Goal: Task Accomplishment & Management: Use online tool/utility

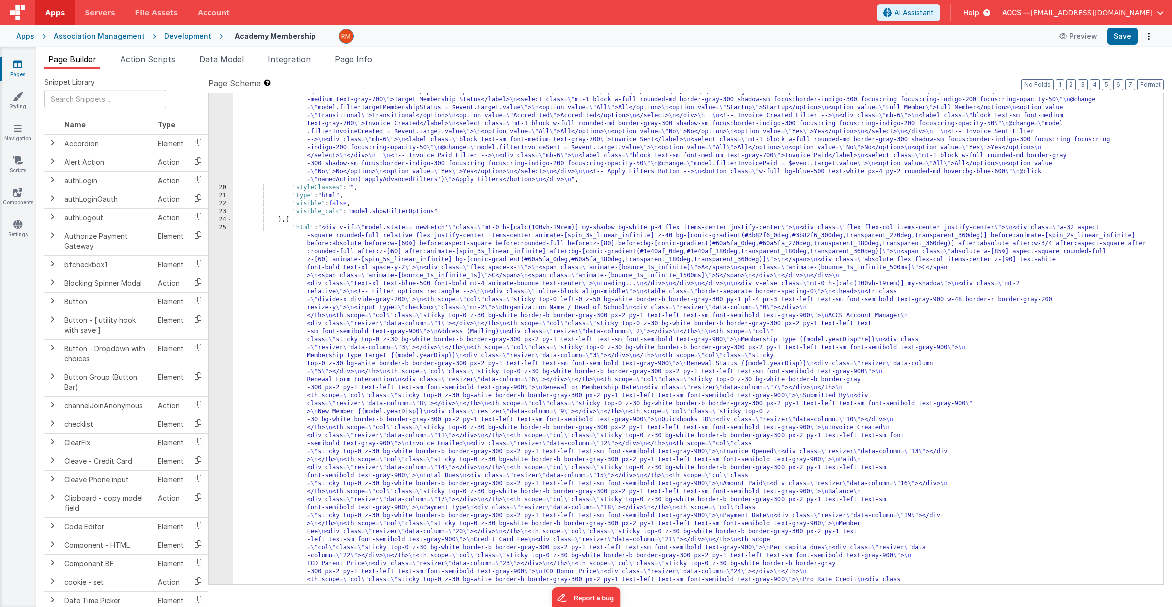
scroll to position [325, 0]
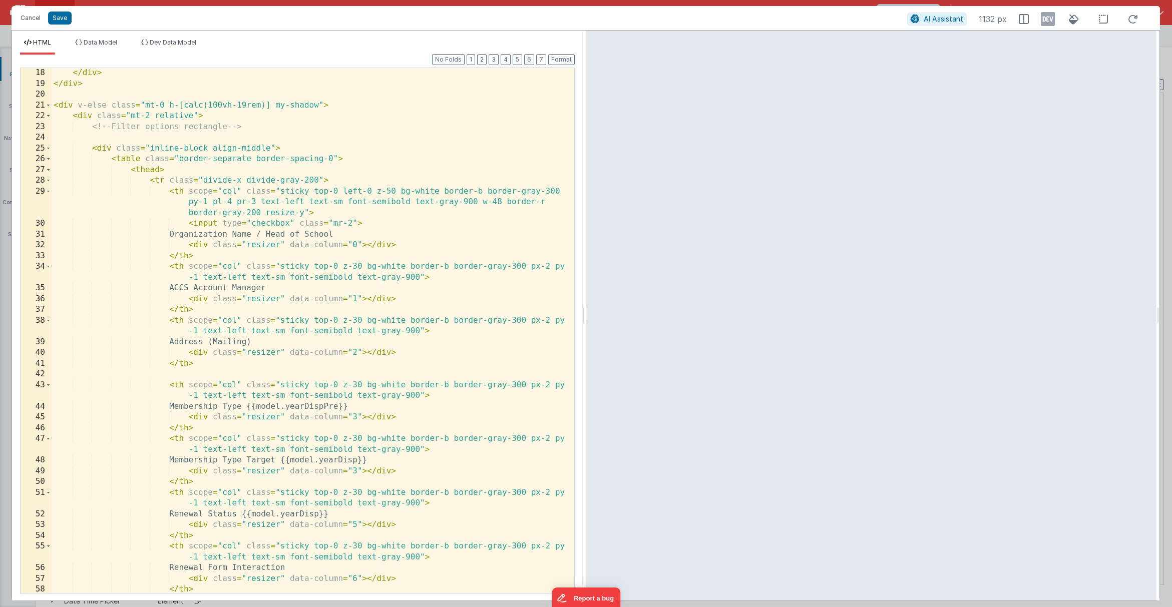
scroll to position [302, 0]
click at [245, 234] on div "</ div > </ div > < div v-else class = "mt-0 h-[calc(100vh-19rem)] my-shadow" >…" at bounding box center [309, 347] width 515 height 558
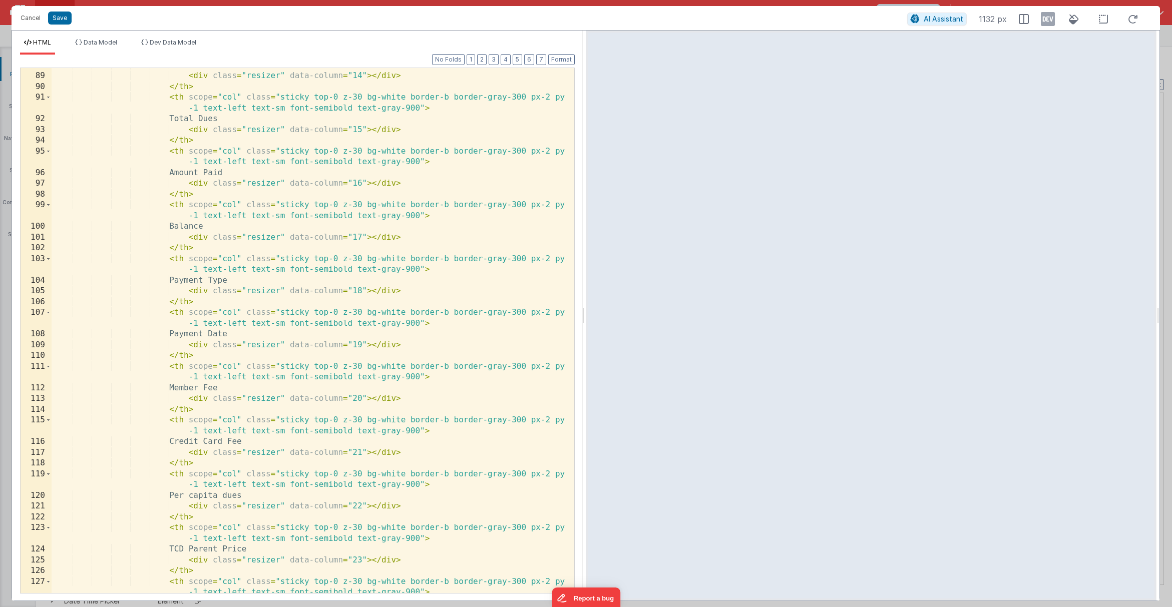
scroll to position [1235, 0]
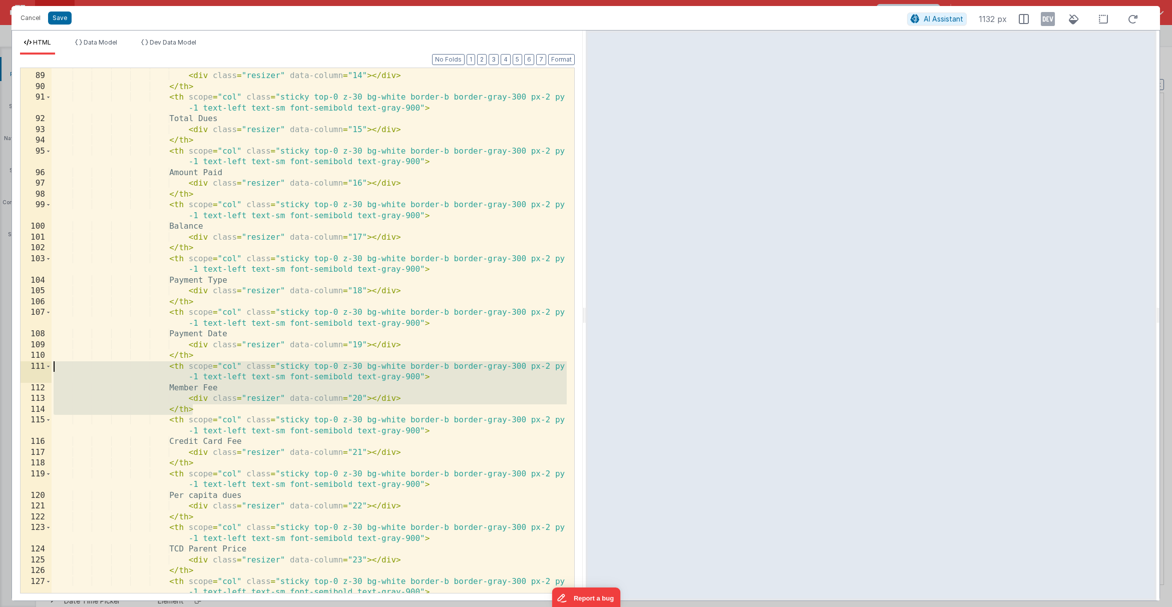
drag, startPoint x: 226, startPoint y: 408, endPoint x: 36, endPoint y: 365, distance: 195.6
click at [36, 365] on div "88 89 90 91 92 93 94 95 96 97 98 99 100 101 102 103 104 105 106 107 108 109 110…" at bounding box center [297, 331] width 555 height 526
click at [208, 409] on div "Paid < div class = "resizer" data-column = "14" > </ div > </ th > < th scope =…" at bounding box center [309, 339] width 515 height 558
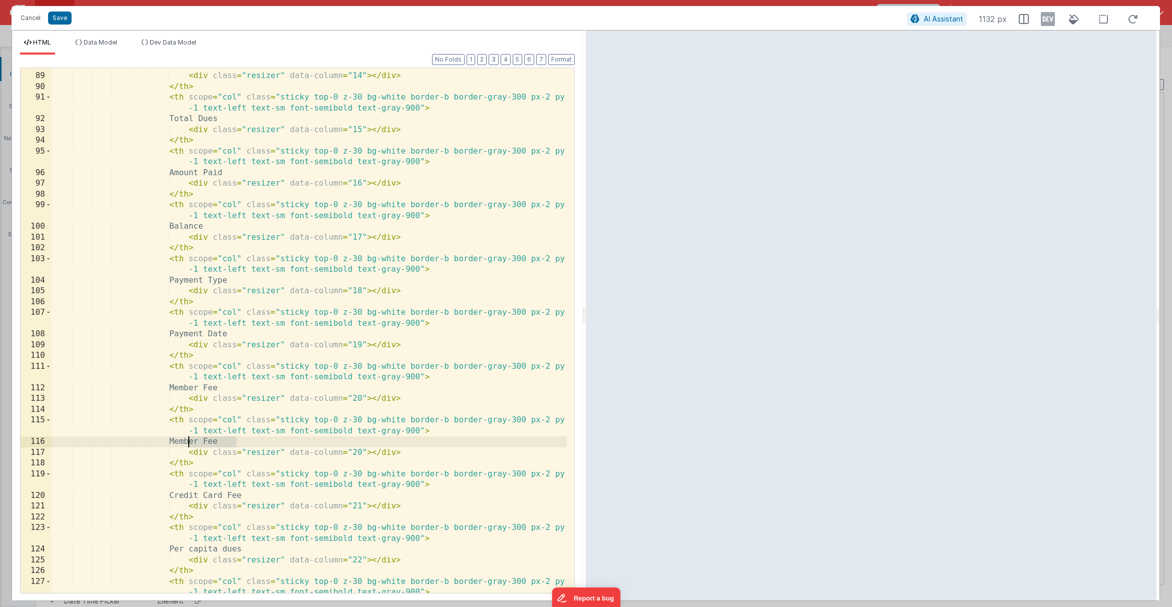
drag, startPoint x: 236, startPoint y: 442, endPoint x: 190, endPoint y: 443, distance: 45.6
click at [190, 443] on div "Paid < div class = "resizer" data-column = "14" > </ div > </ th > < th scope =…" at bounding box center [309, 339] width 515 height 558
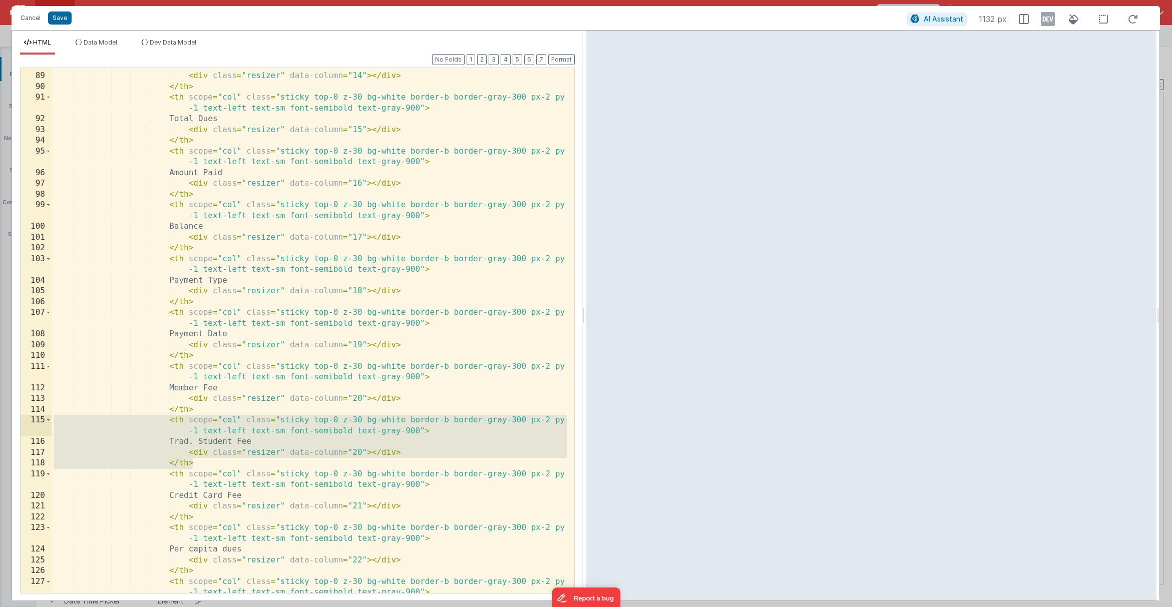
drag, startPoint x: 227, startPoint y: 466, endPoint x: 44, endPoint y: 417, distance: 190.1
click at [44, 417] on div "88 89 90 91 92 93 94 95 96 97 98 99 100 101 102 103 104 105 106 107 108 109 110…" at bounding box center [297, 331] width 555 height 526
click at [210, 463] on div "Paid < div class = "resizer" data-column = "14" > </ div > </ th > < th scope =…" at bounding box center [309, 339] width 515 height 558
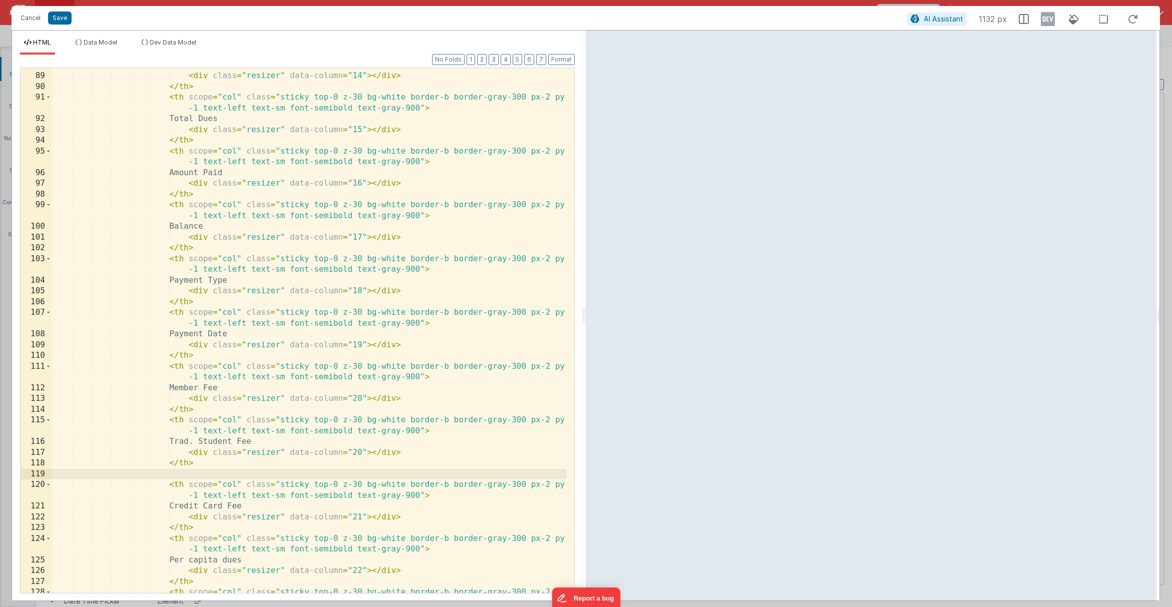
paste textarea
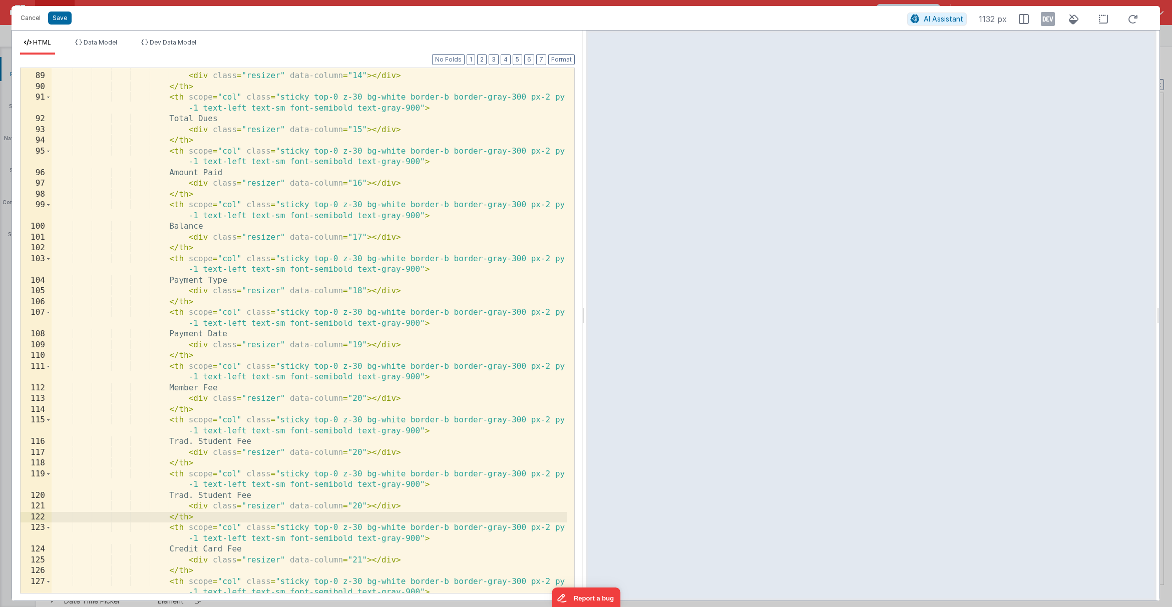
click at [189, 495] on div "Paid < div class = "resizer" data-column = "14" > </ div > </ th > < th scope =…" at bounding box center [309, 339] width 515 height 558
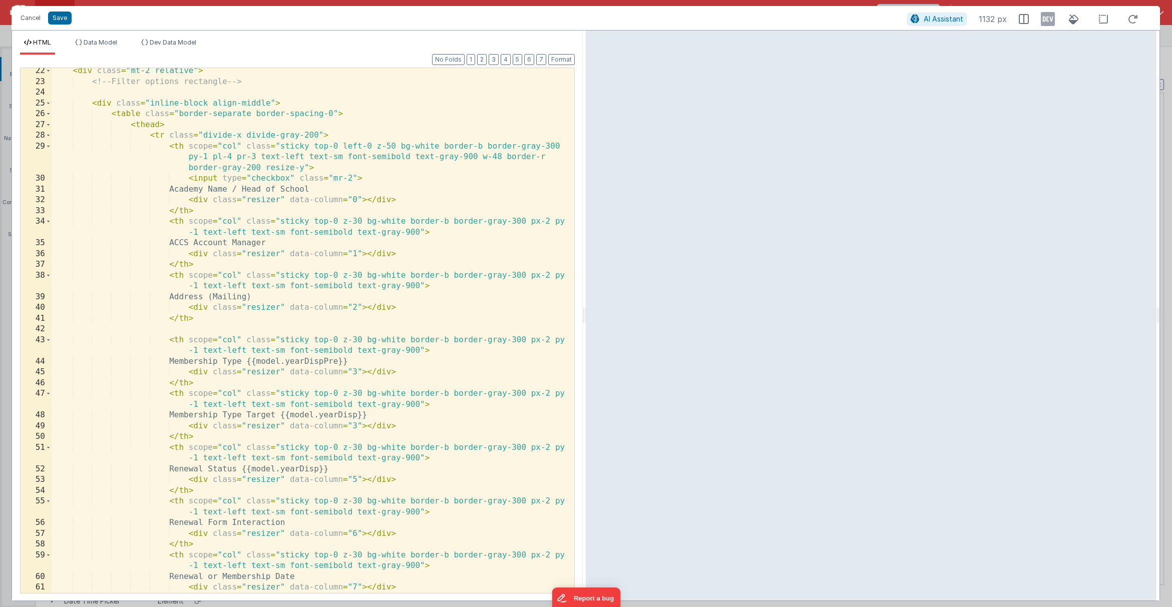
scroll to position [376, 0]
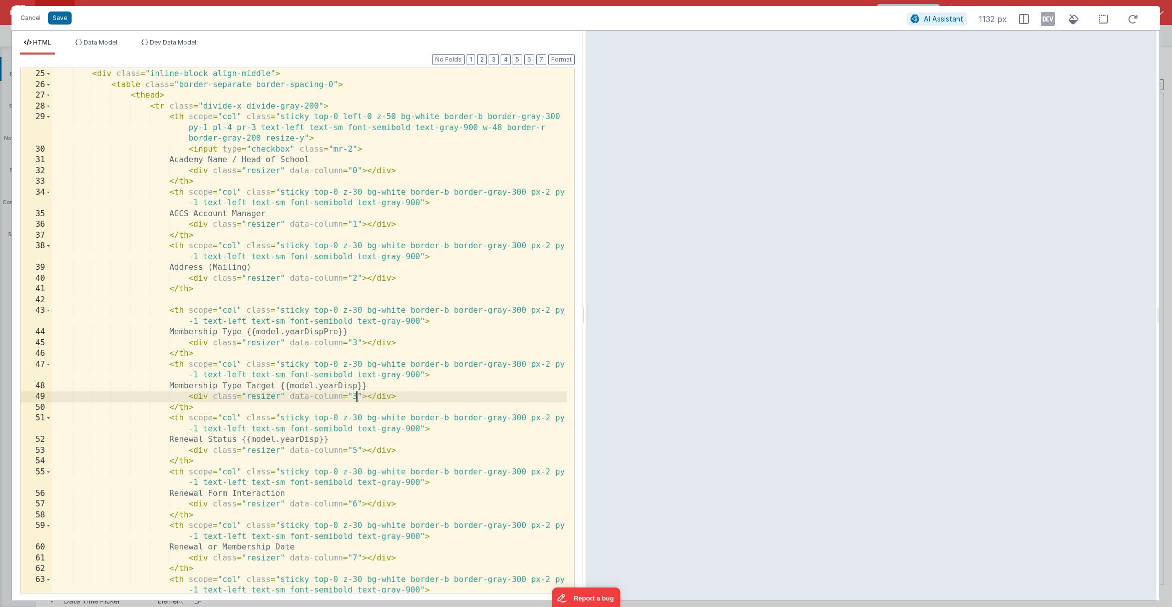
click at [355, 397] on div "< div class = "inline-block align-middle" > < table class = "border-separate bo…" at bounding box center [309, 337] width 515 height 558
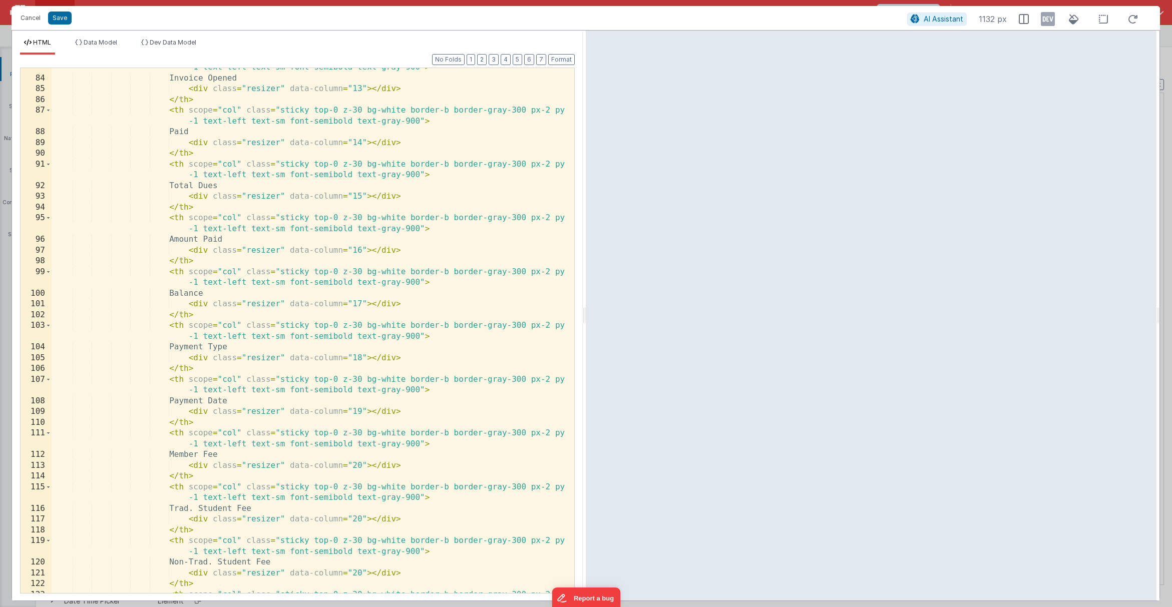
scroll to position [1188, 0]
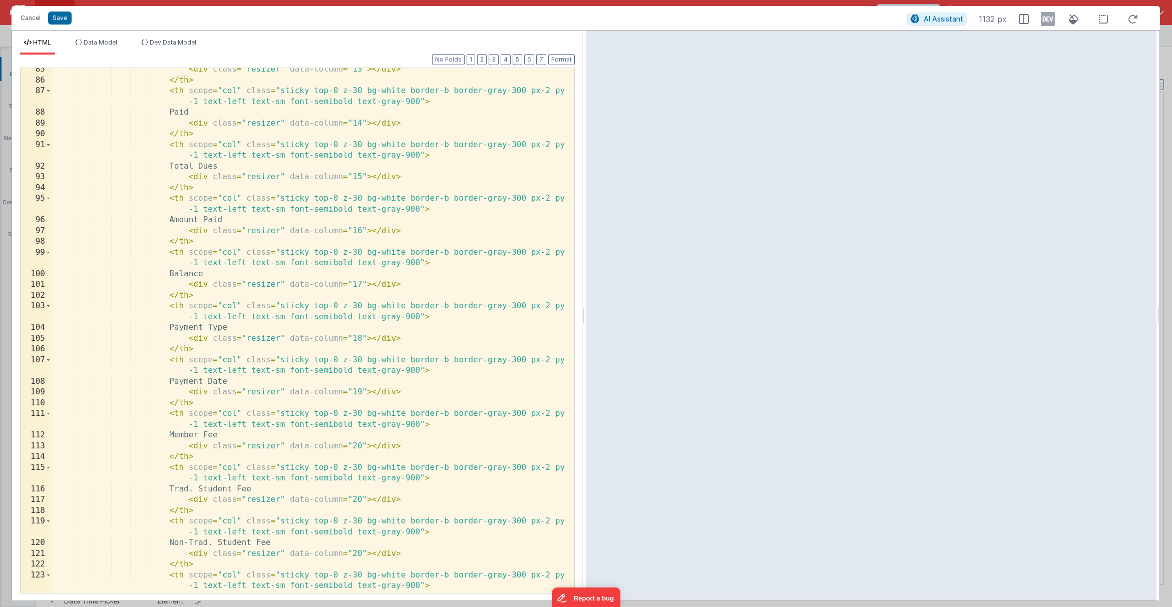
click at [360, 494] on div "< div class = "resizer" data-column = "13" > </ div > </ th > < th scope = "col…" at bounding box center [309, 337] width 515 height 547
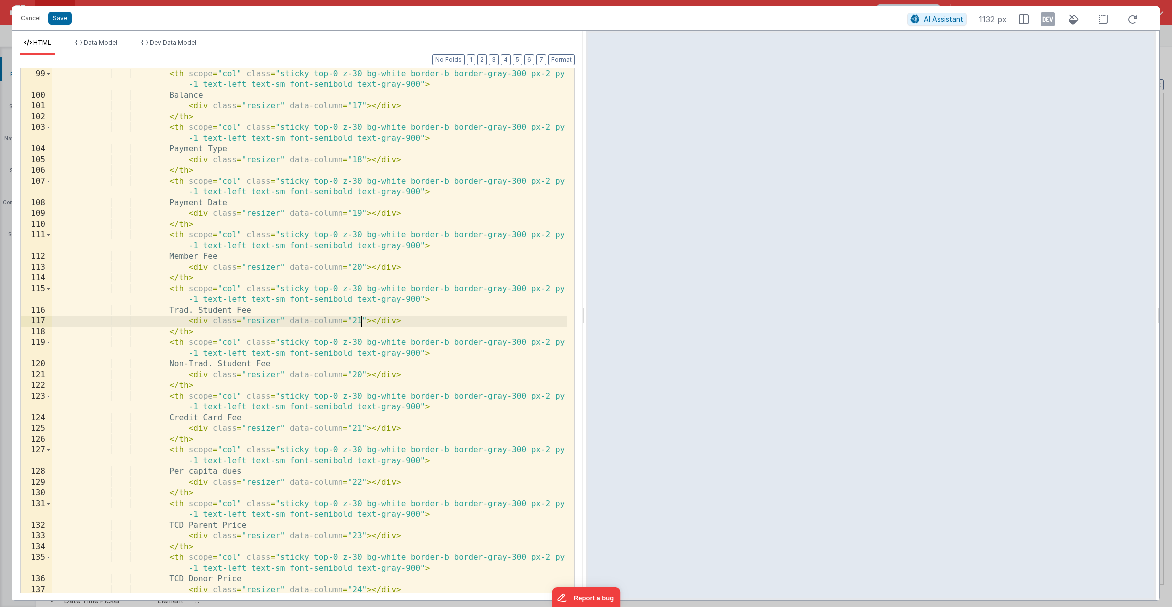
scroll to position [1366, 0]
click at [362, 374] on div "</ th > < th scope = "col" class = "sticky top-0 z-30 bg-white border-b border-…" at bounding box center [309, 331] width 515 height 547
click at [361, 378] on div "</ th > < th scope = "col" class = "sticky top-0 z-30 bg-white border-b border-…" at bounding box center [309, 332] width 515 height 547
click at [359, 323] on div "</ th > < th scope = "col" class = "sticky top-0 z-30 bg-white border-b border-…" at bounding box center [309, 332] width 515 height 547
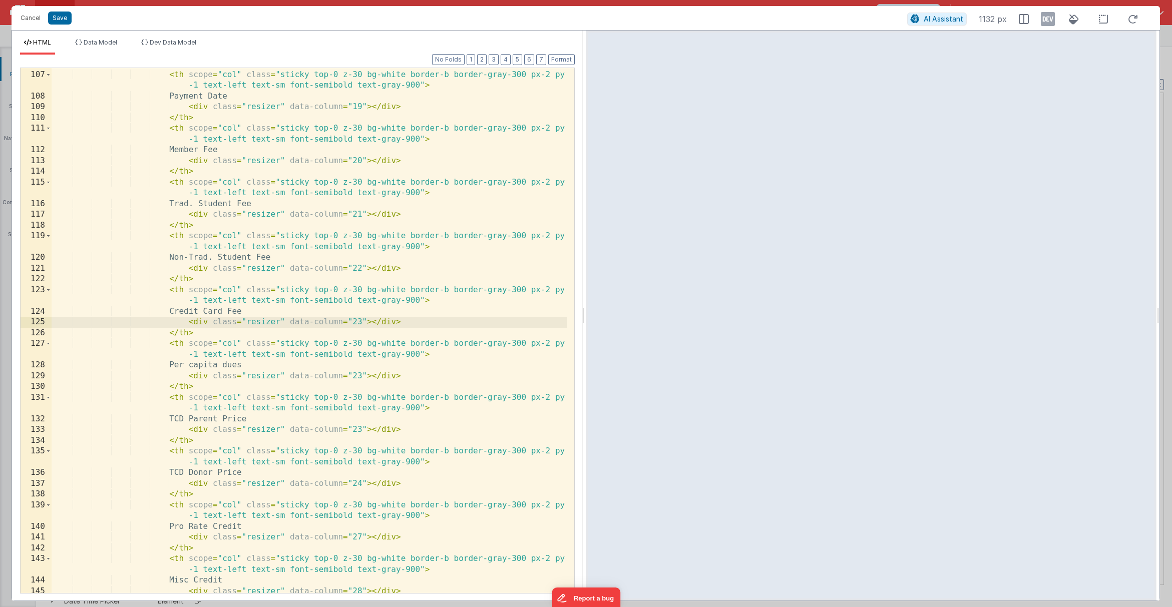
click at [361, 375] on div "</ th > < th scope = "col" class = "sticky top-0 z-30 bg-white border-b border-…" at bounding box center [309, 332] width 515 height 547
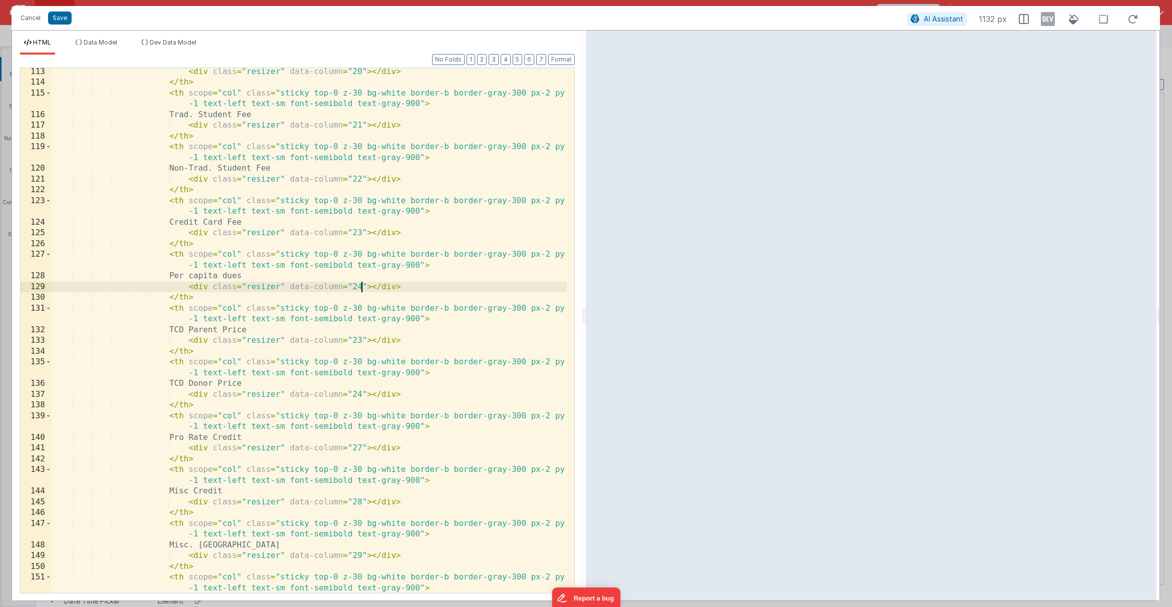
scroll to position [1562, 0]
click at [359, 343] on div "< div class = "resizer" data-column = "20" > </ div > </ th > < th scope = "col…" at bounding box center [309, 340] width 515 height 547
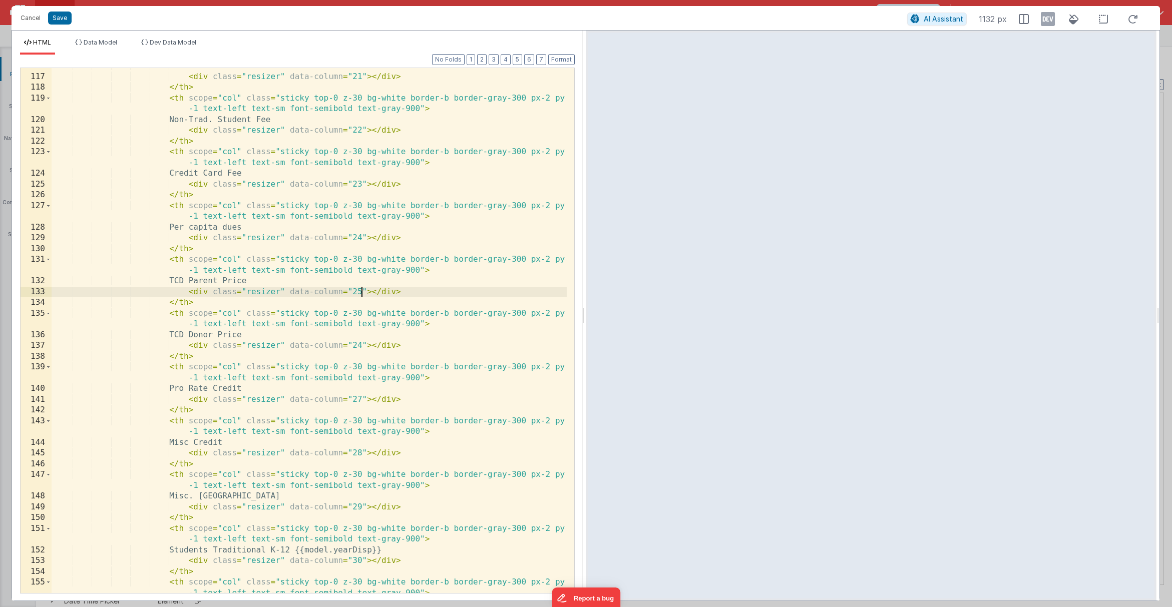
scroll to position [1611, 0]
click at [359, 344] on div "Trad. Student Fee < div class = "resizer" data-column = "21" > </ div > </ th >…" at bounding box center [309, 340] width 515 height 558
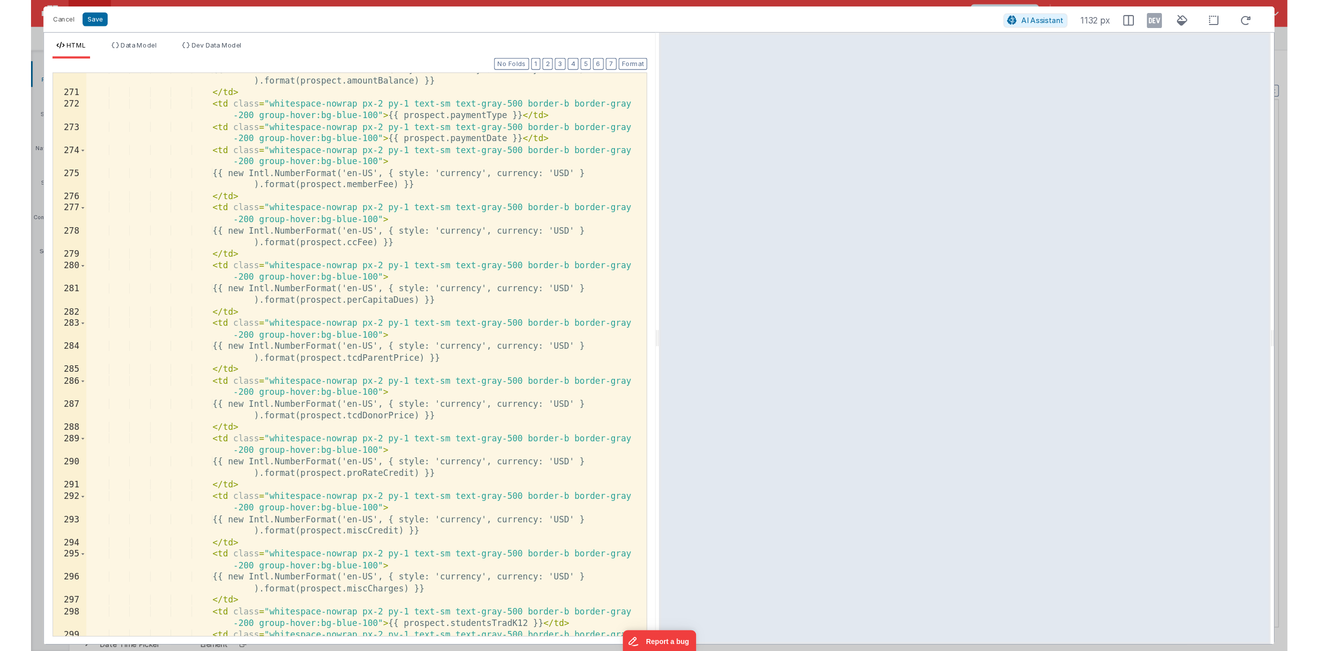
scroll to position [3809, 0]
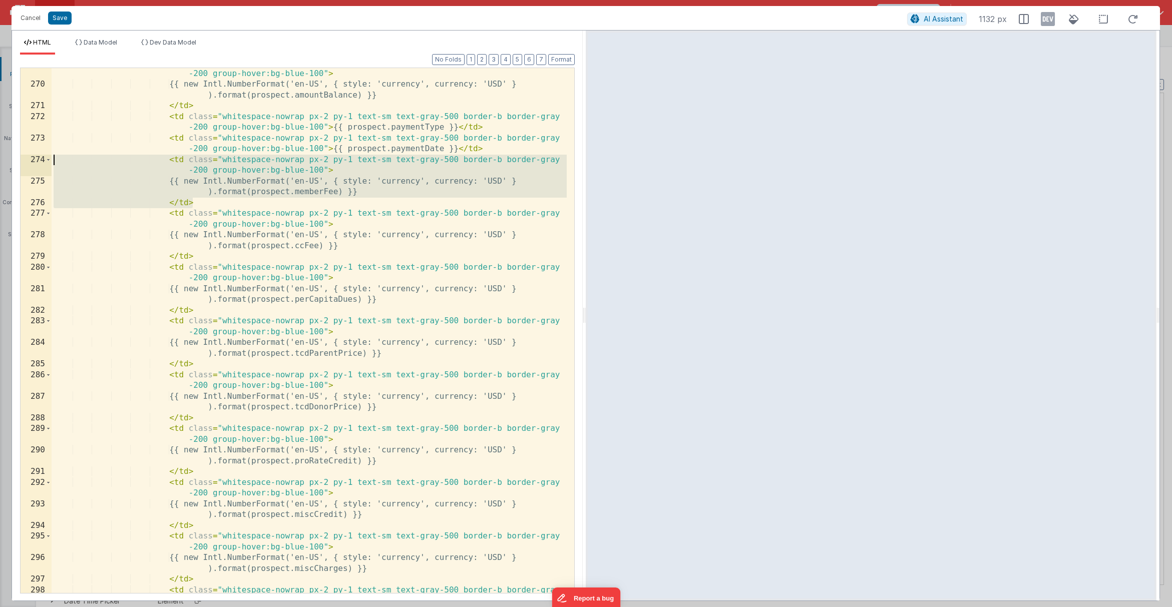
drag, startPoint x: 213, startPoint y: 200, endPoint x: 35, endPoint y: 155, distance: 184.3
click at [35, 155] on div "269 270 271 272 273 274 275 276 277 278 279 280 281 282 283 284 285 286 287 288…" at bounding box center [297, 331] width 555 height 526
click at [213, 205] on div "< td class = "whitespace-nowrap px-2 py-1 text-sm text-gray-500 border-b border…" at bounding box center [309, 342] width 515 height 568
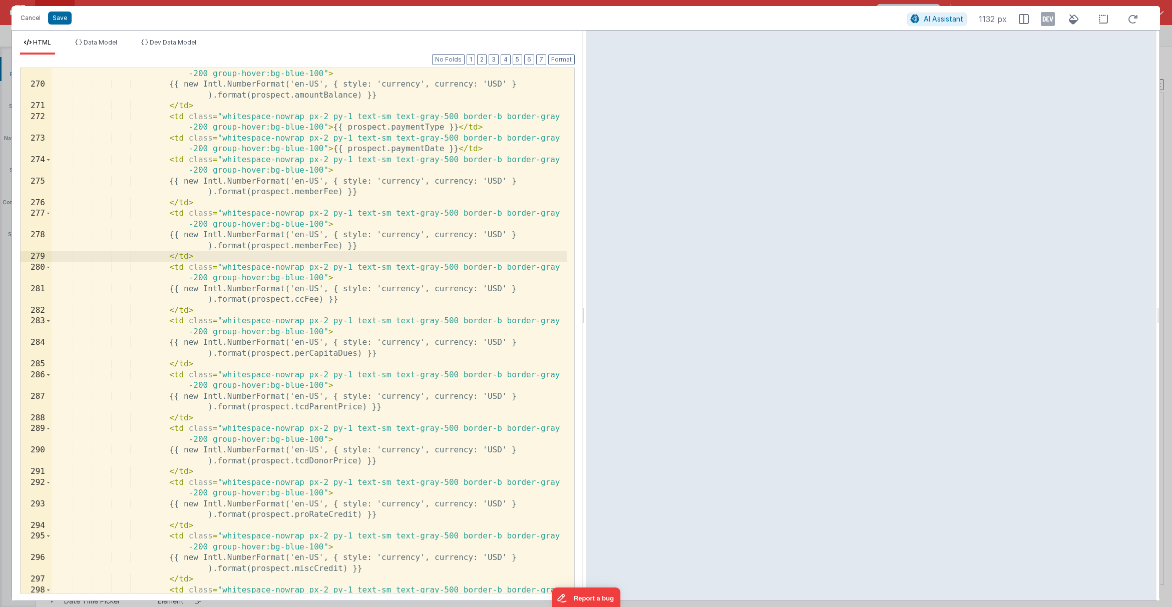
click at [336, 247] on div "< td class = "whitespace-nowrap px-2 py-1 text-sm text-gray-500 border-b border…" at bounding box center [309, 342] width 515 height 568
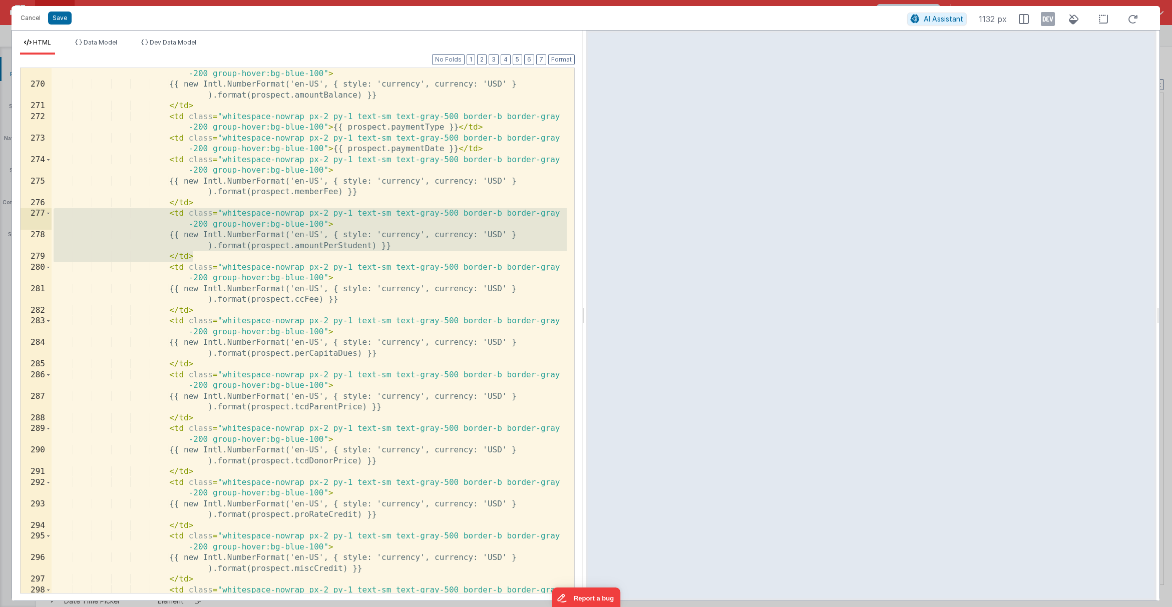
drag, startPoint x: 212, startPoint y: 257, endPoint x: 35, endPoint y: 215, distance: 182.1
click at [35, 215] on div "269 270 271 272 273 274 275 276 277 278 279 280 281 282 283 284 285 286 287 288…" at bounding box center [297, 331] width 555 height 526
click at [200, 258] on div "< td class = "whitespace-nowrap px-2 py-1 text-sm text-gray-500 border-b border…" at bounding box center [309, 342] width 515 height 568
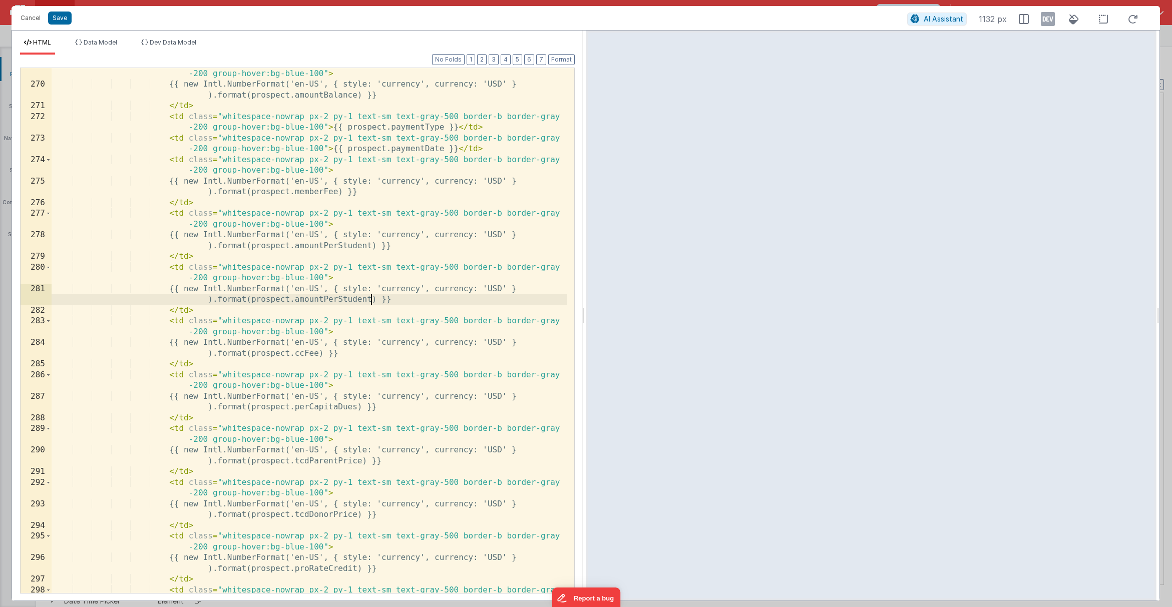
click at [371, 301] on div "< td class = "whitespace-nowrap px-2 py-1 text-sm text-gray-500 border-b border…" at bounding box center [309, 342] width 515 height 568
click at [61, 21] on button "Save" at bounding box center [60, 18] width 24 height 13
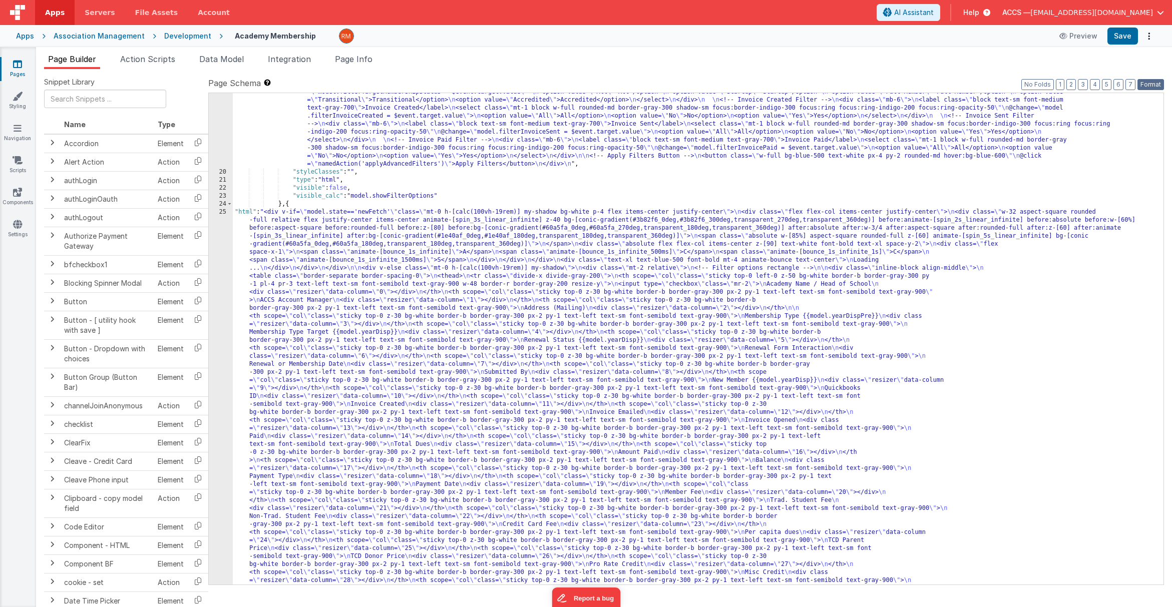
click at [1144, 87] on button "Format" at bounding box center [1150, 84] width 27 height 11
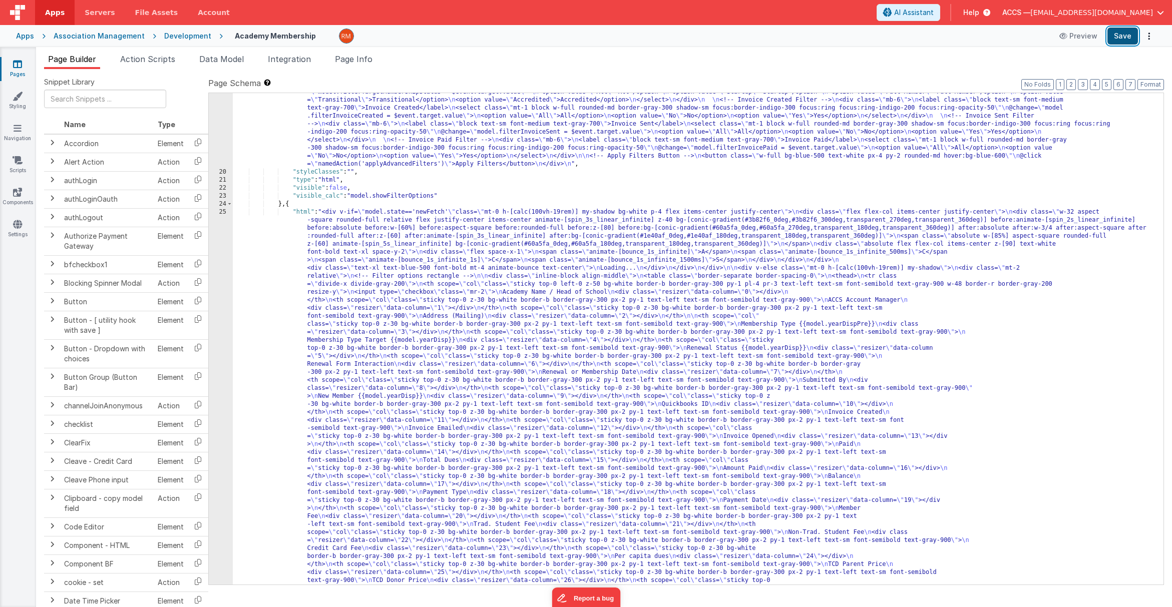
click at [1113, 39] on button "Save" at bounding box center [1122, 36] width 31 height 17
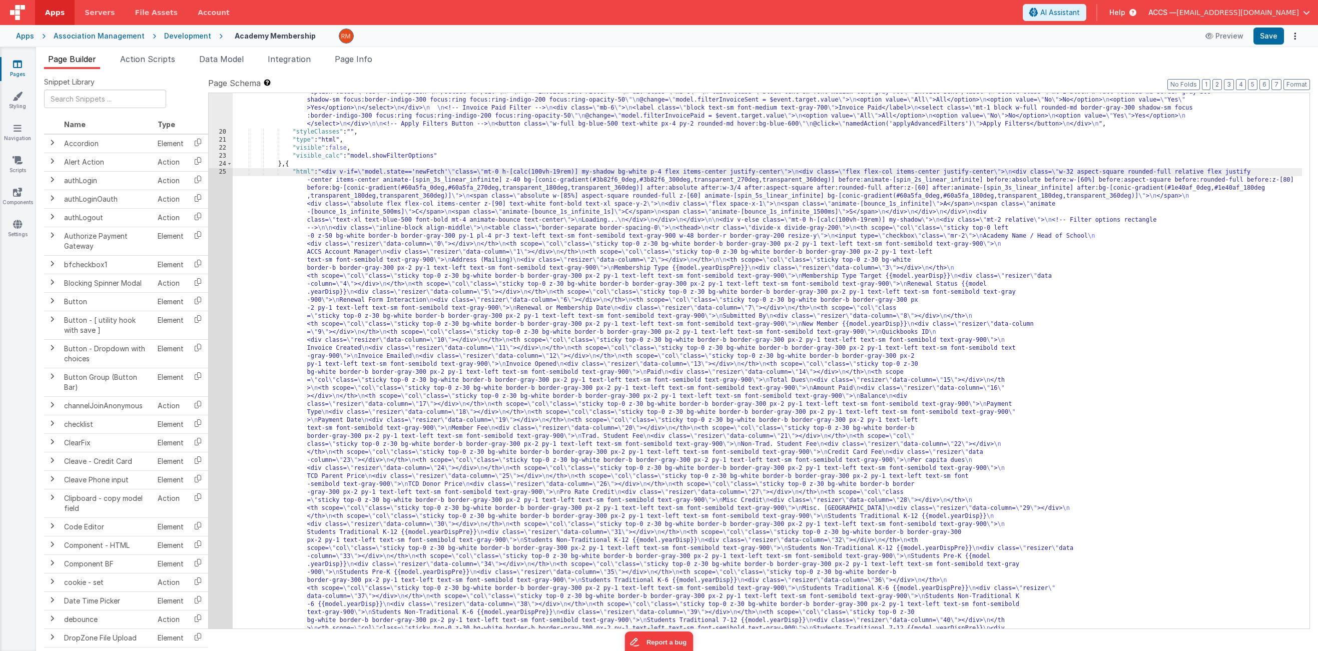
click at [222, 170] on div "25" at bounding box center [221, 612] width 24 height 889
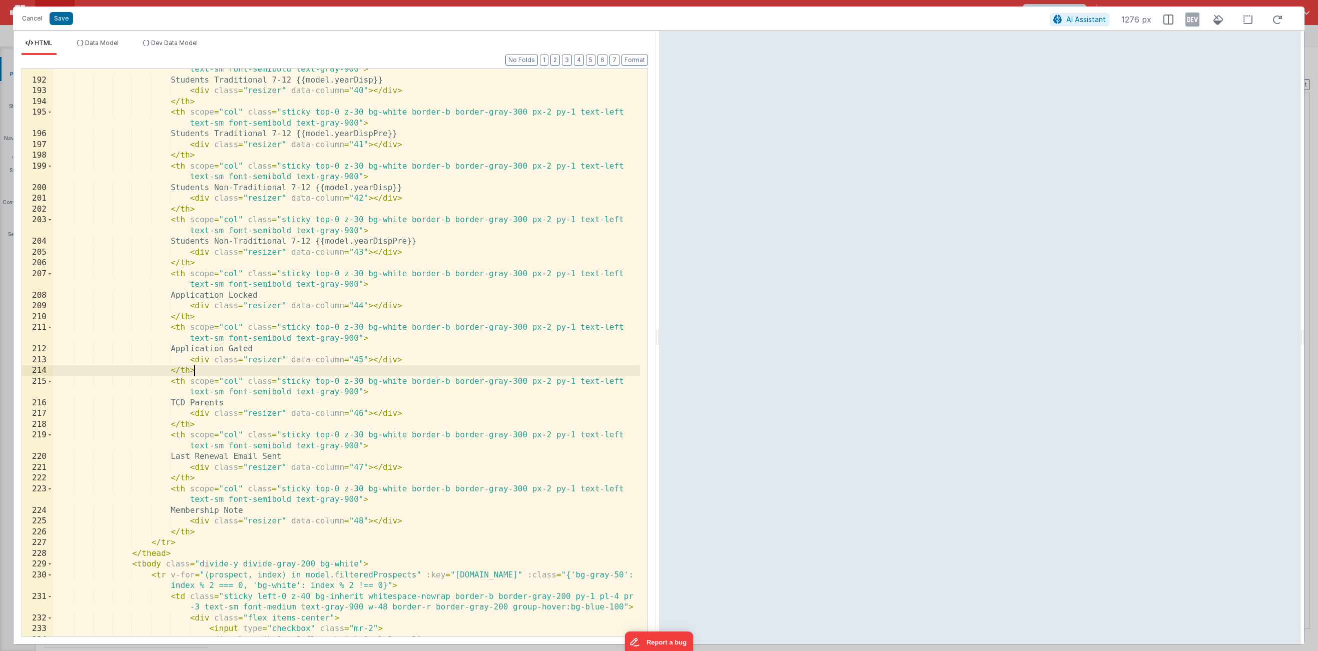
scroll to position [0, 0]
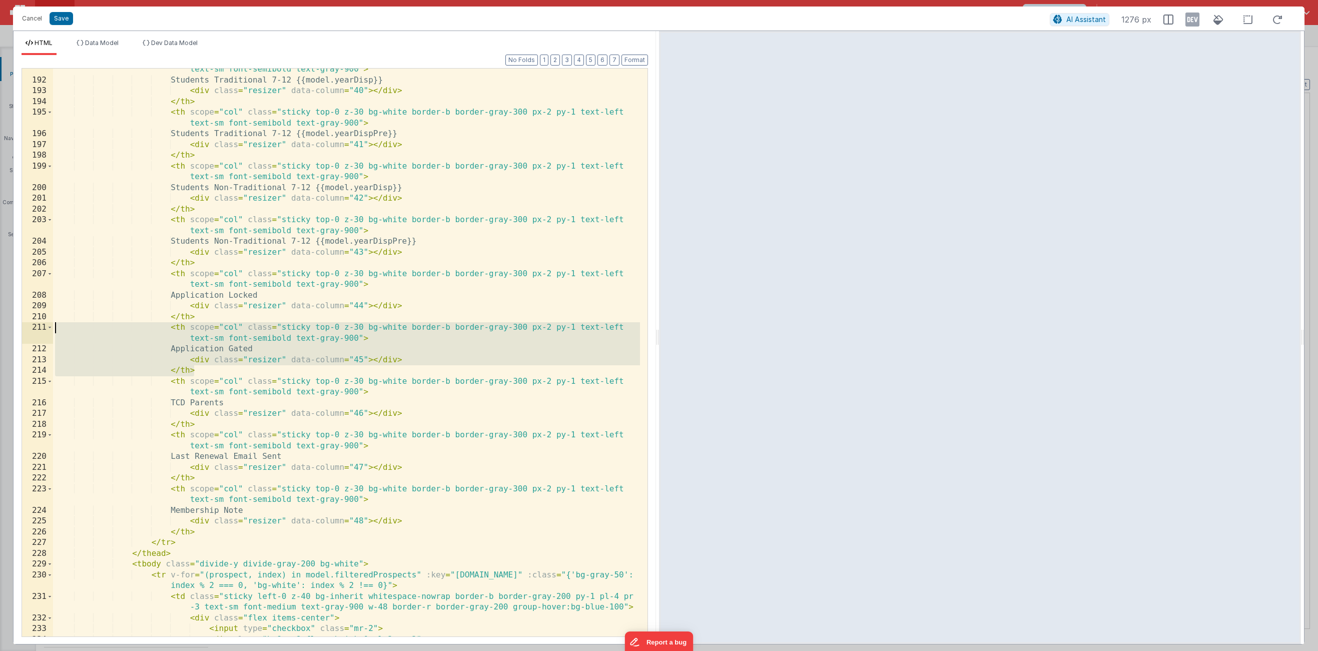
drag, startPoint x: 204, startPoint y: 372, endPoint x: 29, endPoint y: 330, distance: 179.7
click at [29, 330] on div "191 192 193 194 195 196 197 198 199 200 201 202 203 204 205 206 207 208 209 210…" at bounding box center [335, 352] width 627 height 569
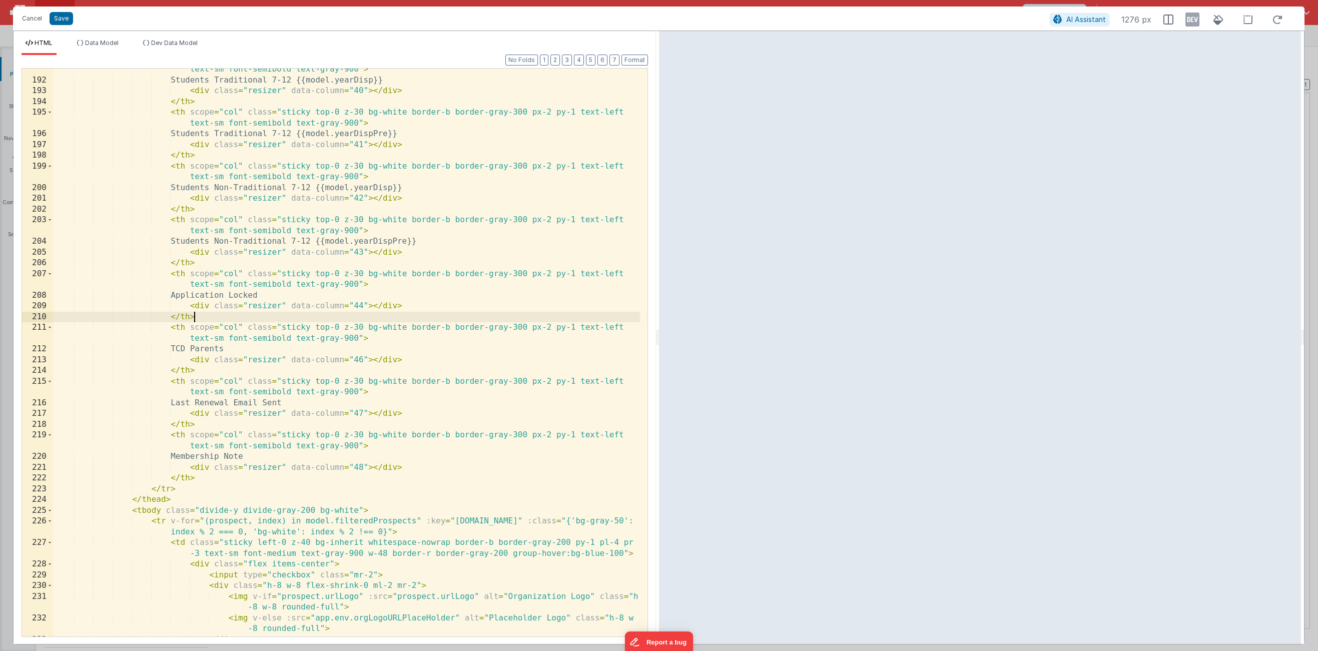
click at [361, 358] on div "< th scope = "col" class = "sticky top-0 z-30 bg-white border-b border-gray-300…" at bounding box center [346, 354] width 587 height 601
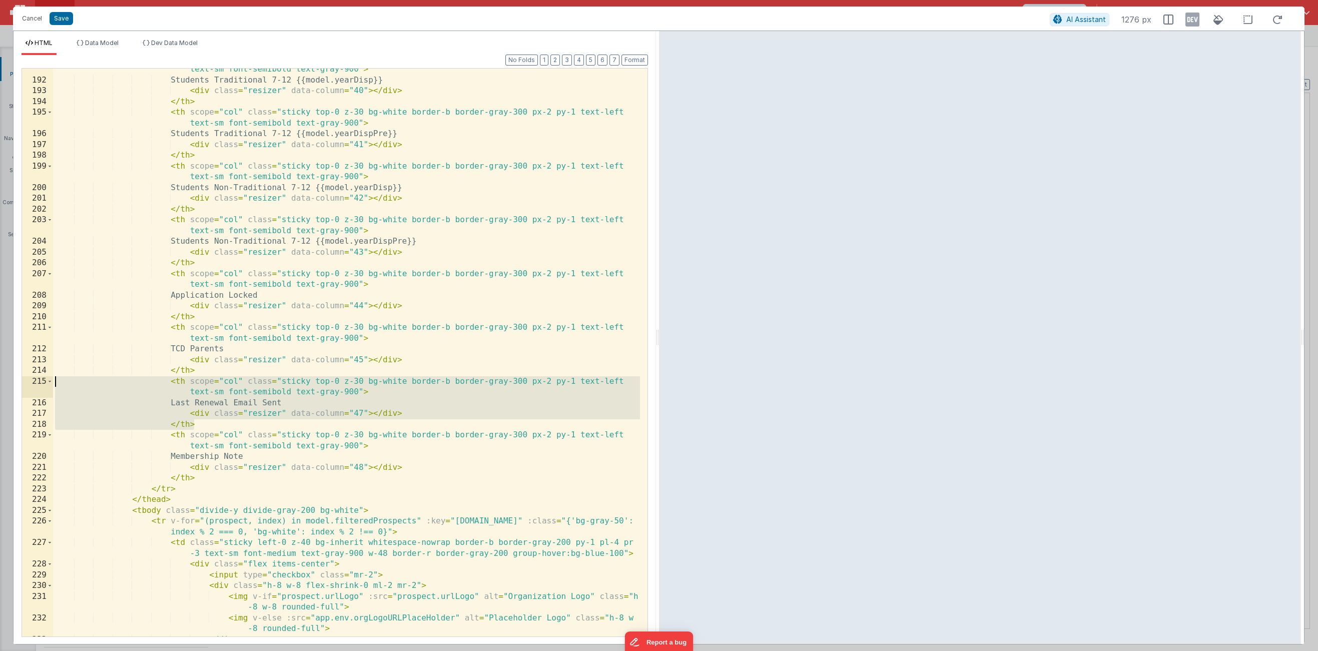
drag, startPoint x: 224, startPoint y: 422, endPoint x: 35, endPoint y: 381, distance: 194.2
click at [35, 381] on div "191 192 193 194 195 196 197 198 199 200 201 202 203 204 205 206 207 208 209 210…" at bounding box center [335, 352] width 627 height 569
click at [362, 413] on div "< th scope = "col" class = "sticky top-0 z-30 bg-white border-b border-gray-300…" at bounding box center [346, 354] width 587 height 601
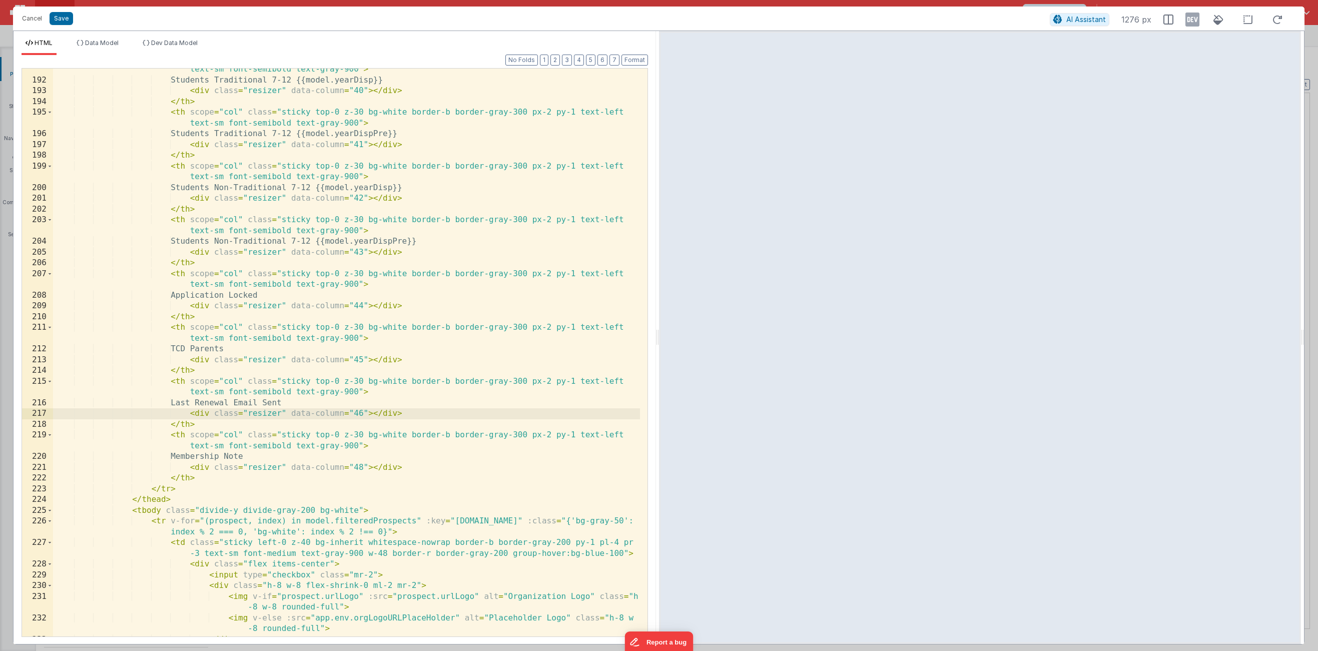
click at [361, 468] on div "< th scope = "col" class = "sticky top-0 z-30 bg-white border-b border-gray-300…" at bounding box center [346, 354] width 587 height 601
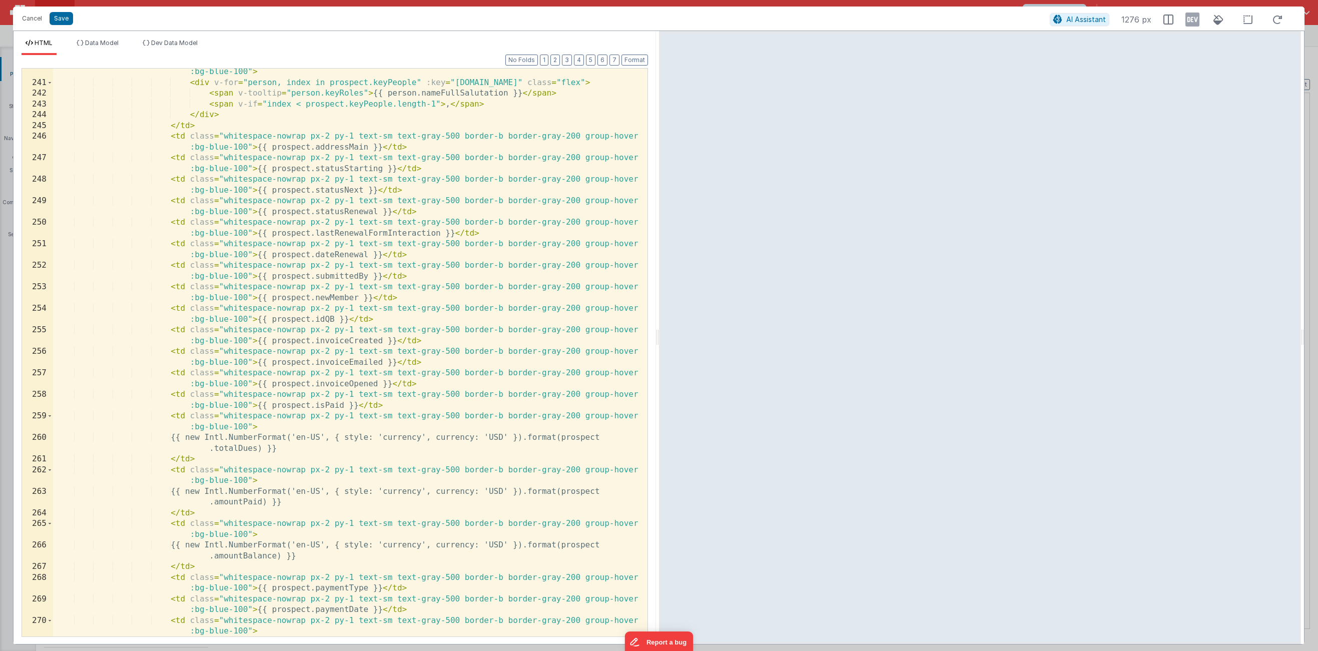
scroll to position [4220, 0]
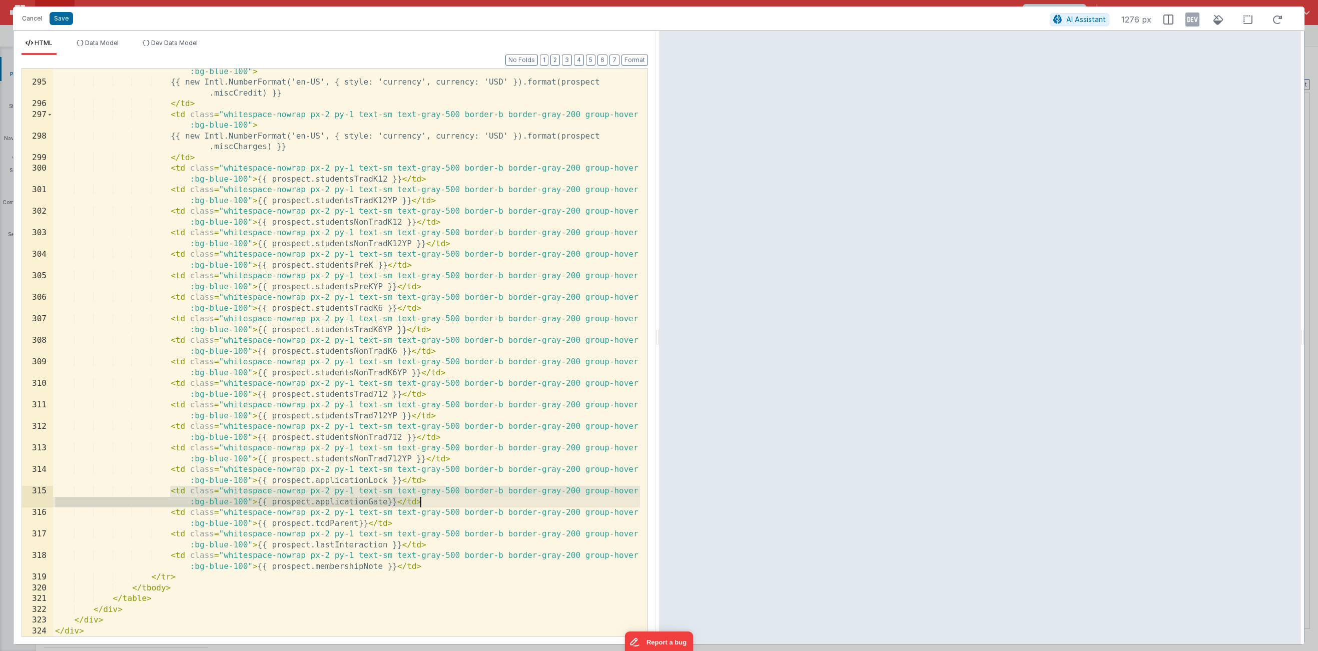
drag, startPoint x: 171, startPoint y: 491, endPoint x: 438, endPoint y: 502, distance: 268.0
click at [438, 502] on div "< td class = "whitespace-nowrap px-2 py-1 text-sm text-gray-500 border-b border…" at bounding box center [346, 356] width 587 height 601
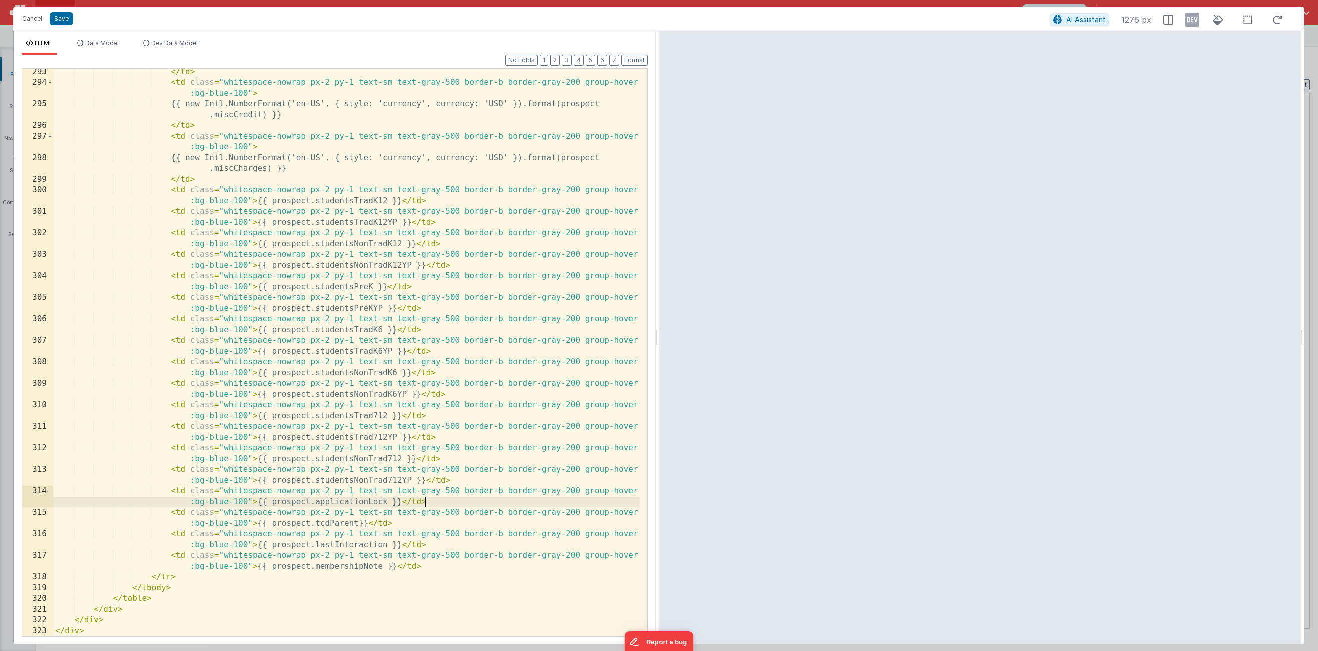
scroll to position [4199, 0]
click at [63, 20] on button "Save" at bounding box center [62, 18] width 24 height 13
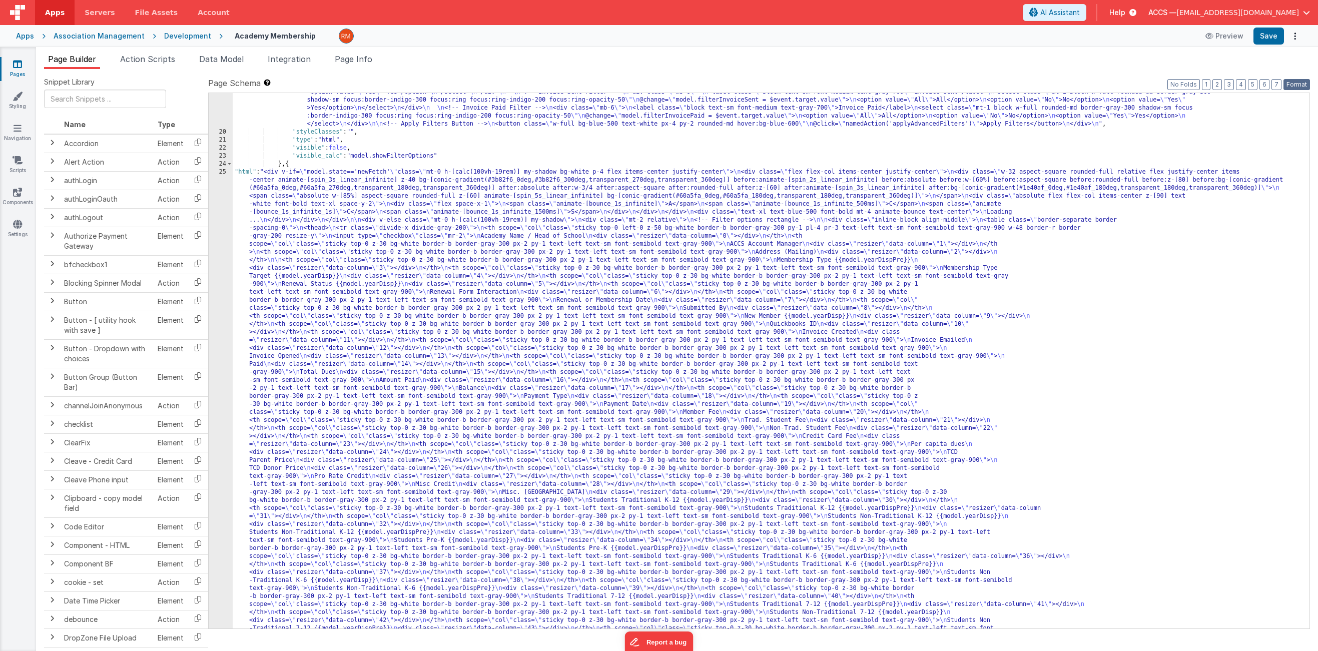
drag, startPoint x: 1297, startPoint y: 83, endPoint x: 1290, endPoint y: 73, distance: 12.1
click at [1298, 83] on button "Format" at bounding box center [1297, 84] width 27 height 11
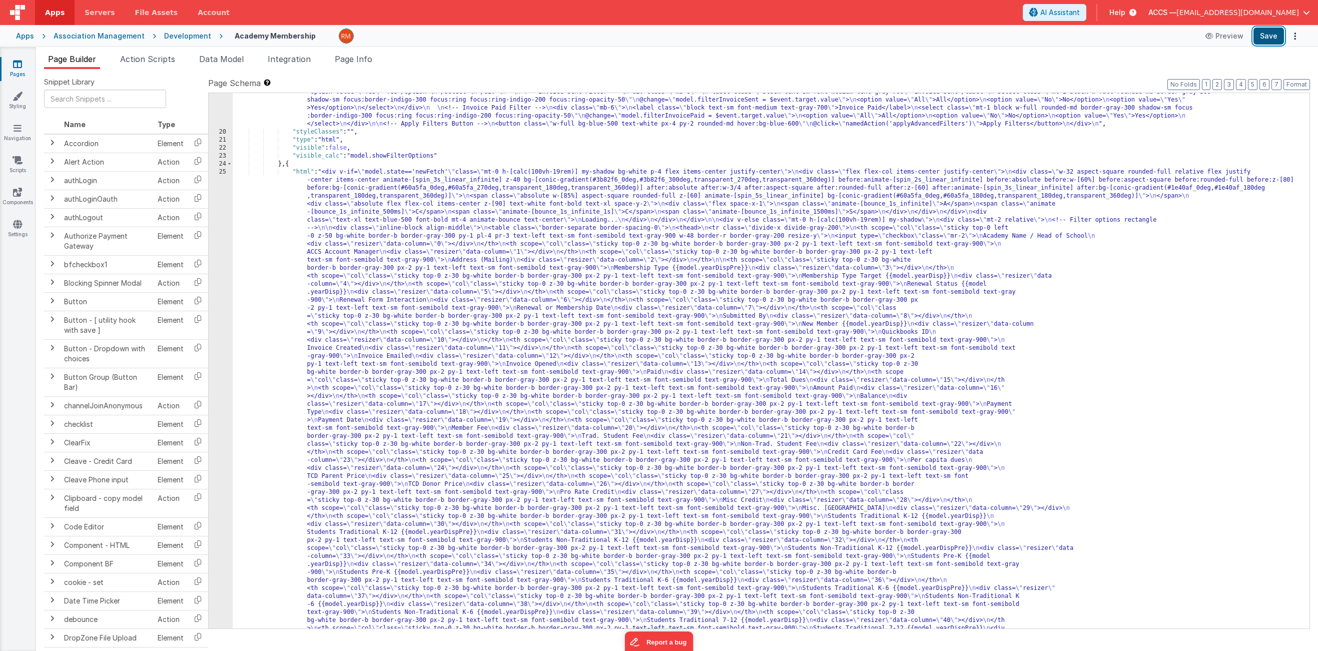
click at [1264, 38] on button "Save" at bounding box center [1269, 36] width 31 height 17
click at [16, 133] on icon at bounding box center [18, 128] width 8 height 10
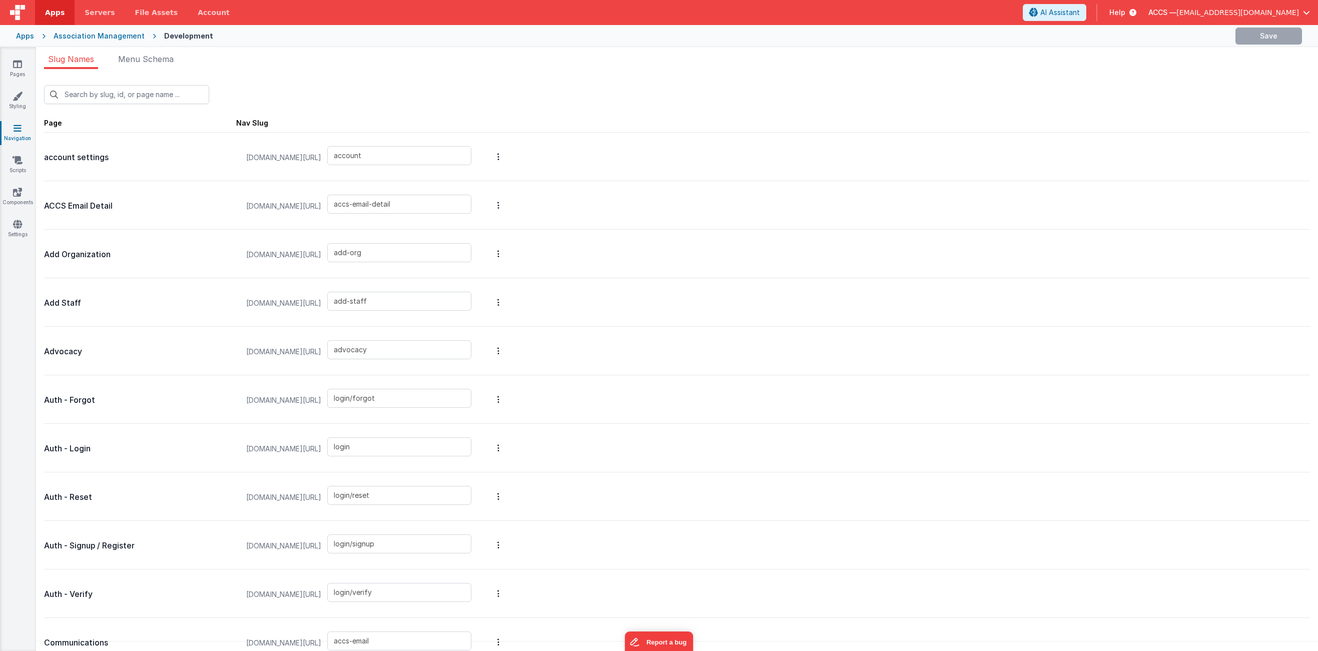
type input "prospects"
type input "account"
type input "accs-email-detail"
type input "add-org"
type input "add-staff"
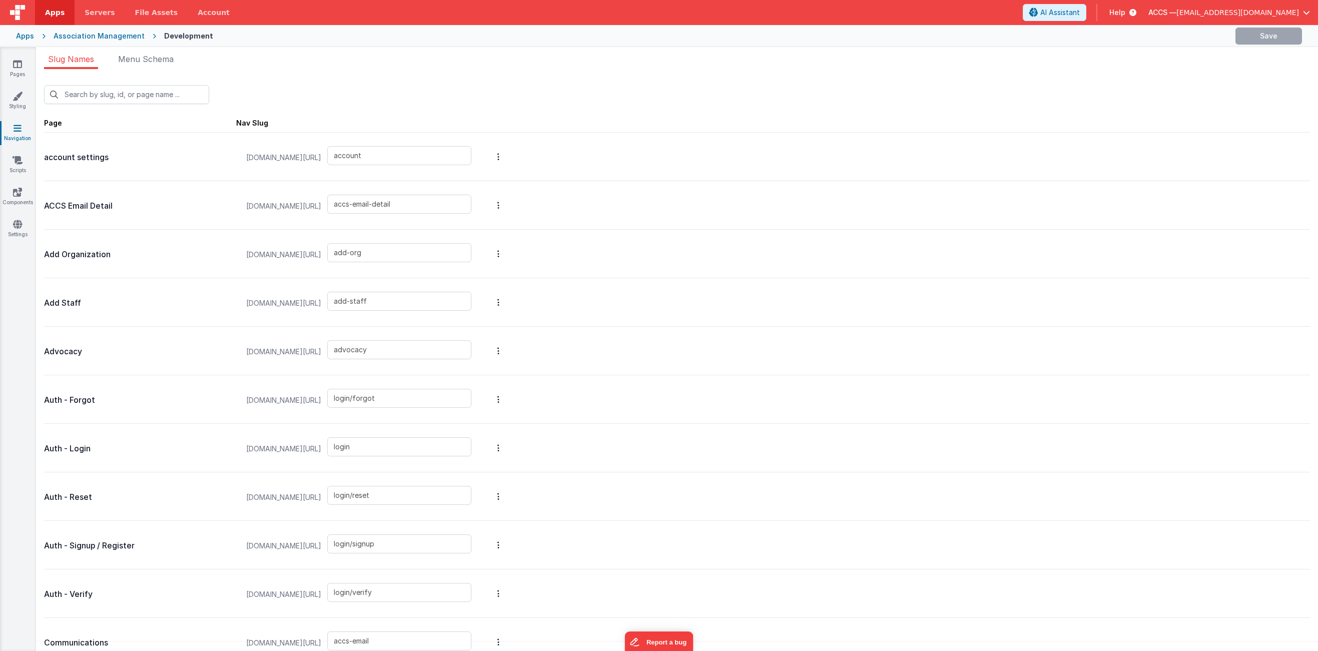
type input "advocacy"
type input "login/forgot"
type input "login"
type input "login/reset"
type input "login/signup"
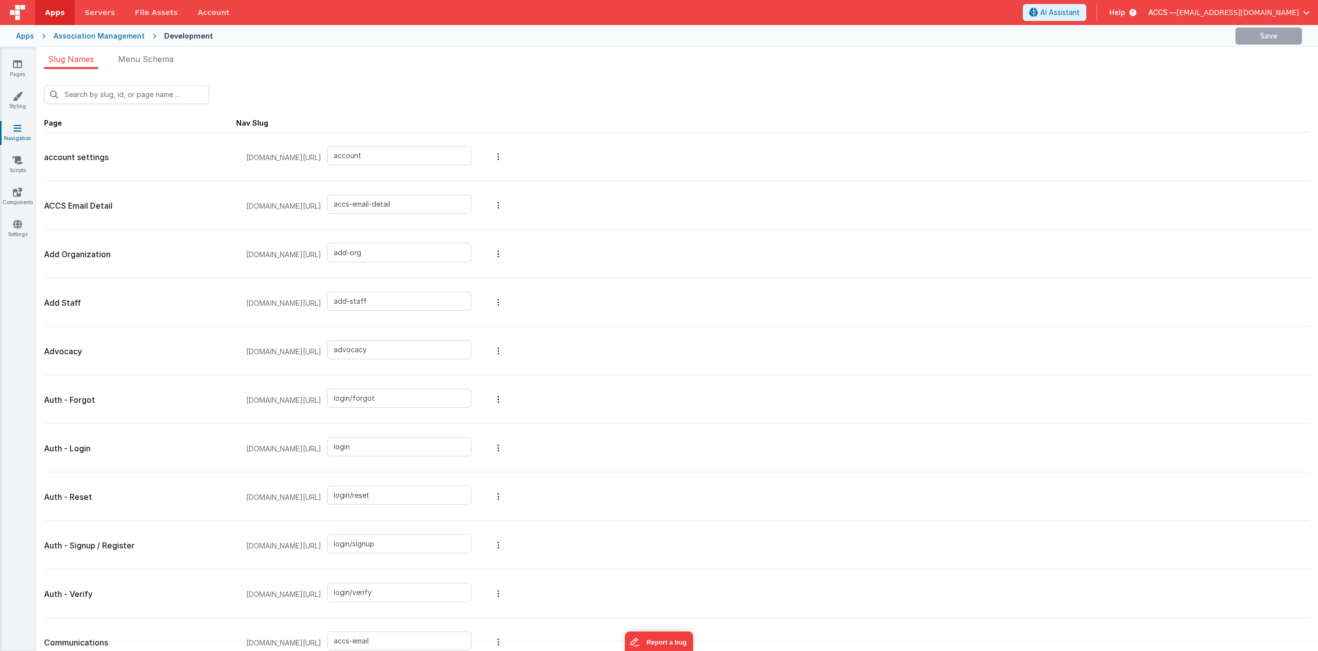
type input "login/verify"
type input "accs-email"
type input "contact-detail"
type input "contacts"
type input "login/reset/success"
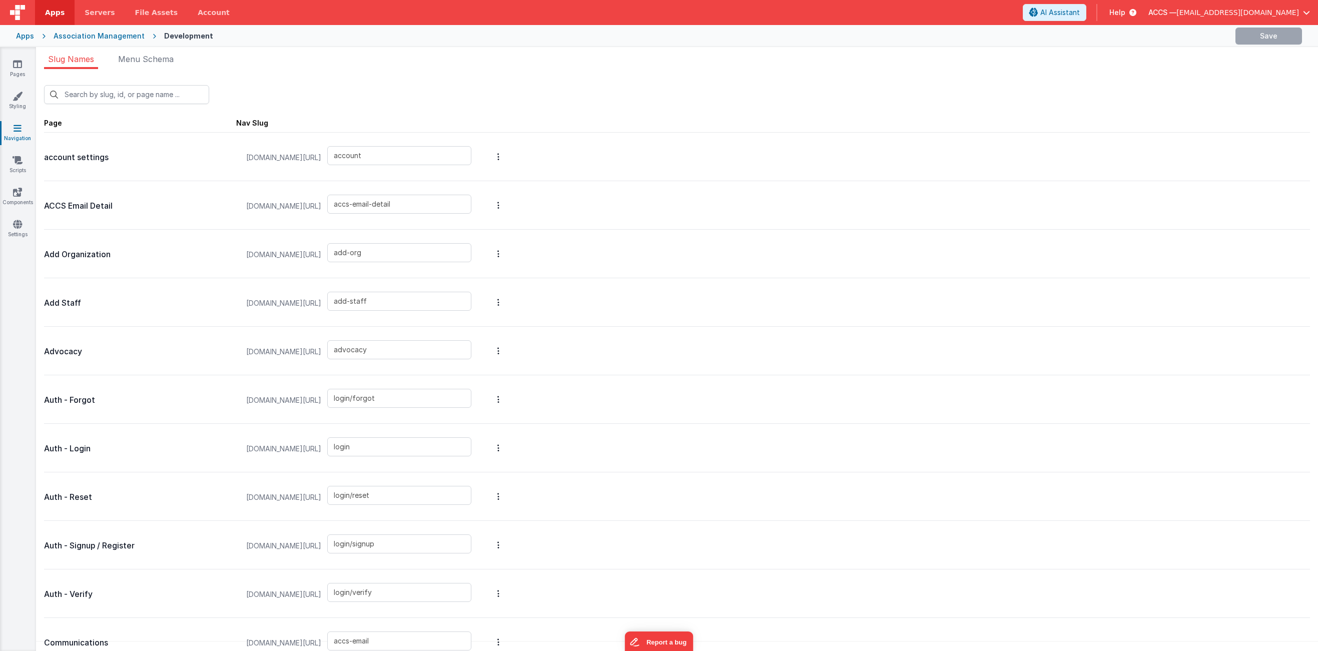
type input "default"
type input "invoices_tab"
type input "invoicesdetail"
type input "starter"
type input "masterdetail"
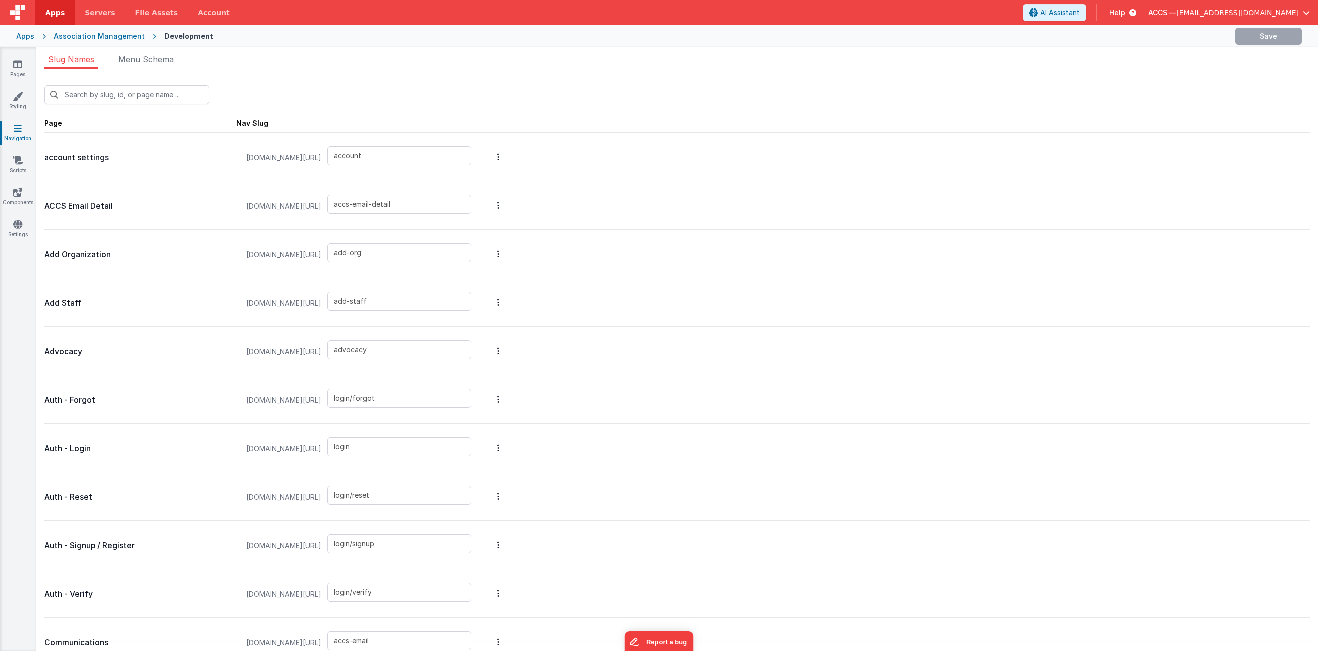
type input "ntfy"
type input "organization-detail"
type input "organizations"
type input "people"
drag, startPoint x: 387, startPoint y: 156, endPoint x: 329, endPoint y: 156, distance: 58.1
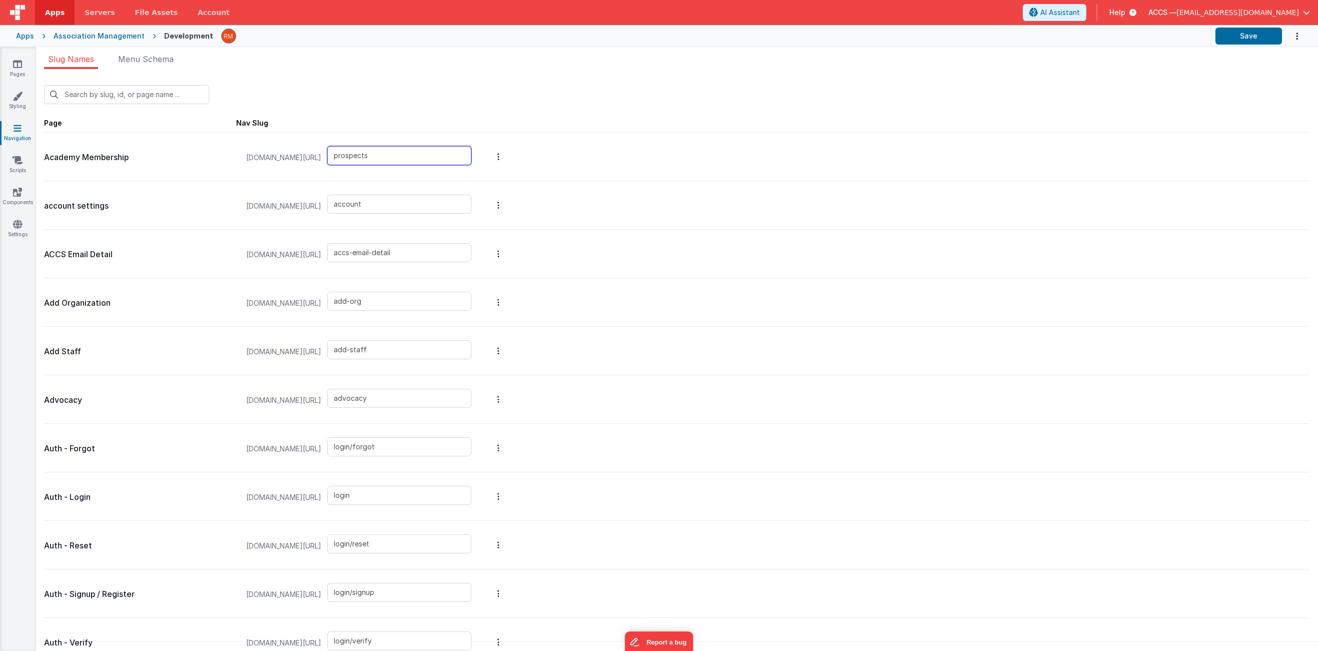
click at [329, 156] on input "prospects" at bounding box center [399, 155] width 144 height 19
type input "academy-membership"
click at [1243, 33] on button "Save" at bounding box center [1249, 36] width 67 height 17
click at [11, 226] on link "Settings" at bounding box center [17, 229] width 36 height 20
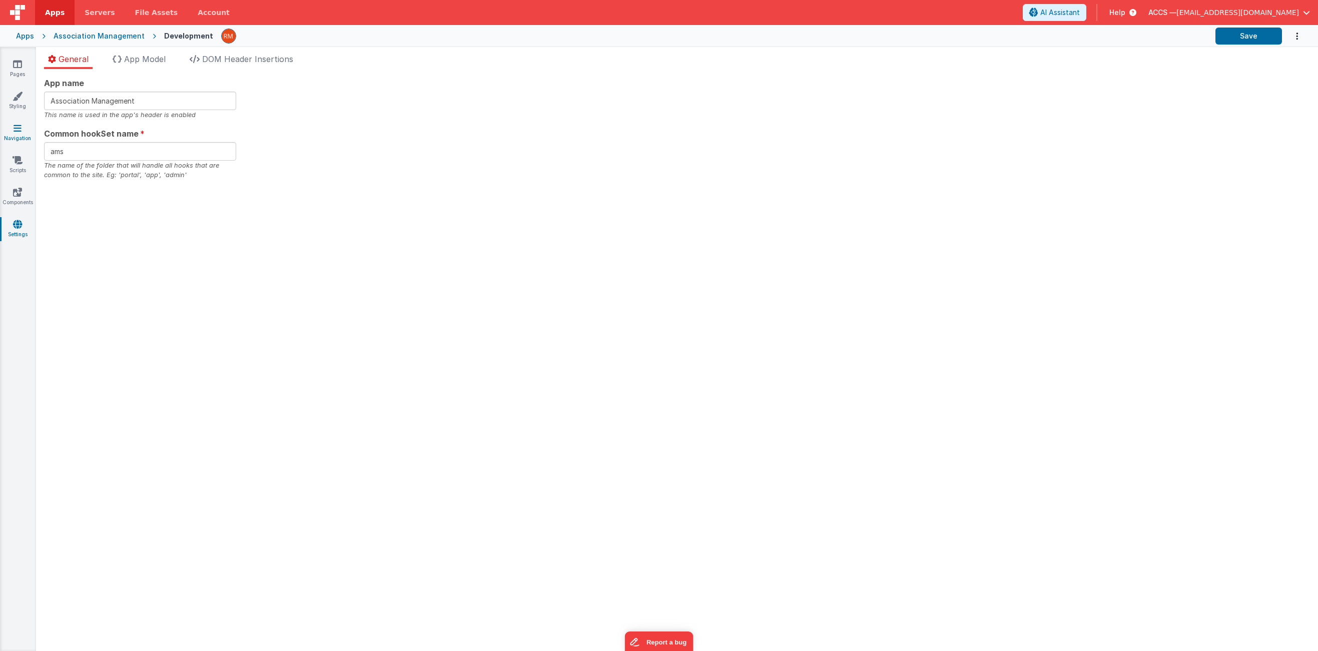
click at [21, 134] on link "Navigation" at bounding box center [17, 133] width 36 height 20
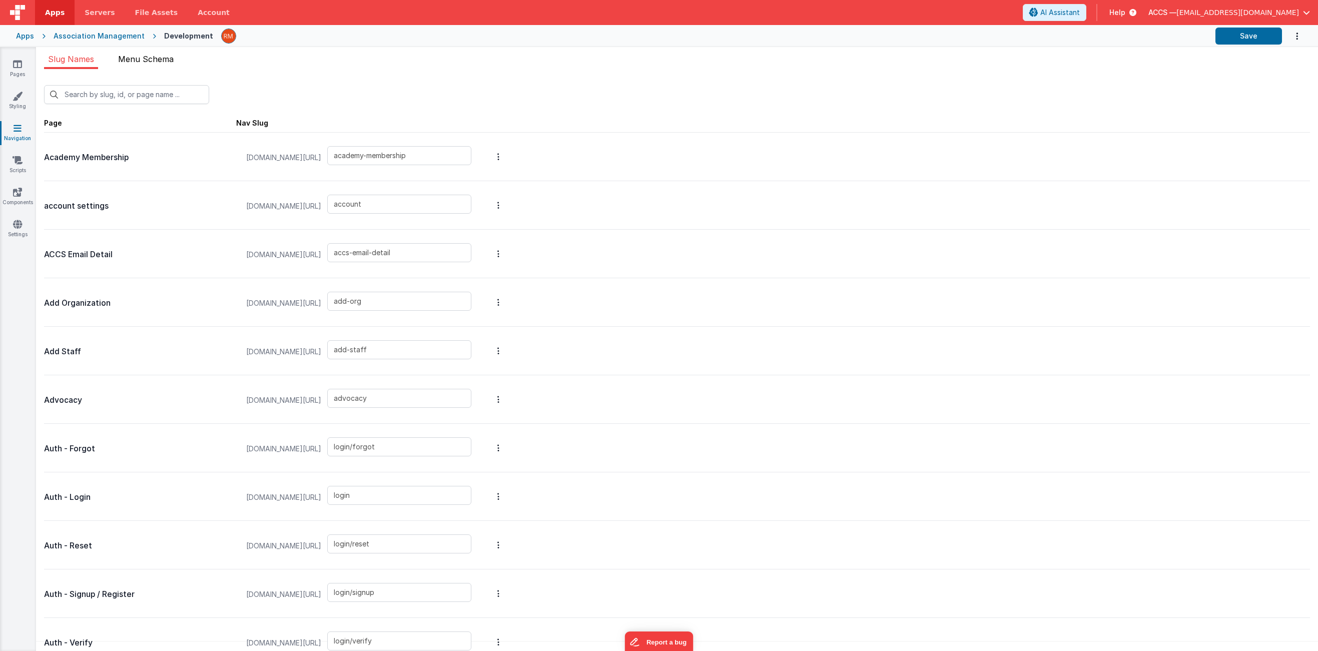
click at [171, 66] on li "Menu Schema" at bounding box center [146, 61] width 64 height 16
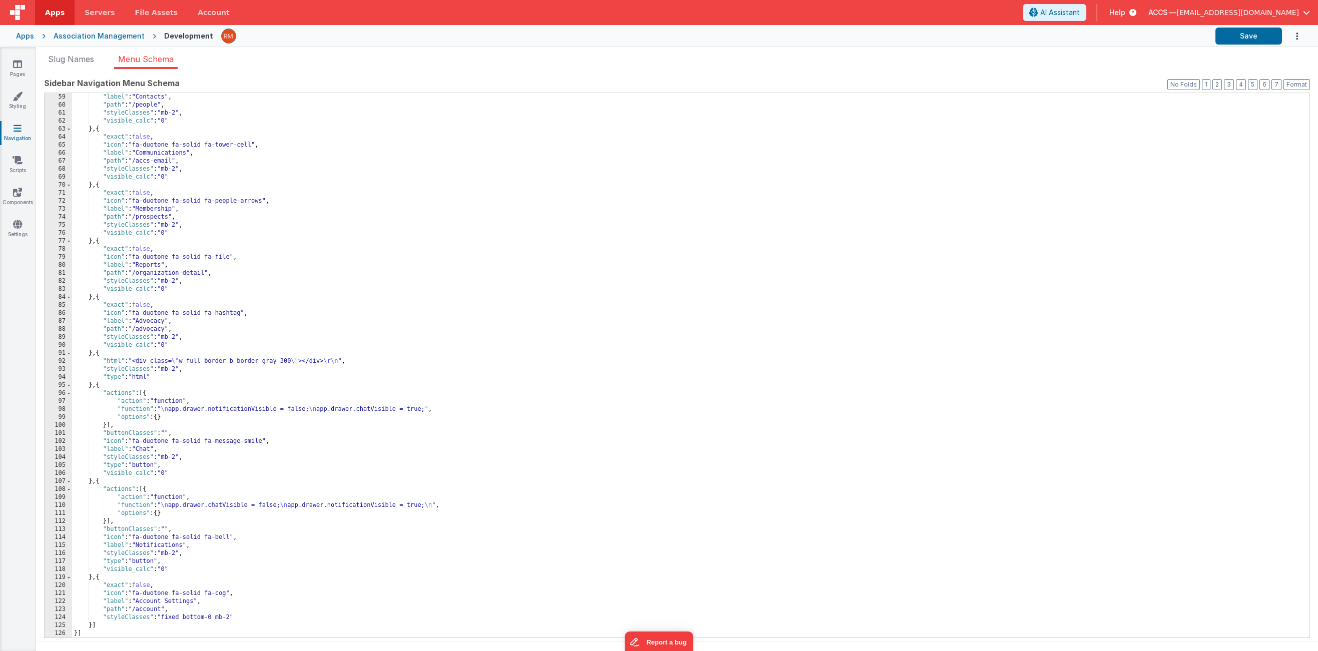
scroll to position [8, 0]
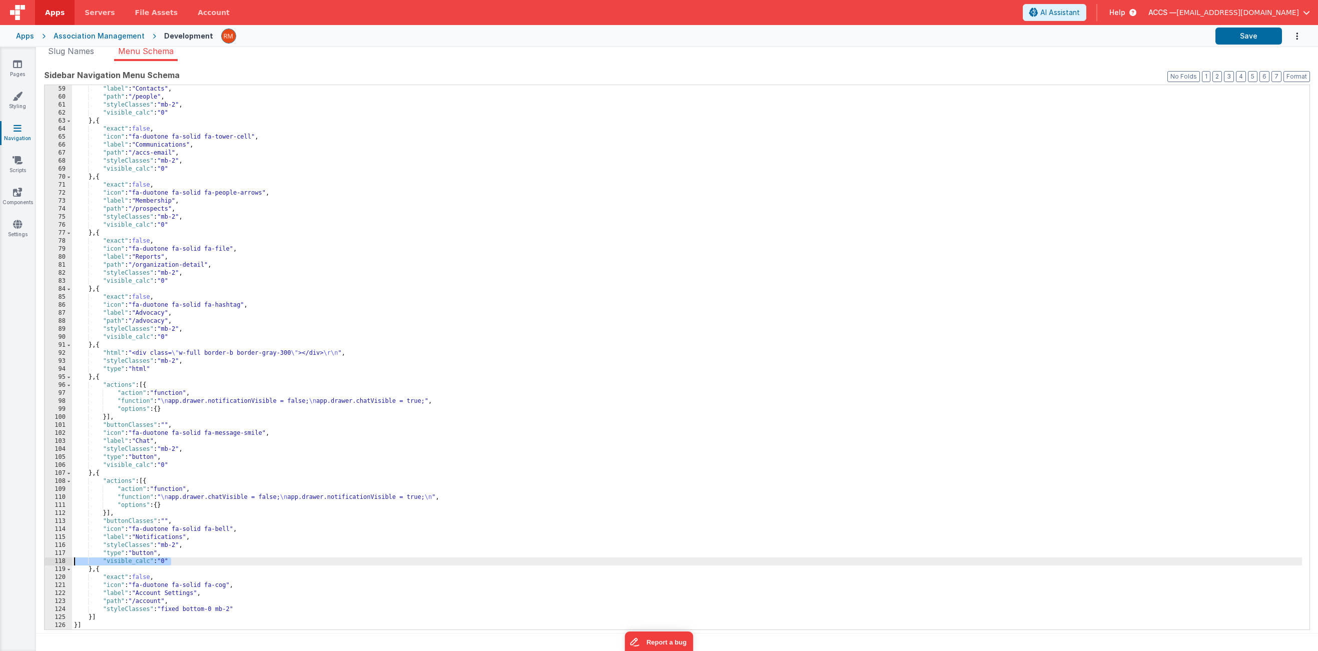
drag, startPoint x: 184, startPoint y: 563, endPoint x: 55, endPoint y: 564, distance: 129.1
click at [55, 564] on div "59 60 61 62 63 64 65 66 67 68 69 70 71 72 73 74 75 76 77 78 79 80 81 82 83 84 8…" at bounding box center [677, 358] width 1266 height 546
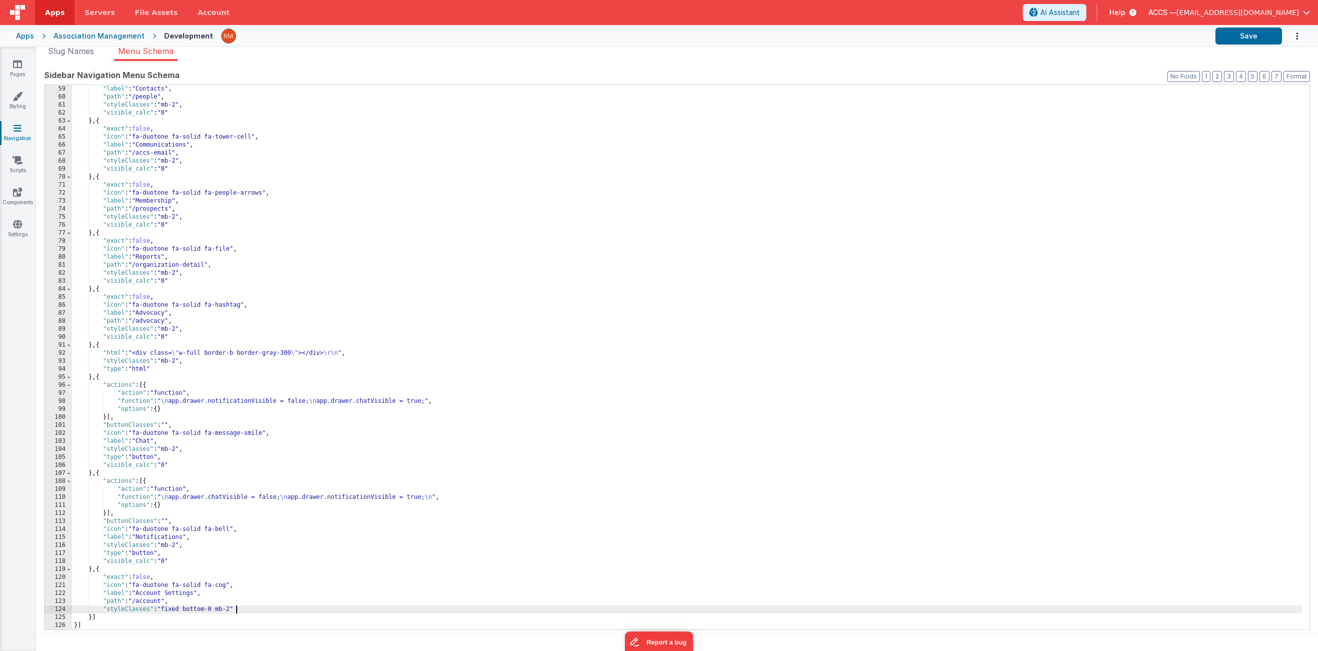
click at [246, 607] on div ""label" : "Contacts" , "path" : "/people" , "styleClasses" : "mb-2" , "visible_…" at bounding box center [687, 365] width 1230 height 561
click at [133, 607] on div ""label" : "Contacts" , "path" : "/people" , "styleClasses" : "mb-2" , "visible_…" at bounding box center [687, 365] width 1230 height 561
drag, startPoint x: 174, startPoint y: 619, endPoint x: 104, endPoint y: 616, distance: 70.2
click at [104, 607] on div ""label" : "Contacts" , "path" : "/people" , "styleClasses" : "mb-2" , "visible_…" at bounding box center [687, 365] width 1230 height 561
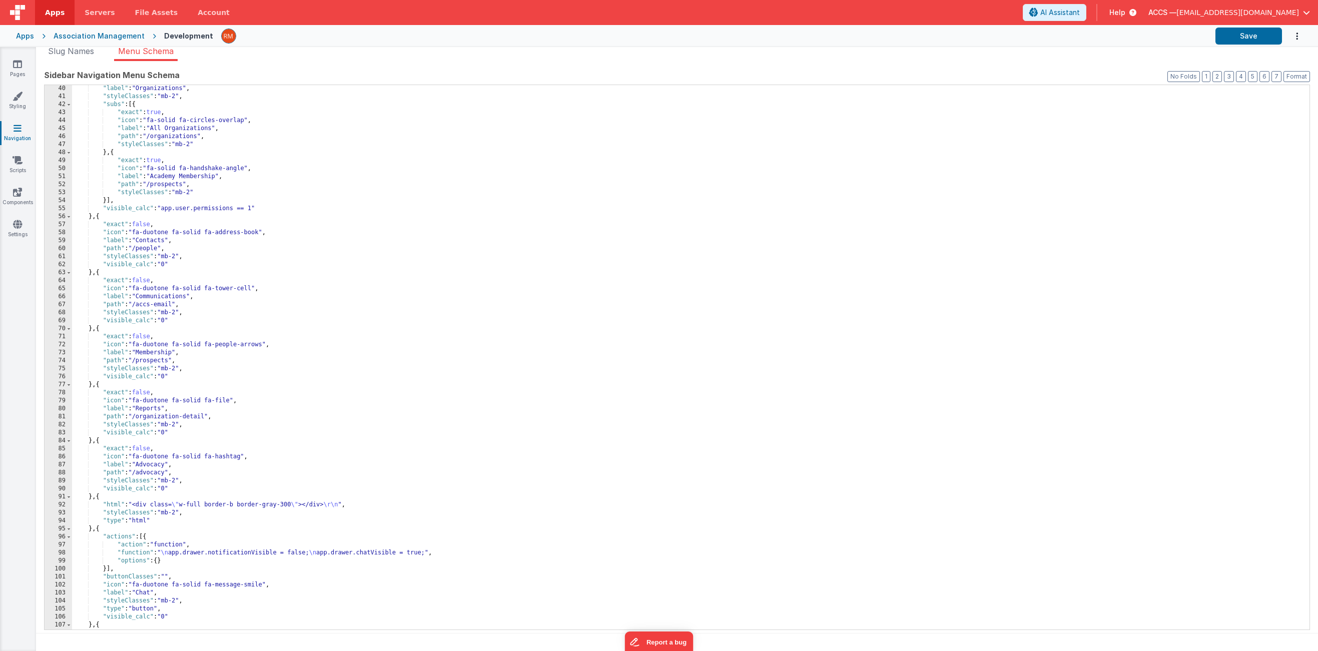
scroll to position [174, 0]
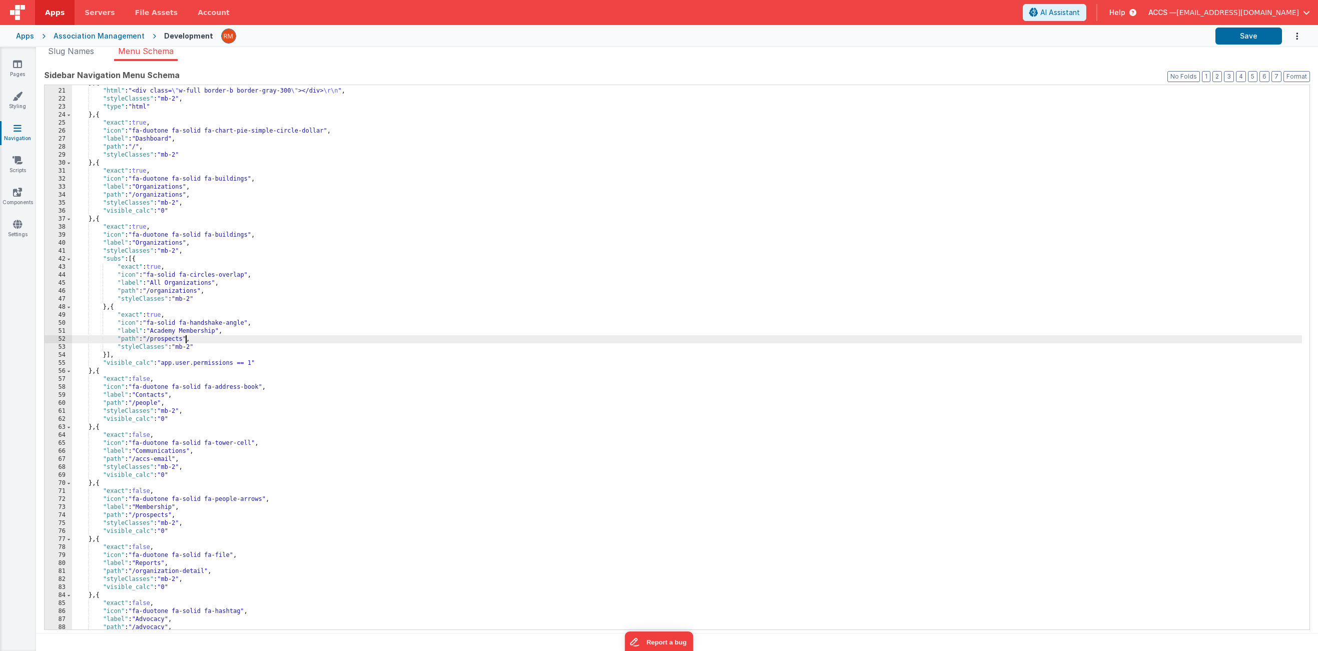
click at [186, 338] on div "} , { "html" : "<div class= \" w-full border-b border-gray-300 \" ></div> \r\n …" at bounding box center [687, 359] width 1230 height 561
click at [198, 300] on div "} , { "html" : "<div class= \" w-full border-b border-gray-300 \" ></div> \r\n …" at bounding box center [687, 359] width 1230 height 561
click at [1231, 37] on button "Save" at bounding box center [1249, 36] width 67 height 17
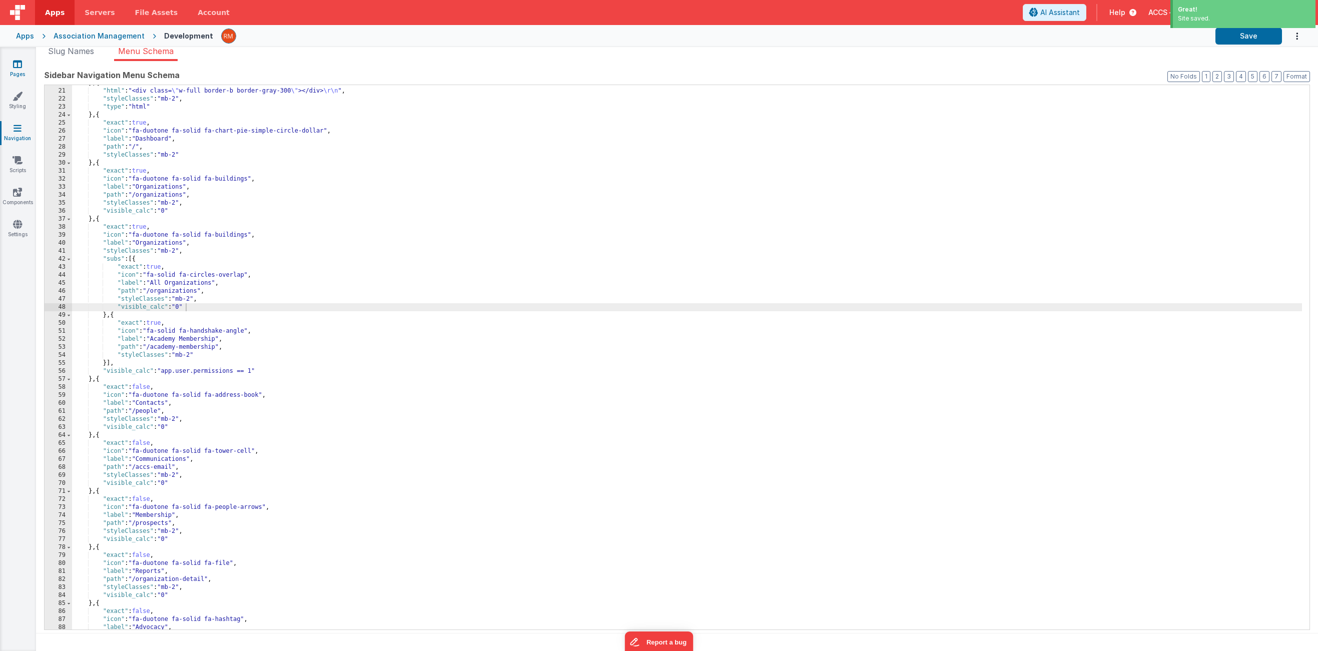
click at [20, 68] on icon at bounding box center [17, 64] width 9 height 10
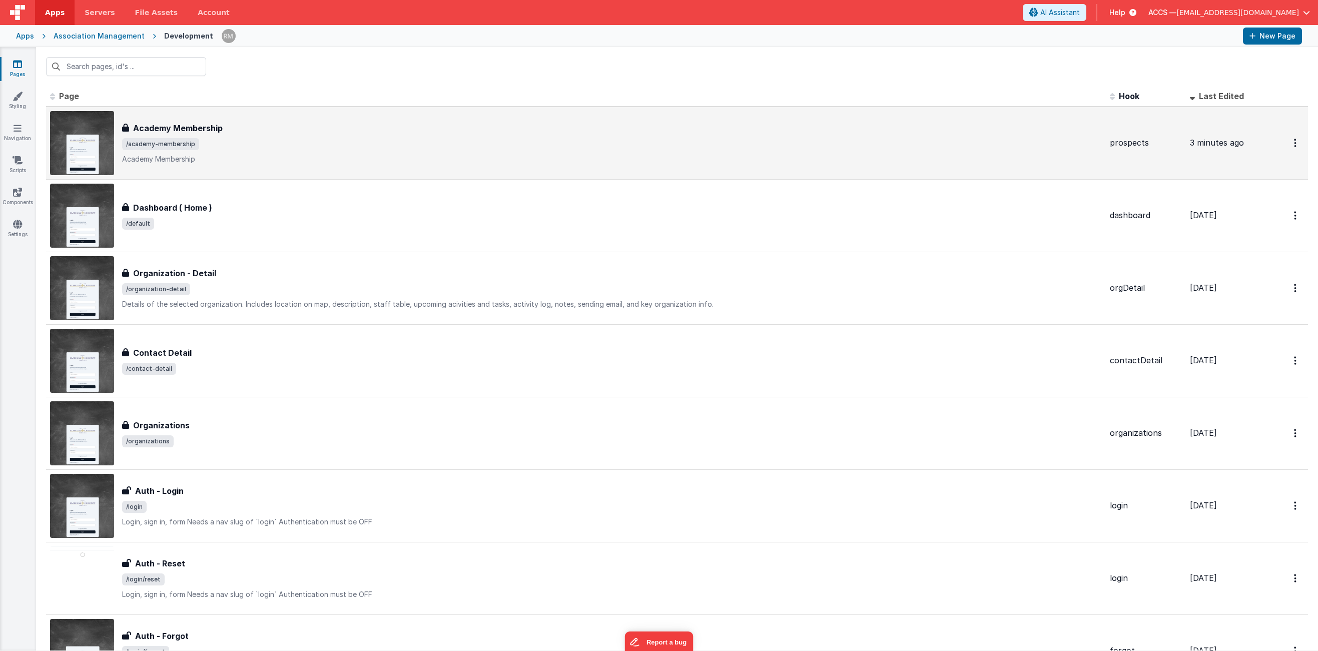
click at [267, 148] on span "/academy-membership" at bounding box center [612, 144] width 980 height 12
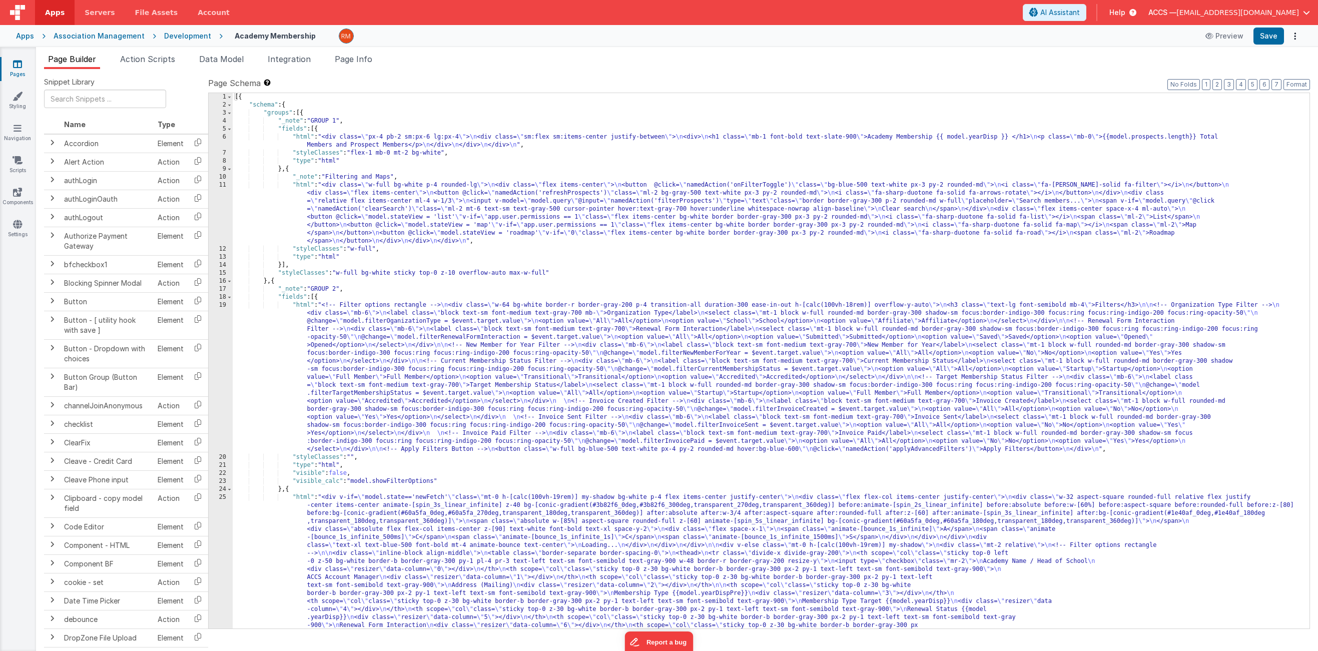
click at [15, 73] on link "Pages" at bounding box center [17, 69] width 36 height 20
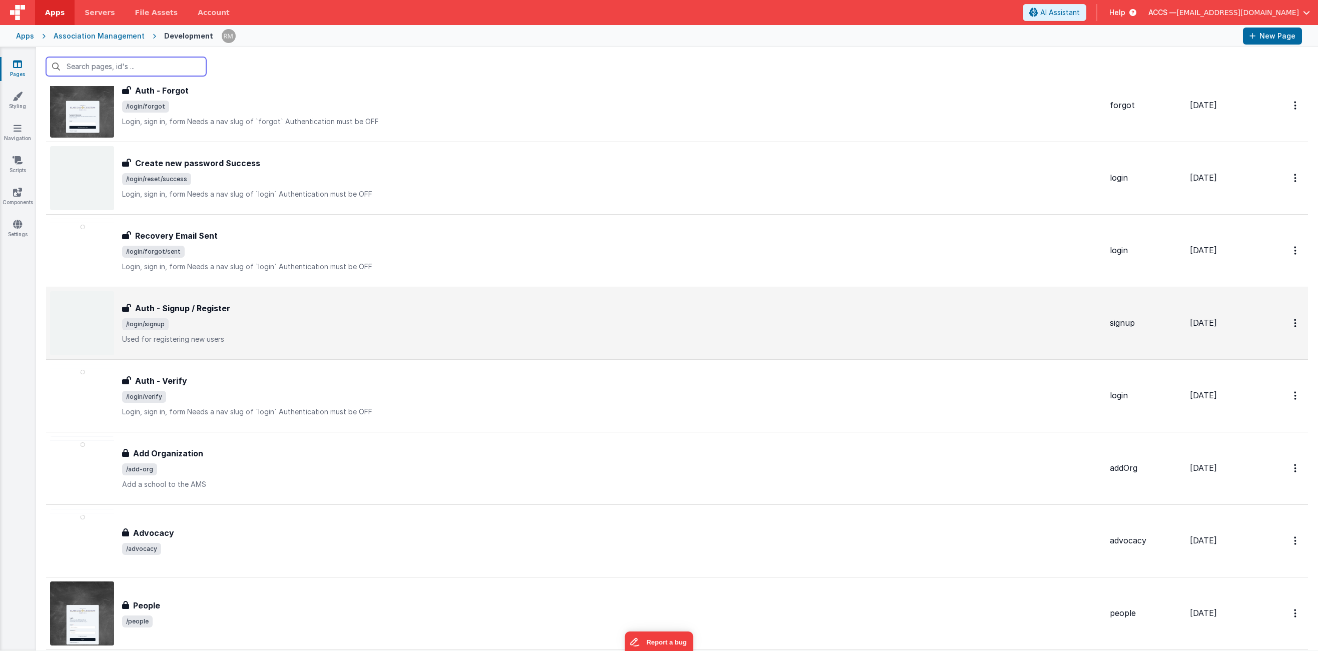
scroll to position [567, 0]
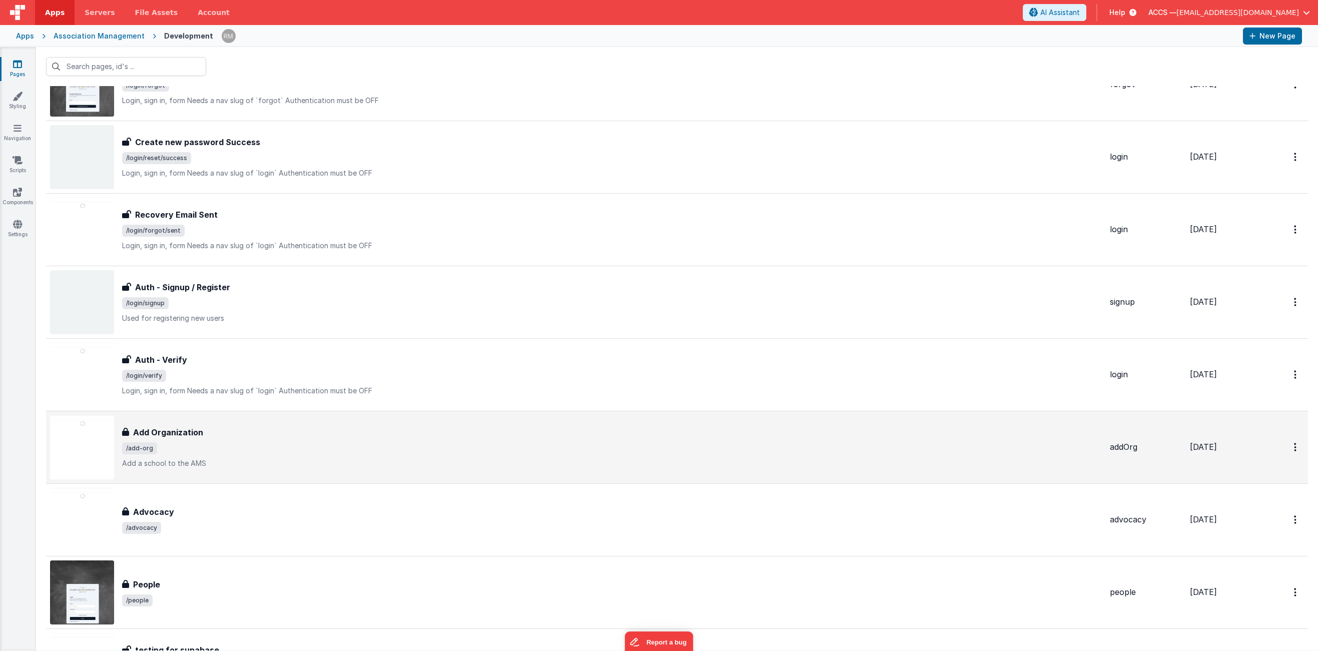
click at [266, 462] on p "Add a school to the AMS" at bounding box center [612, 463] width 980 height 10
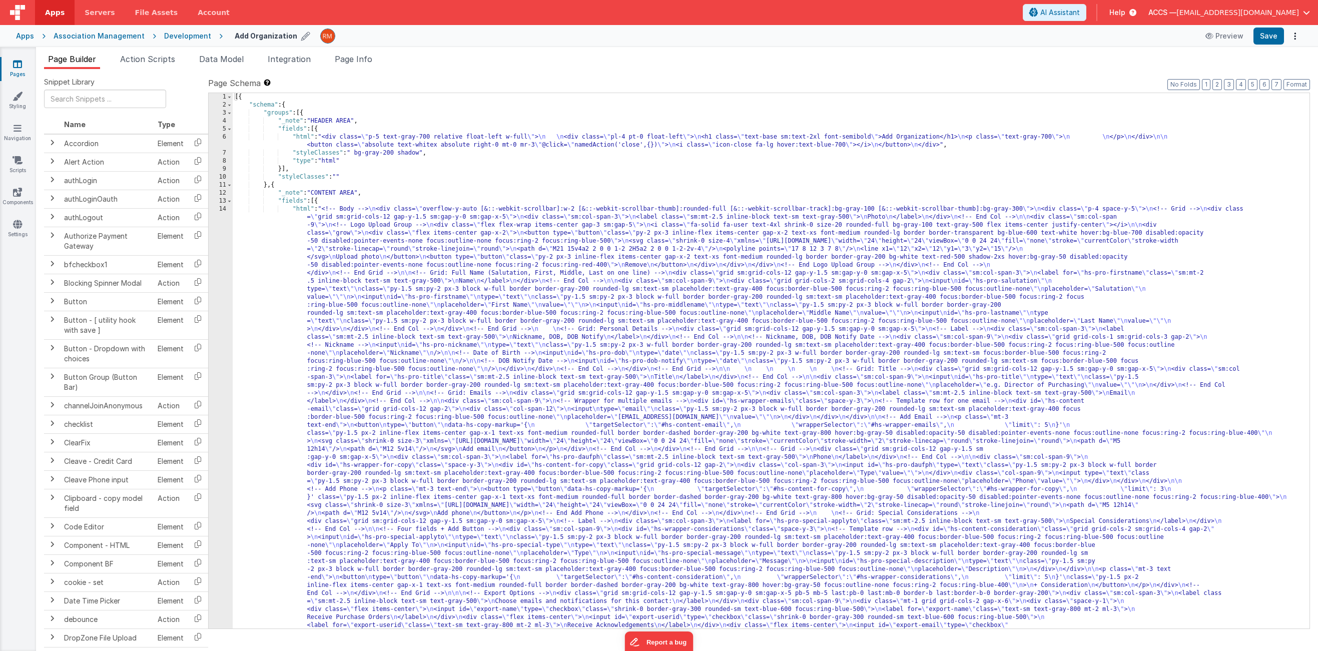
click at [301, 37] on icon at bounding box center [305, 36] width 9 height 14
click at [293, 37] on input "Add Organization" at bounding box center [297, 36] width 125 height 15
type input "Add Academy"
click at [363, 35] on icon at bounding box center [367, 36] width 8 height 14
click at [305, 210] on div "[{ "schema" : { "groups" : [{ "_note" : "HEADER AREA" , "fields" : [{ "html" : …" at bounding box center [768, 633] width 1070 height 1080
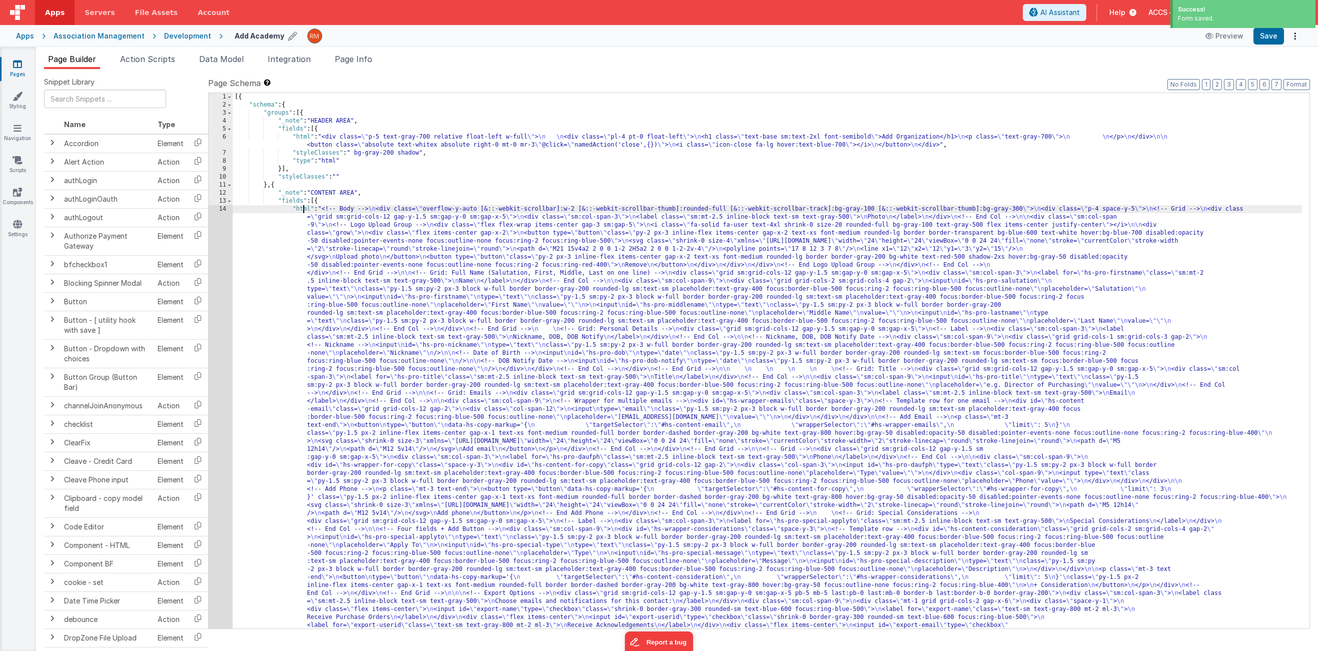
click at [223, 212] on div "14" at bounding box center [221, 473] width 24 height 537
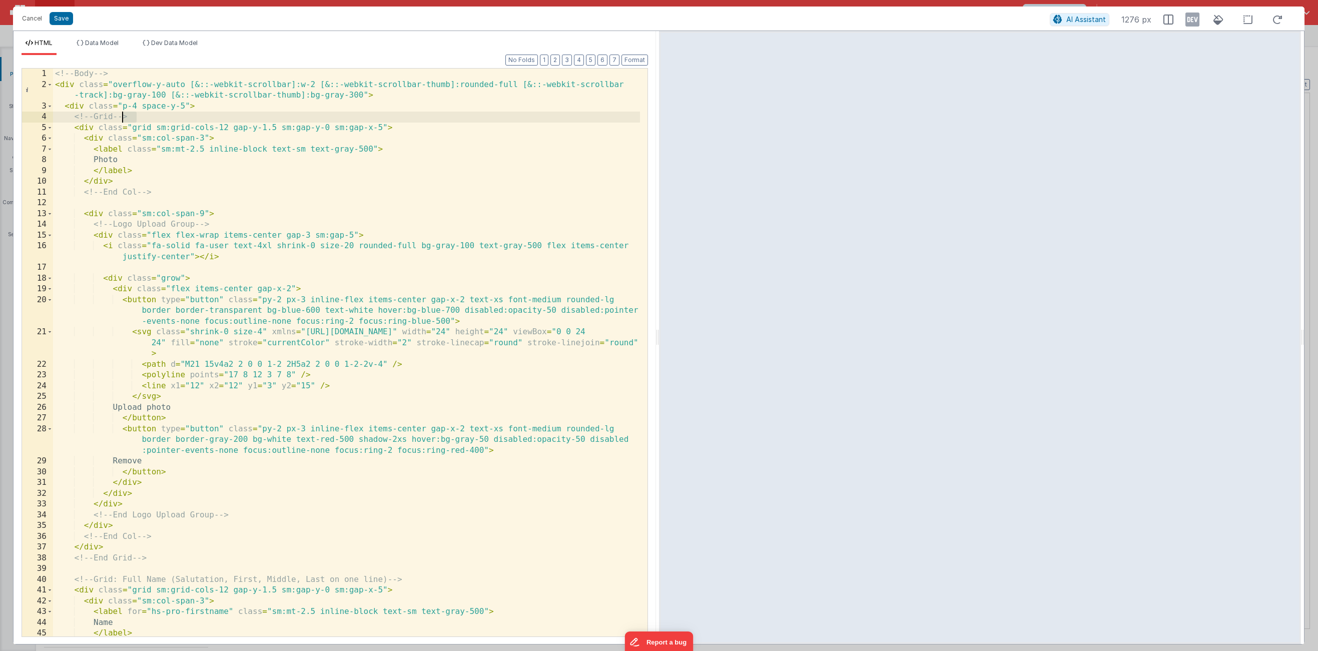
drag, startPoint x: 143, startPoint y: 118, endPoint x: 124, endPoint y: 118, distance: 19.5
click at [124, 118] on div "<!-- Body --> < div class = "overflow-y-auto [&::-webkit-scrollbar]:w-2 [&::-we…" at bounding box center [346, 364] width 587 height 590
click at [203, 174] on div "<!-- Body --> < div class = "overflow-y-auto [&::-webkit-scrollbar]:w-2 [&::-we…" at bounding box center [346, 364] width 587 height 590
drag, startPoint x: 94, startPoint y: 118, endPoint x: 61, endPoint y: 119, distance: 33.5
click at [61, 119] on div "<!-- Body --> < div class = "overflow-y-auto [&::-webkit-scrollbar]:w-2 [&::-we…" at bounding box center [346, 364] width 587 height 590
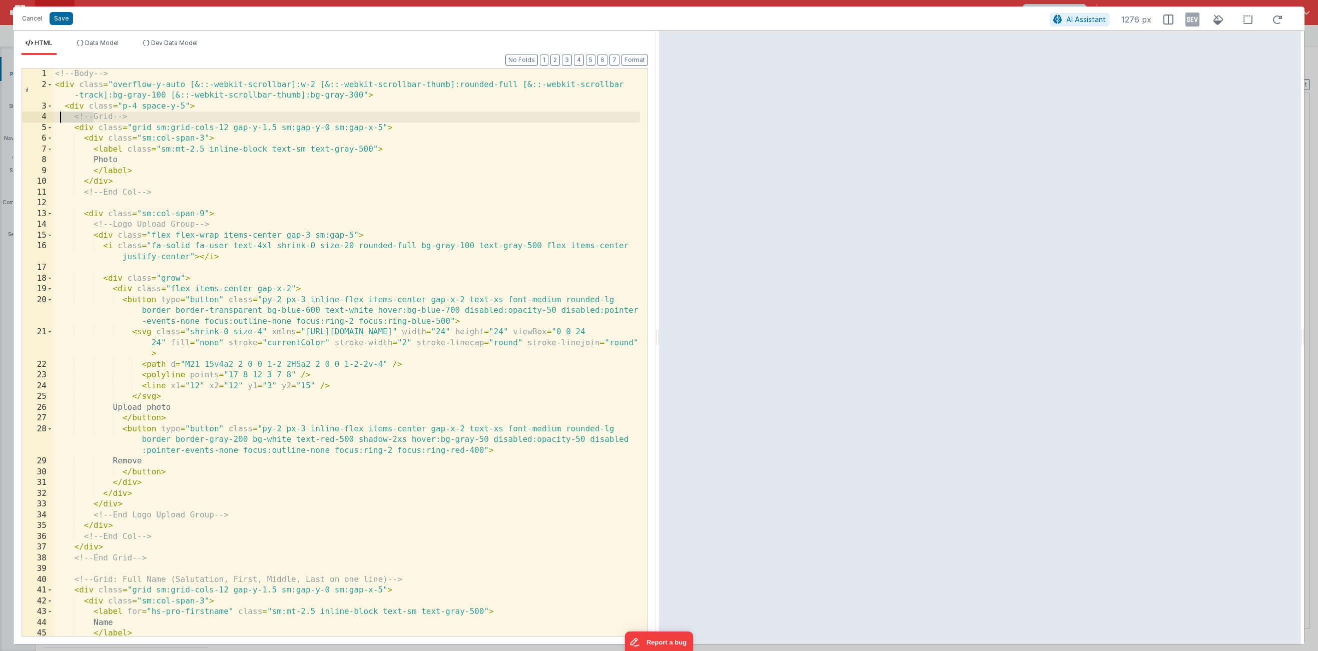
click at [64, 129] on div "<!-- Body --> < div class = "overflow-y-auto [&::-webkit-scrollbar]:w-2 [&::-we…" at bounding box center [346, 364] width 587 height 590
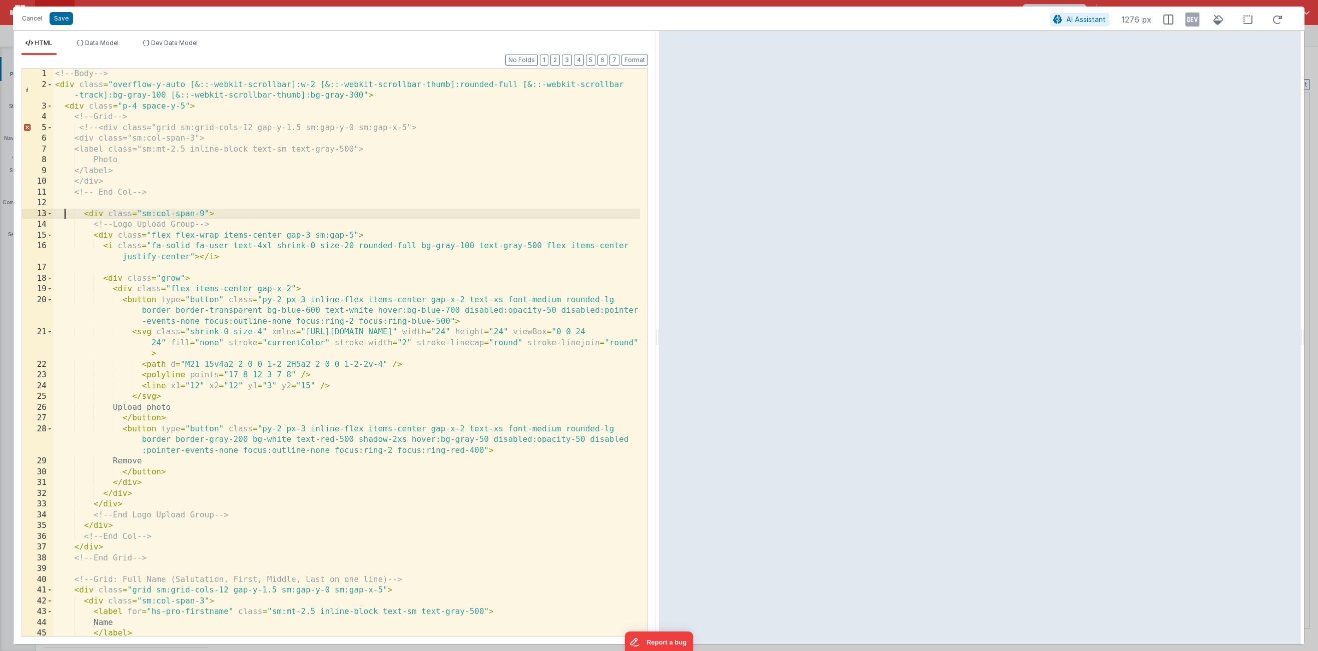
click at [67, 212] on div "<!-- Body --> < div class = "overflow-y-auto [&::-webkit-scrollbar]:w-2 [&::-we…" at bounding box center [346, 364] width 587 height 590
click at [69, 237] on div "<!-- Body --> < div class = "overflow-y-auto [&::-webkit-scrollbar]:w-2 [&::-we…" at bounding box center [346, 364] width 587 height 590
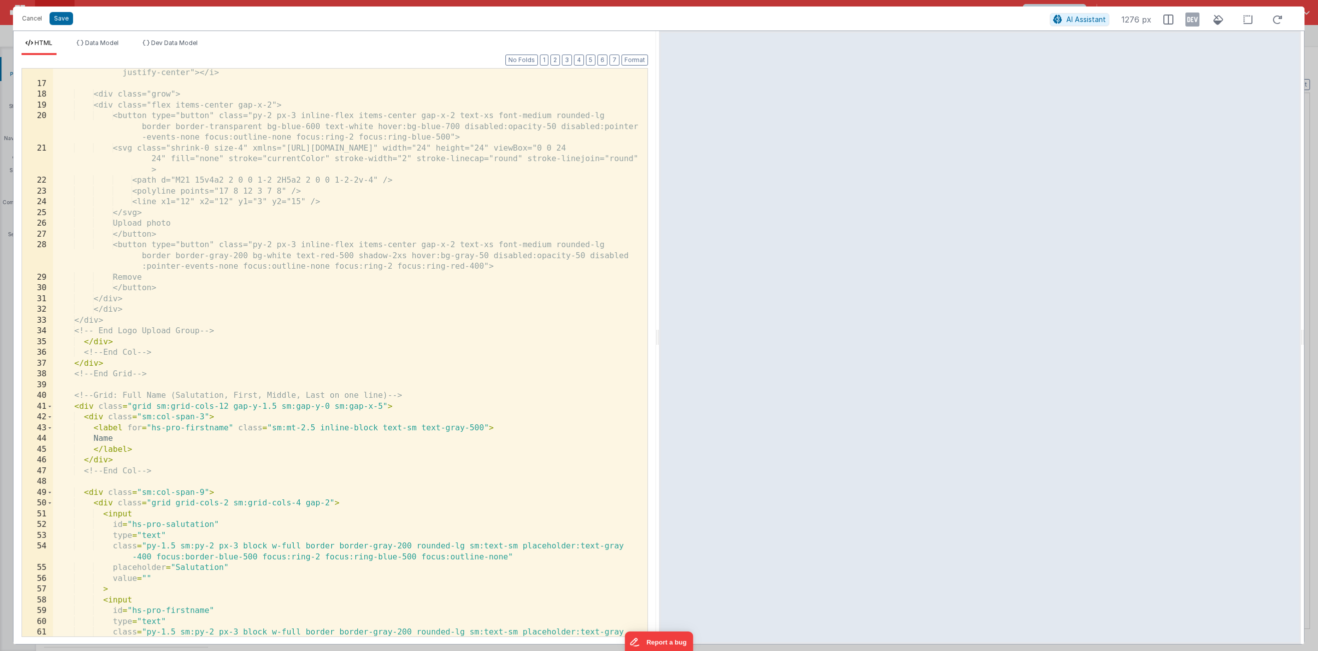
scroll to position [258, 0]
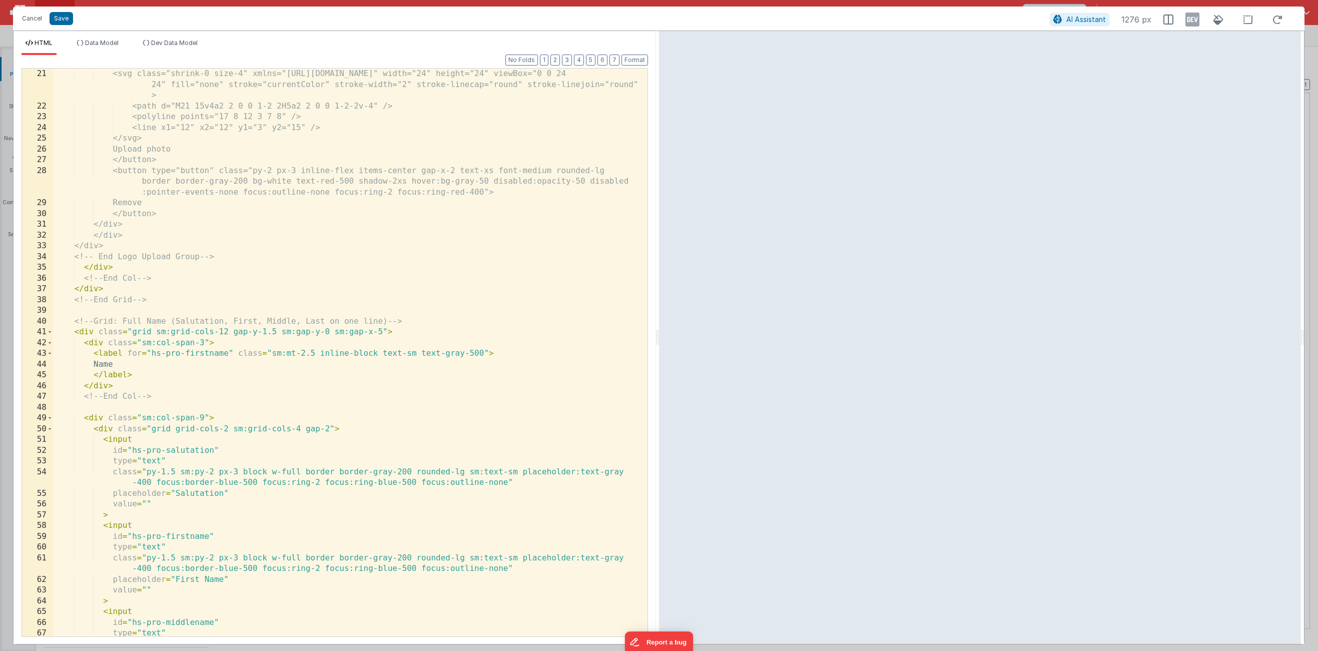
click at [55, 330] on div "<svg class="shrink-0 size-4" xmlns="[URL][DOMAIN_NAME]" width="24" height="24" …" at bounding box center [346, 380] width 587 height 622
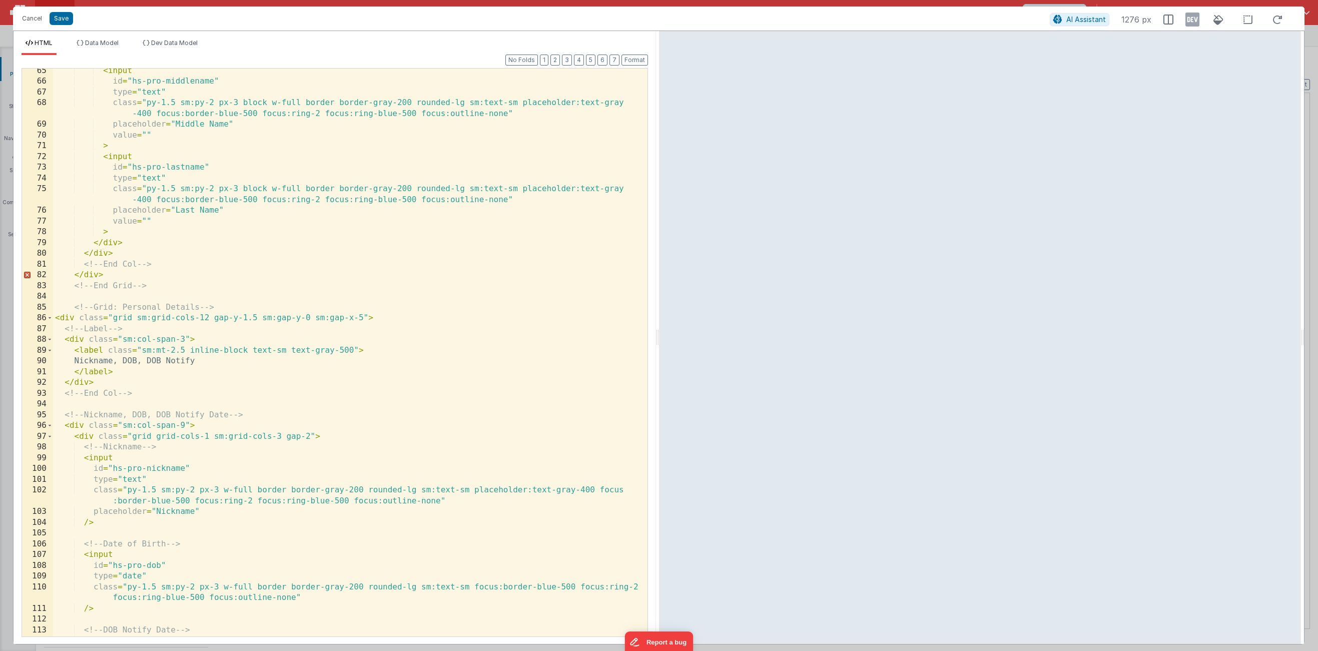
scroll to position [799, 0]
click at [38, 21] on button "Cancel" at bounding box center [32, 19] width 30 height 14
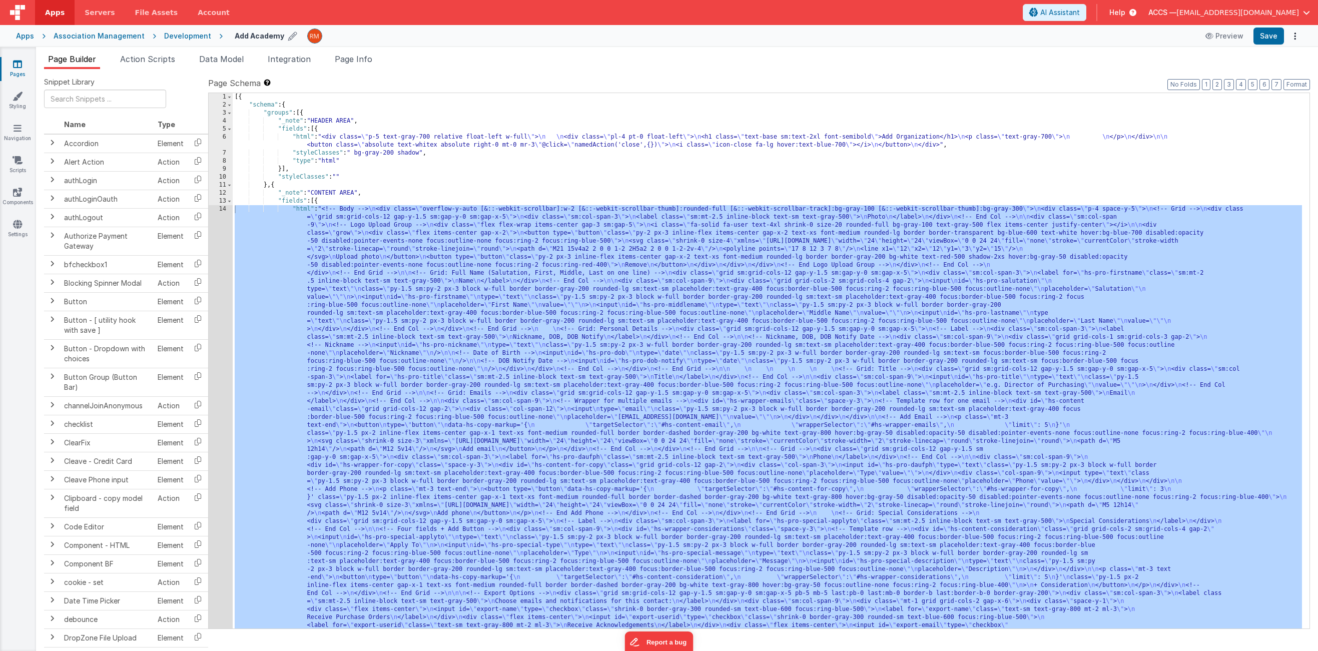
click at [299, 210] on div "[{ "schema" : { "groups" : [{ "_note" : "HEADER AREA" , "fields" : [{ "html" : …" at bounding box center [768, 633] width 1070 height 1080
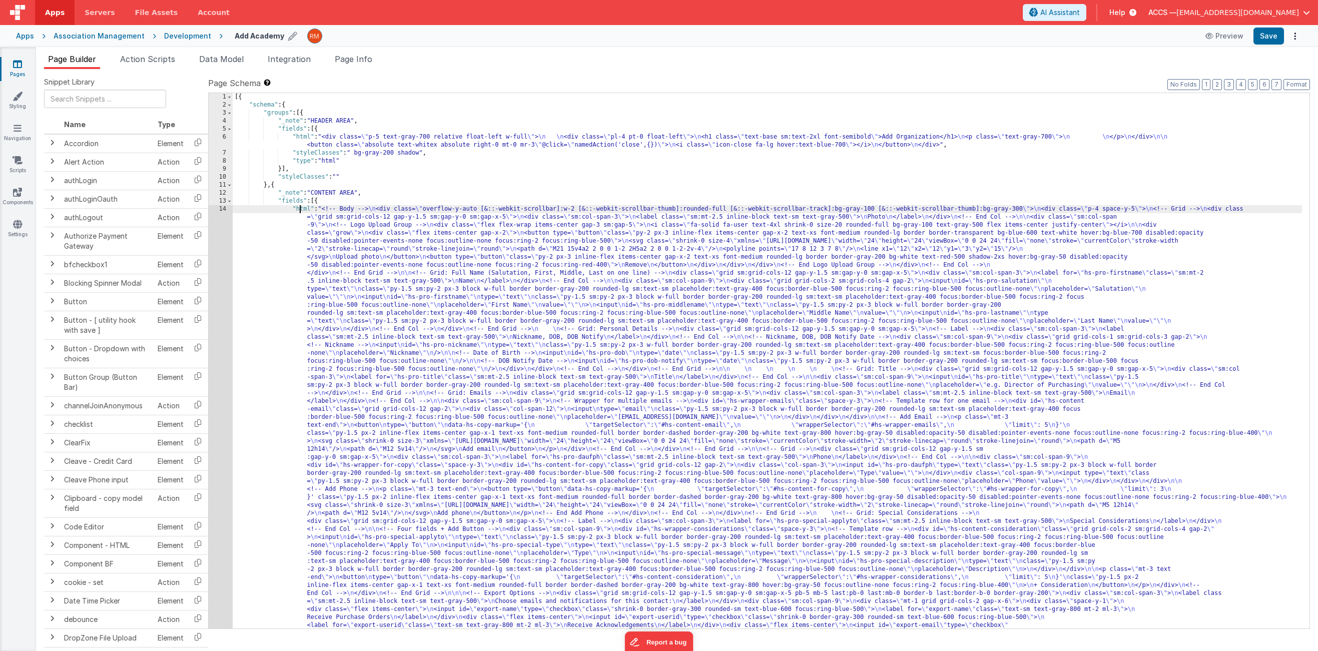
click at [223, 211] on div "14" at bounding box center [221, 473] width 24 height 537
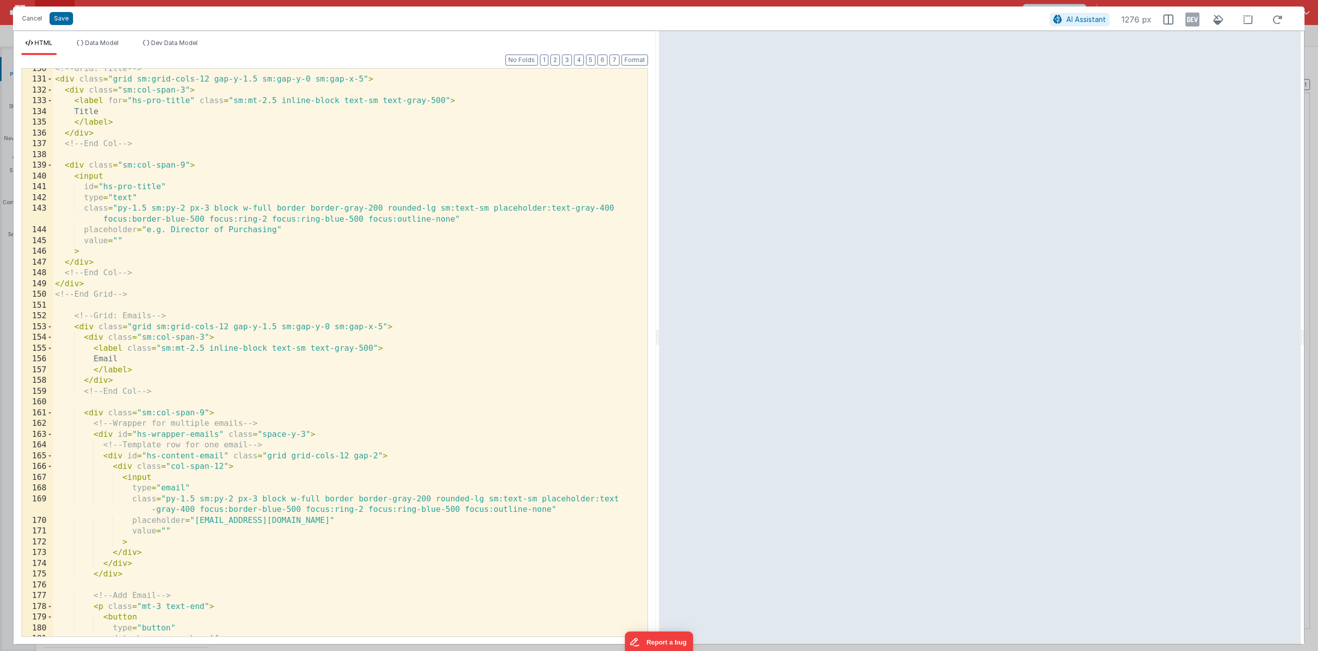
scroll to position [1964, 0]
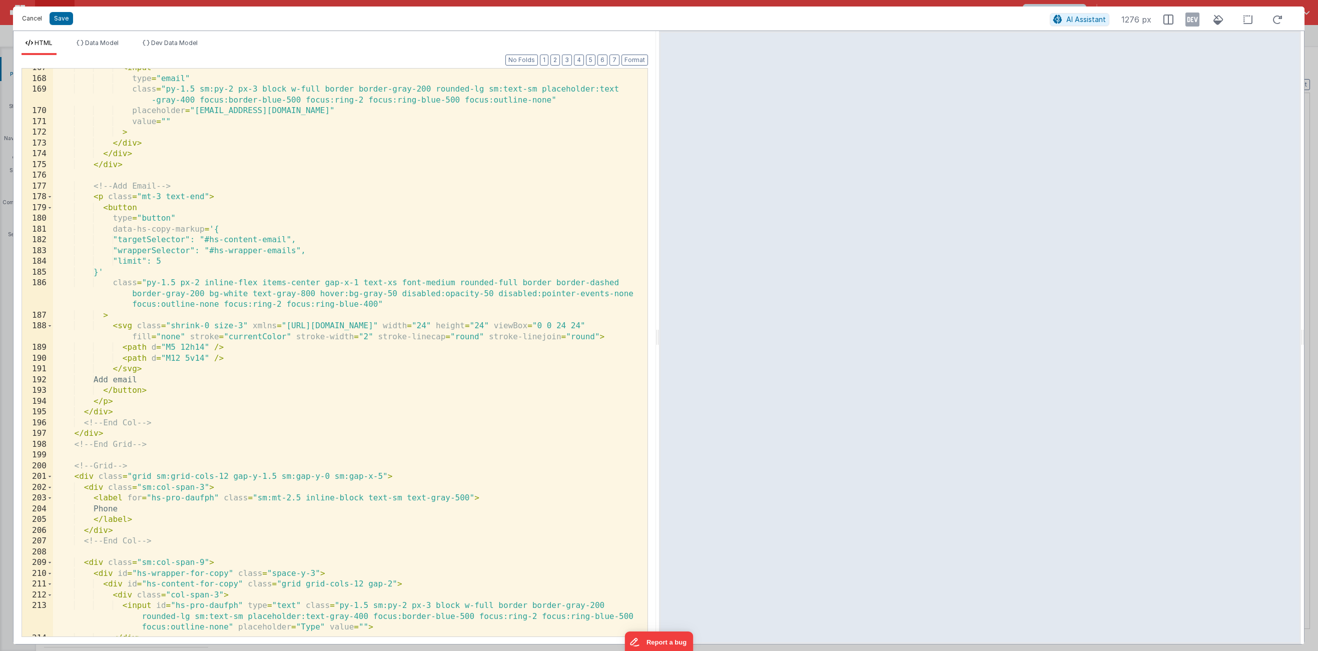
click at [42, 21] on button "Cancel" at bounding box center [32, 19] width 30 height 14
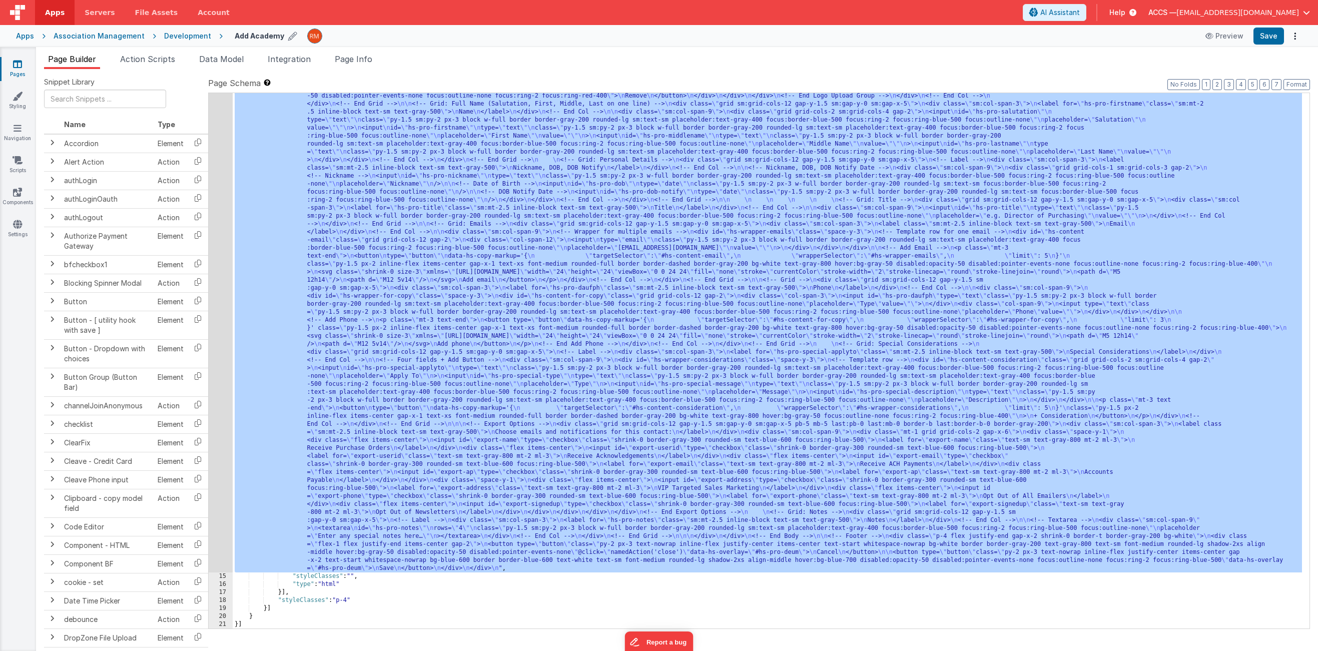
scroll to position [169, 0]
click at [369, 584] on div ""html" : "<!-- Body --> \n <div class= \" overflow-y-auto [&::-webkit-scrollbar…" at bounding box center [768, 576] width 1070 height 1080
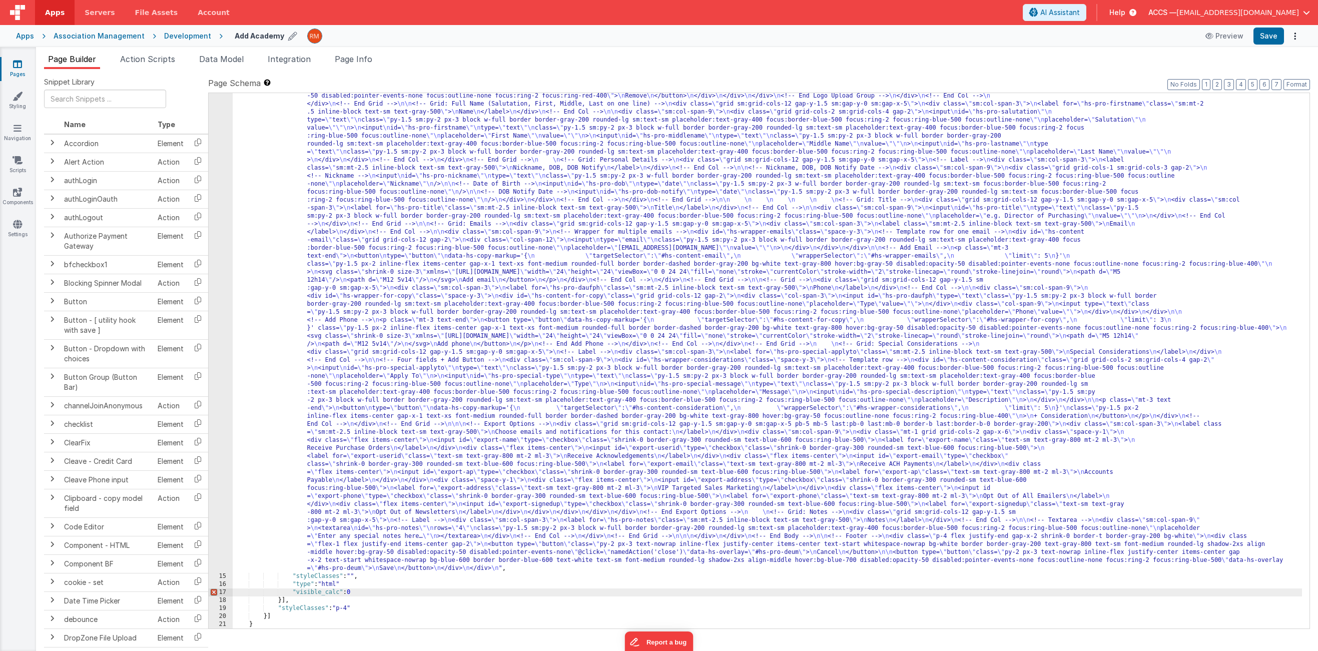
click at [358, 583] on div ""html" : "<!-- Body --> \n <div class= \" overflow-y-auto [&::-webkit-scrollbar…" at bounding box center [768, 576] width 1070 height 1080
click at [1261, 41] on button "Save" at bounding box center [1269, 36] width 31 height 17
click at [25, 73] on link "Pages" at bounding box center [17, 69] width 36 height 20
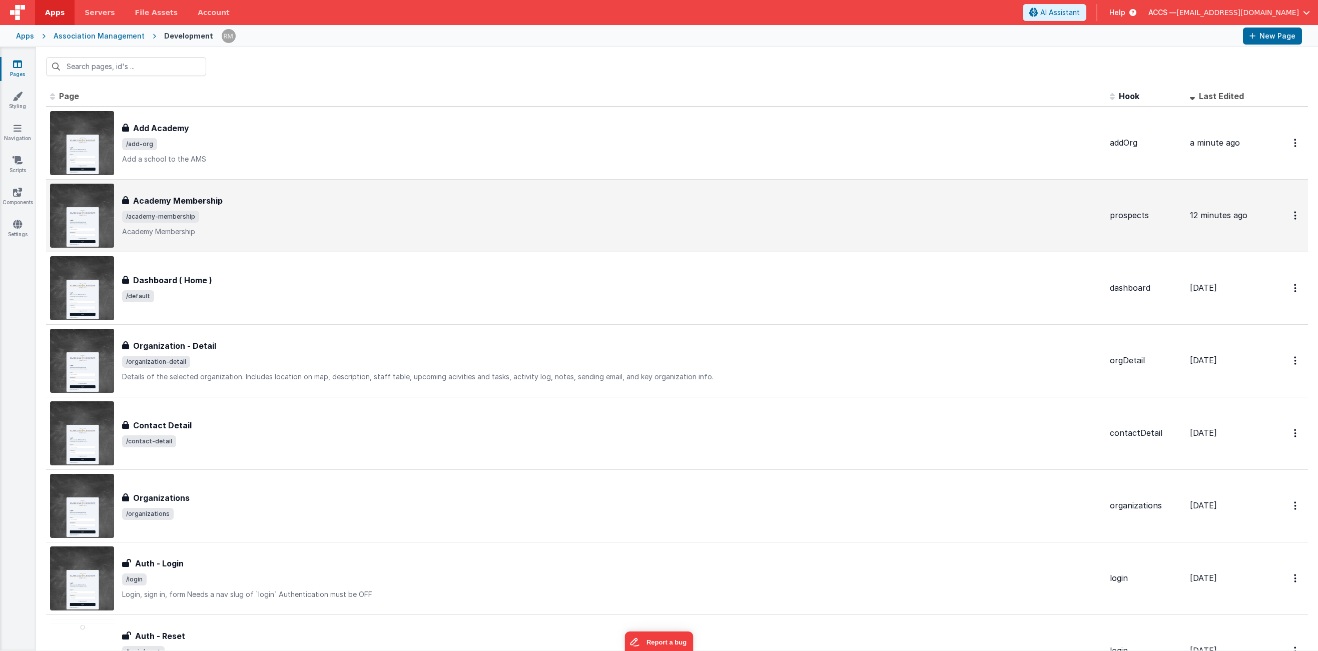
click at [235, 217] on span "/academy-membership" at bounding box center [612, 217] width 980 height 12
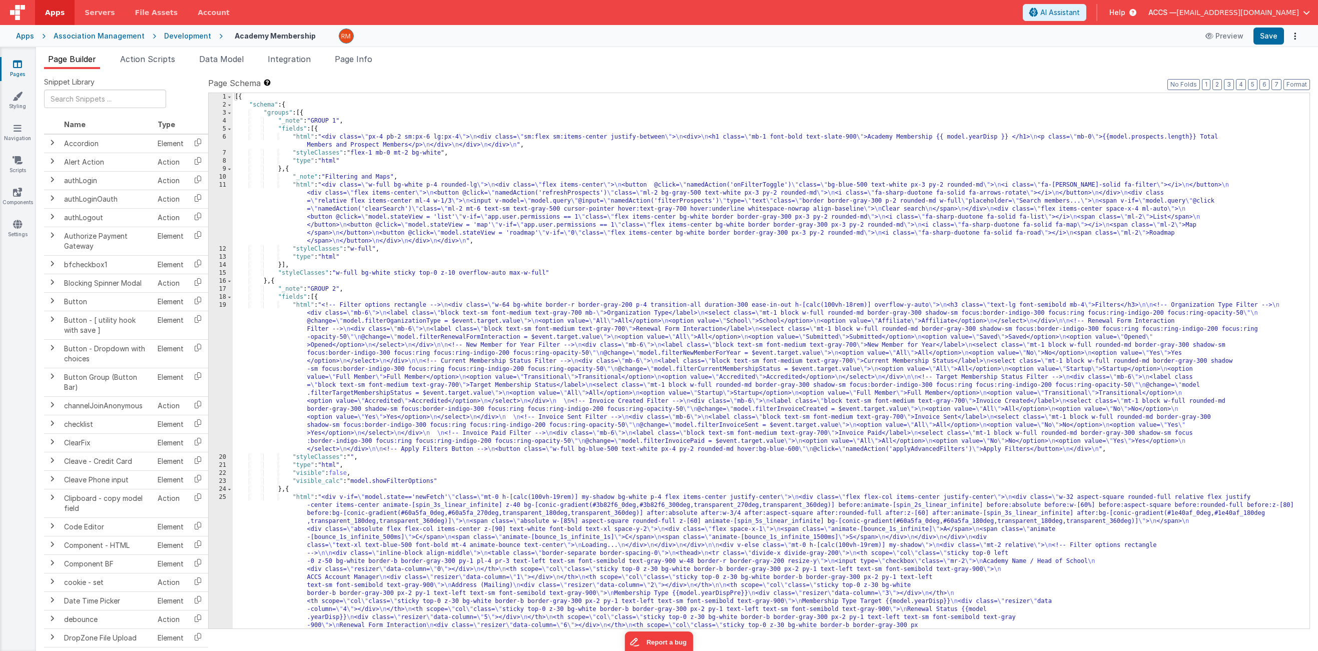
click at [30, 35] on div "Apps" at bounding box center [25, 36] width 18 height 10
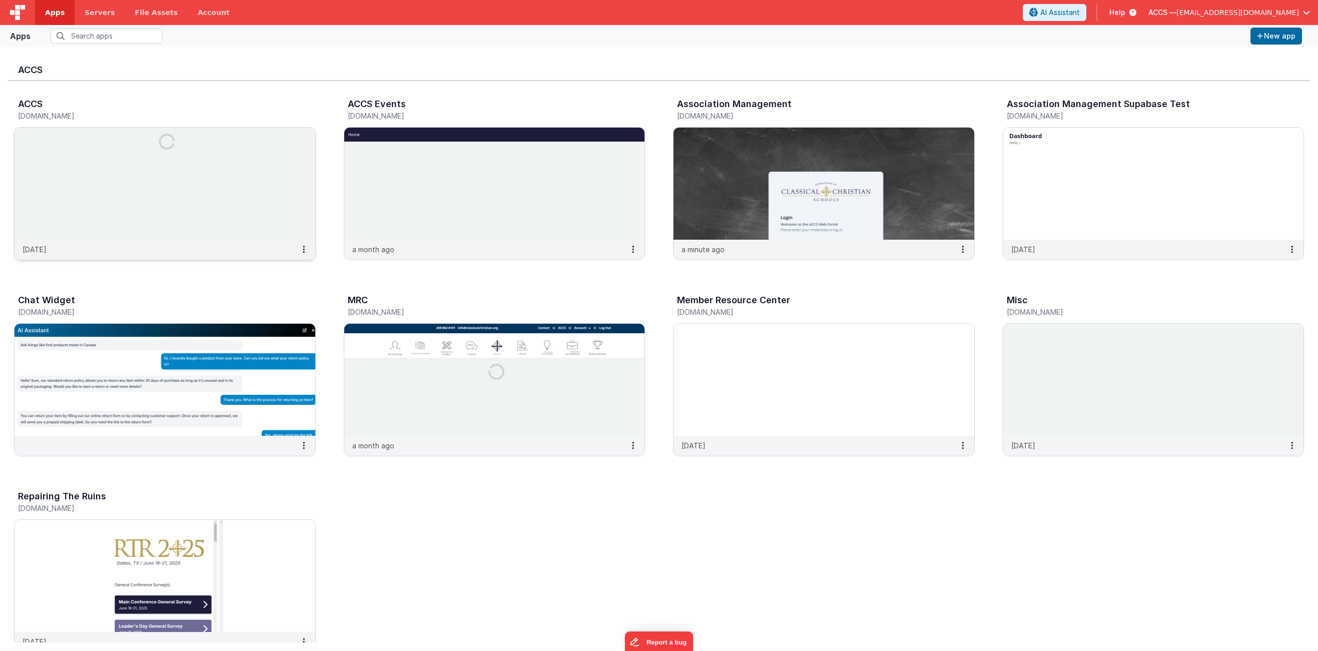
click at [231, 182] on img at bounding box center [165, 184] width 301 height 112
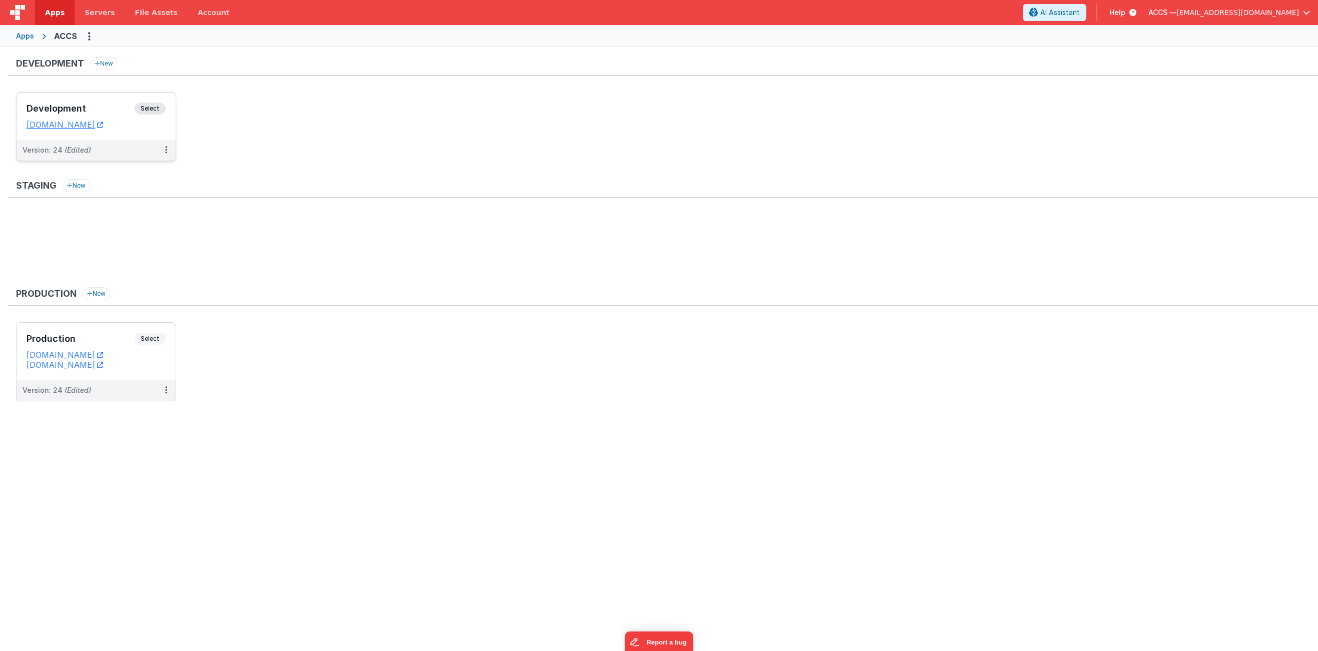
click at [100, 117] on div "Development Select" at bounding box center [96, 111] width 139 height 17
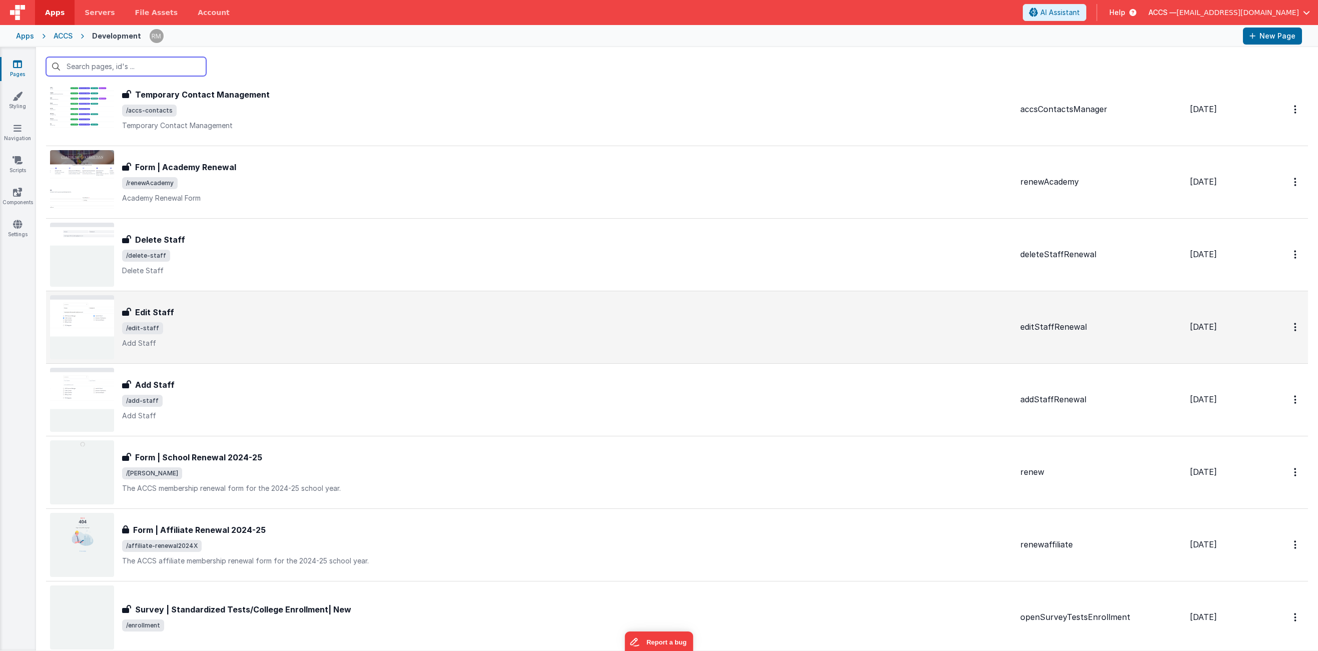
scroll to position [59, 0]
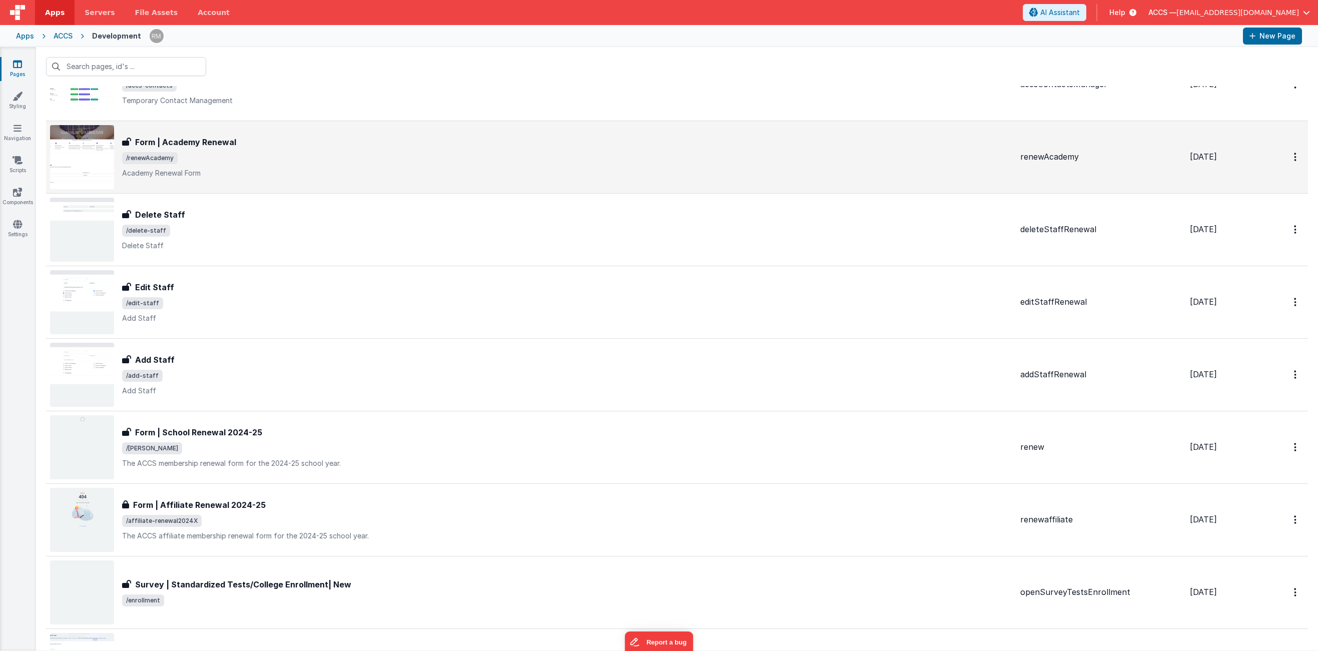
click at [428, 169] on p "Academy Renewal Form" at bounding box center [567, 173] width 890 height 10
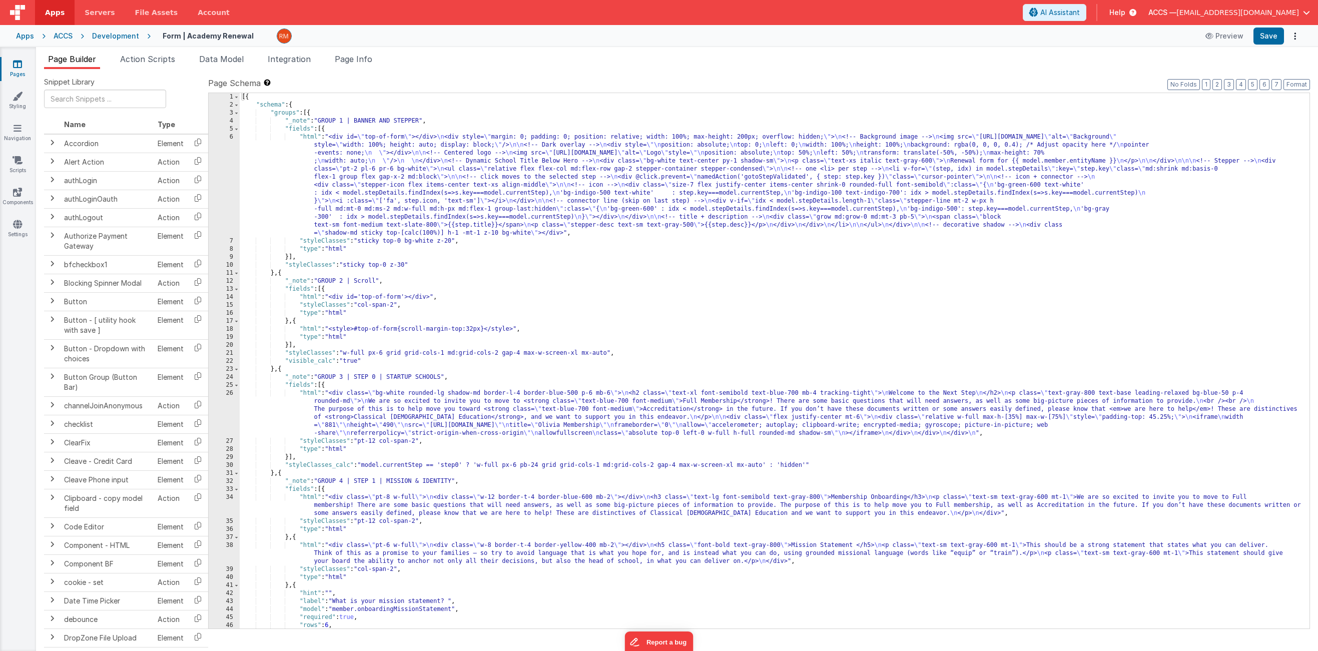
click at [31, 36] on div "Apps" at bounding box center [25, 36] width 18 height 10
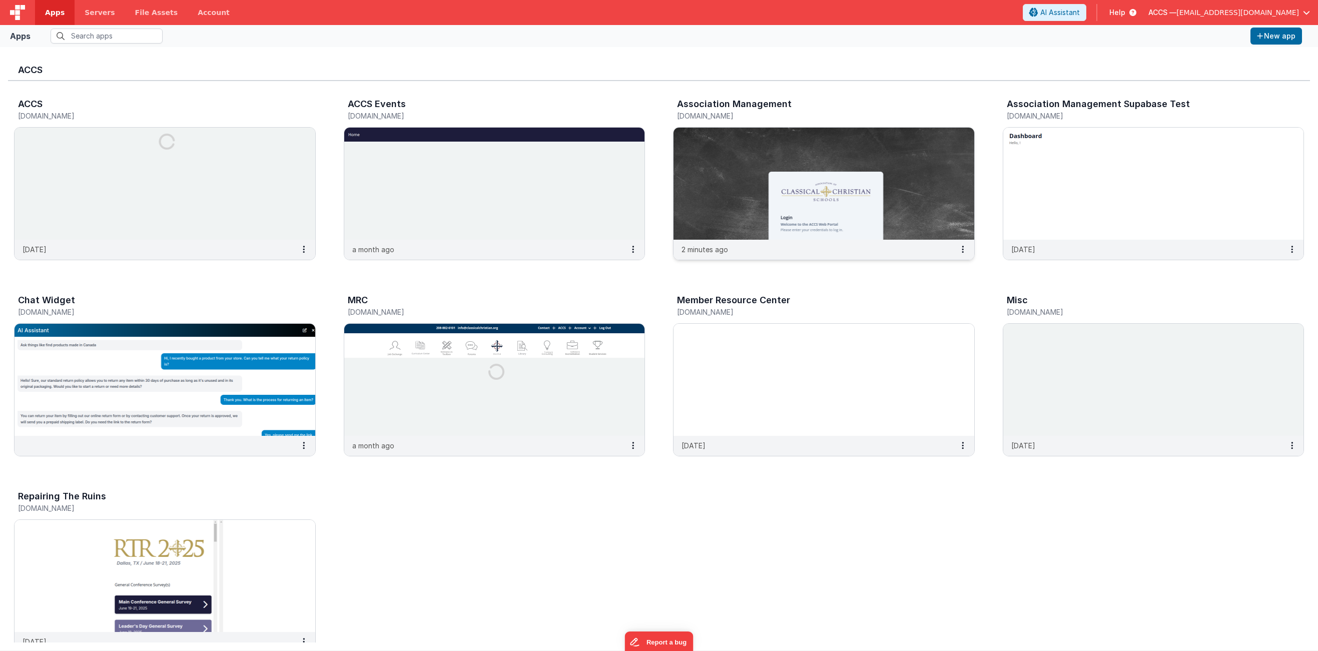
click at [723, 179] on img at bounding box center [824, 184] width 301 height 112
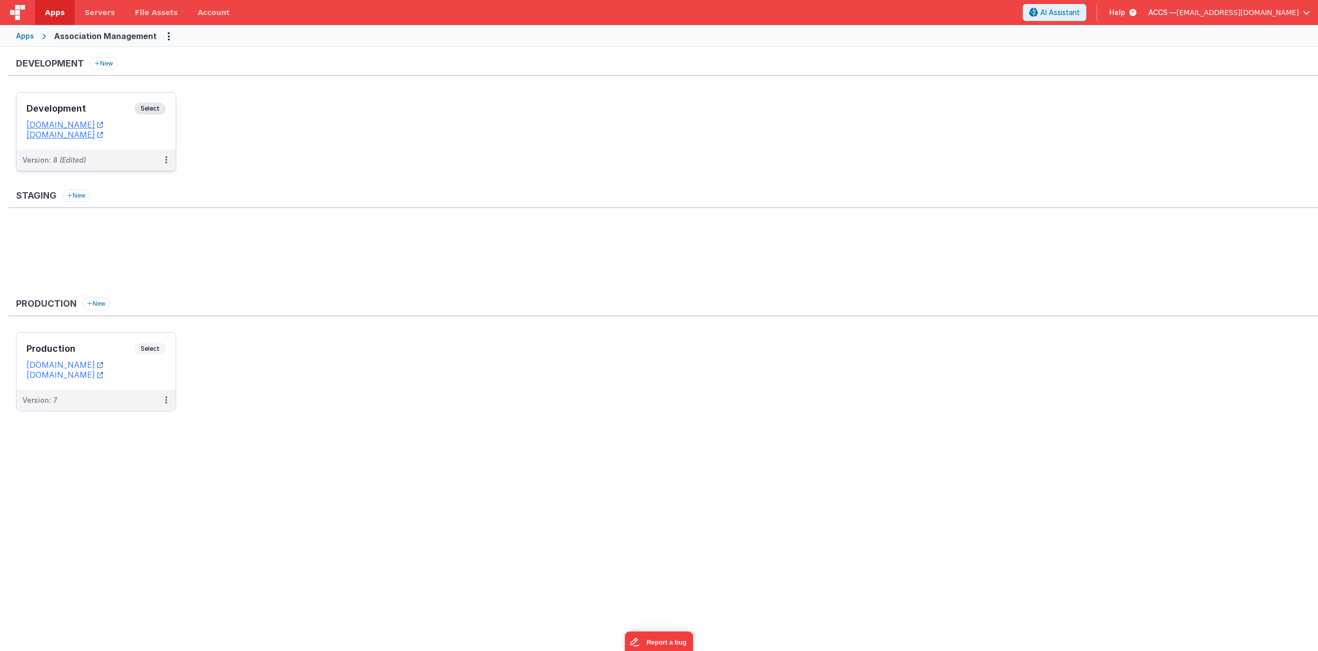
click at [96, 114] on div "Development Select" at bounding box center [96, 111] width 139 height 17
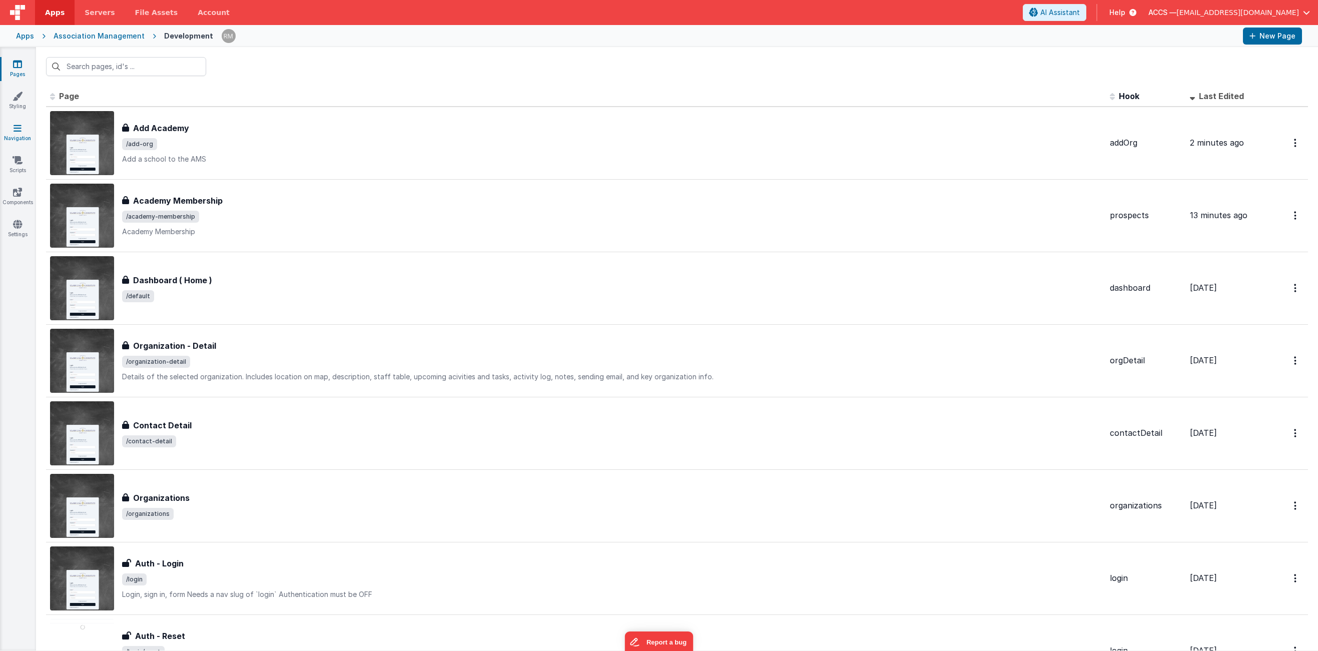
click at [18, 143] on link "Navigation" at bounding box center [17, 133] width 36 height 20
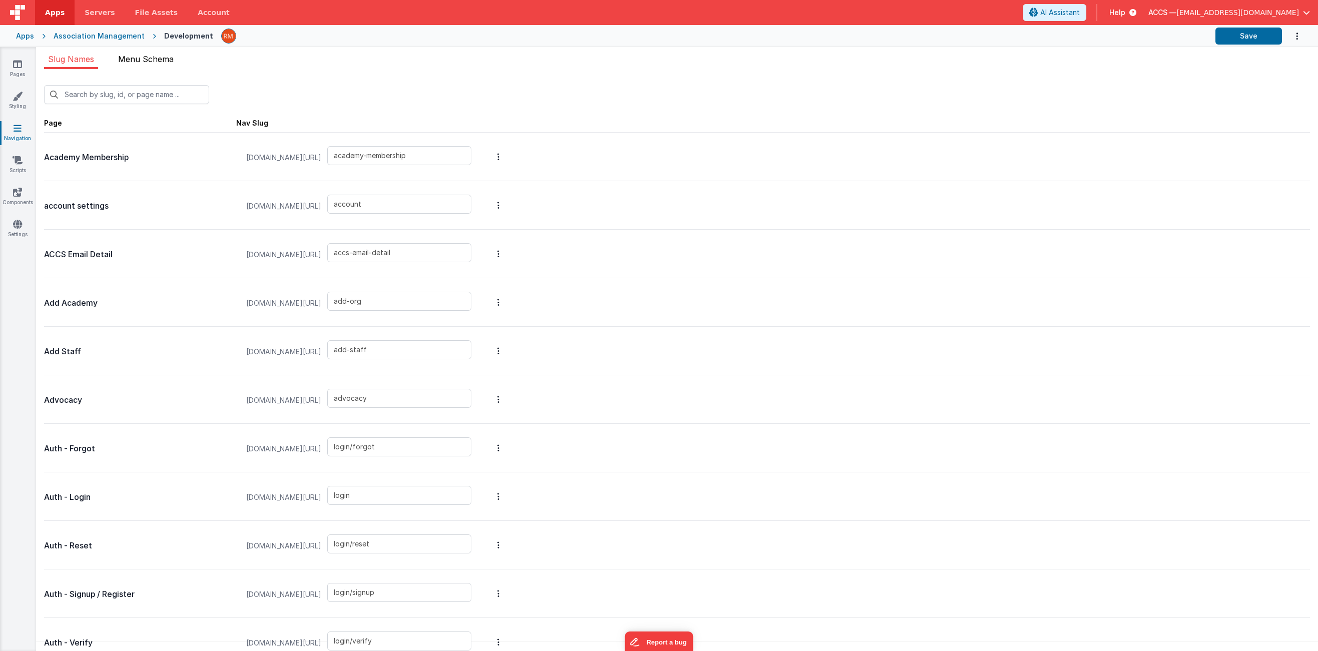
click at [165, 61] on span "Menu Schema" at bounding box center [146, 59] width 56 height 10
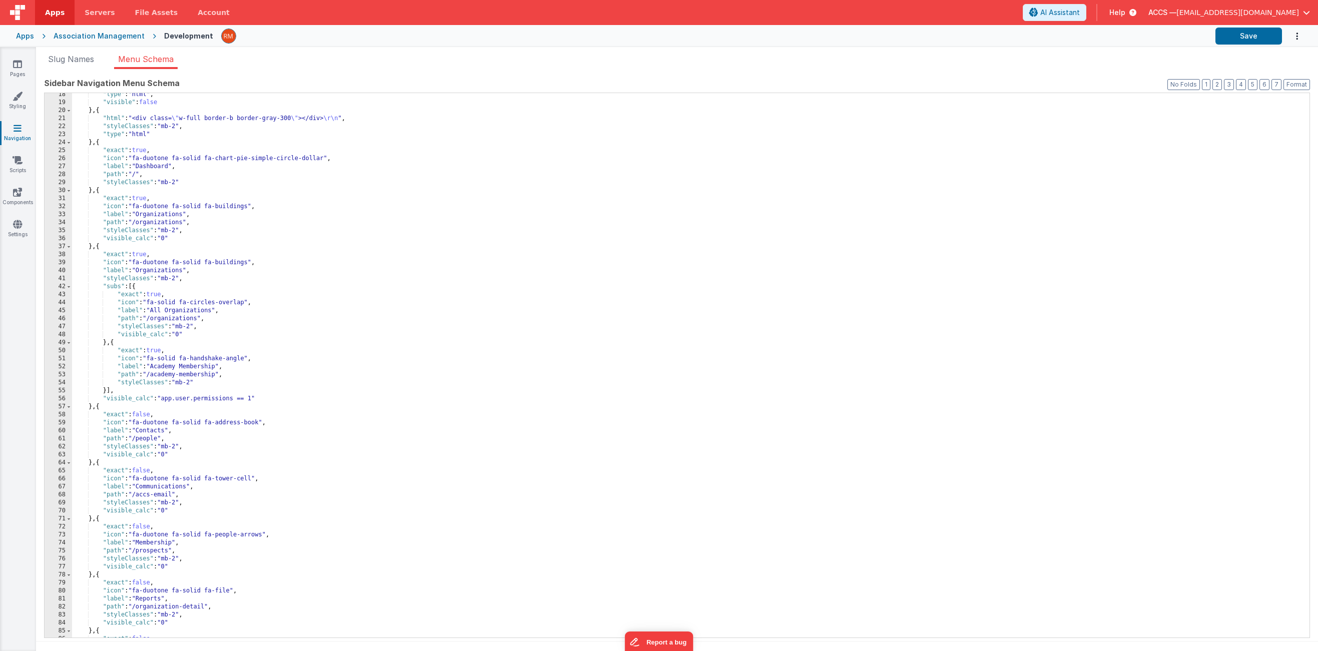
scroll to position [155, 0]
drag, startPoint x: 194, startPoint y: 239, endPoint x: 24, endPoint y: 237, distance: 170.7
click at [24, 237] on section "Pages Styling Navigation Scripts Components Settings Slug Names Menu Schema New…" at bounding box center [659, 349] width 1318 height 604
click at [15, 68] on icon at bounding box center [17, 64] width 9 height 10
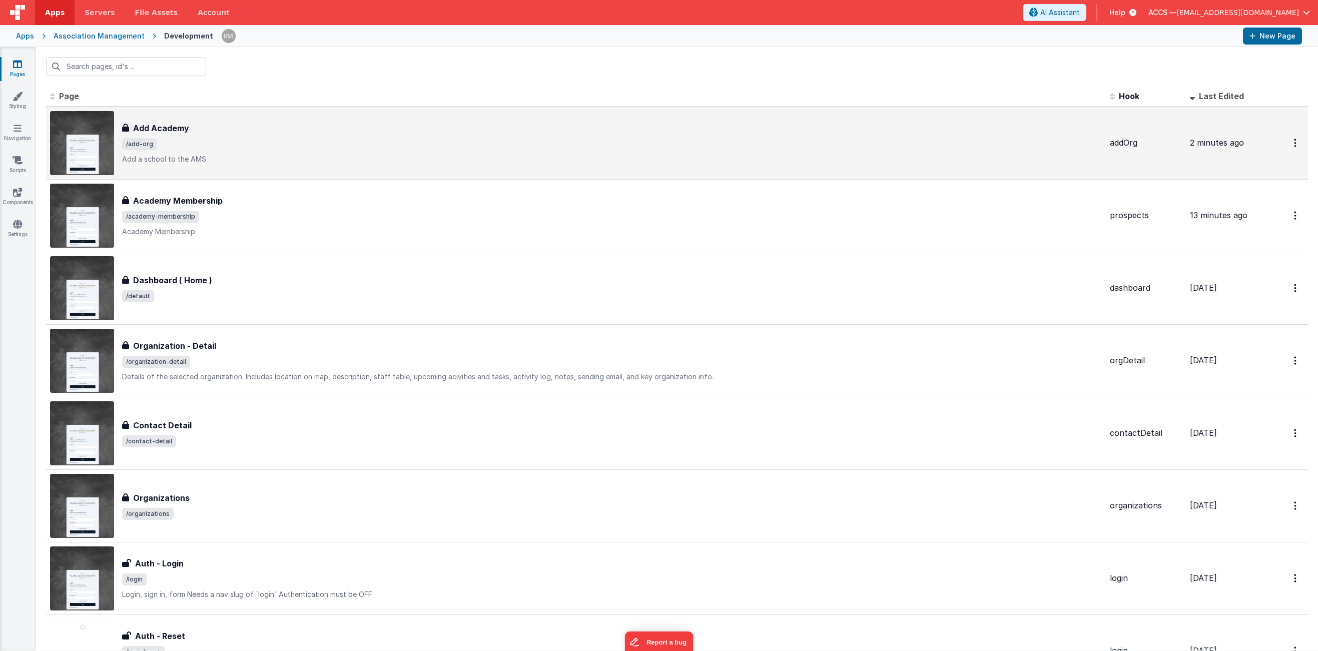
click at [157, 141] on span "/add-org" at bounding box center [612, 144] width 980 height 12
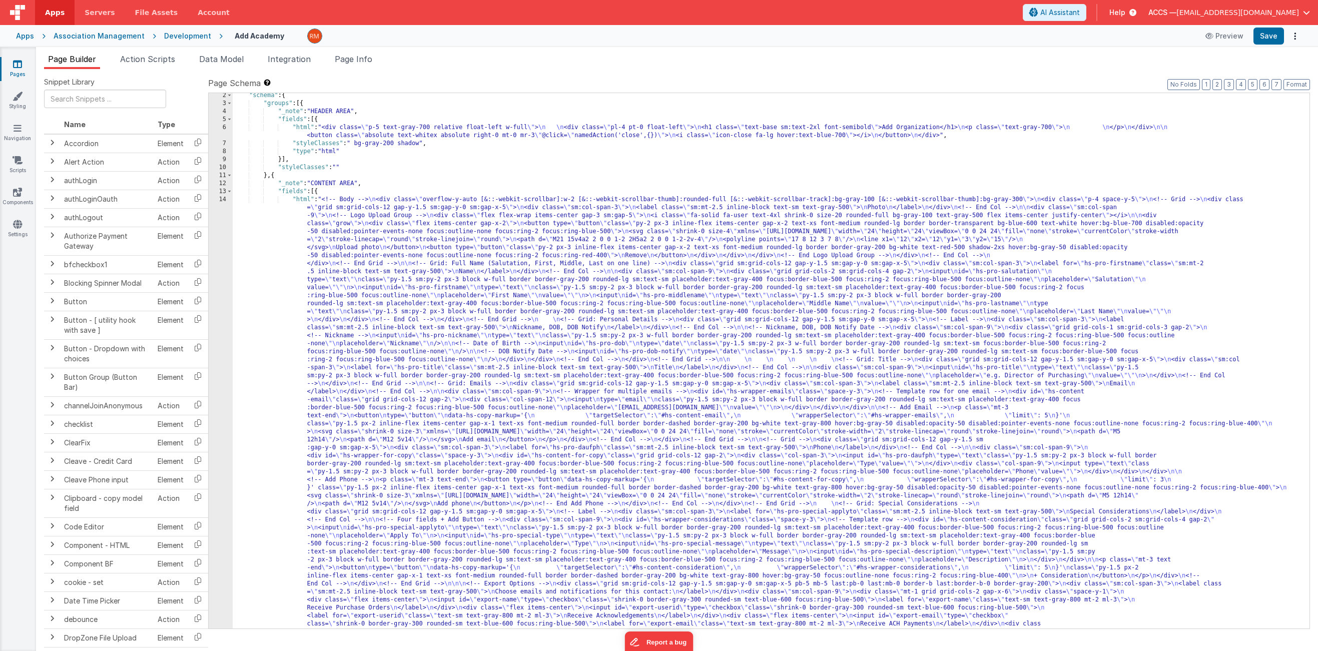
scroll to position [177, 0]
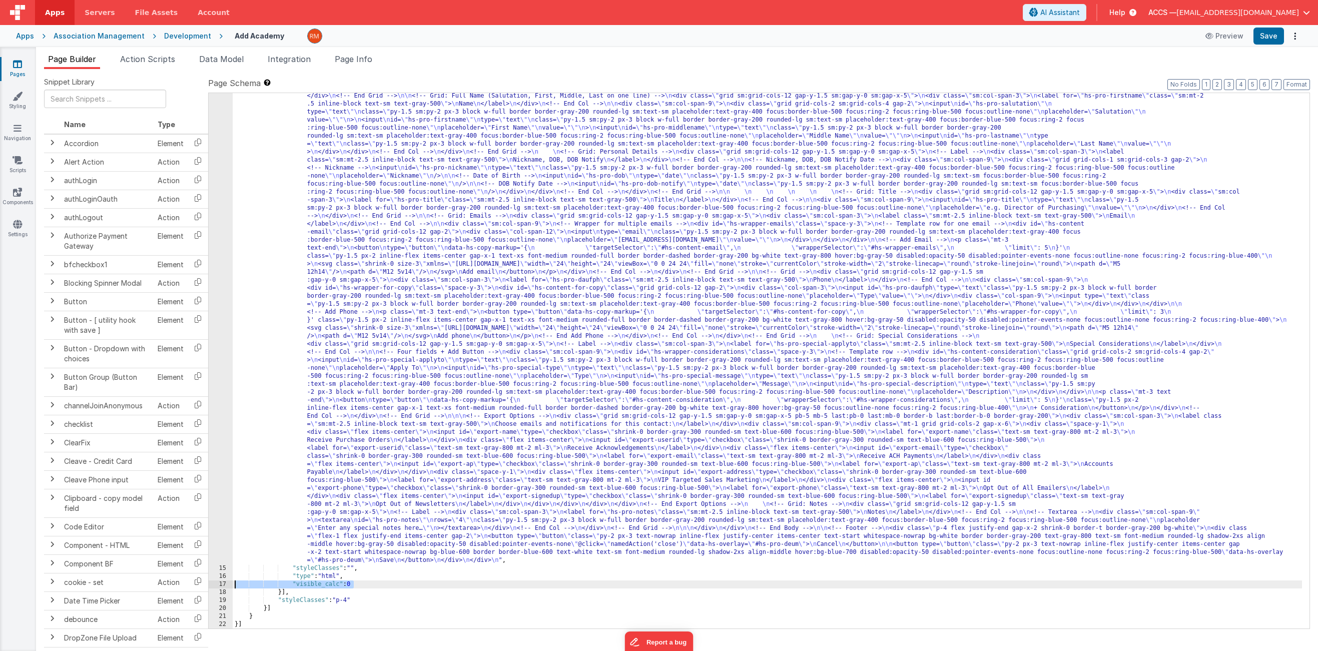
drag, startPoint x: 359, startPoint y: 586, endPoint x: 209, endPoint y: 587, distance: 149.6
click at [213, 588] on div "14 15 16 17 18 19 20 21 22 "html" : "<!-- Body --> \n <div class= \" overflow-y…" at bounding box center [759, 361] width 1102 height 537
paste textarea
click at [263, 582] on div ""html" : "<!-- Body --> \n <div class= \" overflow-y-auto [&::-webkit-scrollbar…" at bounding box center [768, 568] width 1070 height 1080
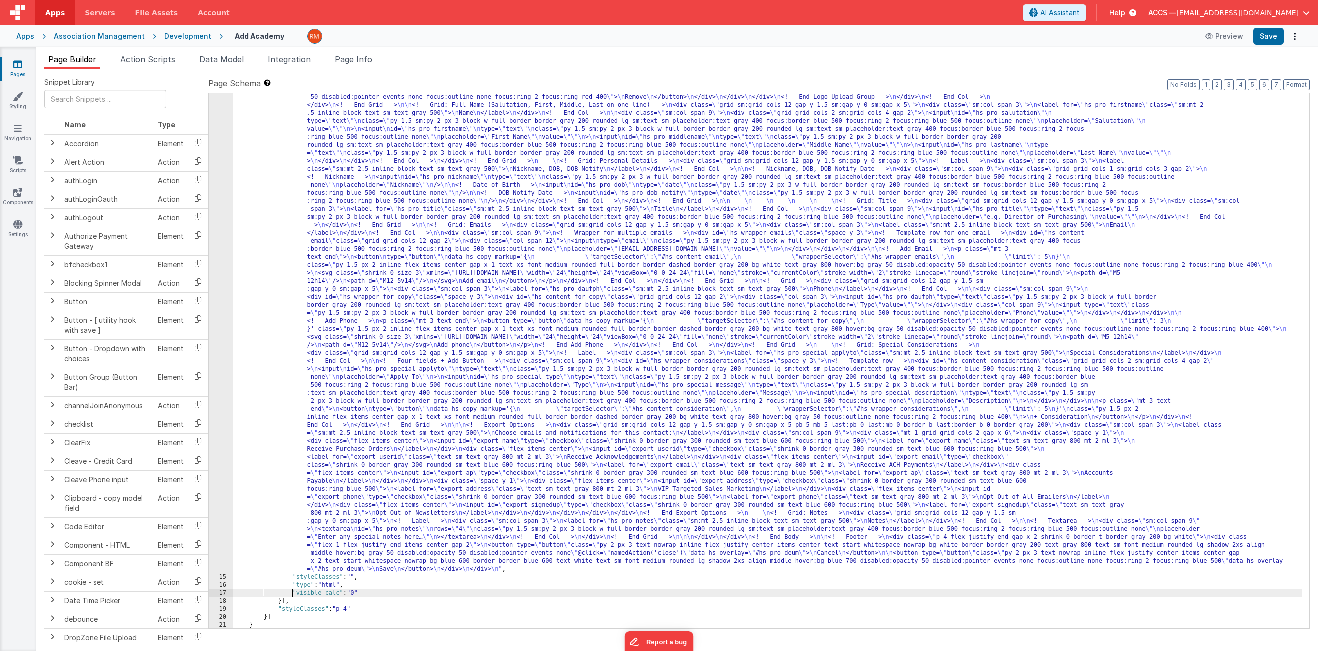
scroll to position [0, 0]
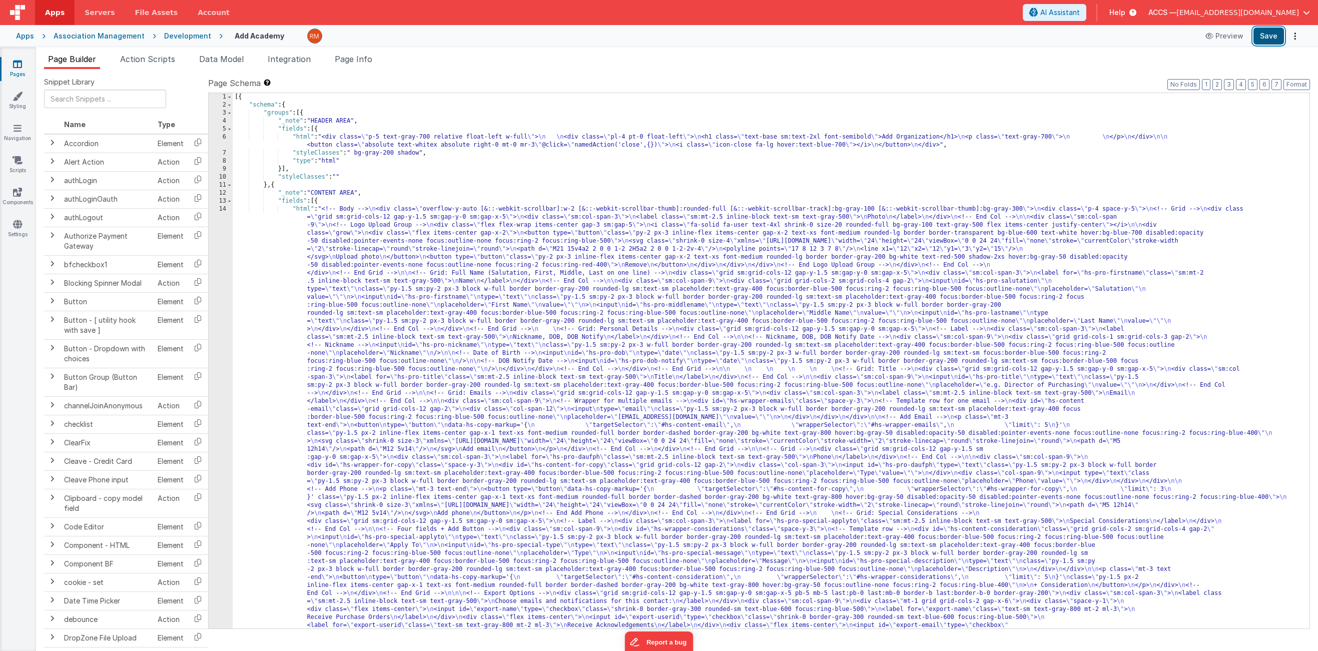
click at [1271, 39] on button "Save" at bounding box center [1269, 36] width 31 height 17
click at [988, 138] on div "[{ "schema" : { "groups" : [{ "_note" : "HEADER AREA" , "fields" : [{ "html" : …" at bounding box center [768, 633] width 1070 height 1080
click at [1265, 37] on button "Save" at bounding box center [1269, 36] width 31 height 17
click at [302, 210] on div "[{ "schema" : { "groups" : [{ "_note" : "HEADER AREA" , "fields" : [{ "html" : …" at bounding box center [768, 633] width 1070 height 1080
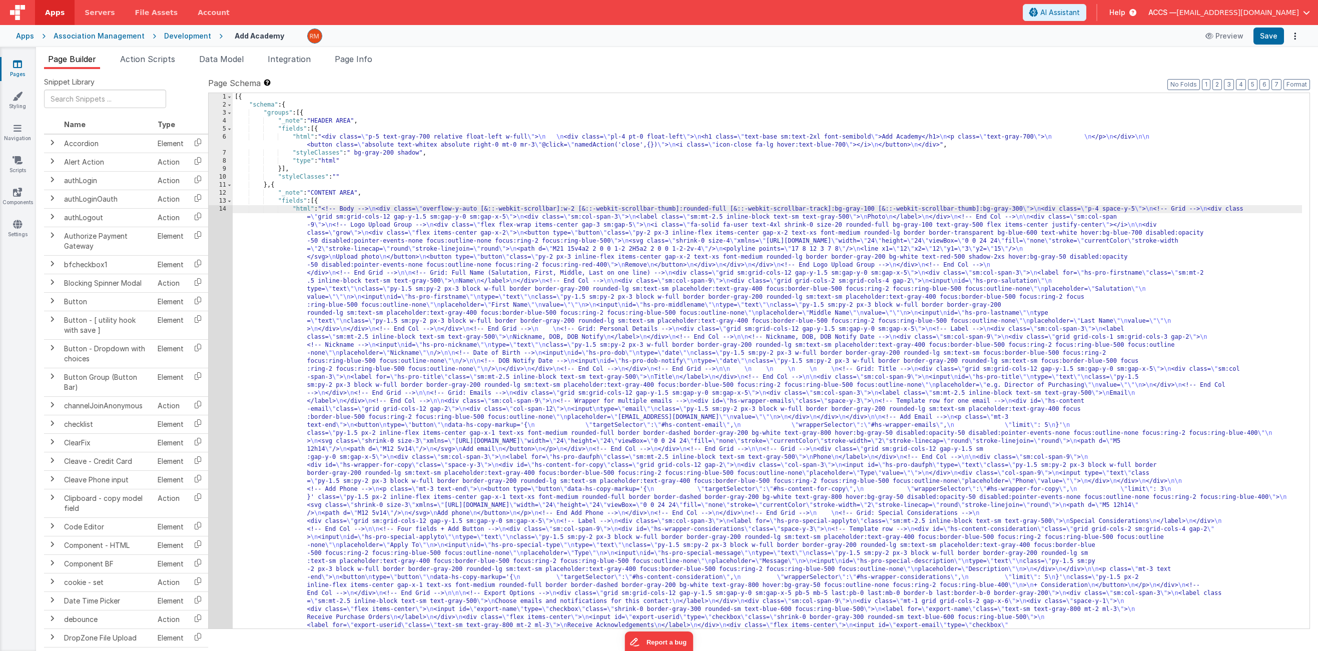
click at [220, 209] on div "14" at bounding box center [221, 473] width 24 height 537
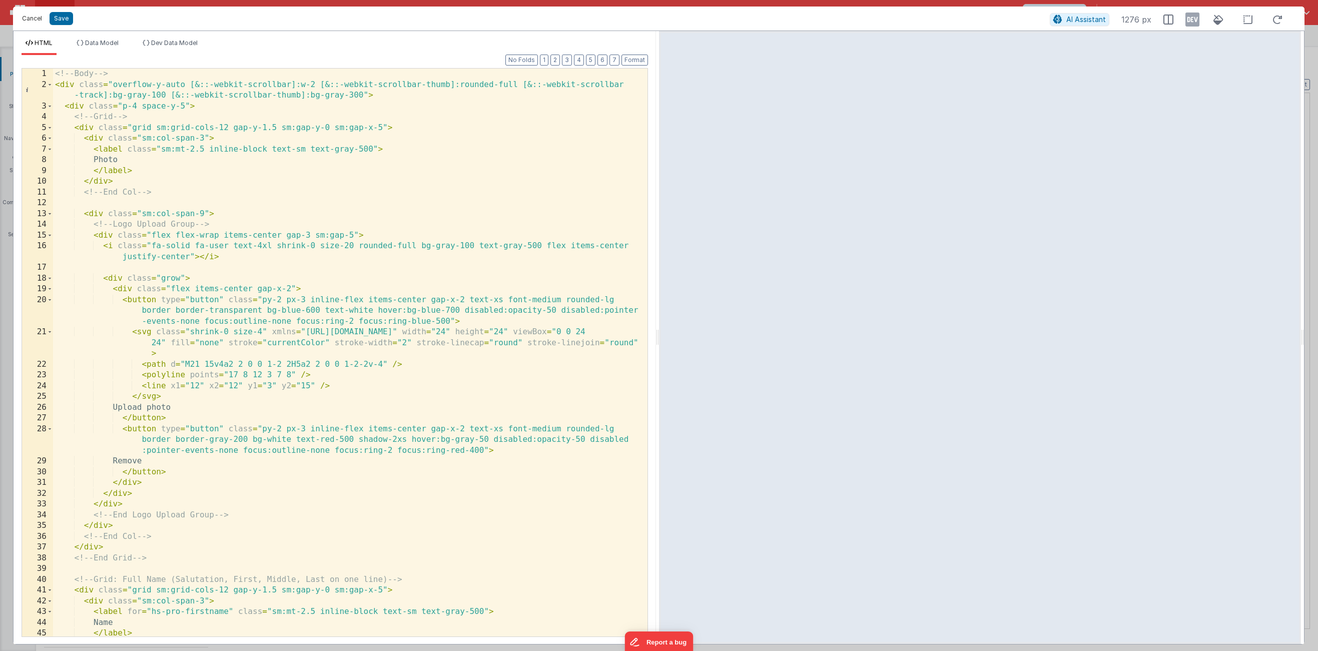
click at [42, 21] on button "Cancel" at bounding box center [32, 19] width 30 height 14
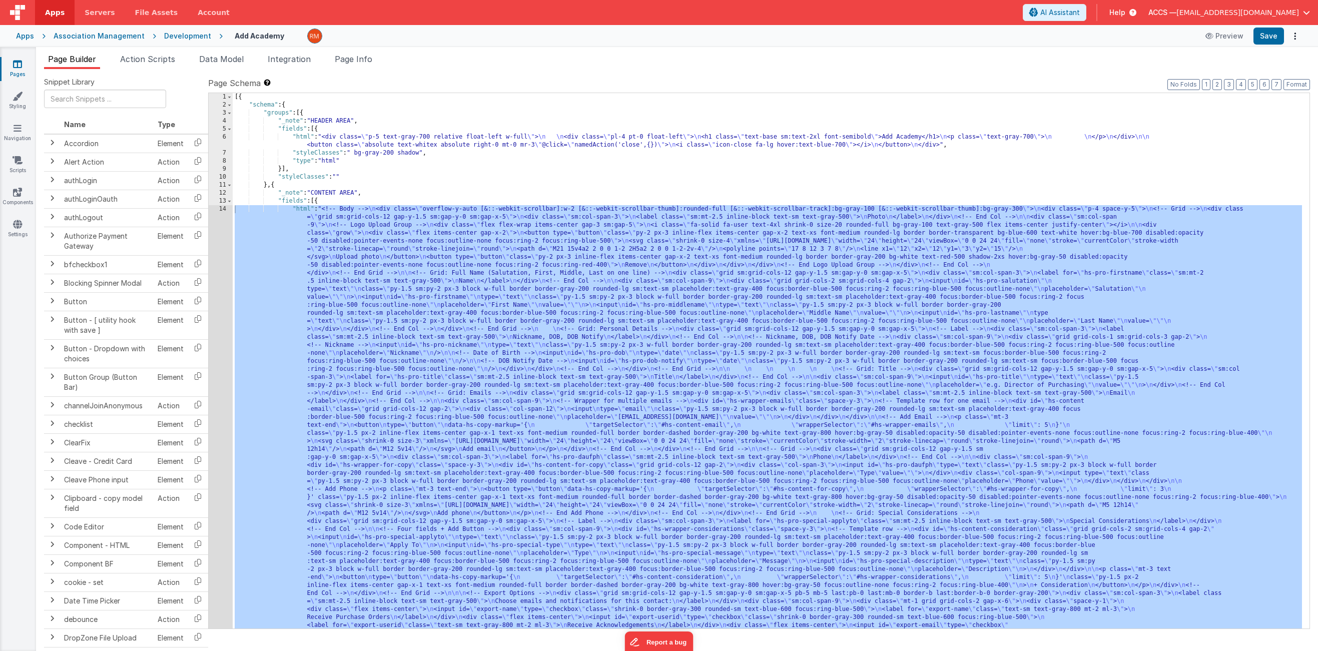
click at [21, 66] on icon at bounding box center [17, 64] width 9 height 10
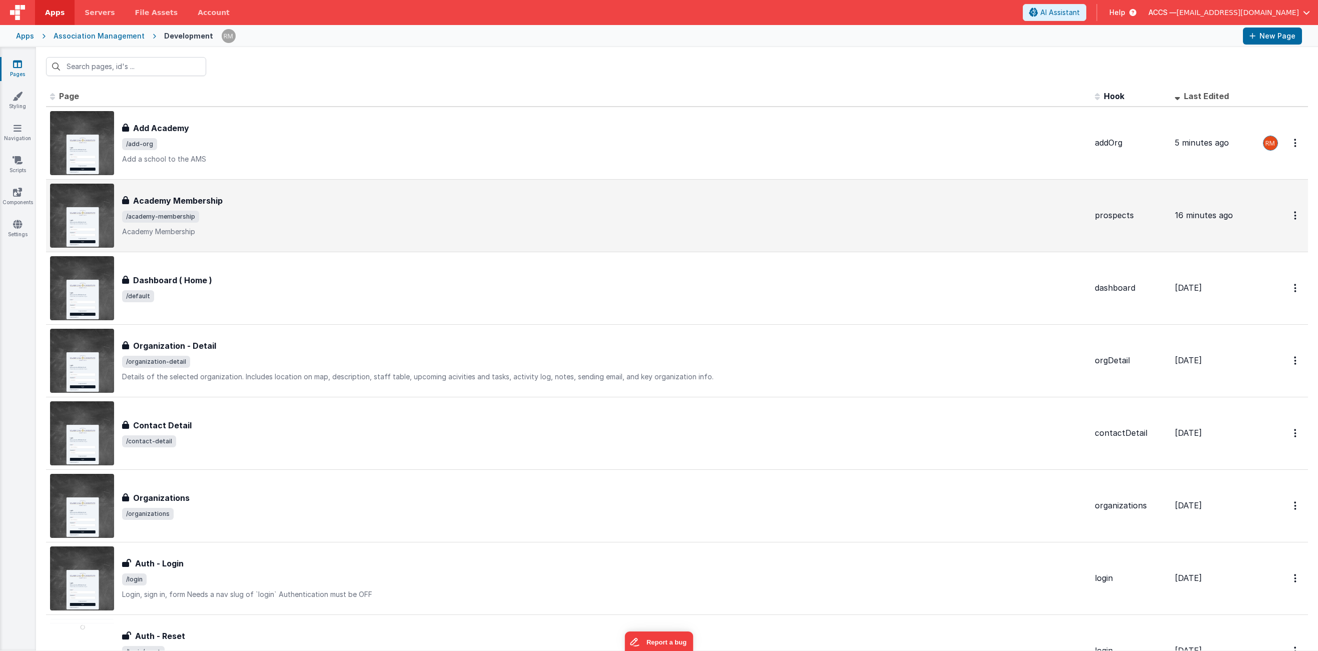
click at [195, 212] on span "/academy-membership" at bounding box center [160, 217] width 77 height 12
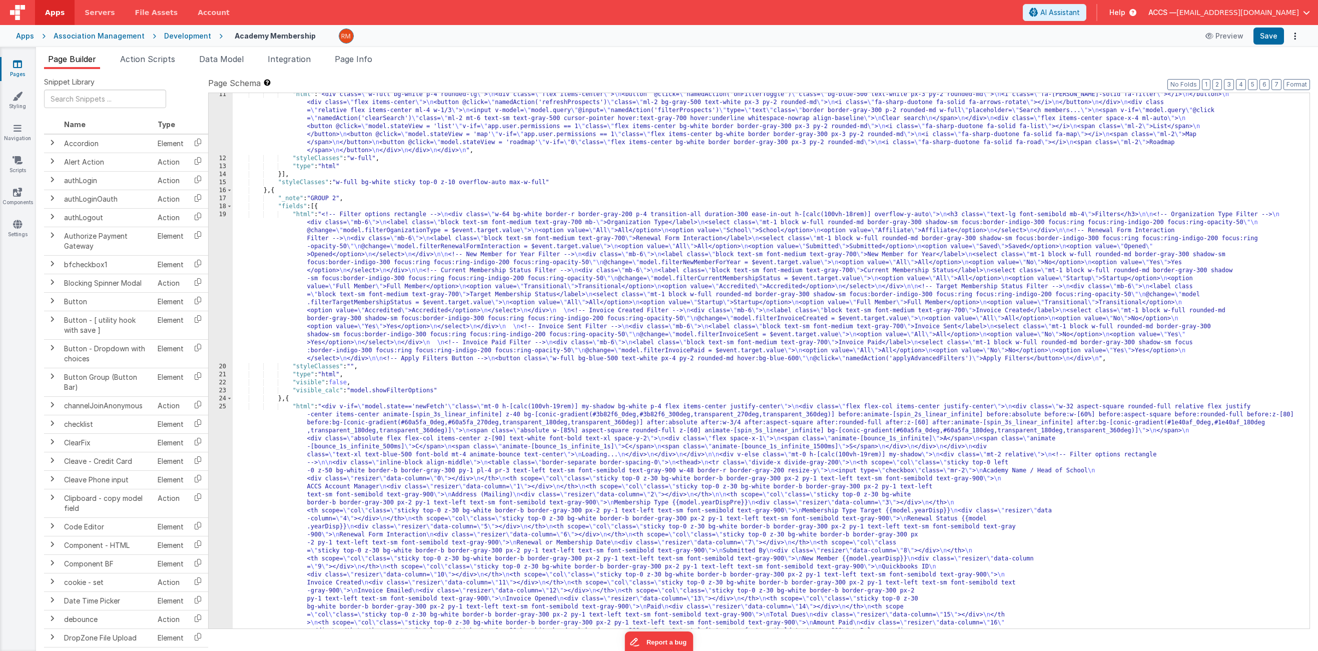
scroll to position [91, 0]
click at [225, 215] on div "19" at bounding box center [221, 287] width 24 height 152
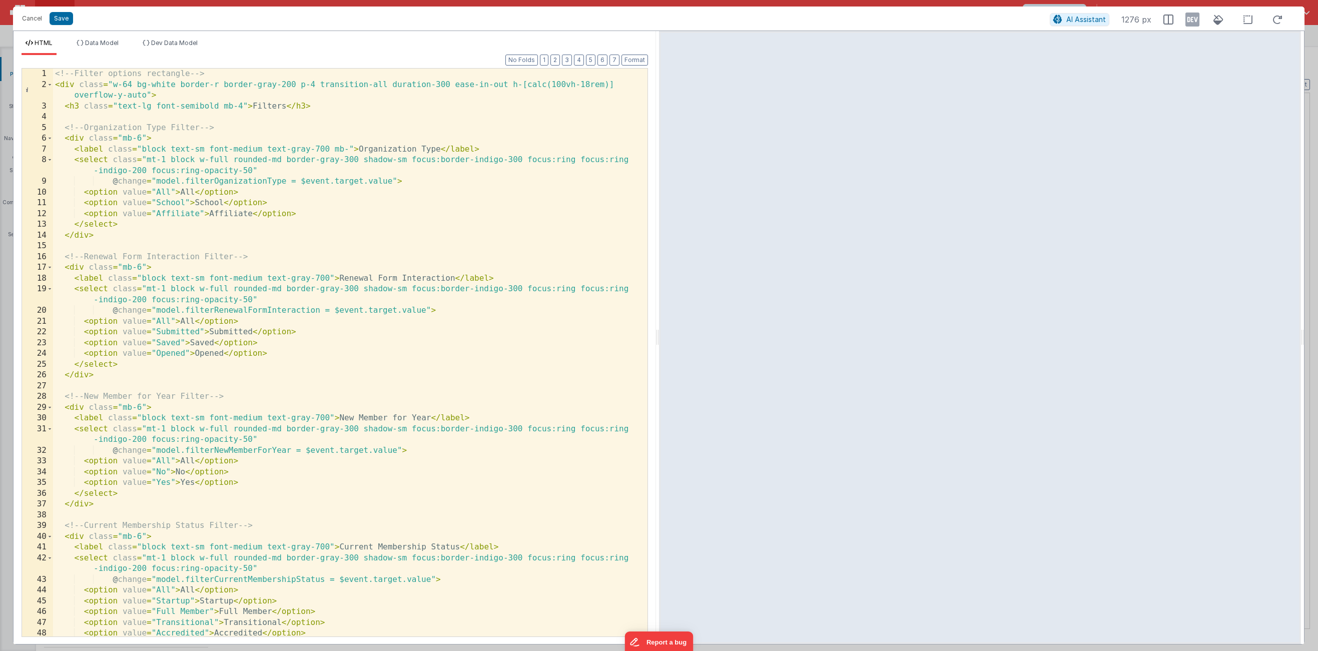
scroll to position [0, 0]
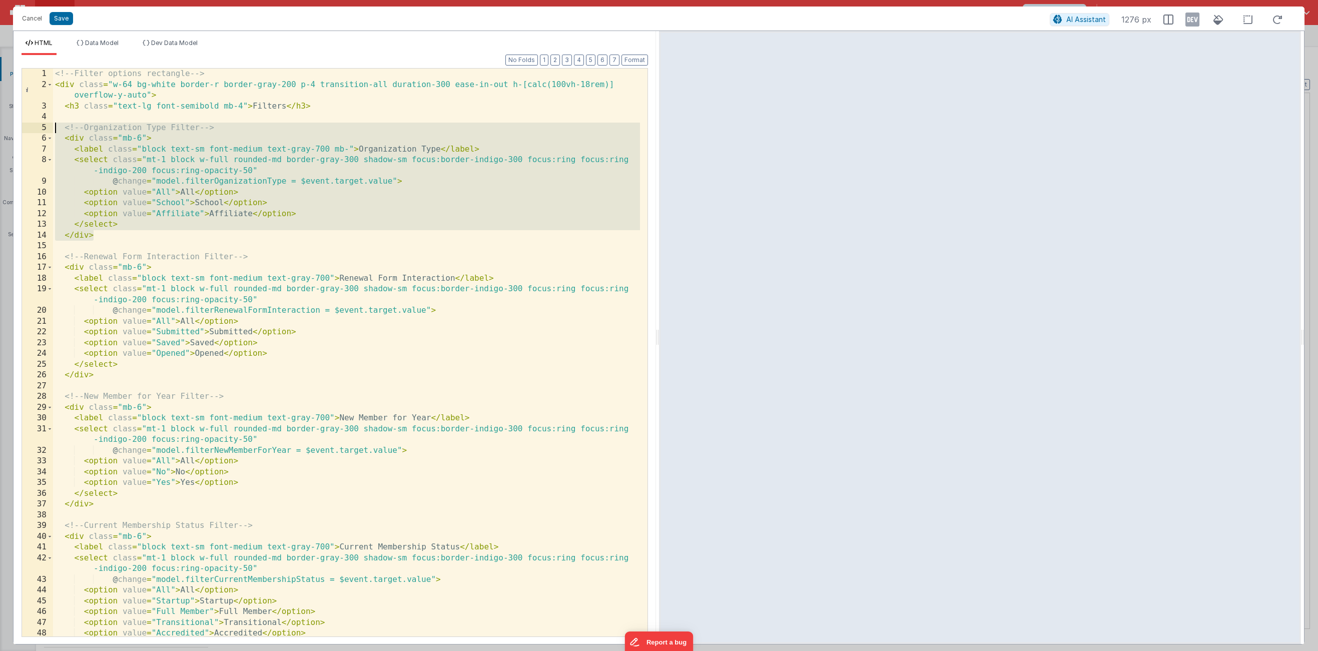
drag, startPoint x: 128, startPoint y: 232, endPoint x: 28, endPoint y: 130, distance: 142.6
click at [28, 130] on div "1 2 3 4 5 6 7 8 9 10 11 12 13 14 15 16 17 18 19 20 21 22 23 24 25 26 27 28 29 3…" at bounding box center [335, 352] width 627 height 569
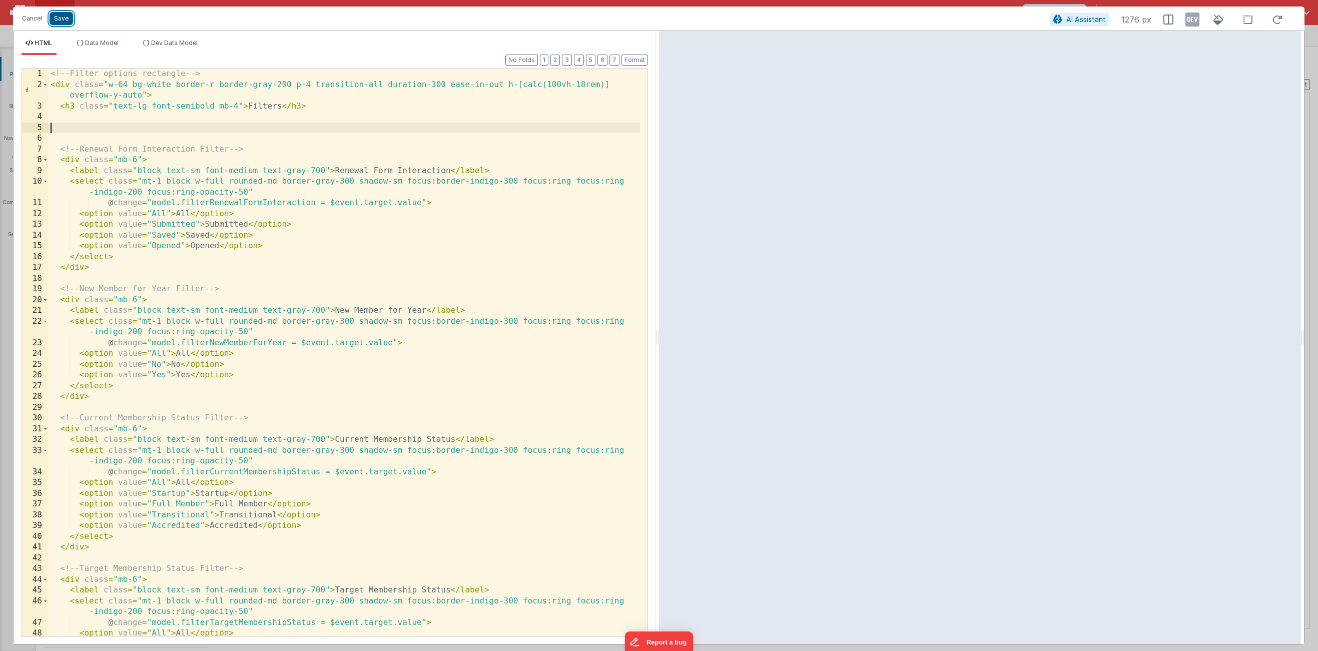
click at [59, 24] on button "Save" at bounding box center [62, 18] width 24 height 13
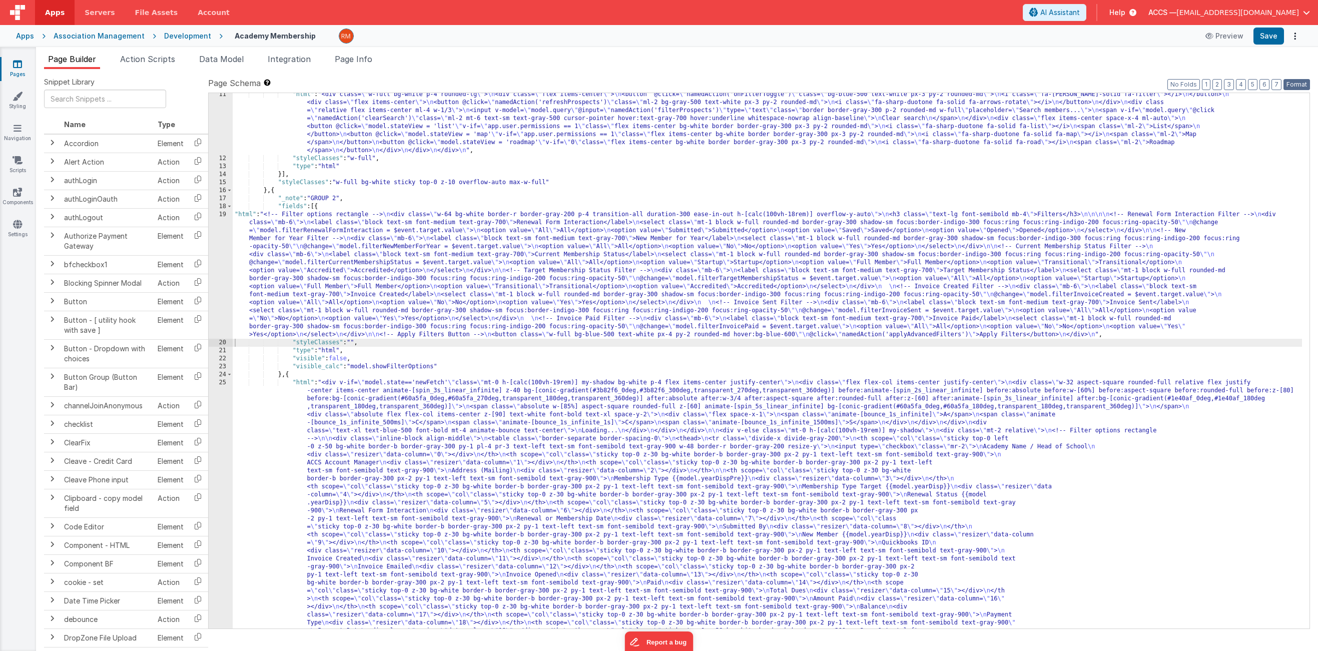
click at [1297, 85] on button "Format" at bounding box center [1297, 84] width 27 height 11
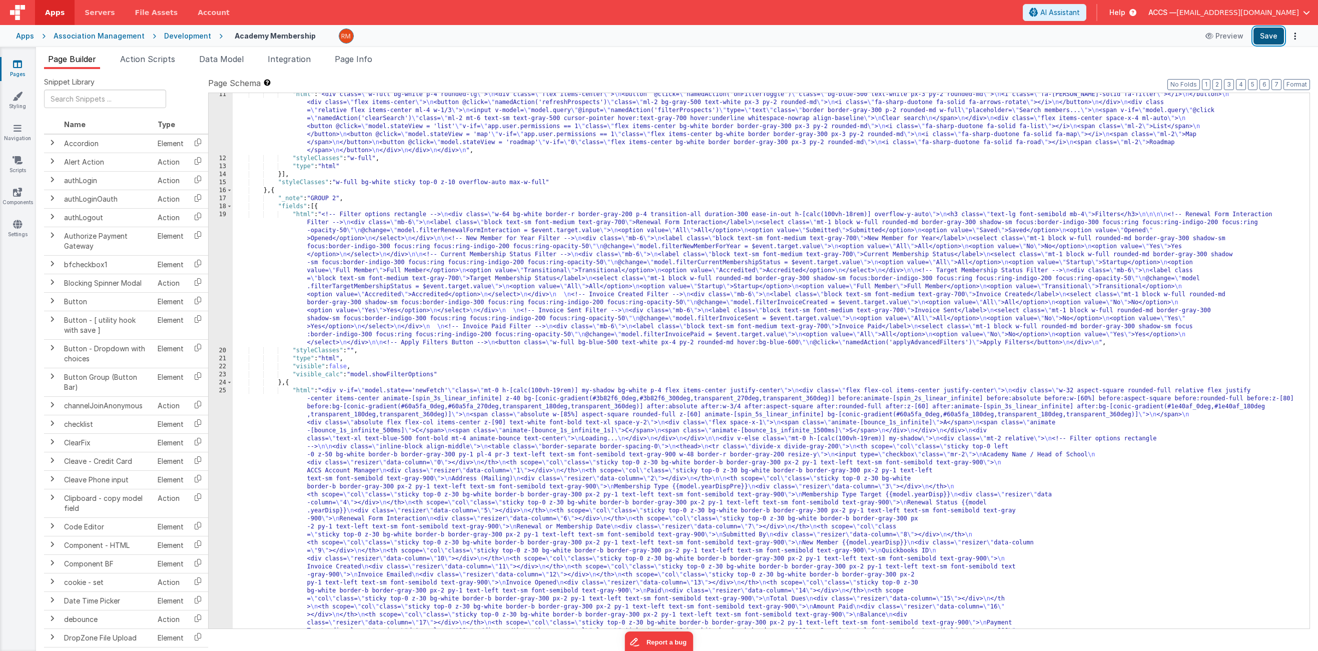
click at [1272, 39] on button "Save" at bounding box center [1269, 36] width 31 height 17
click at [372, 63] on span "Page Info" at bounding box center [354, 59] width 38 height 10
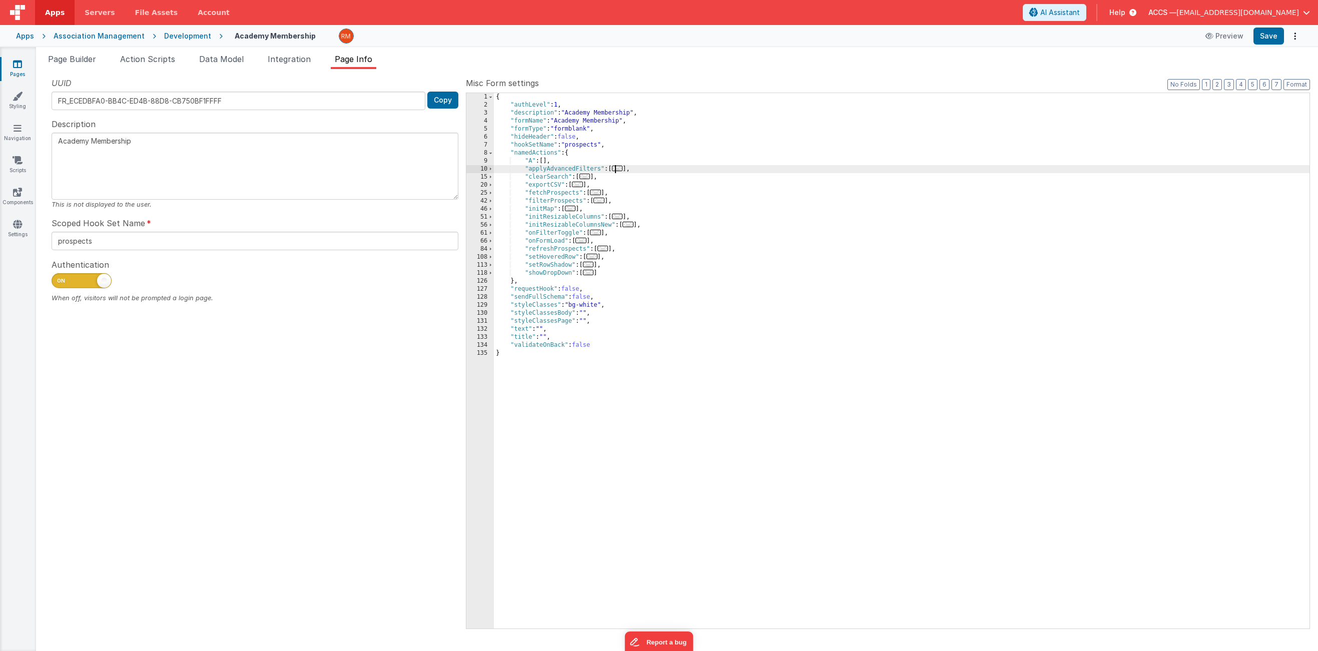
click at [618, 171] on span "..." at bounding box center [617, 169] width 11 height 6
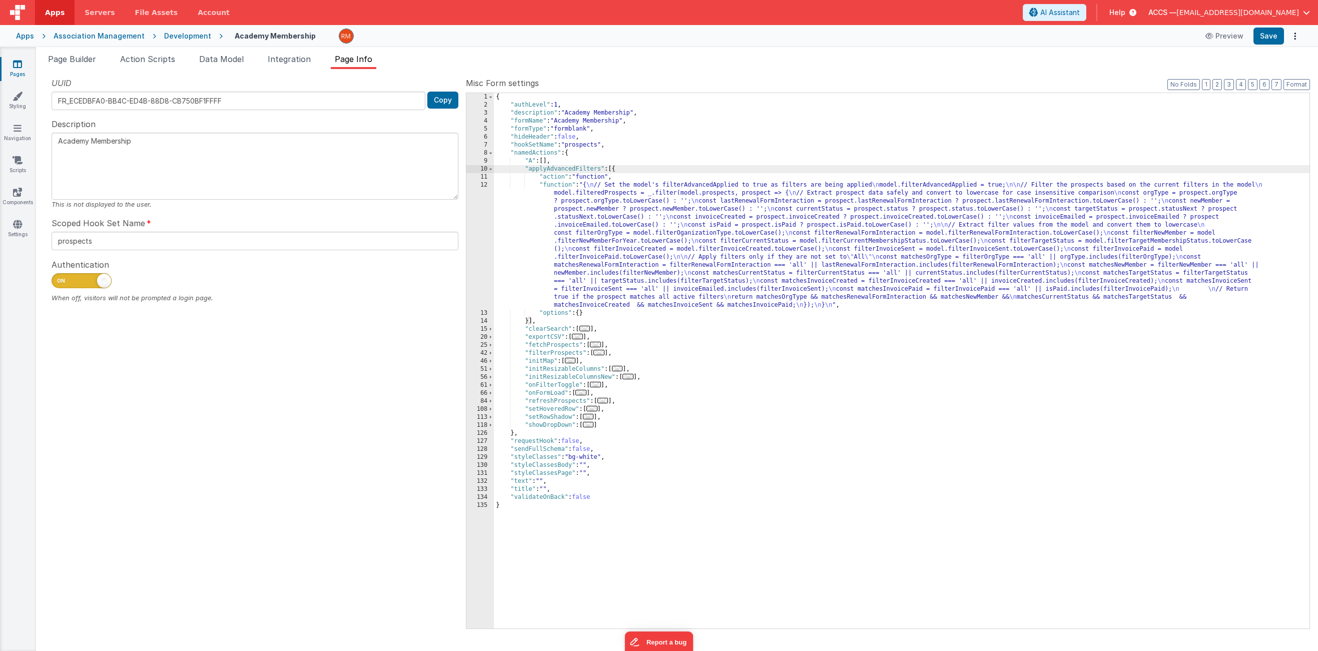
click at [565, 188] on div "{ "authLevel" : 1 , "description" : "Academy Membership" , "formName" : "Academ…" at bounding box center [902, 369] width 816 height 552
click at [487, 185] on div "12" at bounding box center [480, 245] width 28 height 128
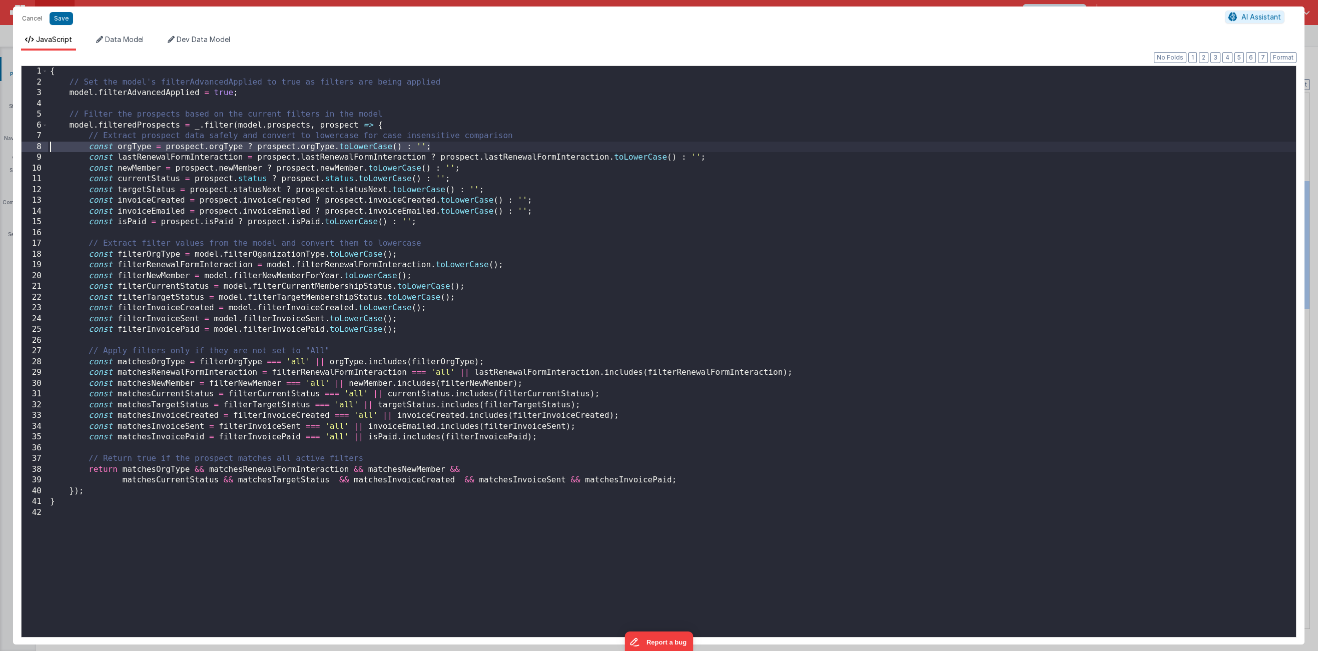
drag, startPoint x: 443, startPoint y: 148, endPoint x: 41, endPoint y: 143, distance: 402.4
click at [41, 143] on div "1 2 3 4 5 6 7 8 9 10 11 12 13 14 15 16 17 18 19 20 21 22 23 24 25 26 27 28 29 3…" at bounding box center [659, 352] width 1276 height 572
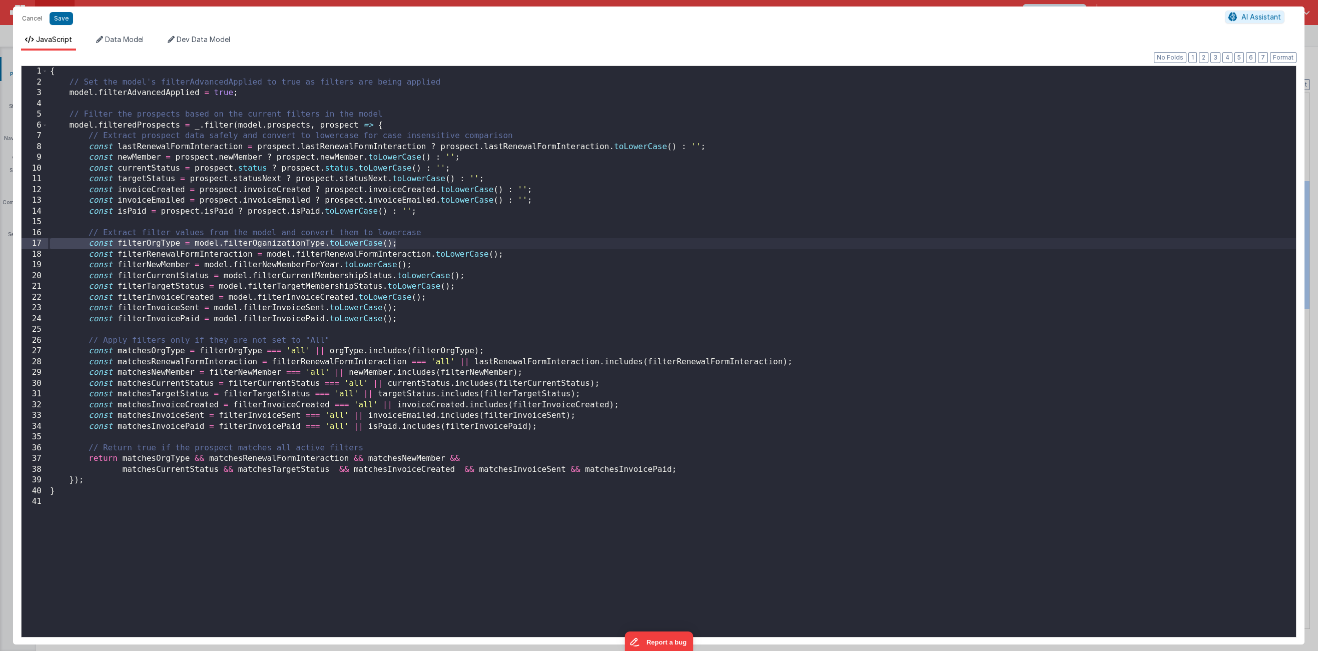
drag, startPoint x: 400, startPoint y: 242, endPoint x: 46, endPoint y: 241, distance: 354.3
click at [46, 241] on div "1 2 3 4 5 6 7 8 9 10 11 12 13 14 15 16 17 18 19 20 21 22 23 24 25 26 27 28 29 3…" at bounding box center [659, 352] width 1276 height 572
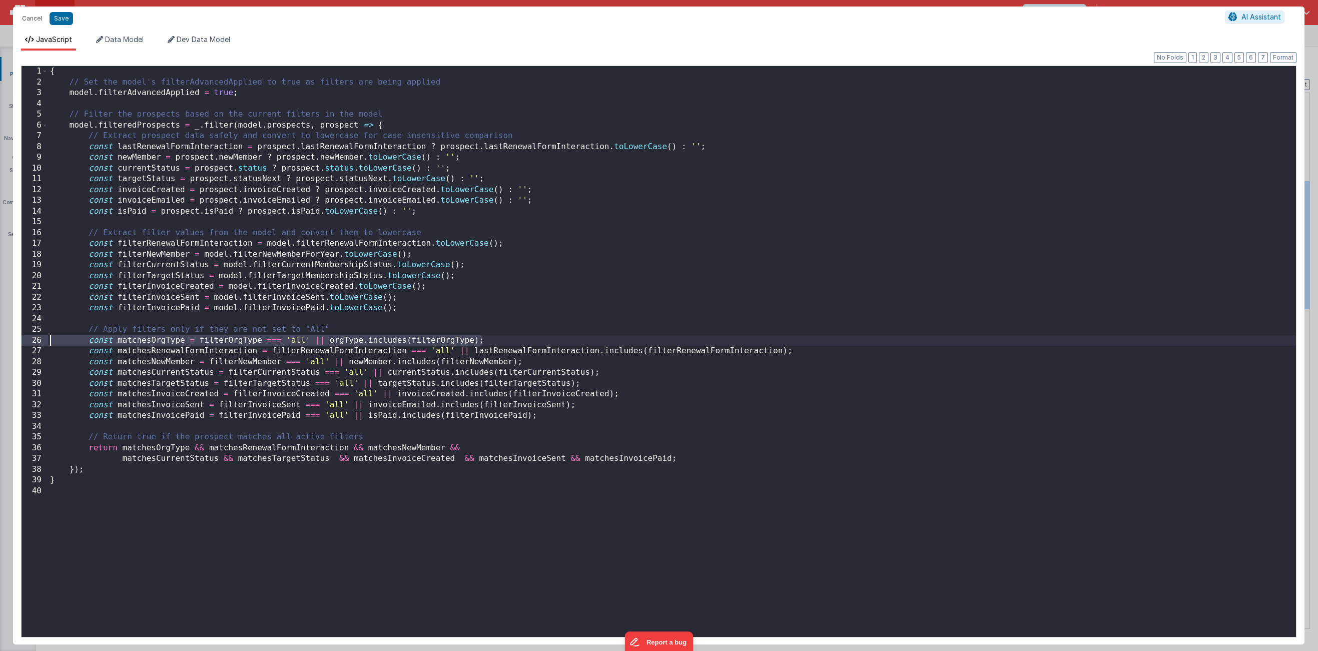
drag, startPoint x: 486, startPoint y: 340, endPoint x: 9, endPoint y: 336, distance: 477.5
click at [9, 336] on div "Cancel Save AI Assistant JavaScript Data Model Dev Data Model Format 7 6 5 4 3 …" at bounding box center [659, 325] width 1318 height 651
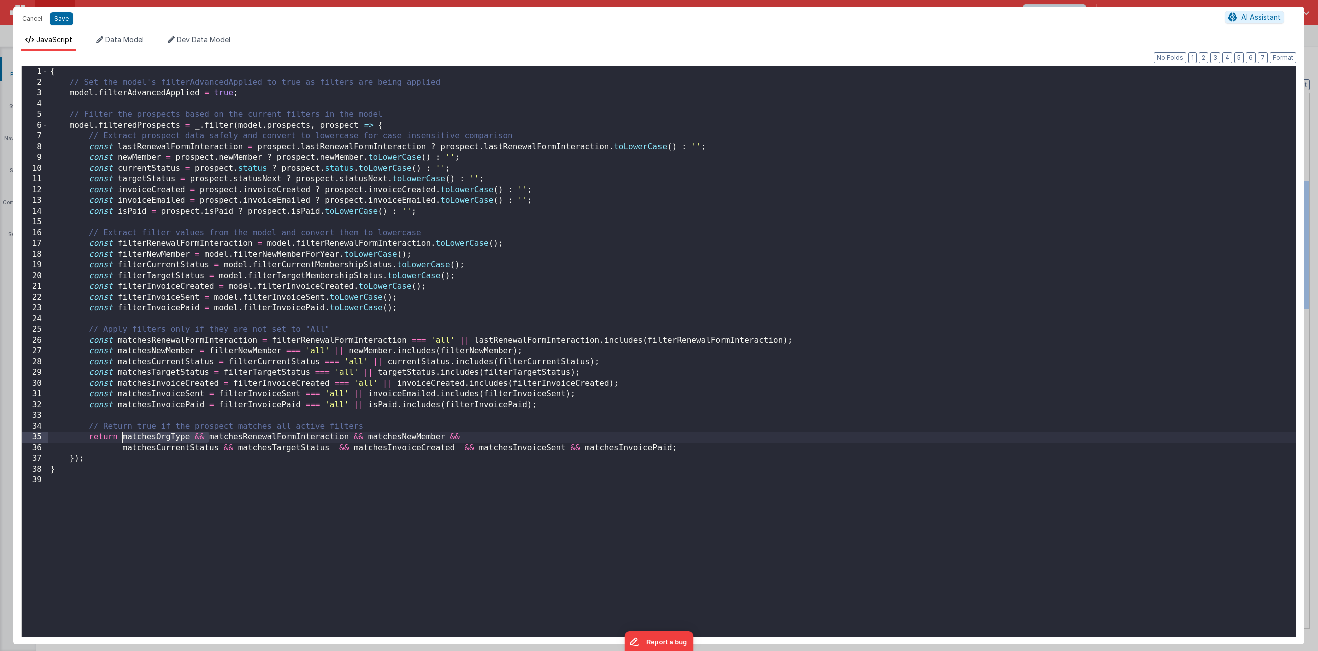
drag, startPoint x: 208, startPoint y: 438, endPoint x: 123, endPoint y: 435, distance: 84.6
click at [123, 435] on div "{ // Set the model's filterAdvancedApplied to true as filters are being applied…" at bounding box center [672, 362] width 1248 height 593
click at [63, 19] on button "Save" at bounding box center [62, 18] width 24 height 13
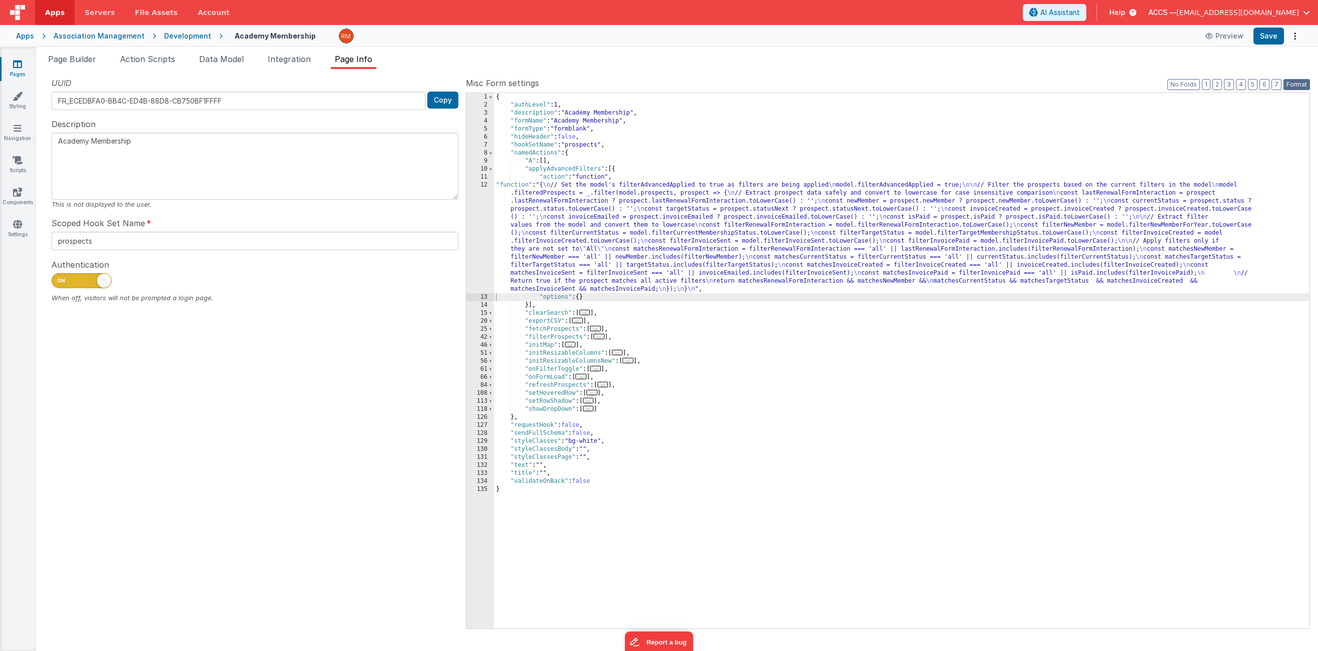
click at [1294, 84] on button "Format" at bounding box center [1297, 84] width 27 height 11
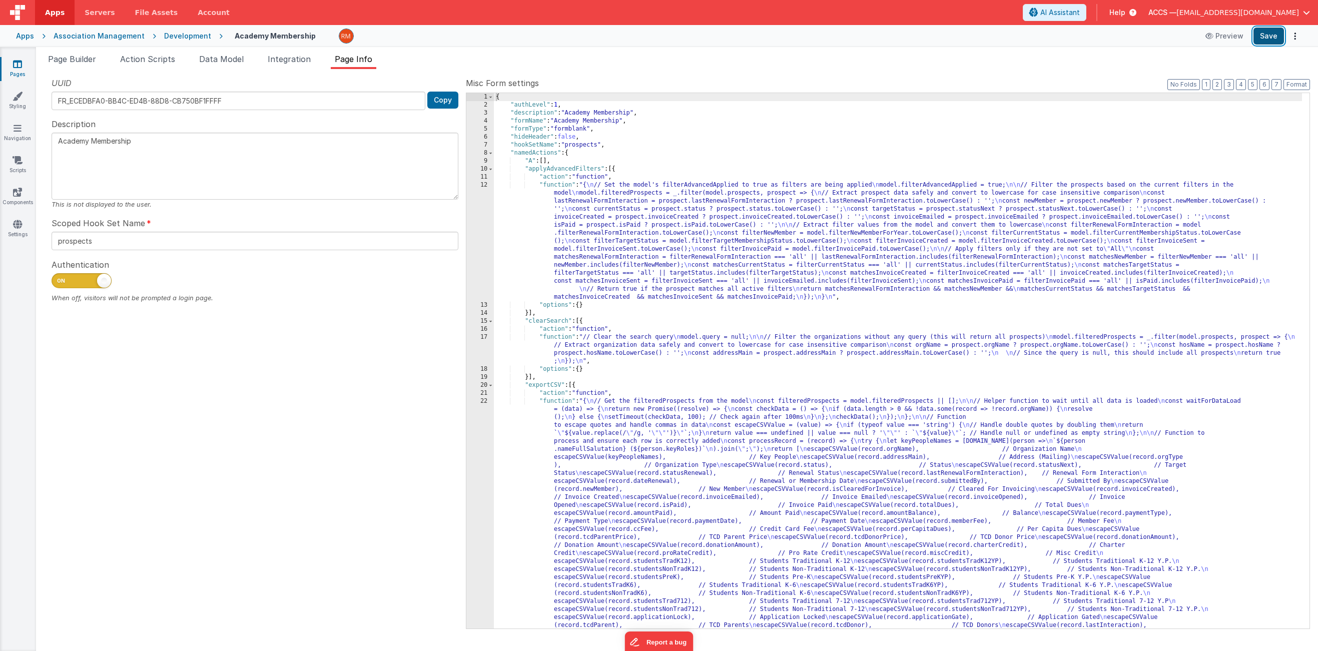
click at [1275, 38] on button "Save" at bounding box center [1269, 36] width 31 height 17
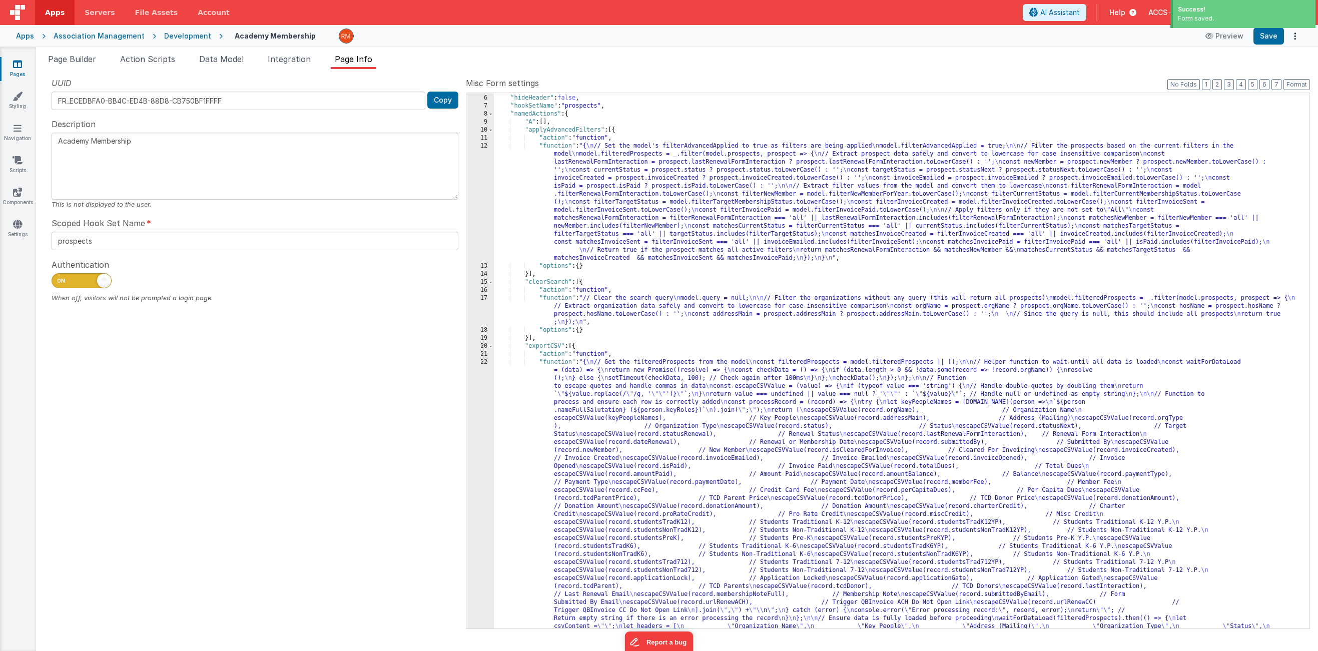
scroll to position [39, 0]
click at [560, 298] on div ""formType" : "formblank" , "hideHeader" : false , "hookSetName" : "prospects" ,…" at bounding box center [898, 550] width 808 height 928
click at [477, 298] on div "17" at bounding box center [480, 310] width 28 height 32
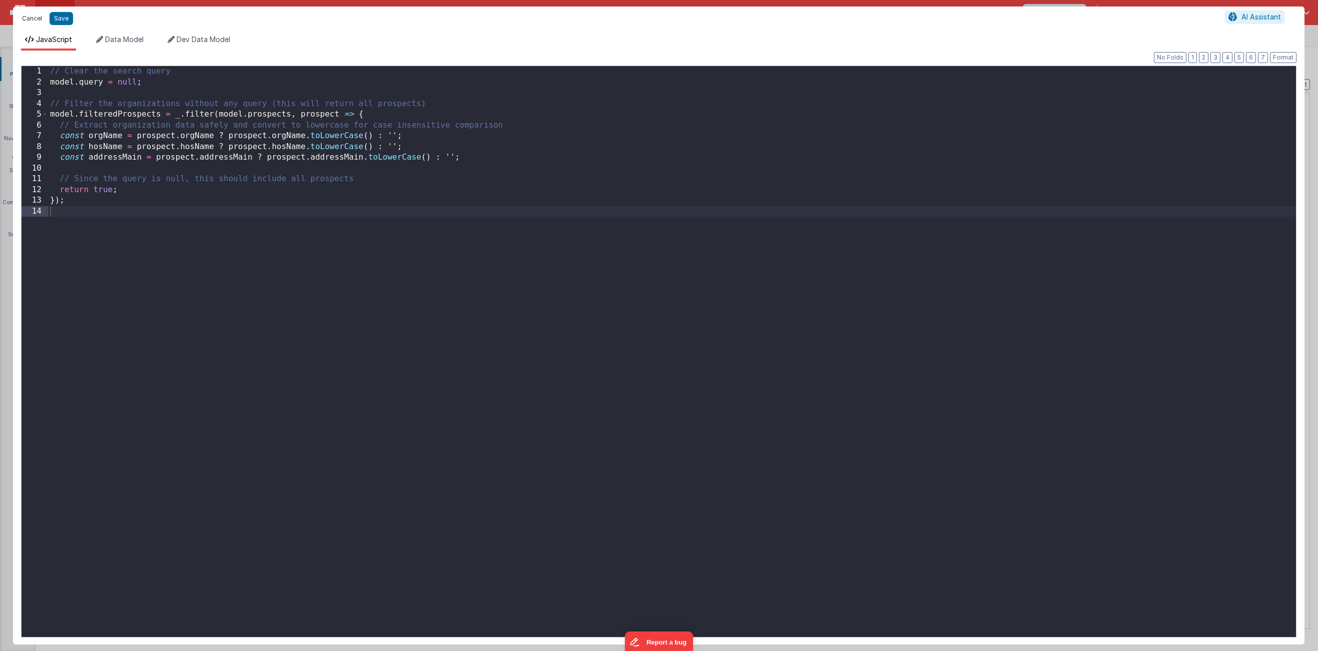
click at [41, 23] on button "Cancel" at bounding box center [32, 19] width 30 height 14
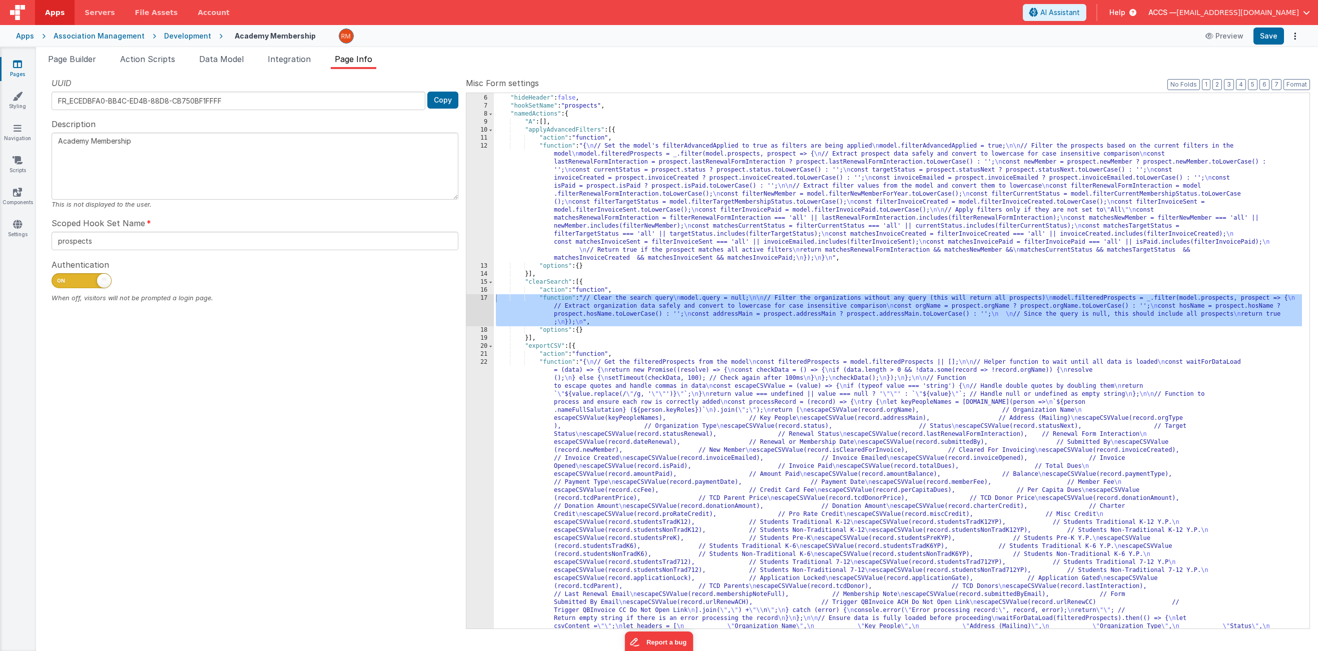
click at [844, 324] on div ""formType" : "formblank" , "hideHeader" : false , "hookSetName" : "prospects" ,…" at bounding box center [898, 550] width 808 height 928
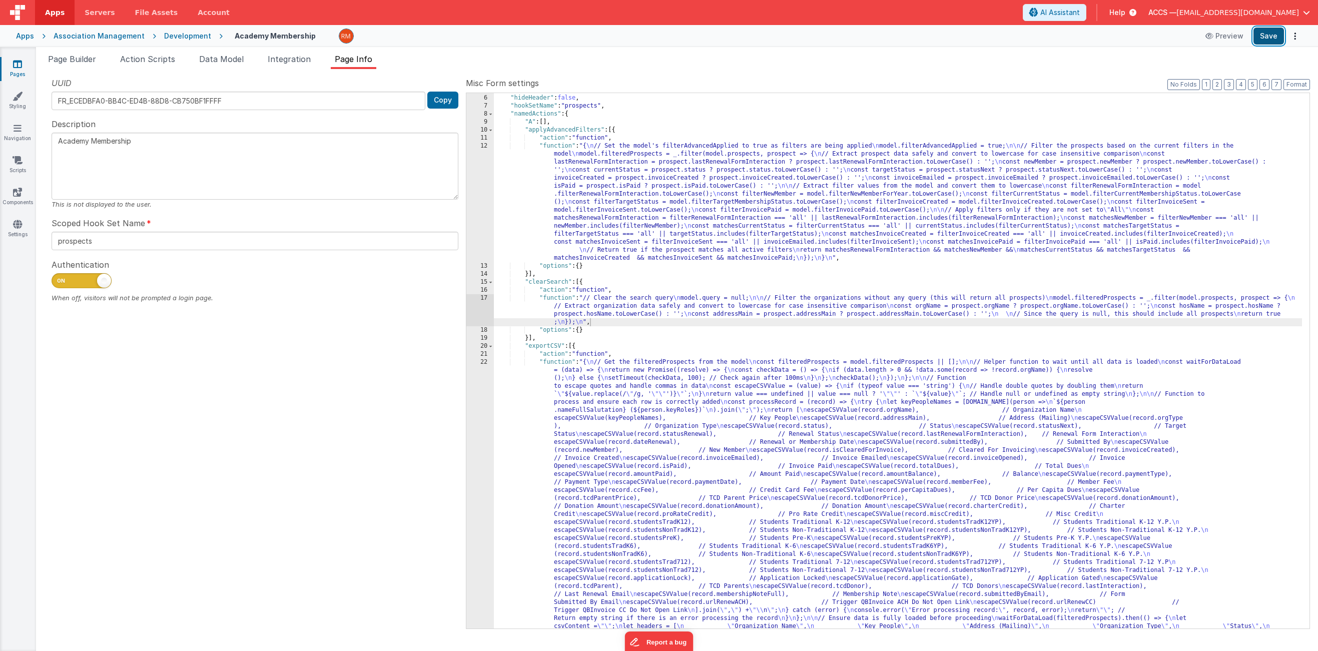
click at [1270, 41] on button "Save" at bounding box center [1269, 36] width 31 height 17
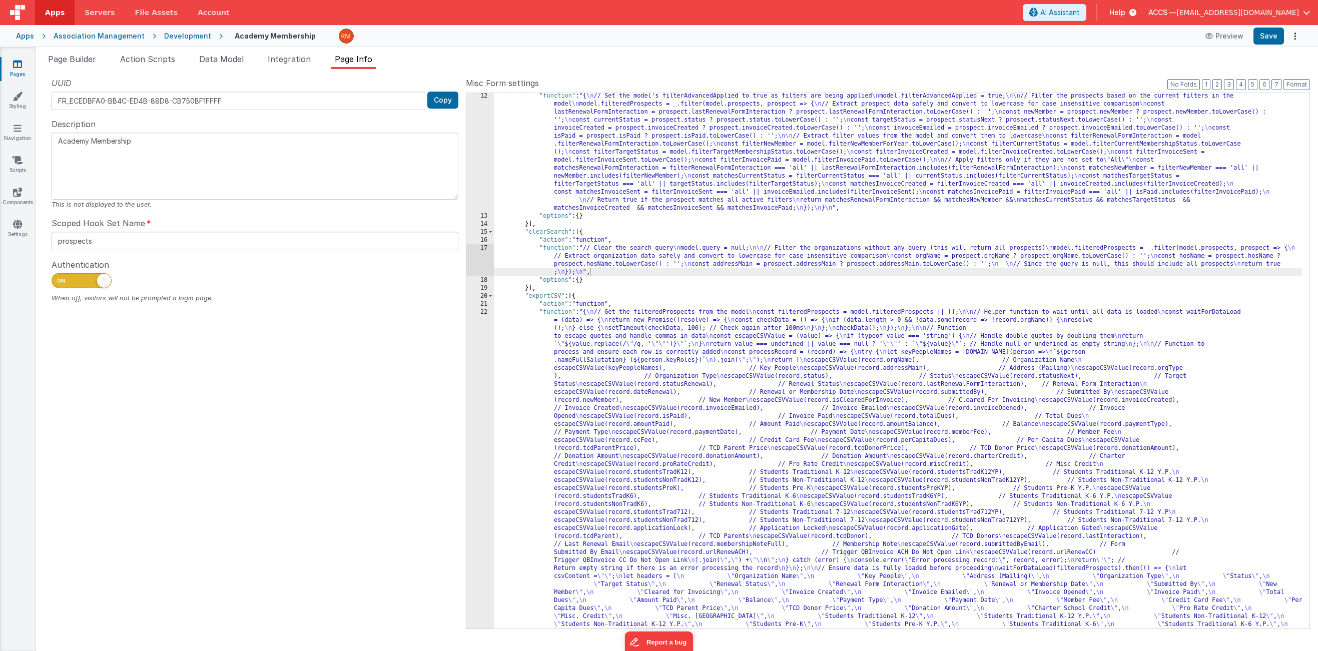
scroll to position [0, 0]
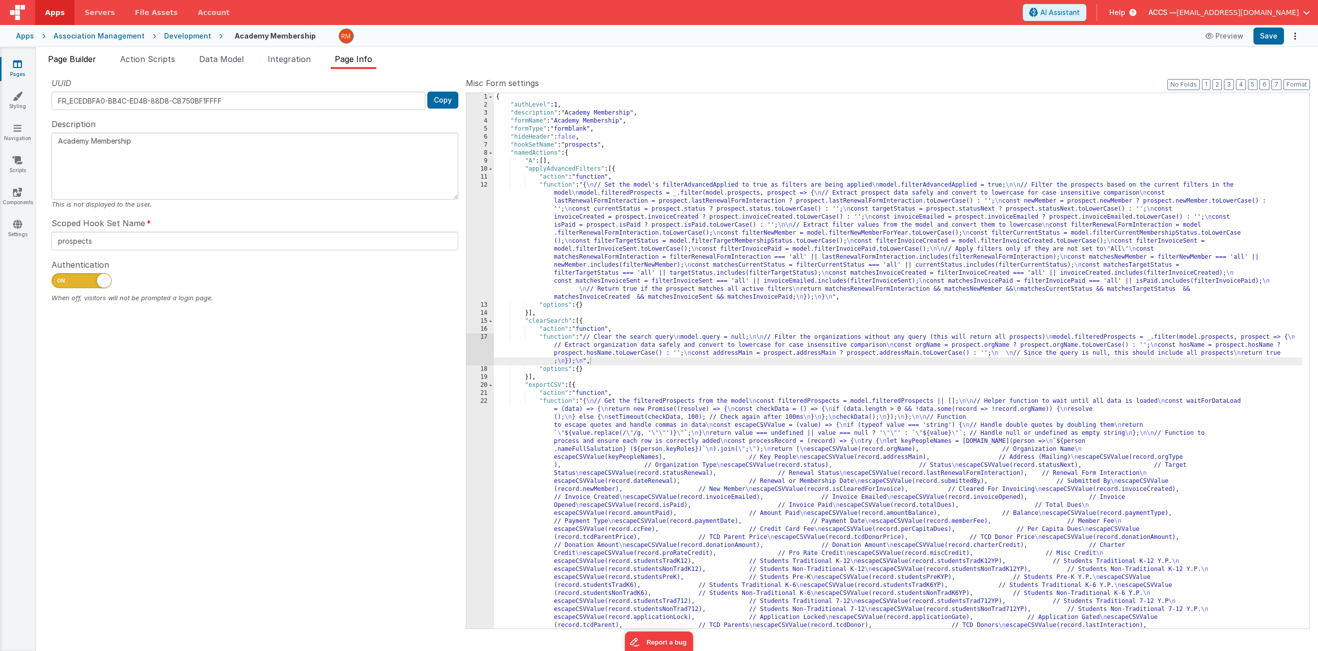
click at [58, 58] on span "Page Builder" at bounding box center [72, 59] width 48 height 10
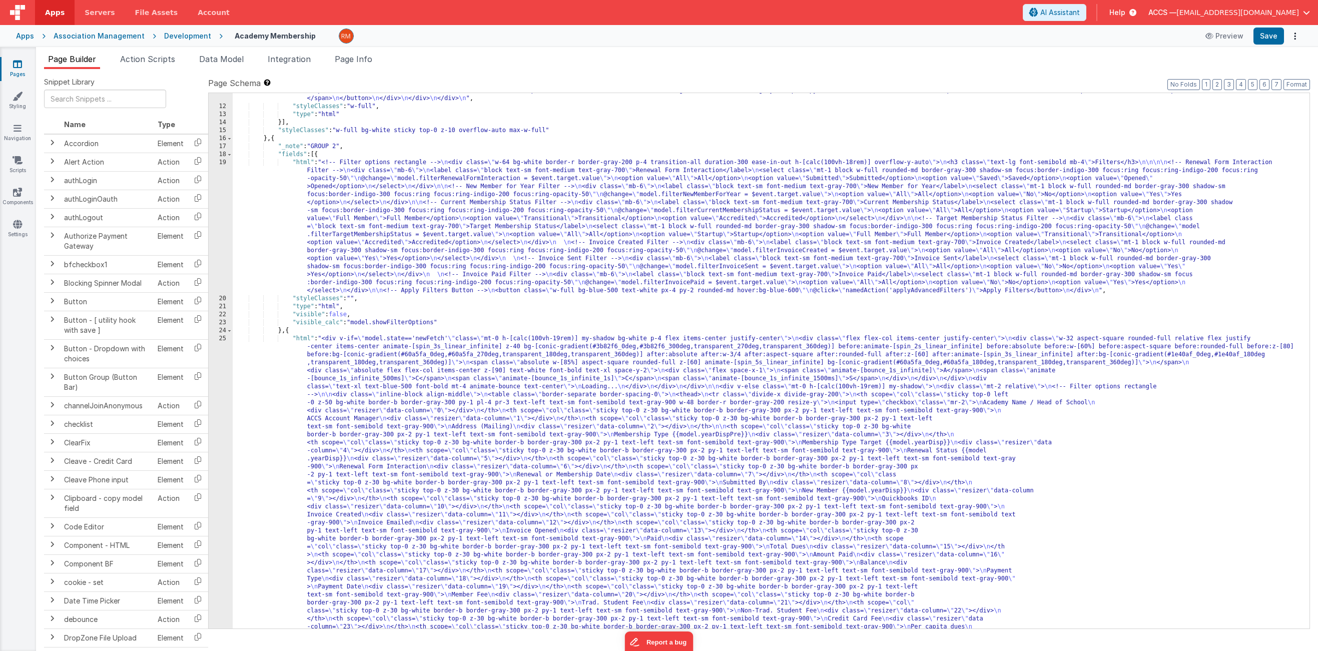
scroll to position [65, 0]
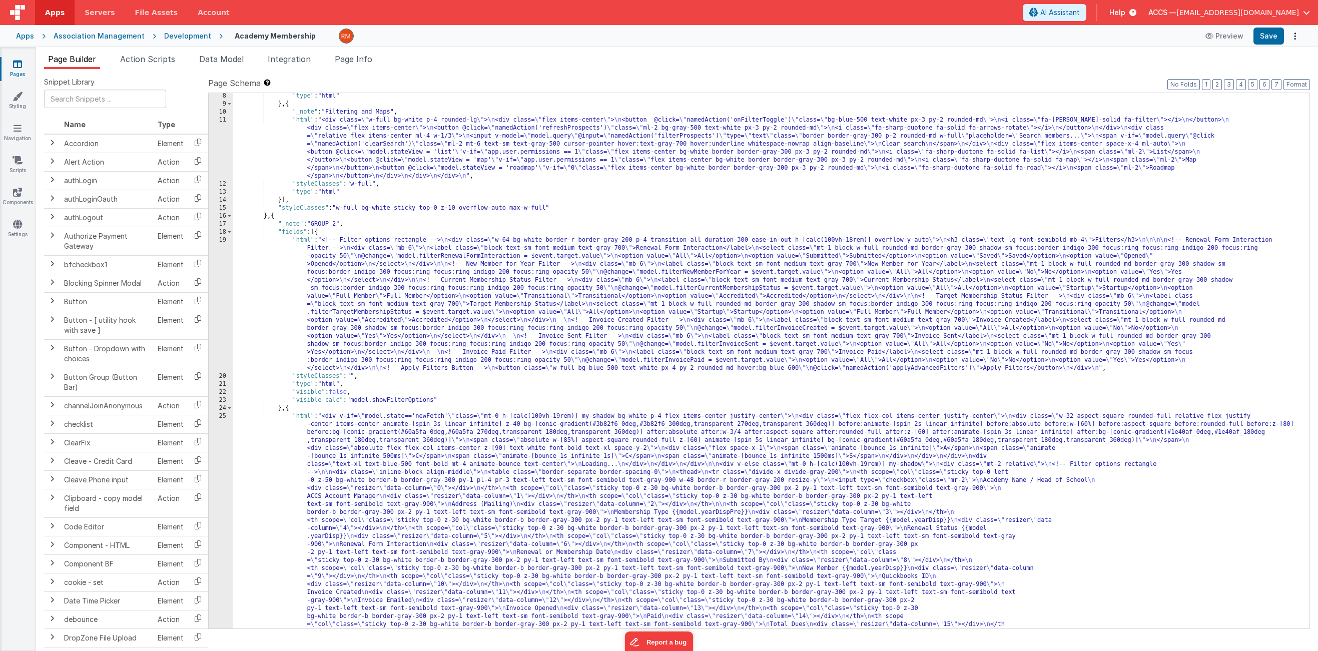
click at [225, 240] on div "19" at bounding box center [221, 304] width 24 height 136
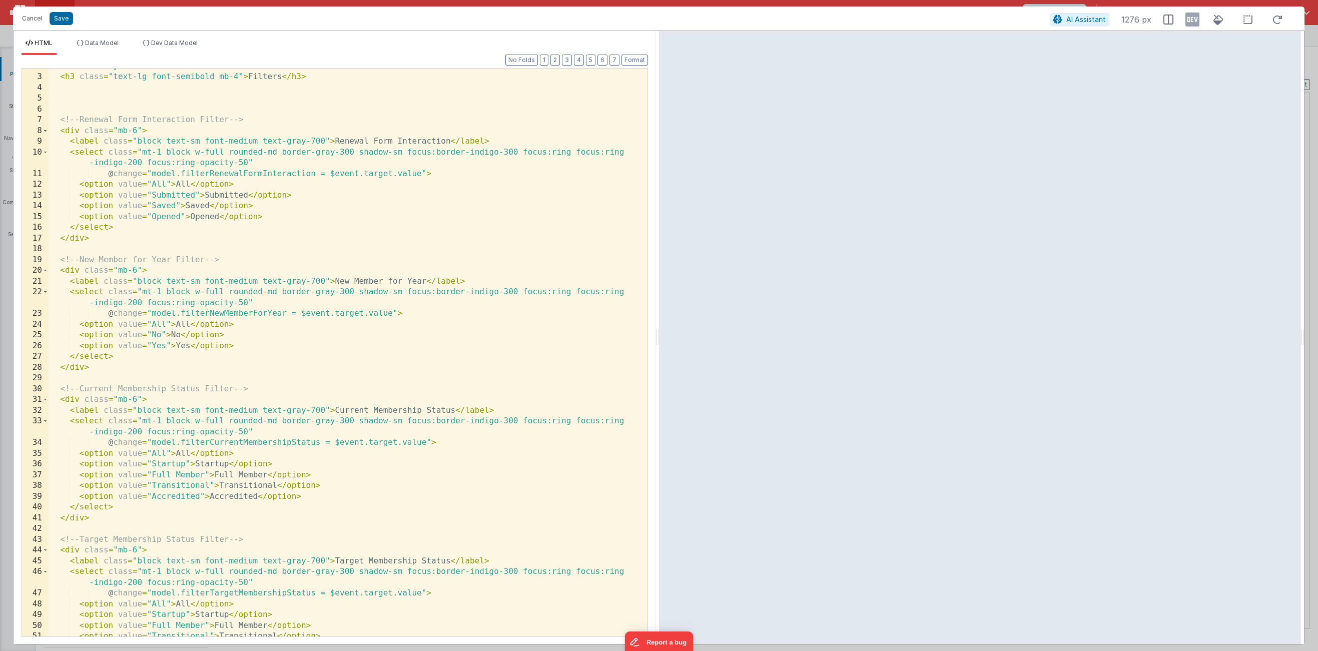
scroll to position [0, 0]
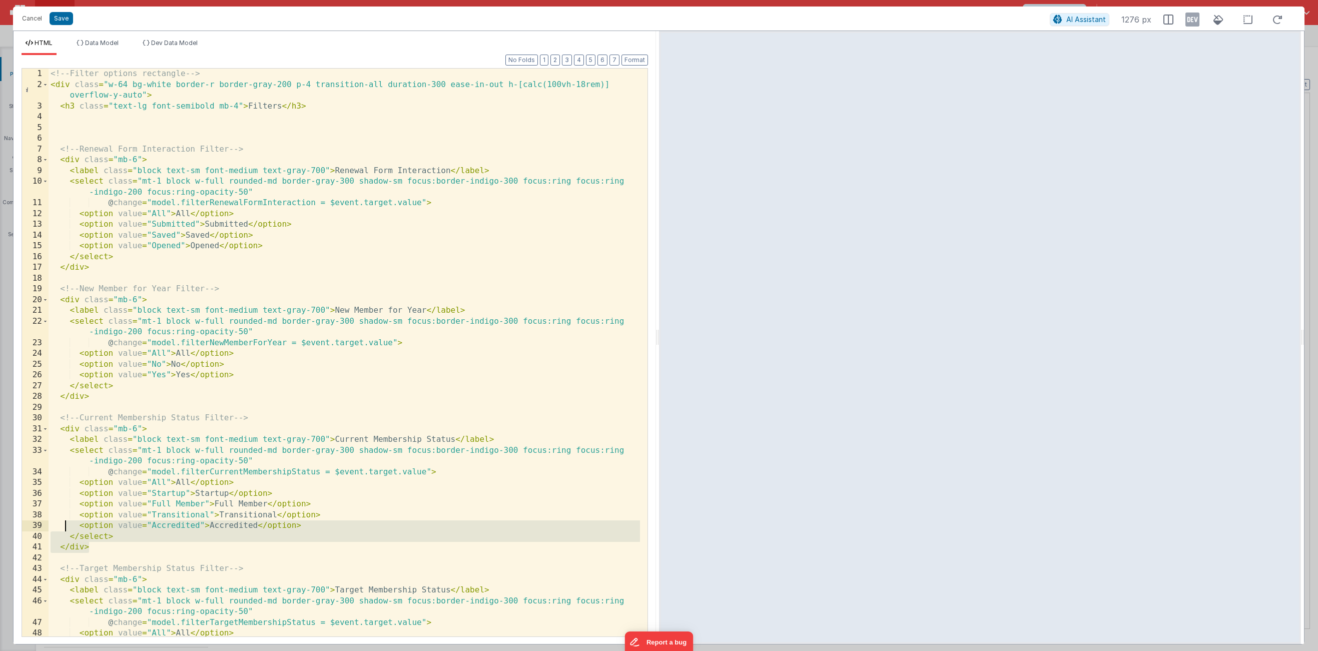
drag, startPoint x: 137, startPoint y: 546, endPoint x: 67, endPoint y: 527, distance: 73.1
click at [67, 527] on div "<!-- Filter options rectangle --> < div class = "w-64 bg-white border-r border-…" at bounding box center [345, 364] width 592 height 590
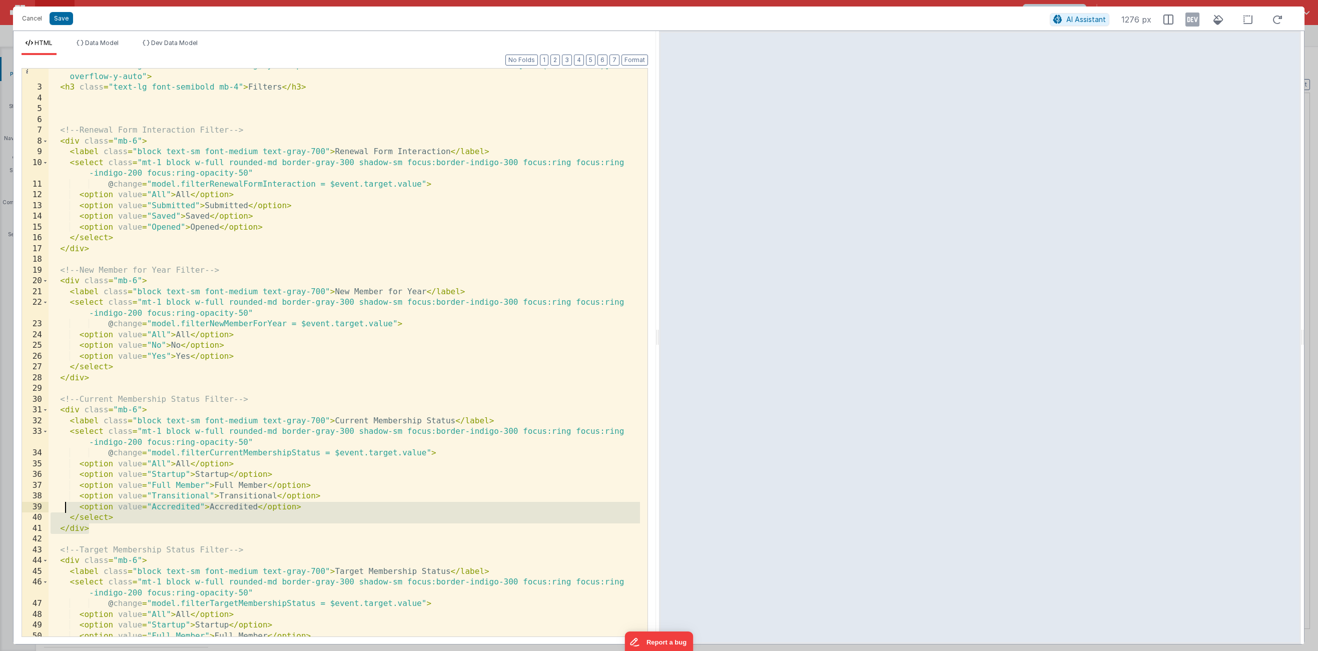
scroll to position [104, 0]
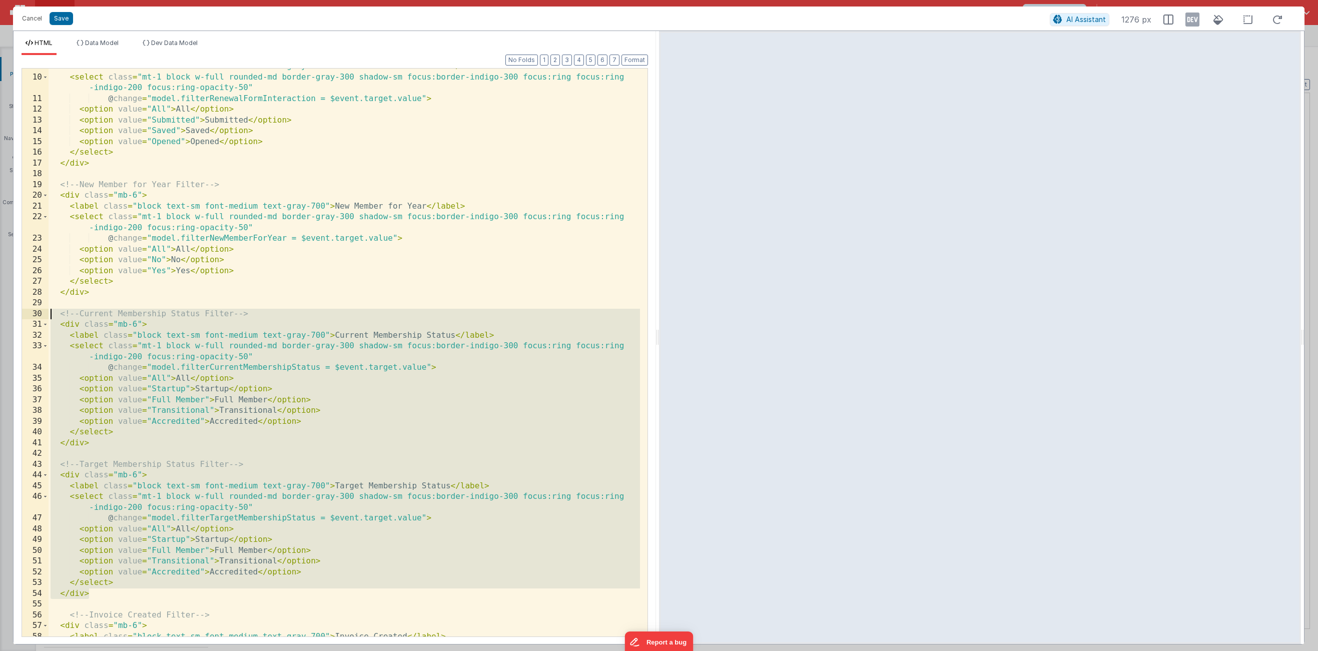
drag, startPoint x: 124, startPoint y: 591, endPoint x: 22, endPoint y: 313, distance: 295.8
click at [22, 313] on div "9 10 11 12 13 14 15 16 17 18 19 20 21 22 23 24 25 26 27 28 29 30 31 32 33 34 35…" at bounding box center [335, 352] width 627 height 569
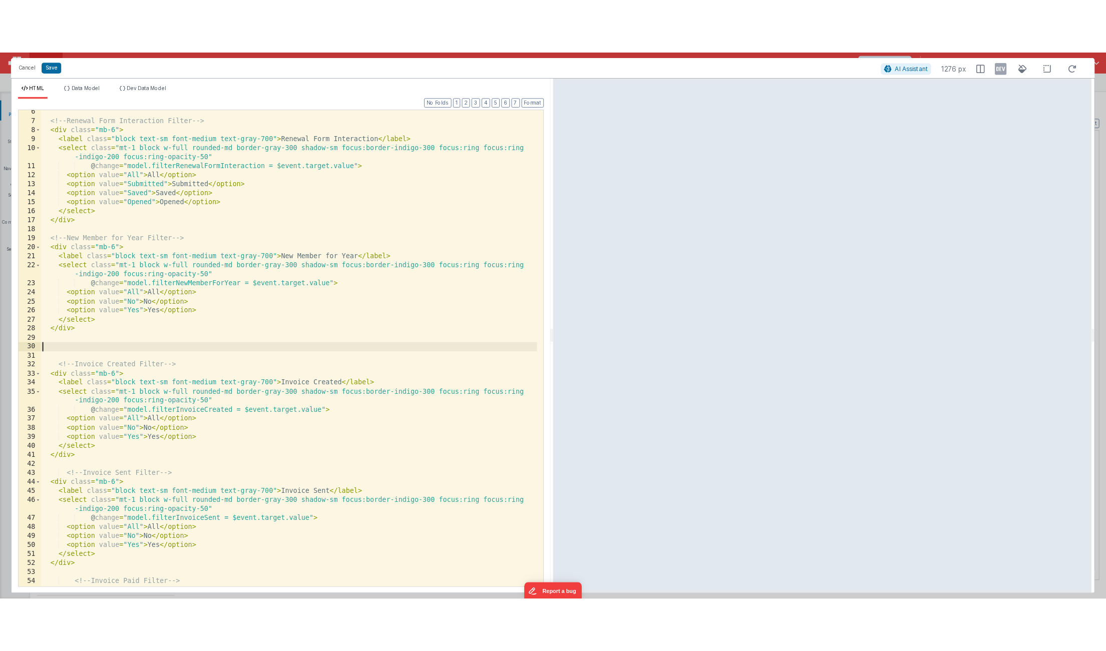
scroll to position [0, 0]
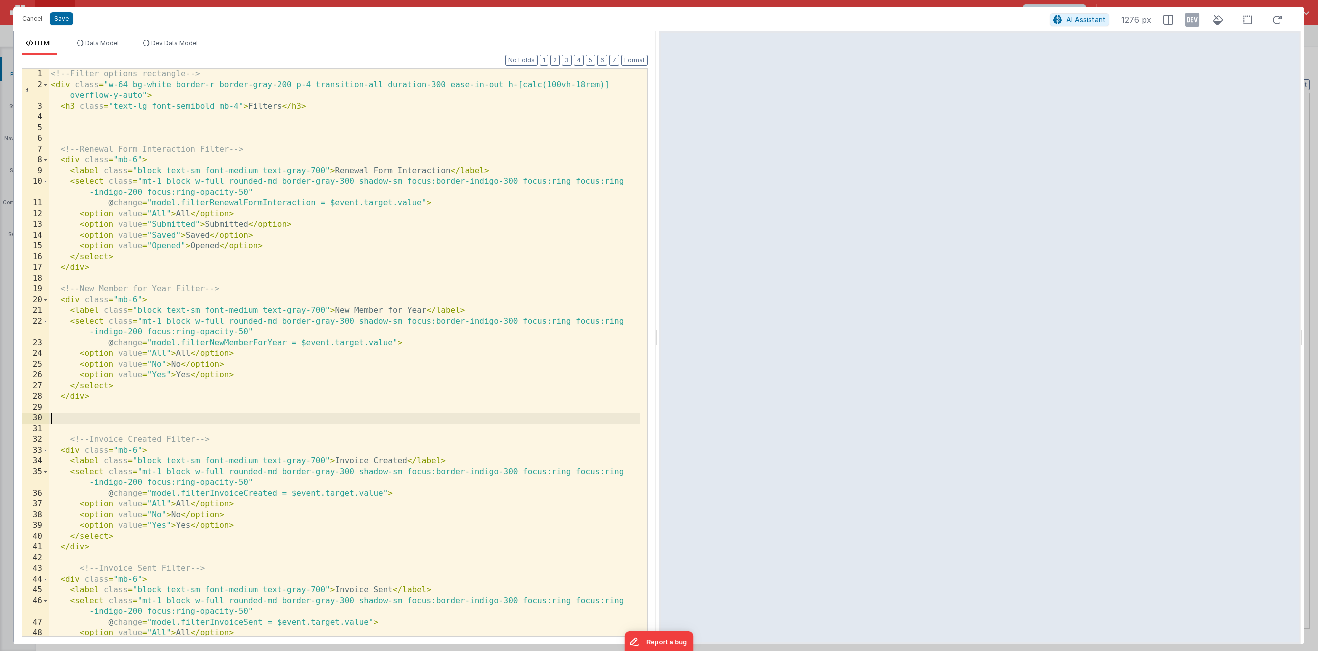
click at [148, 130] on div "<!-- Filter options rectangle --> < div class = "w-64 bg-white border-r border-…" at bounding box center [345, 364] width 592 height 590
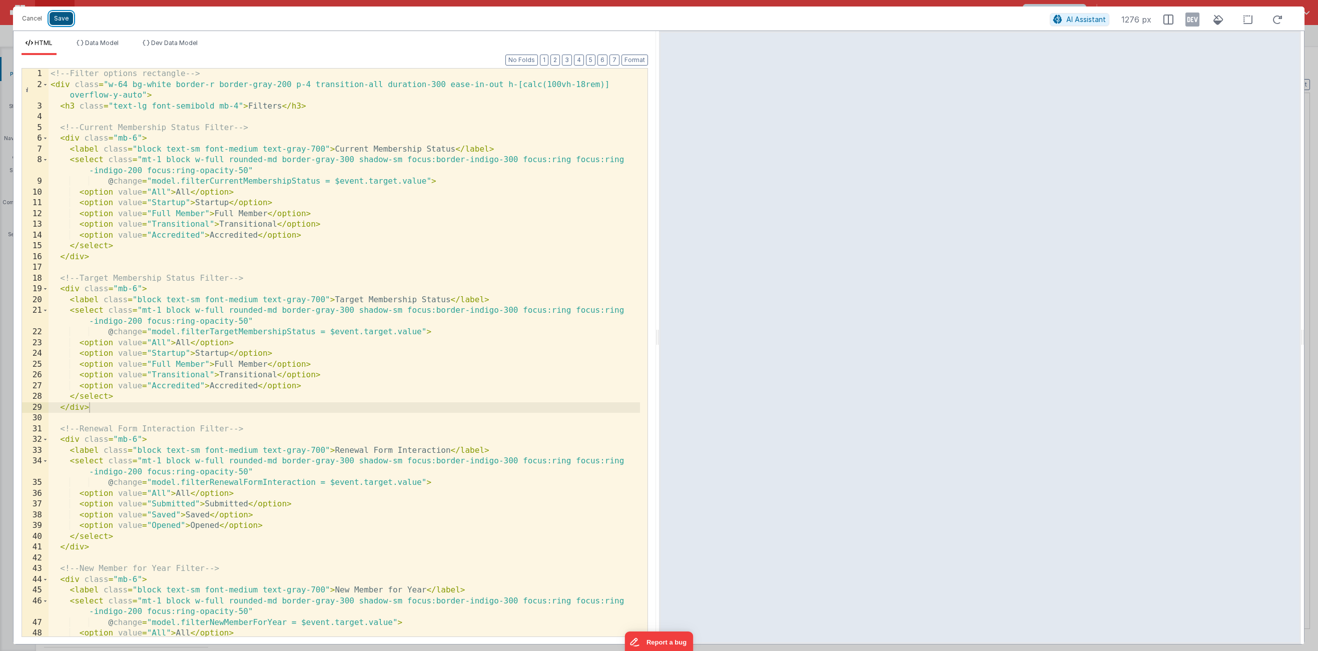
click at [66, 21] on button "Save" at bounding box center [62, 18] width 24 height 13
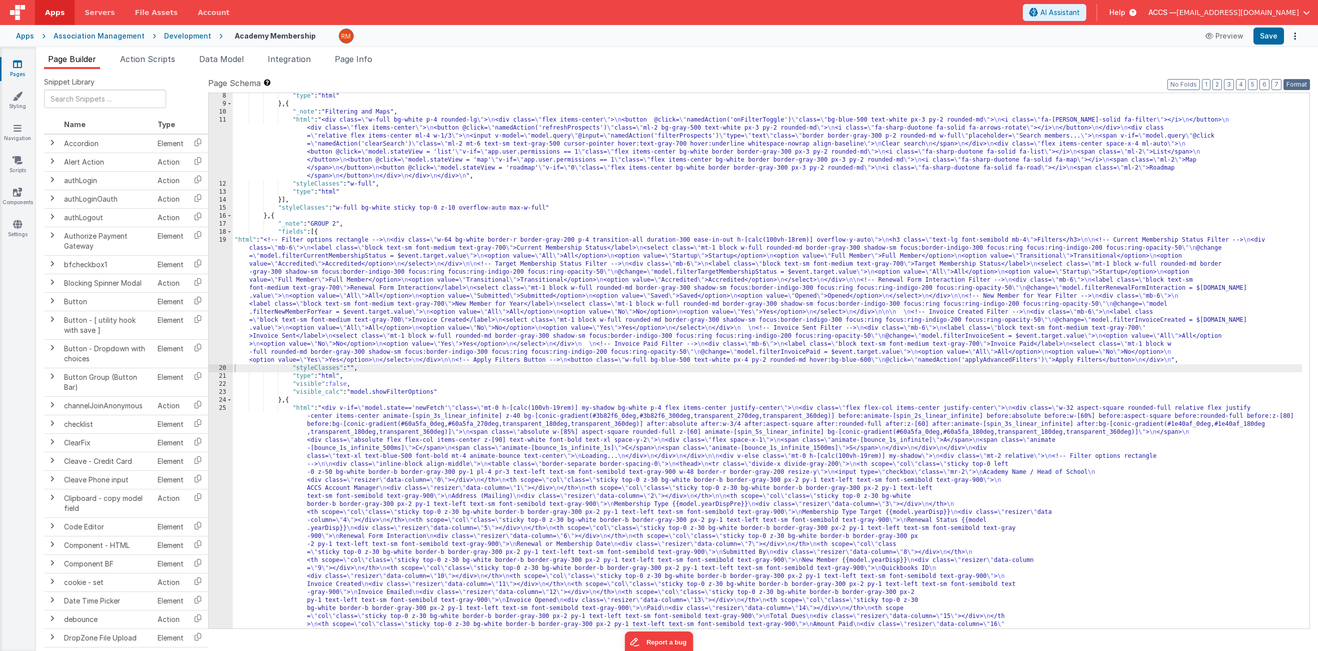
click at [1302, 82] on button "Format" at bounding box center [1297, 84] width 27 height 11
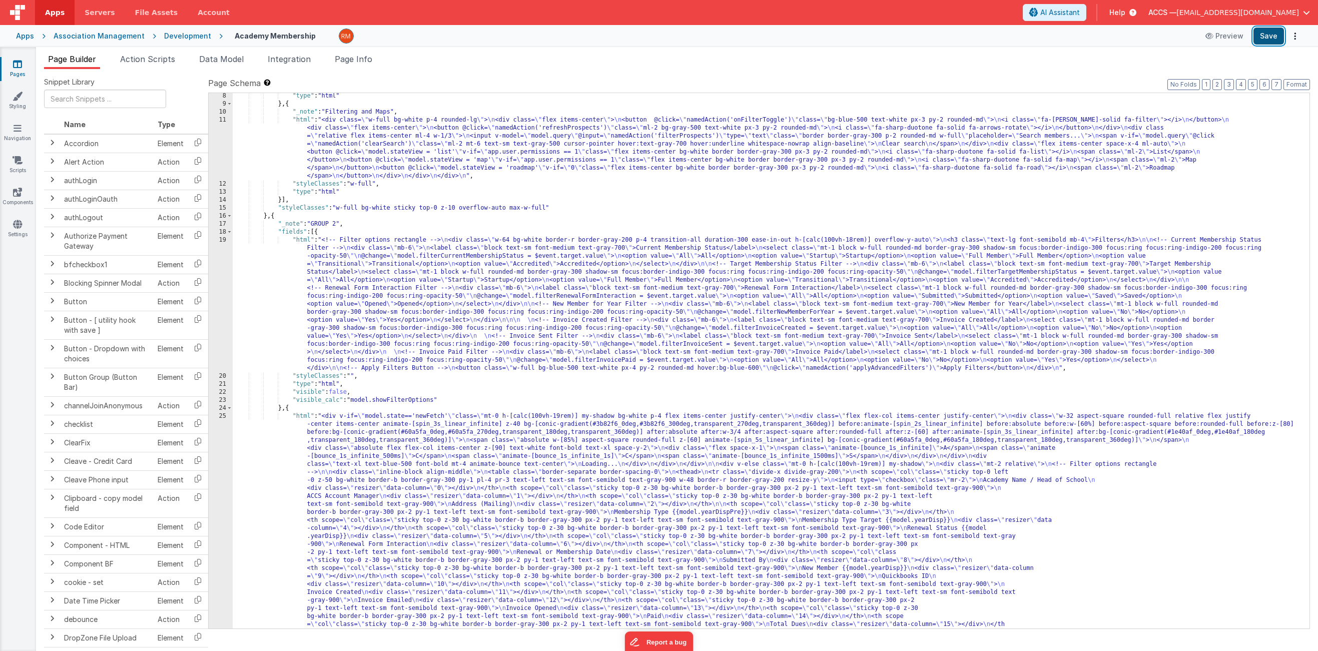
click at [1267, 39] on button "Save" at bounding box center [1269, 36] width 31 height 17
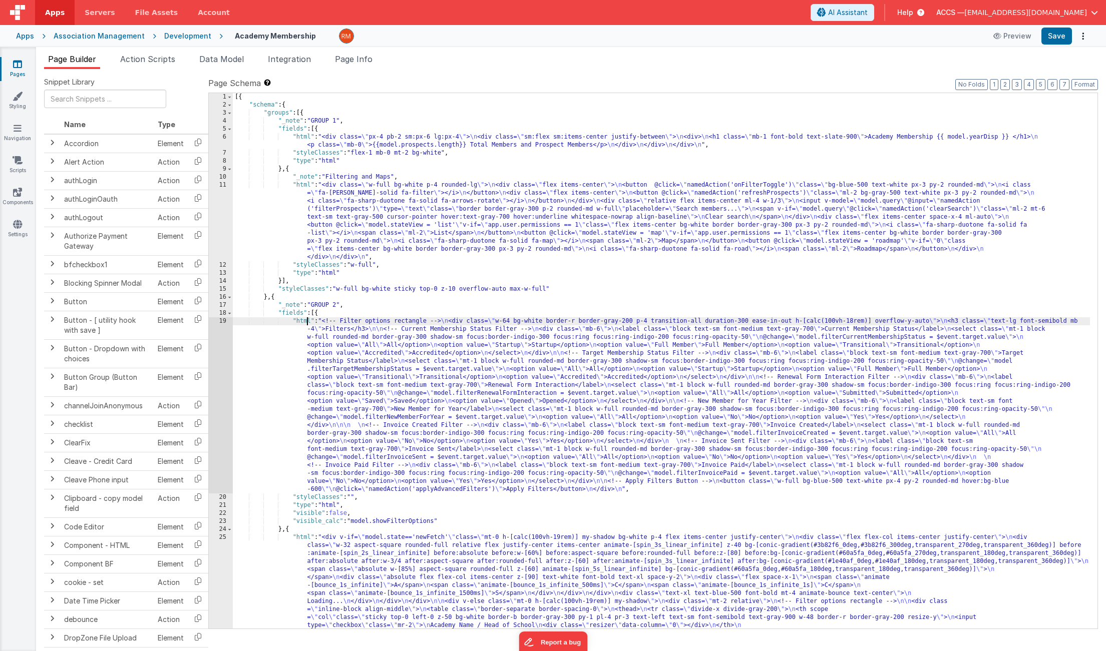
click at [225, 322] on div "19" at bounding box center [221, 405] width 24 height 176
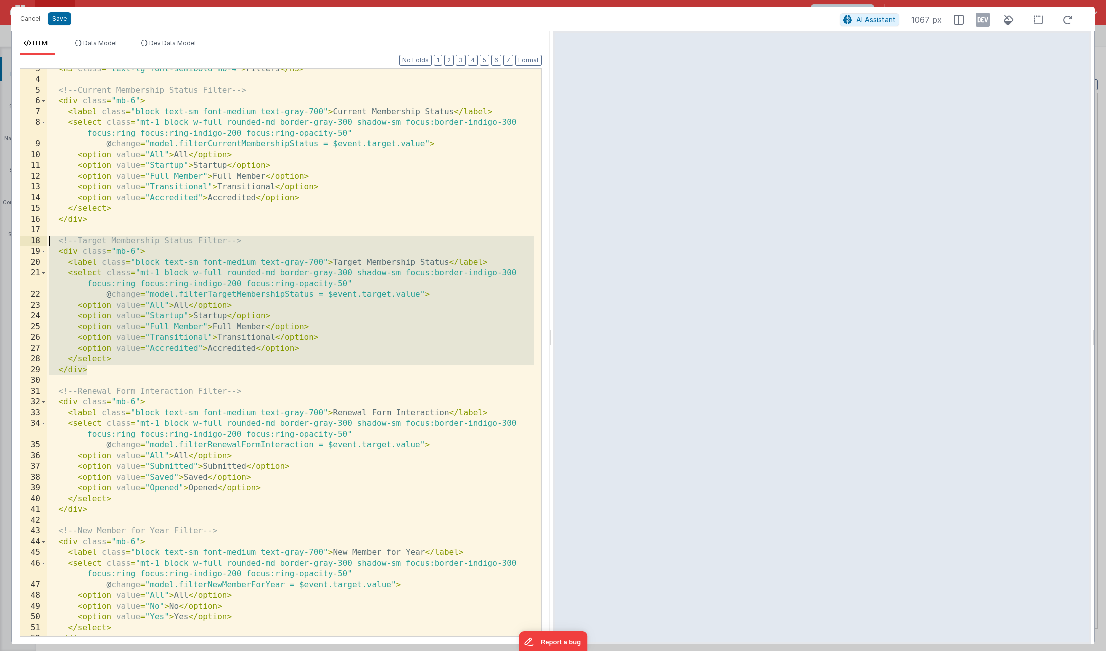
drag, startPoint x: 130, startPoint y: 373, endPoint x: 17, endPoint y: 244, distance: 171.3
click at [17, 244] on div "Format 7 6 5 4 3 2 1 No Folds 3 4 5 6 7 8 9 10 11 12 13 14 15 16 17 18 19 20 21…" at bounding box center [281, 349] width 538 height 589
click at [133, 372] on div "< h3 class = "text-lg font-semibold mb-4" > Filters </ h3 > <!-- Current Member…" at bounding box center [290, 359] width 487 height 590
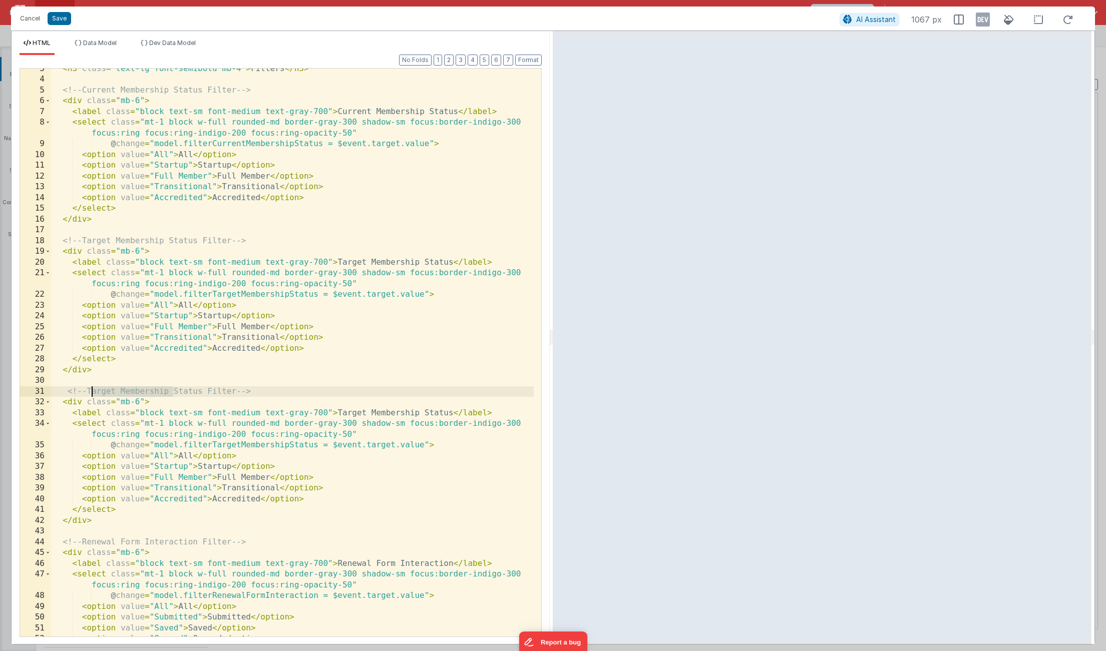
drag, startPoint x: 175, startPoint y: 392, endPoint x: 93, endPoint y: 391, distance: 81.6
click at [93, 391] on div "< h3 class = "text-lg font-semibold mb-4" > Filters </ h3 > <!-- Current Member…" at bounding box center [292, 359] width 482 height 590
drag, startPoint x: 418, startPoint y: 413, endPoint x: 337, endPoint y: 413, distance: 81.1
click at [337, 413] on div "< h3 class = "text-lg font-semibold mb-4" > Filters </ h3 > <!-- Current Member…" at bounding box center [292, 359] width 482 height 590
drag, startPoint x: 289, startPoint y: 445, endPoint x: 241, endPoint y: 445, distance: 47.5
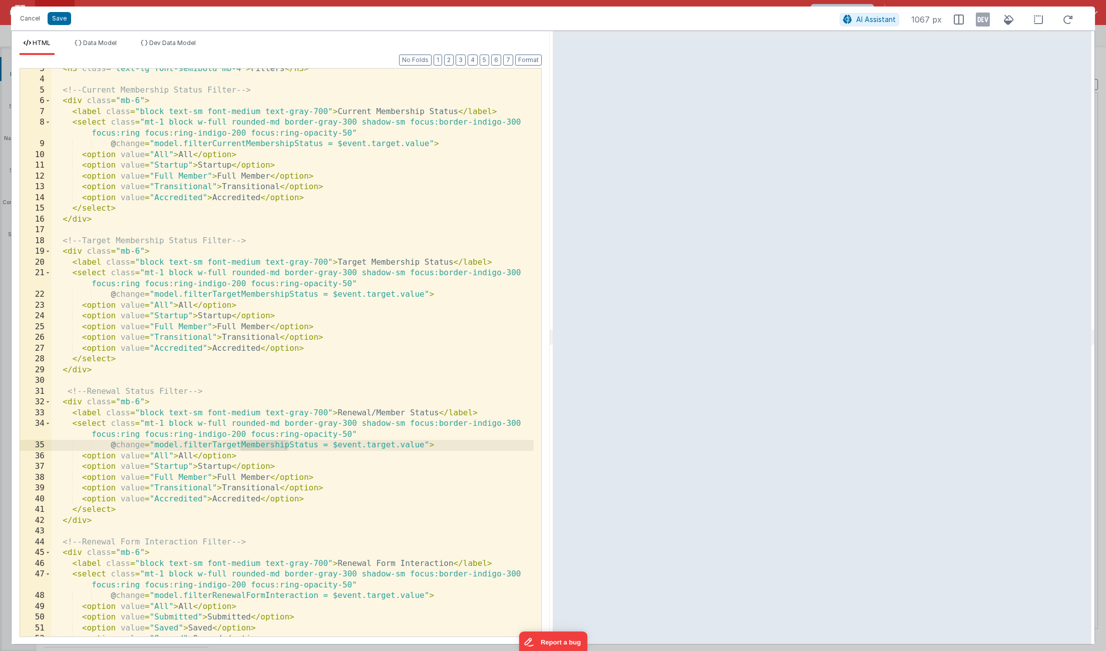
click at [241, 445] on div "< h3 class = "text-lg font-semibold mb-4" > Filters </ h3 > <!-- Current Member…" at bounding box center [292, 359] width 482 height 590
drag, startPoint x: 302, startPoint y: 444, endPoint x: 216, endPoint y: 448, distance: 86.2
click at [216, 448] on div "< h3 class = "text-lg font-semibold mb-4" > Filters </ h3 > <!-- Current Member…" at bounding box center [292, 359] width 482 height 590
drag, startPoint x: 191, startPoint y: 455, endPoint x: 180, endPoint y: 454, distance: 11.5
click at [180, 454] on div "< h3 class = "text-lg font-semibold mb-4" > Filters </ h3 > <!-- Current Member…" at bounding box center [292, 359] width 482 height 590
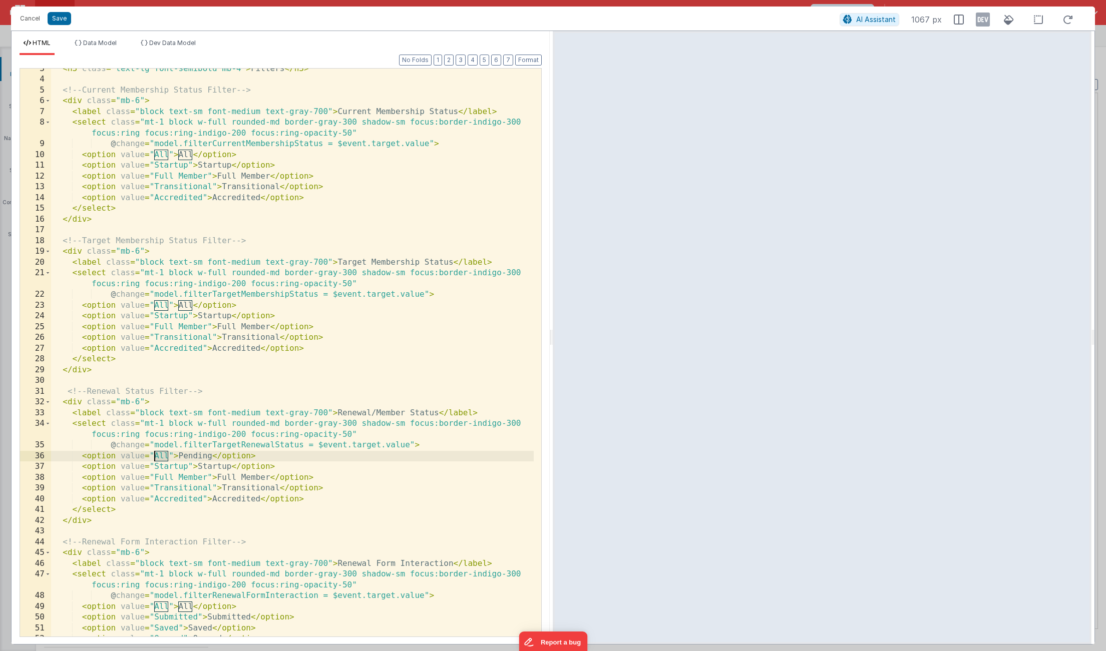
drag, startPoint x: 169, startPoint y: 457, endPoint x: 155, endPoint y: 456, distance: 13.5
click at [155, 456] on div "< h3 class = "text-lg font-semibold mb-4" > Filters </ h3 > <!-- Current Member…" at bounding box center [292, 359] width 482 height 590
drag, startPoint x: 188, startPoint y: 465, endPoint x: 155, endPoint y: 466, distance: 32.5
click at [155, 466] on div "< h3 class = "text-lg font-semibold mb-4" > Filters </ h3 > <!-- Current Member…" at bounding box center [292, 359] width 482 height 590
drag, startPoint x: 231, startPoint y: 469, endPoint x: 199, endPoint y: 467, distance: 31.6
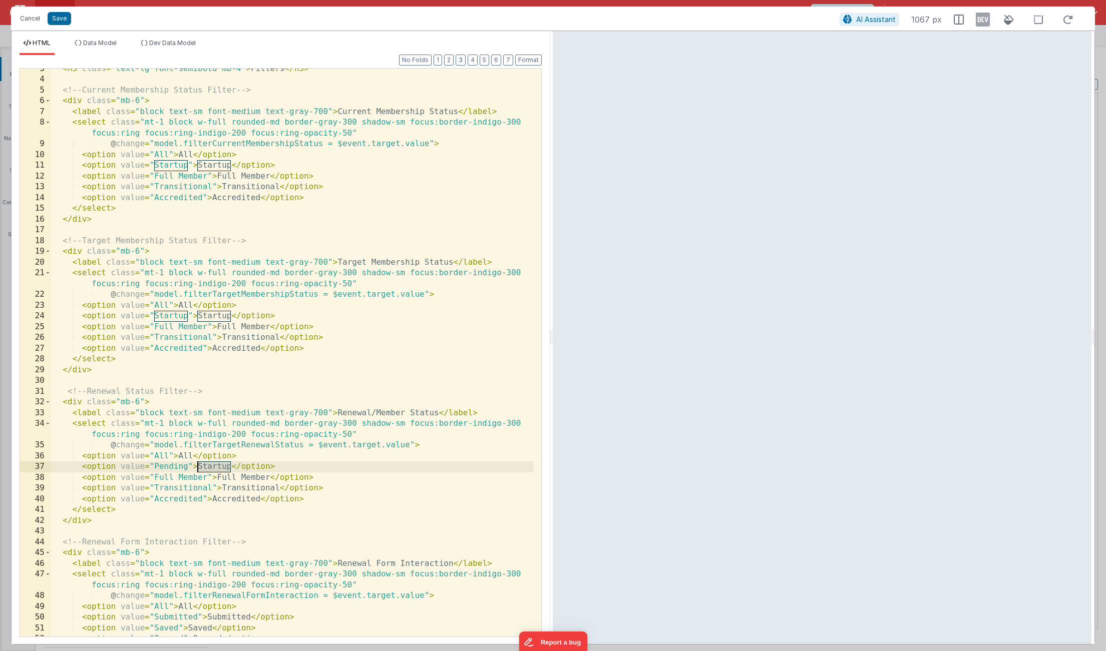
click at [199, 467] on div "< h3 class = "text-lg font-semibold mb-4" > Filters </ h3 > <!-- Current Member…" at bounding box center [292, 359] width 482 height 590
drag, startPoint x: 207, startPoint y: 477, endPoint x: 155, endPoint y: 477, distance: 52.1
click at [155, 477] on div "< h3 class = "text-lg font-semibold mb-4" > Filters </ h3 > <!-- Current Member…" at bounding box center [292, 359] width 482 height 590
drag, startPoint x: 259, startPoint y: 478, endPoint x: 209, endPoint y: 478, distance: 50.1
click at [209, 478] on div "< h3 class = "text-lg font-semibold mb-4" > Filters </ h3 > <!-- Current Member…" at bounding box center [292, 359] width 482 height 590
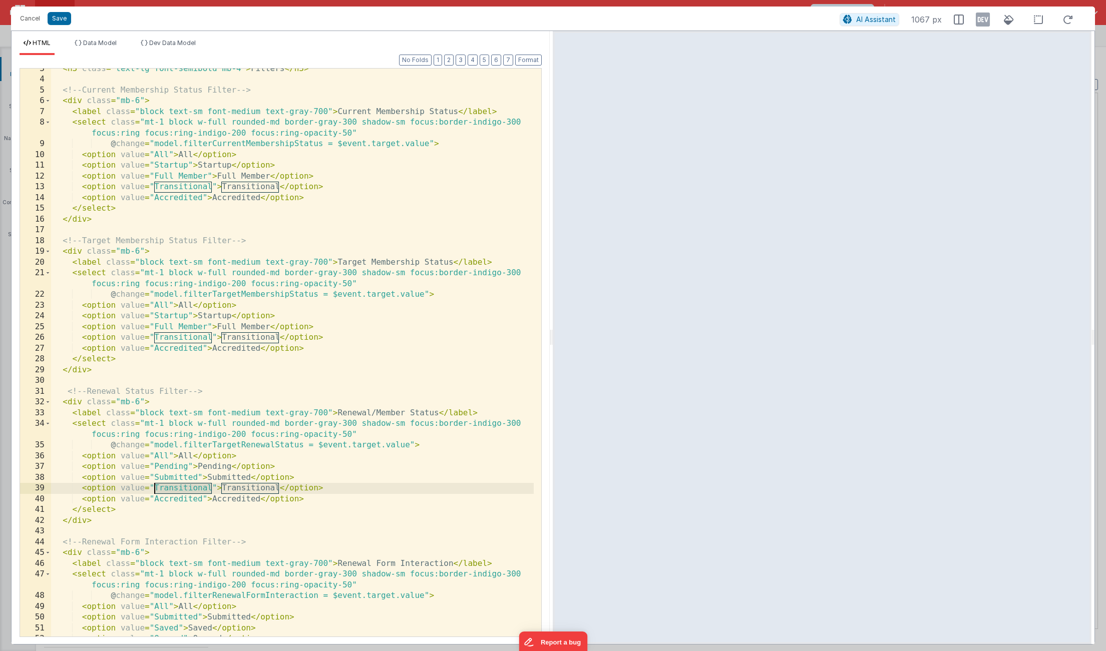
drag, startPoint x: 213, startPoint y: 487, endPoint x: 156, endPoint y: 489, distance: 56.6
click at [156, 489] on div "< h3 class = "text-lg font-semibold mb-4" > Filters </ h3 > <!-- Current Member…" at bounding box center [292, 359] width 482 height 590
drag, startPoint x: 259, startPoint y: 489, endPoint x: 204, endPoint y: 488, distance: 55.1
click at [204, 488] on div "< h3 class = "text-lg font-semibold mb-4" > Filters </ h3 > <!-- Current Member…" at bounding box center [292, 359] width 482 height 590
drag, startPoint x: 203, startPoint y: 499, endPoint x: 155, endPoint y: 498, distance: 48.0
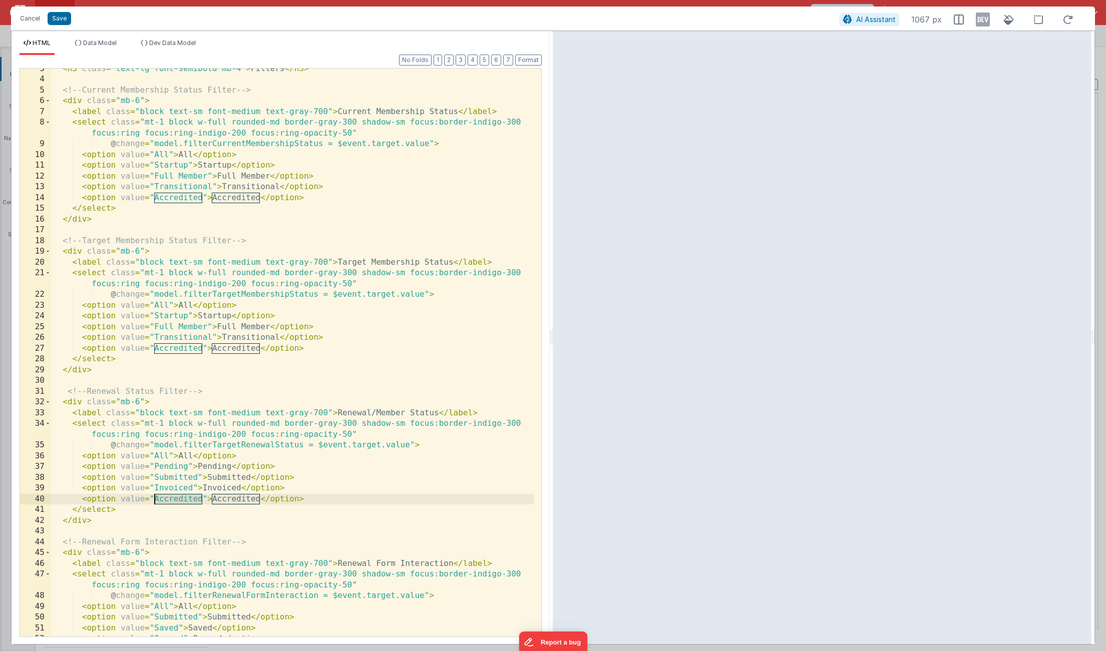
click at [155, 498] on div "< h3 class = "text-lg font-semibold mb-4" > Filters </ h3 > <!-- Current Member…" at bounding box center [292, 359] width 482 height 590
drag, startPoint x: 241, startPoint y: 498, endPoint x: 194, endPoint y: 499, distance: 47.0
click at [194, 499] on div "< h3 class = "text-lg font-semibold mb-4" > Filters </ h3 > <!-- Current Member…" at bounding box center [292, 359] width 482 height 590
drag, startPoint x: 290, startPoint y: 500, endPoint x: 38, endPoint y: 503, distance: 251.8
click at [38, 503] on div "3 4 5 6 7 8 9 10 11 12 13 14 15 16 17 18 19 20 21 22 23 24 25 26 27 28 29 30 31…" at bounding box center [281, 352] width 522 height 569
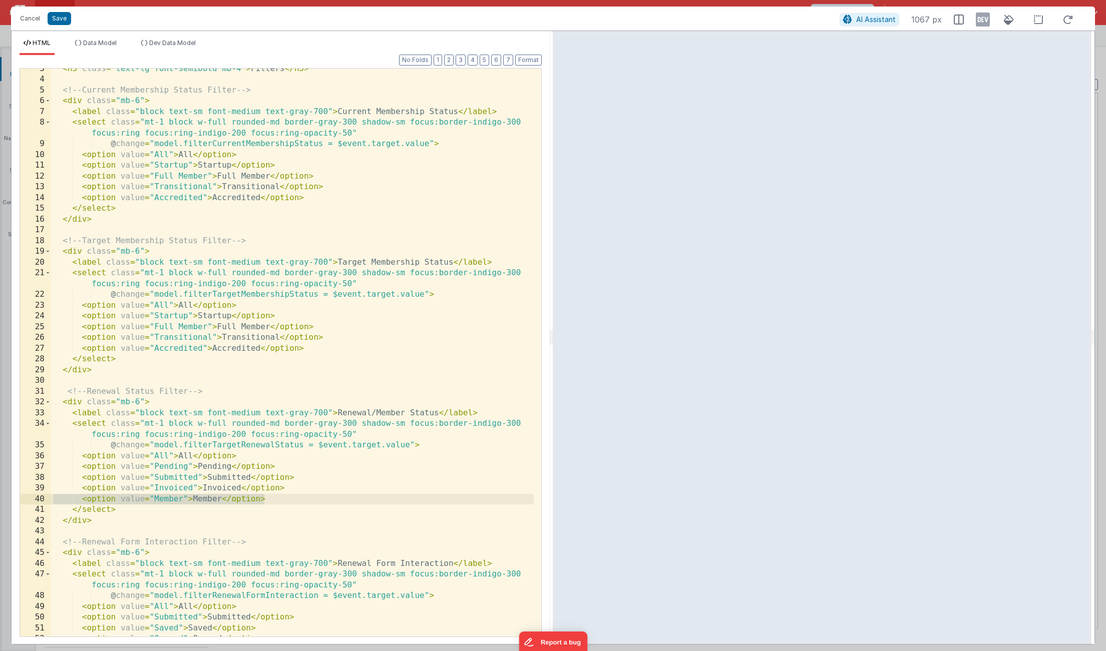
click at [282, 500] on div "< h3 class = "text-lg font-semibold mb-4" > Filters </ h3 > <!-- Current Member…" at bounding box center [292, 359] width 482 height 590
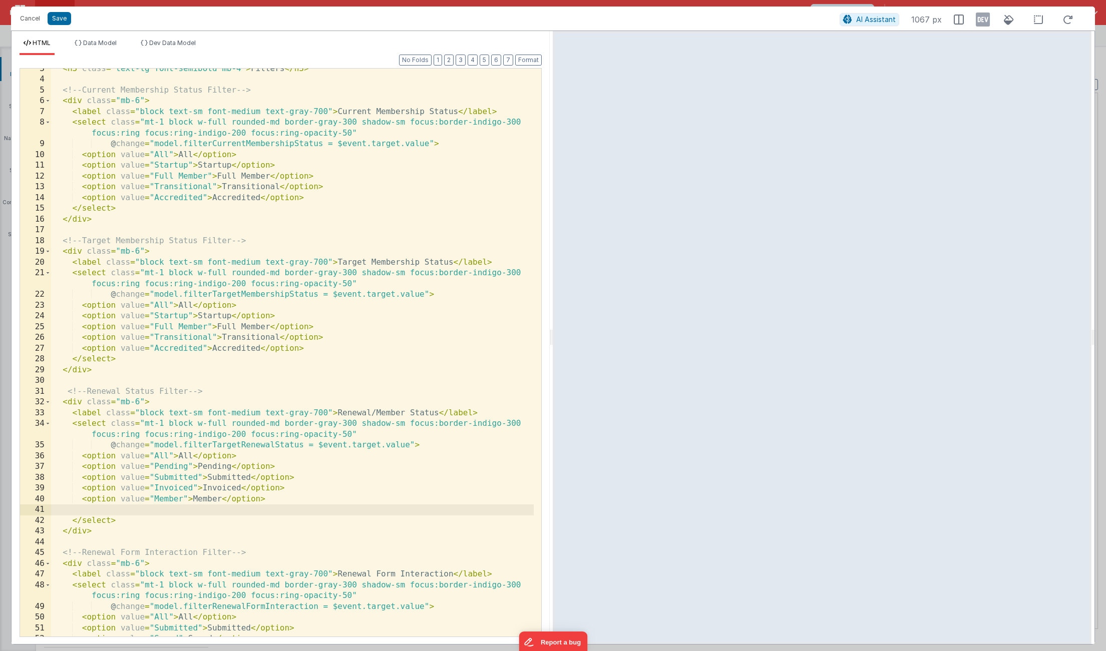
paste textarea
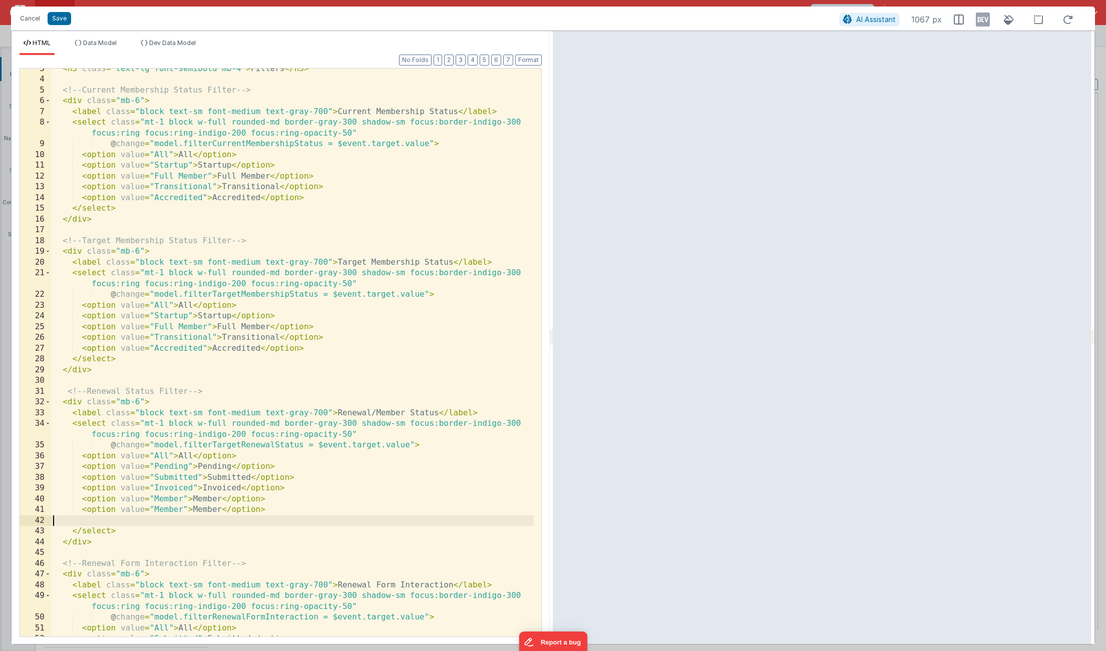
paste textarea
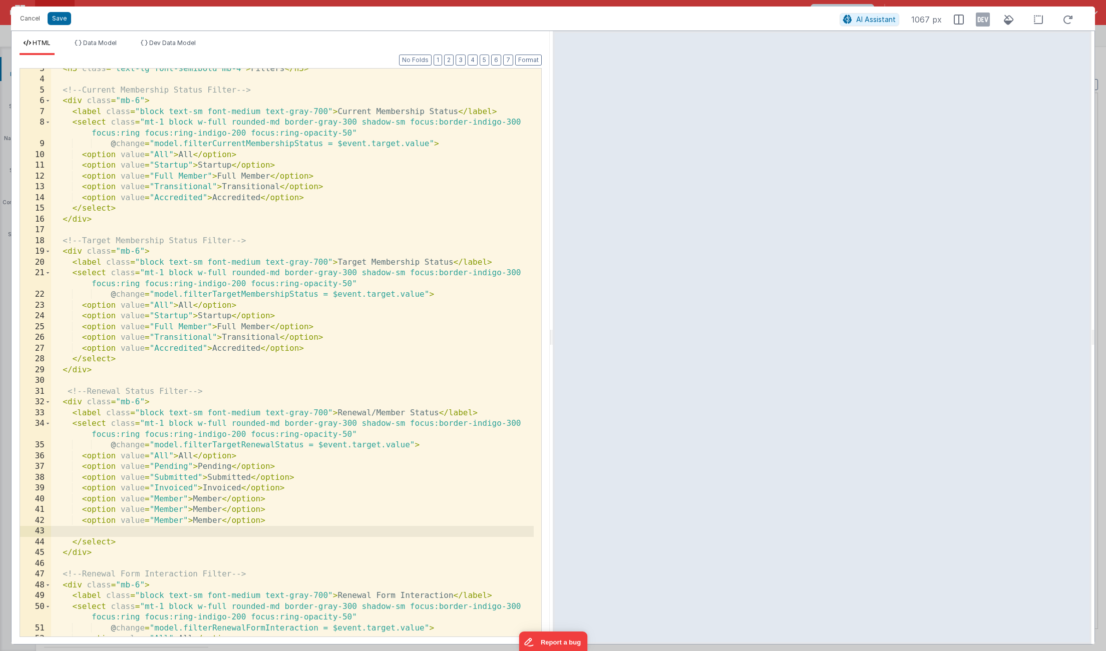
paste textarea
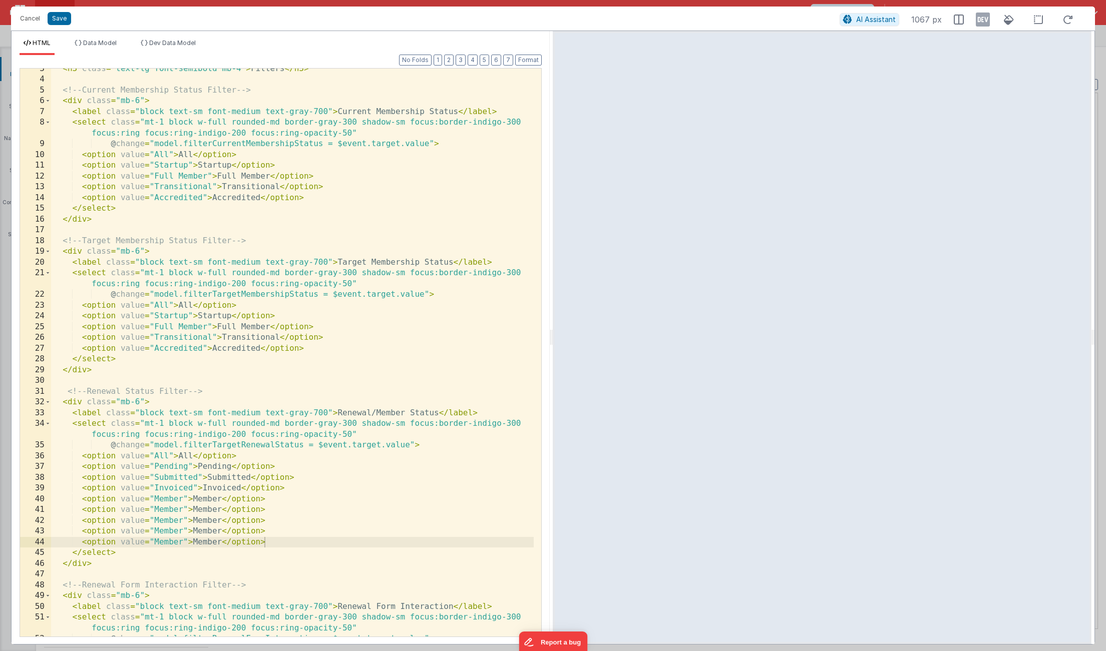
click at [176, 499] on div "< h3 class = "text-lg font-semibold mb-4" > Filters </ h3 > <!-- Current Member…" at bounding box center [292, 359] width 482 height 590
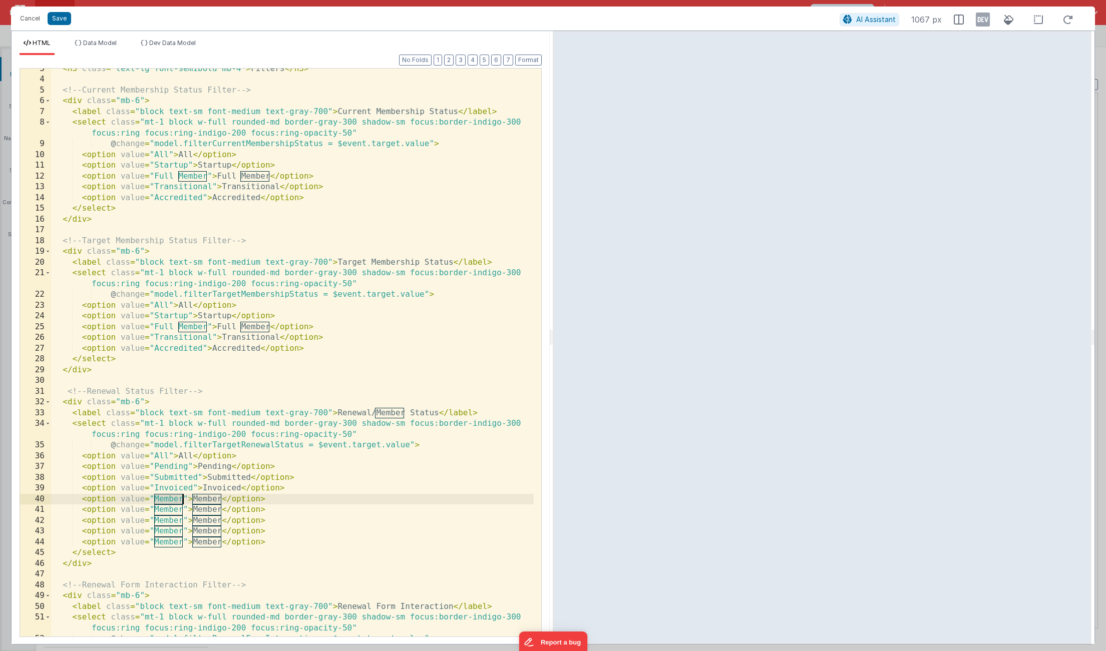
click at [176, 499] on div "< h3 class = "text-lg font-semibold mb-4" > Filters </ h3 > <!-- Current Member…" at bounding box center [292, 359] width 482 height 590
click at [184, 498] on div "< h3 class = "text-lg font-semibold mb-4" > Filters </ h3 > <!-- Current Member…" at bounding box center [292, 359] width 482 height 590
drag, startPoint x: 184, startPoint y: 498, endPoint x: 154, endPoint y: 497, distance: 29.5
click at [154, 497] on div "< h3 class = "text-lg font-semibold mb-4" > Filters </ h3 > <!-- Current Member…" at bounding box center [292, 359] width 482 height 590
drag, startPoint x: 308, startPoint y: 499, endPoint x: 279, endPoint y: 499, distance: 29.0
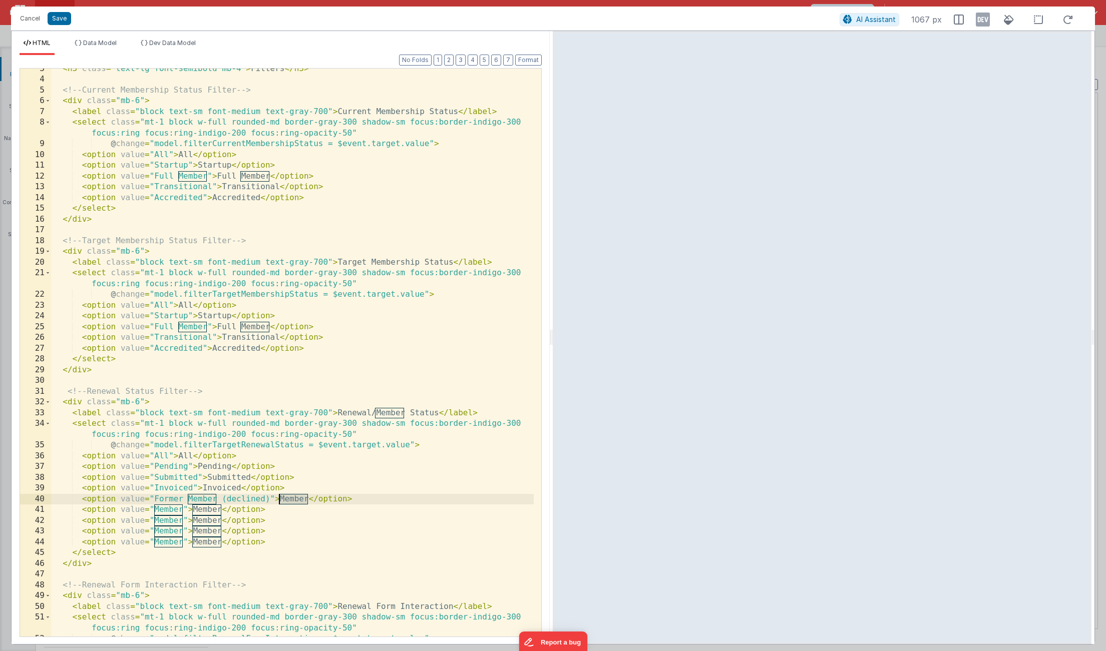
click at [279, 499] on div "< h3 class = "text-lg font-semibold mb-4" > Filters </ h3 > <!-- Current Member…" at bounding box center [292, 359] width 482 height 590
drag, startPoint x: 183, startPoint y: 510, endPoint x: 153, endPoint y: 511, distance: 30.0
click at [153, 511] on div "< h3 class = "text-lg font-semibold mb-4" > Filters </ h3 > <!-- Current Member…" at bounding box center [292, 359] width 482 height 590
drag, startPoint x: 298, startPoint y: 512, endPoint x: 269, endPoint y: 511, distance: 29.0
click at [269, 511] on div "< h3 class = "text-lg font-semibold mb-4" > Filters </ h3 > <!-- Current Member…" at bounding box center [292, 359] width 482 height 590
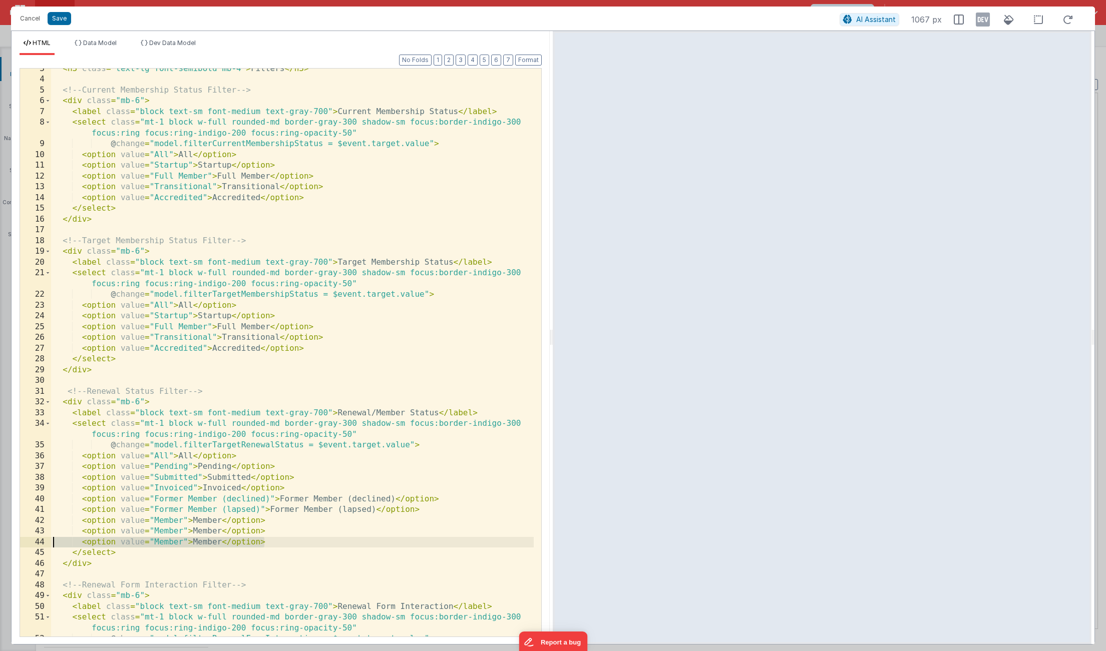
drag, startPoint x: 275, startPoint y: 544, endPoint x: 13, endPoint y: 542, distance: 262.3
click at [13, 542] on div "Format 7 6 5 4 3 2 1 No Folds 3 4 5 6 7 8 9 10 11 12 13 14 15 16 17 18 19 20 21…" at bounding box center [281, 349] width 538 height 589
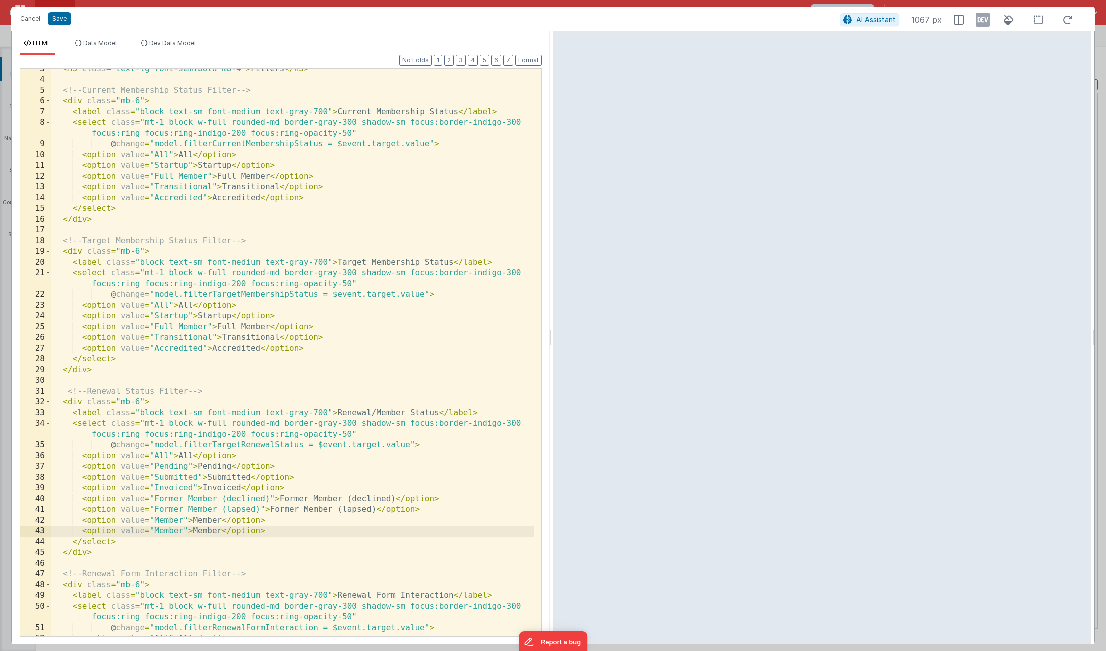
click at [290, 487] on div "< h3 class = "text-lg font-semibold mb-4" > Filters </ h3 > <!-- Current Member…" at bounding box center [292, 359] width 482 height 590
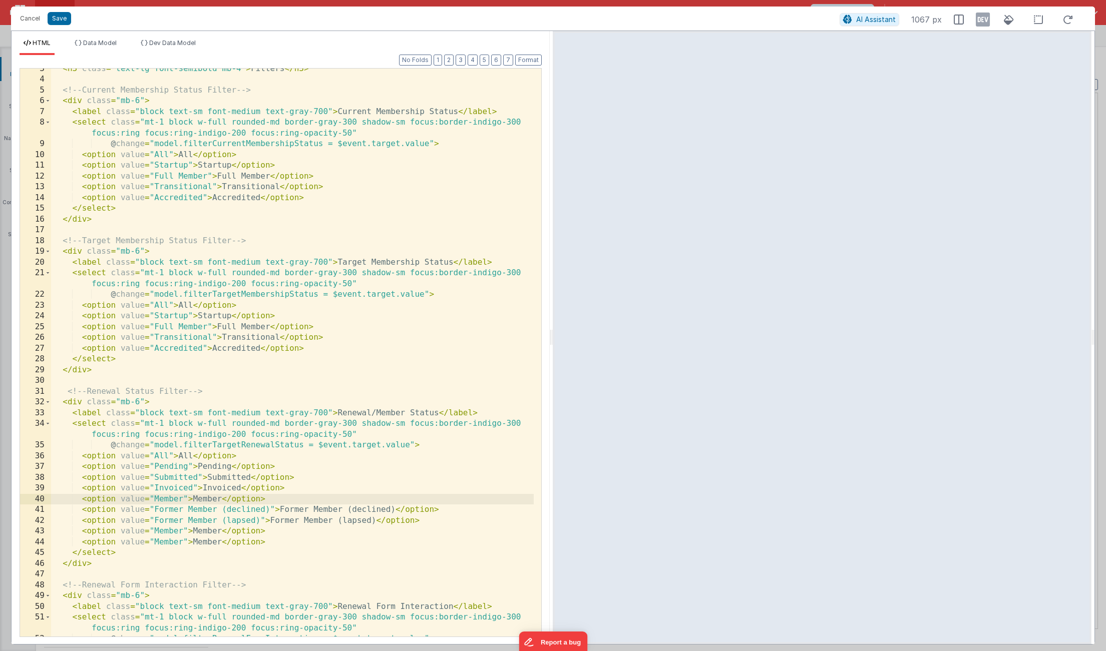
click at [182, 529] on div "< h3 class = "text-lg font-semibold mb-4" > Filters </ h3 > <!-- Current Member…" at bounding box center [292, 359] width 482 height 590
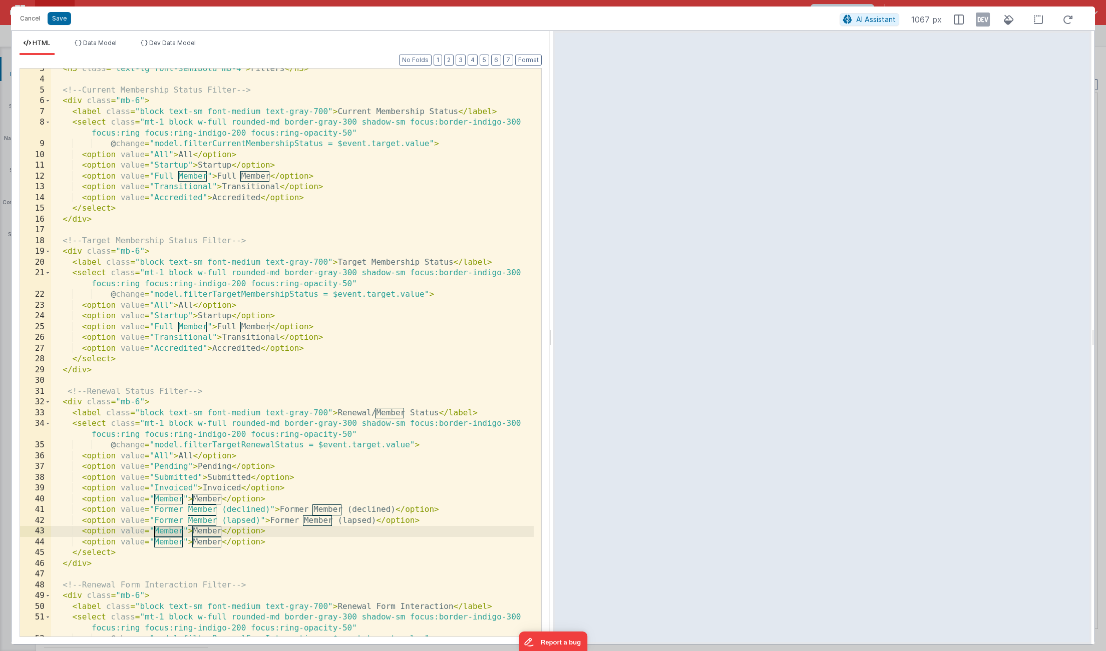
drag, startPoint x: 183, startPoint y: 531, endPoint x: 155, endPoint y: 530, distance: 27.5
click at [155, 530] on div "< h3 class = "text-lg font-semibold mb-4" > Filters </ h3 > <!-- Current Member…" at bounding box center [292, 359] width 482 height 590
click at [296, 532] on div "< h3 class = "text-lg font-semibold mb-4" > Filters </ h3 > <!-- Current Member…" at bounding box center [292, 359] width 482 height 590
drag, startPoint x: 296, startPoint y: 532, endPoint x: 270, endPoint y: 532, distance: 26.0
click at [270, 532] on div "< h3 class = "text-lg font-semibold mb-4" > Filters </ h3 > <!-- Current Member…" at bounding box center [292, 359] width 482 height 590
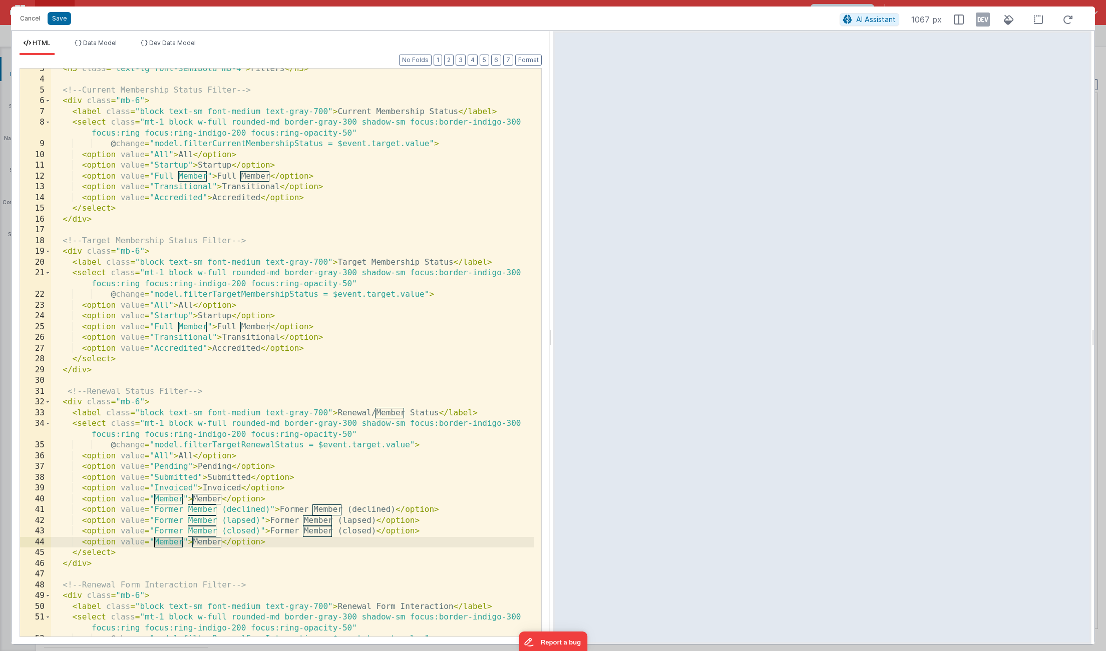
drag, startPoint x: 183, startPoint y: 540, endPoint x: 154, endPoint y: 541, distance: 28.5
click at [154, 541] on div "< h3 class = "text-lg font-semibold mb-4" > Filters </ h3 > <!-- Current Member…" at bounding box center [292, 359] width 482 height 590
drag, startPoint x: 336, startPoint y: 544, endPoint x: 307, endPoint y: 544, distance: 29.0
click at [307, 544] on div "< h3 class = "text-lg font-semibold mb-4" > Filters </ h3 > <!-- Current Member…" at bounding box center [292, 359] width 482 height 590
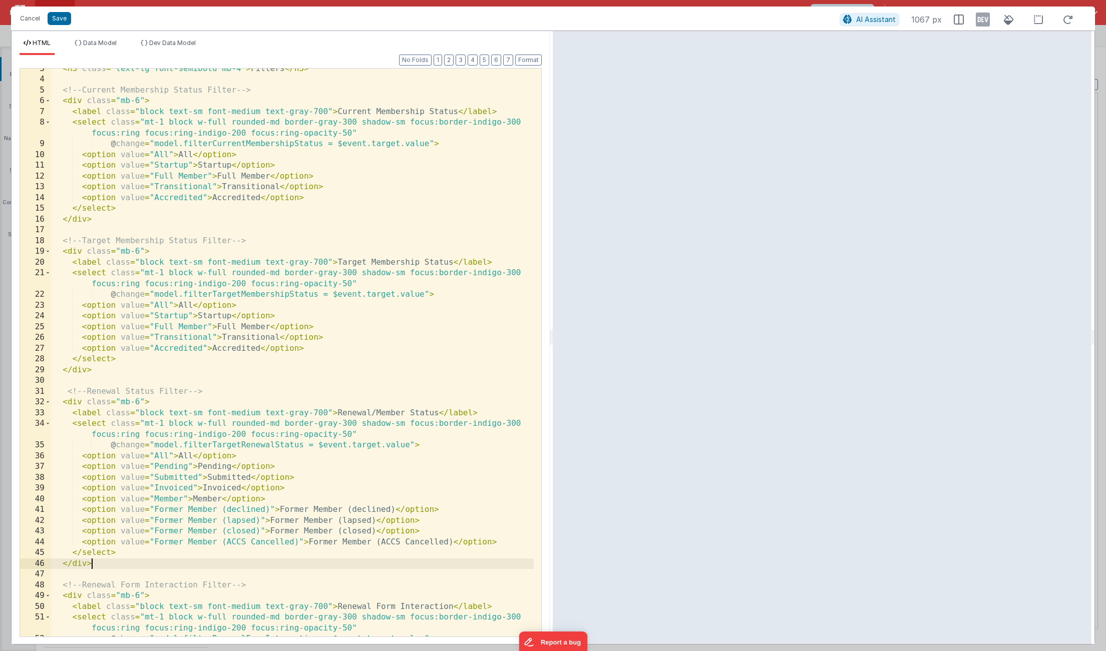
click at [245, 566] on div "< h3 class = "text-lg font-semibold mb-4" > Filters </ h3 > <!-- Current Member…" at bounding box center [292, 359] width 482 height 590
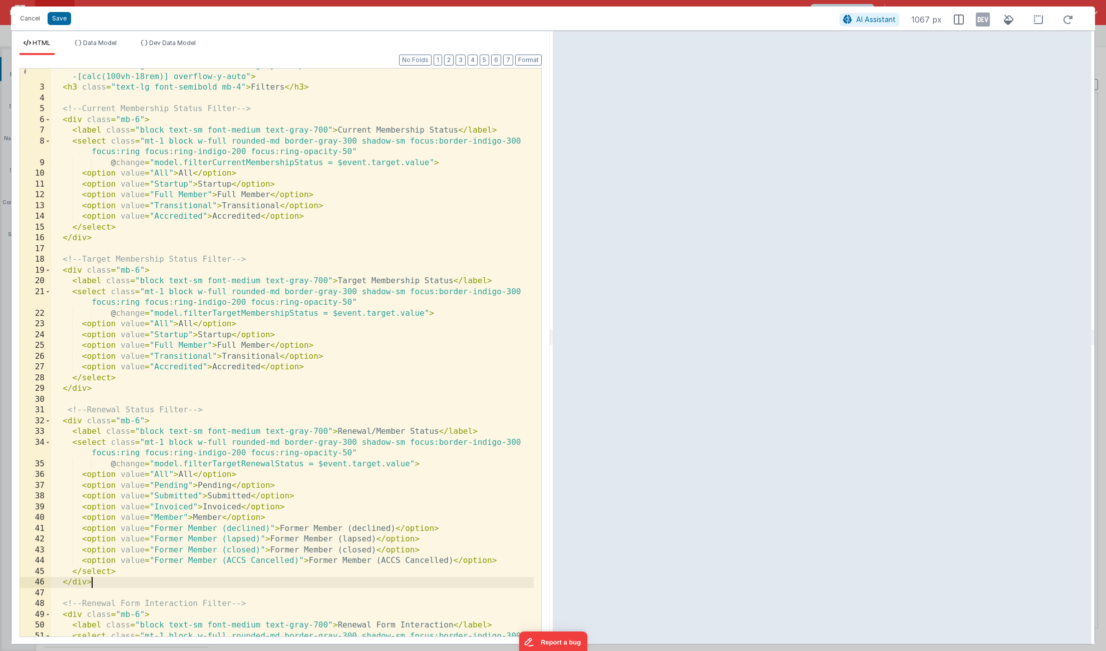
scroll to position [38, 0]
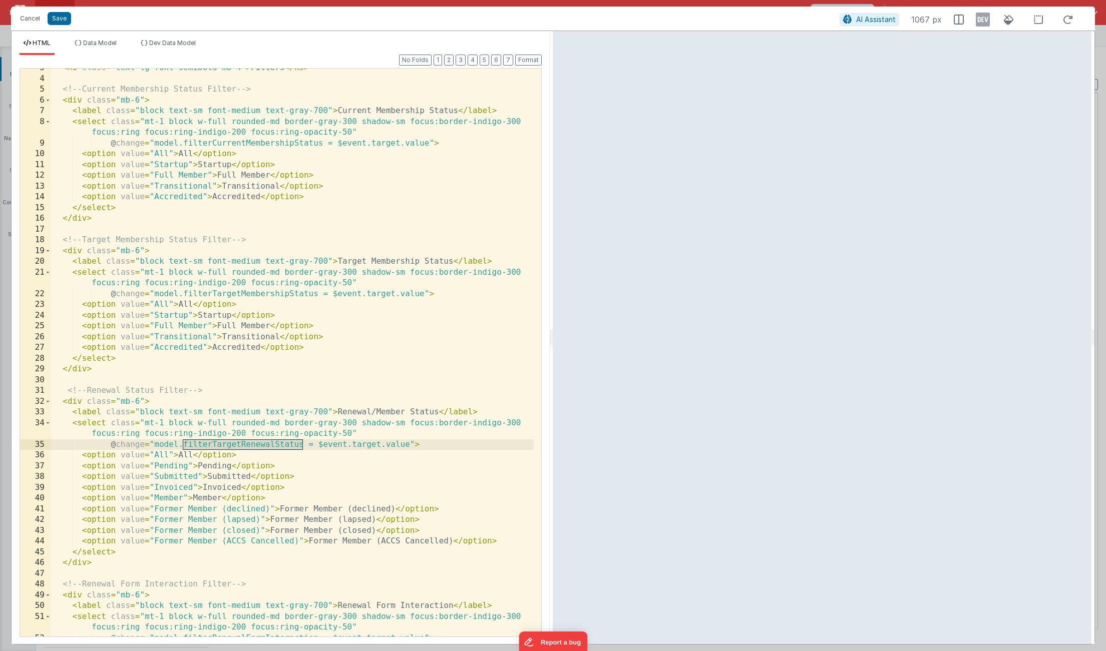
drag, startPoint x: 305, startPoint y: 446, endPoint x: 184, endPoint y: 446, distance: 121.1
click at [184, 446] on div "< h3 class = "text-lg font-semibold mb-4" > Filters </ h3 > <!-- Current Member…" at bounding box center [292, 358] width 482 height 590
click at [69, 19] on button "Save" at bounding box center [60, 18] width 24 height 13
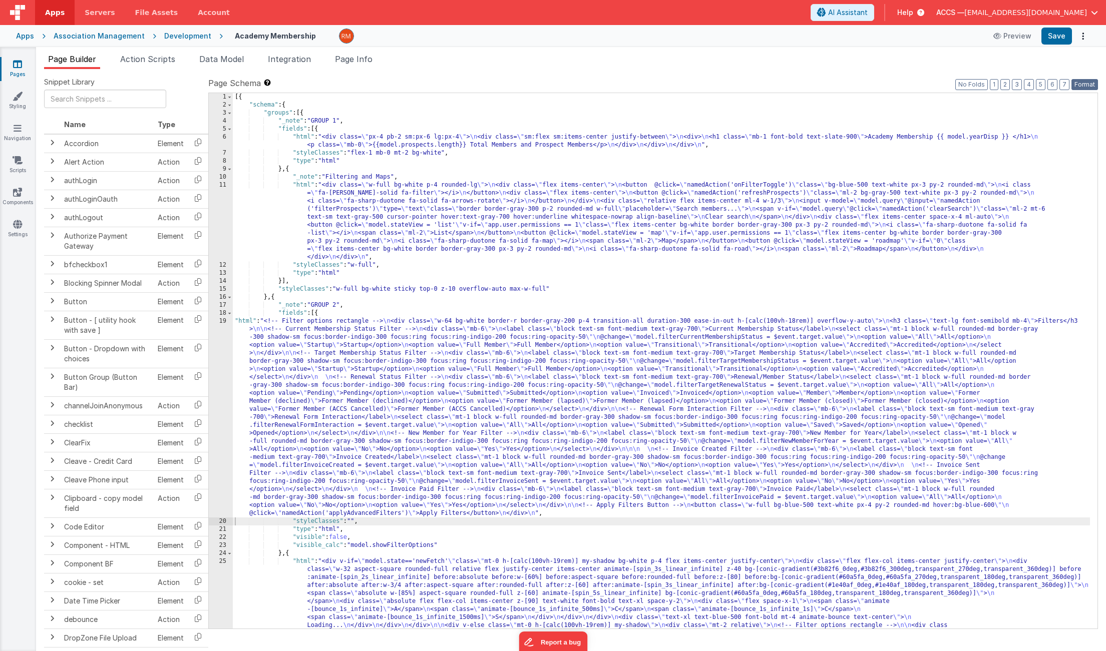
click at [1087, 83] on button "Format" at bounding box center [1084, 84] width 27 height 11
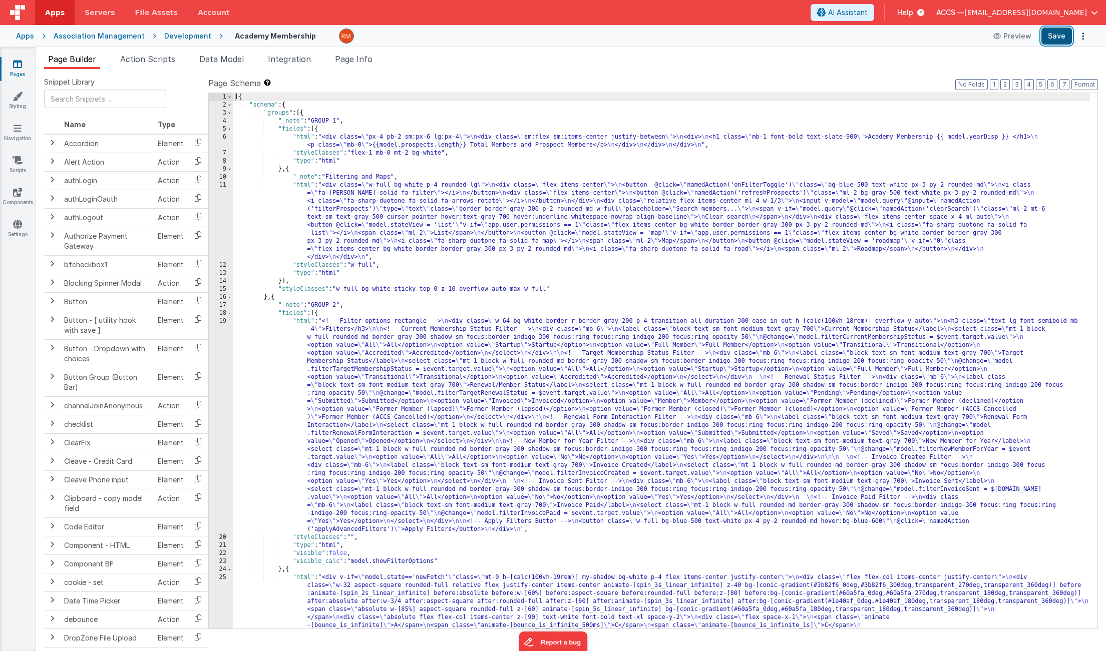
click at [1055, 38] on button "Save" at bounding box center [1056, 36] width 31 height 17
click at [224, 62] on span "Data Model" at bounding box center [221, 59] width 45 height 10
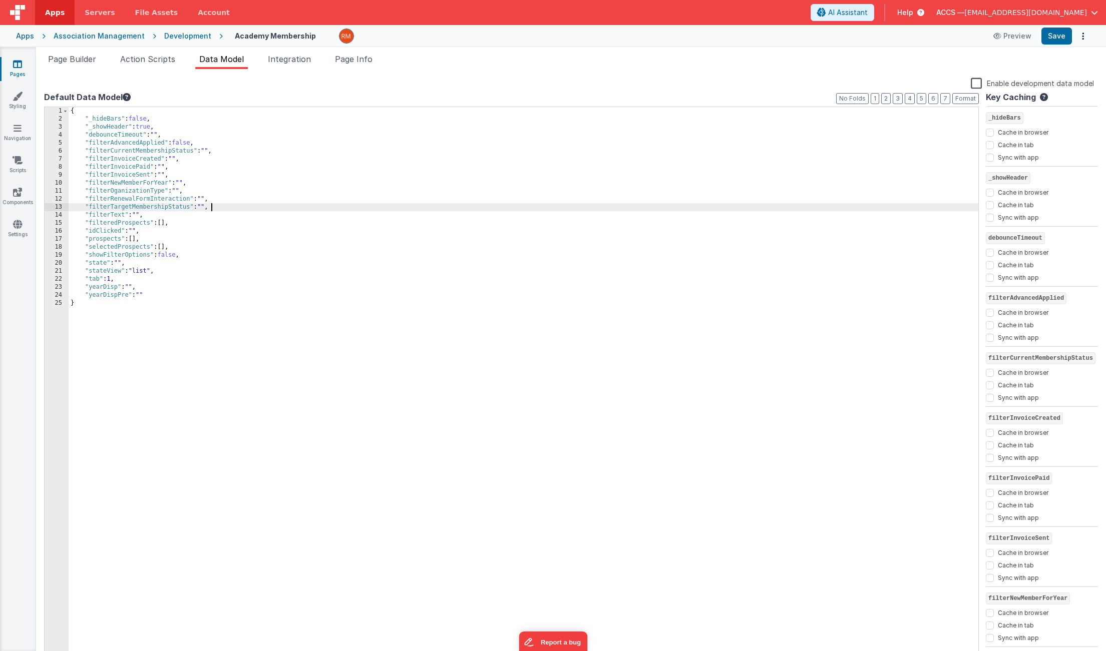
click at [218, 205] on div "{ "_hideBars" : false , "_showHeader" : true , "debounceTimeout" : "" , "filter…" at bounding box center [523, 391] width 909 height 569
paste textarea
checkbox input "false"
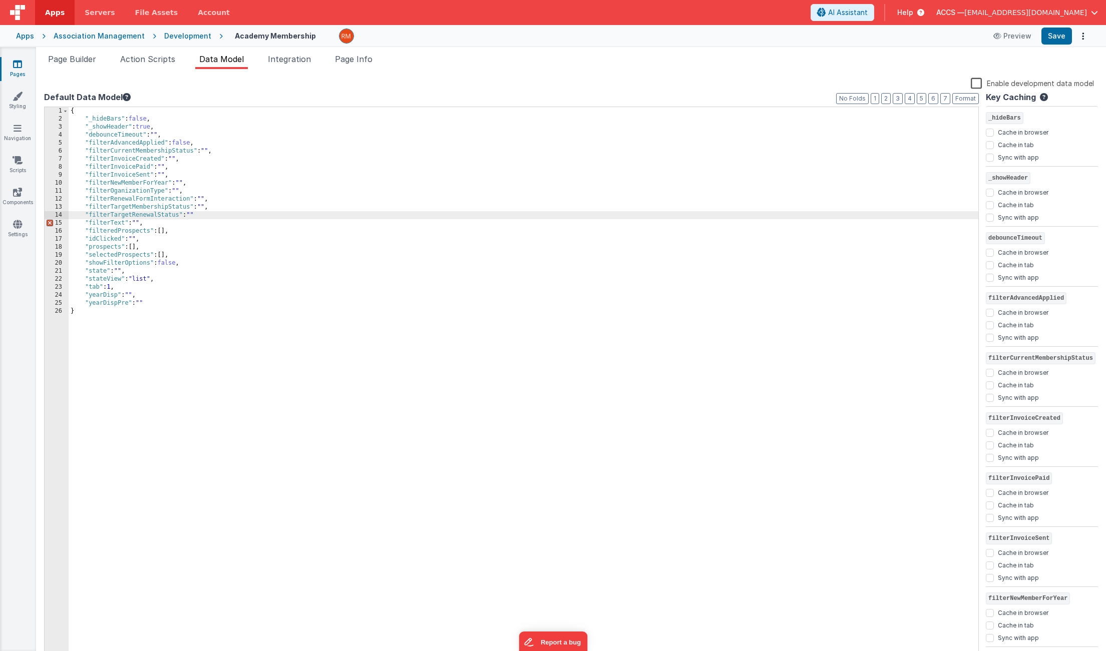
checkbox input "true"
checkbox input "false"
drag, startPoint x: 179, startPoint y: 216, endPoint x: 89, endPoint y: 214, distance: 89.6
click at [89, 214] on div "{ "_hideBars" : false , "_showHeader" : true , "debounceTimeout" : "" , "filter…" at bounding box center [523, 391] width 909 height 569
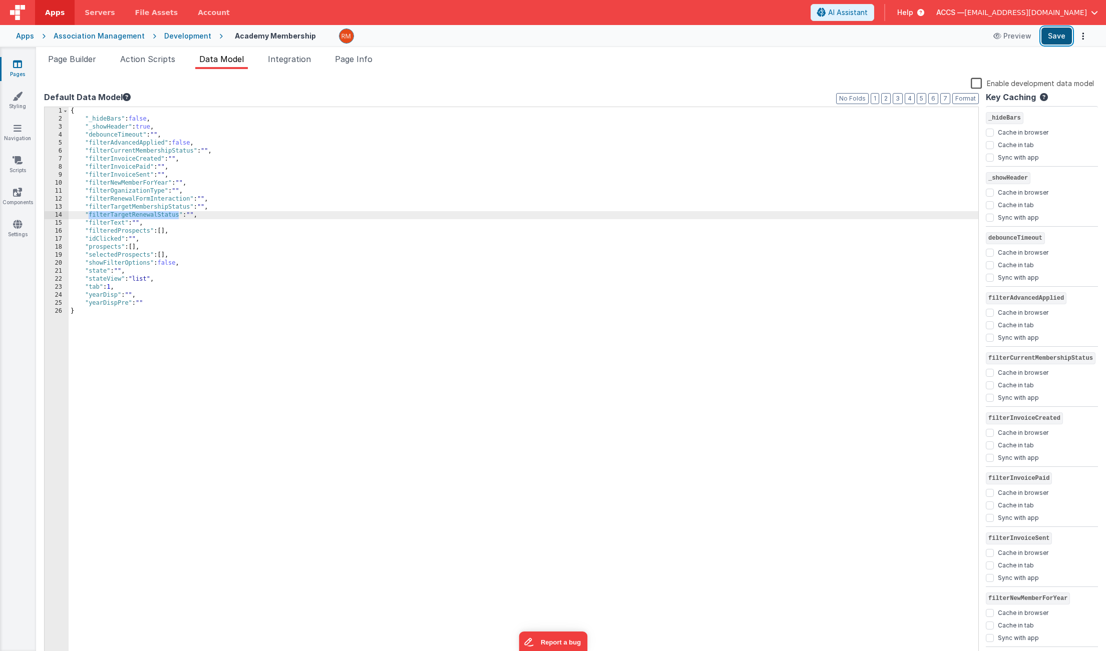
click at [1056, 39] on button "Save" at bounding box center [1056, 36] width 31 height 17
click at [360, 63] on span "Page Info" at bounding box center [354, 59] width 38 height 10
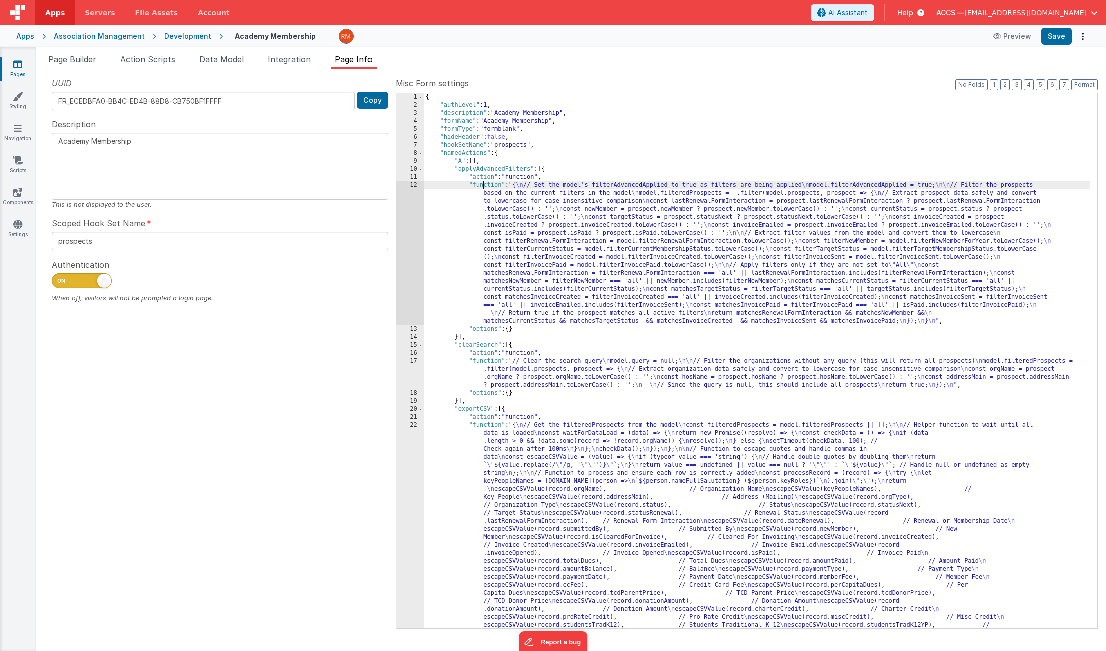
click at [484, 185] on div "{ "authLevel" : 1 , "description" : "Academy Membership" , "formName" : "Academ…" at bounding box center [756, 605] width 666 height 1024
click at [413, 186] on div "12" at bounding box center [410, 253] width 28 height 144
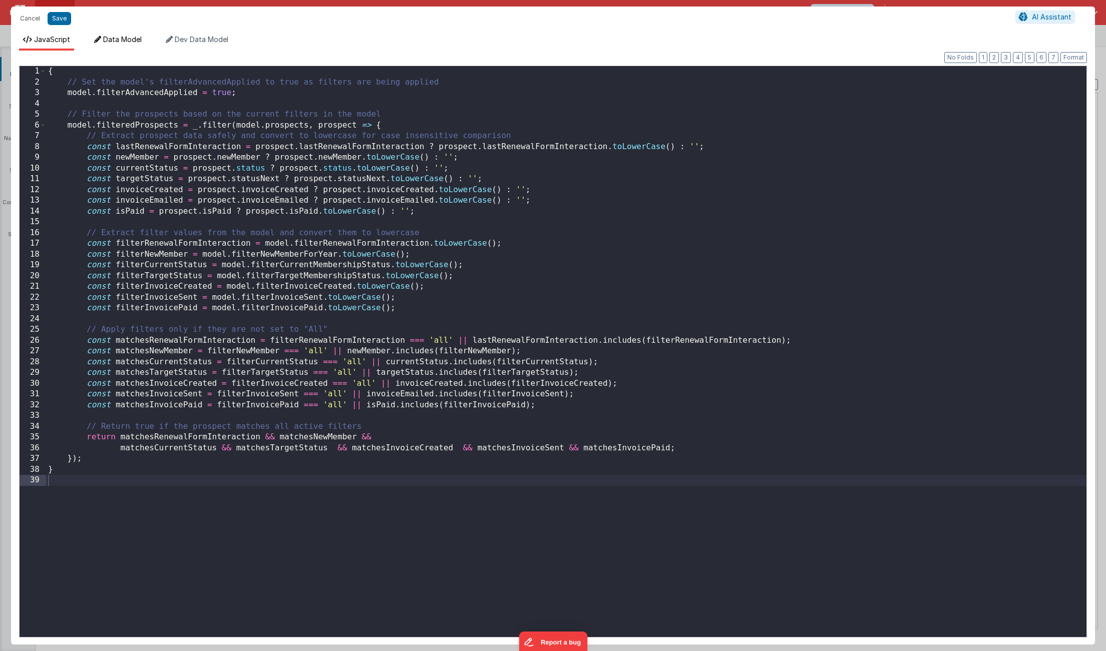
click at [99, 41] on icon at bounding box center [97, 39] width 7 height 7
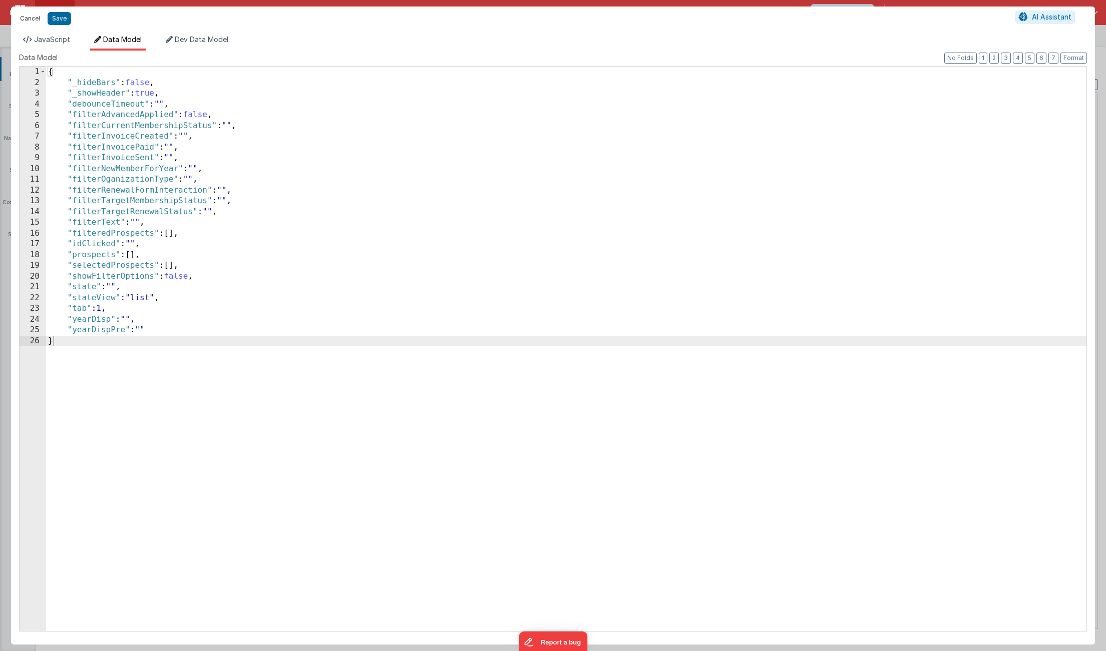
click at [37, 21] on button "Cancel" at bounding box center [30, 19] width 30 height 14
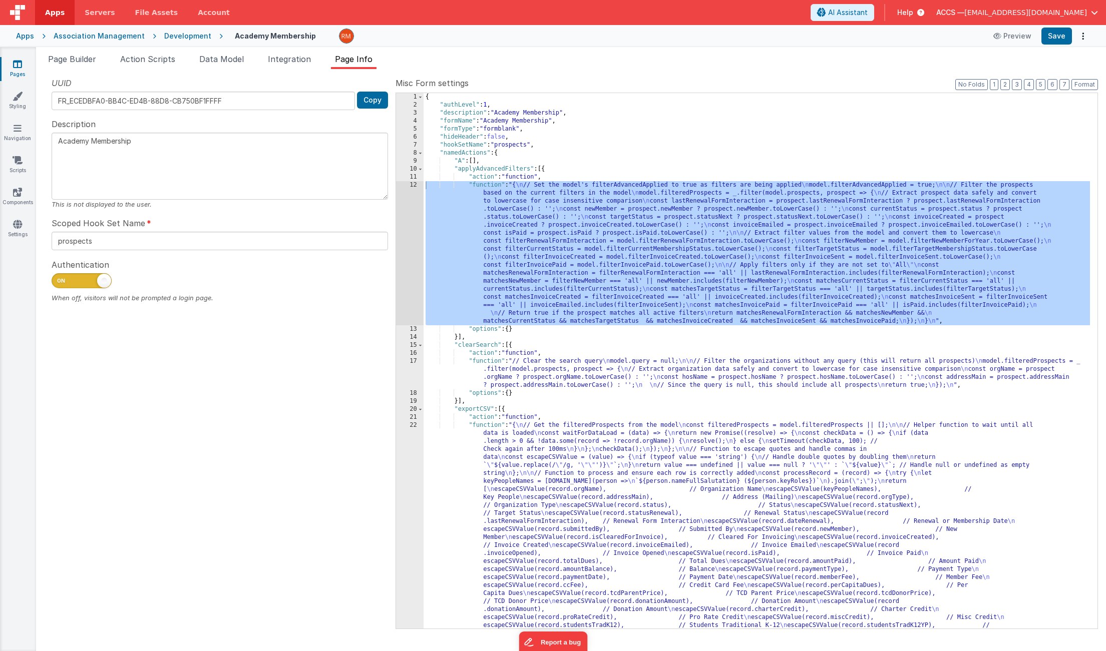
click at [492, 188] on div "{ "authLevel" : 1 , "description" : "Academy Membership" , "formName" : "Academ…" at bounding box center [756, 605] width 666 height 1024
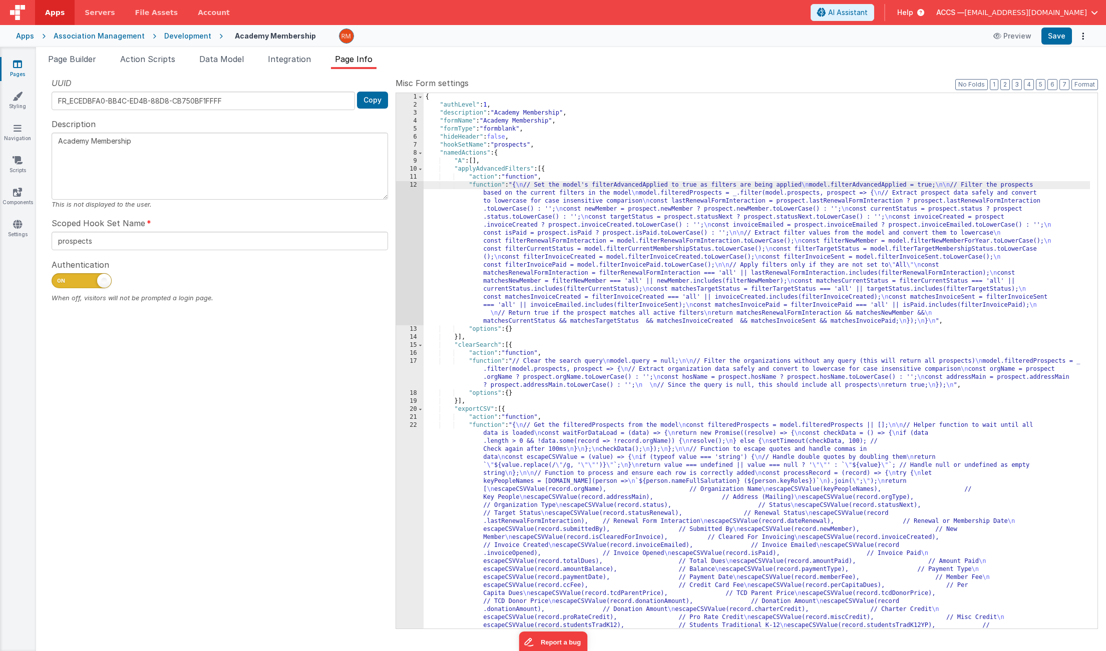
click at [415, 185] on div "12" at bounding box center [410, 253] width 28 height 144
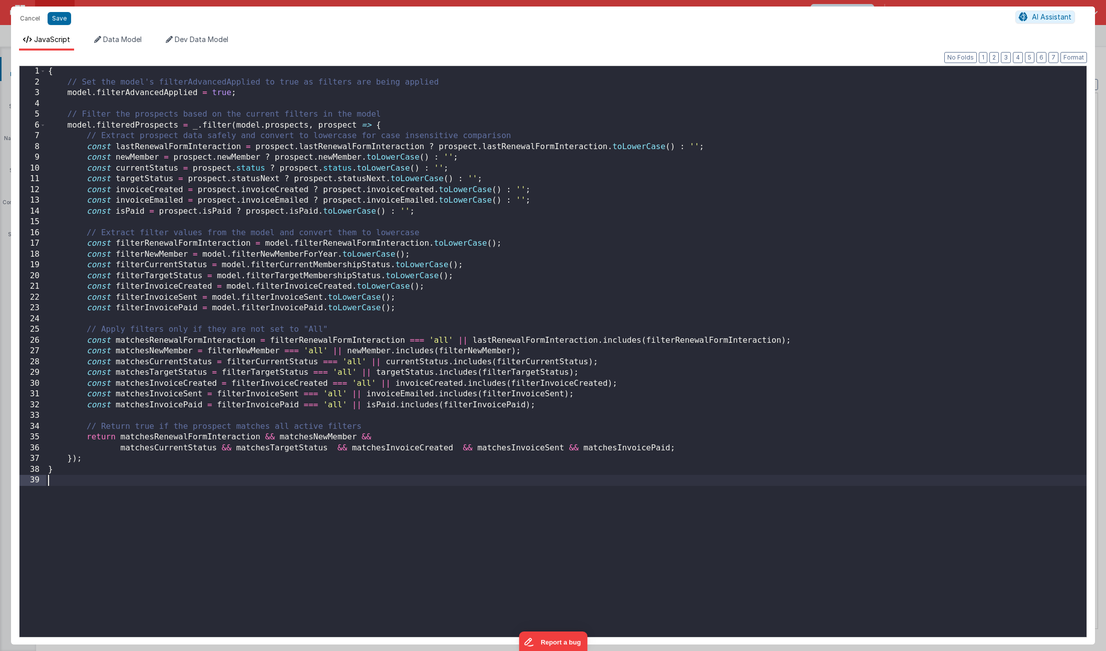
click at [120, 505] on div "{ // Set the model's filterAdvancedApplied to true as filters are being applied…" at bounding box center [566, 362] width 1040 height 593
drag, startPoint x: 490, startPoint y: 177, endPoint x: 35, endPoint y: 177, distance: 454.9
click at [35, 177] on div "1 2 3 4 5 6 7 8 9 10 11 12 13 14 15 16 17 18 19 20 21 22 23 24 25 26 27 28 29 3…" at bounding box center [553, 352] width 1068 height 572
click at [497, 182] on div "{ // Set the model's filterAdvancedApplied to true as filters are being applied…" at bounding box center [566, 362] width 1040 height 593
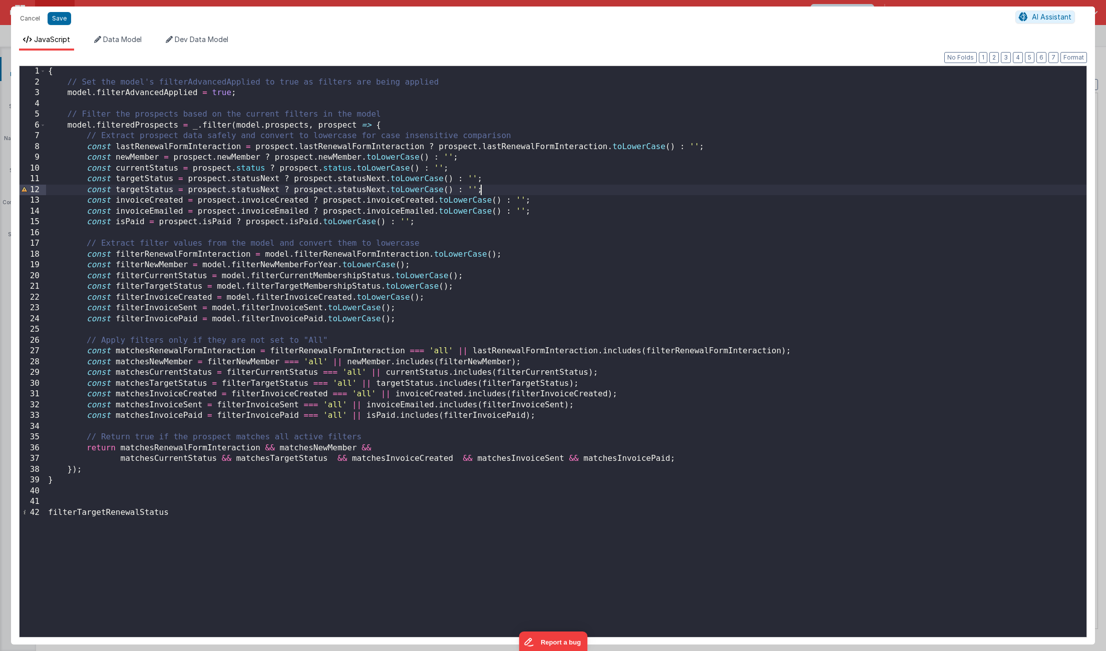
click at [145, 190] on div "{ // Set the model's filterAdvancedApplied to true as filters are being applied…" at bounding box center [566, 362] width 1040 height 593
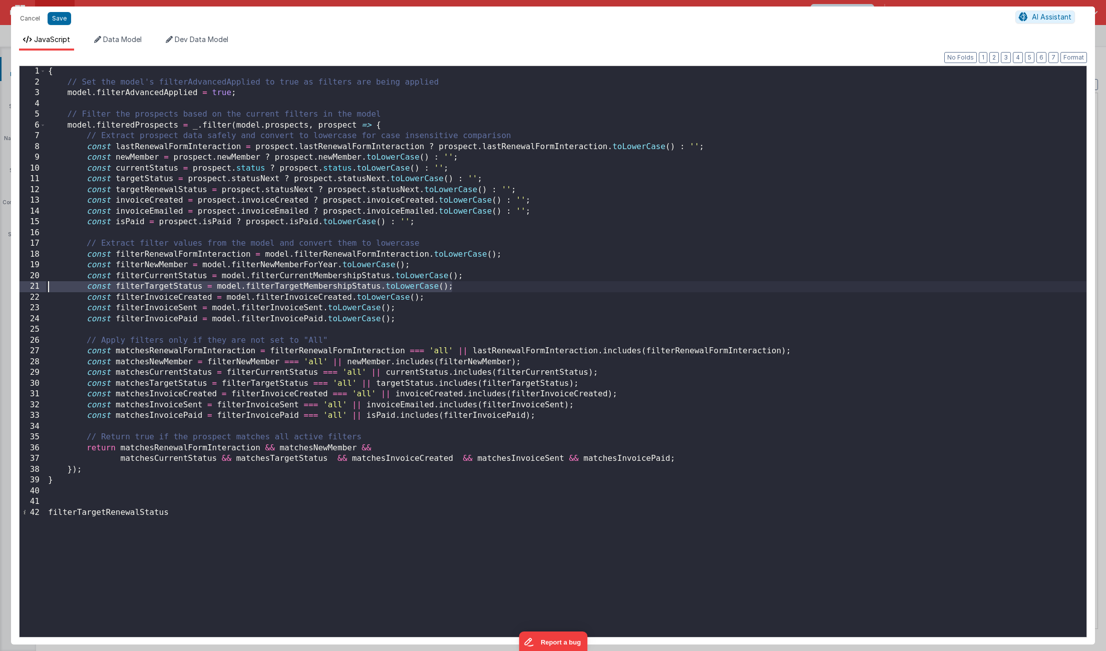
drag, startPoint x: 471, startPoint y: 287, endPoint x: 44, endPoint y: 284, distance: 426.9
click at [44, 284] on div "1 2 3 4 5 6 7 8 9 10 11 12 13 14 15 16 17 18 19 20 21 22 23 24 25 26 27 28 29 3…" at bounding box center [553, 352] width 1068 height 572
click at [465, 288] on div "{ // Set the model's filterAdvancedApplied to true as filters are being applied…" at bounding box center [566, 362] width 1040 height 593
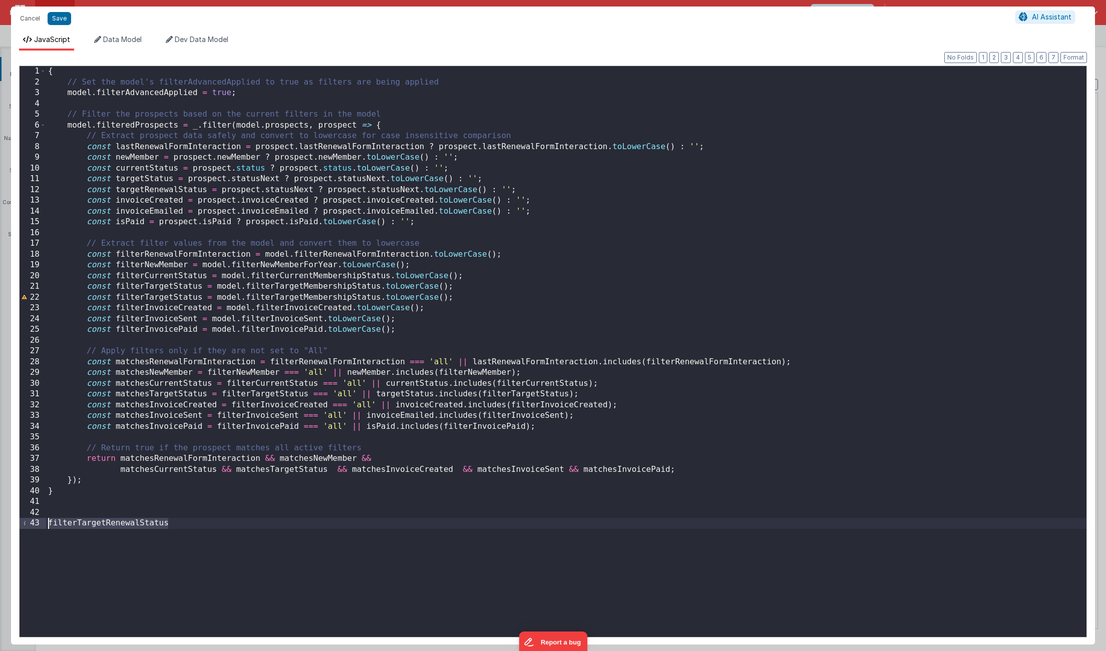
drag, startPoint x: 171, startPoint y: 521, endPoint x: 42, endPoint y: 521, distance: 129.1
click at [42, 521] on div "1 2 3 4 5 6 7 8 9 10 11 12 13 14 15 16 17 18 19 20 21 22 23 24 25 26 27 28 29 3…" at bounding box center [553, 352] width 1068 height 572
drag, startPoint x: 201, startPoint y: 296, endPoint x: 118, endPoint y: 297, distance: 83.1
click at [118, 297] on div "{ // Set the model's filterAdvancedApplied to true as filters are being applied…" at bounding box center [566, 362] width 1040 height 593
drag, startPoint x: 413, startPoint y: 299, endPoint x: 280, endPoint y: 297, distance: 132.6
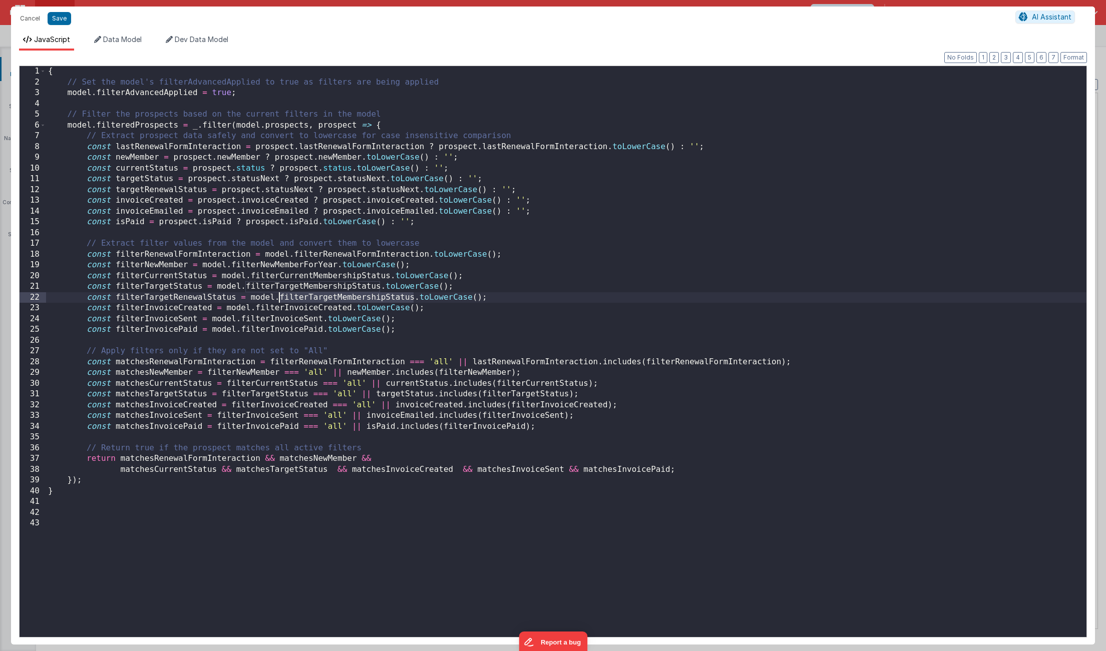
click at [280, 297] on div "{ // Set the model's filterAdvancedApplied to true as filters are being applied…" at bounding box center [566, 362] width 1040 height 593
drag, startPoint x: 593, startPoint y: 396, endPoint x: 88, endPoint y: 394, distance: 504.5
click at [88, 394] on div "{ // Set the model's filterAdvancedApplied to true as filters are being applied…" at bounding box center [566, 362] width 1040 height 593
click at [600, 397] on div "{ // Set the model's filterAdvancedApplied to true as filters are being applied…" at bounding box center [566, 362] width 1040 height 593
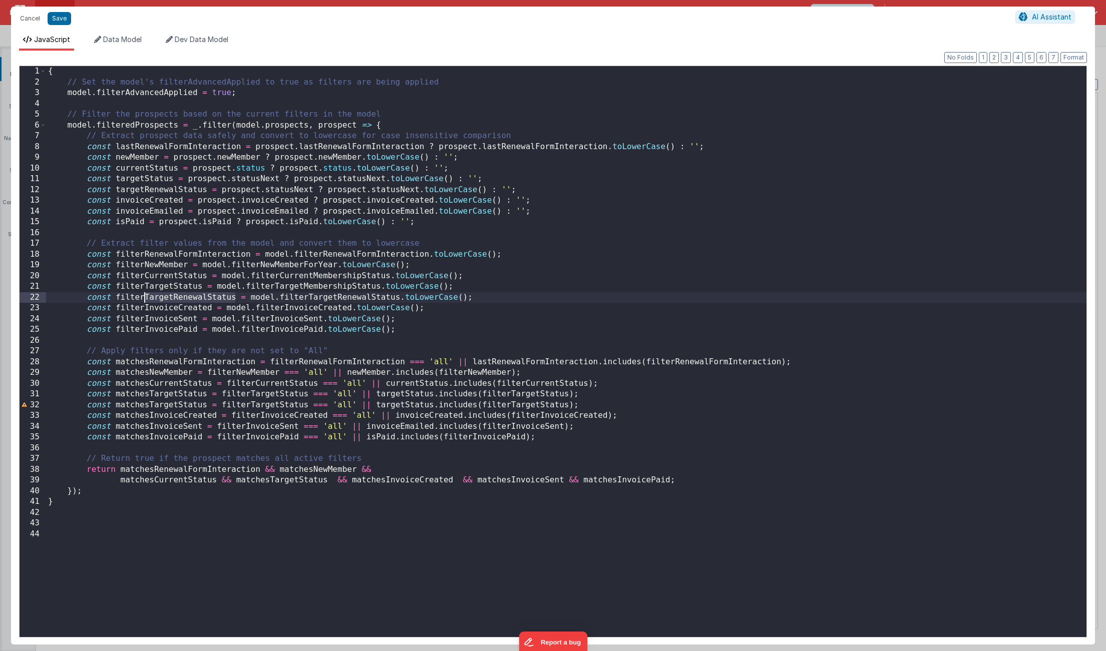
drag, startPoint x: 236, startPoint y: 297, endPoint x: 145, endPoint y: 298, distance: 90.6
click at [145, 298] on div "{ // Set the model's filterAdvancedApplied to true as filters are being applied…" at bounding box center [566, 362] width 1040 height 593
drag, startPoint x: 206, startPoint y: 407, endPoint x: 151, endPoint y: 405, distance: 55.1
click at [151, 405] on div "{ // Set the model's filterAdvancedApplied to true as filters are being applied…" at bounding box center [566, 362] width 1040 height 593
drag, startPoint x: 235, startPoint y: 298, endPoint x: 117, endPoint y: 296, distance: 118.1
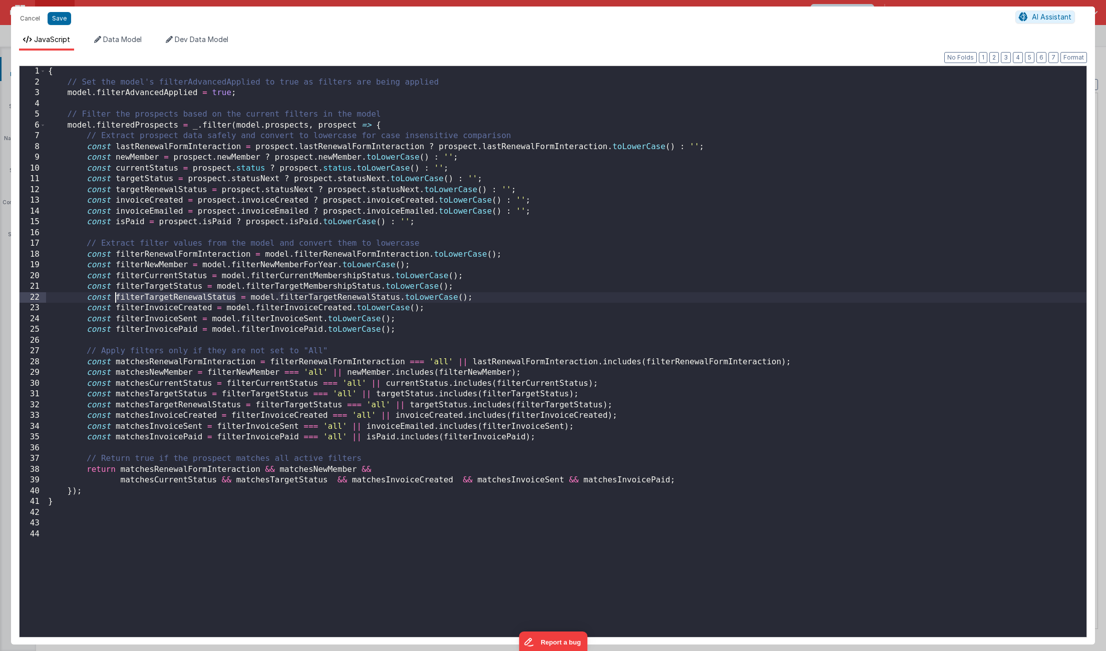
click at [117, 296] on div "{ // Set the model's filterAdvancedApplied to true as filters are being applied…" at bounding box center [566, 362] width 1040 height 593
drag, startPoint x: 341, startPoint y: 406, endPoint x: 256, endPoint y: 405, distance: 85.6
click at [256, 405] on div "{ // Set the model's filterAdvancedApplied to true as filters are being applied…" at bounding box center [566, 362] width 1040 height 593
drag, startPoint x: 207, startPoint y: 190, endPoint x: 117, endPoint y: 193, distance: 89.6
click at [117, 193] on div "{ // Set the model's filterAdvancedApplied to true as filters are being applied…" at bounding box center [566, 362] width 1040 height 593
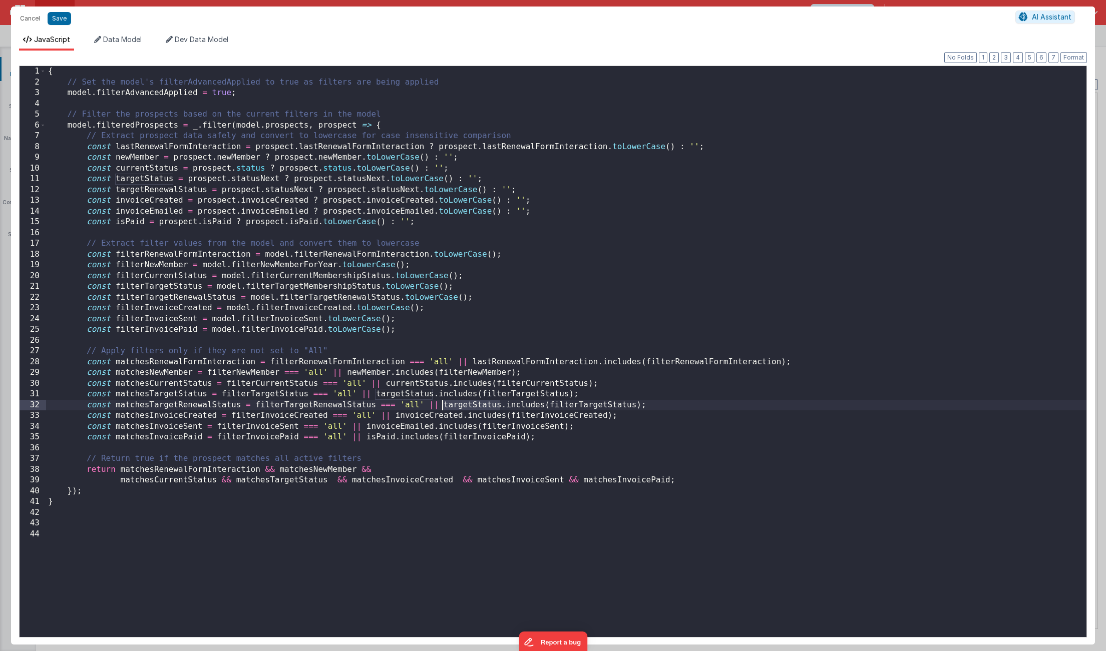
drag, startPoint x: 501, startPoint y: 407, endPoint x: 443, endPoint y: 404, distance: 58.7
click at [443, 404] on div "{ // Set the model's filterAdvancedApplied to true as filters are being applied…" at bounding box center [566, 362] width 1040 height 593
drag, startPoint x: 235, startPoint y: 299, endPoint x: 116, endPoint y: 299, distance: 119.1
click at [116, 299] on div "{ // Set the model's filterAdvancedApplied to true as filters are being applied…" at bounding box center [566, 362] width 1040 height 593
drag, startPoint x: 669, startPoint y: 406, endPoint x: 581, endPoint y: 405, distance: 87.6
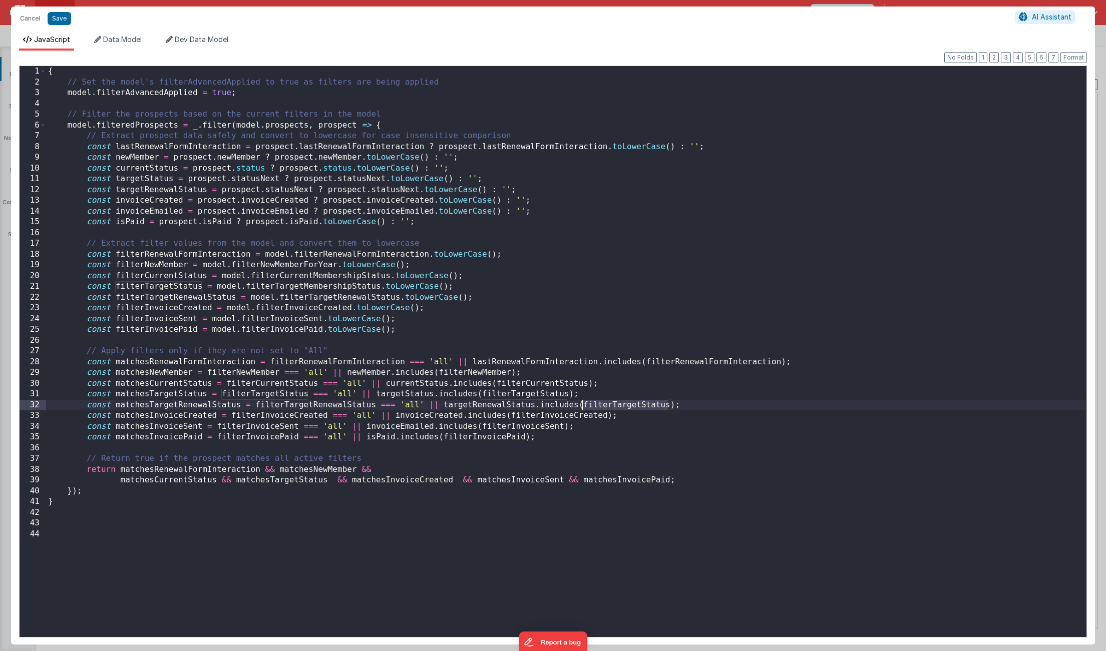
click at [581, 405] on div "{ // Set the model's filterAdvancedApplied to true as filters are being applied…" at bounding box center [566, 362] width 1040 height 593
click at [58, 23] on button "Save" at bounding box center [60, 18] width 24 height 13
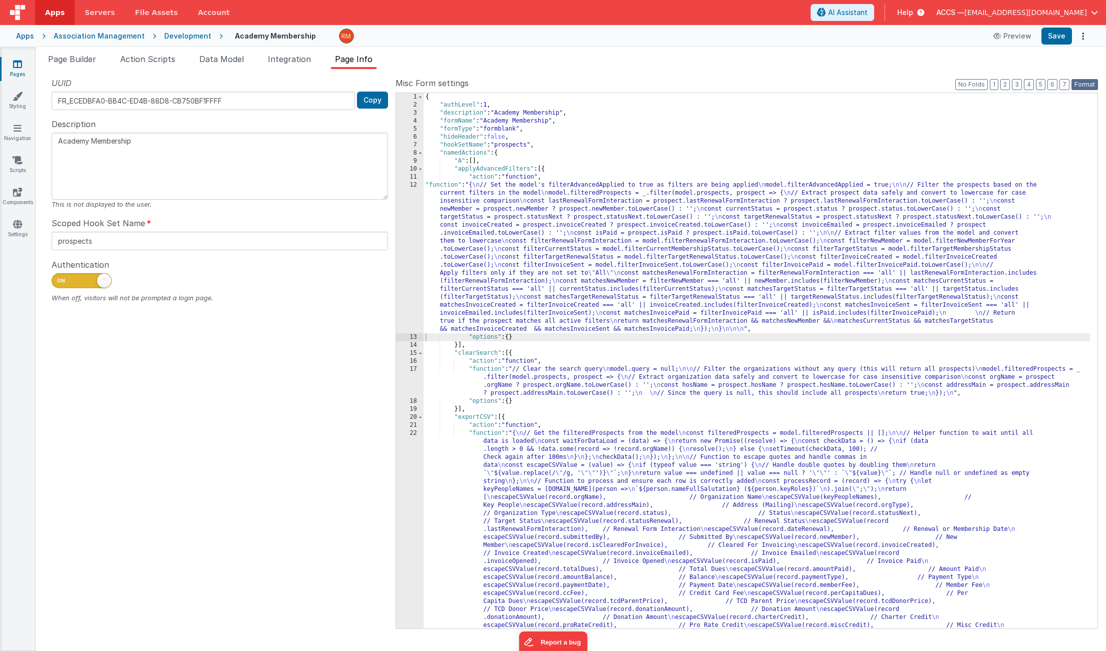
click at [1093, 83] on button "Format" at bounding box center [1084, 84] width 27 height 11
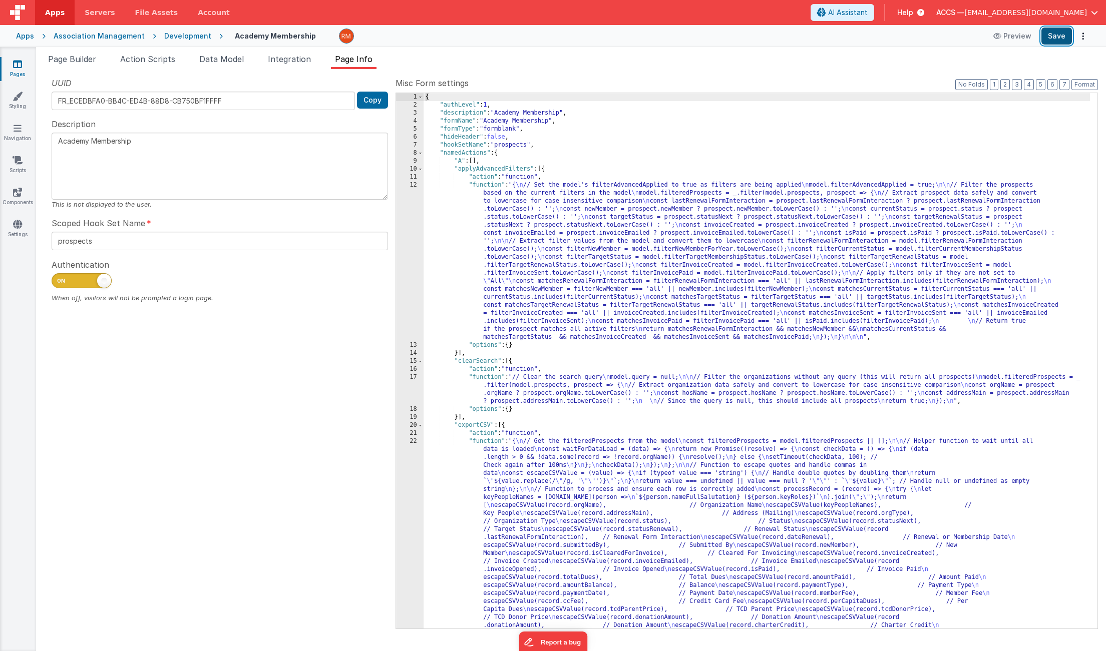
click at [1046, 34] on button "Save" at bounding box center [1056, 36] width 31 height 17
click at [69, 57] on span "Page Builder" at bounding box center [72, 59] width 48 height 10
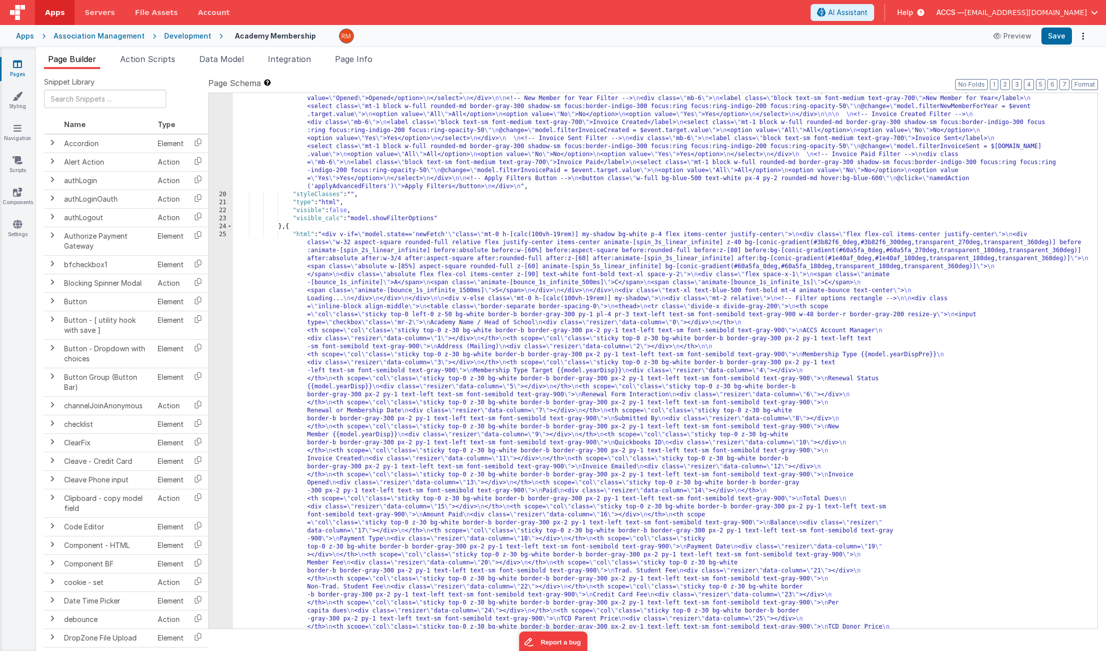
scroll to position [394, 0]
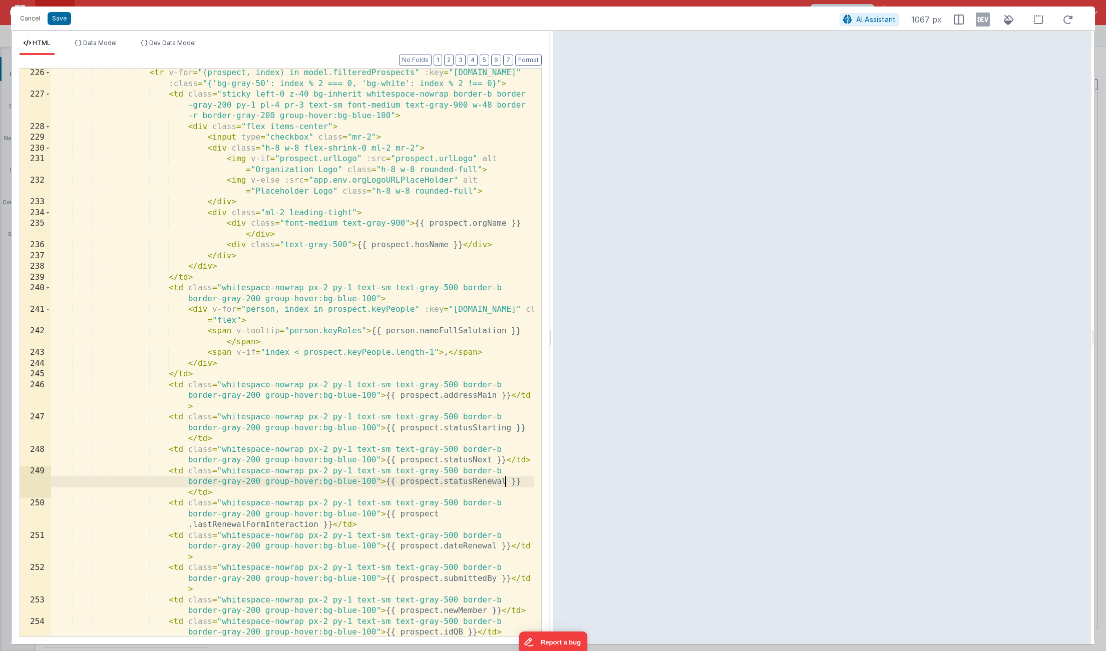
scroll to position [0, 0]
drag, startPoint x: 503, startPoint y: 482, endPoint x: 443, endPoint y: 482, distance: 59.6
click at [443, 482] on div "< tr v-for = "(prospect, index) in model.filteredProspects" :key = "[DOMAIN_NAM…" at bounding box center [292, 379] width 482 height 622
click at [28, 24] on button "Cancel" at bounding box center [30, 19] width 30 height 14
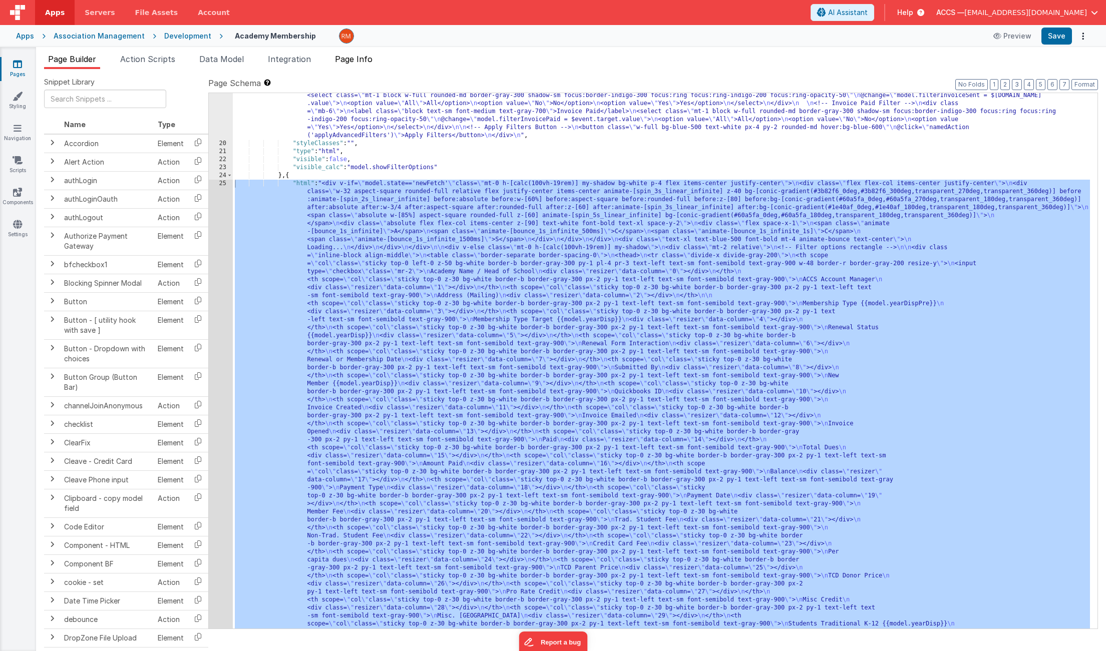
click at [348, 61] on span "Page Info" at bounding box center [354, 59] width 38 height 10
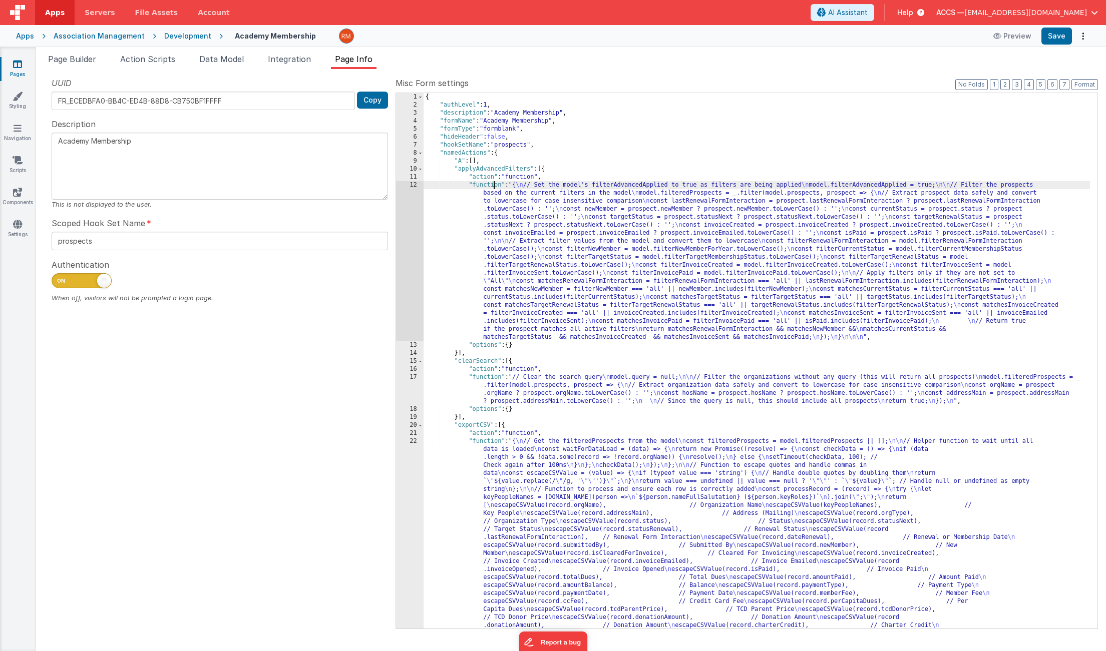
click at [493, 186] on div "{ "authLevel" : 1 , "description" : "Academy Membership" , "formName" : "Academ…" at bounding box center [756, 605] width 666 height 1024
click at [412, 186] on div "12" at bounding box center [410, 261] width 28 height 160
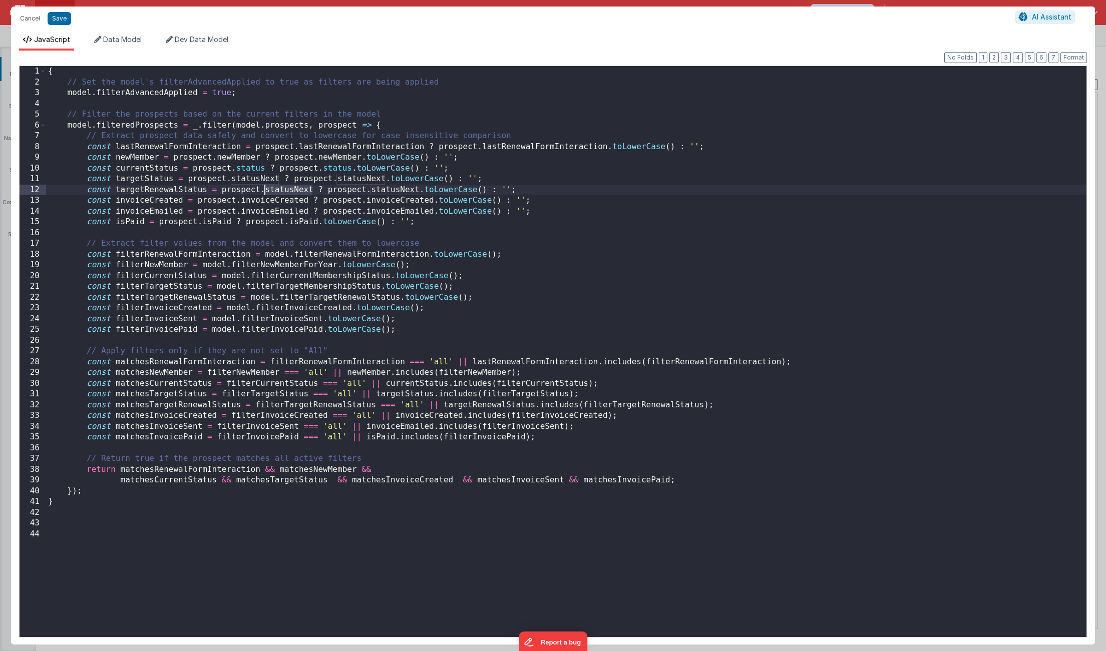
drag, startPoint x: 311, startPoint y: 191, endPoint x: 266, endPoint y: 190, distance: 45.1
click at [266, 190] on div "{ // Set the model's filterAdvancedApplied to true as filters are being applied…" at bounding box center [566, 362] width 1040 height 593
drag, startPoint x: 432, startPoint y: 191, endPoint x: 385, endPoint y: 190, distance: 47.0
click at [385, 190] on div "{ // Set the model's filterAdvancedApplied to true as filters are being applied…" at bounding box center [566, 362] width 1040 height 593
click at [496, 313] on div "{ // Set the model's filterAdvancedApplied to true as filters are being applied…" at bounding box center [566, 362] width 1040 height 593
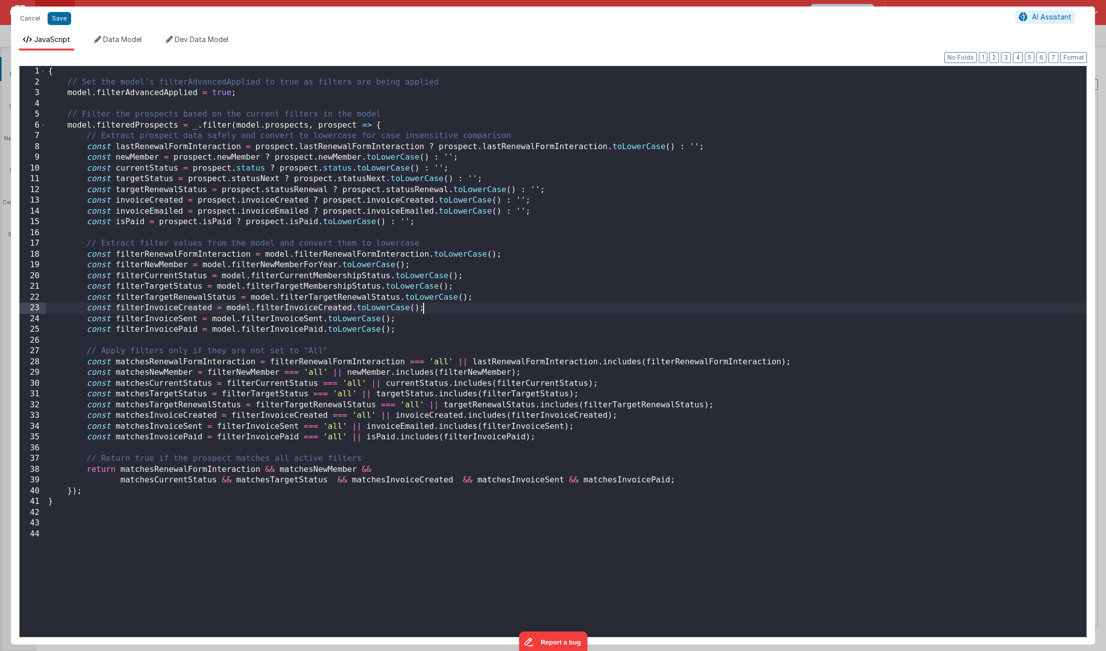
click at [380, 469] on div "{ // Set the model's filterAdvancedApplied to true as filters are being applied…" at bounding box center [566, 362] width 1040 height 593
click at [668, 481] on div "{ // Set the model's filterAdvancedApplied to true as filters are being applied…" at bounding box center [566, 362] width 1040 height 593
drag, startPoint x: 241, startPoint y: 405, endPoint x: 116, endPoint y: 404, distance: 125.1
click at [116, 404] on div "{ // Set the model's filterAdvancedApplied to true as filters are being applied…" at bounding box center [566, 362] width 1040 height 593
click at [688, 479] on div "{ // Set the model's filterAdvancedApplied to true as filters are being applied…" at bounding box center [566, 362] width 1040 height 593
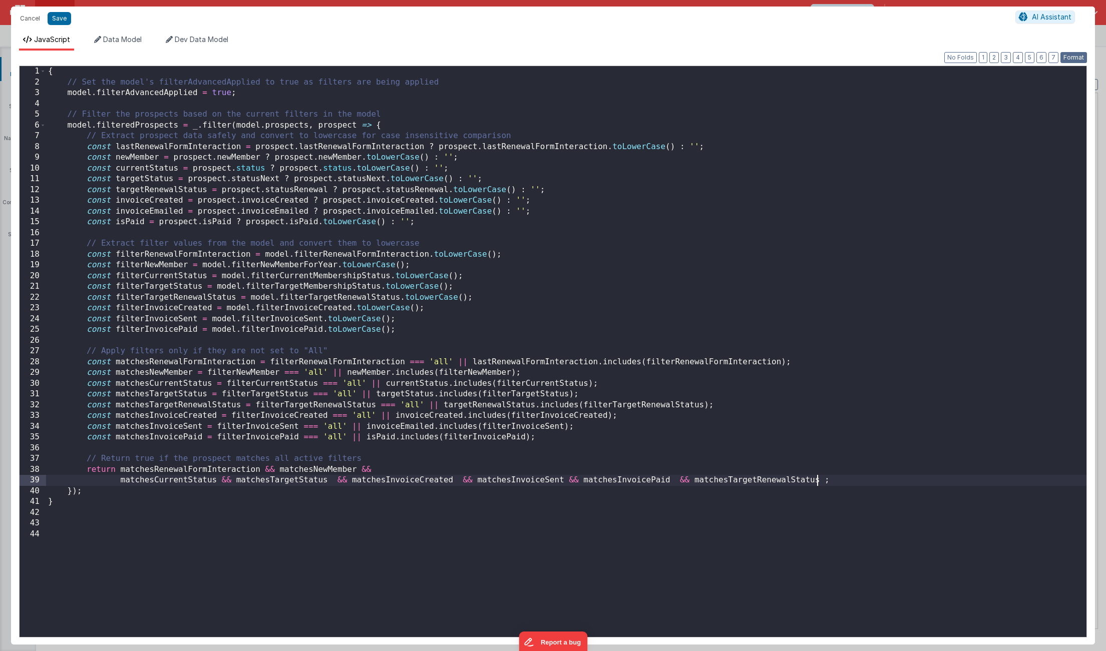
click at [1074, 60] on button "Format" at bounding box center [1073, 57] width 27 height 11
click at [56, 24] on button "Save" at bounding box center [60, 18] width 24 height 13
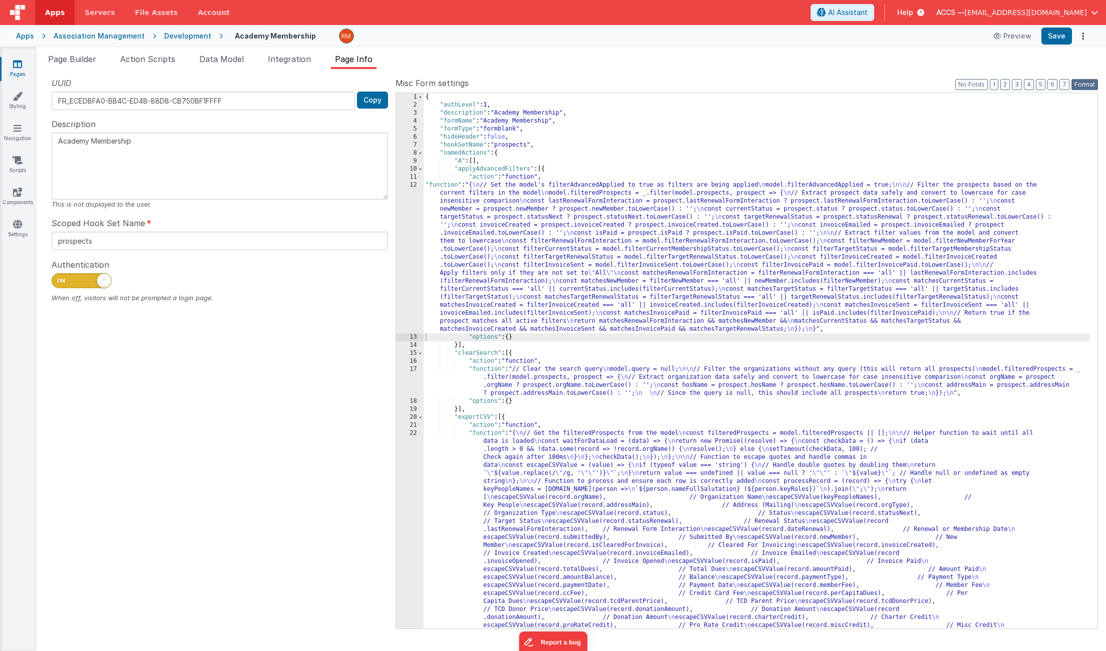
click at [1096, 86] on button "Format" at bounding box center [1084, 84] width 27 height 11
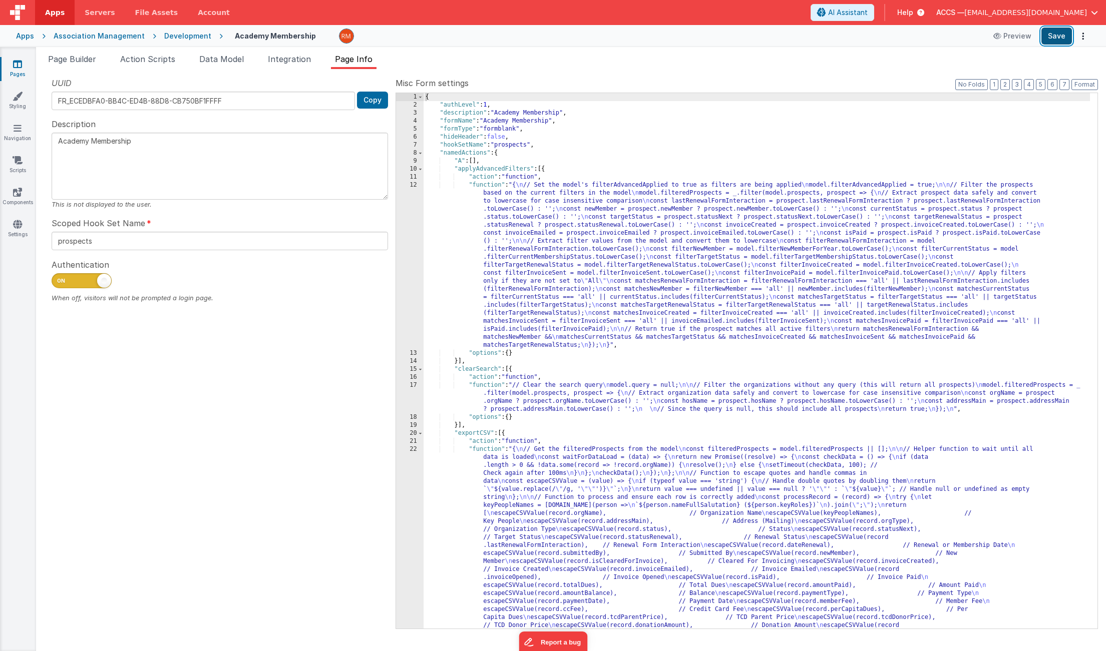
click at [1064, 40] on button "Save" at bounding box center [1056, 36] width 31 height 17
click at [479, 184] on div "{ "authLevel" : 1 , "description" : "Academy Membership" , "formName" : "Academ…" at bounding box center [756, 605] width 666 height 1024
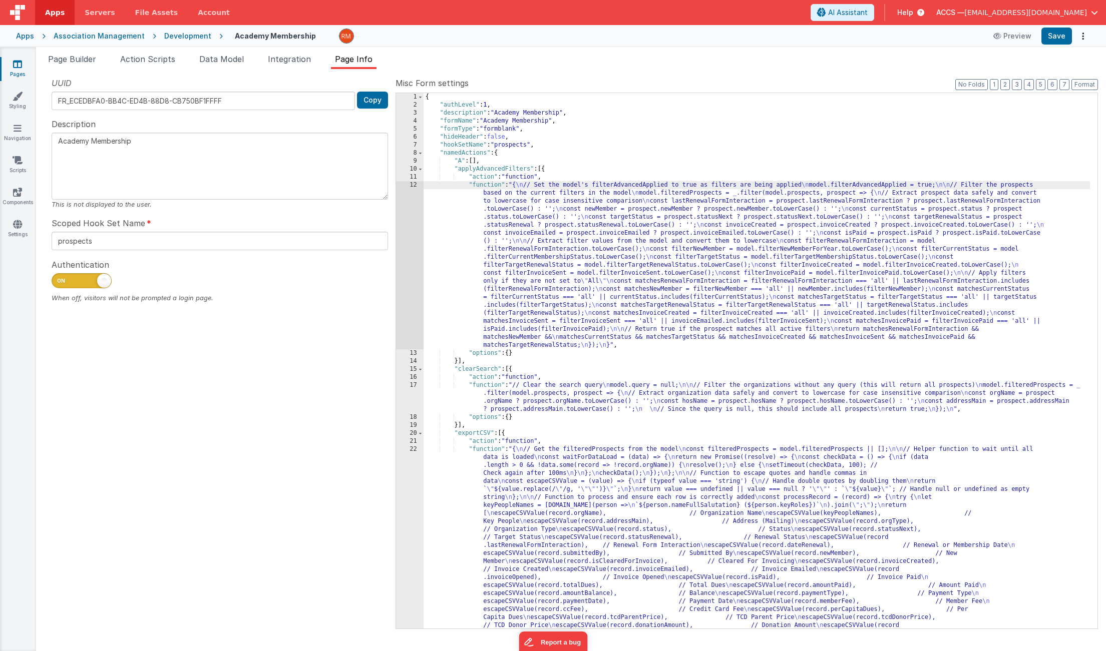
click at [409, 187] on div "12" at bounding box center [410, 265] width 28 height 168
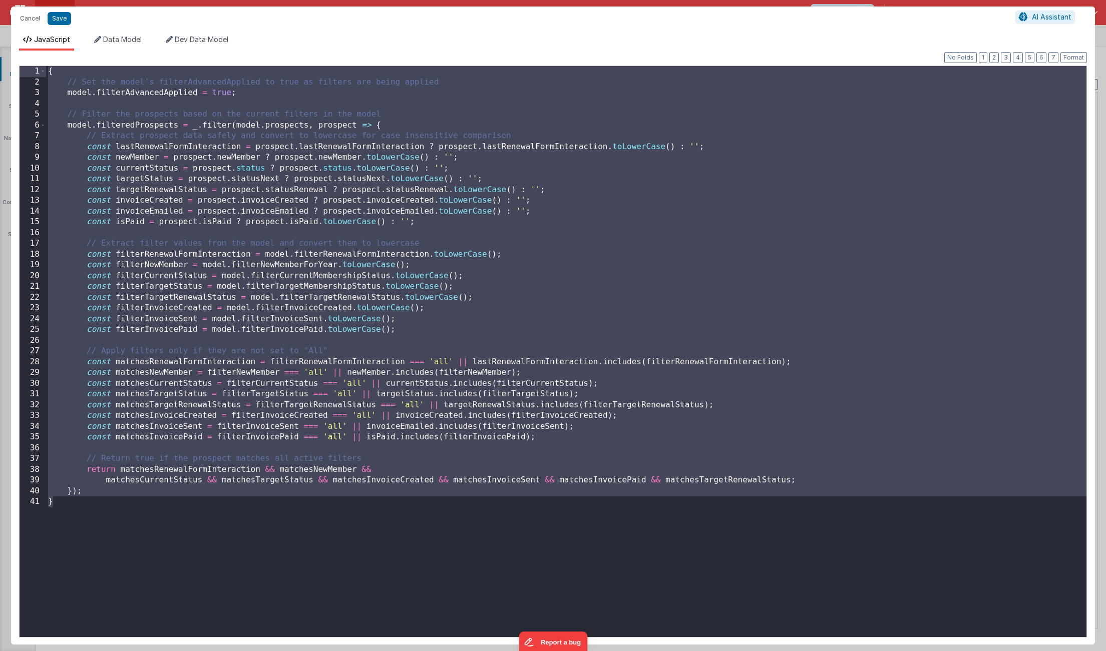
drag, startPoint x: 92, startPoint y: 502, endPoint x: 46, endPoint y: 66, distance: 438.9
click at [46, 66] on div "1 2 3 4 5 6 7 8 9 10 11 12 13 14 15 16 17 18 19 20 21 22 23 24 25 26 27 28 29 3…" at bounding box center [553, 352] width 1068 height 572
click at [234, 406] on div "{ // Set the model's filterAdvancedApplied to true as filters are being applied…" at bounding box center [566, 362] width 1040 height 593
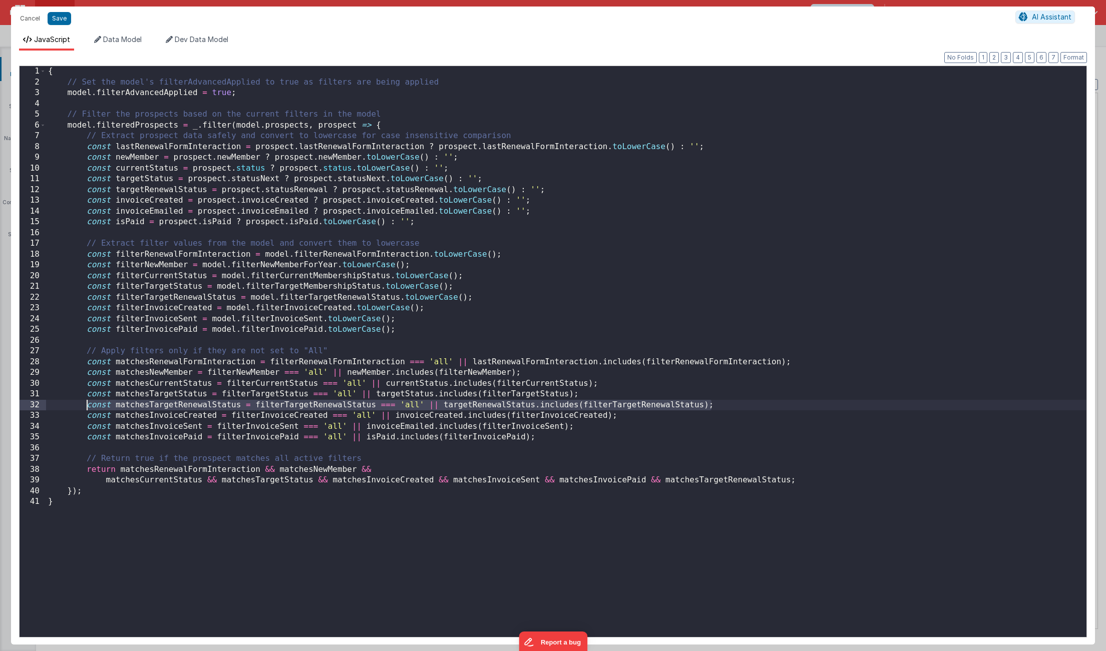
drag, startPoint x: 730, startPoint y: 404, endPoint x: 88, endPoint y: 406, distance: 642.1
click at [88, 406] on div "{ // Set the model's filterAdvancedApplied to true as filters are being applied…" at bounding box center [566, 362] width 1040 height 593
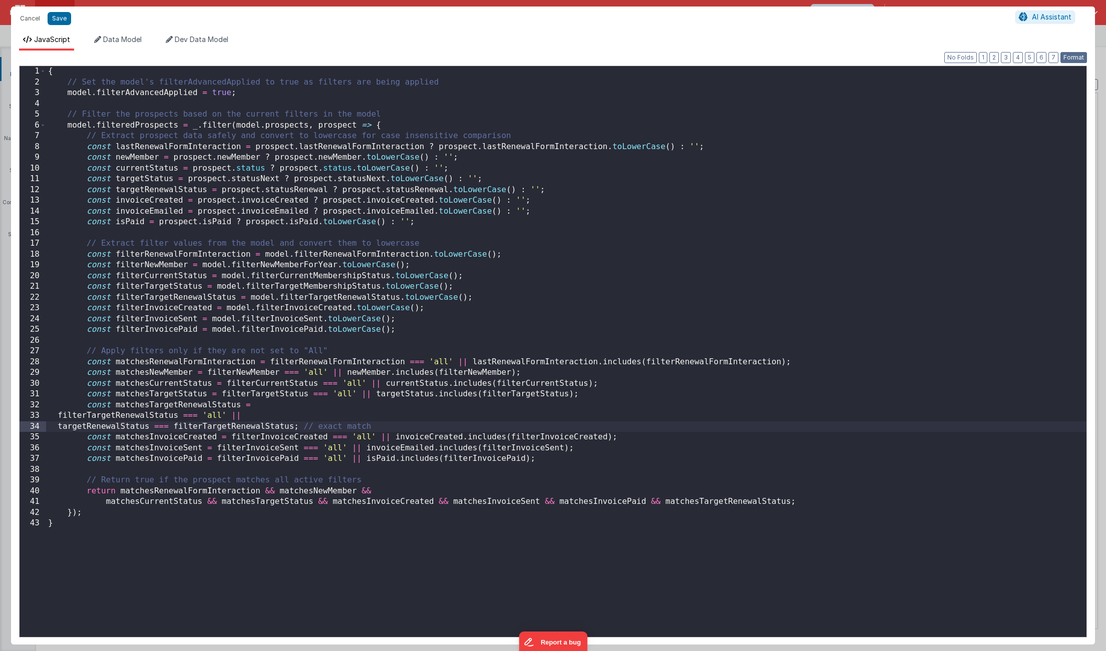
click at [1065, 60] on button "Format" at bounding box center [1073, 57] width 27 height 11
click at [65, 19] on button "Save" at bounding box center [60, 18] width 24 height 13
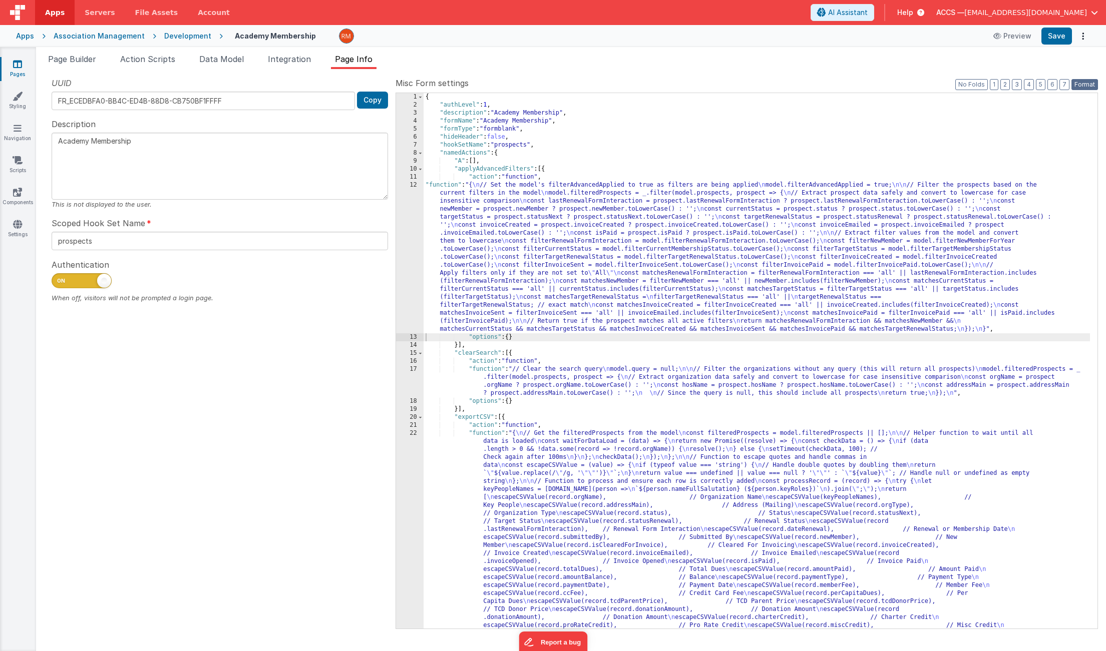
click at [1090, 85] on button "Format" at bounding box center [1084, 84] width 27 height 11
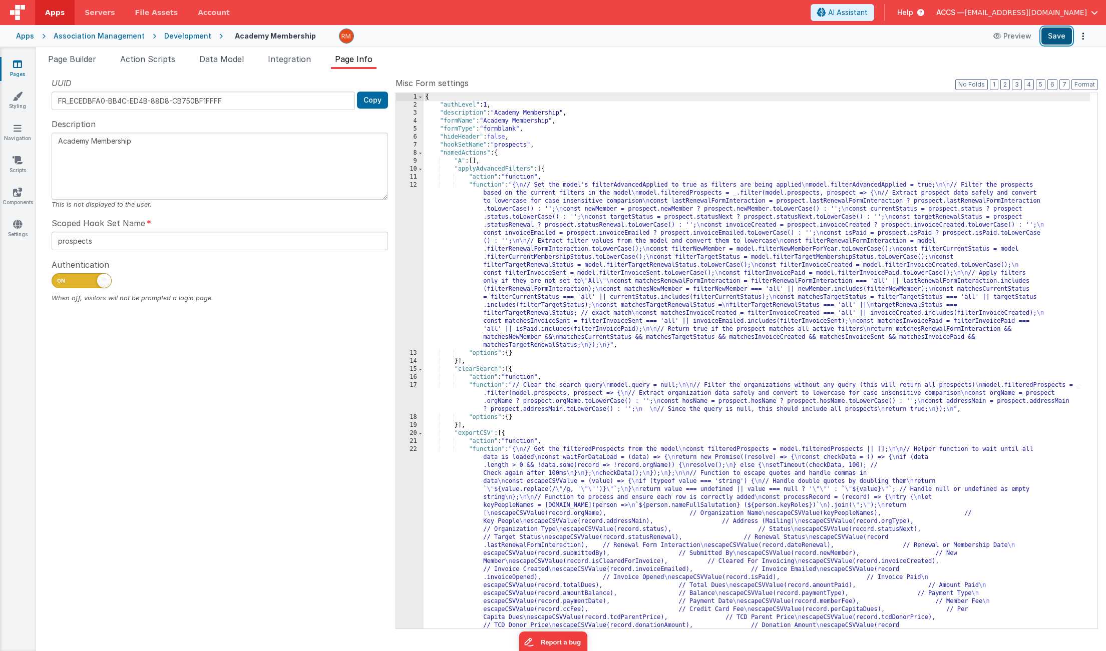
click at [1057, 38] on button "Save" at bounding box center [1056, 36] width 31 height 17
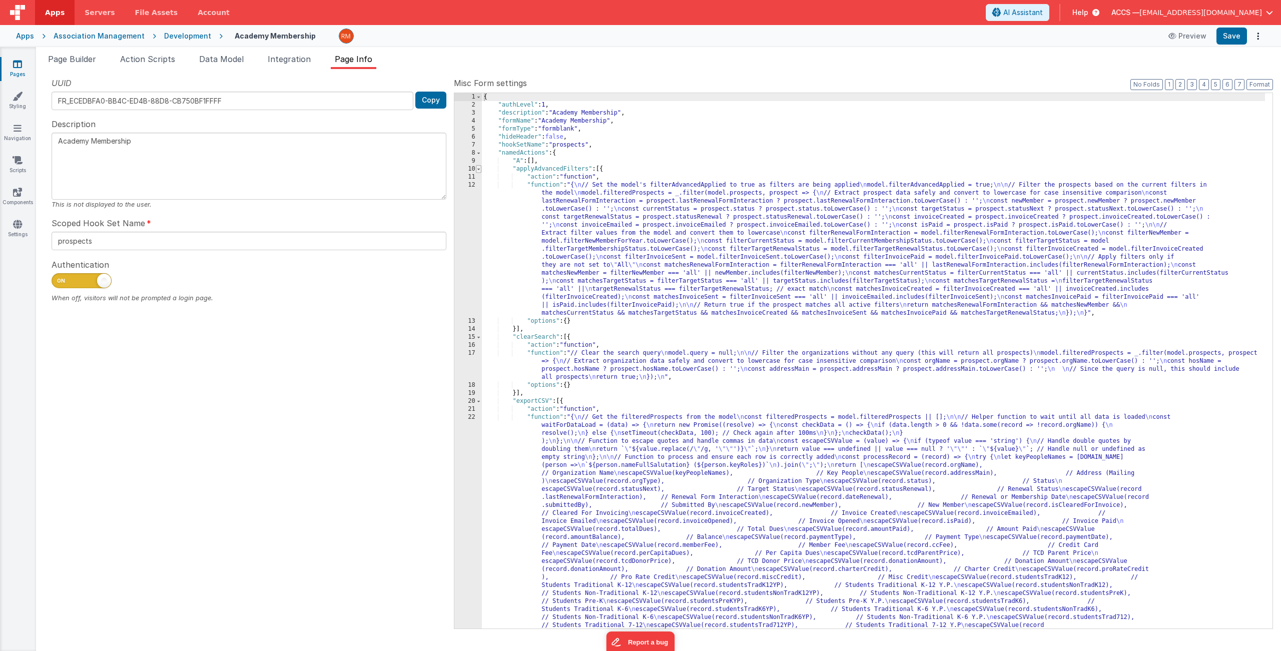
click at [478, 171] on span at bounding box center [479, 169] width 6 height 8
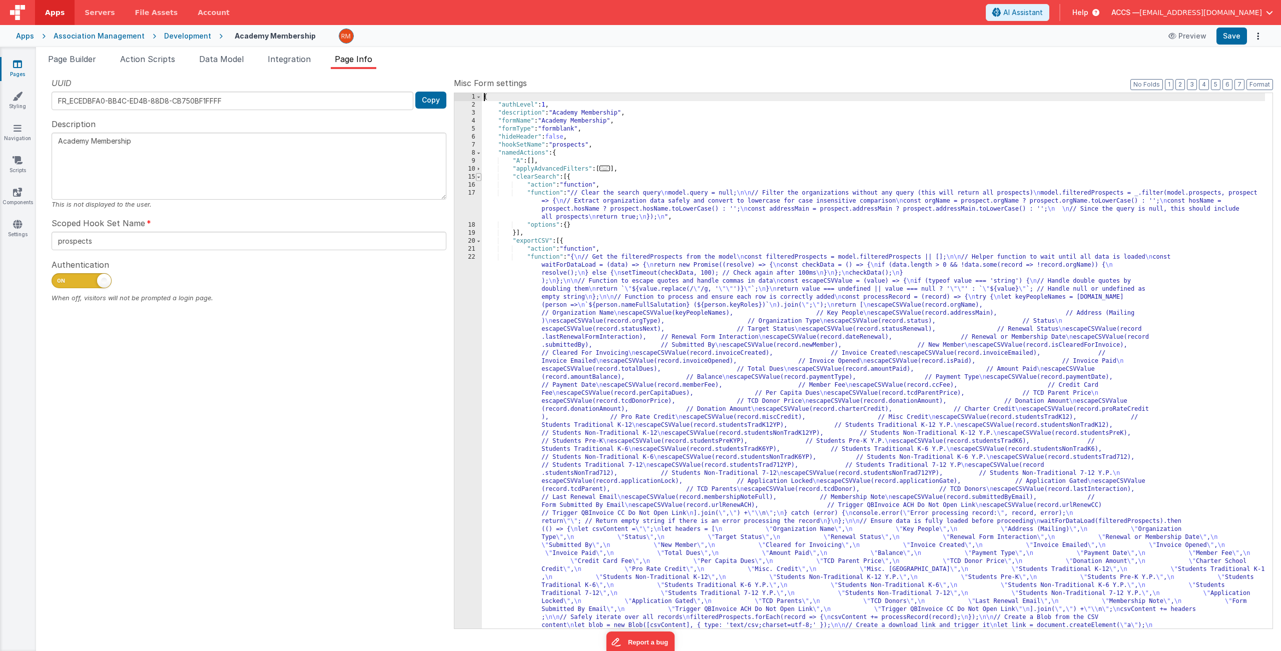
click at [477, 179] on span at bounding box center [479, 177] width 6 height 8
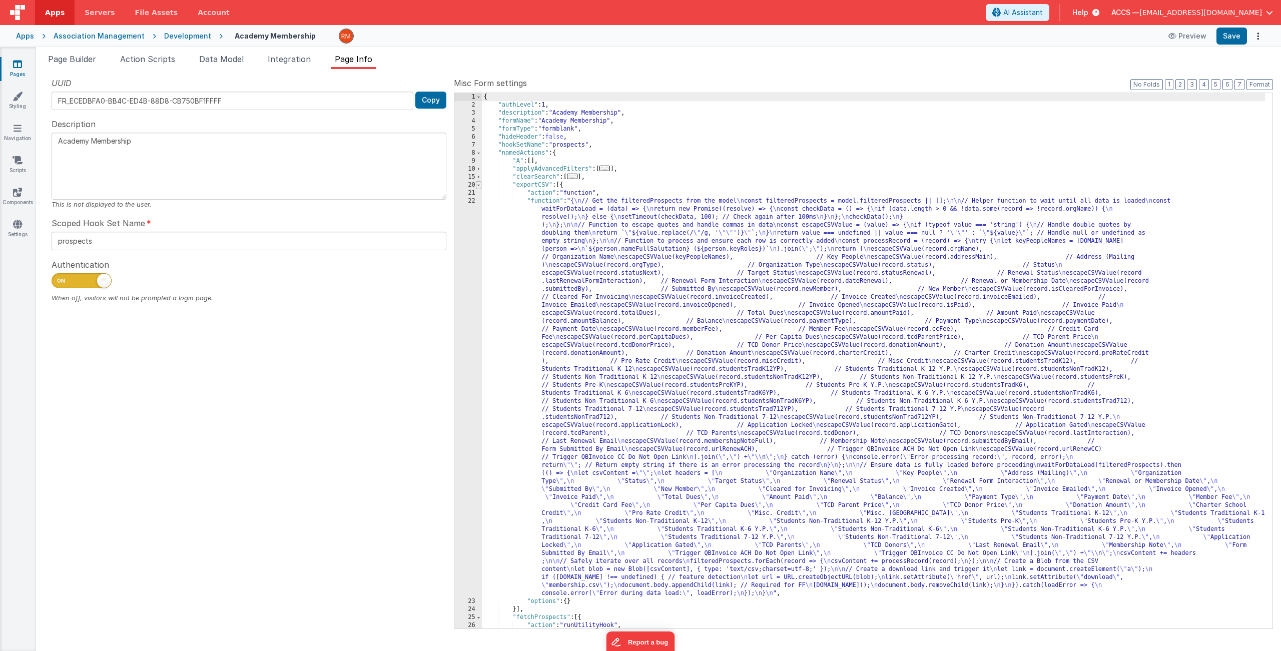
click at [477, 186] on span at bounding box center [479, 185] width 6 height 8
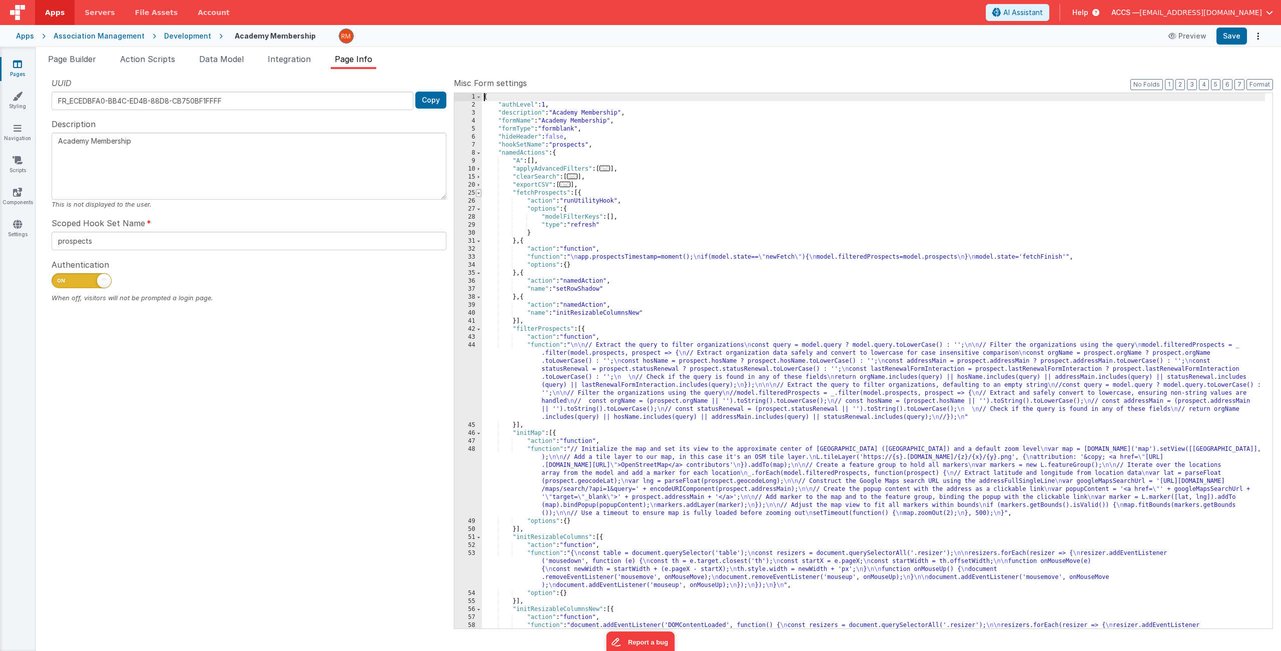
click at [480, 195] on span at bounding box center [479, 193] width 6 height 8
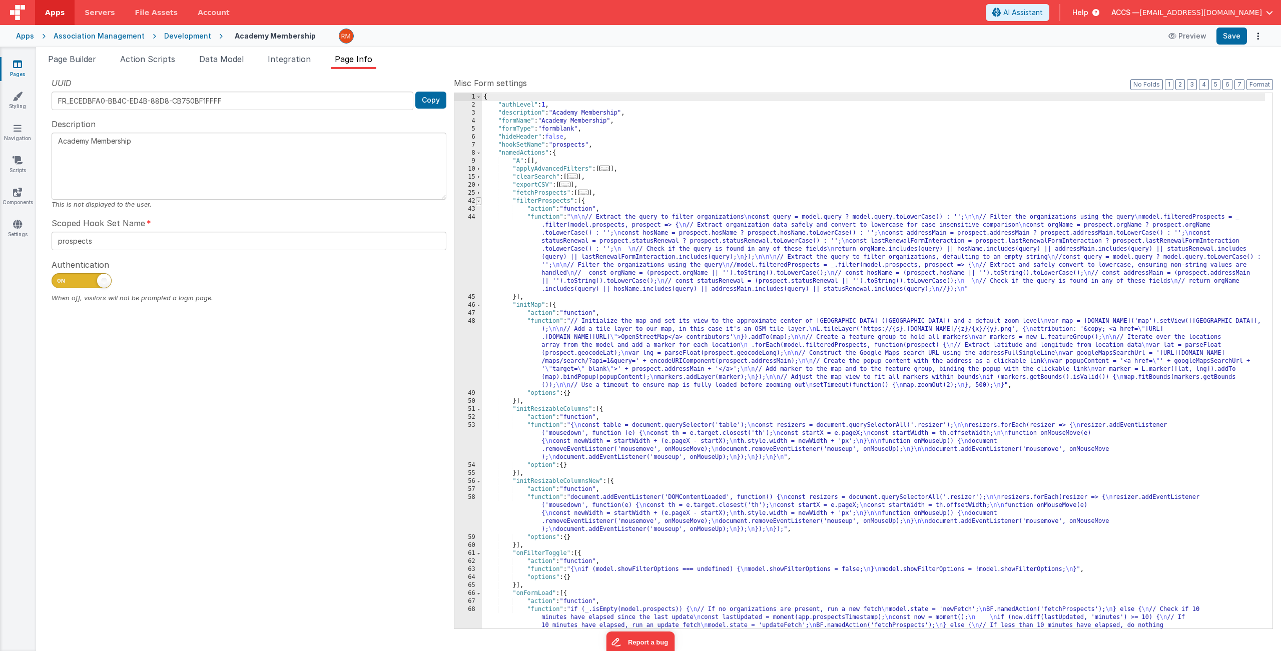
click at [479, 202] on span at bounding box center [479, 201] width 6 height 8
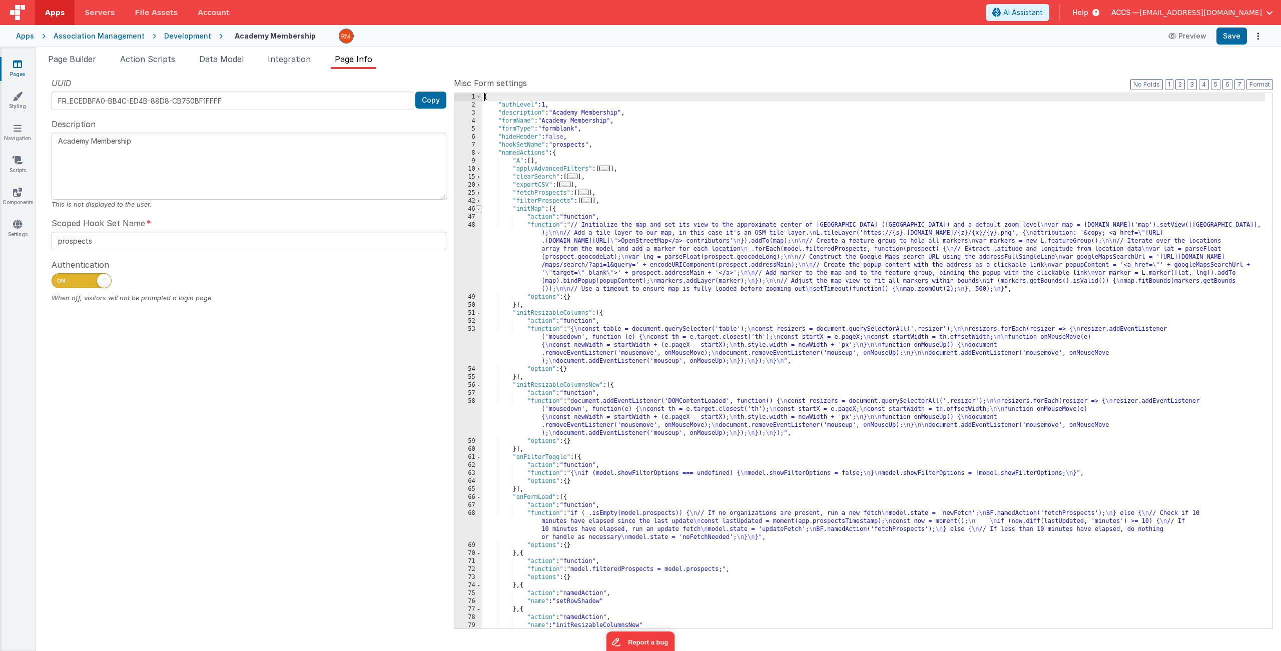
click at [479, 211] on span at bounding box center [479, 209] width 6 height 8
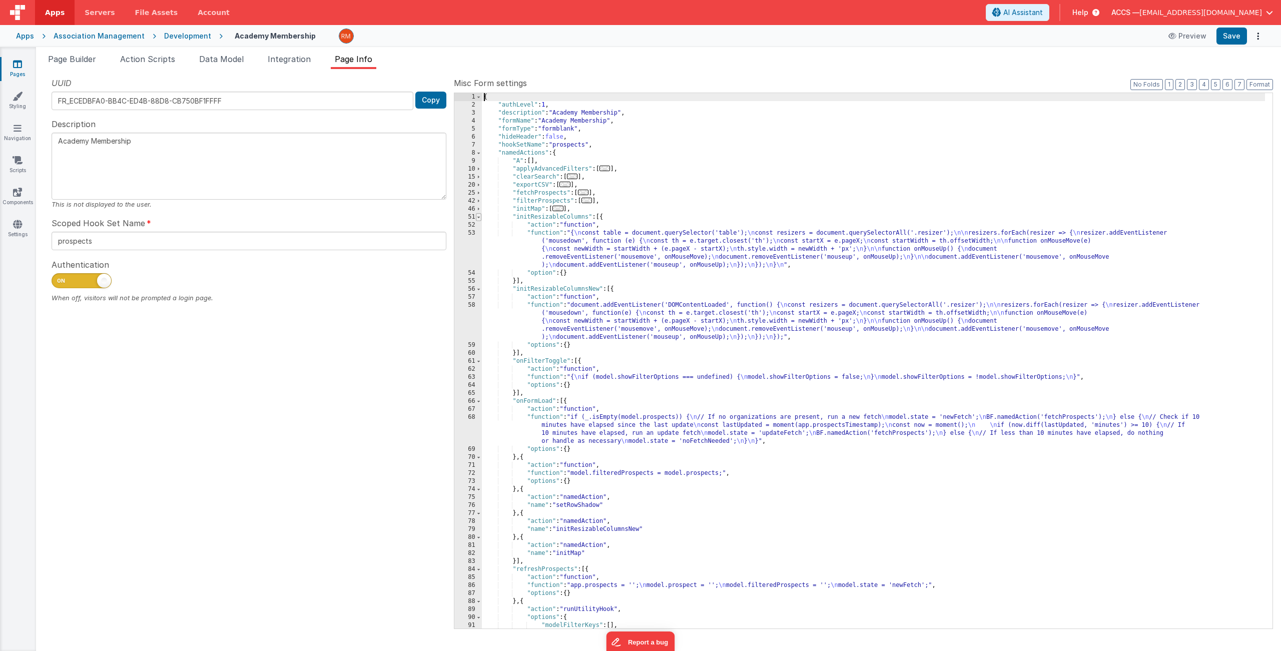
click at [479, 218] on span at bounding box center [479, 217] width 6 height 8
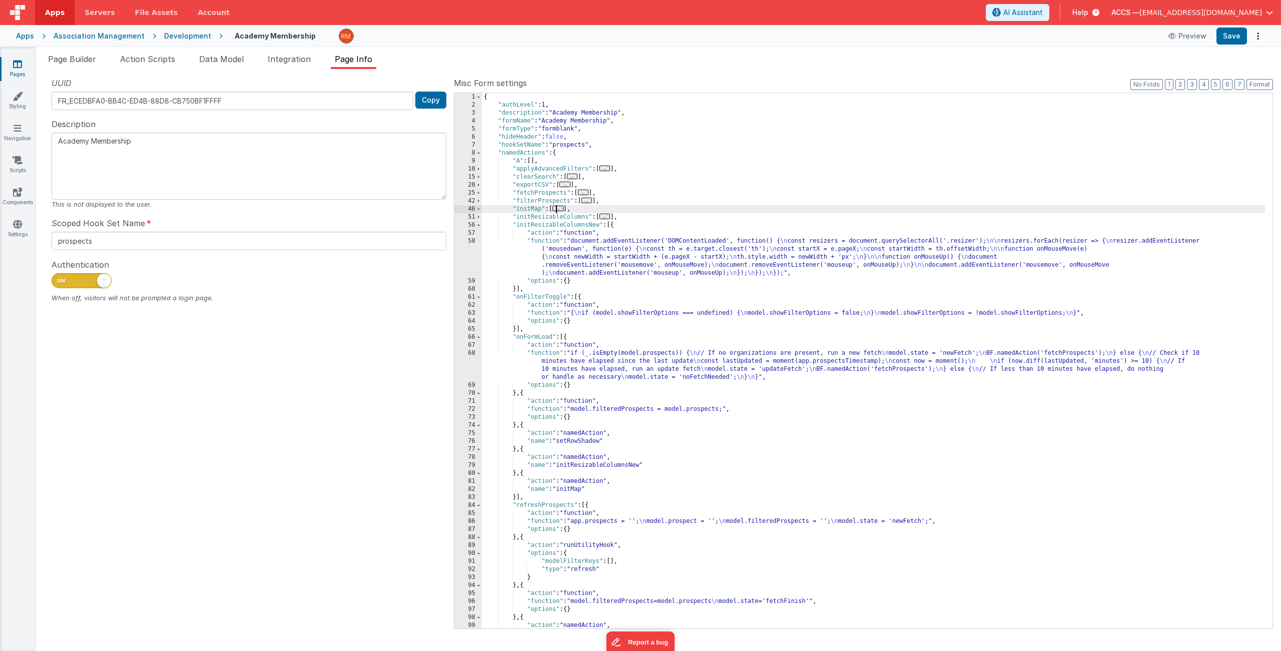
click at [561, 211] on span "..." at bounding box center [558, 209] width 11 height 6
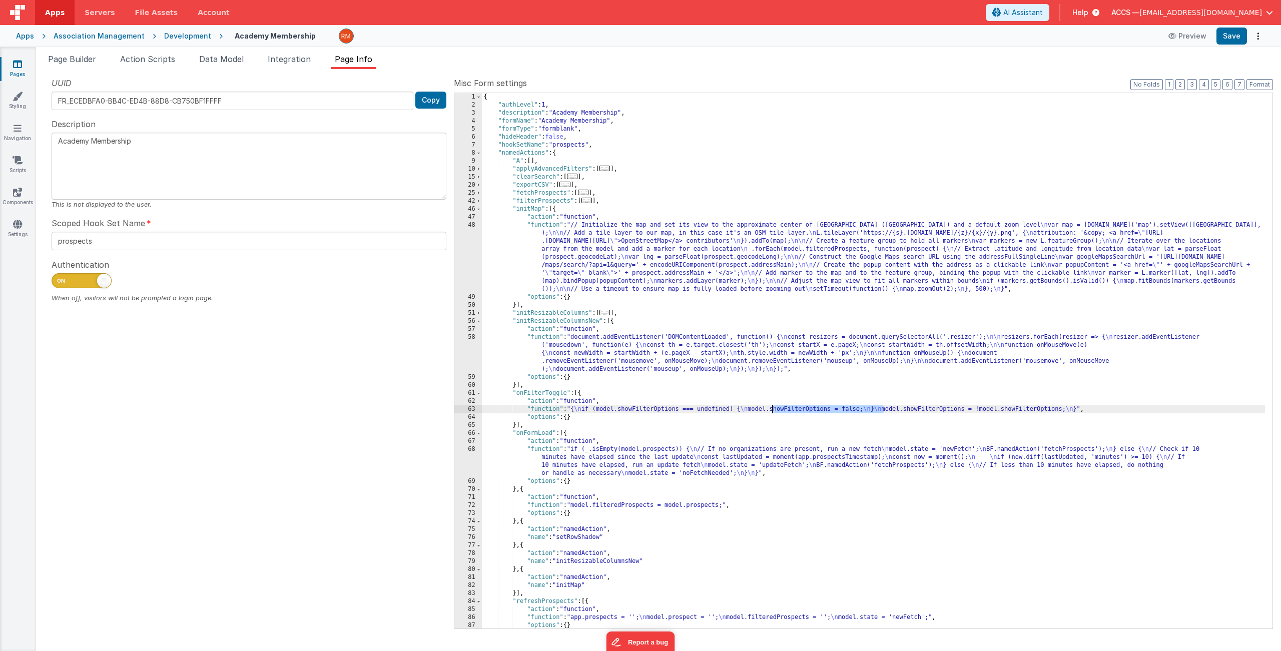
drag, startPoint x: 884, startPoint y: 411, endPoint x: 774, endPoint y: 410, distance: 110.6
click at [774, 410] on div "{ "authLevel" : 1 , "description" : "Academy Membership" , "formName" : "Academ…" at bounding box center [873, 369] width 783 height 552
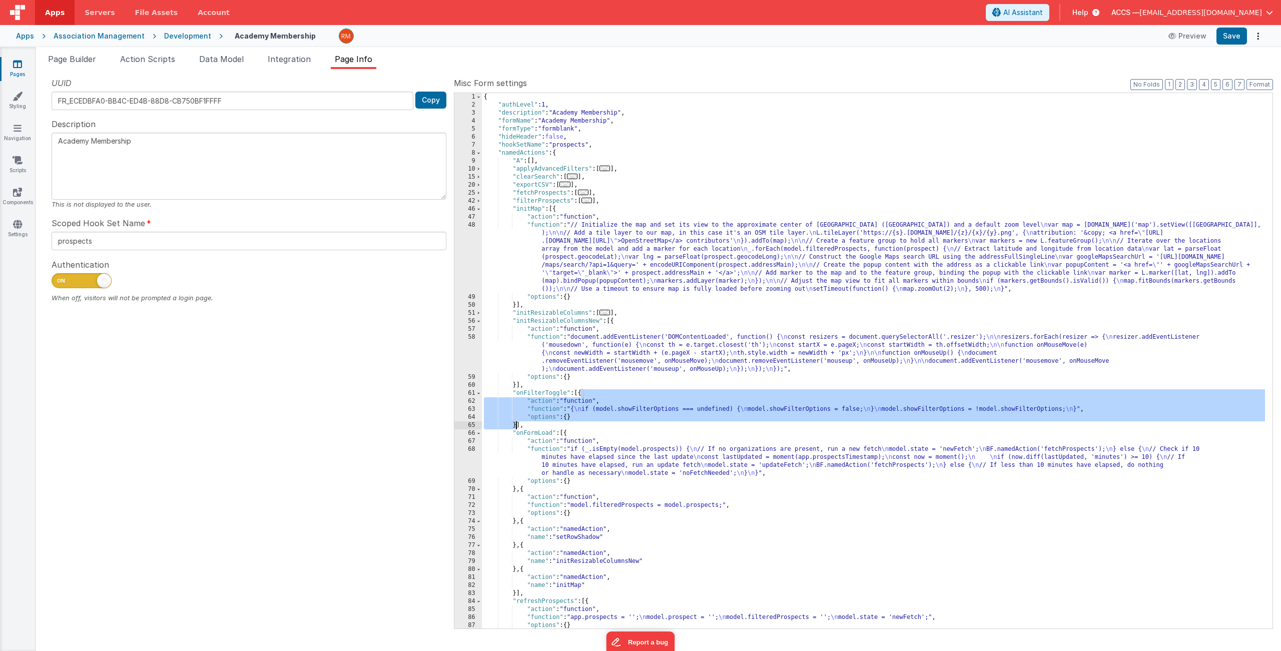
drag, startPoint x: 582, startPoint y: 393, endPoint x: 517, endPoint y: 424, distance: 72.1
click at [517, 424] on div "{ "authLevel" : 1 , "description" : "Academy Membership" , "formName" : "Academ…" at bounding box center [873, 369] width 783 height 552
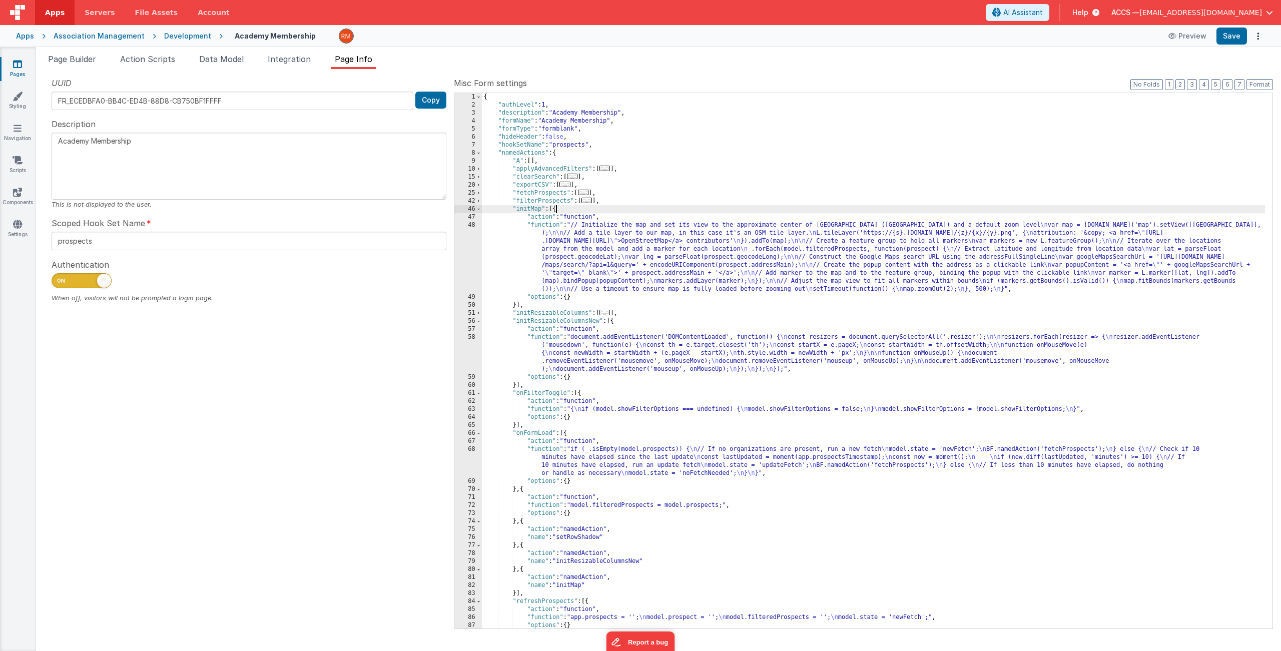
click at [555, 212] on div "{ "authLevel" : 1 , "description" : "Academy Membership" , "formName" : "Academ…" at bounding box center [873, 369] width 783 height 552
paste textarea
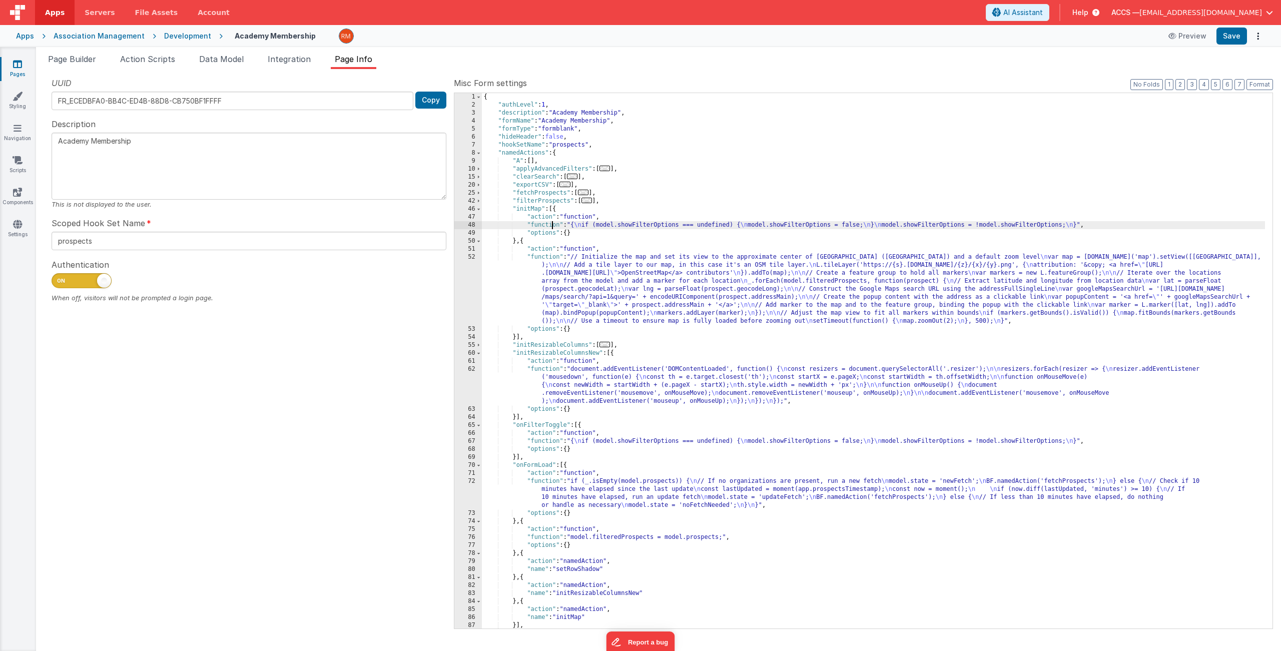
click at [551, 224] on div "{ "authLevel" : 1 , "description" : "Academy Membership" , "formName" : "Academ…" at bounding box center [873, 369] width 783 height 552
click at [472, 224] on div "48" at bounding box center [468, 225] width 28 height 8
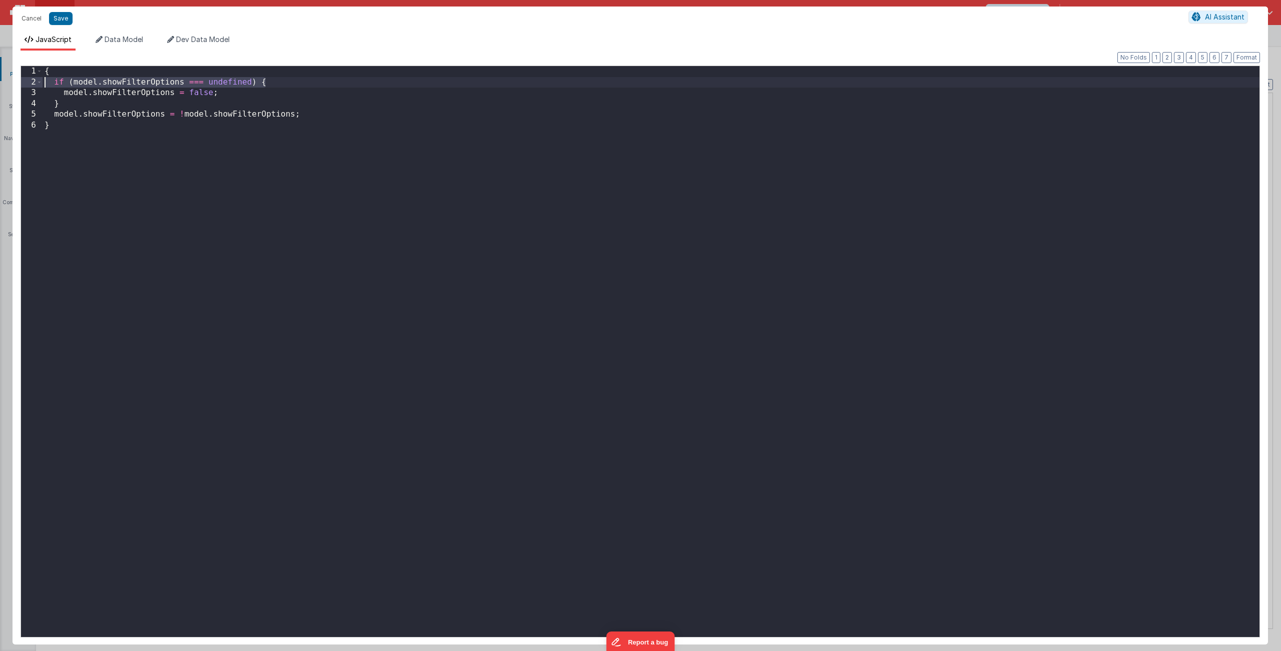
drag, startPoint x: 295, startPoint y: 83, endPoint x: 18, endPoint y: 83, distance: 277.3
click at [18, 83] on div "Format 7 6 5 4 3 2 1 No Folds 1 2 3 4 5 6 { if ( model . showFilterOptions === …" at bounding box center [641, 348] width 1256 height 594
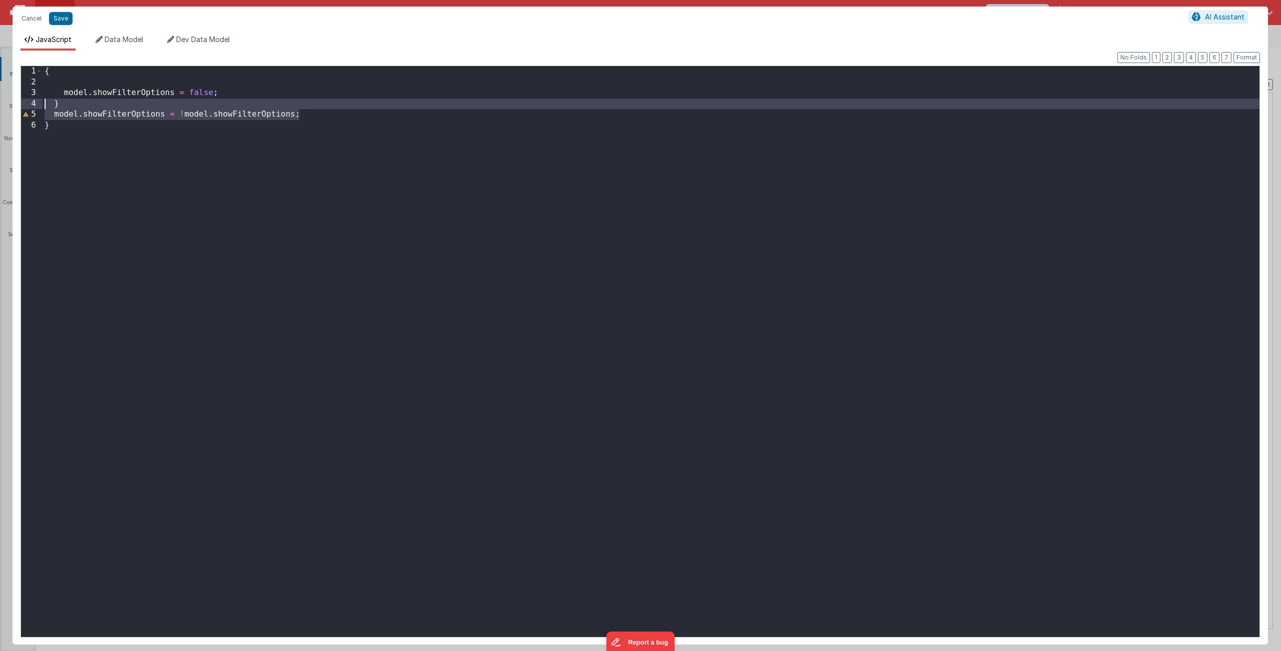
drag, startPoint x: 334, startPoint y: 118, endPoint x: 33, endPoint y: 103, distance: 302.2
click at [33, 103] on div "1 2 3 4 5 6 { model . showFilterOptions = false ; } model . showFilterOptions =…" at bounding box center [641, 352] width 1240 height 572
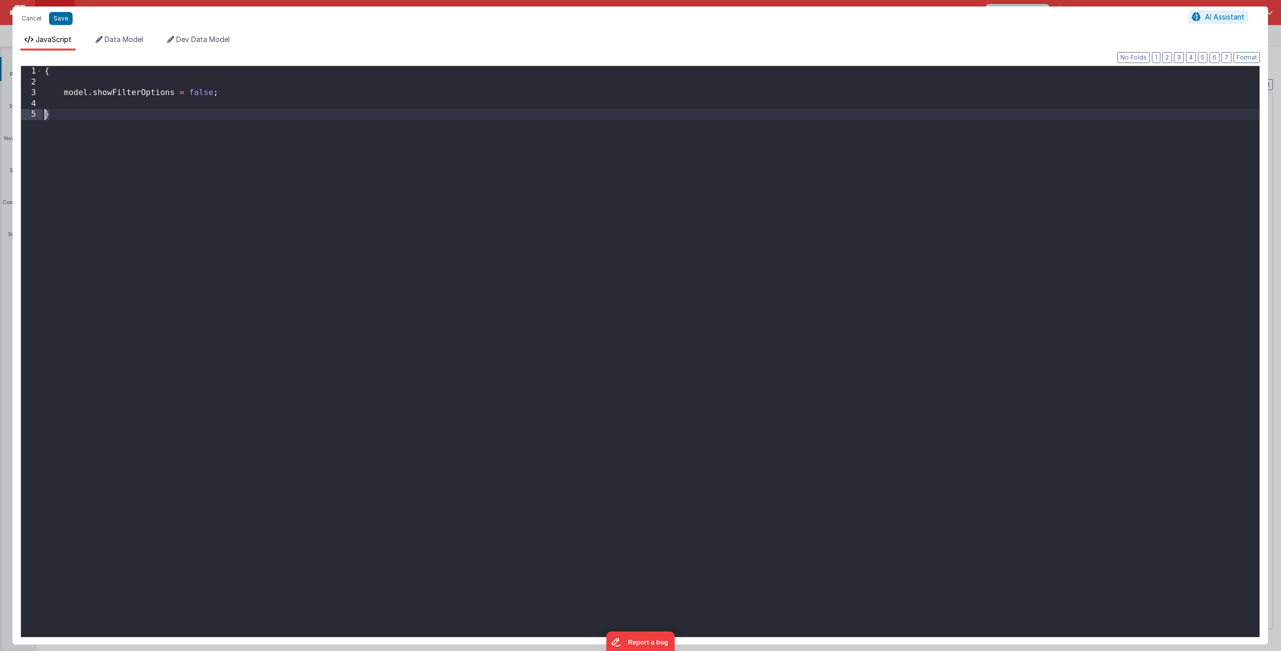
drag, startPoint x: 53, startPoint y: 117, endPoint x: 6, endPoint y: 110, distance: 47.1
click at [6, 110] on div "Cancel Save AI Assistant JavaScript Data Model Dev Data Model Format 7 6 5 4 3 …" at bounding box center [640, 325] width 1281 height 651
drag, startPoint x: 62, startPoint y: 75, endPoint x: -4, endPoint y: 60, distance: 66.8
click at [0, 60] on html "Cancel Save AI Assistant JavaScript Data Model Dev Data Model Format 7 6 5 4 3 …" at bounding box center [640, 325] width 1281 height 651
click at [63, 94] on div "model . showFilterOptions = false ;" at bounding box center [651, 362] width 1217 height 593
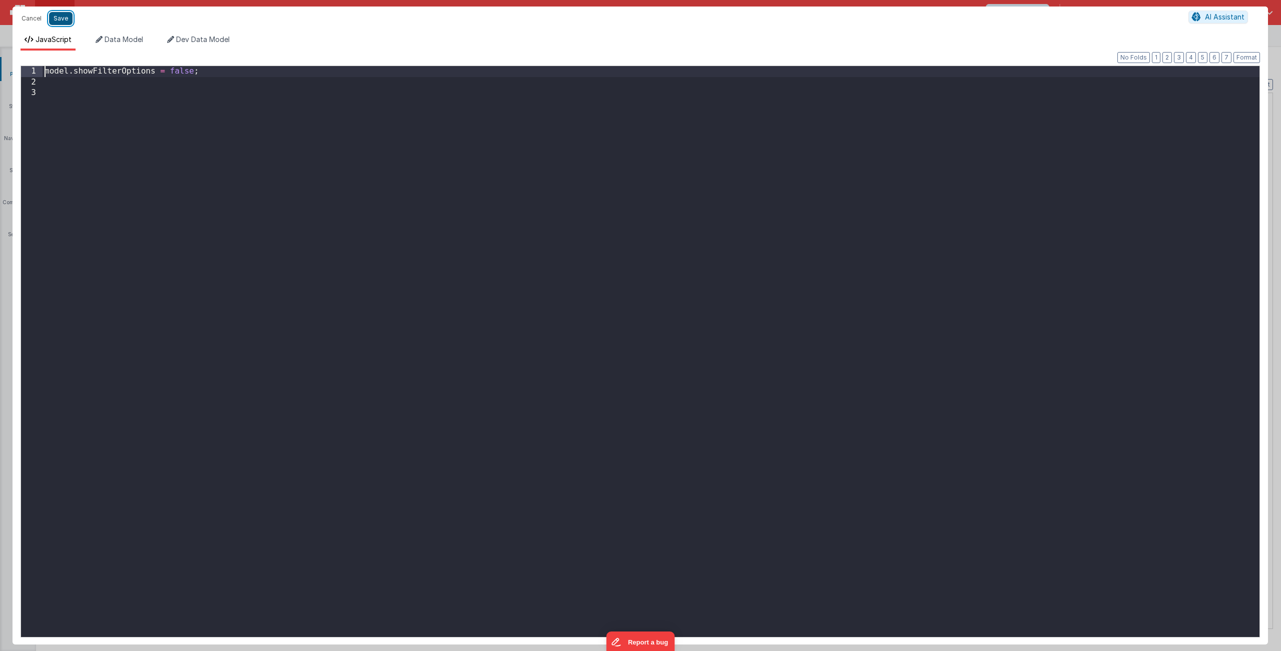
click at [62, 23] on button "Save" at bounding box center [61, 18] width 24 height 13
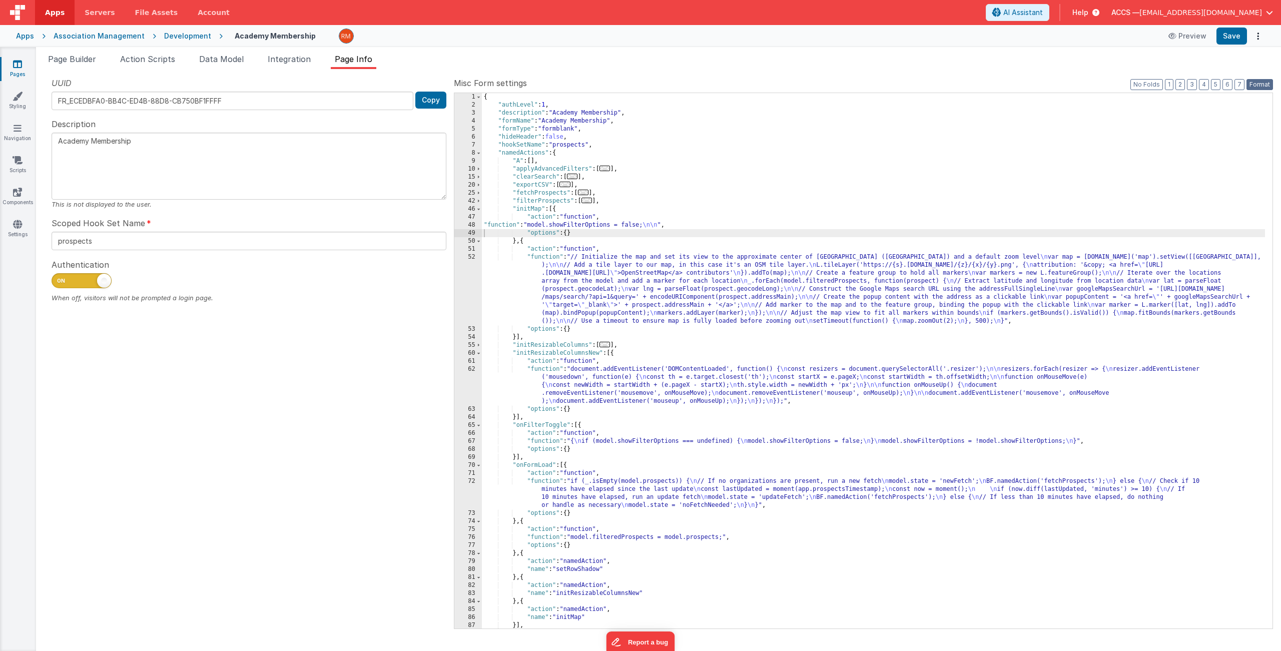
click at [1105, 84] on button "Format" at bounding box center [1260, 84] width 27 height 11
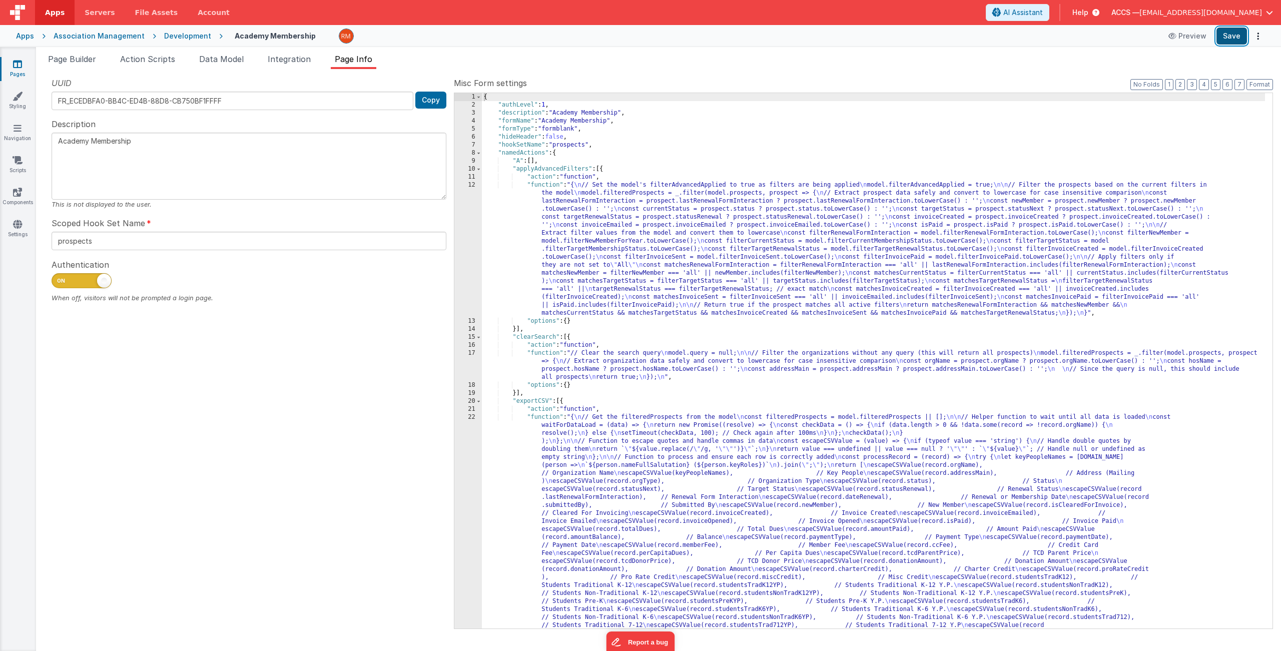
click at [1105, 40] on button "Save" at bounding box center [1232, 36] width 31 height 17
click at [477, 171] on span at bounding box center [479, 169] width 6 height 8
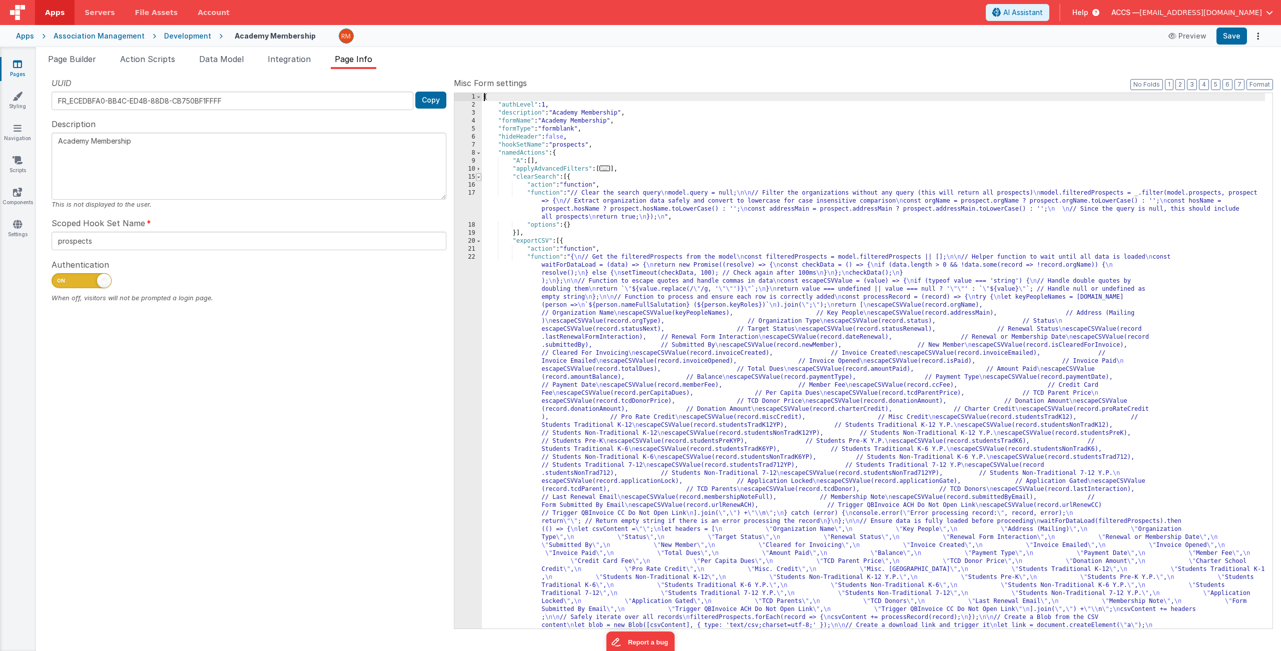
click at [478, 180] on span at bounding box center [479, 177] width 6 height 8
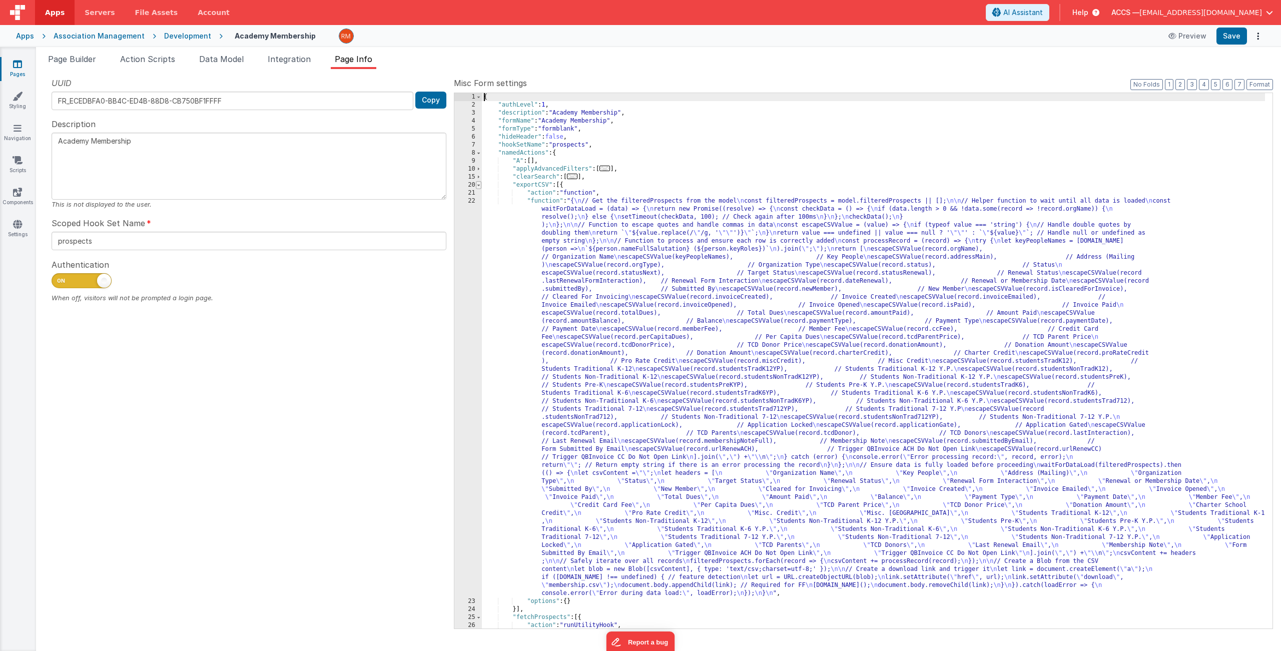
click at [480, 186] on span at bounding box center [479, 185] width 6 height 8
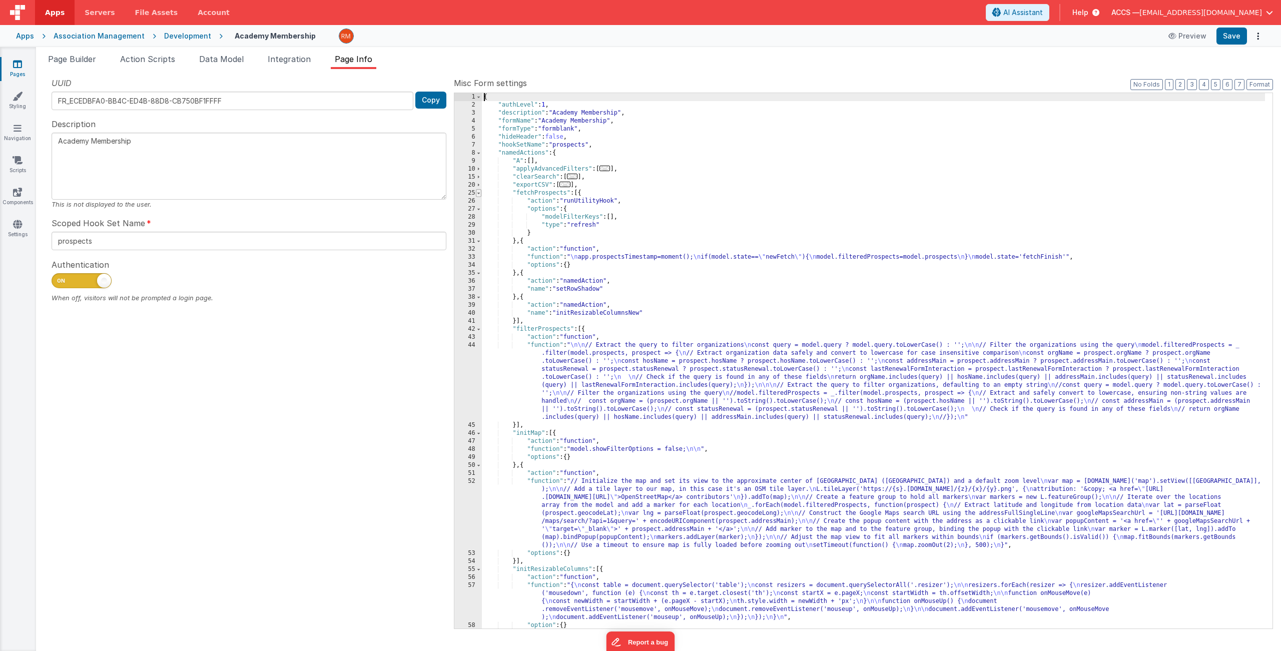
click at [480, 196] on span at bounding box center [479, 193] width 6 height 8
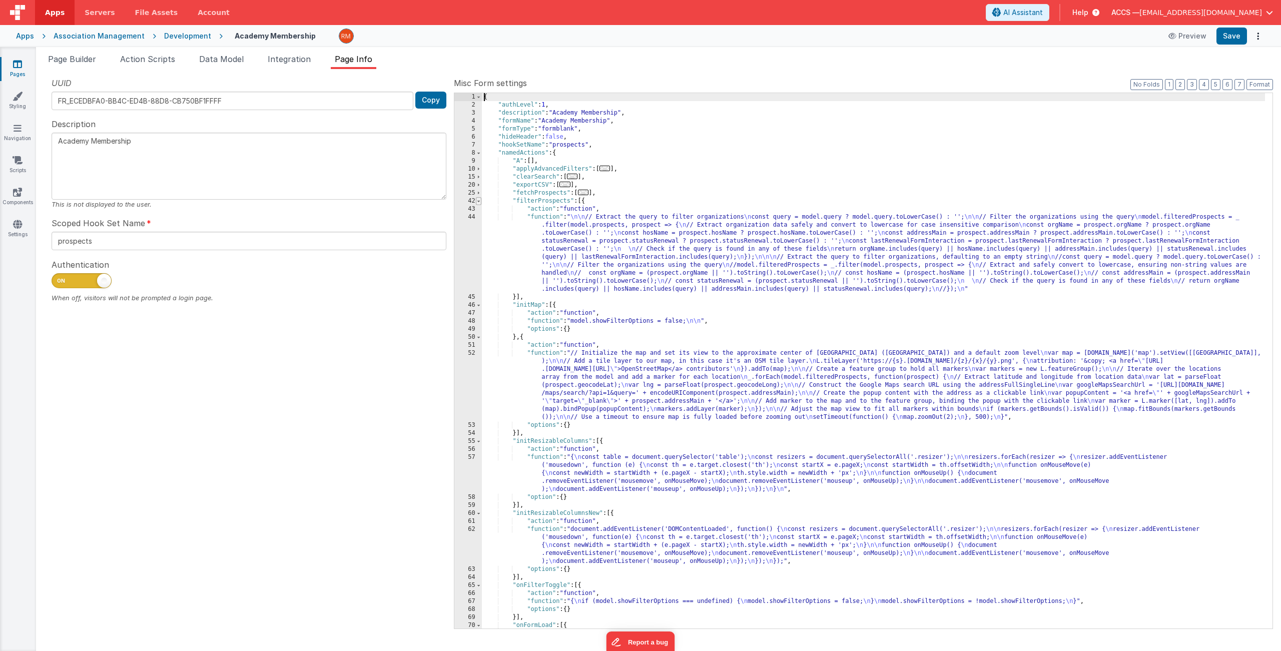
click at [479, 201] on span at bounding box center [479, 201] width 6 height 8
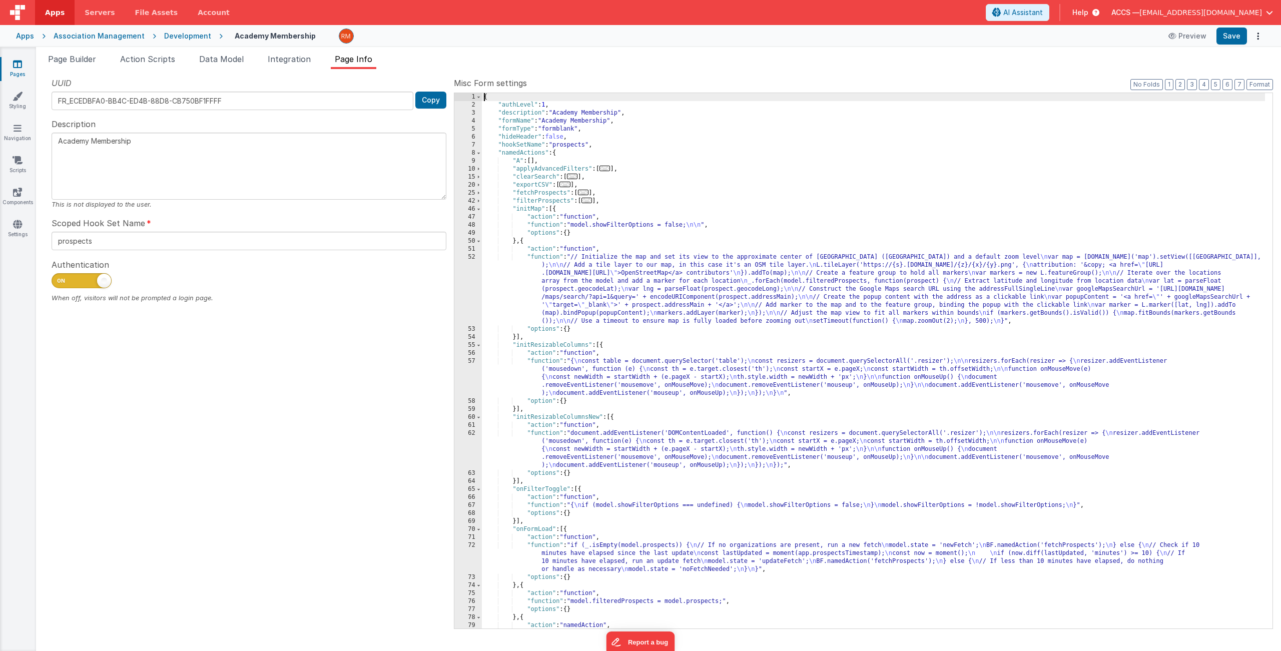
click at [549, 227] on div "{ "authLevel" : 1 , "description" : "Academy Membership" , "formName" : "Academ…" at bounding box center [873, 369] width 783 height 552
click at [473, 225] on div "48" at bounding box center [468, 225] width 28 height 8
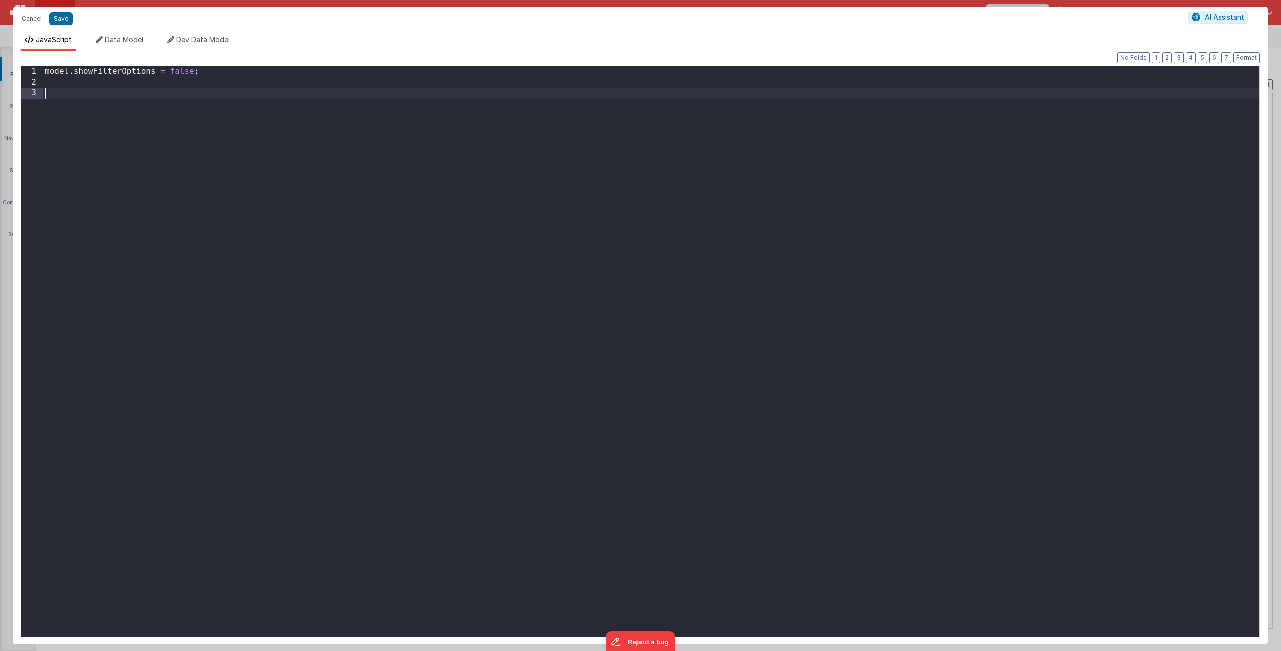
click at [134, 110] on div "model . showFilterOptions = false ;" at bounding box center [651, 362] width 1217 height 593
click at [64, 19] on button "Save" at bounding box center [61, 18] width 24 height 13
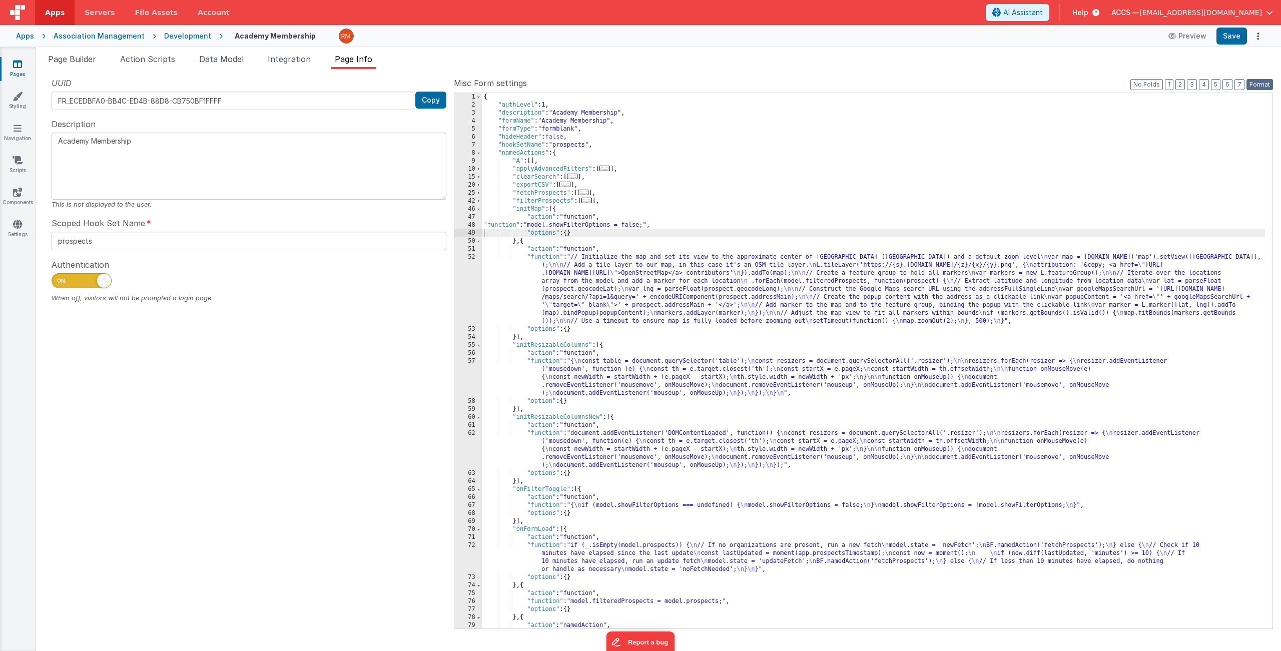
click at [1105, 86] on button "Format" at bounding box center [1260, 84] width 27 height 11
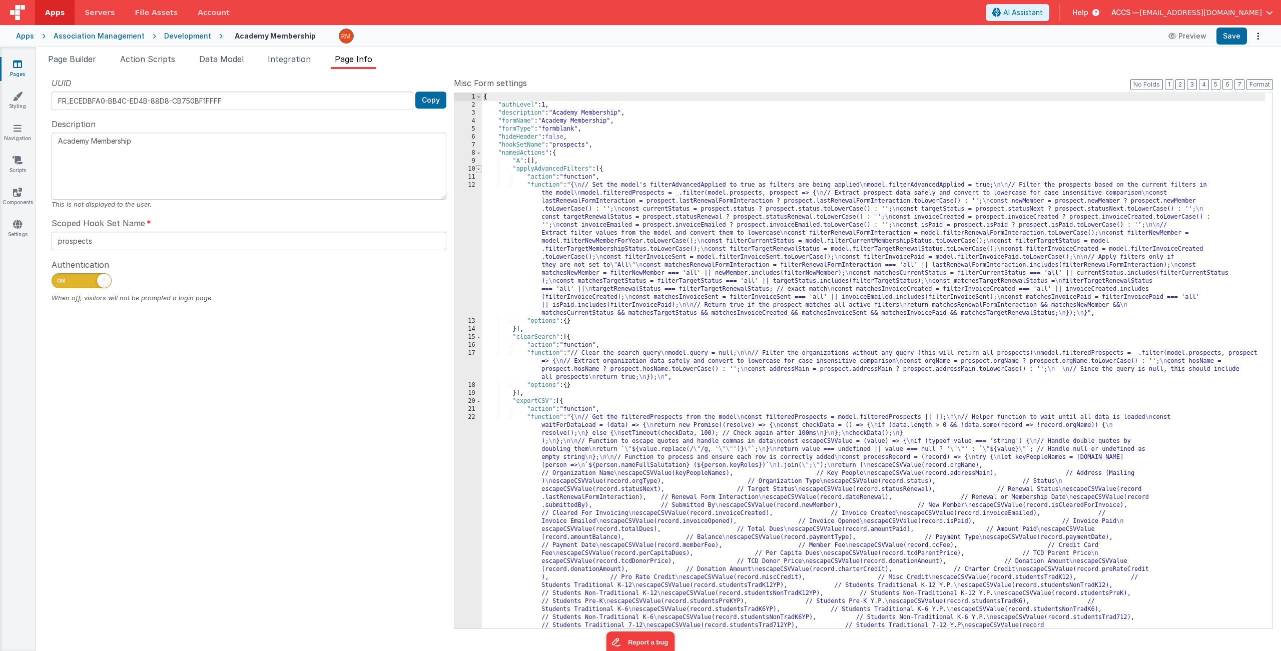
click at [477, 172] on span at bounding box center [479, 169] width 6 height 8
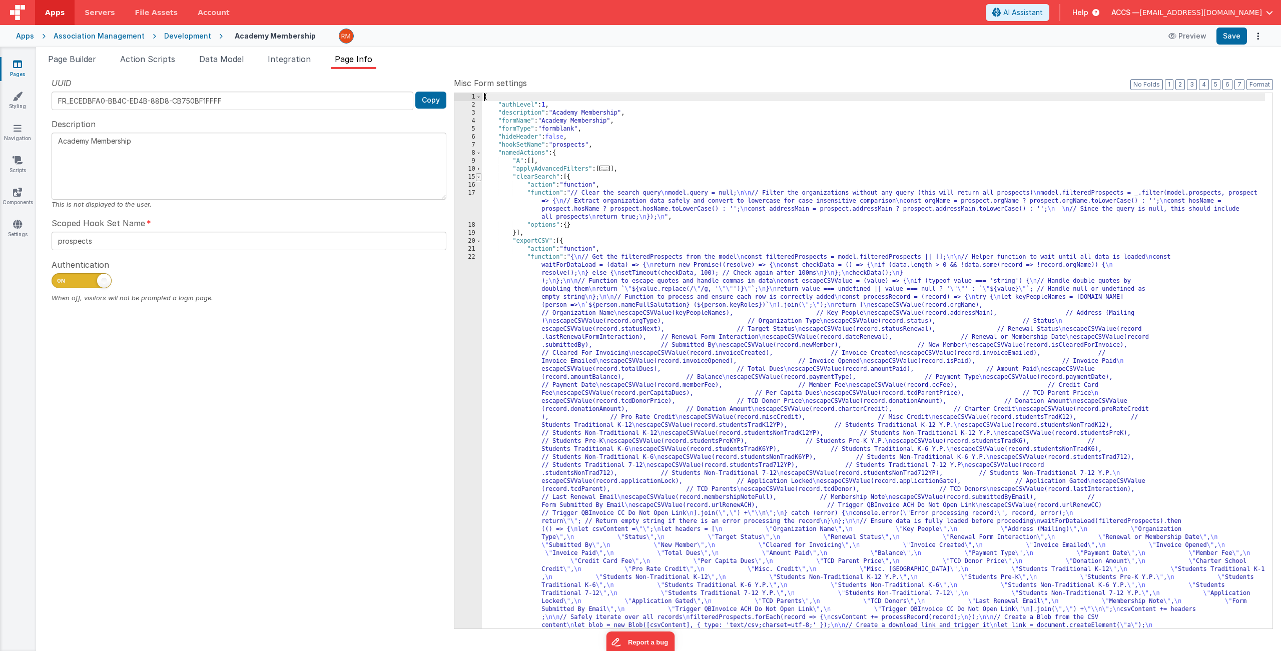
click at [480, 178] on span at bounding box center [479, 177] width 6 height 8
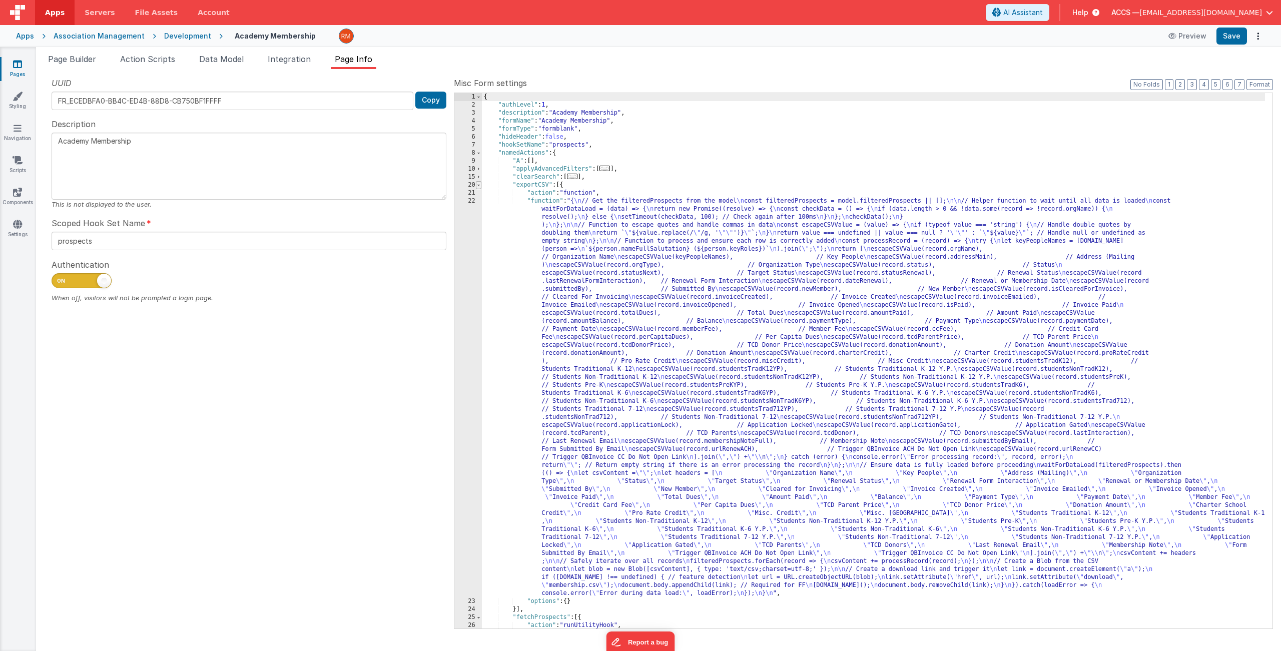
click at [478, 187] on span at bounding box center [479, 185] width 6 height 8
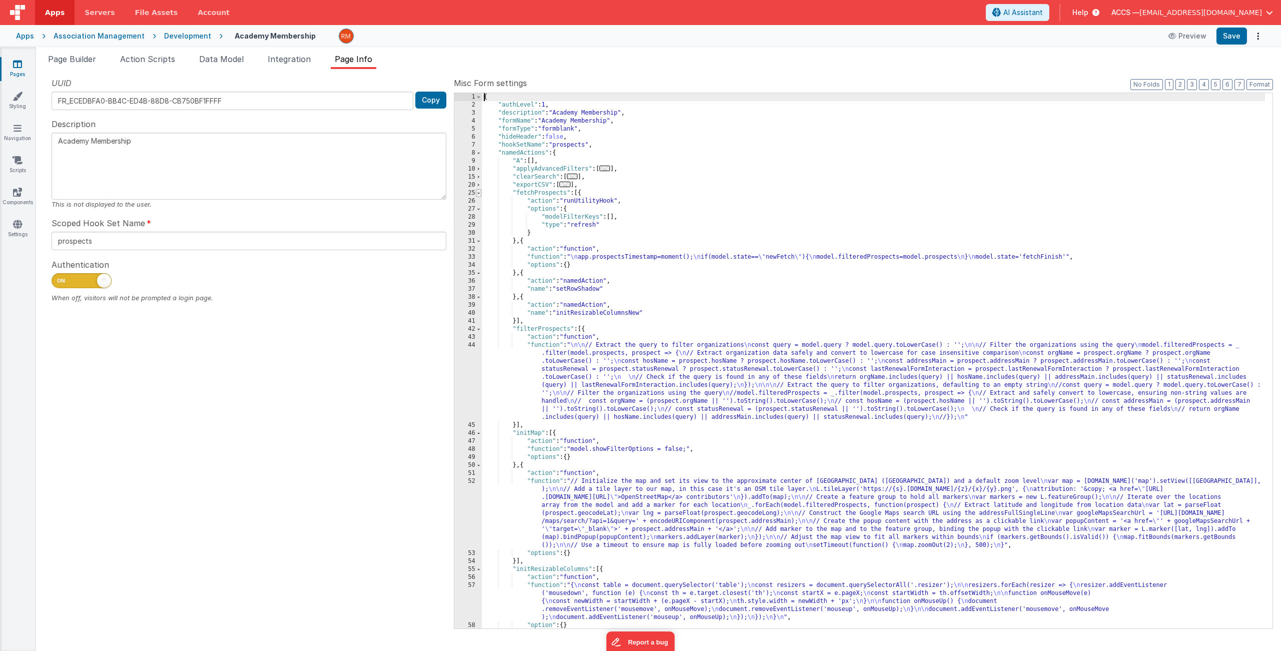
click at [480, 194] on span at bounding box center [479, 193] width 6 height 8
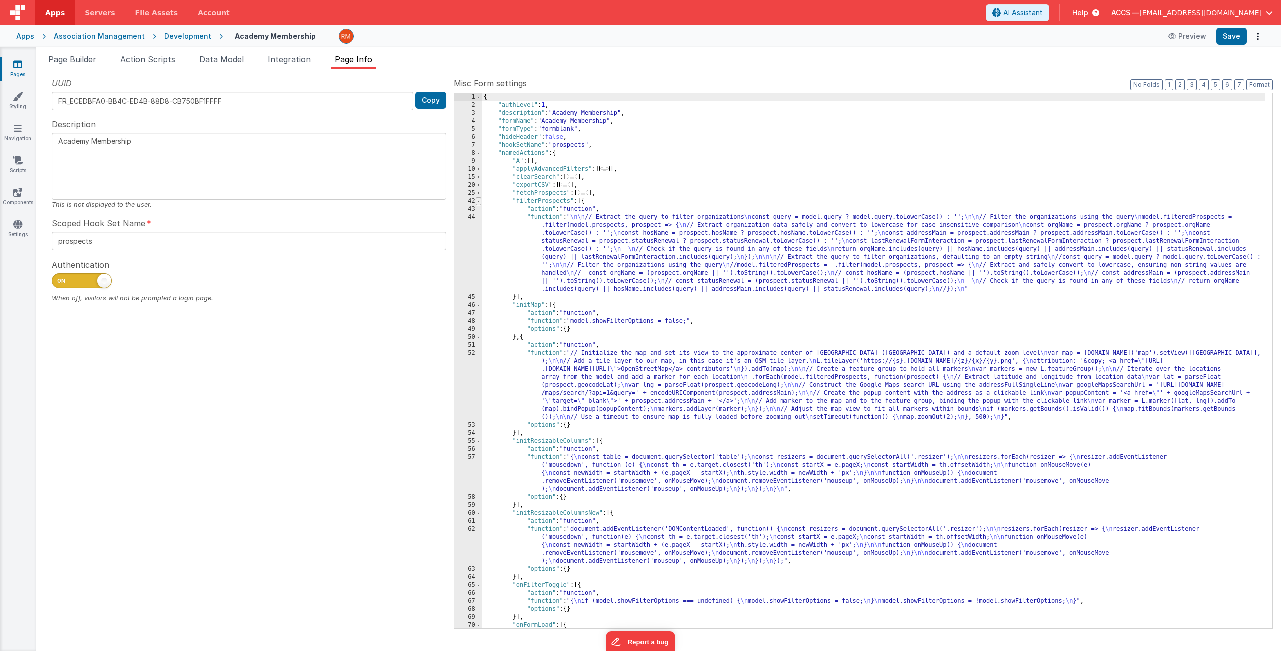
click at [479, 203] on span at bounding box center [479, 201] width 6 height 8
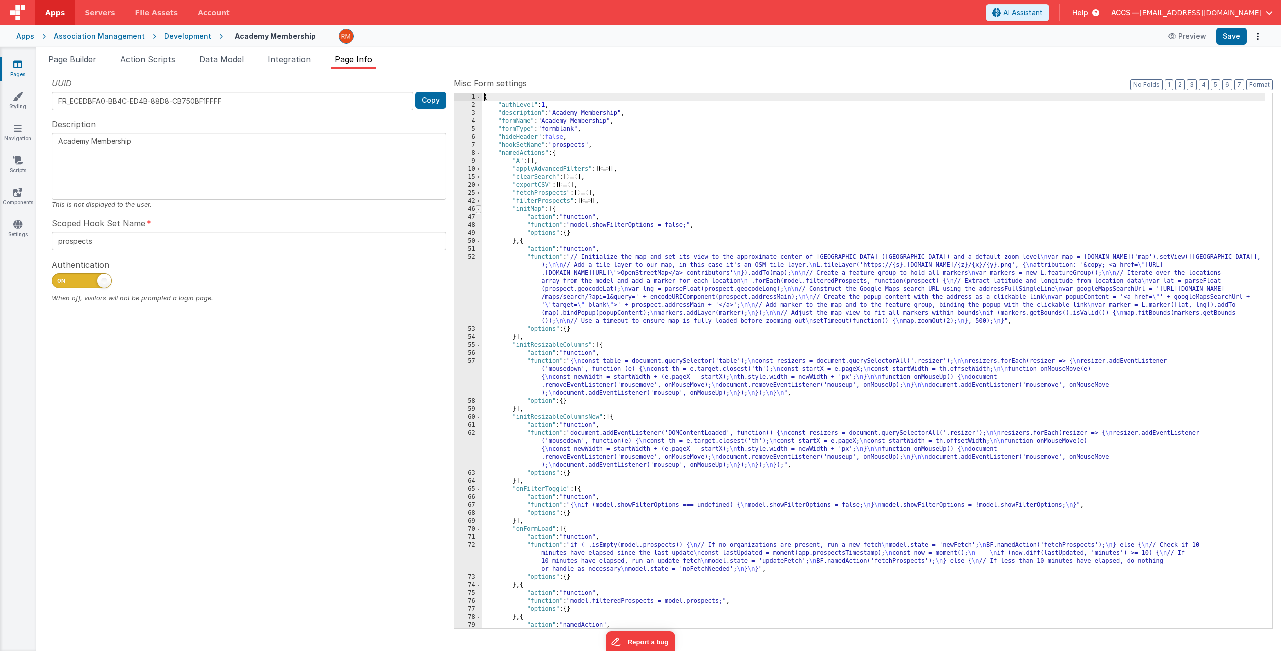
click at [480, 210] on span at bounding box center [479, 209] width 6 height 8
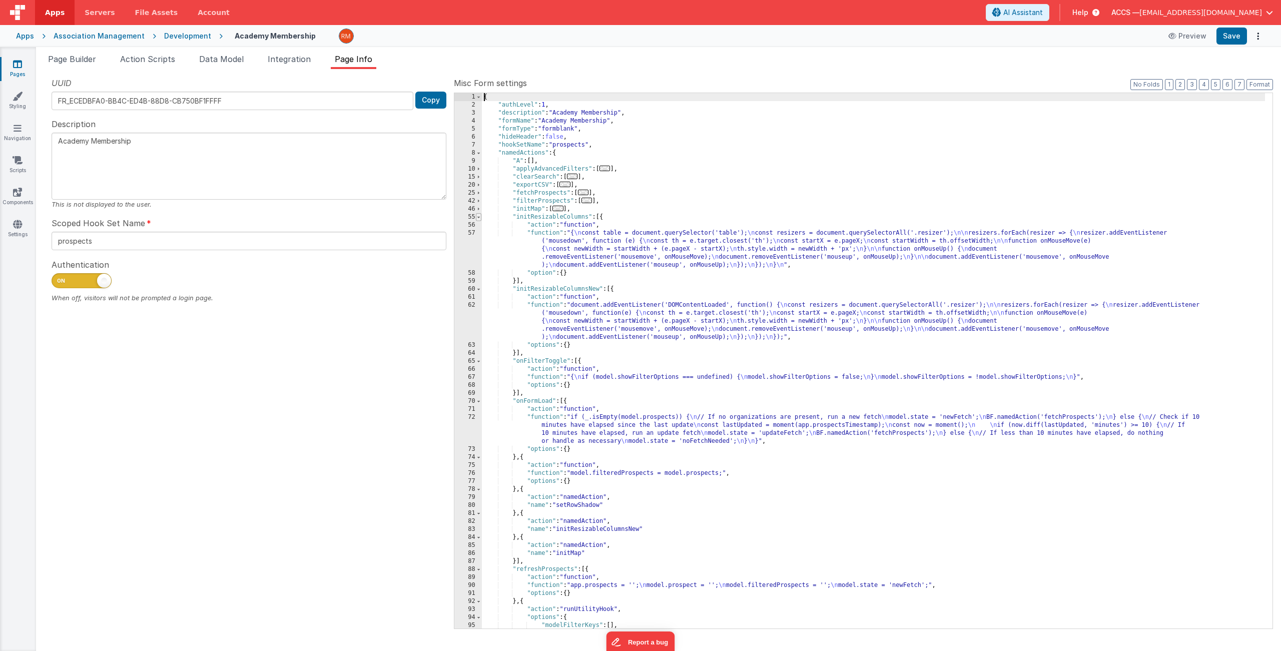
click at [478, 217] on span at bounding box center [479, 217] width 6 height 8
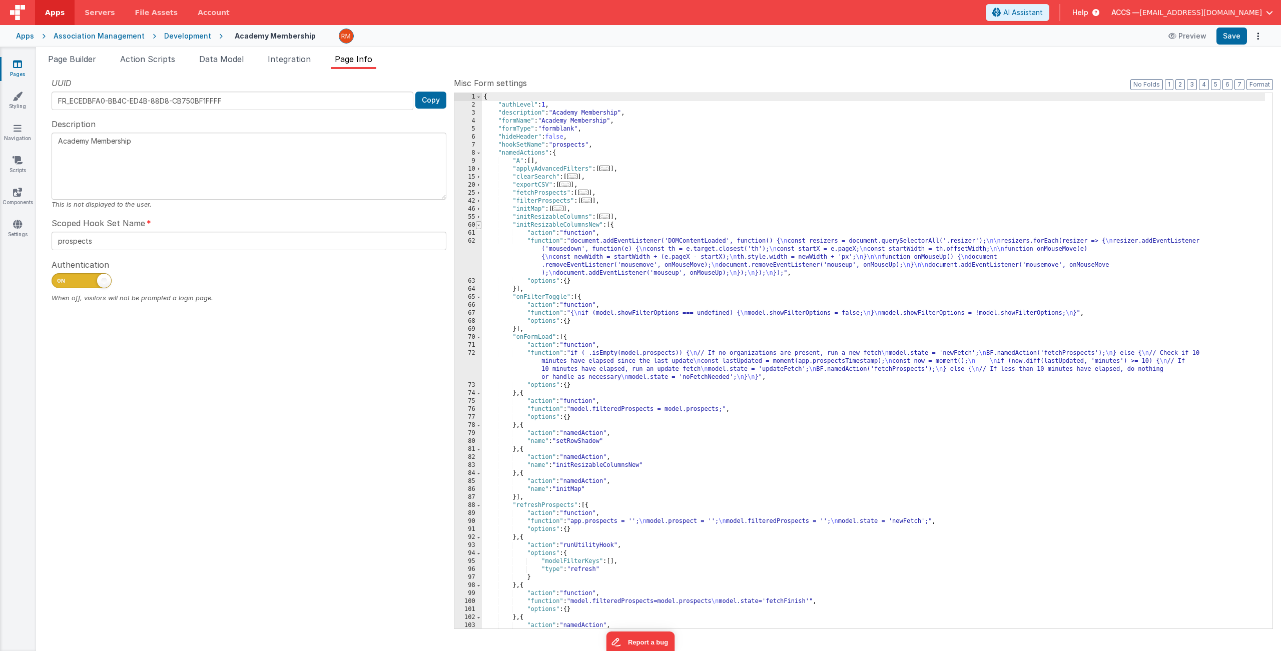
click at [477, 224] on span at bounding box center [479, 225] width 6 height 8
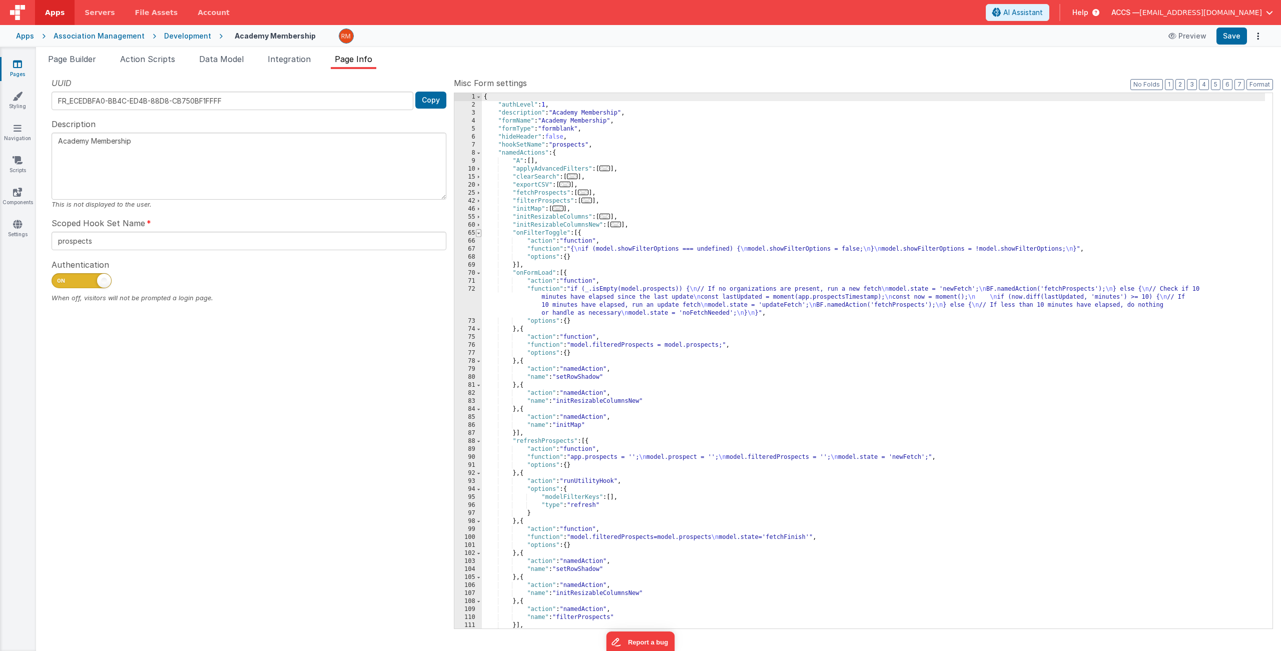
click at [477, 231] on span at bounding box center [479, 233] width 6 height 8
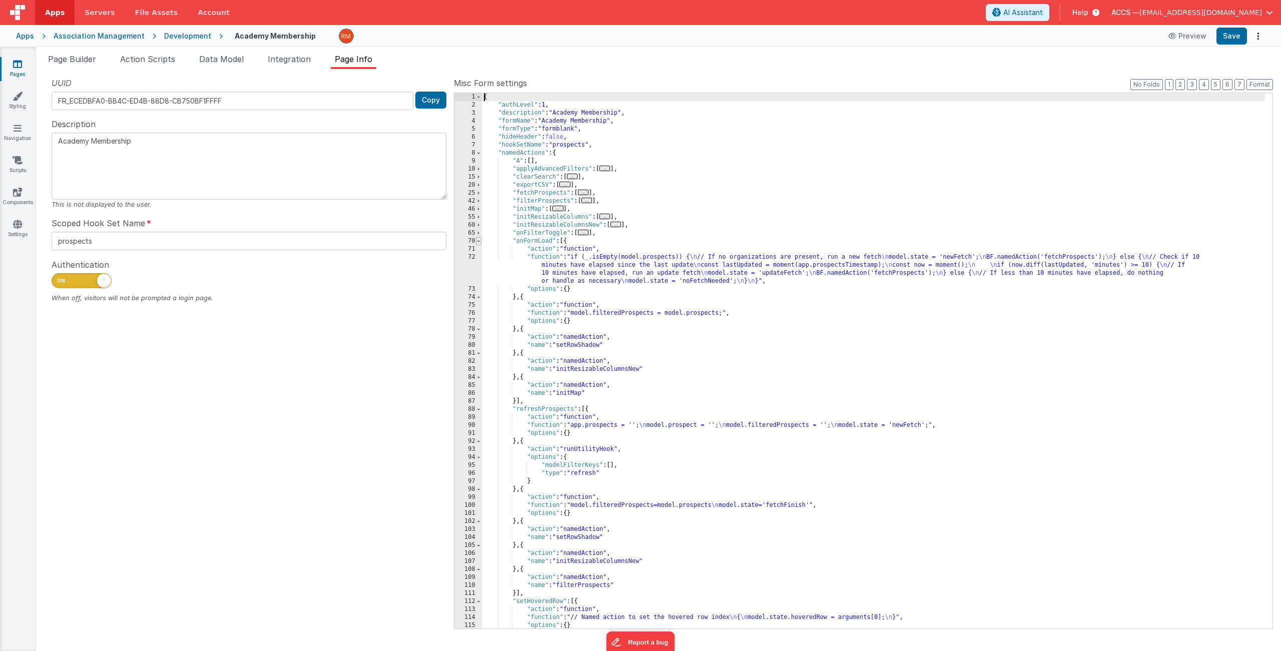
click at [477, 242] on span at bounding box center [479, 241] width 6 height 8
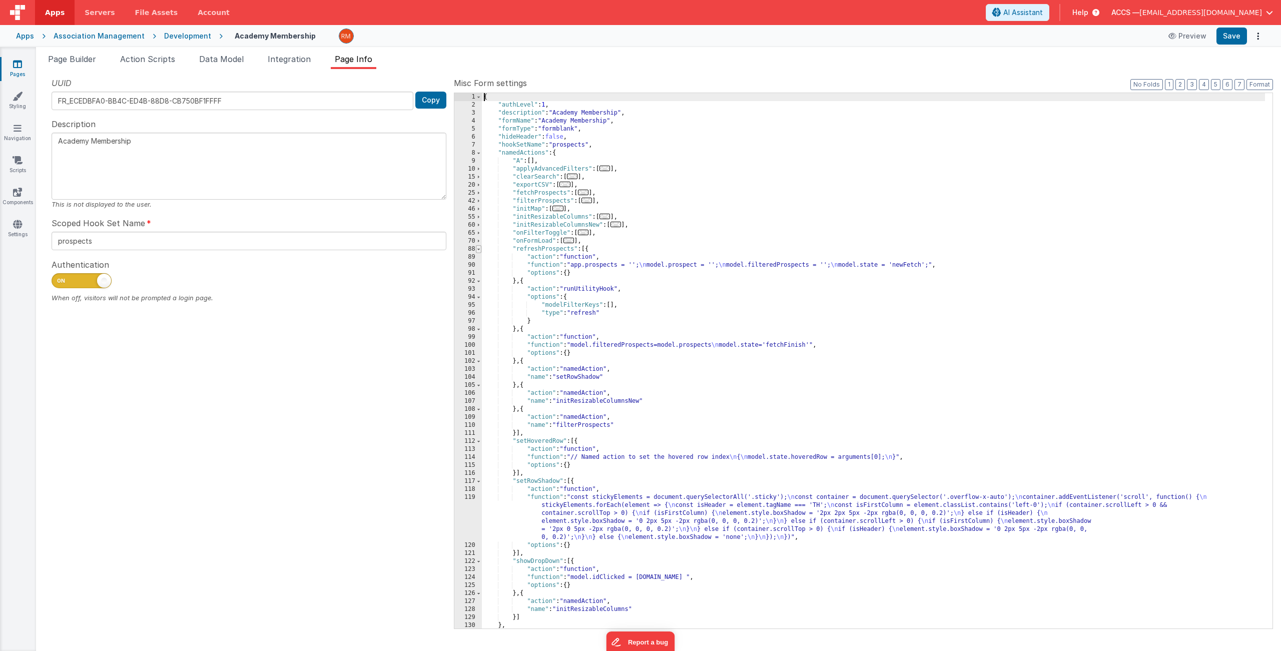
click at [479, 248] on span at bounding box center [479, 249] width 6 height 8
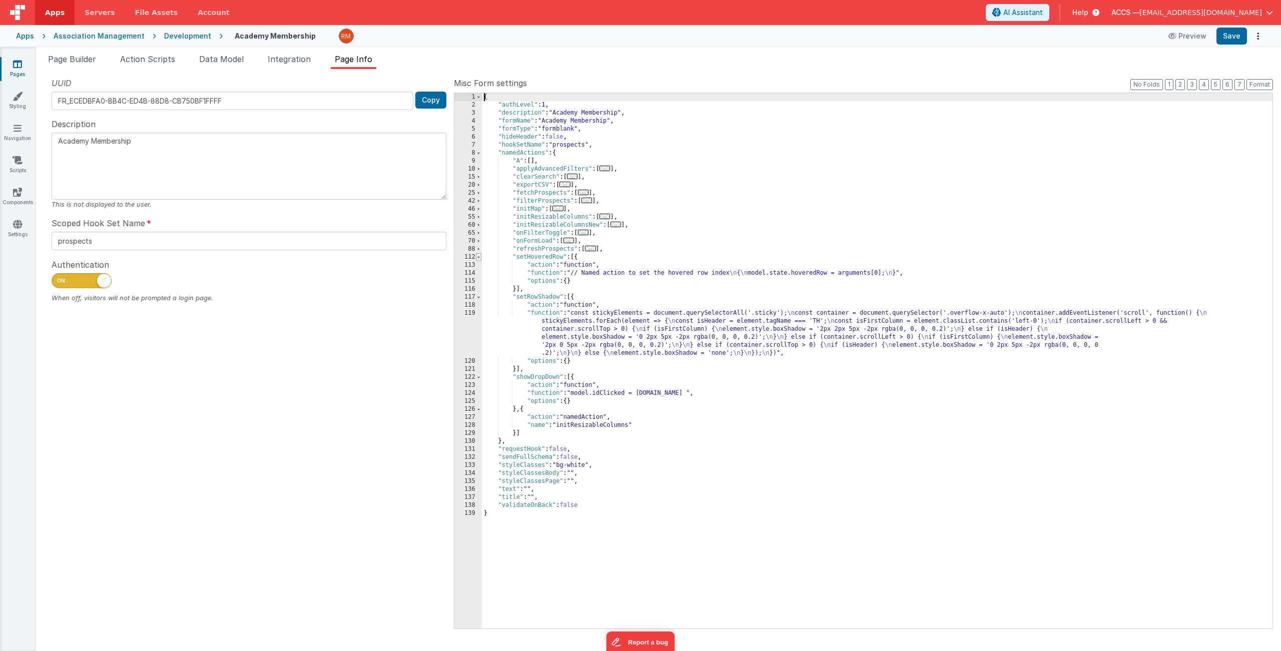
click at [478, 255] on span at bounding box center [479, 257] width 6 height 8
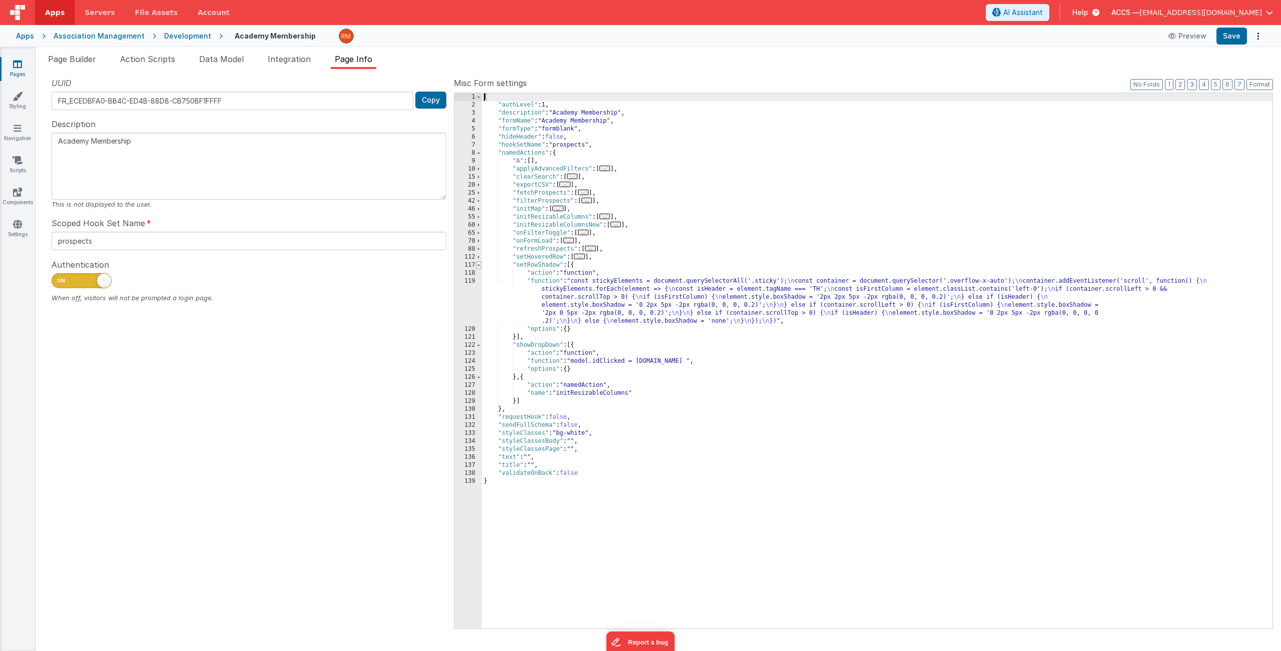
click at [479, 263] on span at bounding box center [479, 265] width 6 height 8
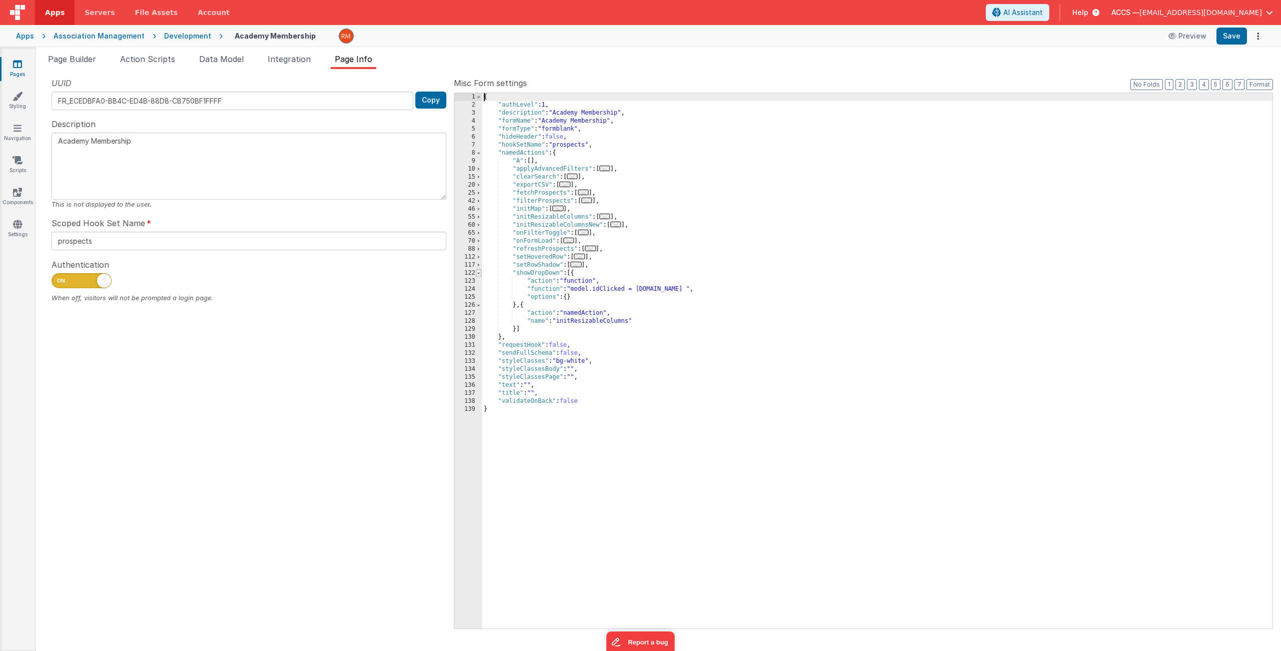
click at [477, 276] on span at bounding box center [479, 273] width 6 height 8
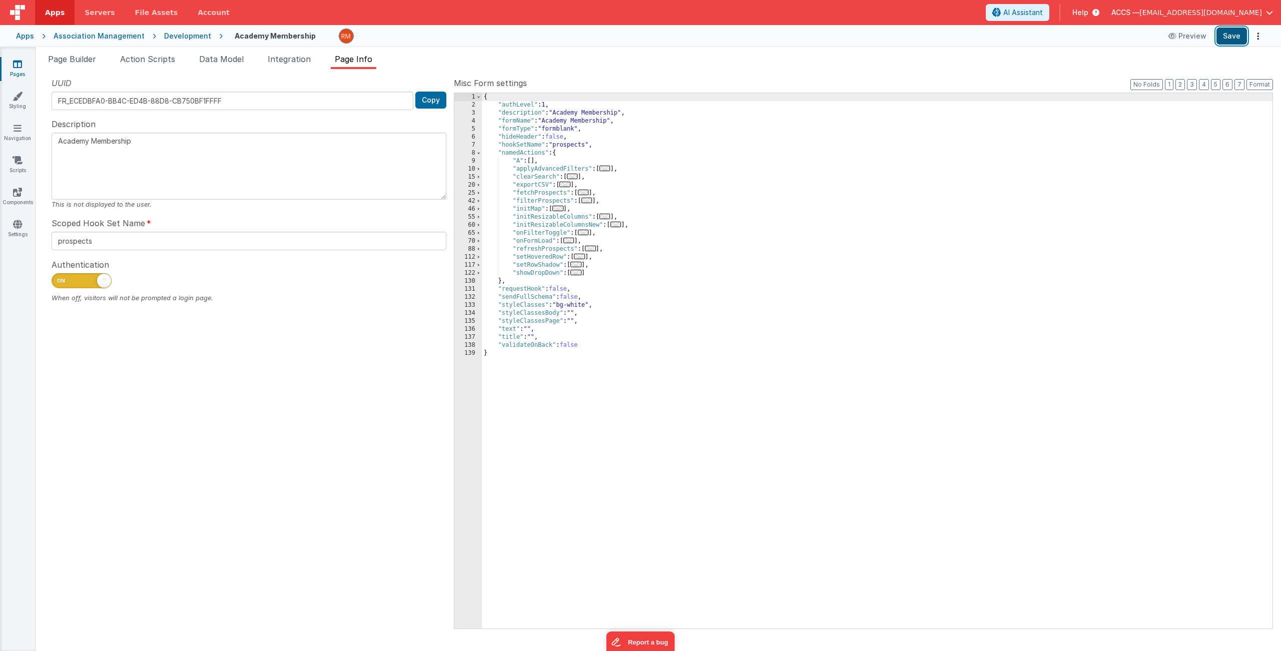
click at [1105, 37] on button "Save" at bounding box center [1232, 36] width 31 height 17
click at [89, 61] on span "Page Builder" at bounding box center [72, 59] width 48 height 10
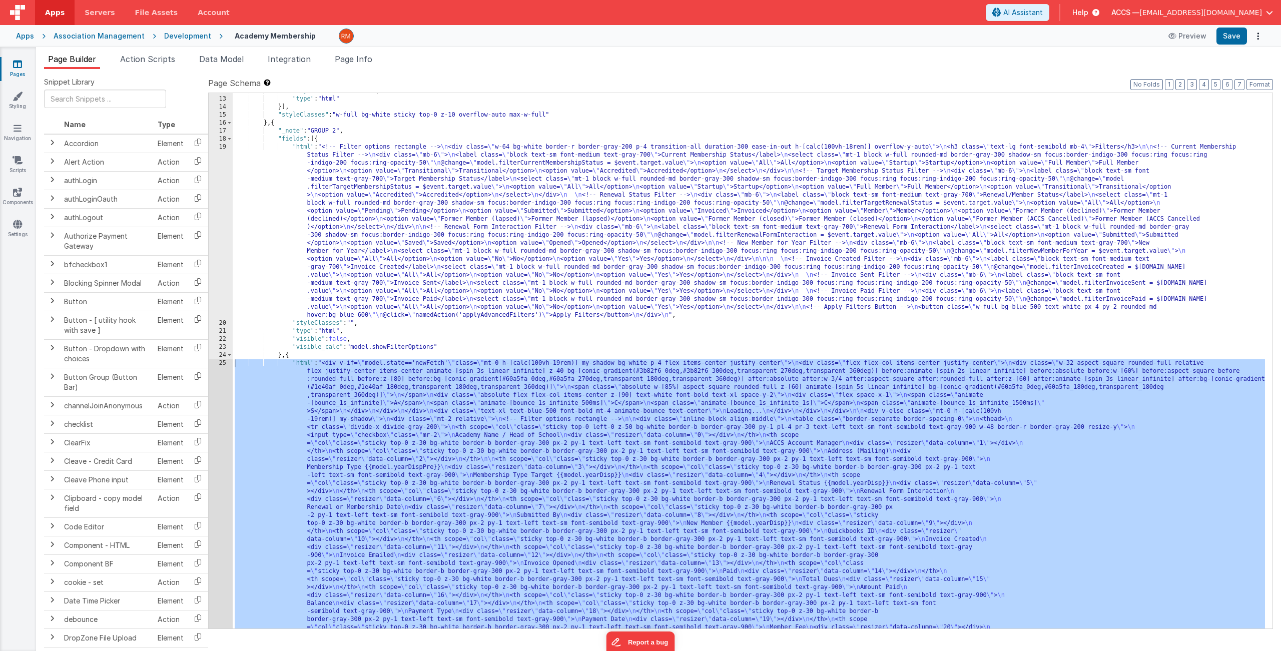
scroll to position [139, 0]
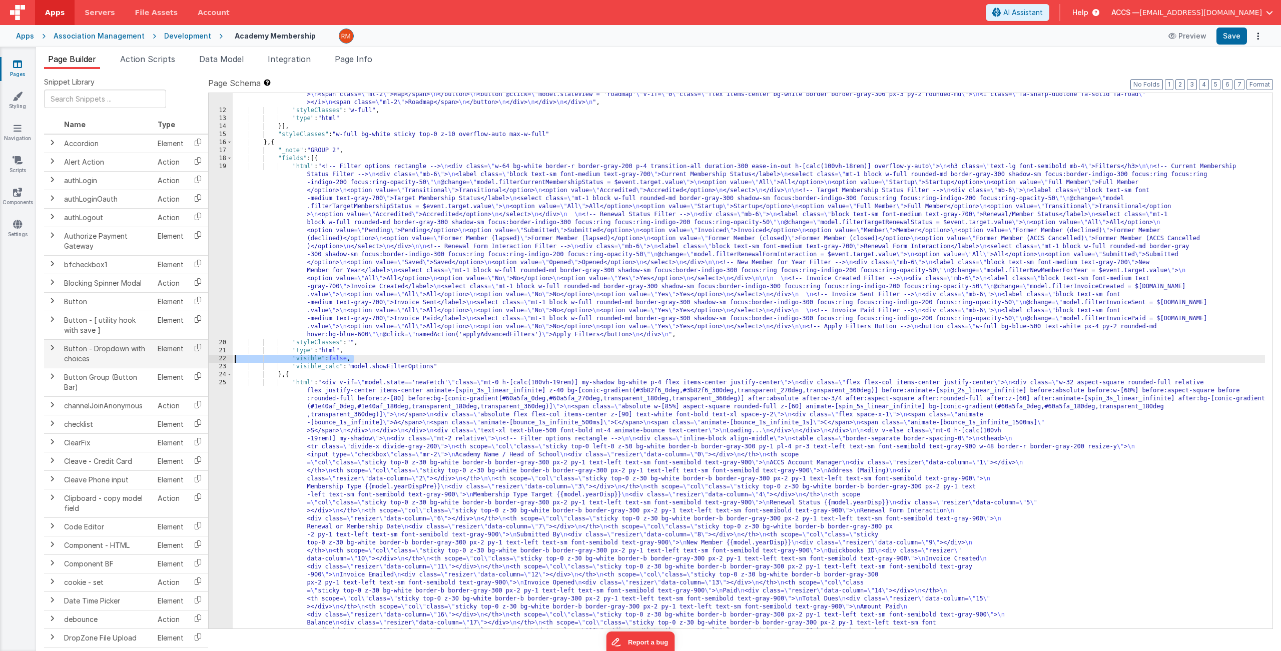
drag, startPoint x: 365, startPoint y: 357, endPoint x: 200, endPoint y: 356, distance: 165.2
click at [200, 356] on div "Snippet Library Name Type Accordion Element Alert Action Action authLogin Actio…" at bounding box center [658, 368] width 1229 height 582
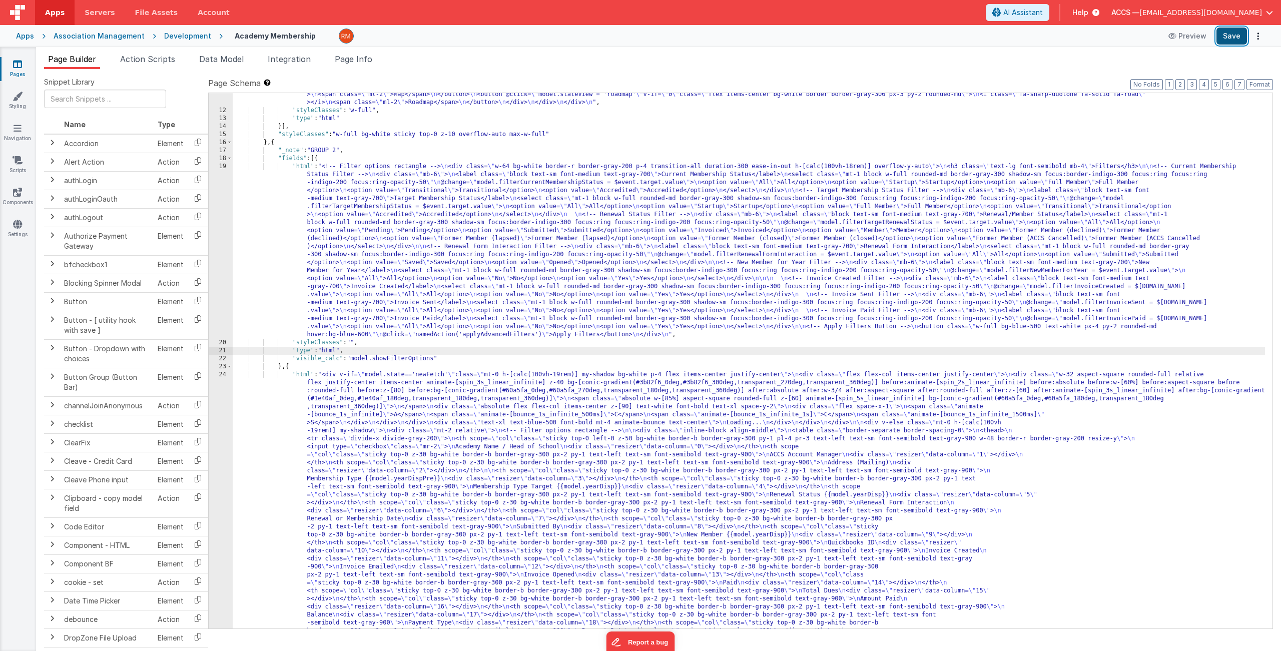
click at [1105, 39] on button "Save" at bounding box center [1232, 36] width 31 height 17
click at [350, 57] on span "Page Info" at bounding box center [354, 59] width 38 height 10
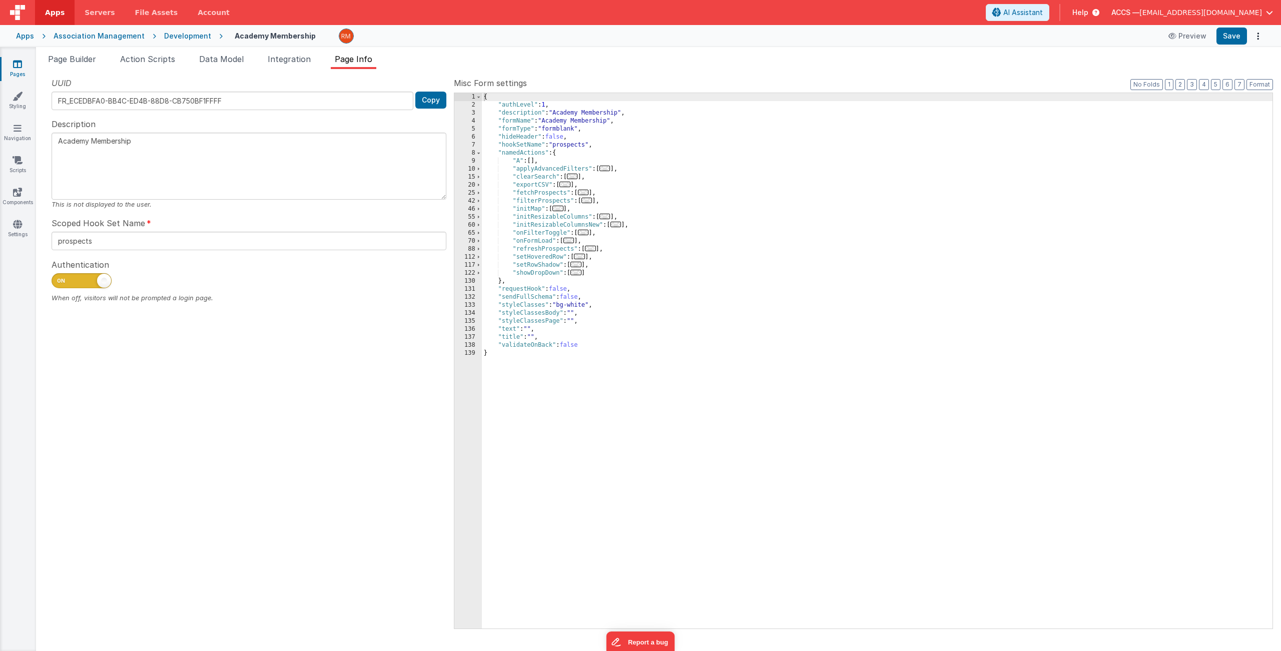
click at [562, 209] on span "..." at bounding box center [558, 209] width 11 height 6
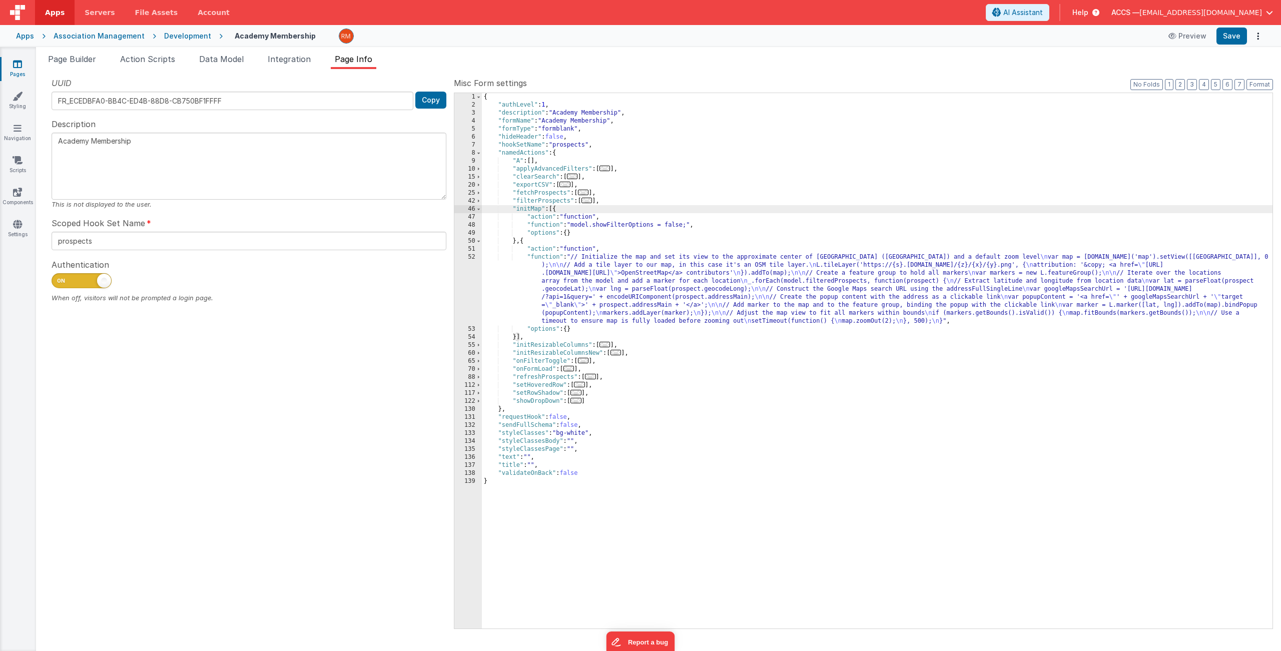
click at [552, 225] on div "{ "authLevel" : 1 , "description" : "Academy Membership" , "formName" : "Academ…" at bounding box center [877, 369] width 791 height 552
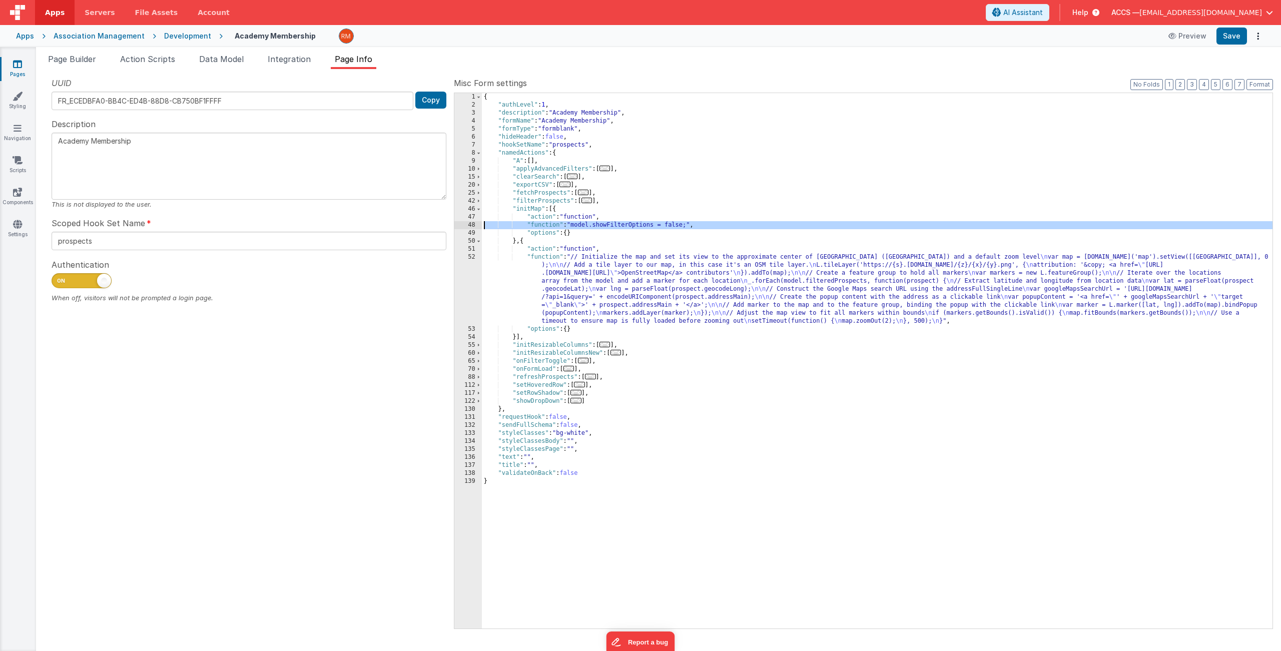
click at [470, 224] on div "48" at bounding box center [468, 225] width 28 height 8
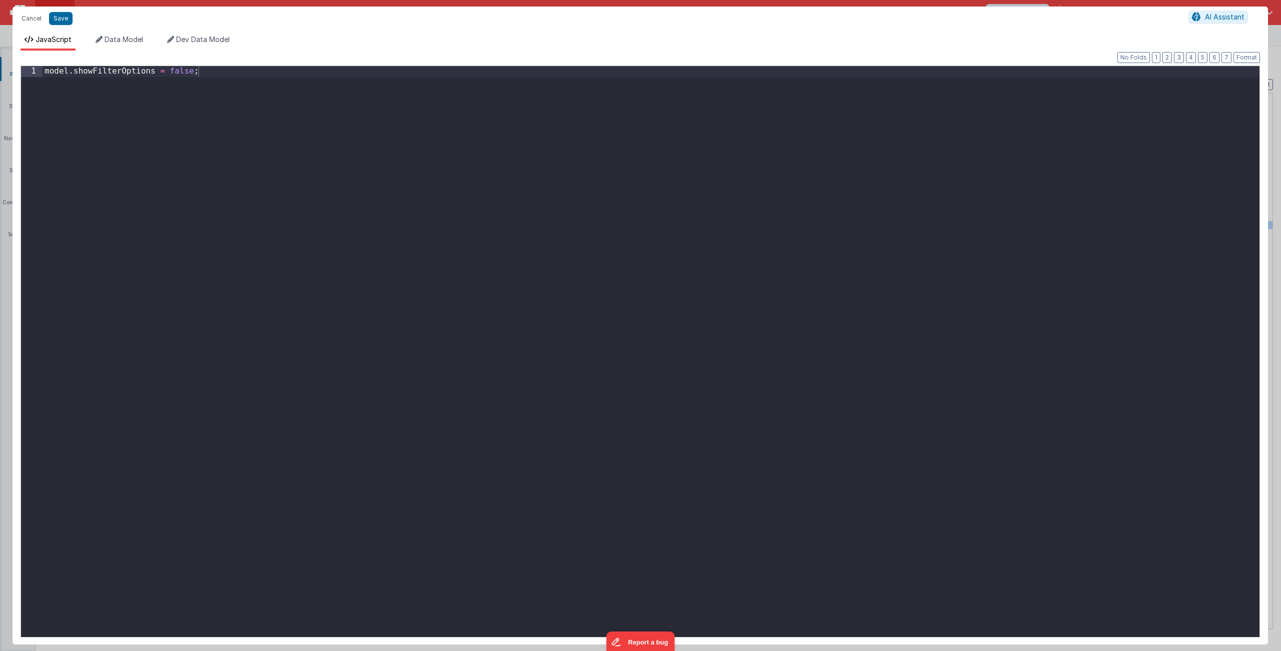
click at [195, 74] on div "model . showFilterOptions = false ;" at bounding box center [651, 362] width 1217 height 593
click at [68, 23] on button "Save" at bounding box center [61, 18] width 24 height 13
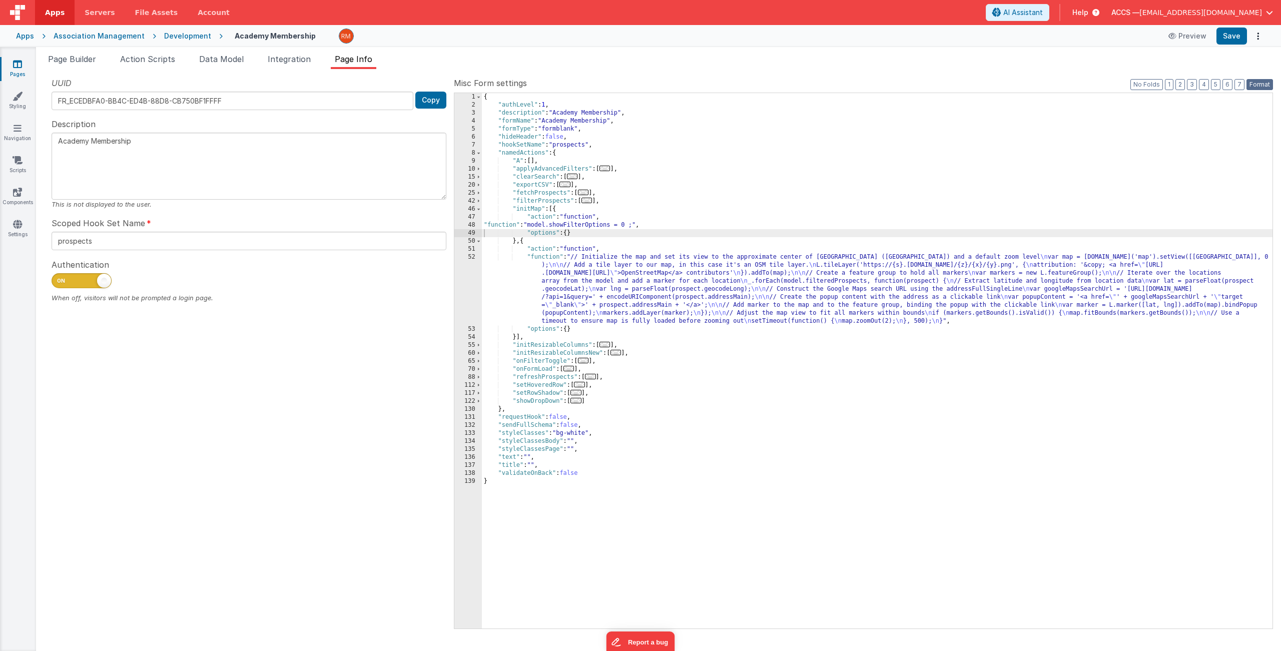
click at [1105, 86] on button "Format" at bounding box center [1260, 84] width 27 height 11
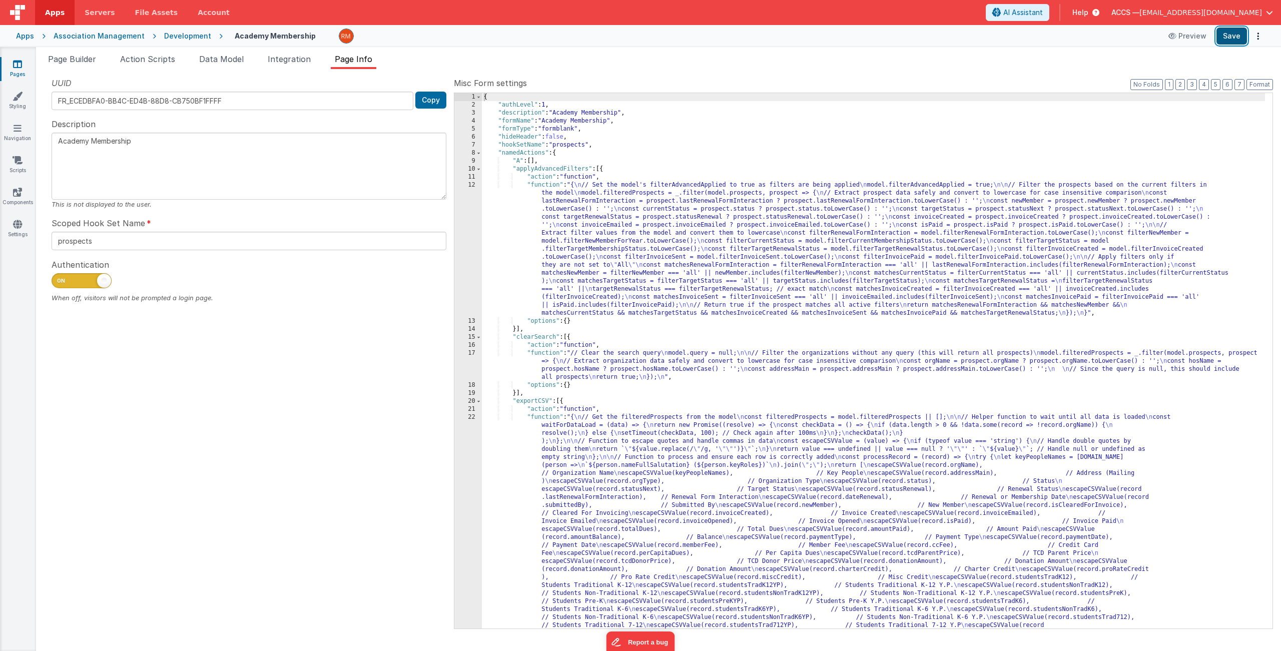
click at [1105, 35] on button "Save" at bounding box center [1232, 36] width 31 height 17
click at [90, 59] on span "Page Builder" at bounding box center [72, 59] width 48 height 10
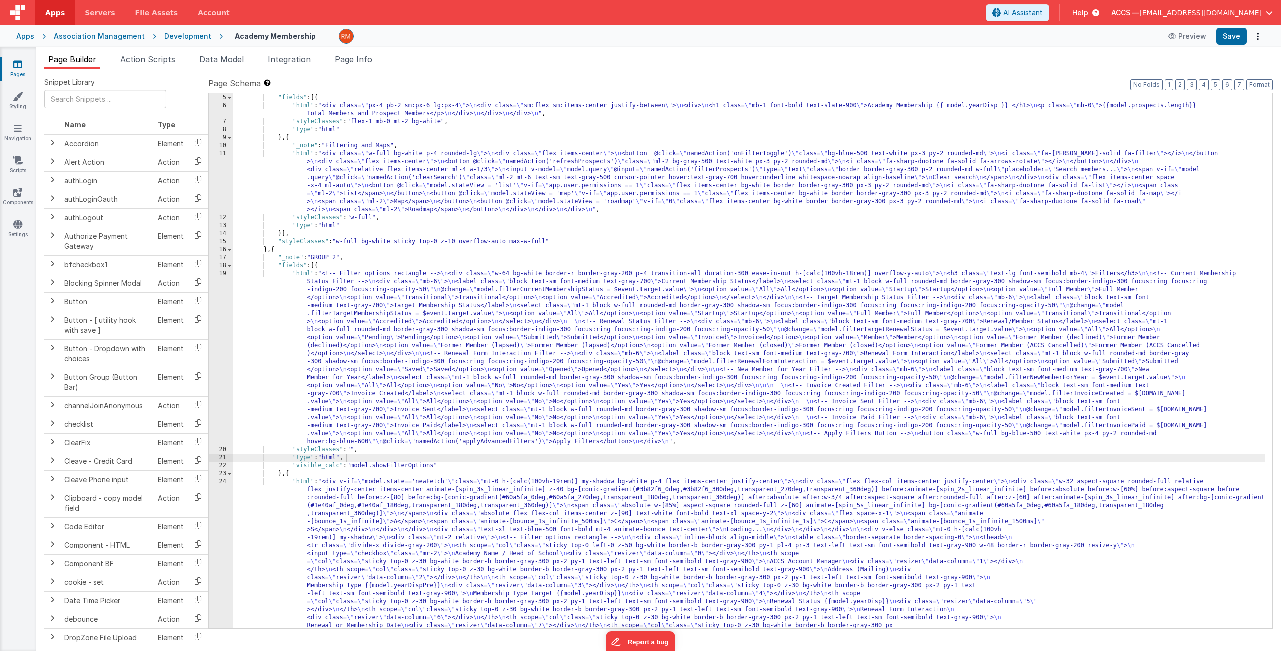
scroll to position [12, 0]
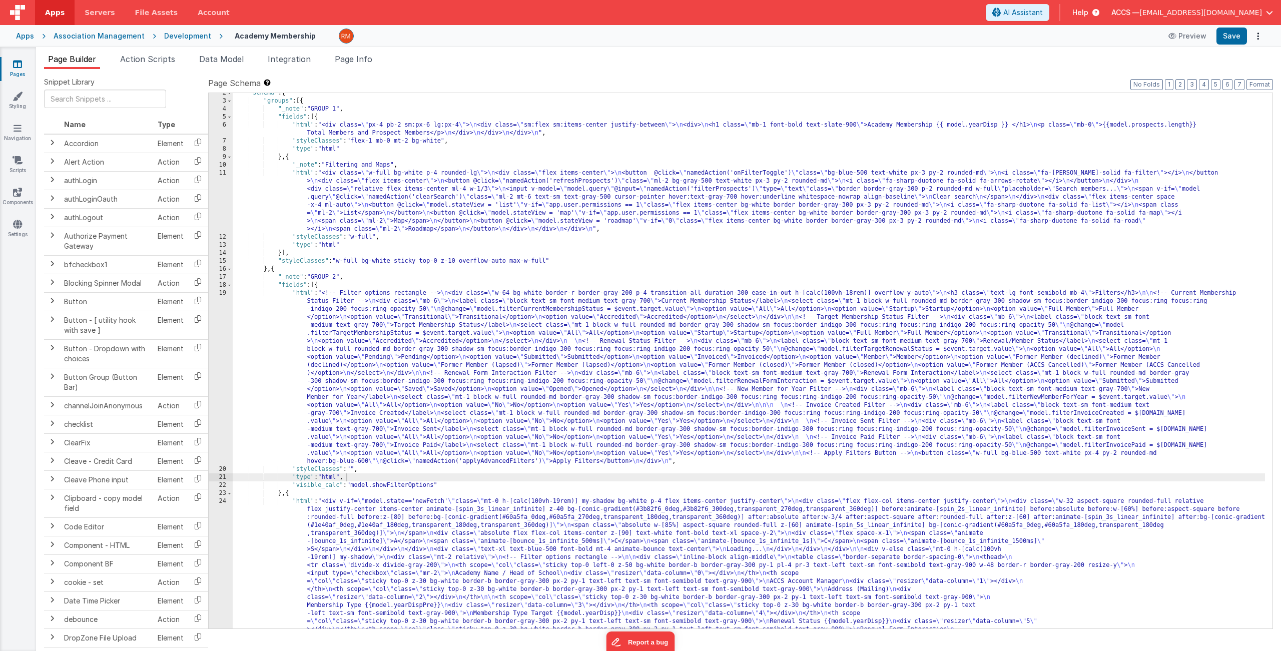
click at [224, 173] on div "11" at bounding box center [221, 201] width 24 height 64
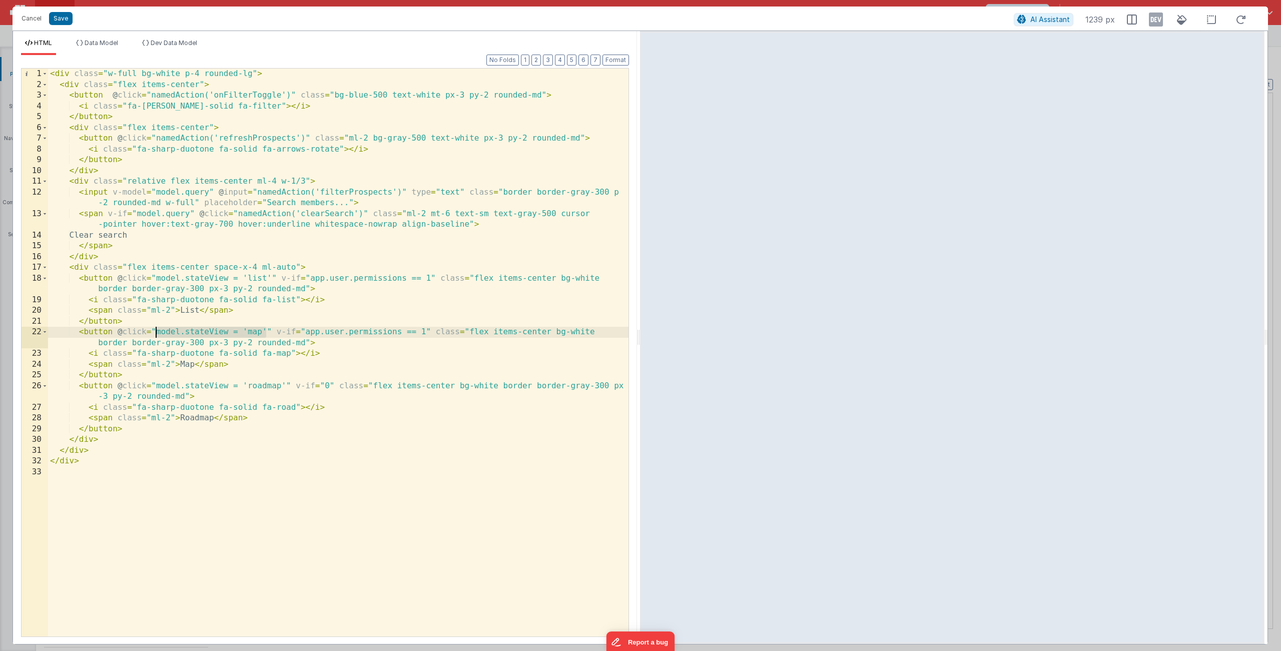
drag, startPoint x: 264, startPoint y: 333, endPoint x: 155, endPoint y: 331, distance: 109.1
click at [155, 331] on div "< div class = "w-full bg-white p-4 rounded-lg" > < div class = "flex items-cent…" at bounding box center [338, 364] width 581 height 590
click at [265, 334] on div "< div class = "w-full bg-white p-4 rounded-lg" > < div class = "flex items-cent…" at bounding box center [338, 364] width 581 height 590
paste textarea
click at [268, 334] on div "< div class = "w-full bg-white p-4 rounded-lg" > < div class = "flex items-cent…" at bounding box center [338, 364] width 581 height 590
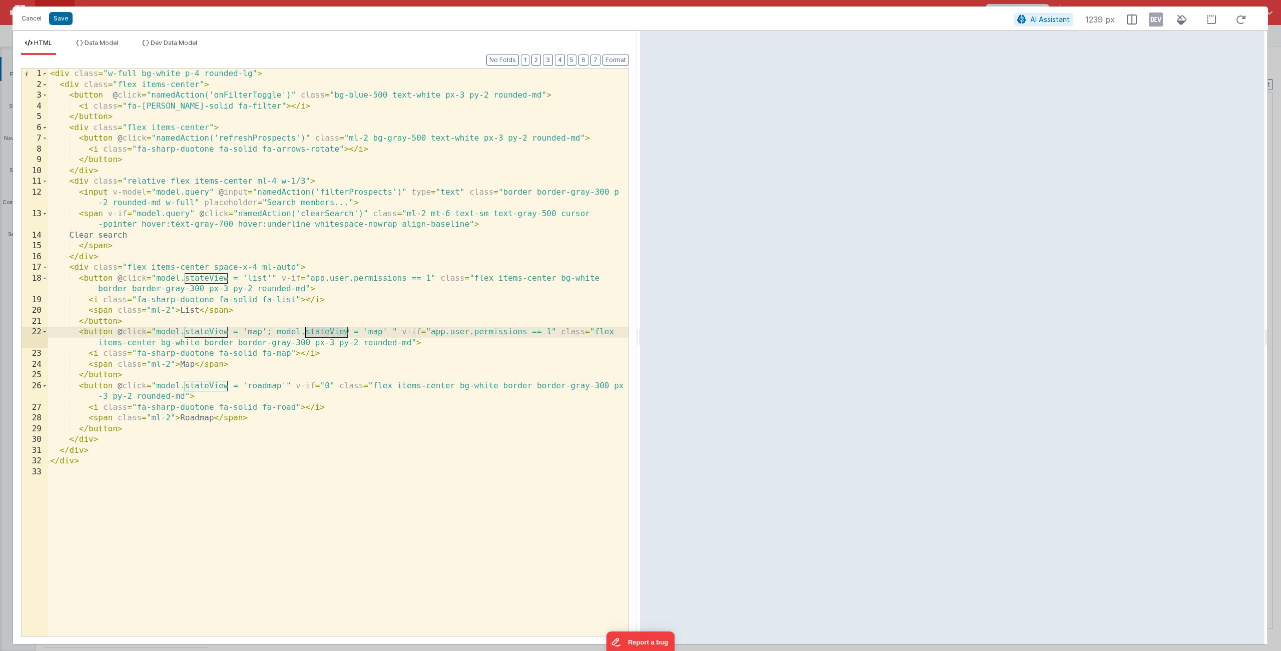
drag, startPoint x: 349, startPoint y: 335, endPoint x: 304, endPoint y: 332, distance: 44.6
click at [304, 332] on div "< div class = "w-full bg-white p-4 rounded-lg" > < div class = "flex items-cent…" at bounding box center [338, 364] width 581 height 590
click at [420, 332] on div "< div class = "w-full bg-white p-4 rounded-lg" > < div class = "flex items-cent…" at bounding box center [338, 364] width 581 height 590
click at [62, 23] on button "Save" at bounding box center [61, 18] width 24 height 13
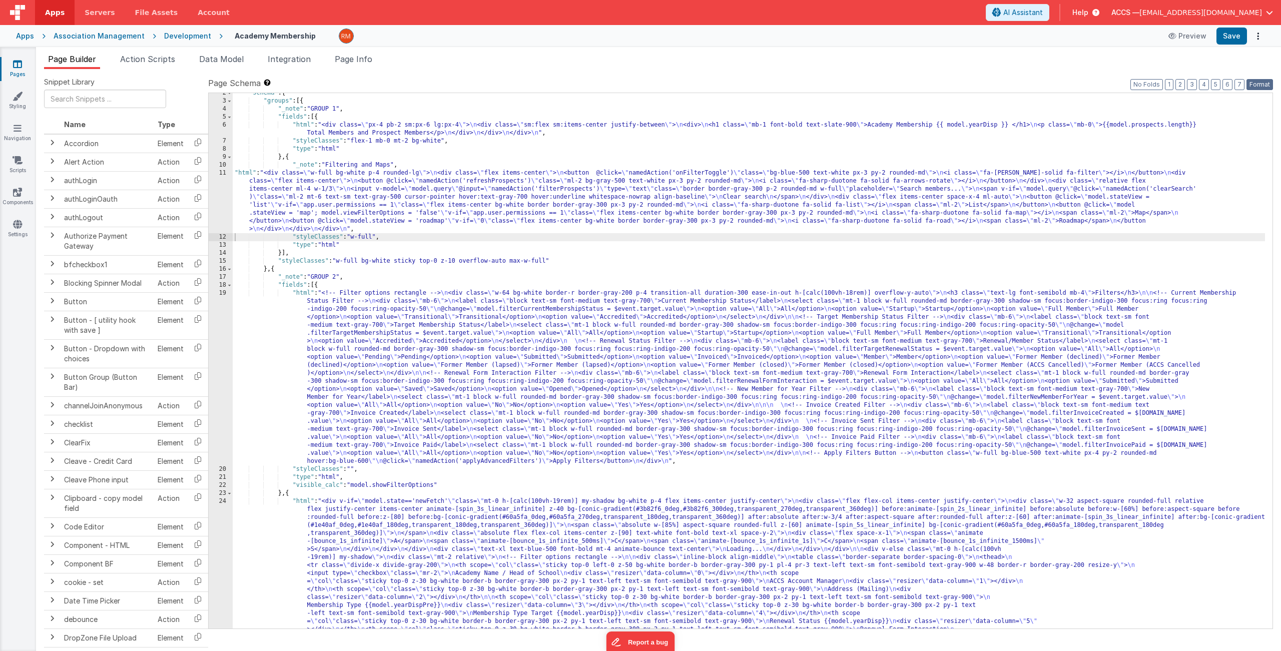
click at [1105, 83] on button "Format" at bounding box center [1260, 84] width 27 height 11
click at [1105, 39] on button "Save" at bounding box center [1232, 36] width 31 height 17
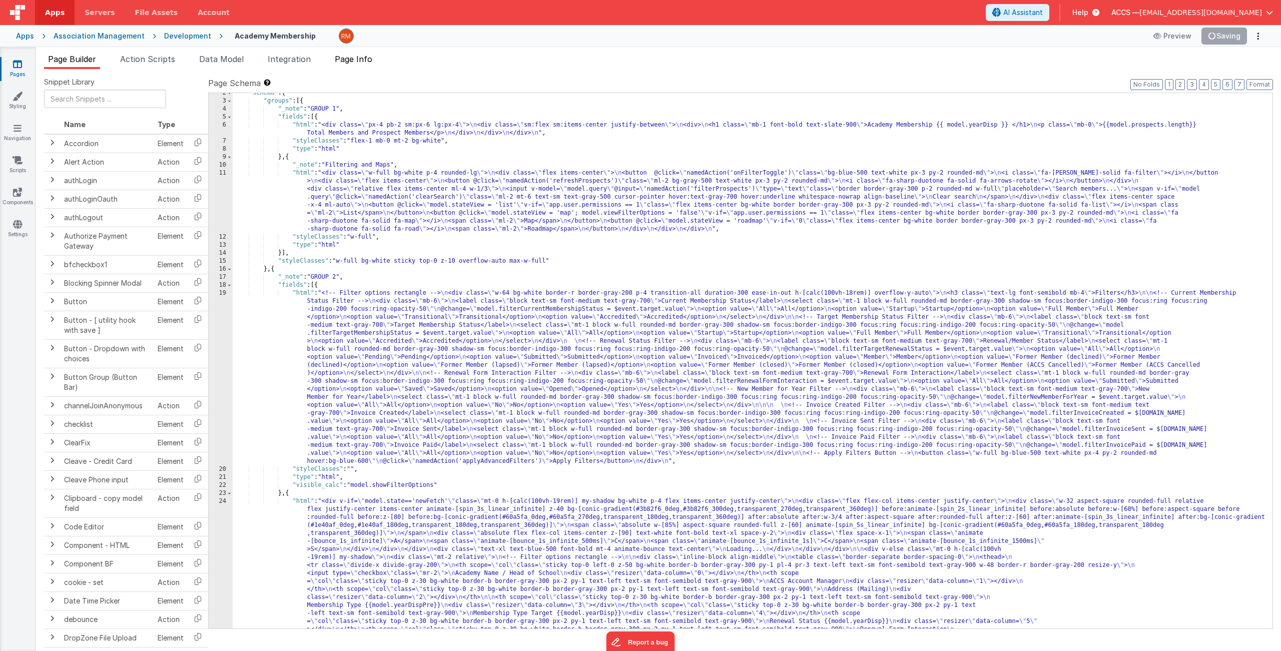
click at [364, 59] on span "Page Info" at bounding box center [354, 59] width 38 height 10
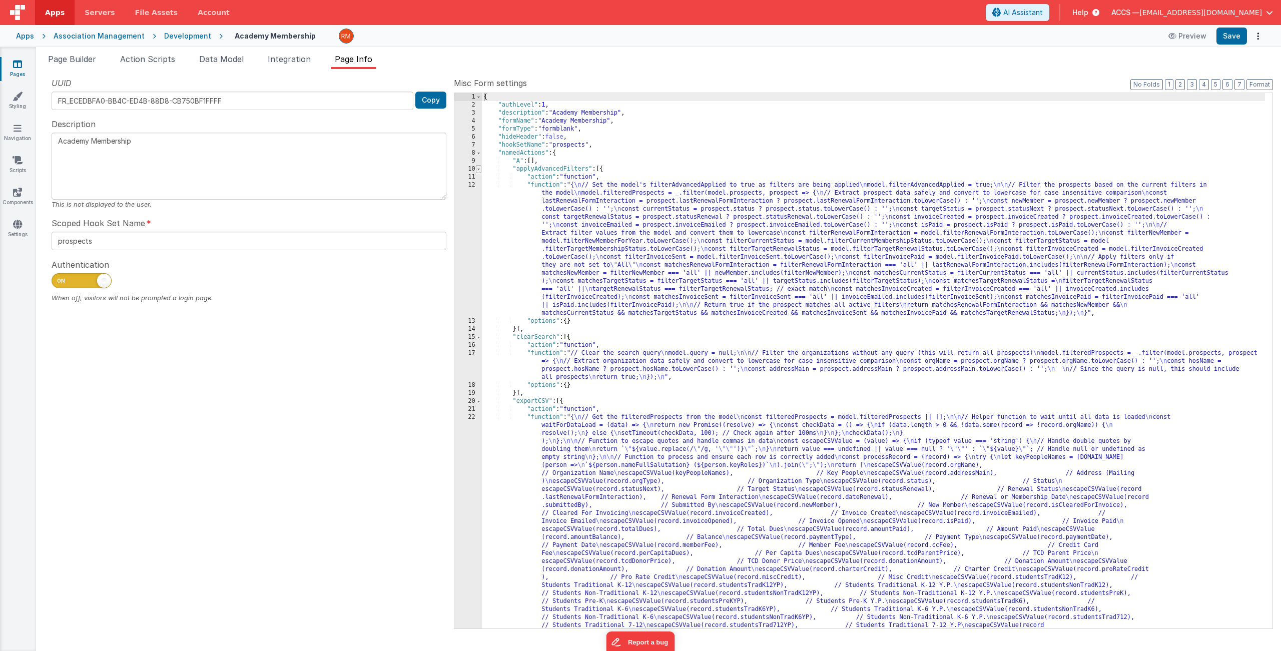
click at [477, 170] on span at bounding box center [479, 169] width 6 height 8
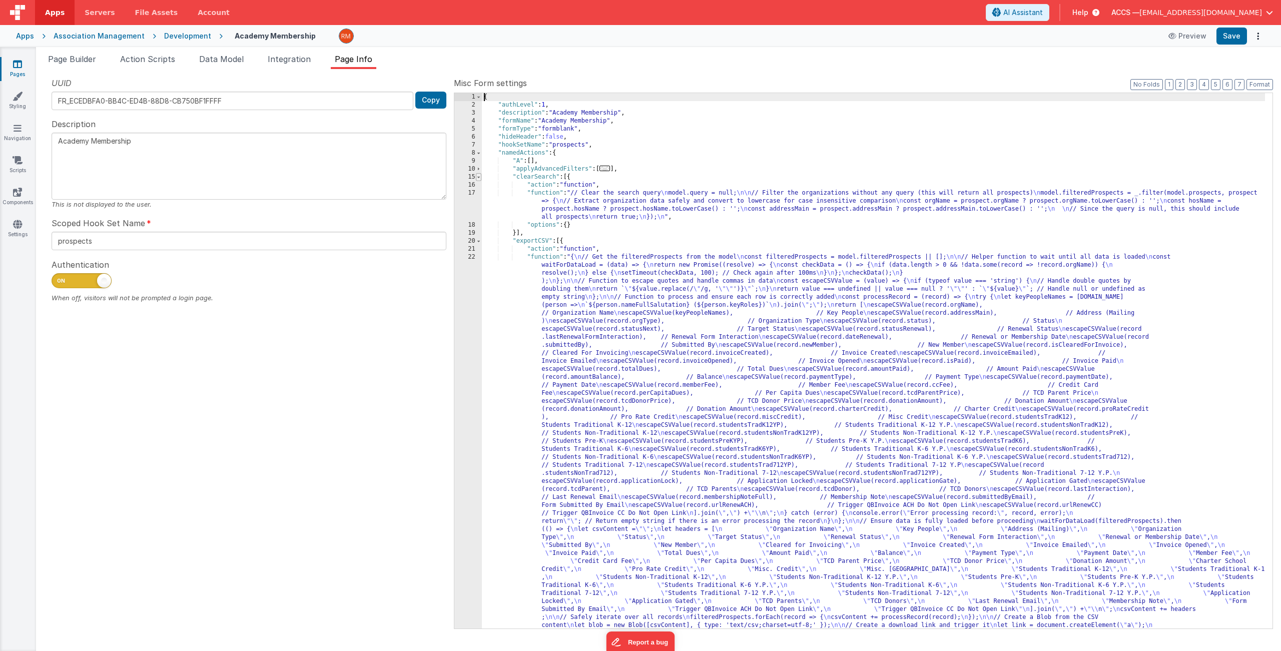
click at [477, 178] on span at bounding box center [479, 177] width 6 height 8
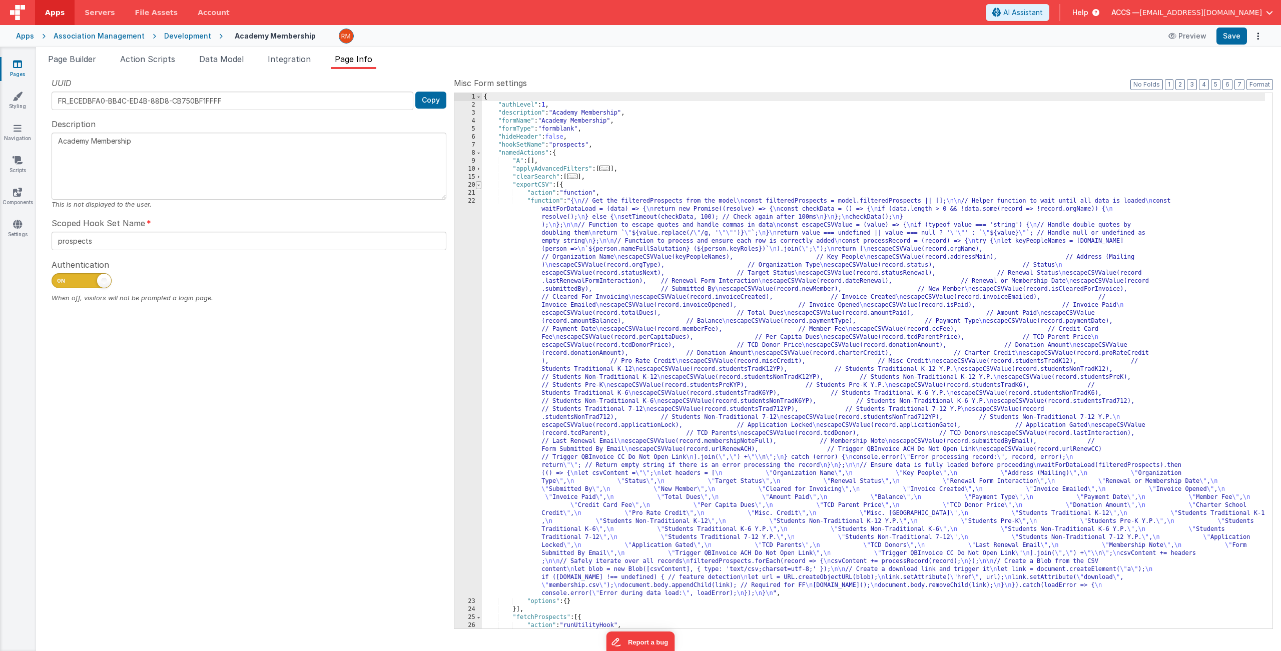
click at [478, 187] on span at bounding box center [479, 185] width 6 height 8
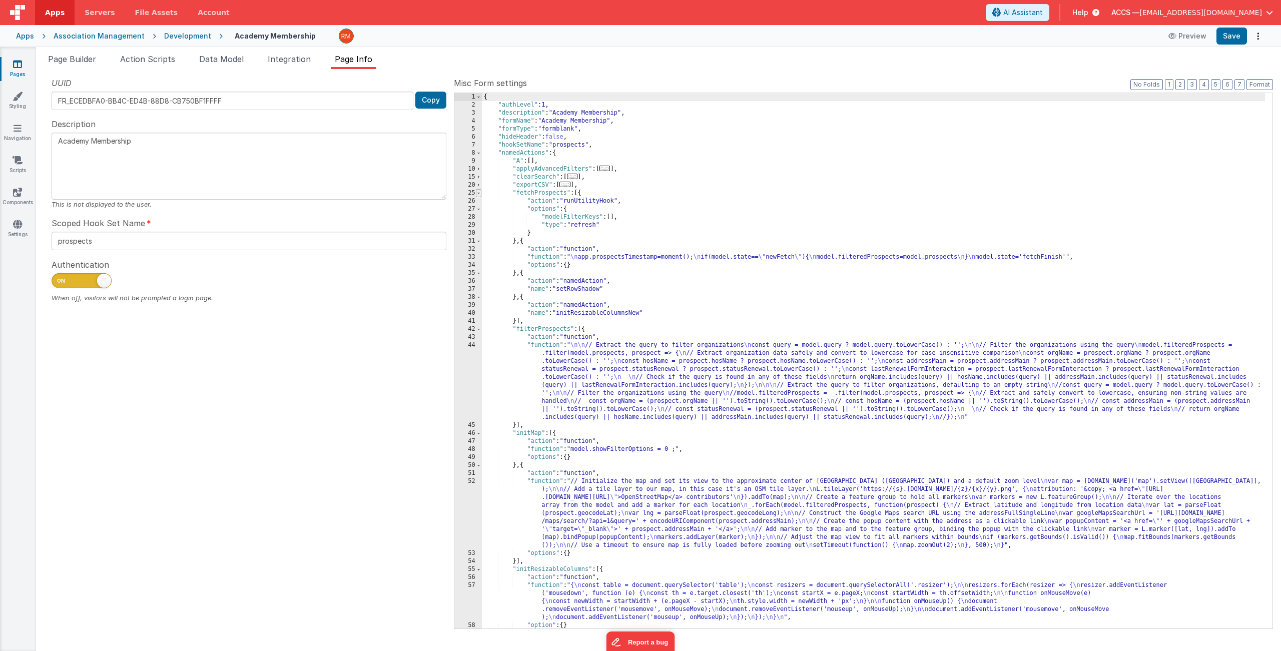
click at [479, 193] on span at bounding box center [479, 193] width 6 height 8
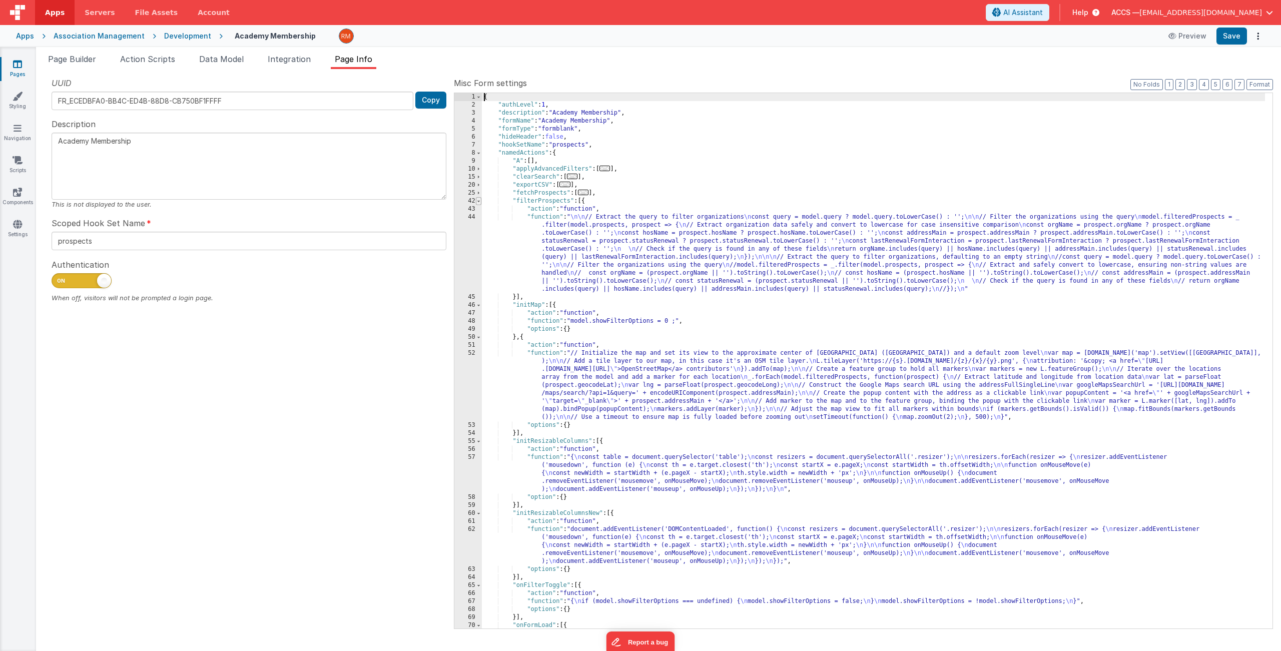
click at [479, 198] on span at bounding box center [479, 201] width 6 height 8
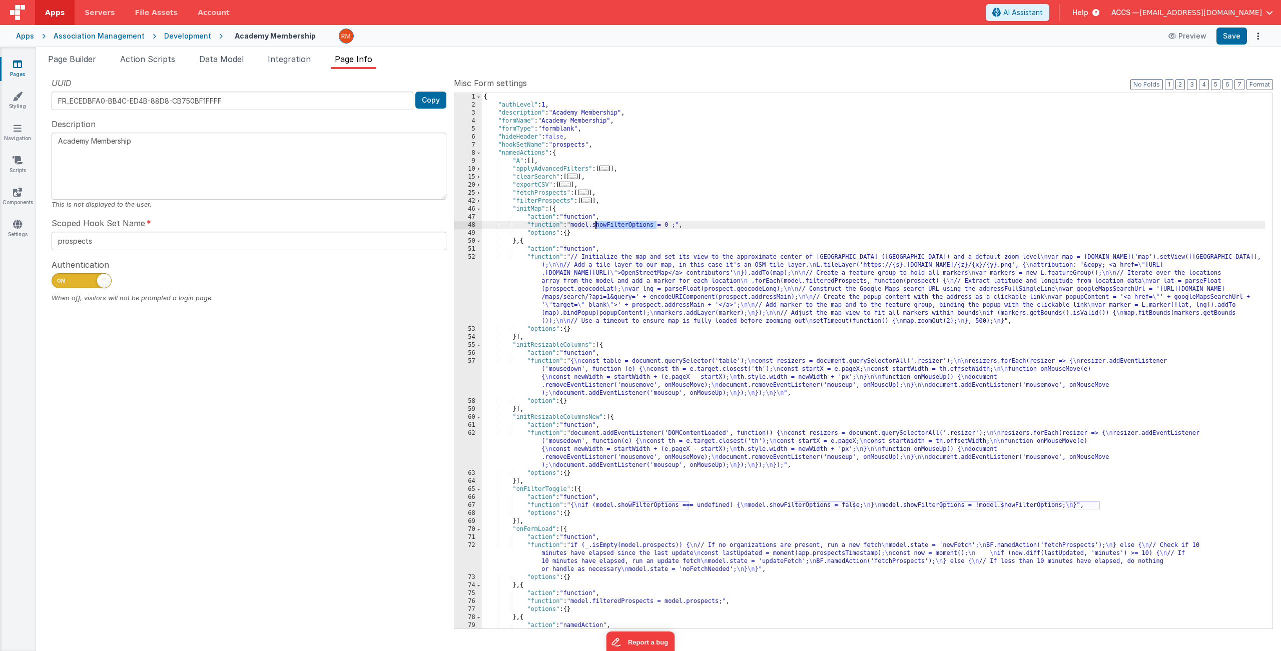
drag, startPoint x: 657, startPoint y: 227, endPoint x: 597, endPoint y: 223, distance: 60.2
click at [597, 223] on div "{ "authLevel" : 1 , "description" : "Academy Membership" , "formName" : "Academ…" at bounding box center [873, 369] width 783 height 552
click at [525, 253] on div "{ "authLevel" : 1 , "description" : "Academy Membership" , "formName" : "Academ…" at bounding box center [873, 369] width 783 height 552
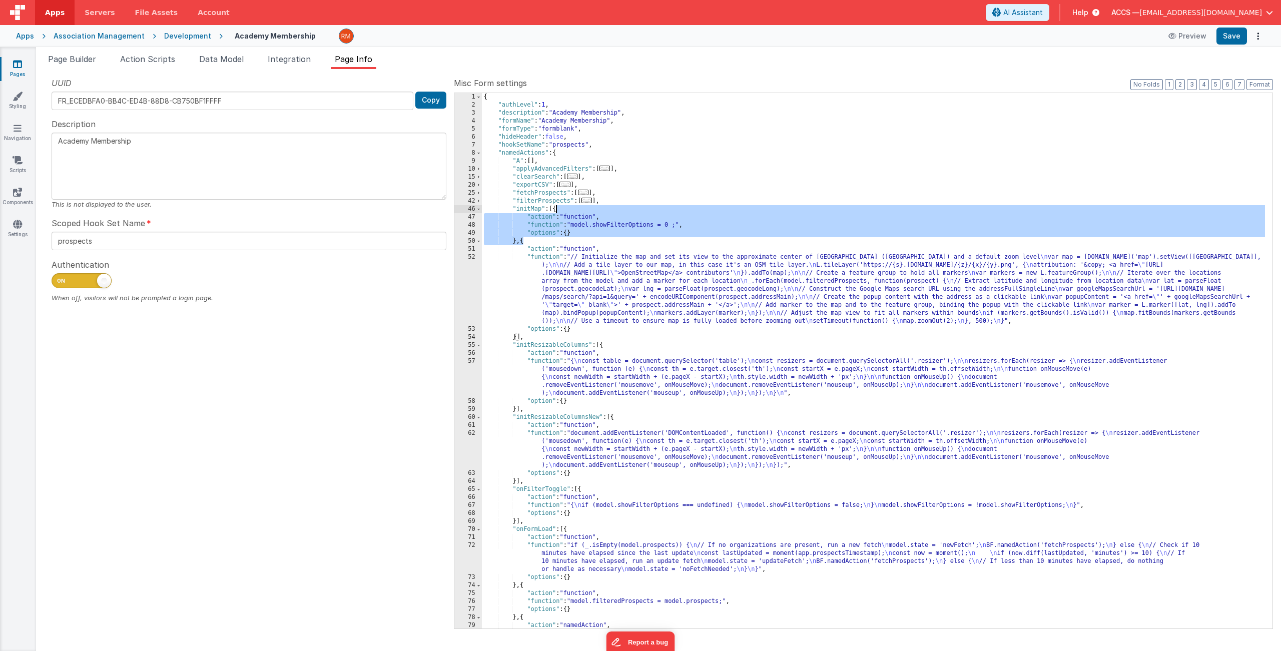
drag, startPoint x: 525, startPoint y: 243, endPoint x: 557, endPoint y: 210, distance: 45.3
click at [557, 210] on div "{ "authLevel" : 1 , "description" : "Academy Membership" , "formName" : "Academ…" at bounding box center [873, 369] width 783 height 552
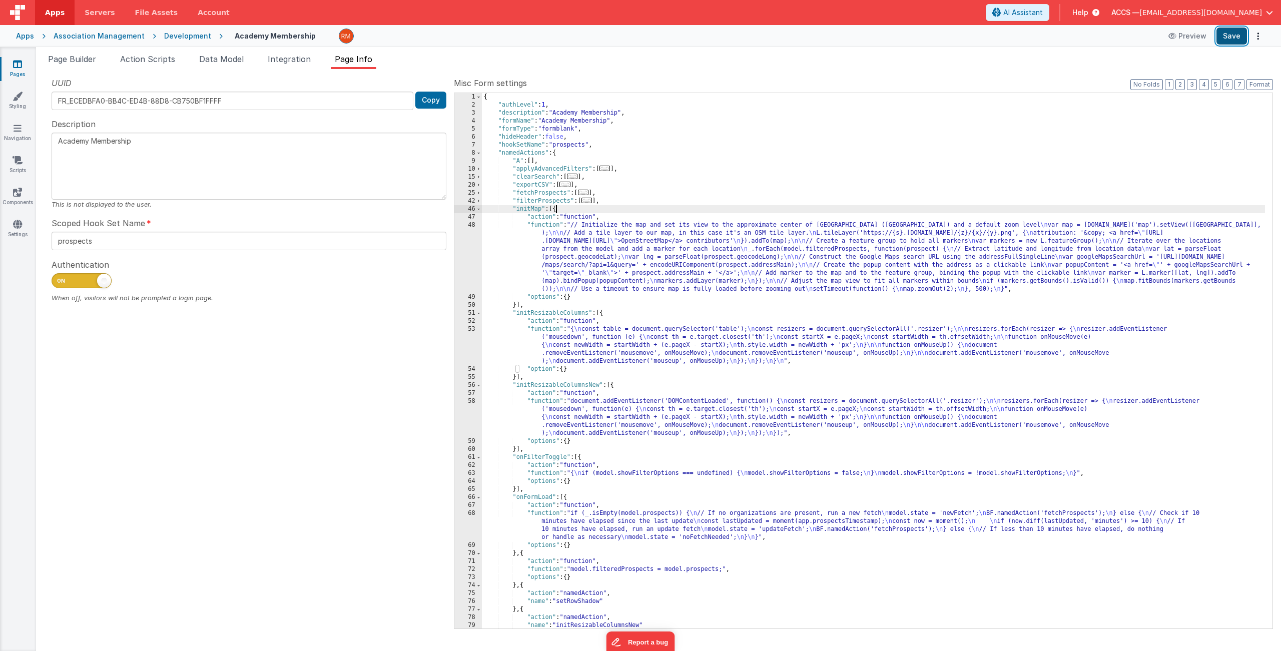
click at [1105, 42] on button "Save" at bounding box center [1232, 36] width 31 height 17
click at [82, 61] on span "Page Builder" at bounding box center [72, 59] width 48 height 10
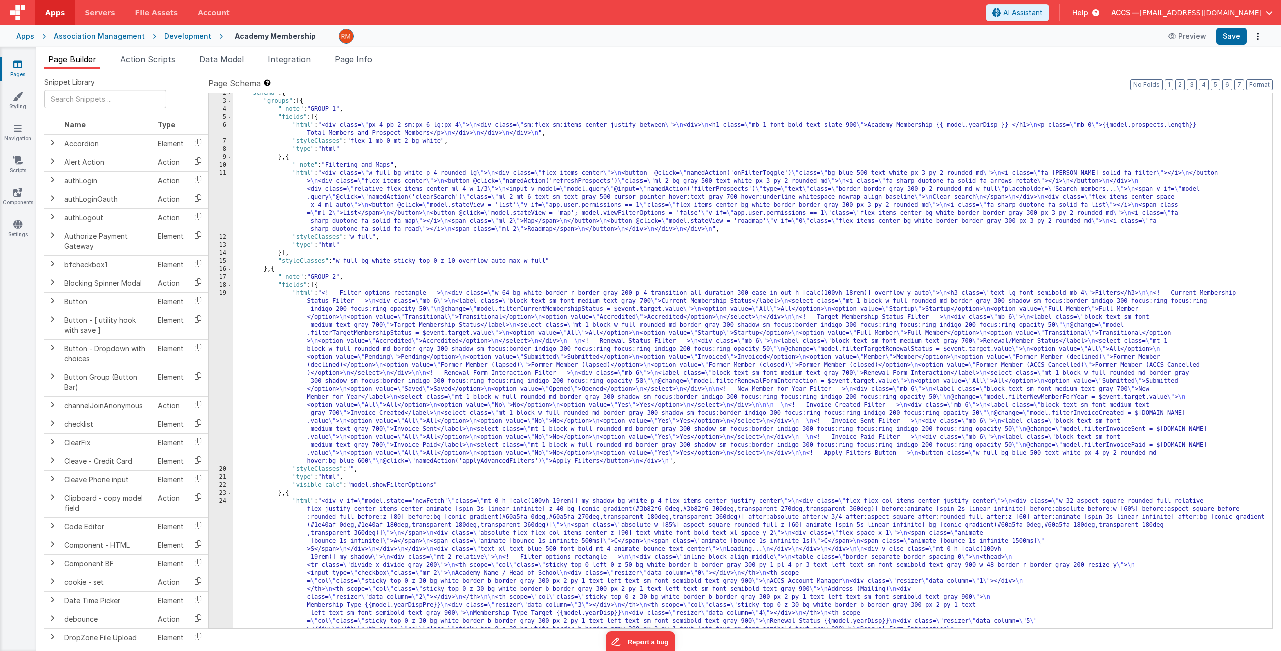
click at [223, 172] on div "11" at bounding box center [221, 201] width 24 height 64
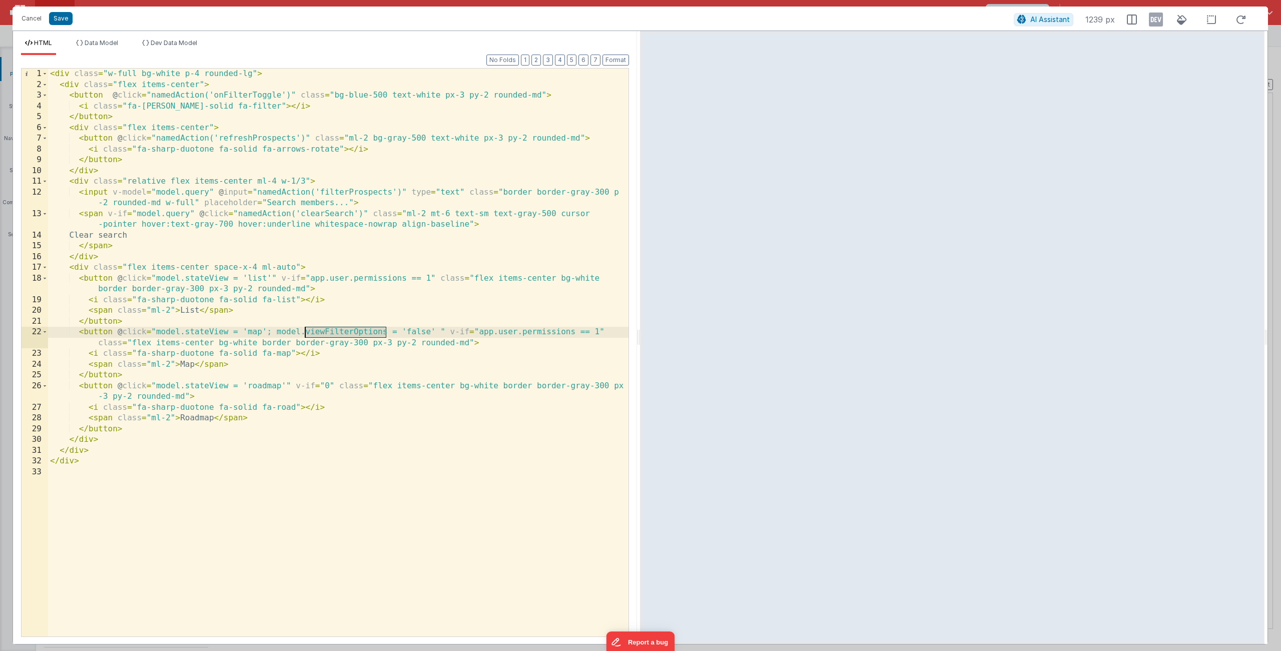
drag, startPoint x: 386, startPoint y: 333, endPoint x: 305, endPoint y: 330, distance: 80.6
click at [305, 330] on div "< div class = "w-full bg-white p-4 rounded-lg" > < div class = "flex items-cent…" at bounding box center [338, 364] width 581 height 590
click at [438, 333] on div "< div class = "w-full bg-white p-4 rounded-lg" > < div class = "flex items-cent…" at bounding box center [338, 364] width 581 height 590
click at [61, 19] on button "Save" at bounding box center [61, 18] width 24 height 13
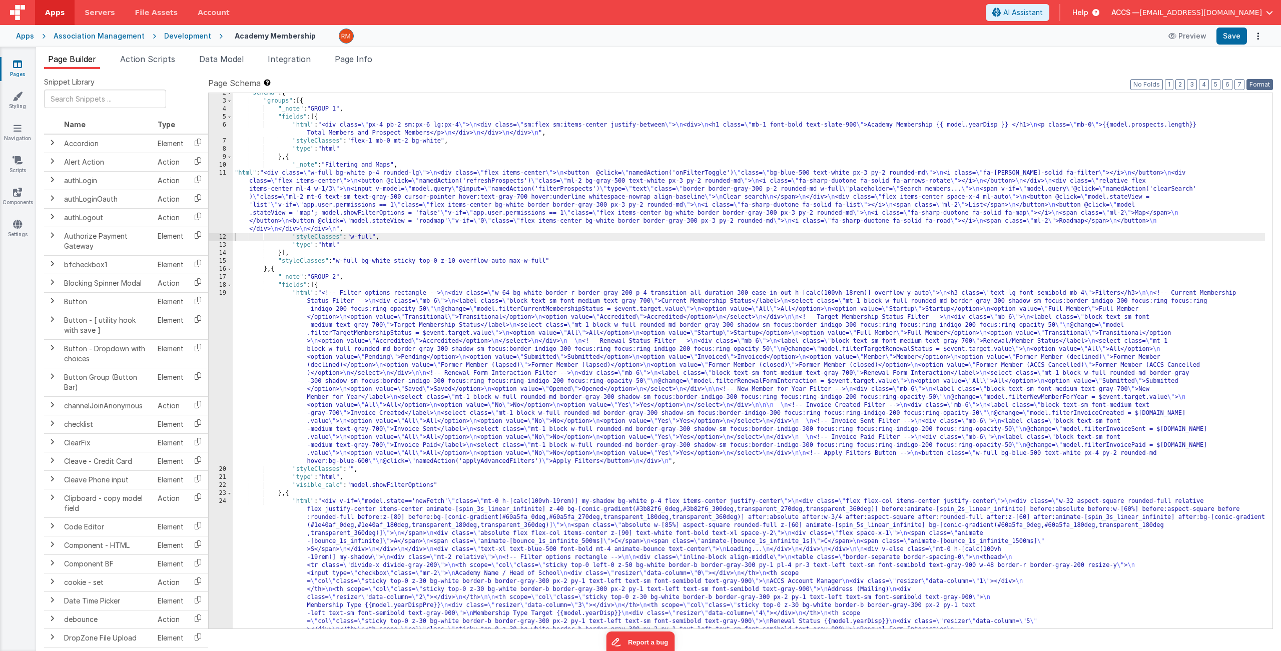
click at [1105, 86] on button "Format" at bounding box center [1260, 84] width 27 height 11
click at [1105, 41] on button "Save" at bounding box center [1232, 36] width 31 height 17
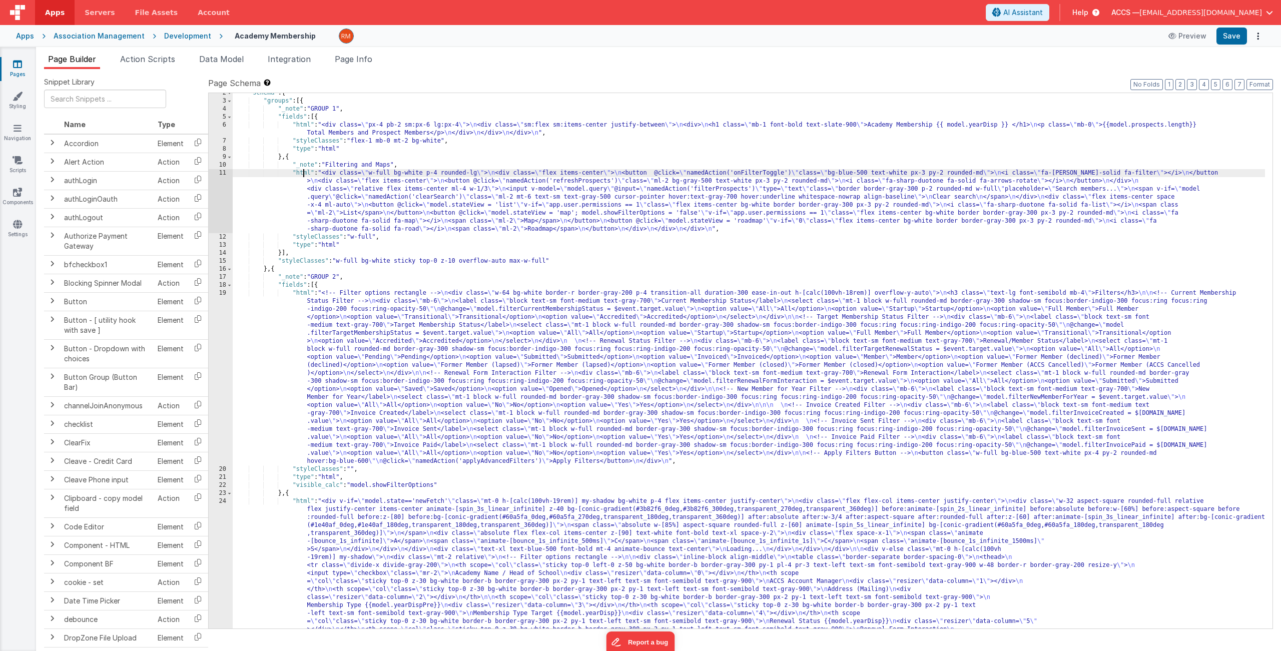
click at [222, 171] on div "11" at bounding box center [221, 201] width 24 height 64
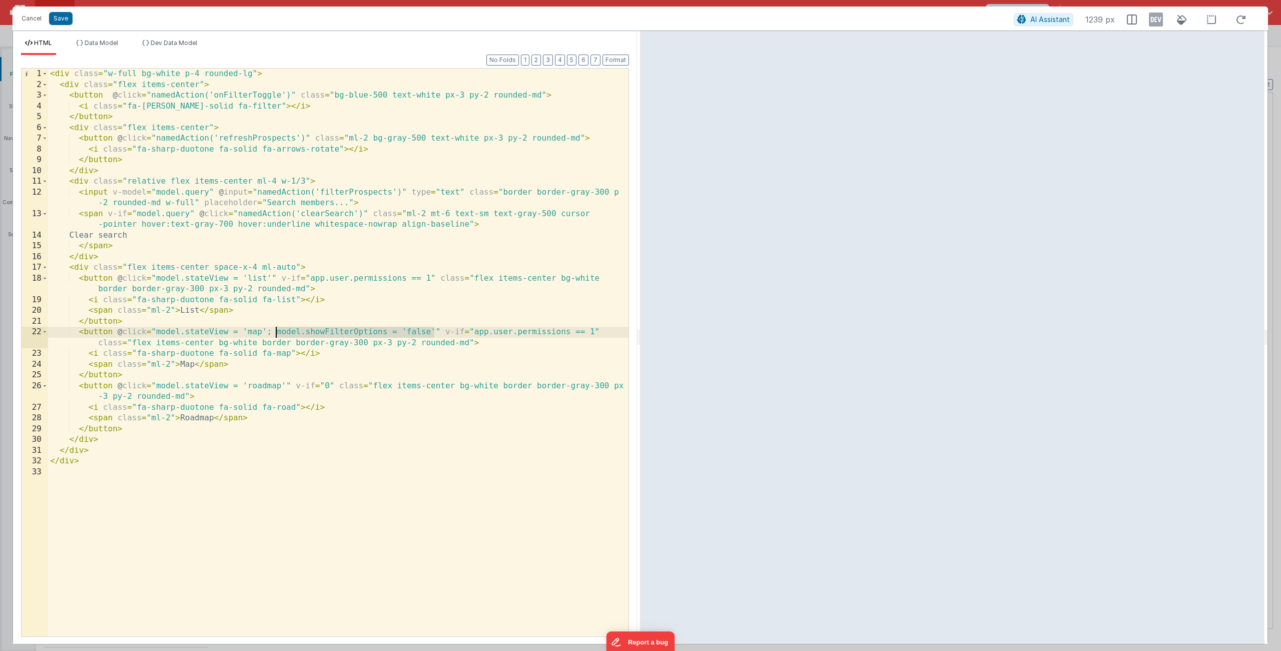
drag, startPoint x: 434, startPoint y: 333, endPoint x: 274, endPoint y: 331, distance: 159.7
click at [274, 331] on div "< div class = "w-full bg-white p-4 rounded-lg" > < div class = "flex items-cent…" at bounding box center [338, 364] width 581 height 590
click at [153, 331] on div "< div class = "w-full bg-white p-4 rounded-lg" > < div class = "flex items-cent…" at bounding box center [338, 364] width 581 height 590
click at [155, 333] on div "< div class = "w-full bg-white p-4 rounded-lg" > < div class = "flex items-cent…" at bounding box center [338, 364] width 581 height 590
paste textarea
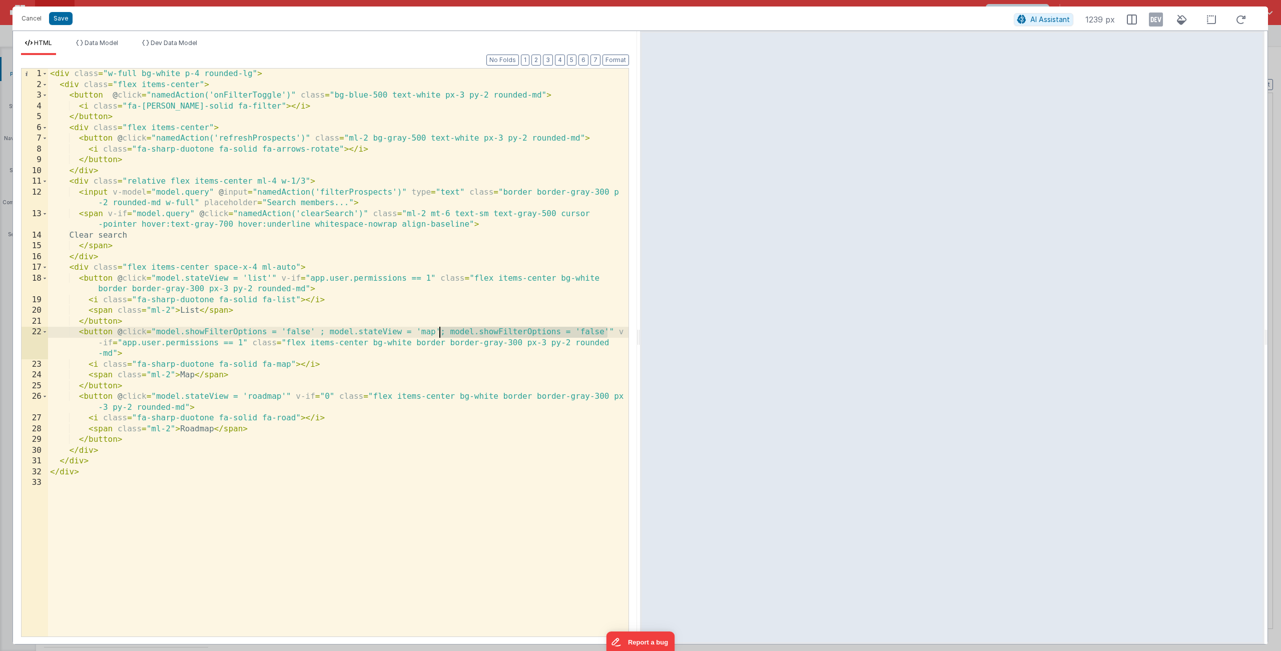
drag, startPoint x: 607, startPoint y: 332, endPoint x: 439, endPoint y: 333, distance: 167.2
click at [439, 333] on div "< div class = "w-full bg-white p-4 rounded-lg" > < div class = "flex items-cent…" at bounding box center [338, 364] width 581 height 590
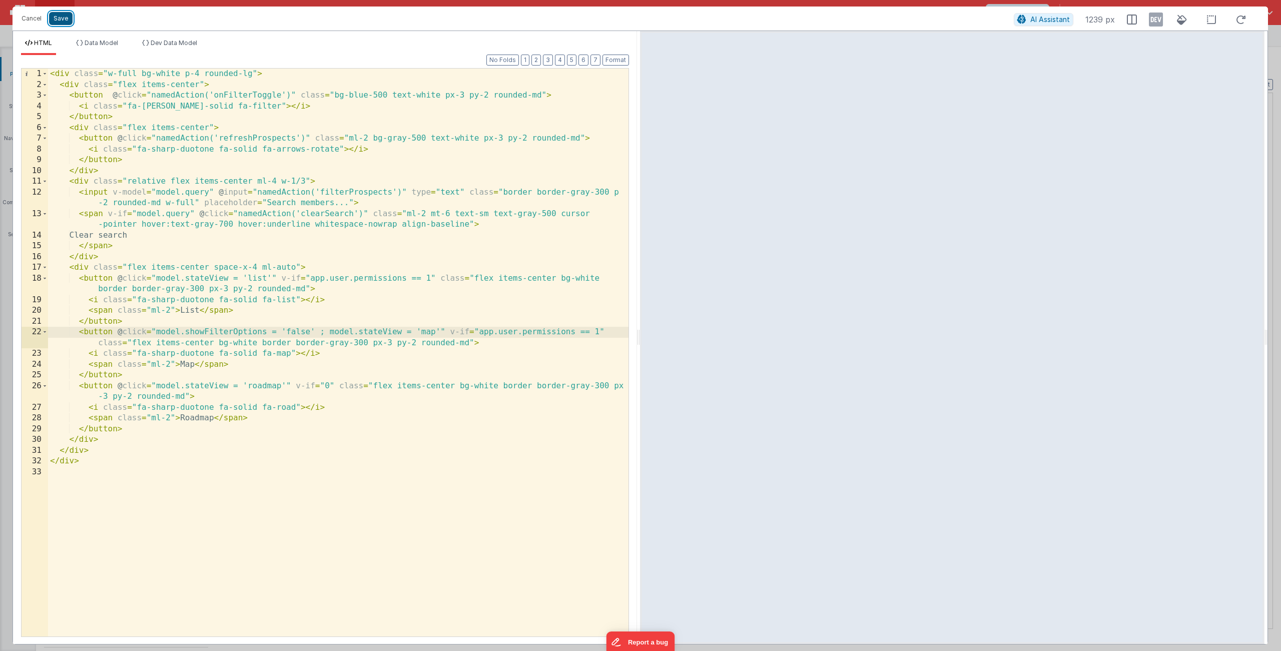
click at [63, 25] on button "Save" at bounding box center [61, 18] width 24 height 13
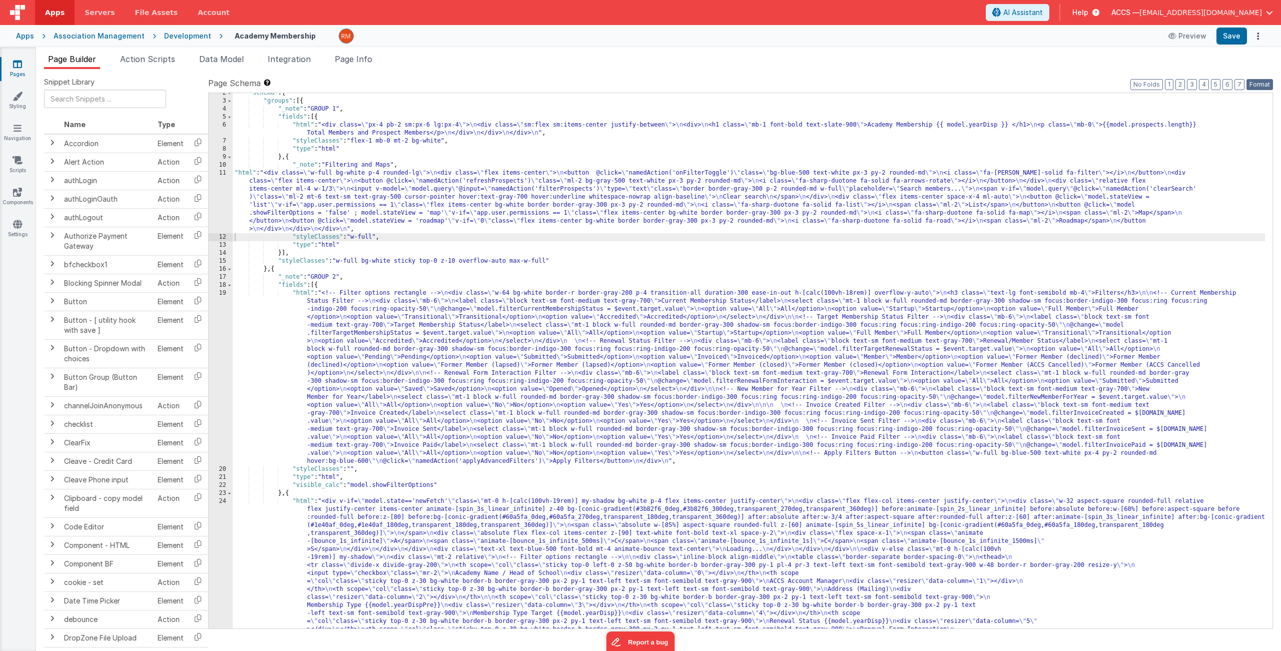
click at [1105, 82] on button "Format" at bounding box center [1260, 84] width 27 height 11
click at [1105, 36] on button "Save" at bounding box center [1232, 36] width 31 height 17
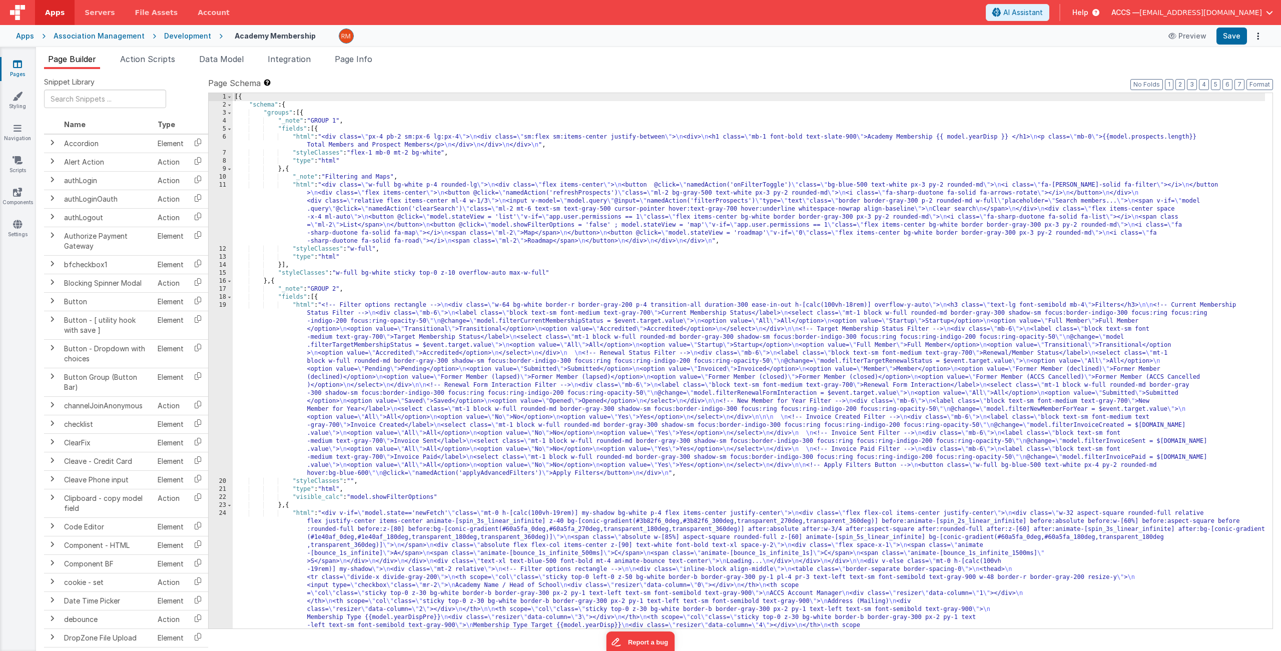
scroll to position [0, 0]
click at [226, 186] on div "11" at bounding box center [221, 213] width 24 height 64
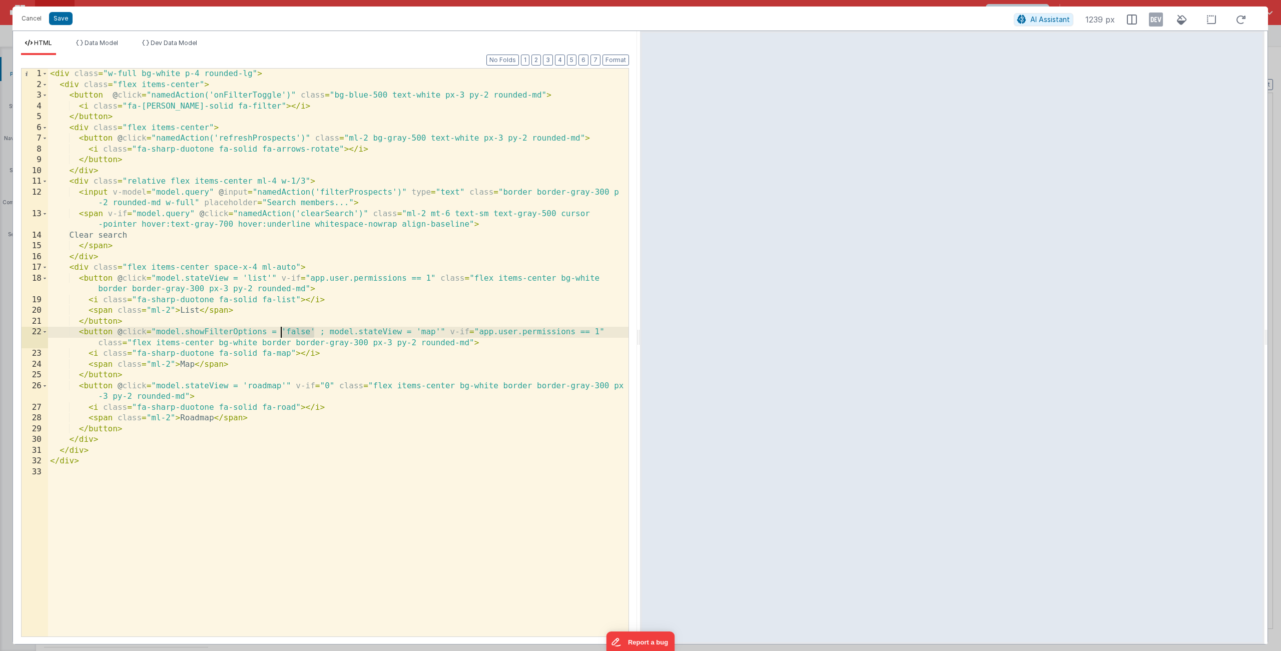
drag, startPoint x: 314, startPoint y: 332, endPoint x: 282, endPoint y: 332, distance: 32.0
click at [282, 332] on div "< div class = "w-full bg-white p-4 rounded-lg" > < div class = "flex items-cent…" at bounding box center [338, 364] width 581 height 590
click at [411, 471] on div "< div class = "w-full bg-white p-4 rounded-lg" > < div class = "flex items-cent…" at bounding box center [338, 364] width 581 height 590
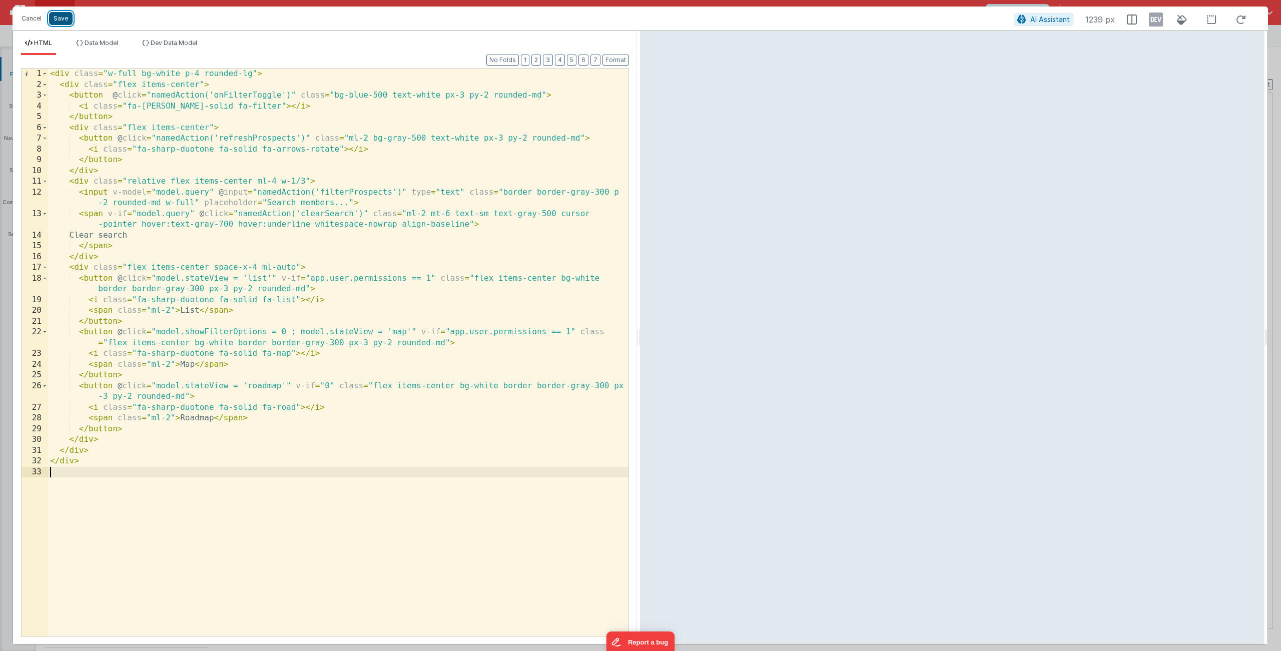
click at [64, 22] on button "Save" at bounding box center [61, 18] width 24 height 13
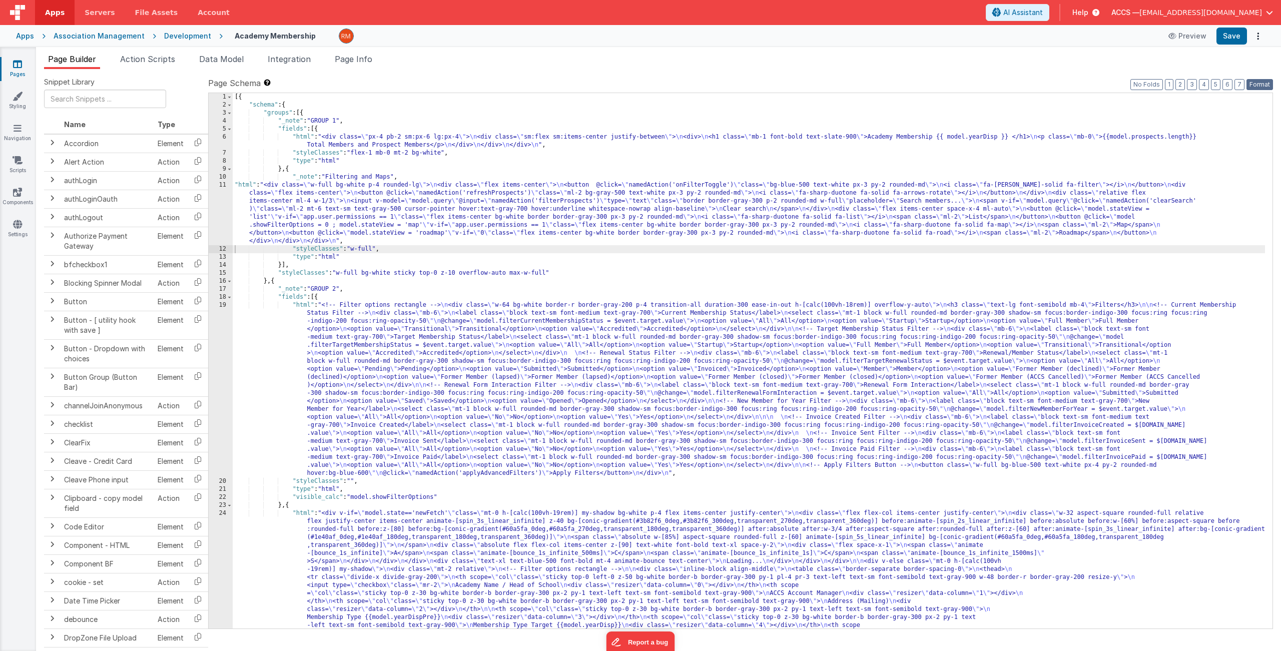
click at [1105, 84] on button "Format" at bounding box center [1260, 84] width 27 height 11
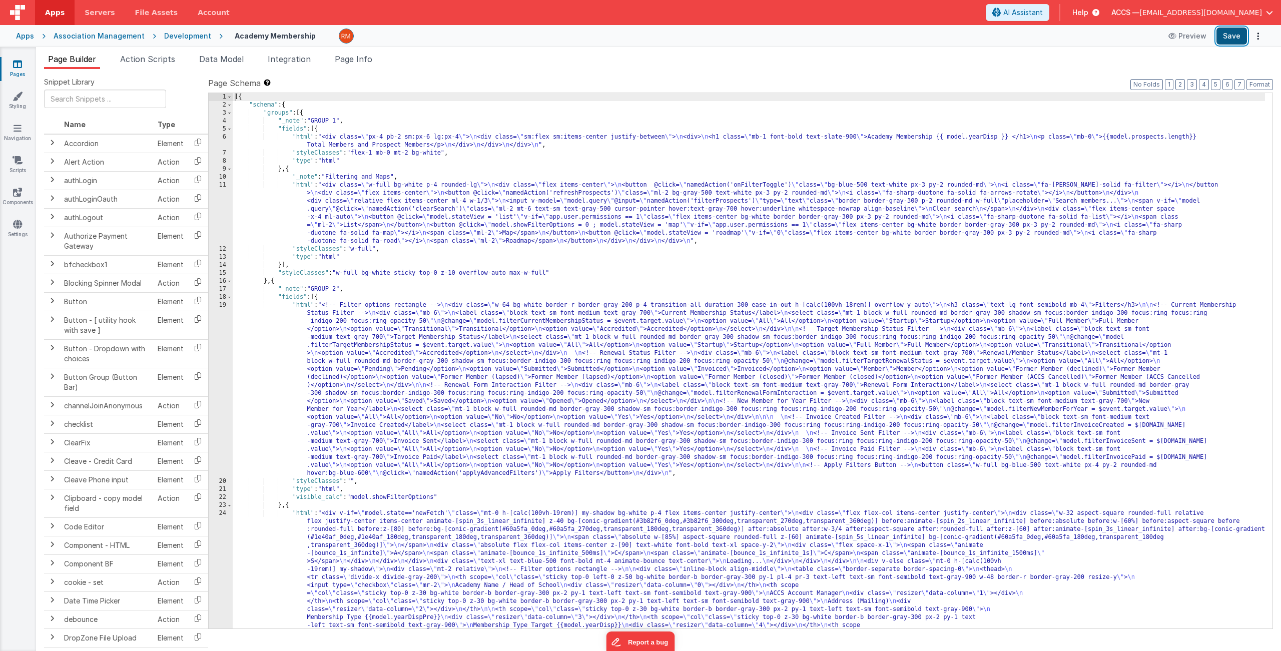
click at [1105, 38] on button "Save" at bounding box center [1232, 36] width 31 height 17
click at [237, 61] on span "Data Model" at bounding box center [221, 59] width 45 height 10
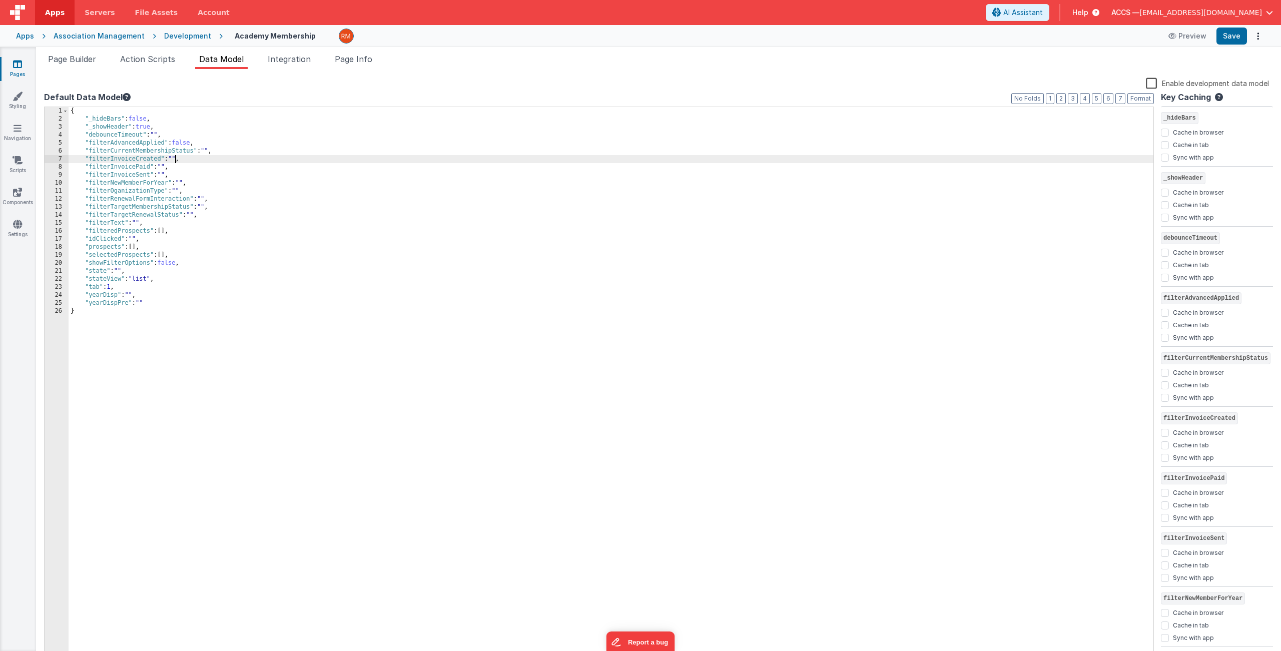
click at [174, 160] on div "{ "_hideBars" : false , "_showHeader" : true , "debounceTimeout" : "" , "filter…" at bounding box center [611, 391] width 1085 height 569
click at [164, 167] on div "{ "_hideBars" : false , "_showHeader" : true , "debounceTimeout" : "" , "filter…" at bounding box center [611, 391] width 1085 height 569
click at [164, 174] on div "{ "_hideBars" : false , "_showHeader" : true , "debounceTimeout" : "" , "filter…" at bounding box center [611, 391] width 1085 height 569
click at [183, 185] on div "{ "_hideBars" : false , "_showHeader" : true , "debounceTimeout" : "" , "filter…" at bounding box center [611, 391] width 1085 height 569
click at [179, 189] on div "{ "_hideBars" : false , "_showHeader" : true , "debounceTimeout" : "" , "filter…" at bounding box center [611, 391] width 1085 height 569
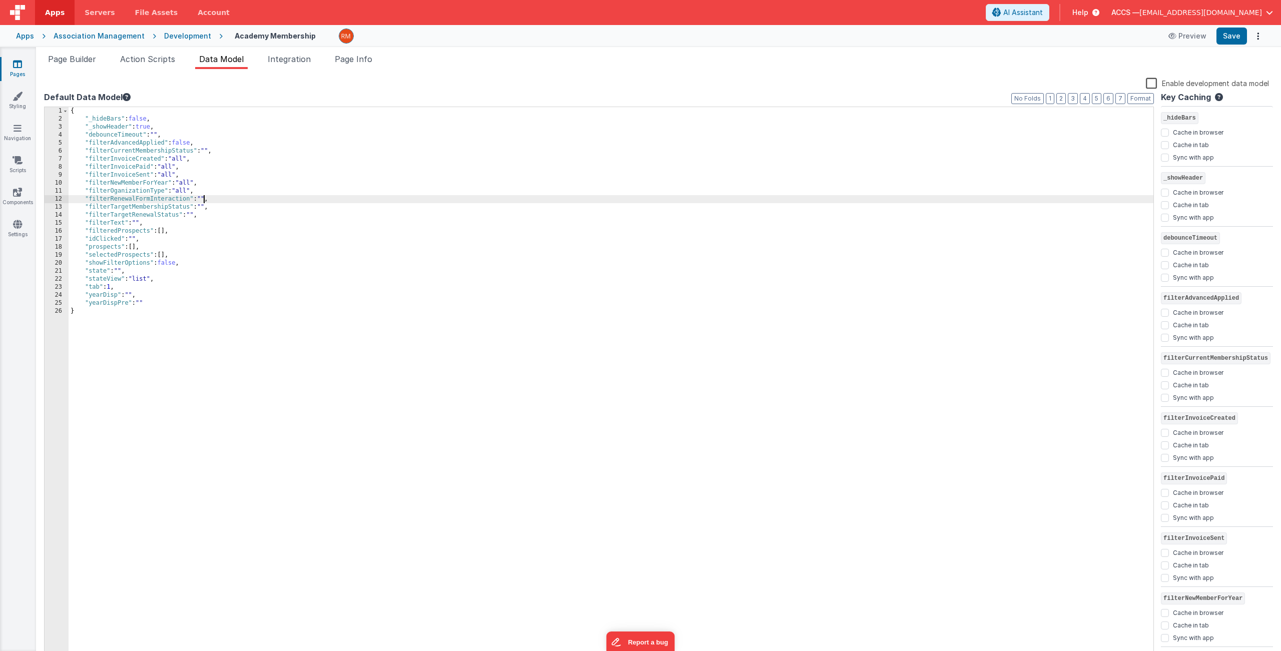
click at [202, 198] on div "{ "_hideBars" : false , "_showHeader" : true , "debounceTimeout" : "" , "filter…" at bounding box center [611, 391] width 1085 height 569
click at [203, 205] on div "{ "_hideBars" : false , "_showHeader" : true , "debounceTimeout" : "" , "filter…" at bounding box center [611, 391] width 1085 height 569
click at [193, 216] on div "{ "_hideBars" : false , "_showHeader" : true , "debounceTimeout" : "" , "filter…" at bounding box center [611, 391] width 1085 height 569
click at [1105, 38] on button "Save" at bounding box center [1232, 36] width 31 height 17
click at [18, 135] on link "Navigation" at bounding box center [17, 133] width 36 height 20
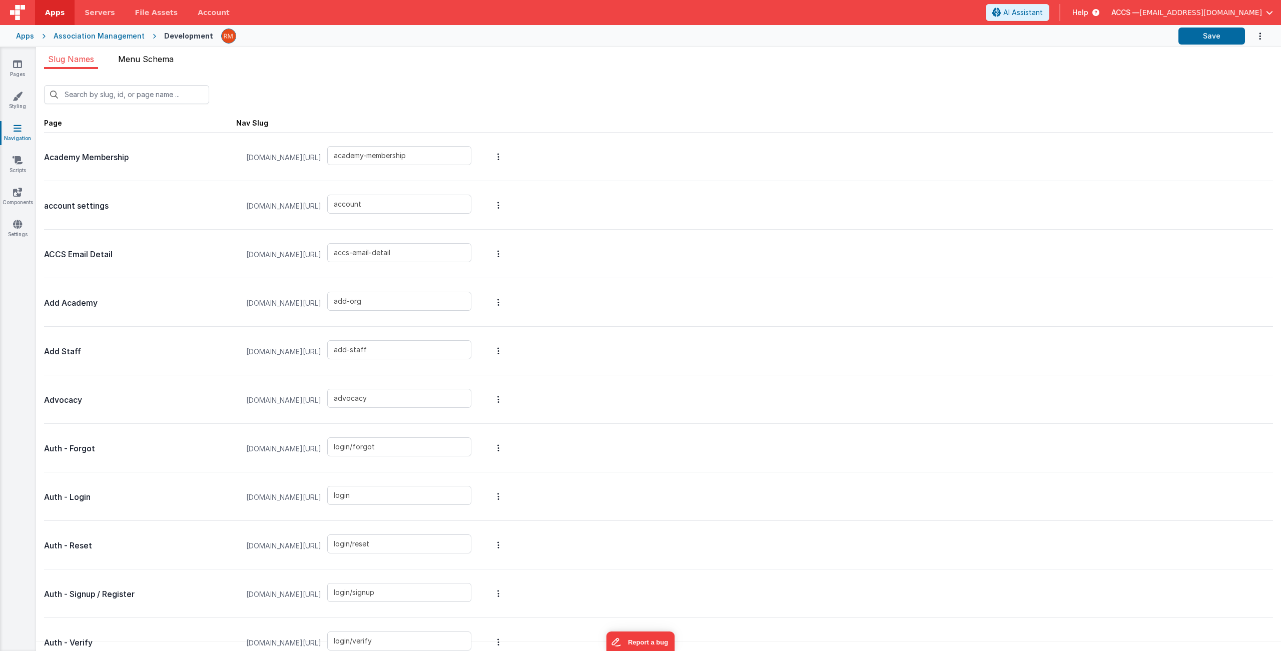
click at [135, 59] on span "Menu Schema" at bounding box center [146, 59] width 56 height 10
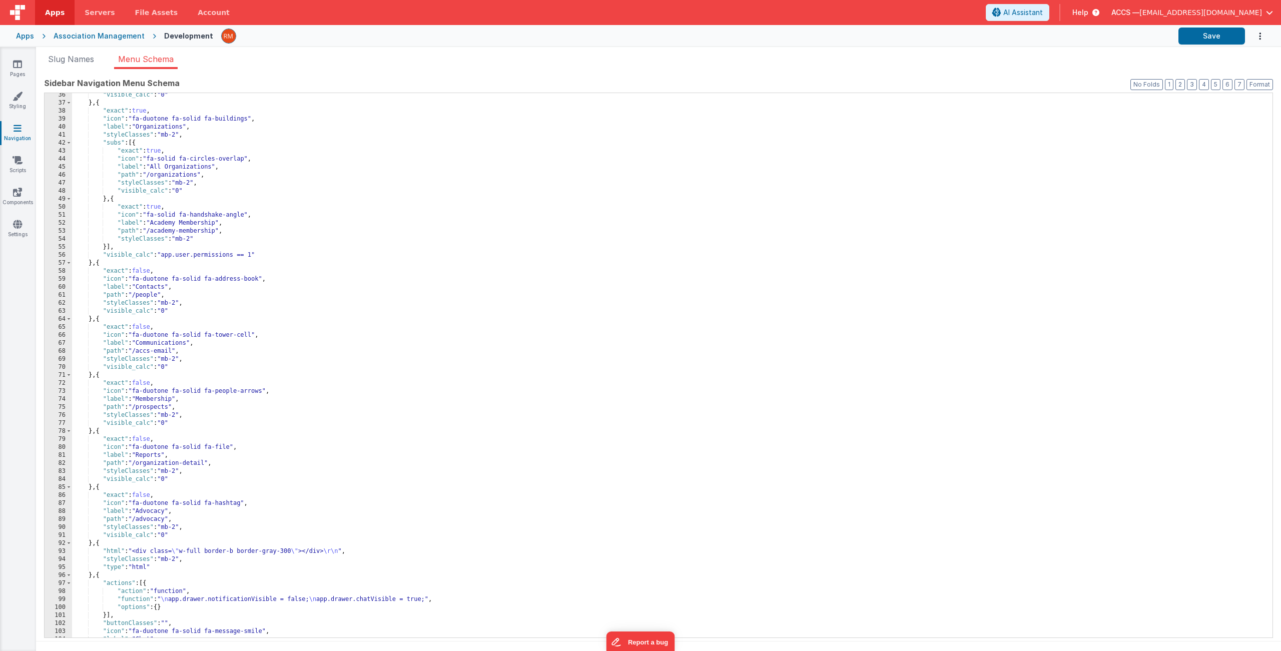
scroll to position [286, 0]
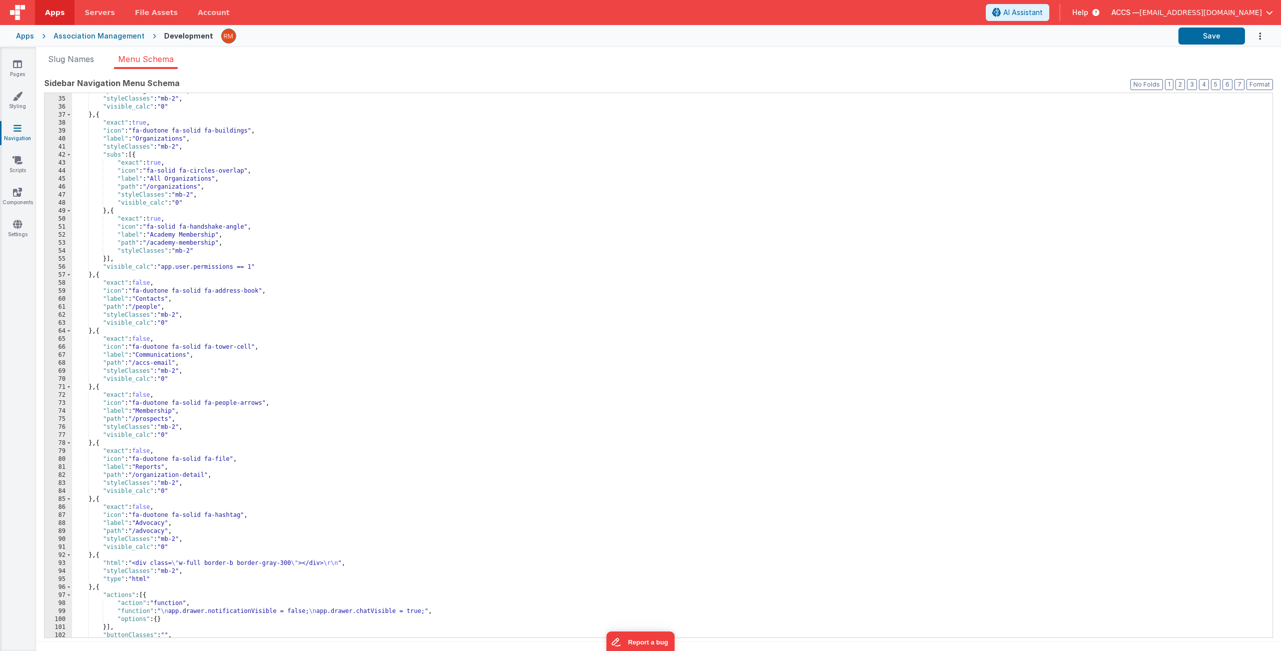
click at [185, 141] on div ""path" : "/organizations" , "styleClasses" : "mb-2" , "visible_calc" : "0" } , …" at bounding box center [668, 367] width 1193 height 561
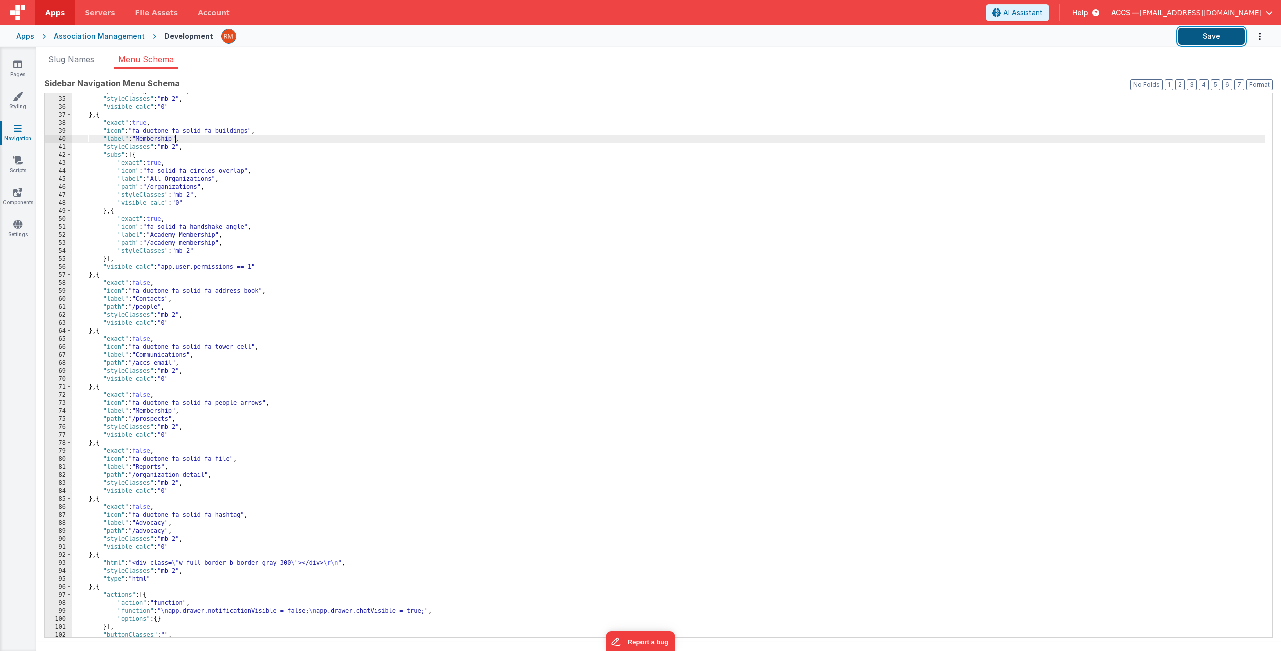
click at [1105, 34] on button "Save" at bounding box center [1212, 36] width 67 height 17
click at [14, 71] on link "Pages" at bounding box center [17, 69] width 36 height 20
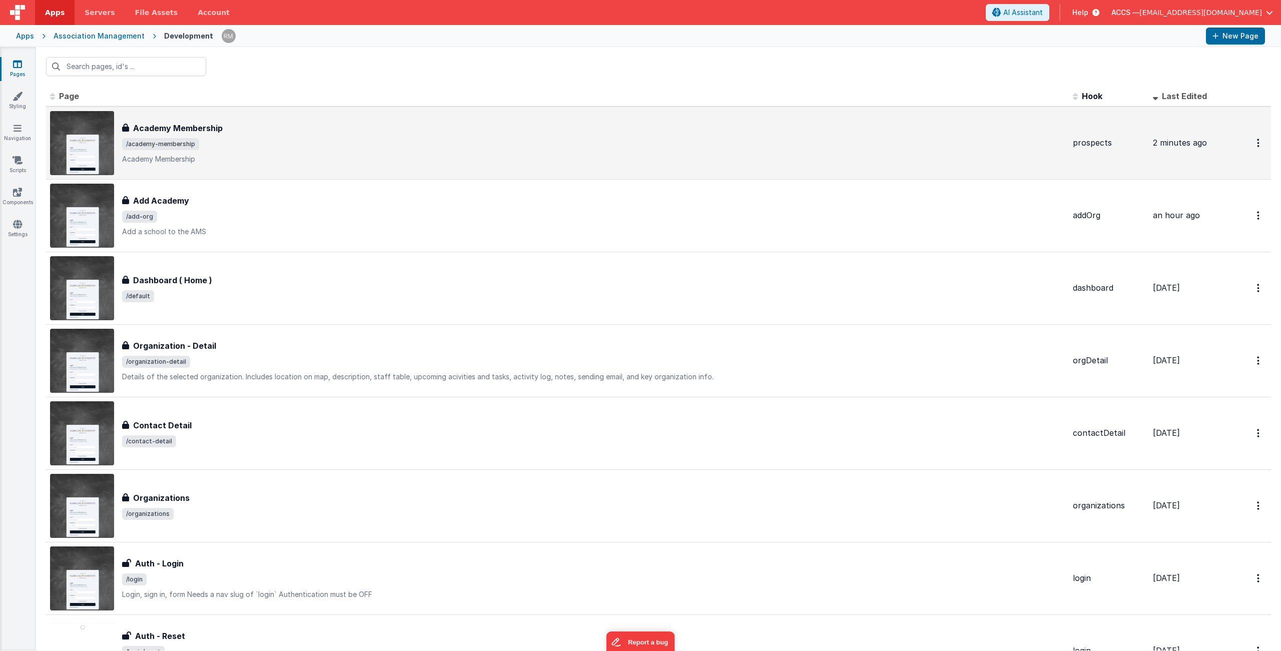
click at [194, 140] on span "/academy-membership" at bounding box center [160, 144] width 77 height 12
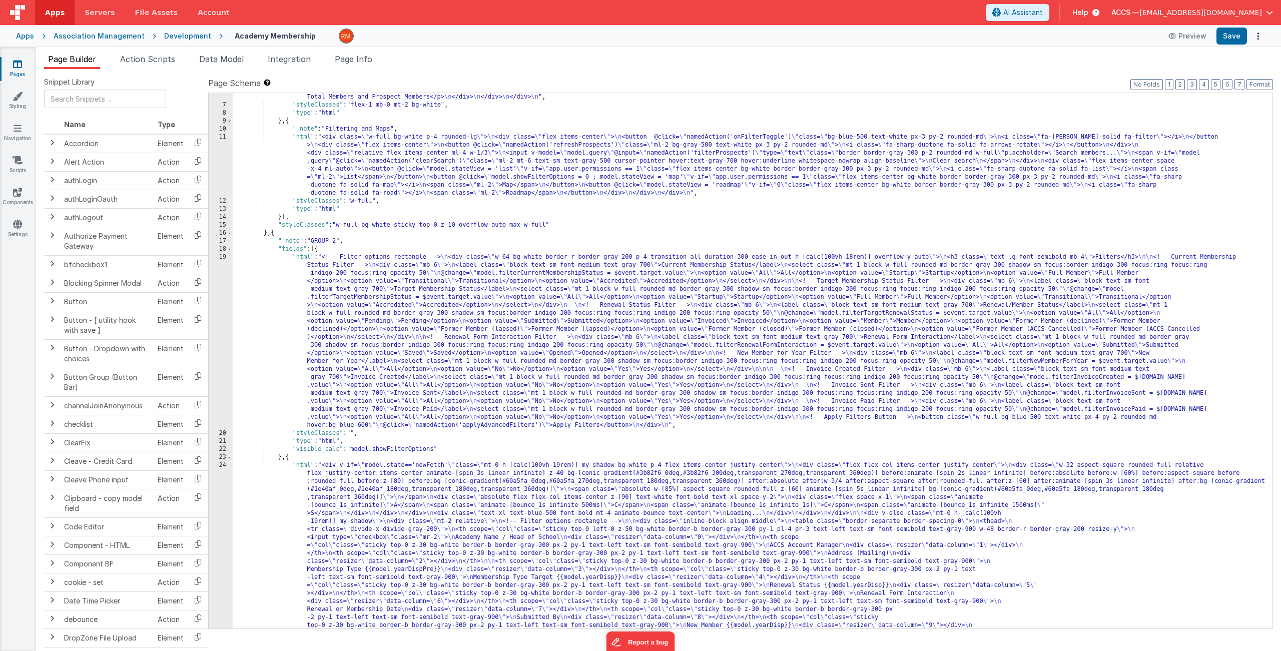
scroll to position [48, 0]
click at [224, 258] on div "19" at bounding box center [221, 341] width 24 height 176
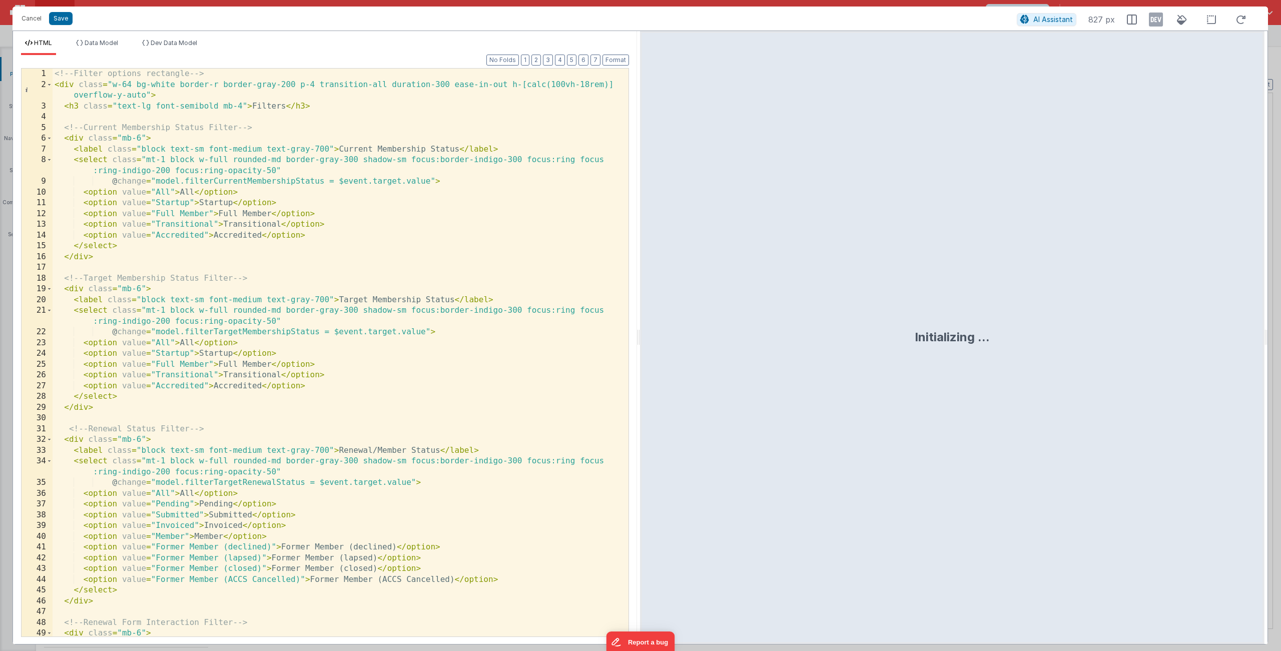
scroll to position [0, 0]
drag, startPoint x: 319, startPoint y: 235, endPoint x: 16, endPoint y: 234, distance: 303.3
click at [16, 234] on div "Format 7 6 5 4 3 2 1 No Folds 1 2 3 4 5 6 7 8 9 10 11 12 13 14 15 16 17 18 19 2…" at bounding box center [325, 349] width 624 height 589
click at [324, 236] on div "<!-- Filter options rectangle --> < div class = "w-64 bg-white border-r border-…" at bounding box center [337, 364] width 569 height 590
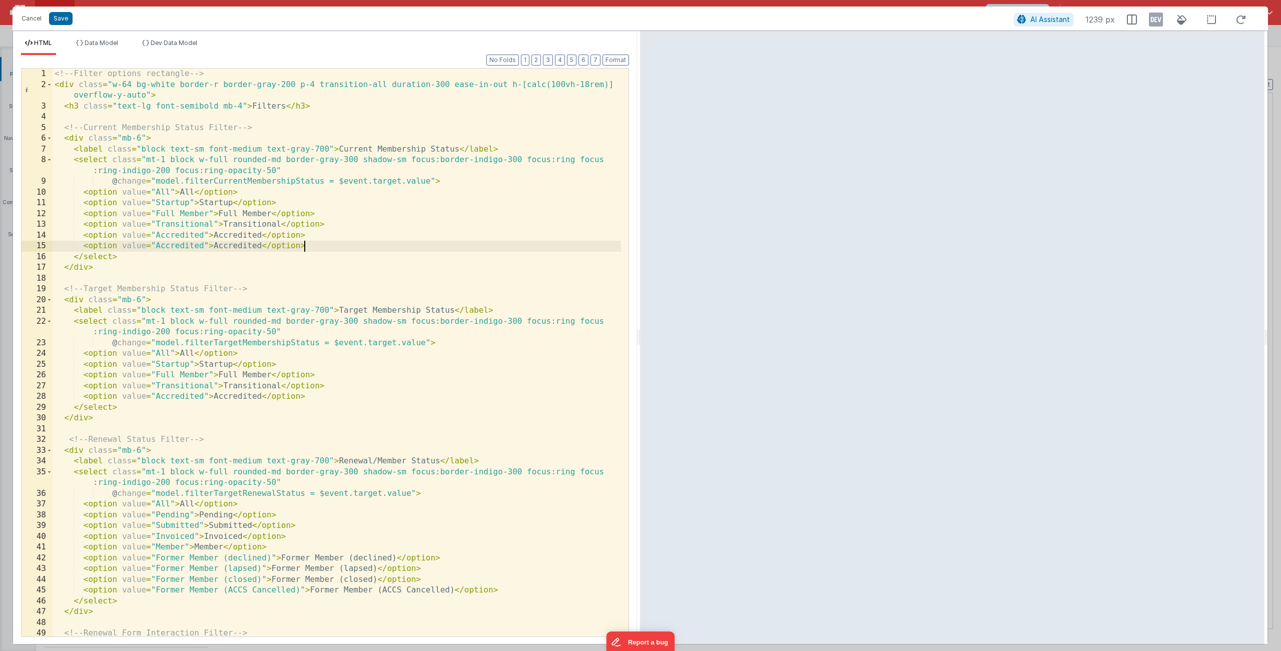
click at [262, 247] on div "<!-- Filter options rectangle --> < div class = "w-64 bg-white border-r border-…" at bounding box center [337, 364] width 569 height 590
drag, startPoint x: 346, startPoint y: 248, endPoint x: 6, endPoint y: 244, distance: 340.3
click at [6, 244] on div "Cancel Save AI Assistant 1239 px HTML Data Model Dev Data Model Format 7 6 5 4 …" at bounding box center [640, 325] width 1281 height 651
click at [333, 401] on div "<!-- Filter options rectangle --> < div class = "w-64 bg-white border-r border-…" at bounding box center [337, 364] width 569 height 590
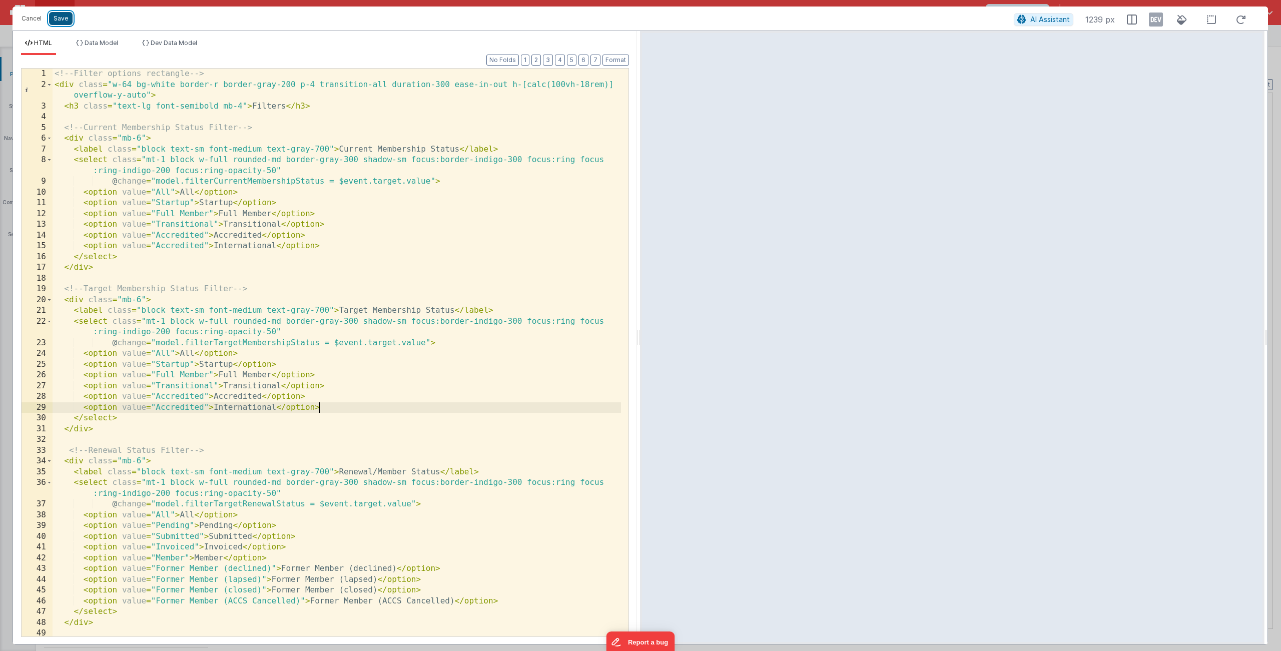
click at [60, 23] on button "Save" at bounding box center [61, 18] width 24 height 13
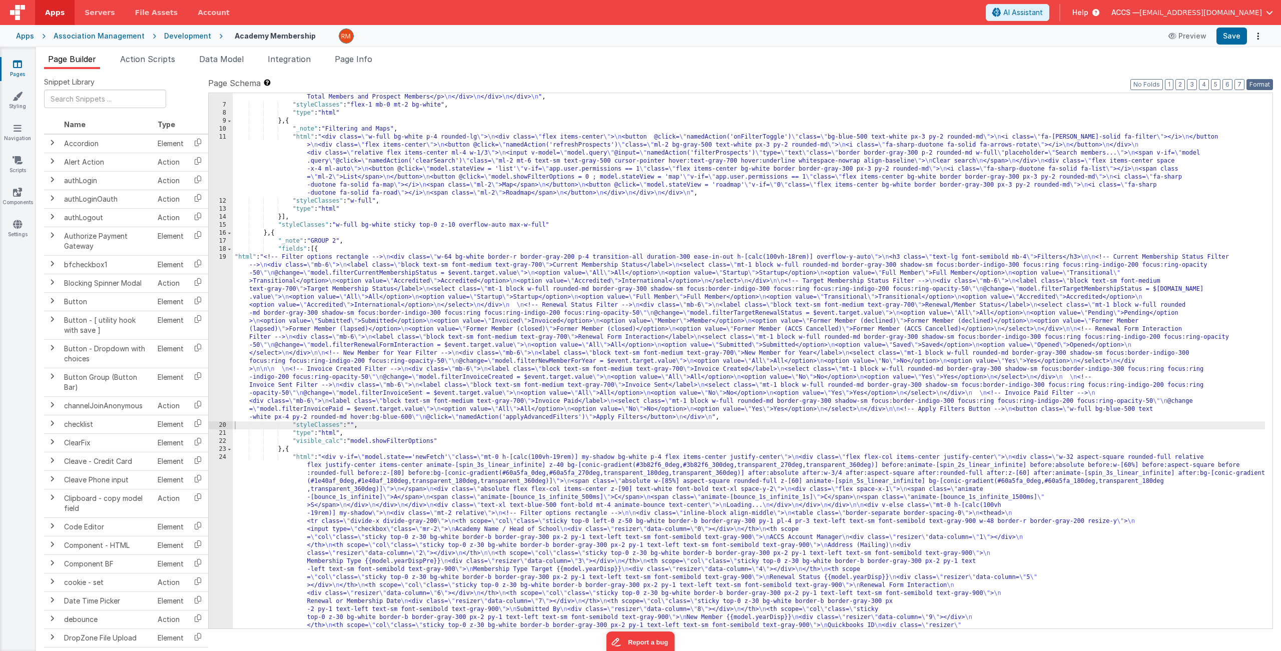
drag, startPoint x: 1257, startPoint y: 85, endPoint x: 1251, endPoint y: 70, distance: 15.7
click at [1105, 84] on button "Format" at bounding box center [1260, 84] width 27 height 11
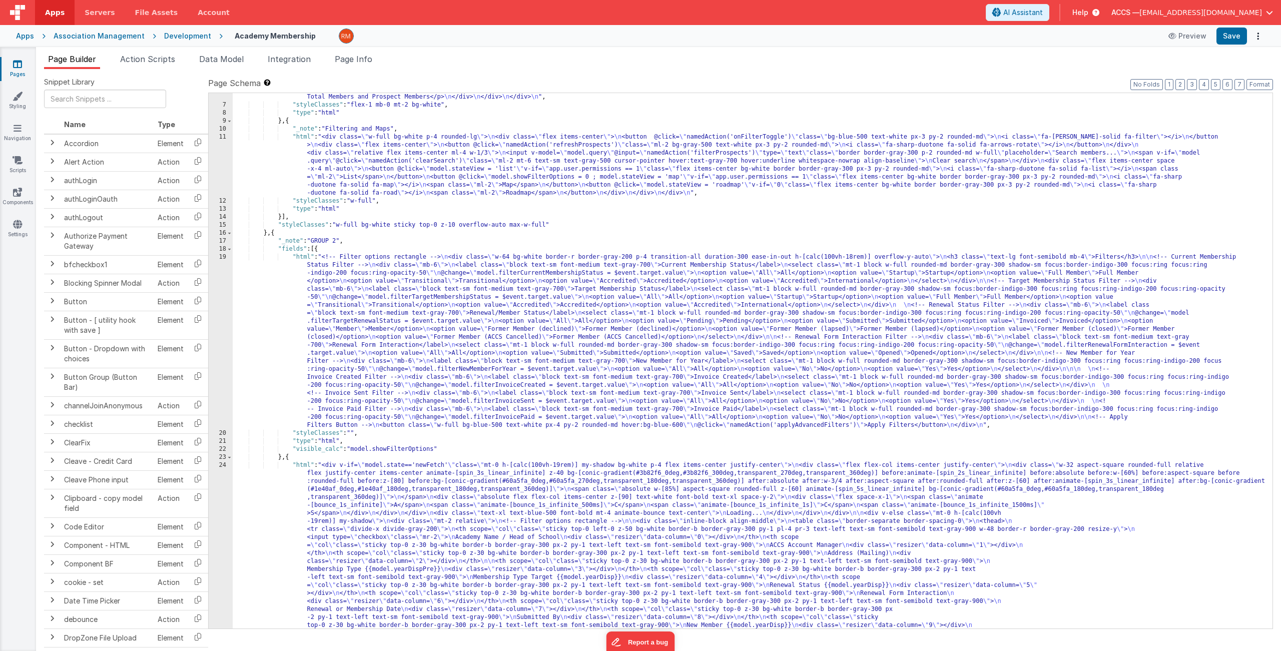
click at [1105, 27] on div "Apps Association Management Development Academy Membership Preview Save" at bounding box center [640, 36] width 1281 height 22
click at [1105, 34] on button "Save" at bounding box center [1232, 36] width 31 height 17
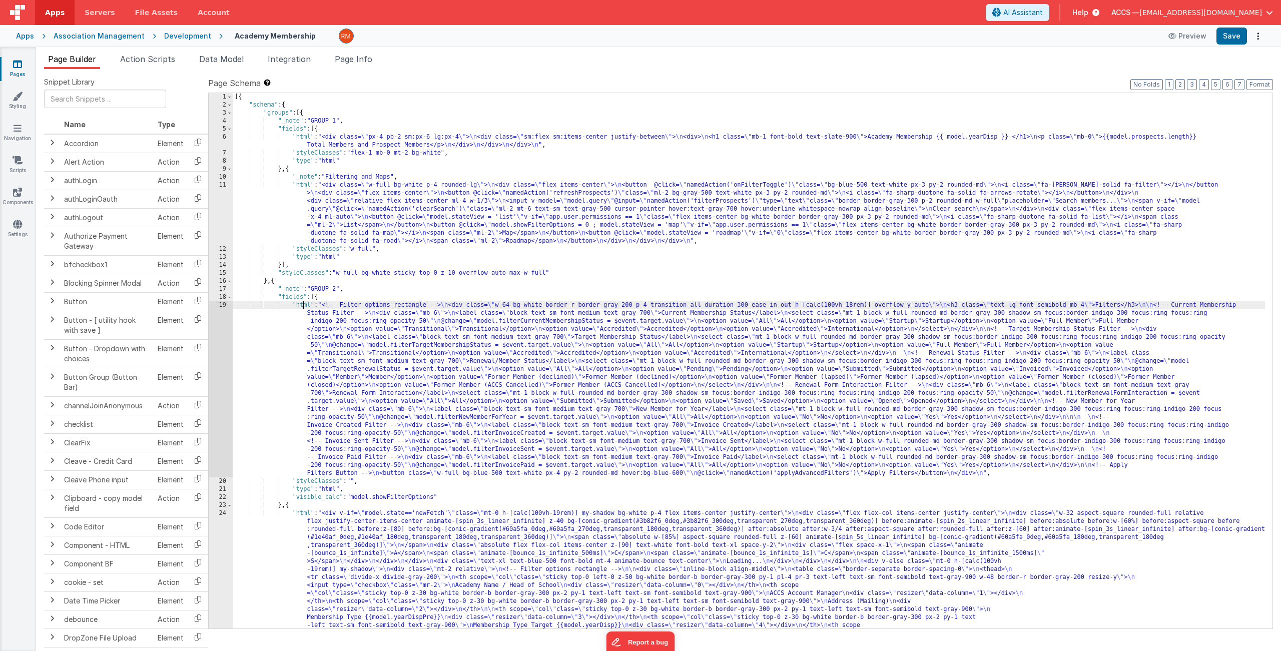
click at [223, 306] on div "19" at bounding box center [221, 389] width 24 height 176
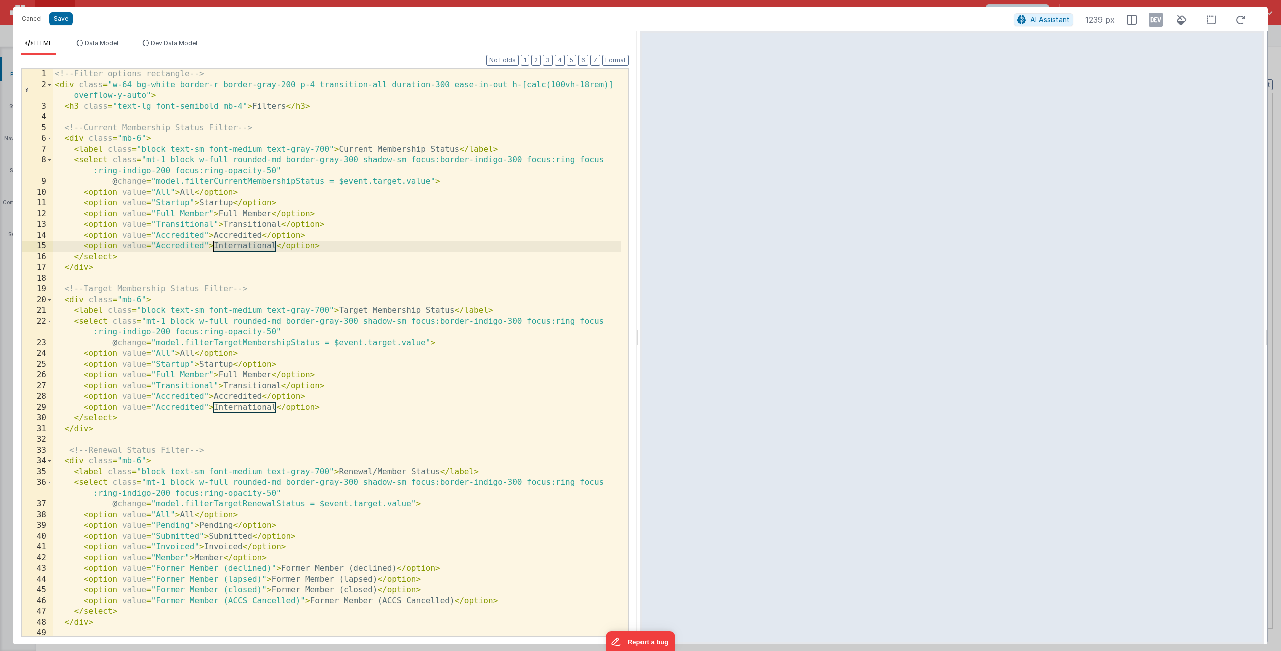
drag, startPoint x: 274, startPoint y: 247, endPoint x: 215, endPoint y: 245, distance: 59.6
click at [215, 245] on div "<!-- Filter options rectangle --> < div class = "w-64 bg-white border-r border-…" at bounding box center [337, 364] width 569 height 590
drag, startPoint x: 204, startPoint y: 247, endPoint x: 156, endPoint y: 247, distance: 47.5
click at [156, 247] on div "<!-- Filter options rectangle --> < div class = "w-64 bg-white border-r border-…" at bounding box center [337, 364] width 569 height 590
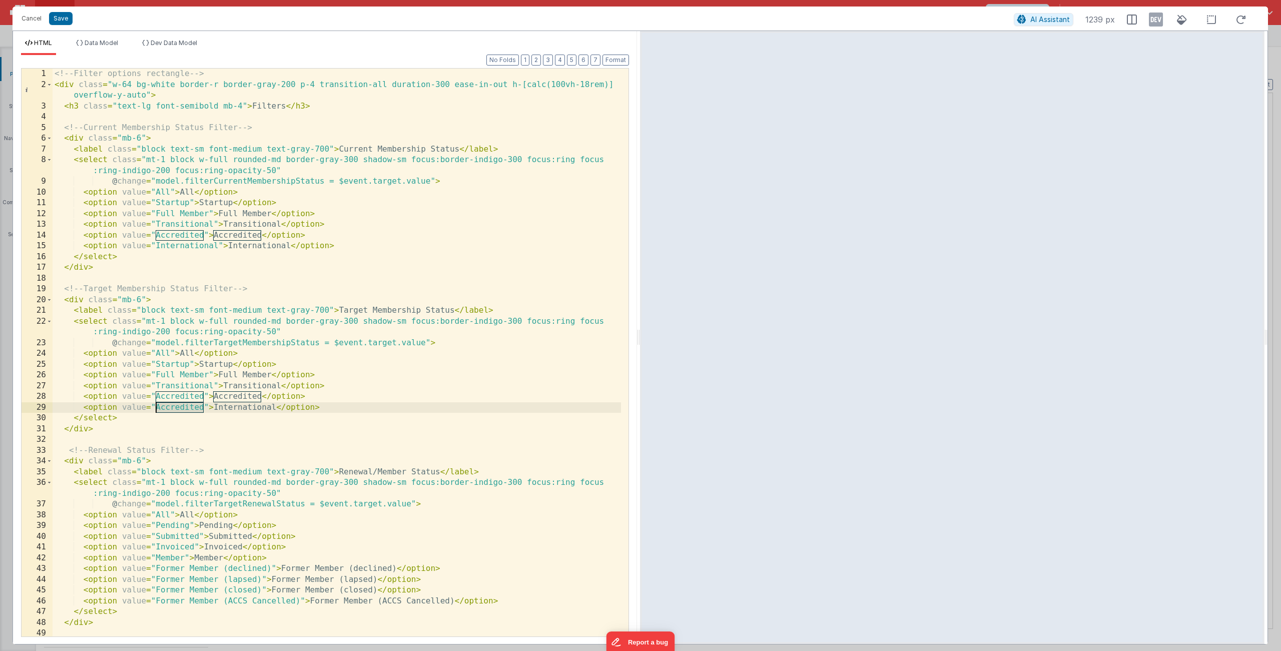
drag, startPoint x: 204, startPoint y: 409, endPoint x: 156, endPoint y: 408, distance: 48.1
click at [156, 408] on div "<!-- Filter options rectangle --> < div class = "w-64 bg-white border-r border-…" at bounding box center [337, 364] width 569 height 590
click at [57, 21] on button "Save" at bounding box center [61, 18] width 24 height 13
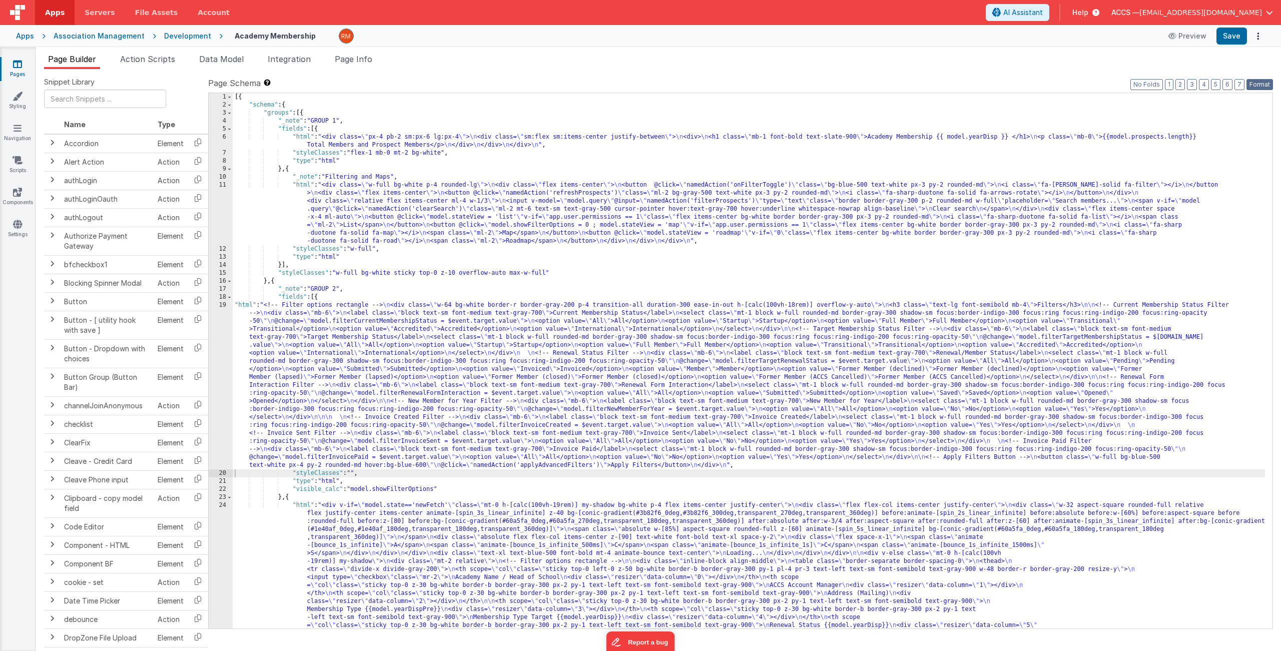
click at [1105, 90] on button "Format" at bounding box center [1260, 84] width 27 height 11
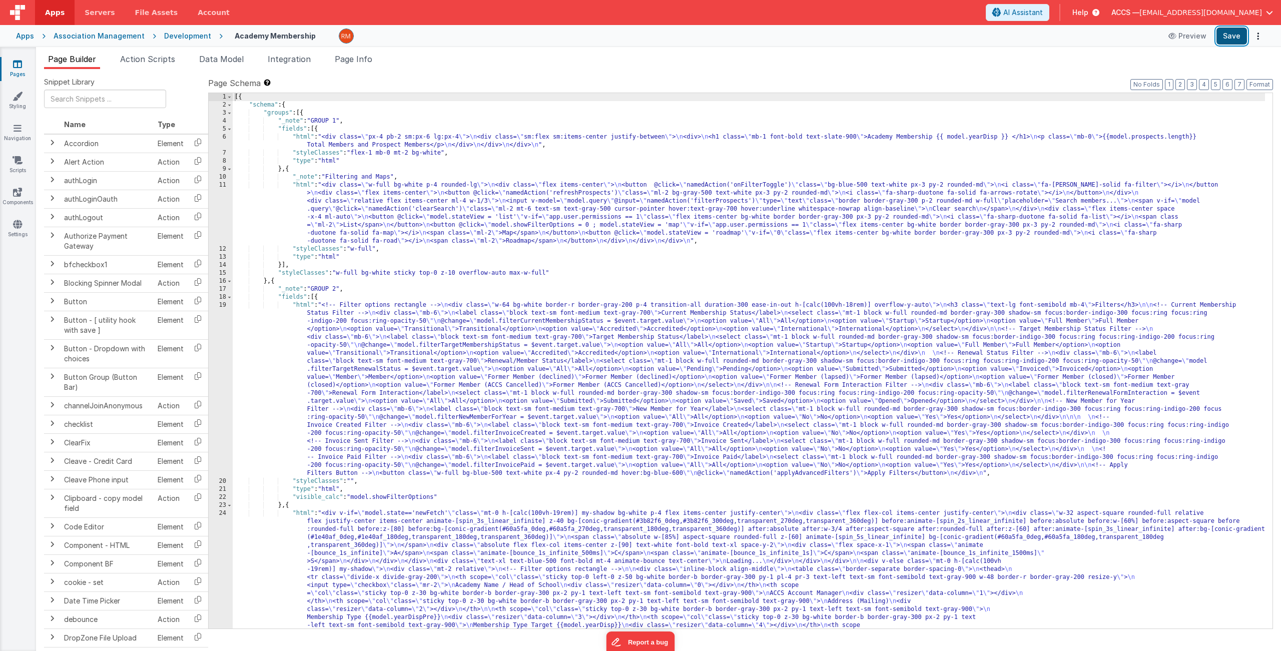
click at [1105, 39] on button "Save" at bounding box center [1232, 36] width 31 height 17
click at [291, 63] on span "Integration" at bounding box center [289, 59] width 43 height 10
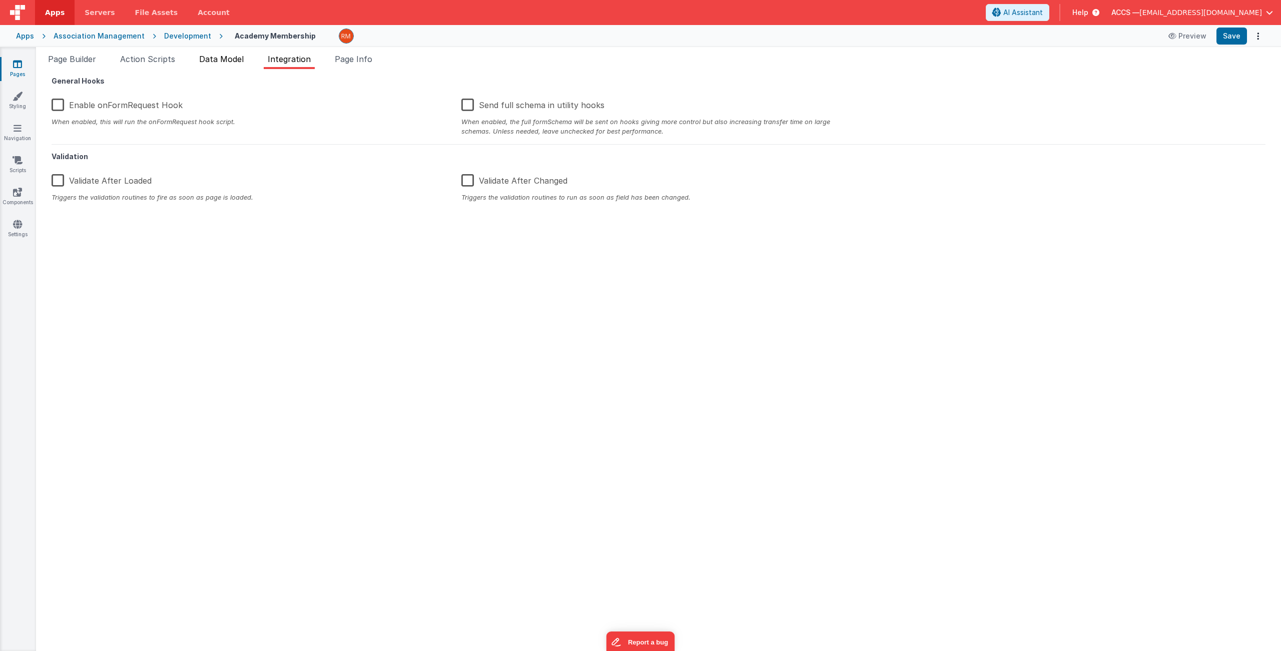
click at [241, 63] on span "Data Model" at bounding box center [221, 59] width 45 height 10
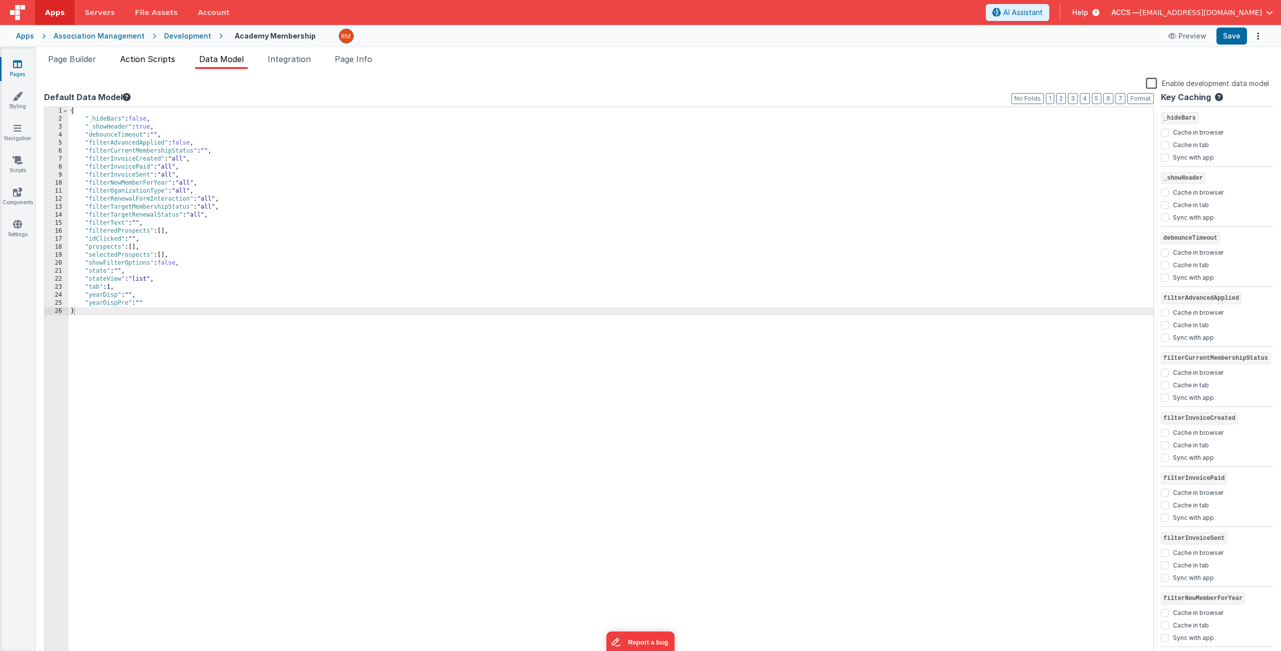
click at [149, 59] on span "Action Scripts" at bounding box center [147, 59] width 55 height 10
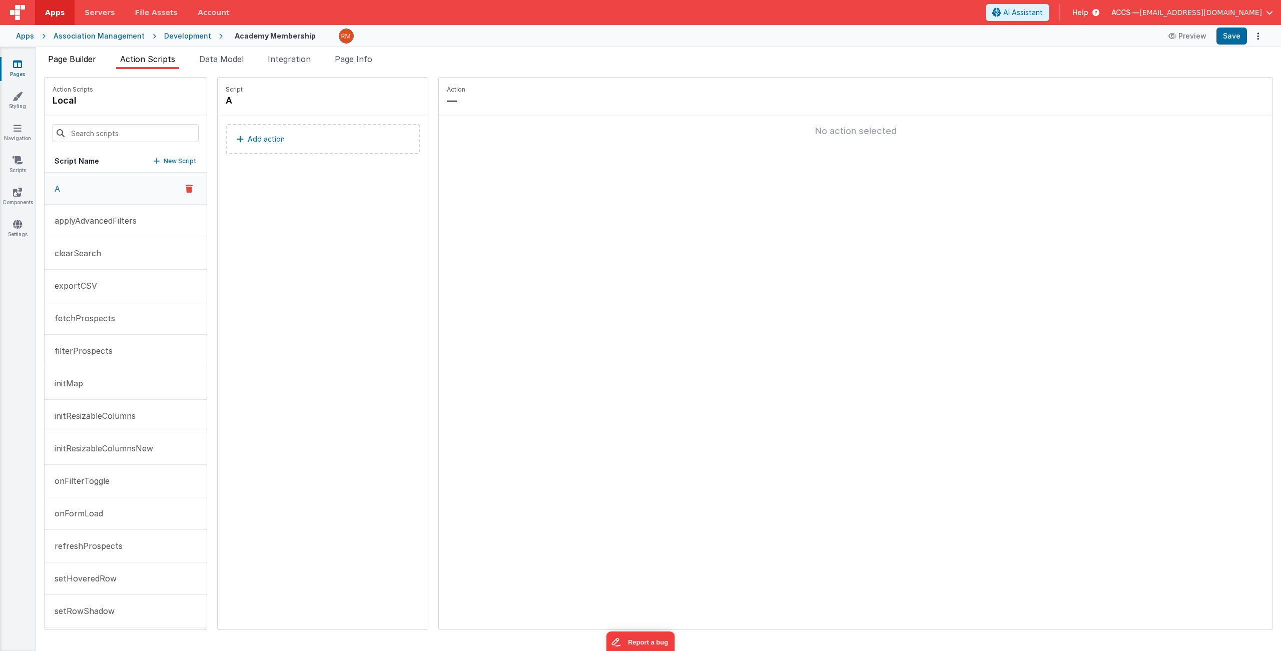
click at [83, 65] on li "Page Builder" at bounding box center [72, 61] width 56 height 16
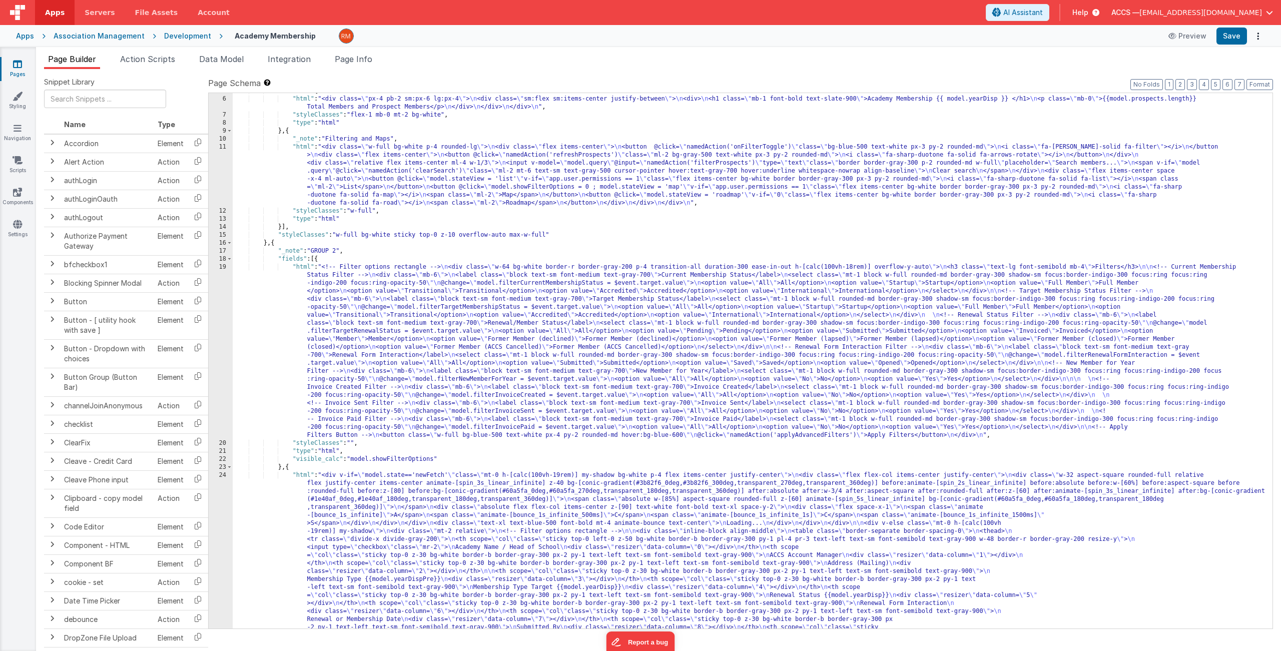
scroll to position [38, 0]
click at [227, 267] on div "19" at bounding box center [221, 351] width 24 height 176
click at [224, 265] on div "19" at bounding box center [221, 351] width 24 height 176
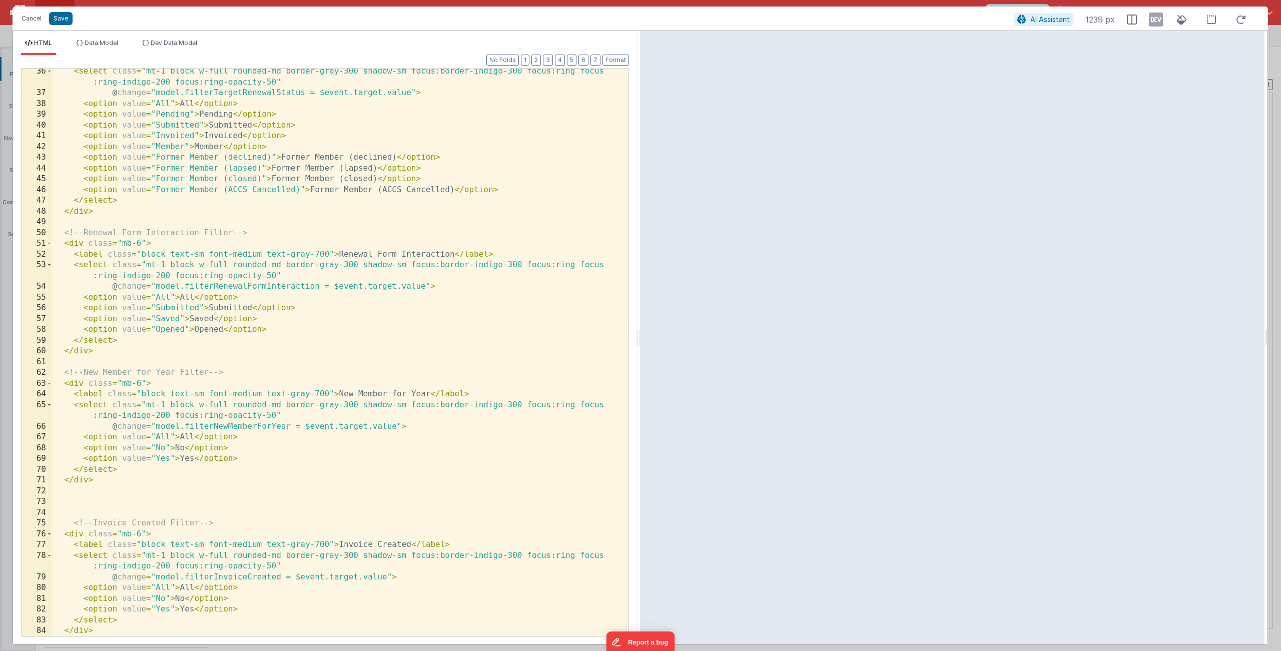
scroll to position [411, 0]
click at [28, 22] on button "Cancel" at bounding box center [32, 19] width 30 height 14
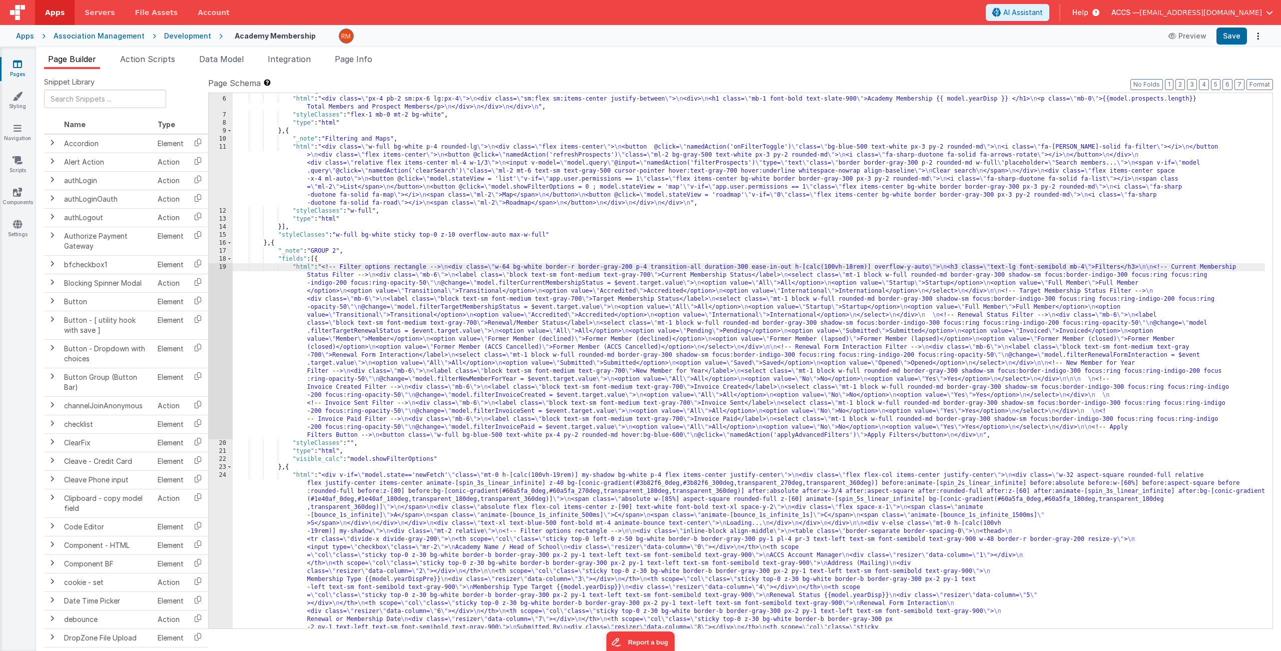
click at [222, 265] on div "19" at bounding box center [221, 351] width 24 height 176
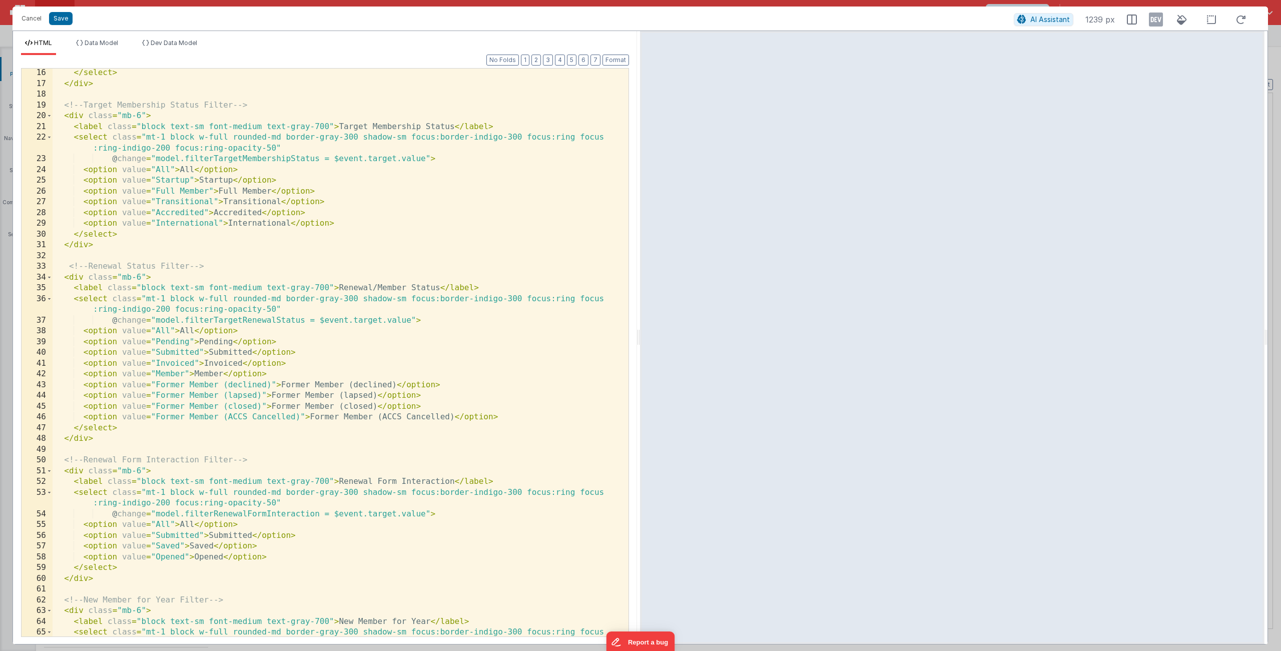
scroll to position [0, 0]
click at [319, 515] on div "</ select > </ div > <!-- Target Membership Status Filter --> < div class = "mb…" at bounding box center [337, 368] width 569 height 601
click at [41, 22] on button "Cancel" at bounding box center [32, 19] width 30 height 14
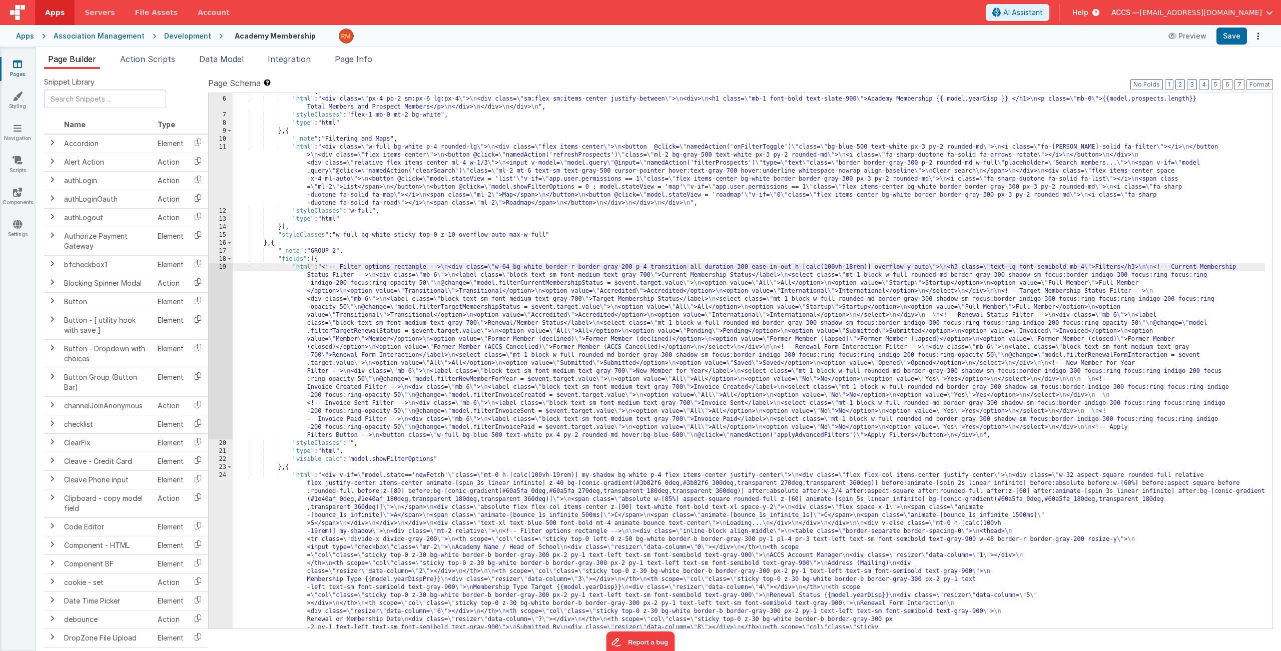
click at [222, 270] on div "19" at bounding box center [221, 351] width 24 height 176
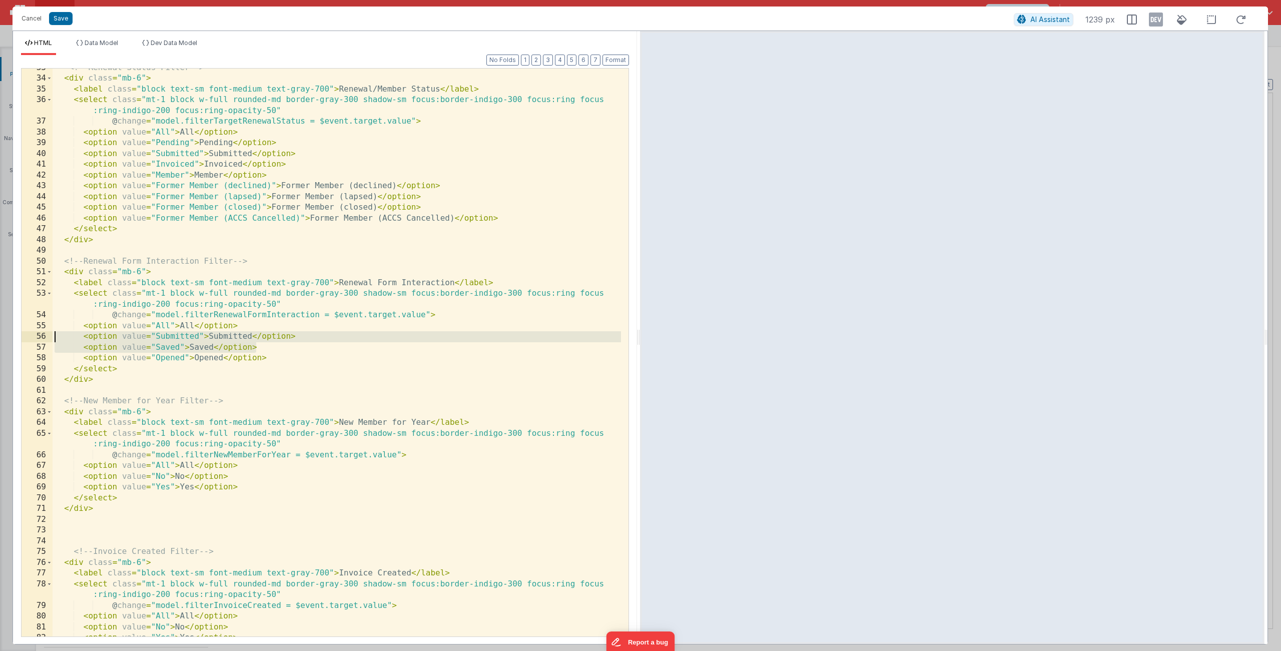
drag, startPoint x: 305, startPoint y: 346, endPoint x: 39, endPoint y: 337, distance: 266.9
click at [39, 337] on div "33 34 35 36 37 38 39 40 41 42 43 44 45 46 47 48 49 50 51 52 53 54 55 56 57 58 5…" at bounding box center [325, 352] width 608 height 569
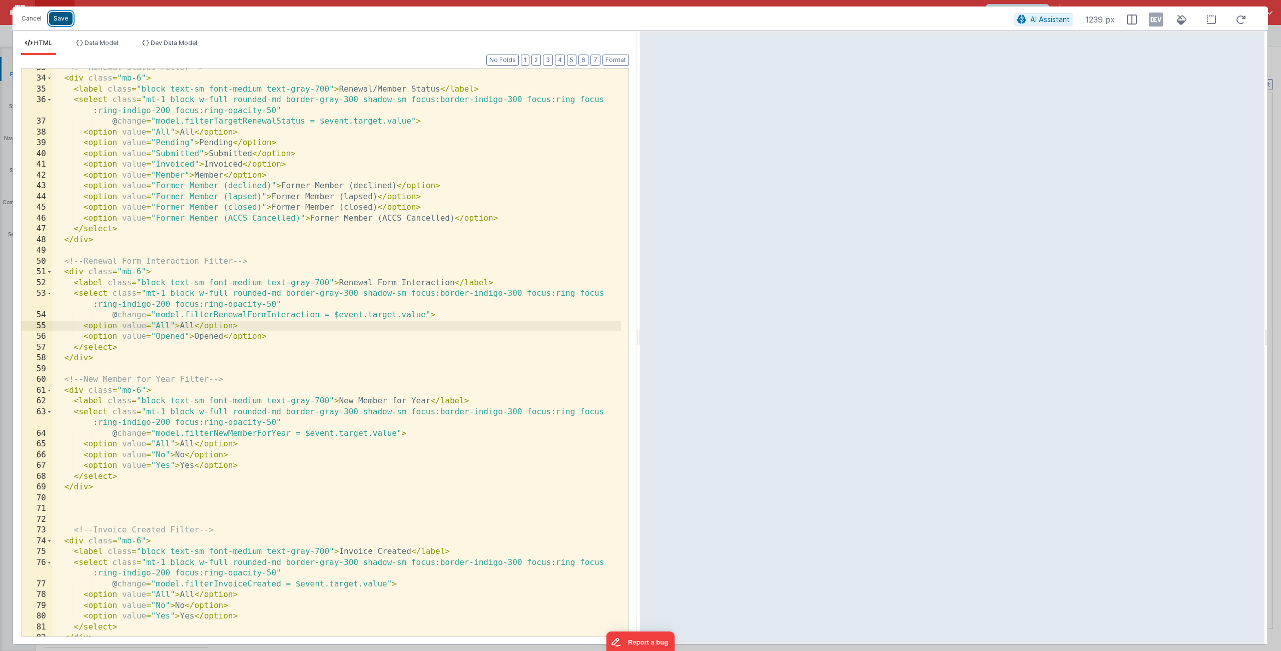
click at [64, 18] on button "Save" at bounding box center [61, 18] width 24 height 13
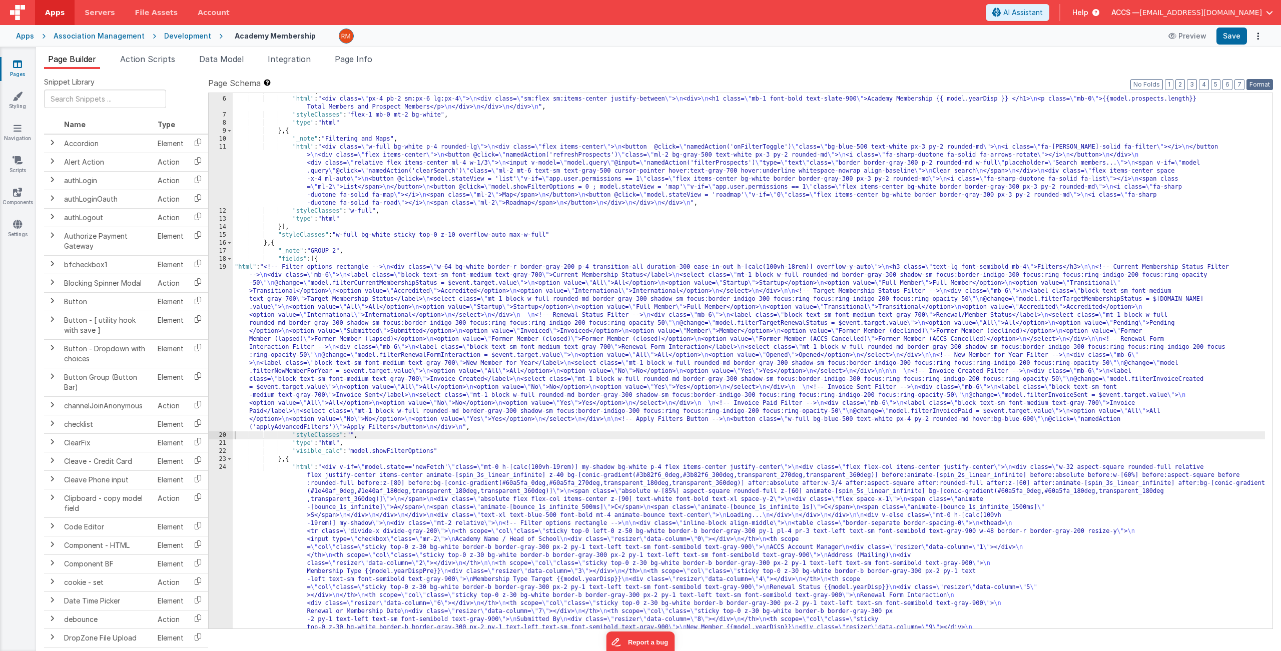
click at [1105, 82] on button "Format" at bounding box center [1260, 84] width 27 height 11
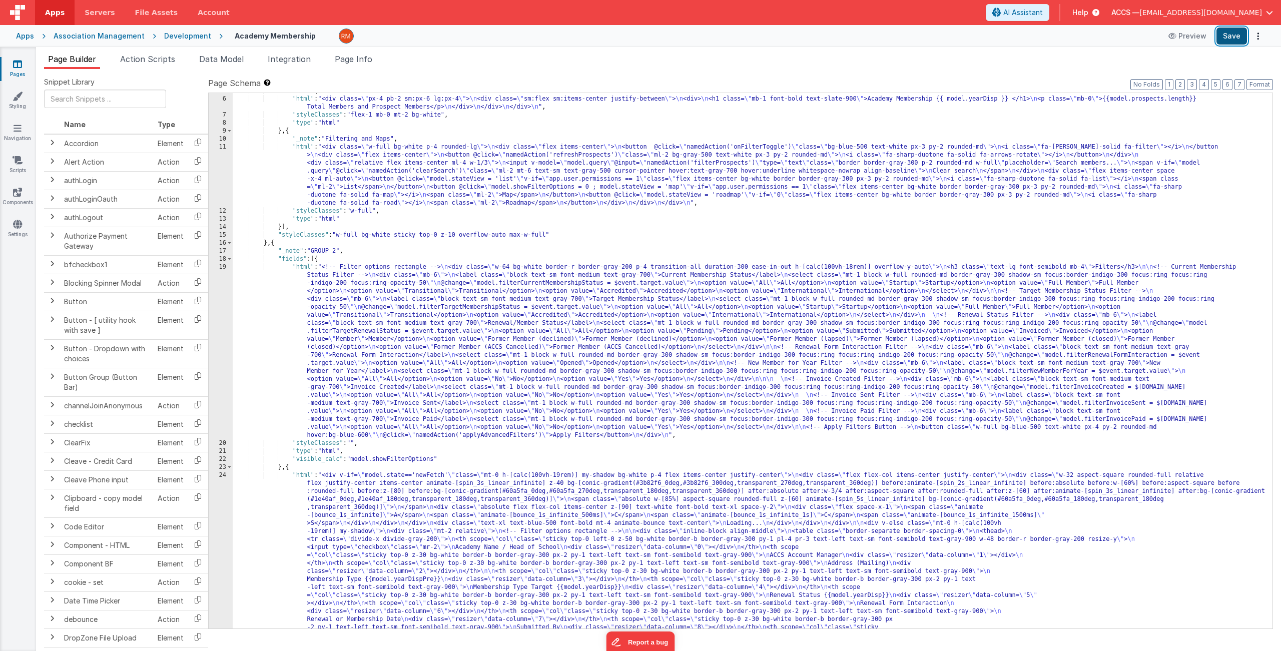
click at [1105, 40] on button "Save" at bounding box center [1232, 36] width 31 height 17
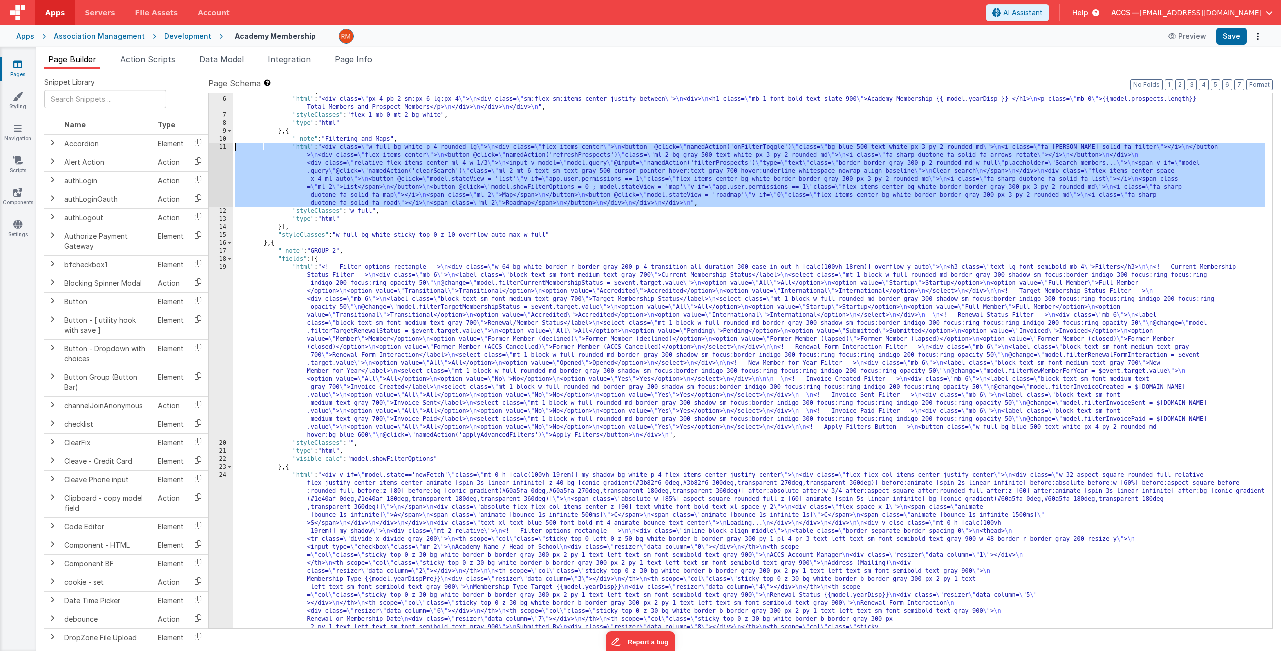
click at [220, 146] on div "11" at bounding box center [221, 175] width 24 height 64
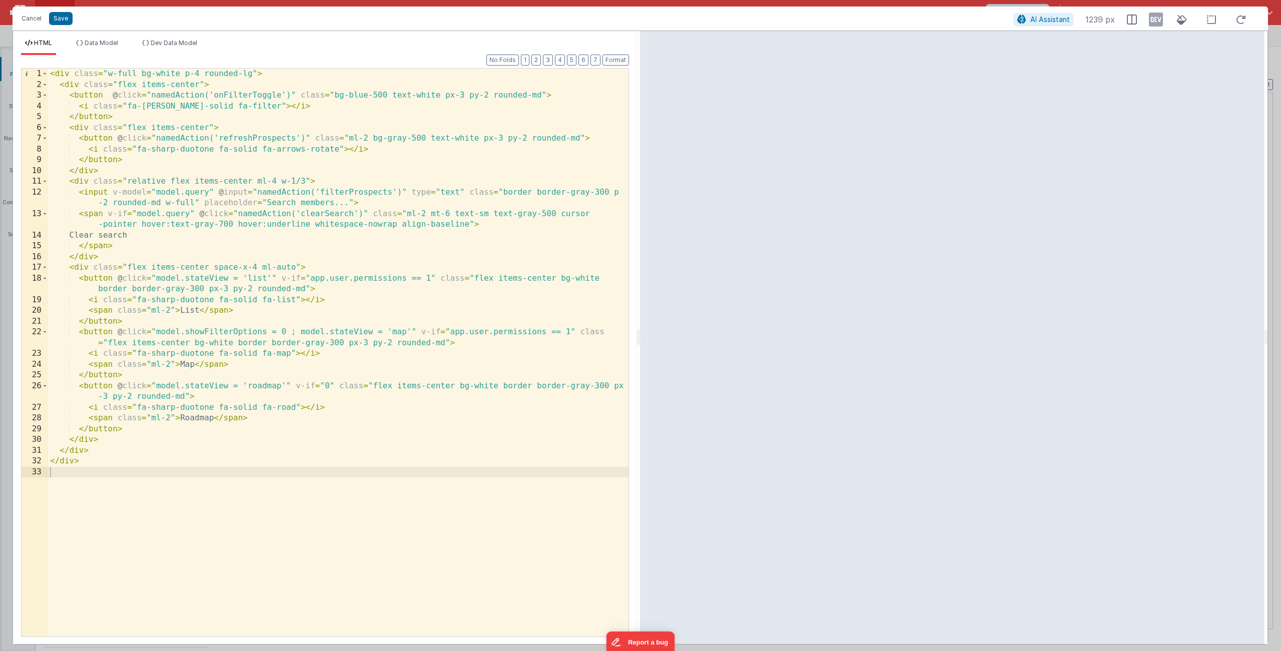
click at [150, 95] on div "< div class = "w-full bg-white p-4 rounded-lg" > < div class = "flex items-cent…" at bounding box center [338, 364] width 581 height 590
drag, startPoint x: 284, startPoint y: 385, endPoint x: 154, endPoint y: 386, distance: 130.1
click at [154, 386] on div "< div class = "w-full bg-white p-4 rounded-lg" > < div class = "flex items-cent…" at bounding box center [338, 364] width 581 height 590
click at [151, 96] on div "< div class = "w-full bg-white p-4 rounded-lg" > < div class = "flex items-cent…" at bounding box center [338, 364] width 581 height 590
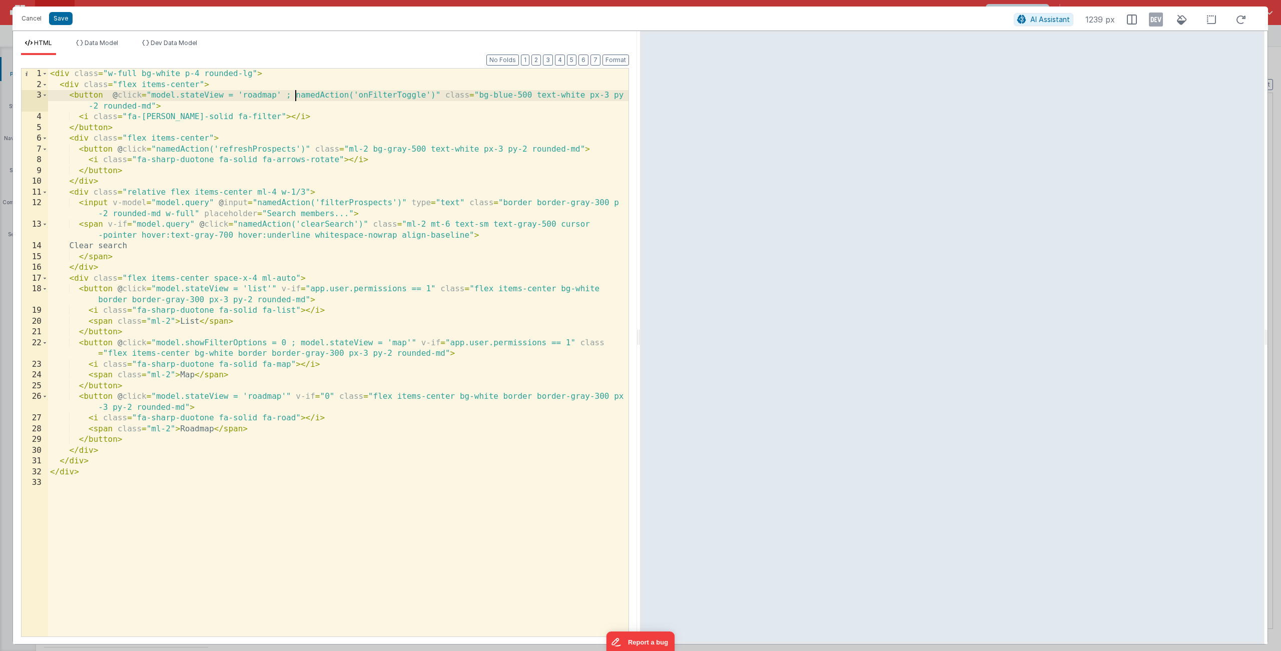
click at [275, 98] on div "< div class = "w-full bg-white p-4 rounded-lg" > < div class = "flex items-cent…" at bounding box center [338, 364] width 581 height 590
click at [67, 18] on button "Save" at bounding box center [61, 18] width 24 height 13
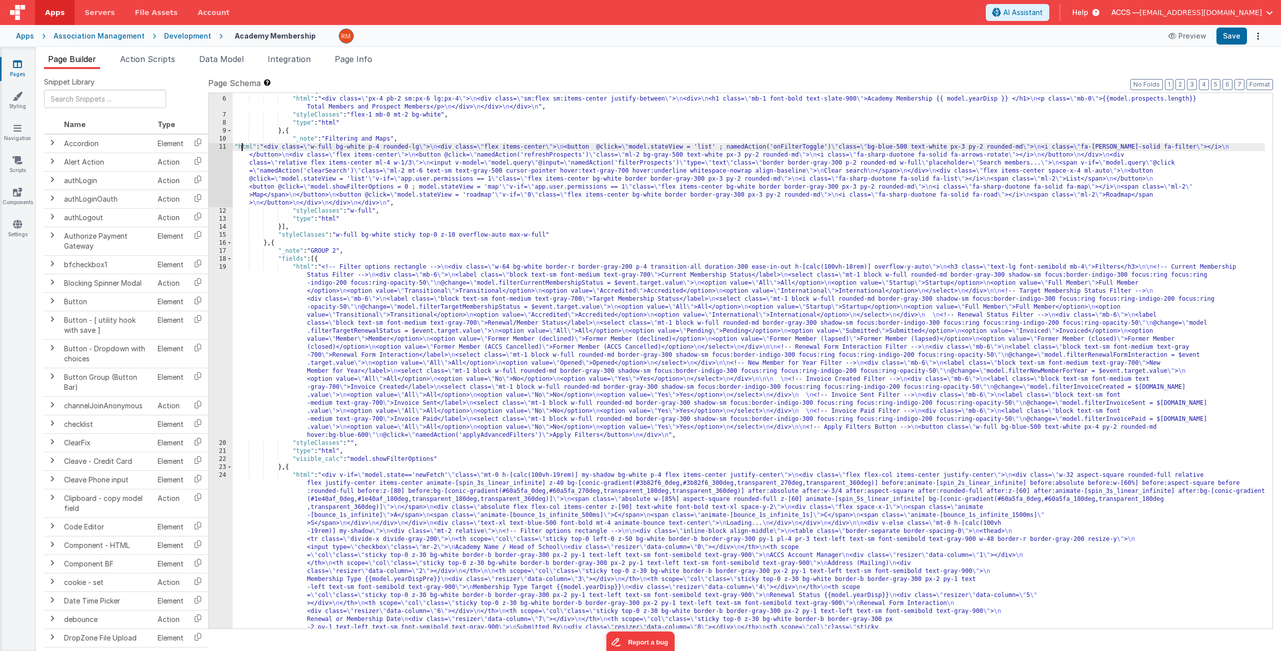
click at [223, 146] on div "11" at bounding box center [221, 175] width 24 height 64
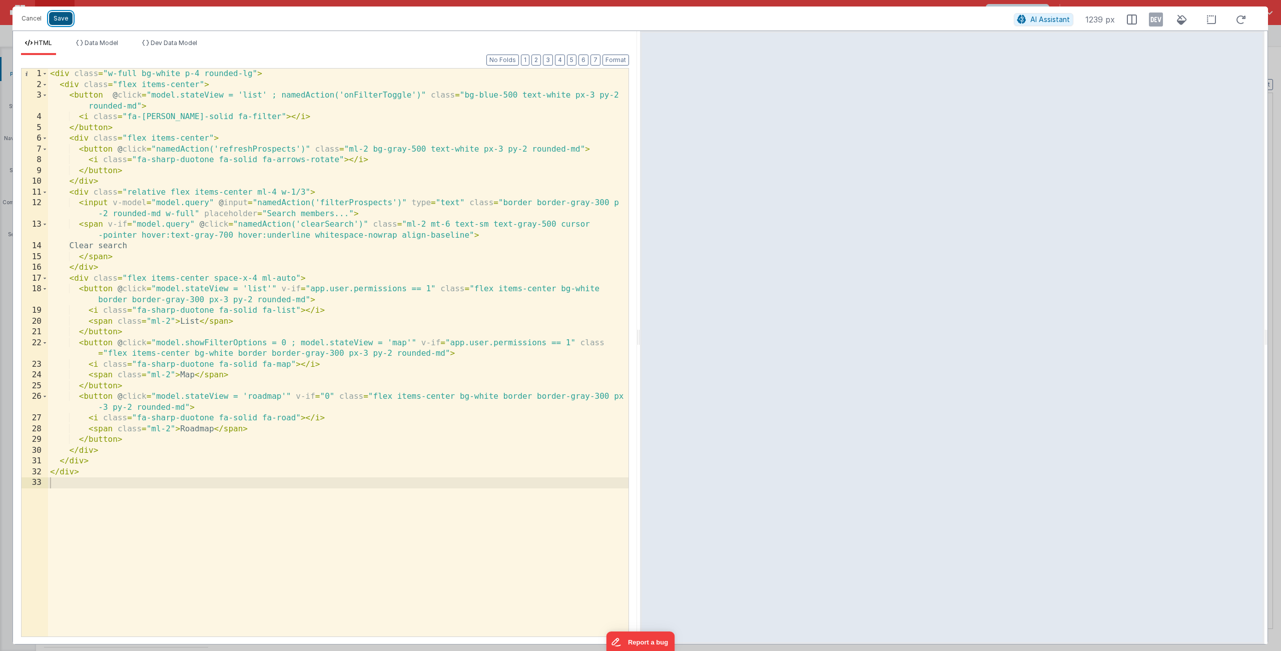
click at [58, 19] on button "Save" at bounding box center [61, 18] width 24 height 13
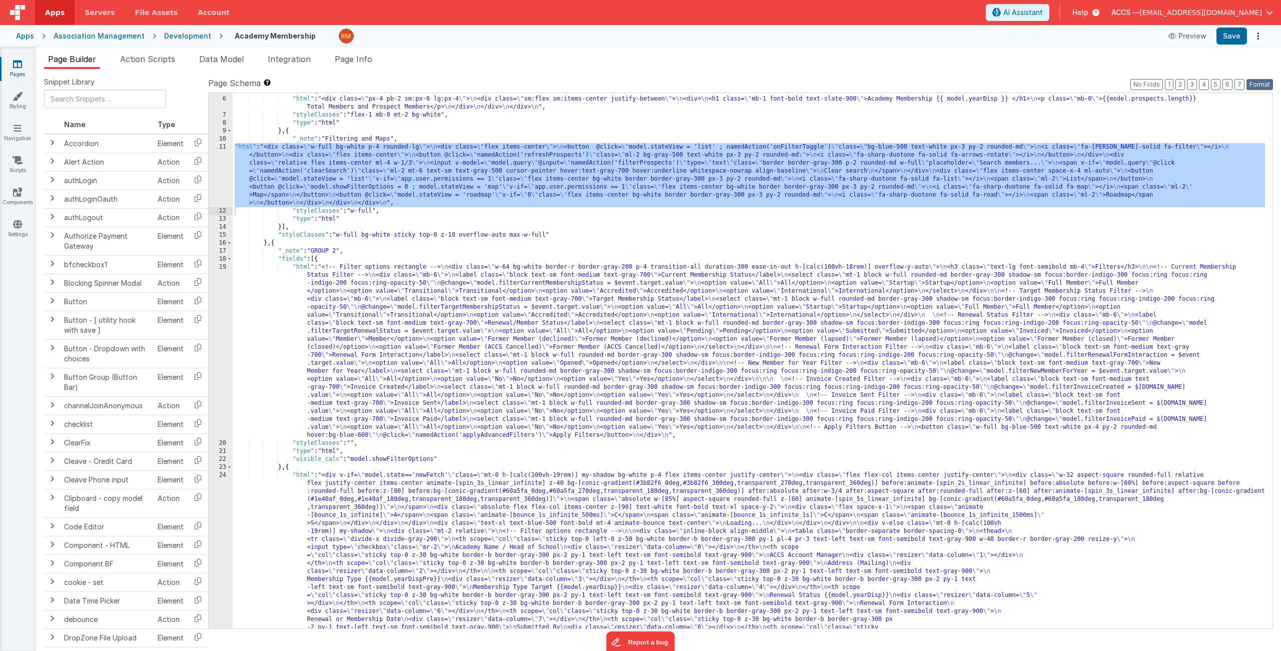
click at [1105, 85] on button "Format" at bounding box center [1260, 84] width 27 height 11
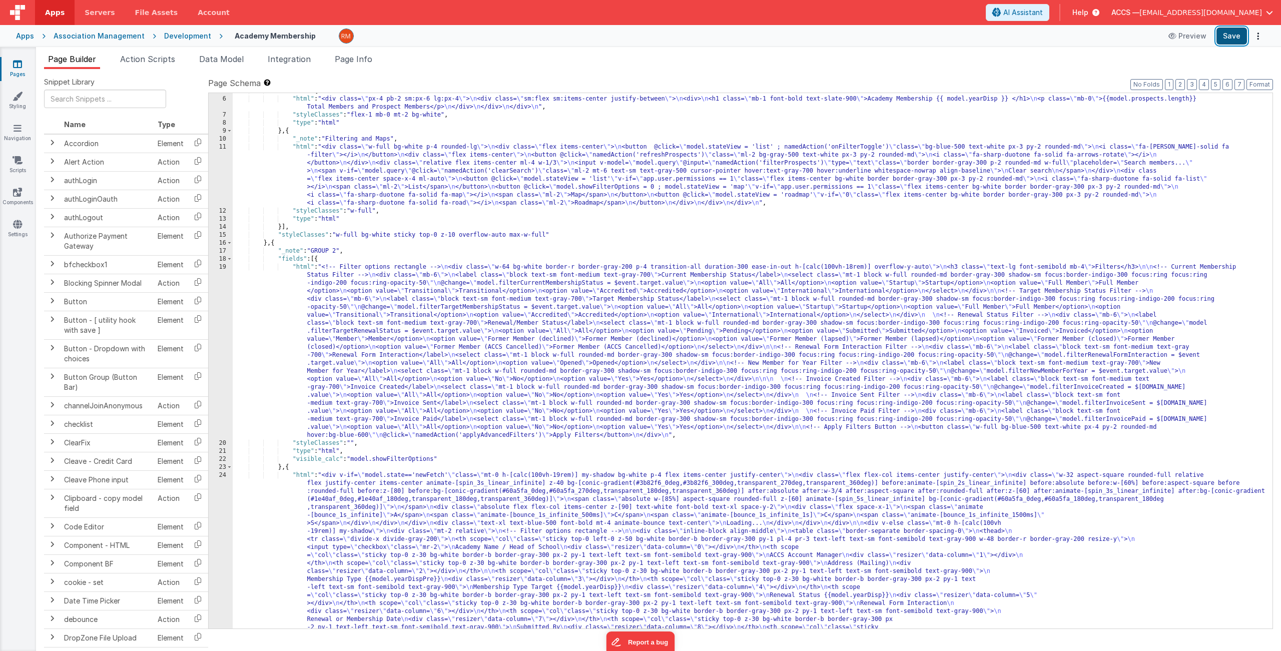
click at [1105, 34] on button "Save" at bounding box center [1232, 36] width 31 height 17
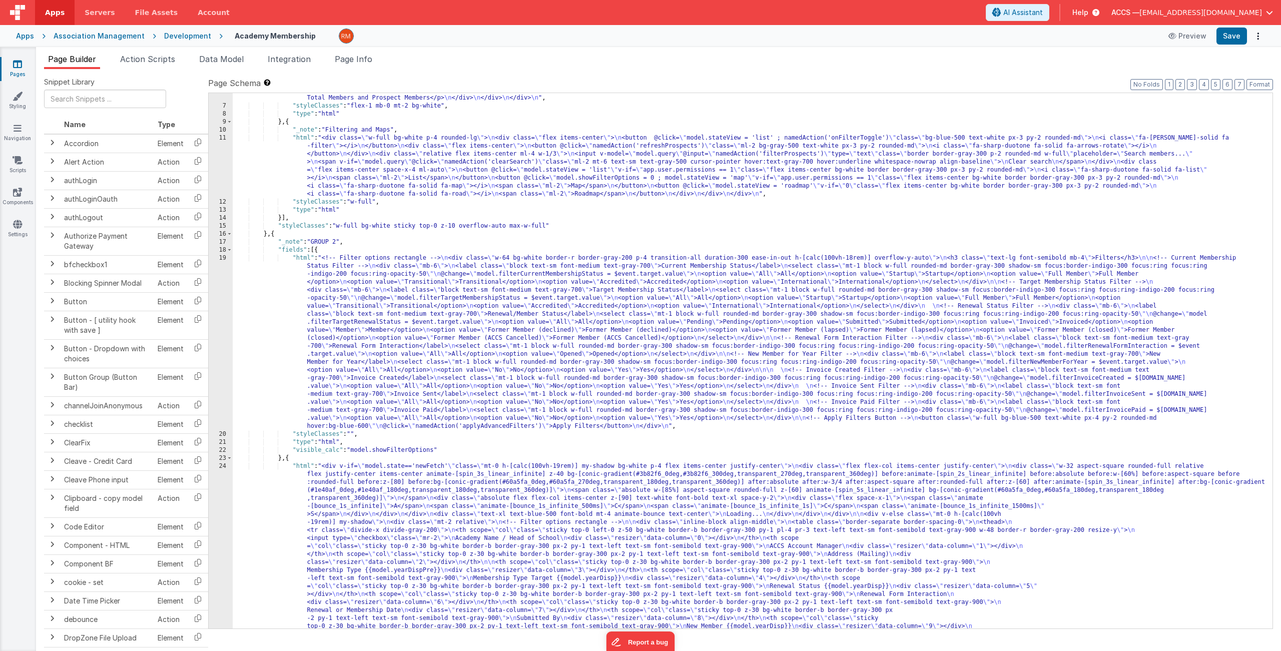
scroll to position [47, 0]
click at [220, 138] on div "11" at bounding box center [221, 166] width 24 height 64
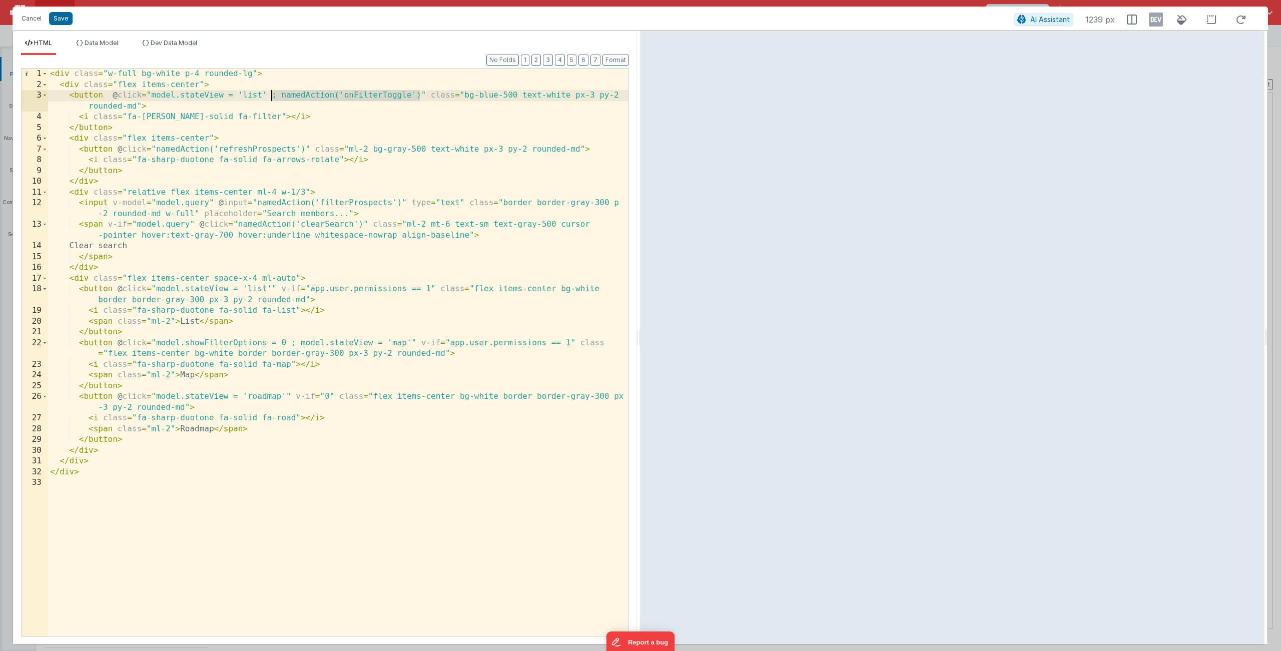
drag, startPoint x: 420, startPoint y: 97, endPoint x: 271, endPoint y: 98, distance: 149.7
click at [271, 98] on div "< div class = "w-full bg-white p-4 rounded-lg" > < div class = "flex items-cent…" at bounding box center [338, 364] width 581 height 590
click at [411, 343] on div "< div class = "w-full bg-white p-4 rounded-lg" > < div class = "flex items-cent…" at bounding box center [338, 364] width 581 height 590
drag, startPoint x: 554, startPoint y: 345, endPoint x: 486, endPoint y: 343, distance: 68.1
click at [486, 343] on div "< div class = "w-full bg-white p-4 rounded-lg" > < div class = "flex items-cent…" at bounding box center [338, 364] width 581 height 590
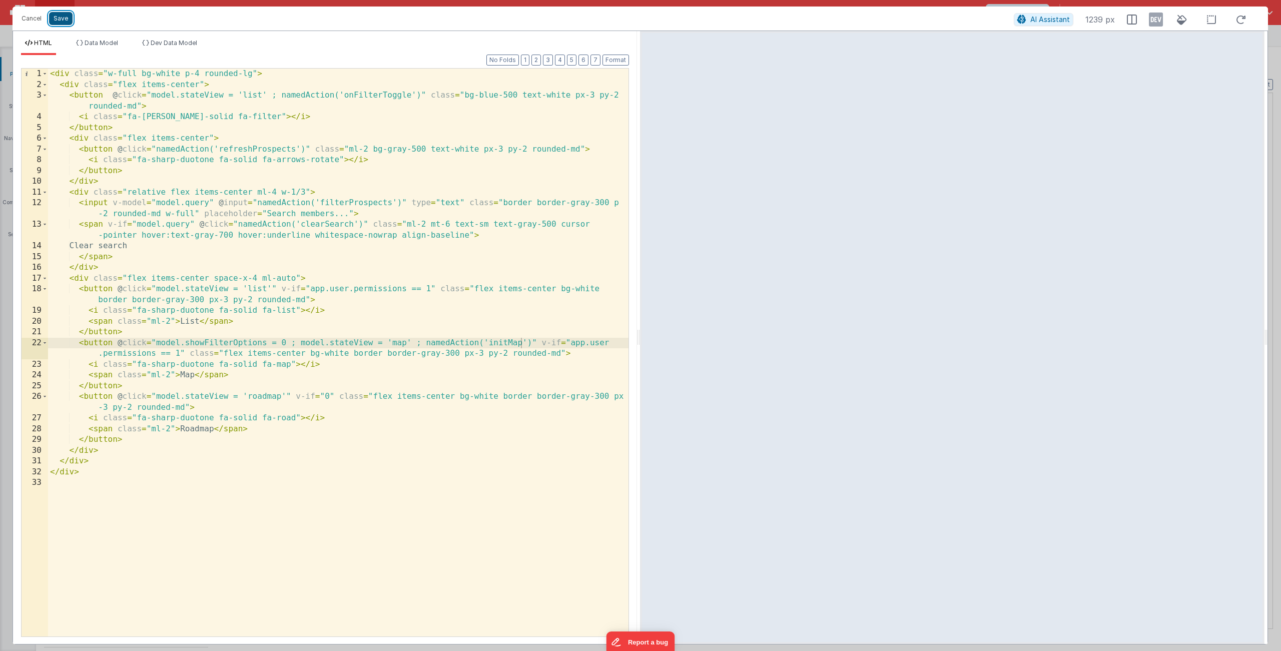
click at [61, 21] on button "Save" at bounding box center [61, 18] width 24 height 13
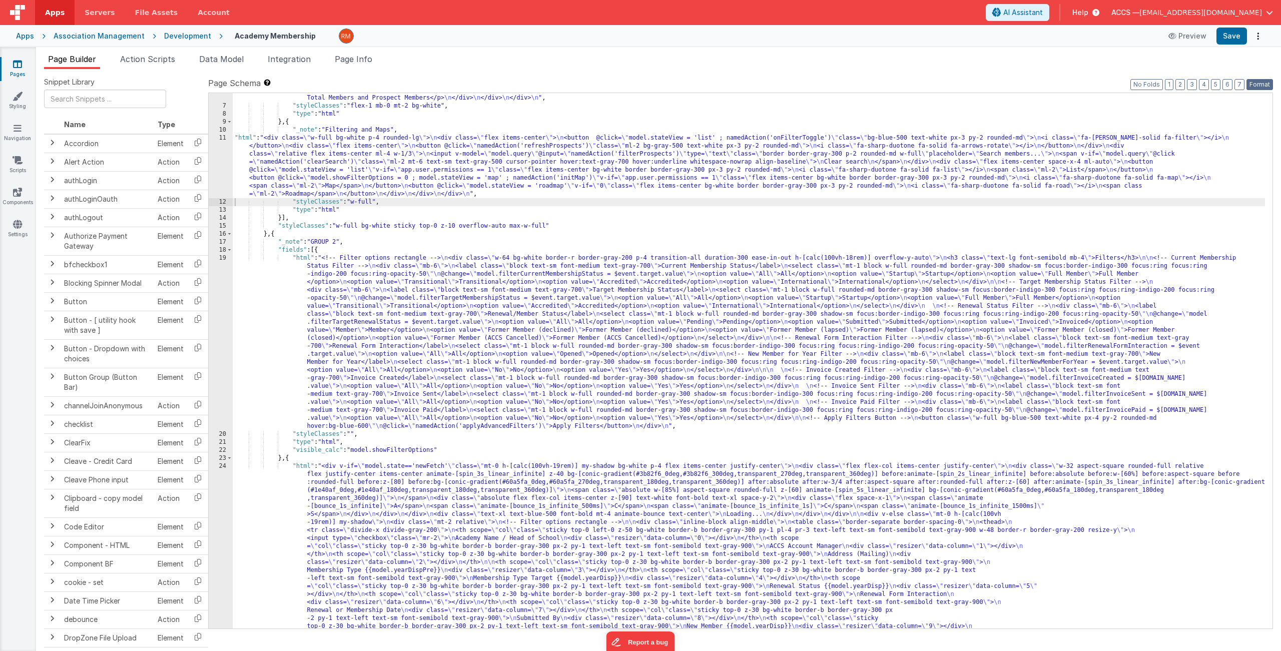
click at [1105, 87] on button "Format" at bounding box center [1260, 84] width 27 height 11
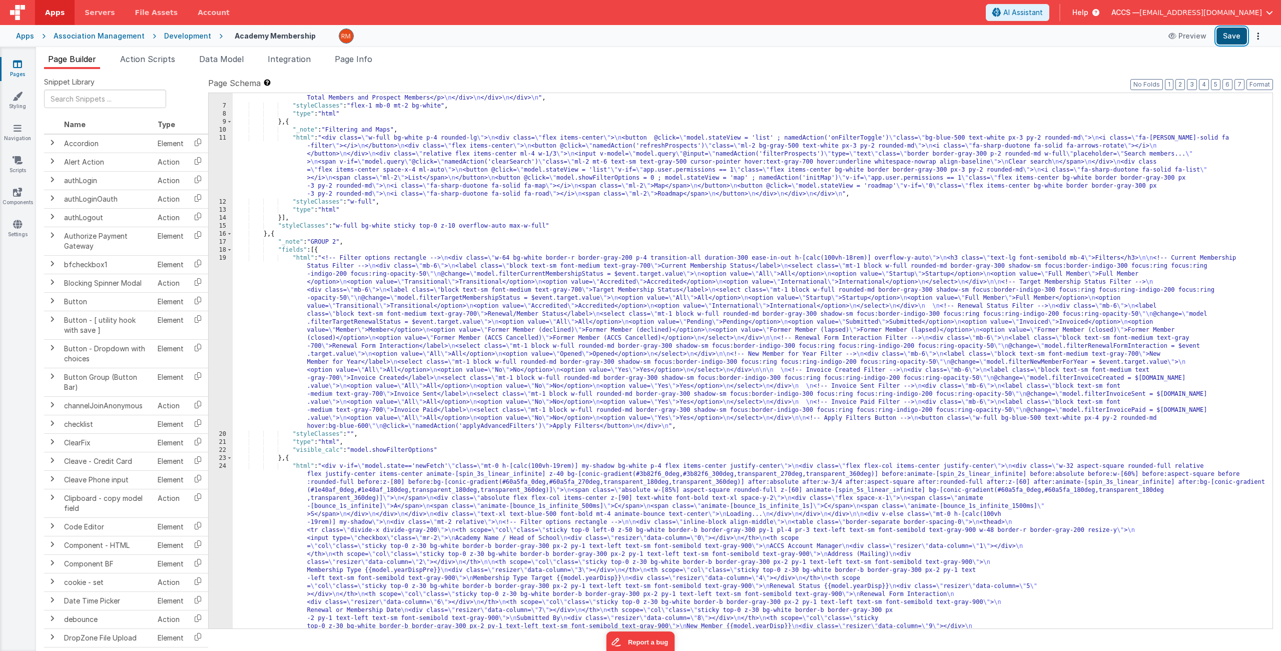
click at [1105, 32] on button "Save" at bounding box center [1232, 36] width 31 height 17
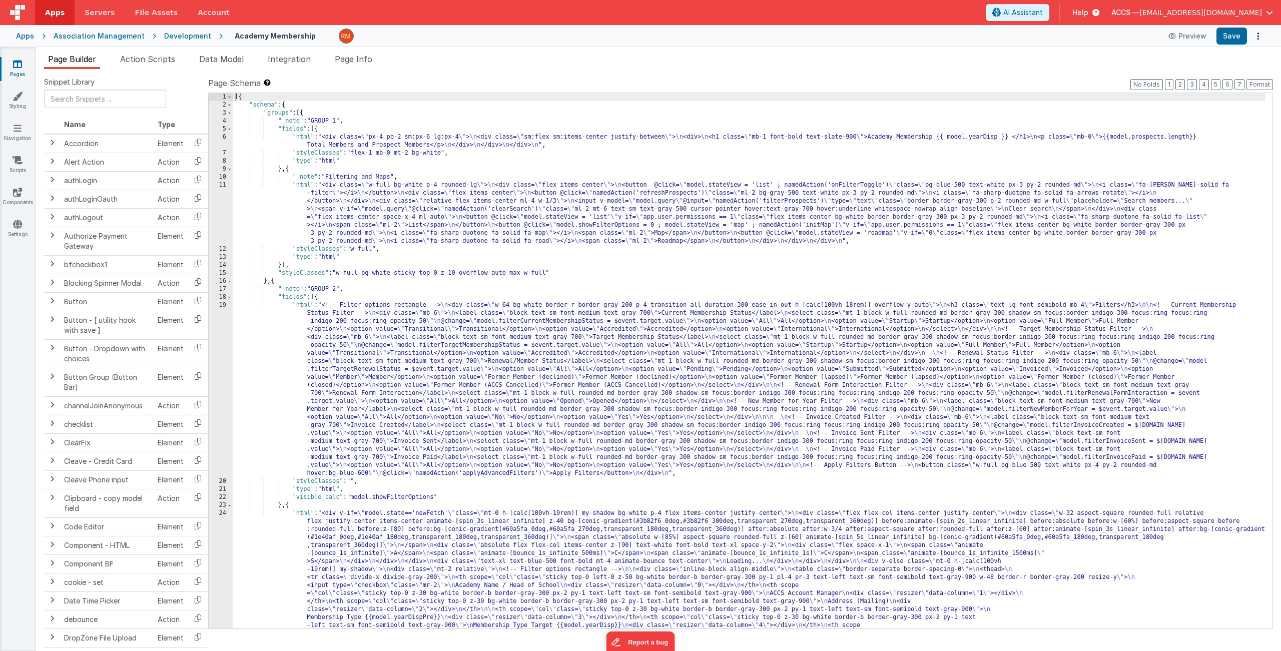
scroll to position [0, 0]
click at [224, 137] on div "6" at bounding box center [221, 141] width 24 height 16
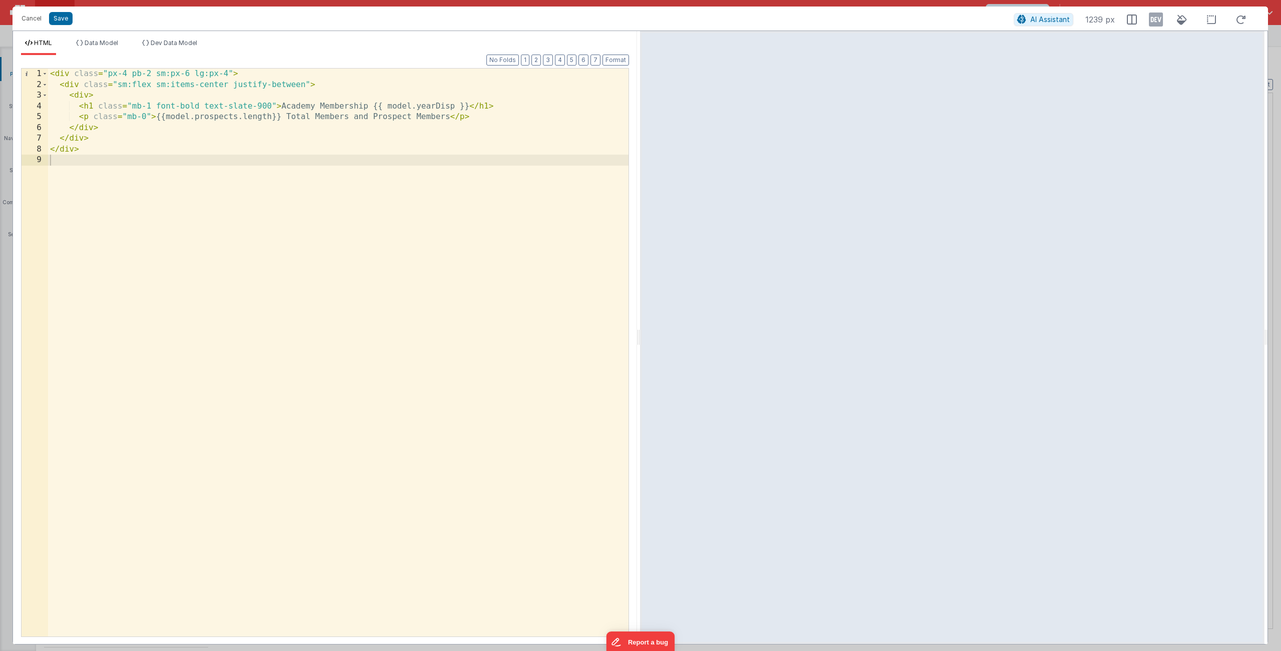
click at [409, 120] on div "< div class = "px-4 pb-2 sm:px-6 lg:px-4" > < div class = "sm:flex sm:items-cen…" at bounding box center [338, 364] width 581 height 590
click at [55, 21] on button "Save" at bounding box center [61, 18] width 24 height 13
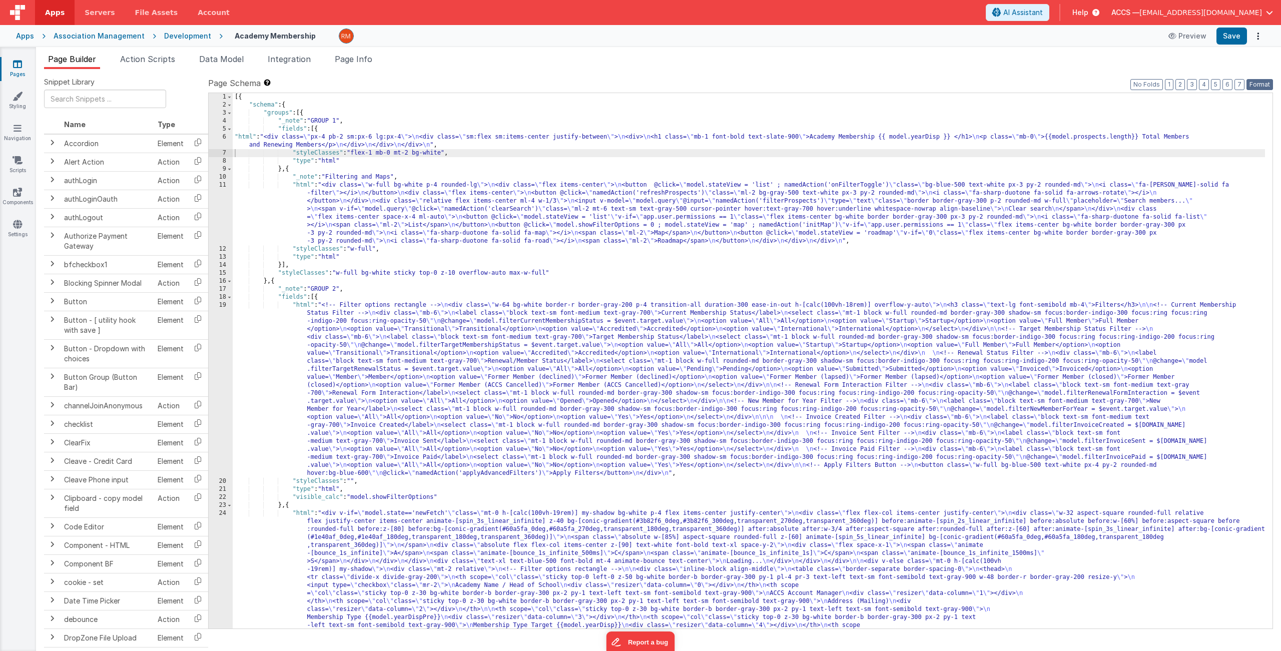
click at [1105, 86] on button "Format" at bounding box center [1260, 84] width 27 height 11
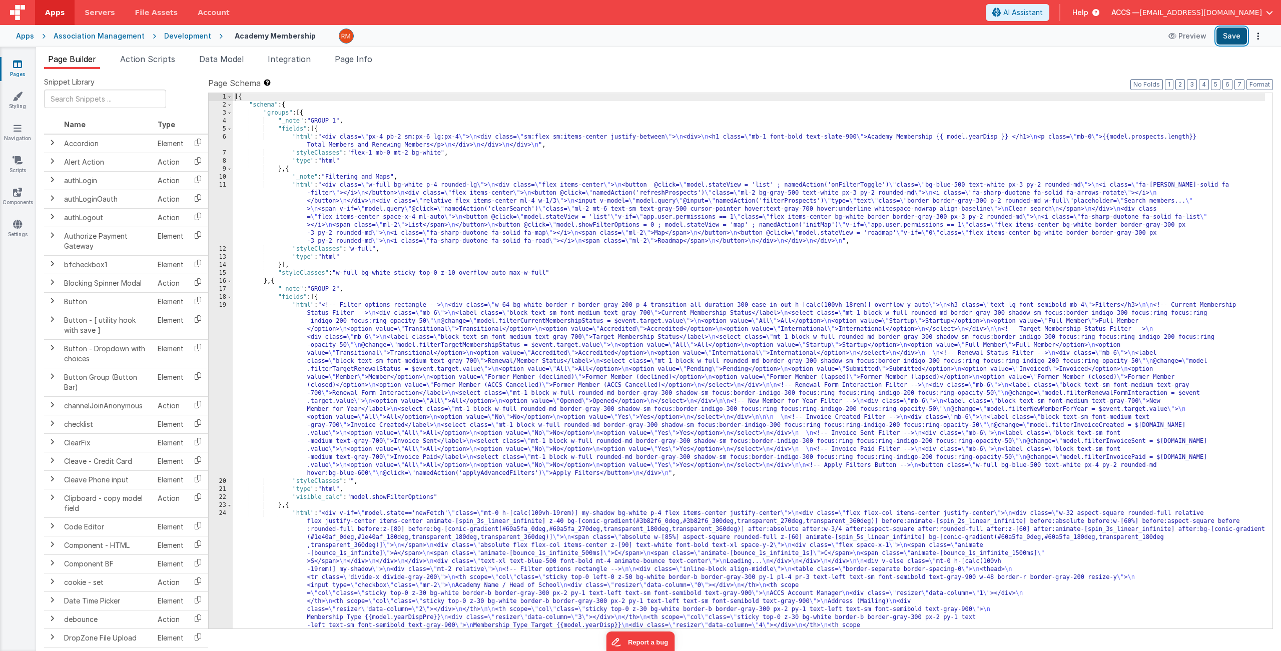
click at [1105, 35] on button "Save" at bounding box center [1232, 36] width 31 height 17
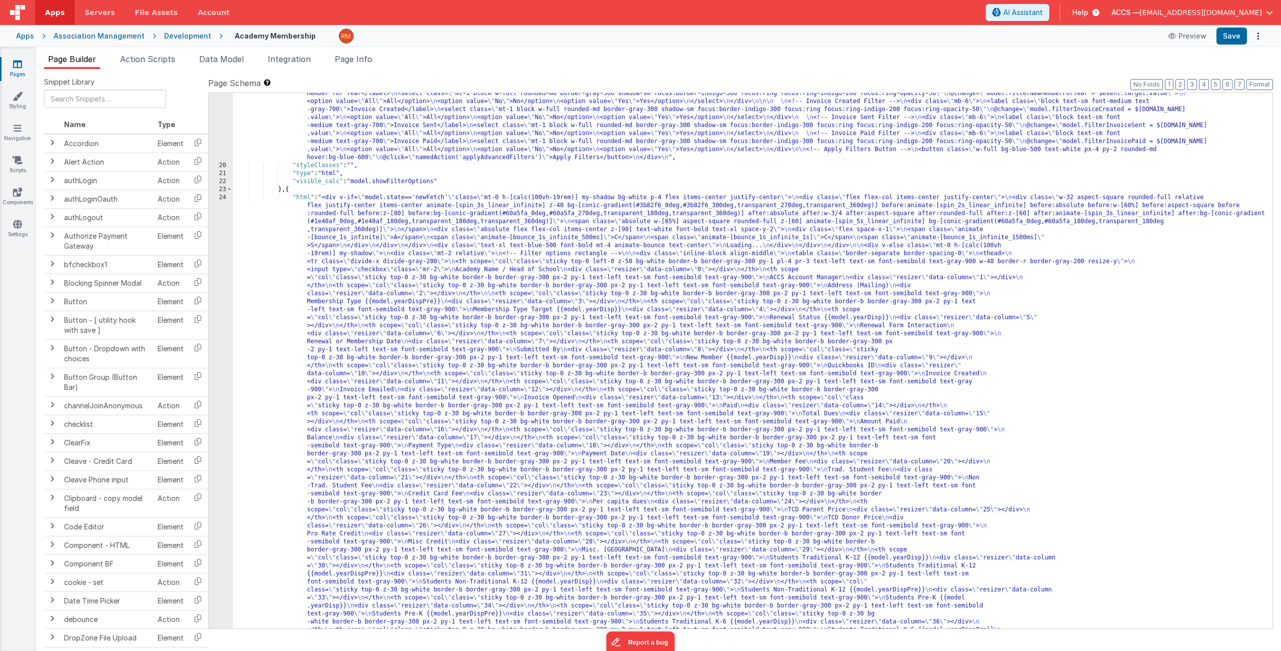
scroll to position [316, 0]
click at [222, 198] on div "24" at bounding box center [221, 646] width 24 height 905
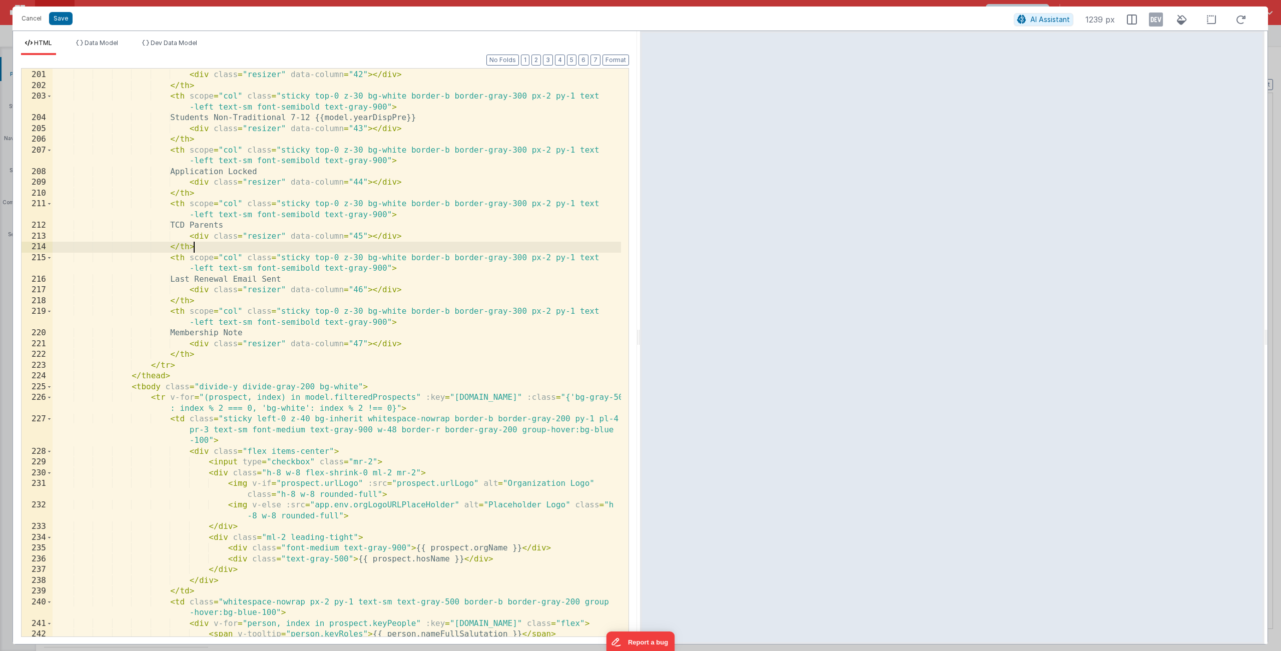
scroll to position [0, 0]
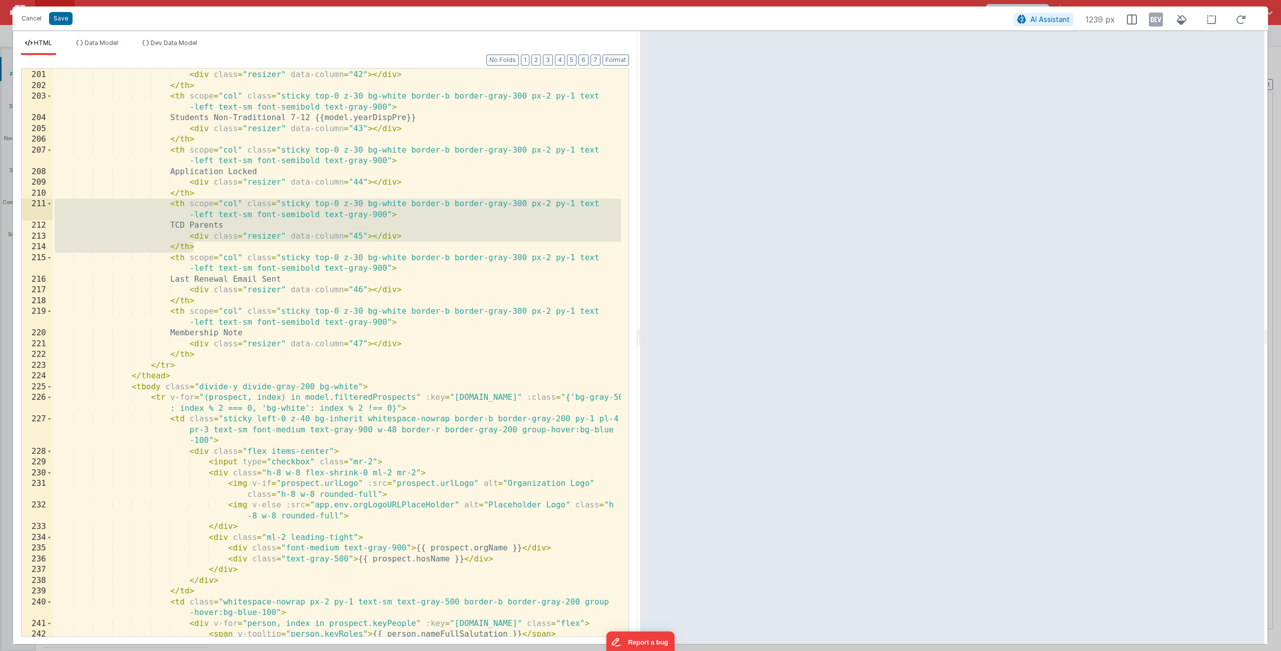
drag, startPoint x: 216, startPoint y: 247, endPoint x: 42, endPoint y: 199, distance: 180.2
click at [42, 199] on div "200 201 202 203 204 205 206 207 208 209 210 211 212 213 214 215 216 217 218 219…" at bounding box center [325, 352] width 608 height 569
click at [232, 250] on div "Students Non-Traditional 7-12 {{model.yearDisp}} < div class = "resizer" data-c…" at bounding box center [337, 354] width 569 height 590
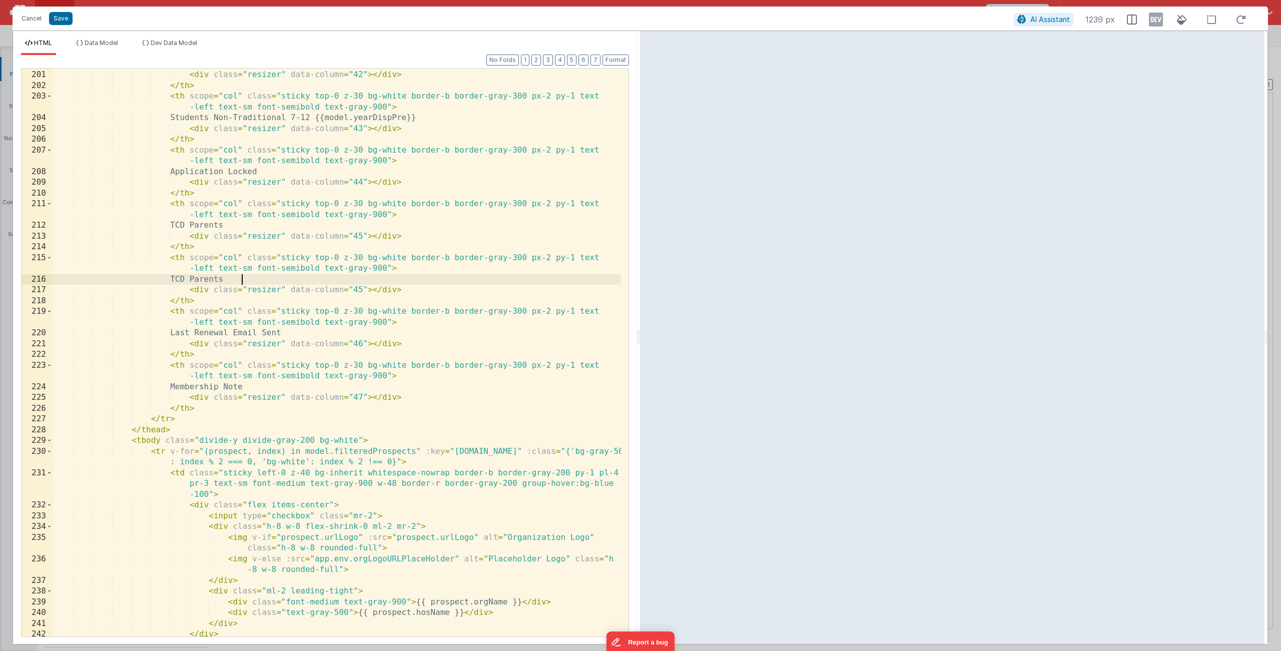
click at [248, 279] on div "Students Non-Traditional 7-12 {{model.yearDisp}} < div class = "resizer" data-c…" at bounding box center [337, 354] width 569 height 590
click at [360, 289] on div "Students Non-Traditional 7-12 {{model.yearDisp}} < div class = "resizer" data-c…" at bounding box center [337, 354] width 569 height 590
click at [361, 344] on div "Students Non-Traditional 7-12 {{model.yearDisp}} < div class = "resizer" data-c…" at bounding box center [337, 354] width 569 height 590
click at [361, 398] on div "Students Non-Traditional 7-12 {{model.yearDisp}} < div class = "resizer" data-c…" at bounding box center [337, 354] width 569 height 590
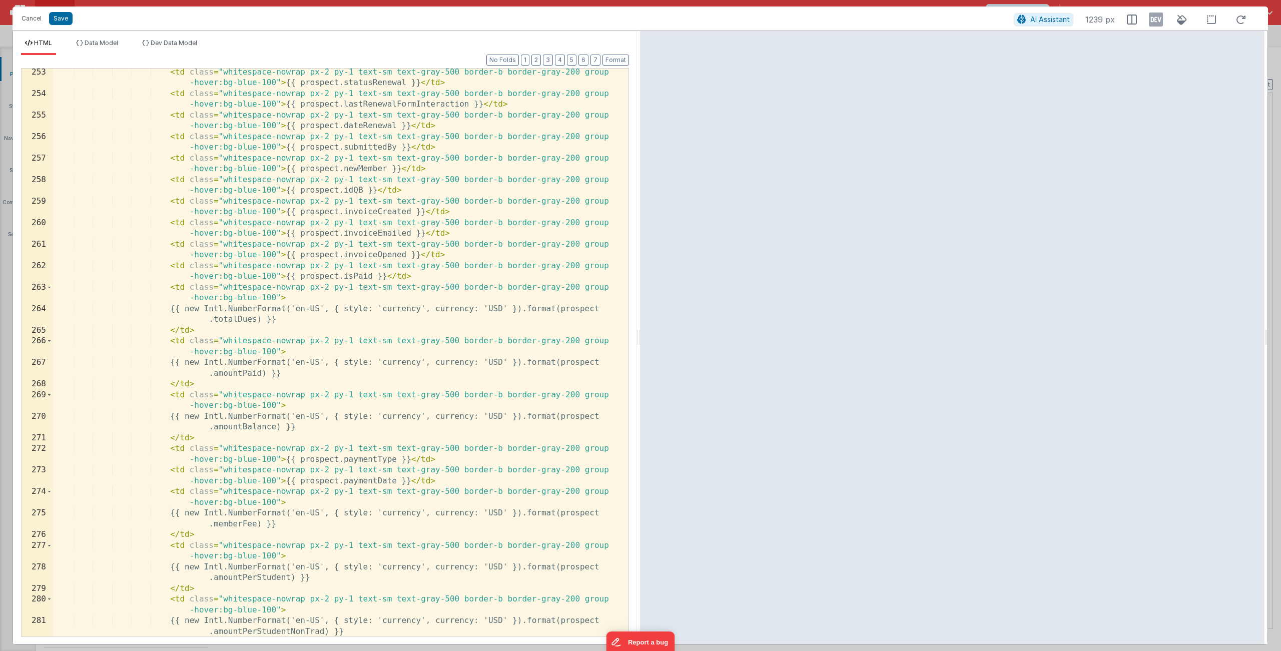
scroll to position [4274, 0]
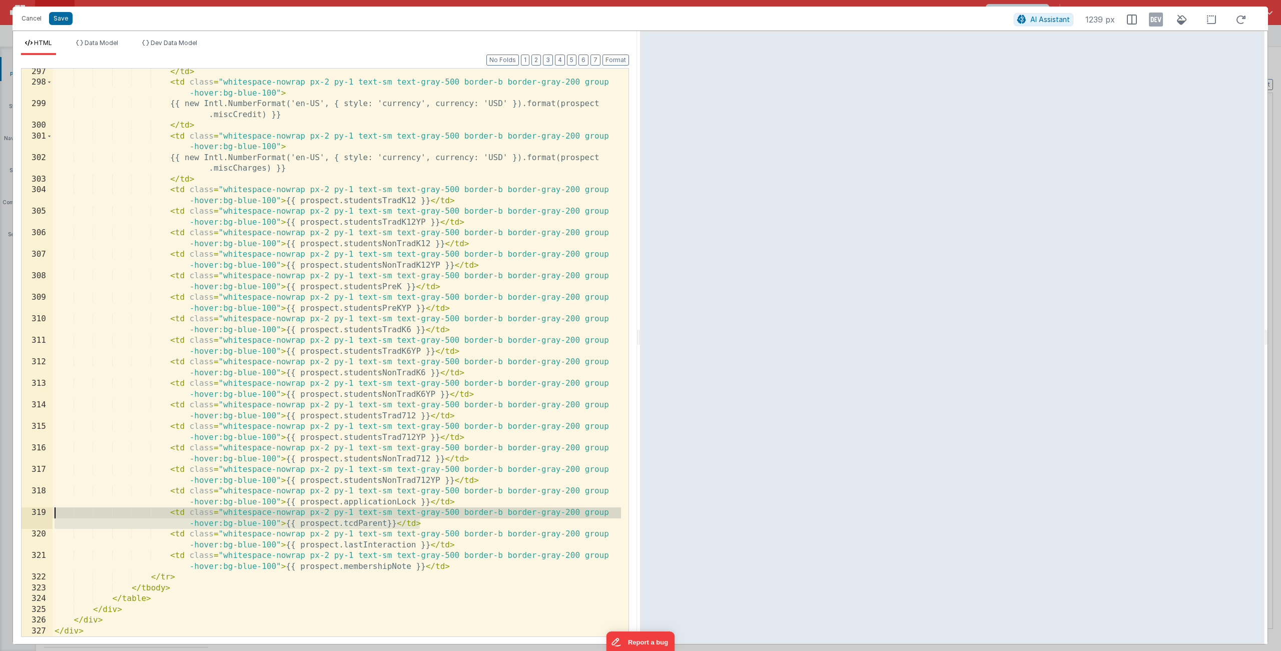
drag, startPoint x: 431, startPoint y: 525, endPoint x: 22, endPoint y: 508, distance: 409.2
click at [22, 508] on div "297 298 299 300 301 302 303 304 305 306 307 308 309 310 311 312 313 314 315 316…" at bounding box center [325, 352] width 608 height 569
click at [431, 525] on div "</ td > < td class = "whitespace-nowrap px-2 py-1 text-sm text-gray-500 border-…" at bounding box center [337, 362] width 569 height 590
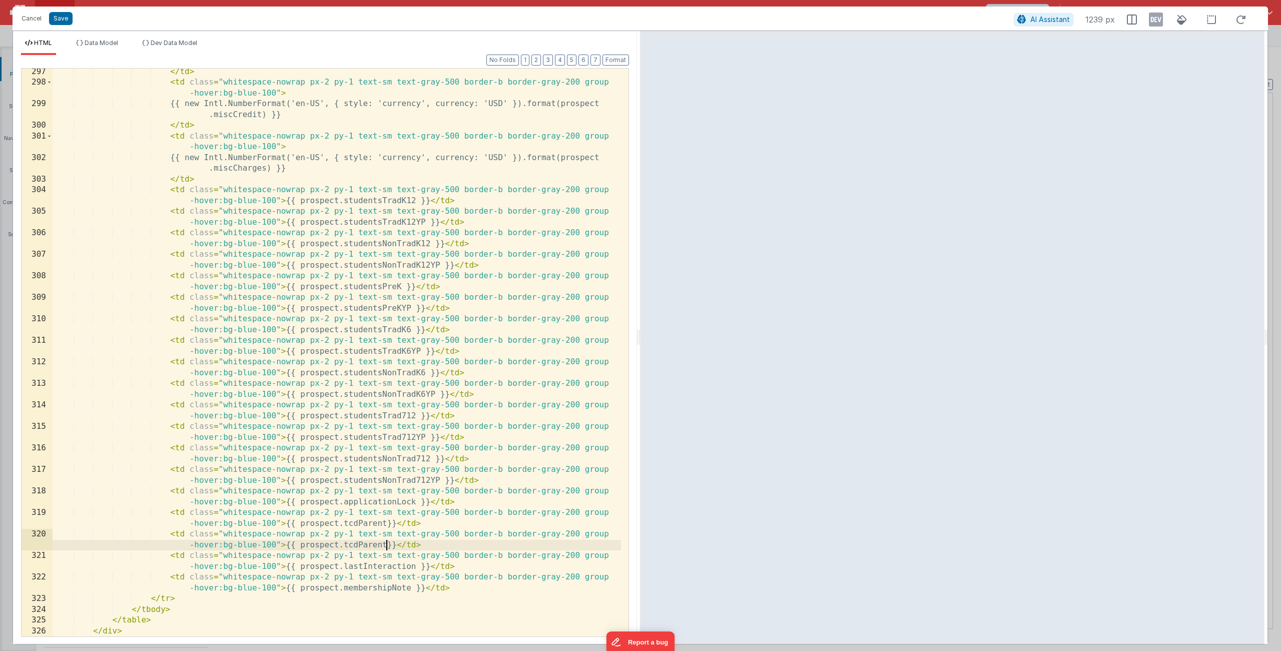
click at [387, 548] on div "</ td > < td class = "whitespace-nowrap px-2 py-1 text-sm text-gray-500 border-…" at bounding box center [337, 362] width 569 height 590
click at [55, 16] on button "Save" at bounding box center [61, 18] width 24 height 13
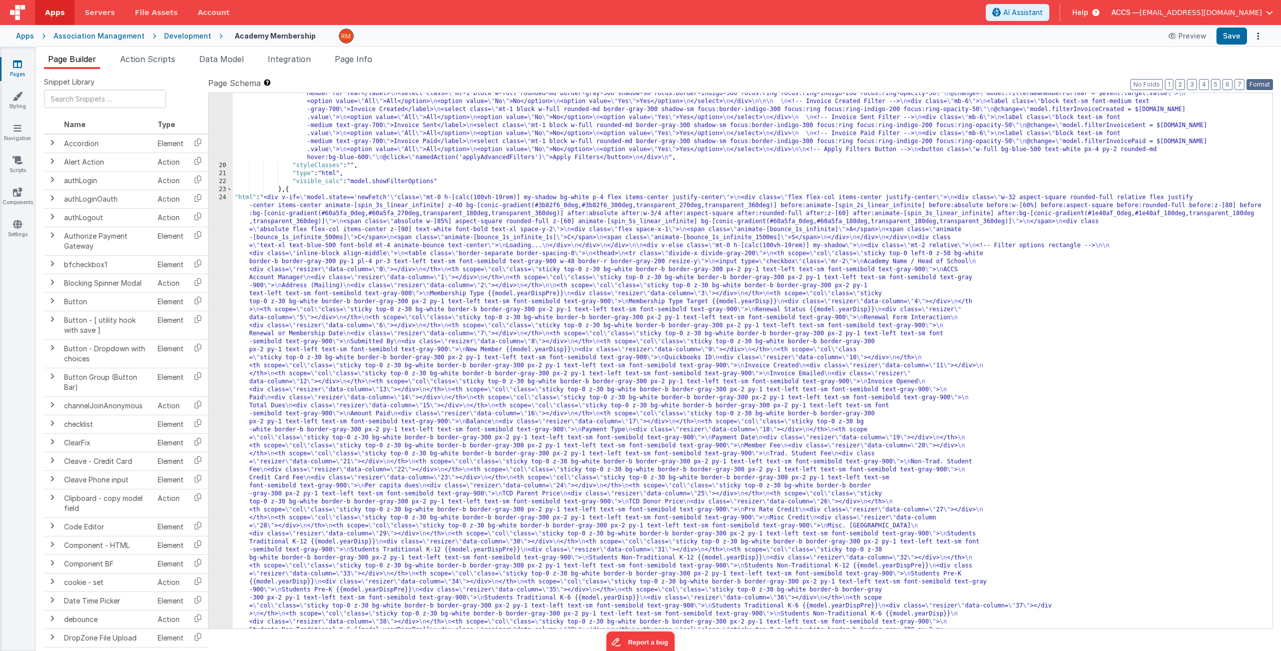
click at [1105, 79] on button "Format" at bounding box center [1260, 84] width 27 height 11
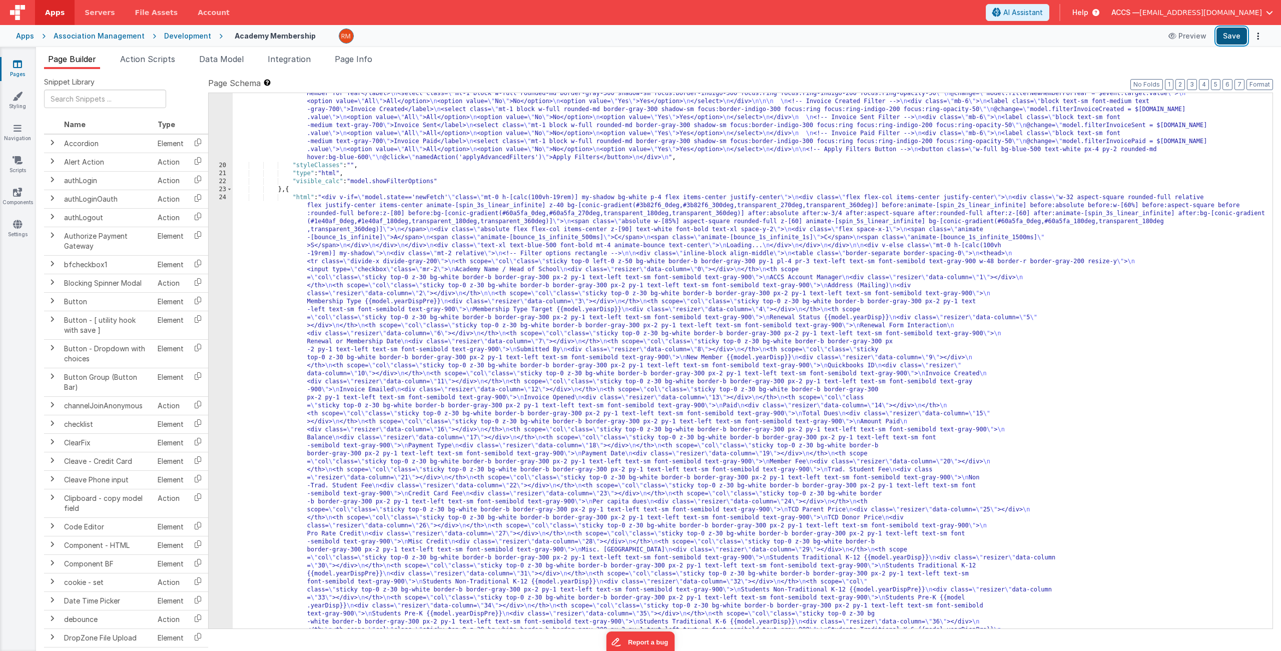
click at [1105, 40] on button "Save" at bounding box center [1232, 36] width 31 height 17
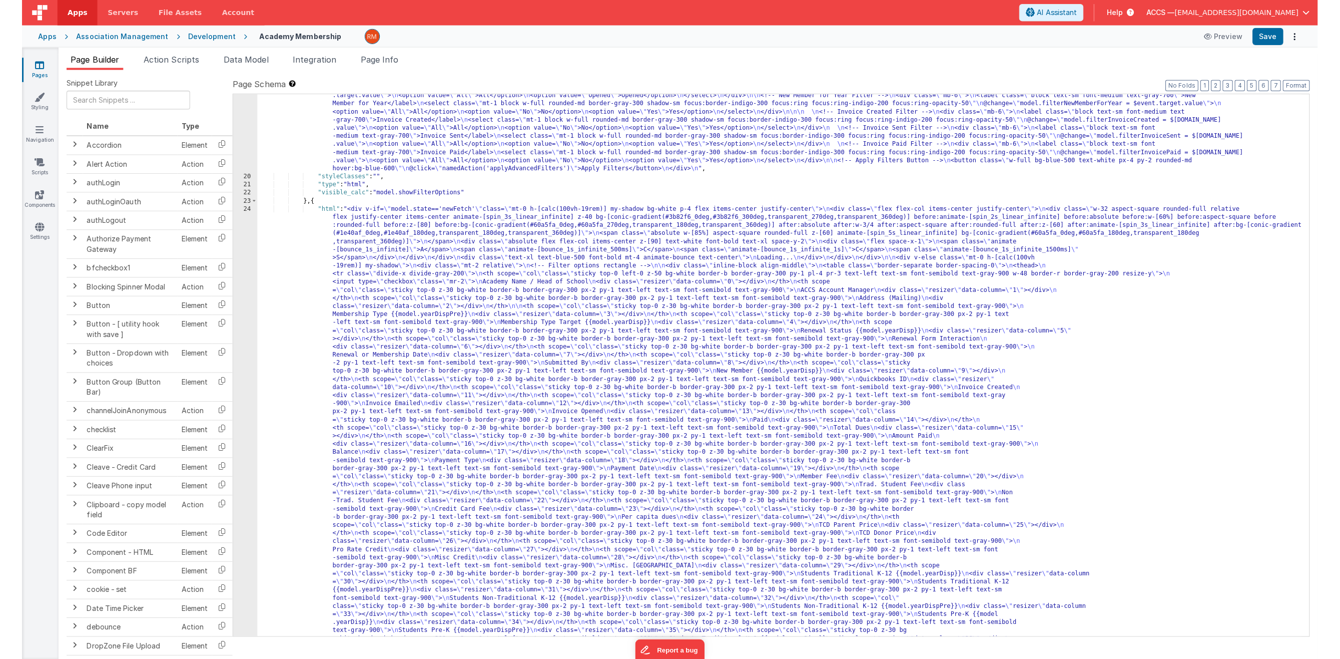
scroll to position [0, 0]
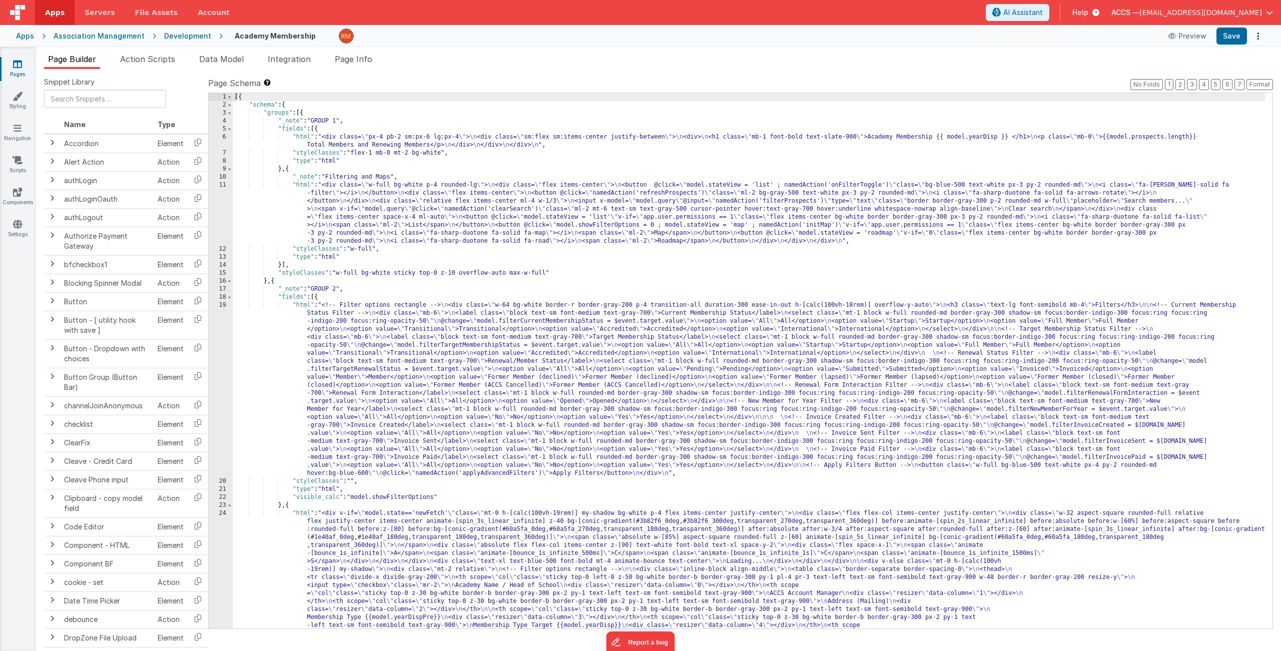
click at [220, 185] on div "11" at bounding box center [221, 213] width 24 height 64
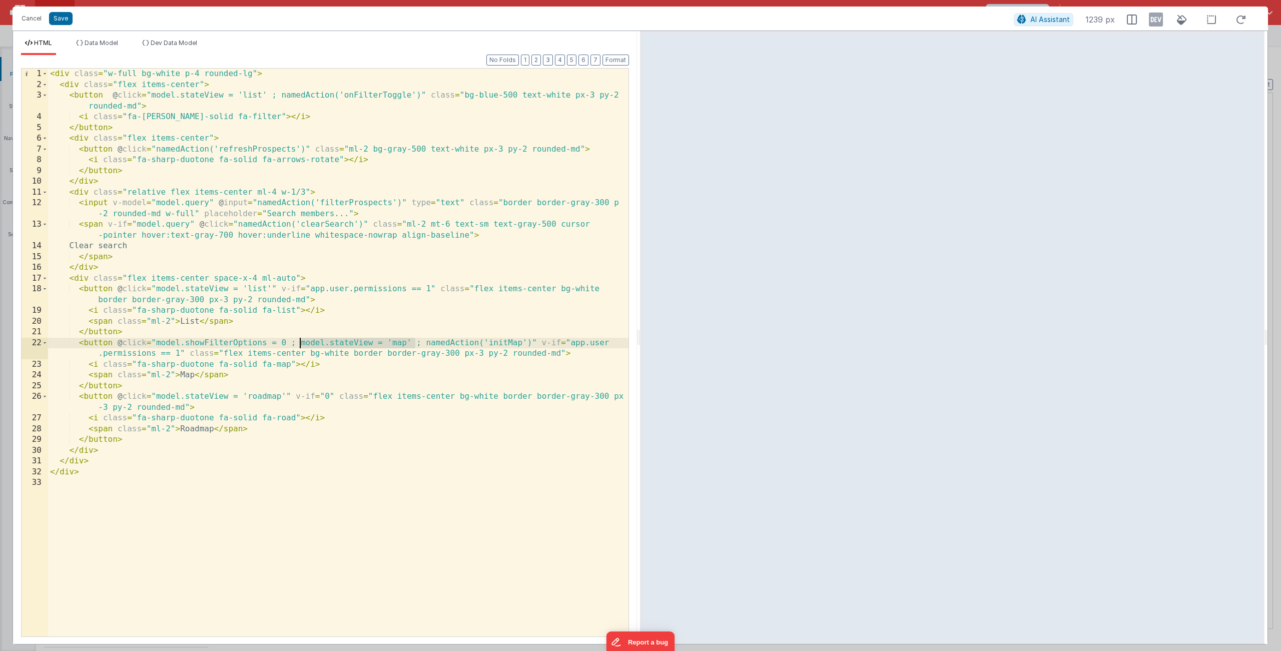
drag, startPoint x: 413, startPoint y: 342, endPoint x: 301, endPoint y: 344, distance: 112.1
click at [301, 344] on div "< div class = "w-full bg-white p-4 rounded-lg" > < div class = "flex items-cent…" at bounding box center [338, 364] width 581 height 590
click at [420, 343] on div "< div class = "w-full bg-white p-4 rounded-lg" > < div class = "flex items-cent…" at bounding box center [338, 364] width 581 height 590
drag, startPoint x: 419, startPoint y: 344, endPoint x: 318, endPoint y: 343, distance: 100.6
click at [318, 343] on div "< div class = "w-full bg-white p-4 rounded-lg" > < div class = "flex items-cent…" at bounding box center [338, 364] width 581 height 590
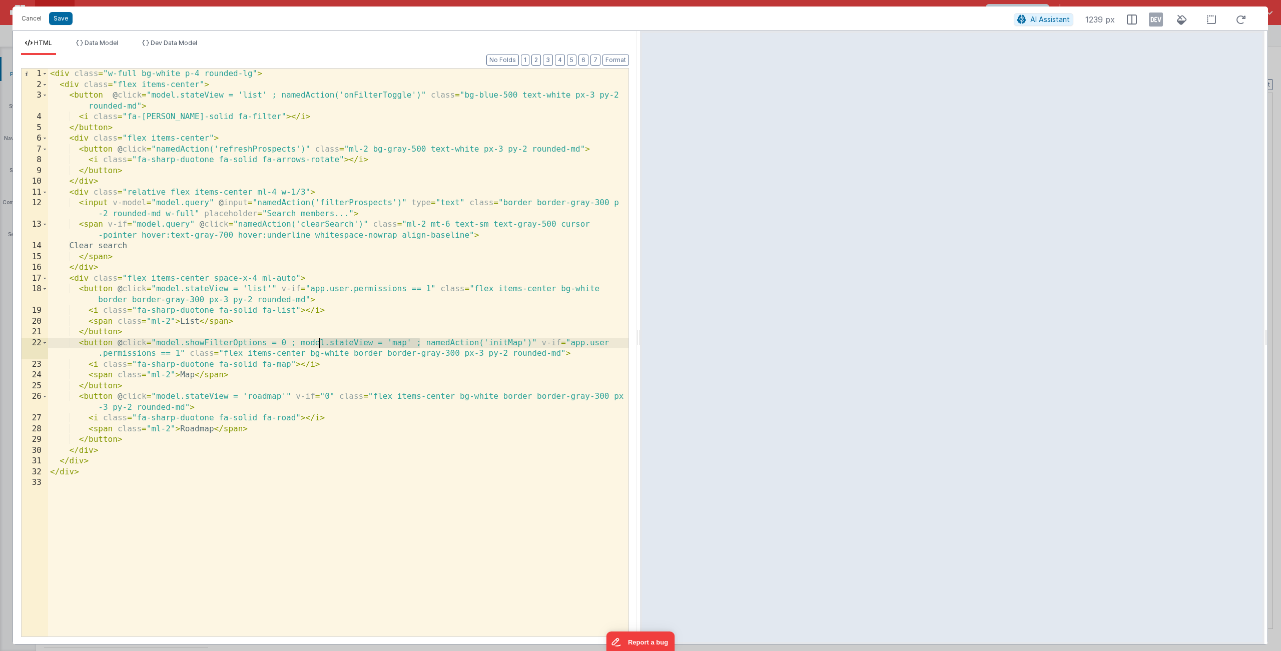
click at [393, 344] on div "< div class = "w-full bg-white p-4 rounded-lg" > < div class = "flex items-cent…" at bounding box center [338, 364] width 581 height 590
drag, startPoint x: 411, startPoint y: 343, endPoint x: 301, endPoint y: 344, distance: 109.6
click at [301, 344] on div "< div class = "w-full bg-white p-4 rounded-lg" > < div class = "flex items-cent…" at bounding box center [338, 364] width 581 height 590
click at [295, 345] on div "< div class = "w-full bg-white p-4 rounded-lg" > < div class = "flex items-cent…" at bounding box center [338, 364] width 581 height 590
click at [407, 344] on div "< div class = "w-full bg-white p-4 rounded-lg" > < div class = "flex items-cent…" at bounding box center [338, 364] width 581 height 590
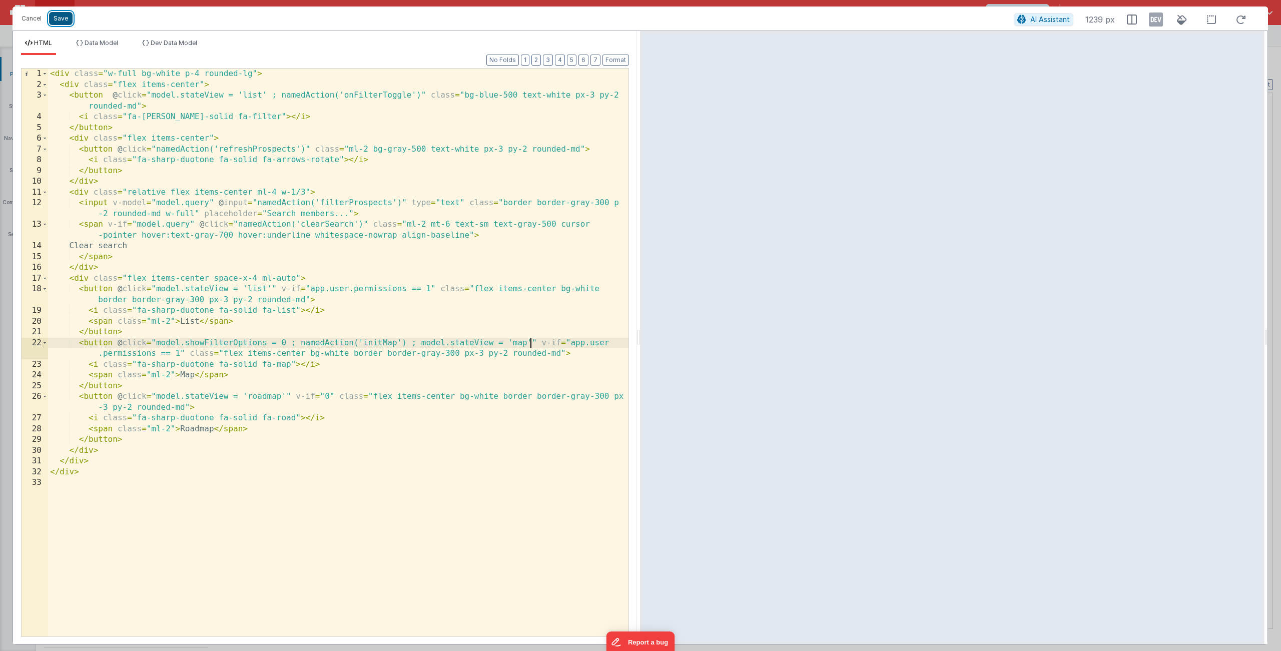
click at [56, 20] on button "Save" at bounding box center [61, 18] width 24 height 13
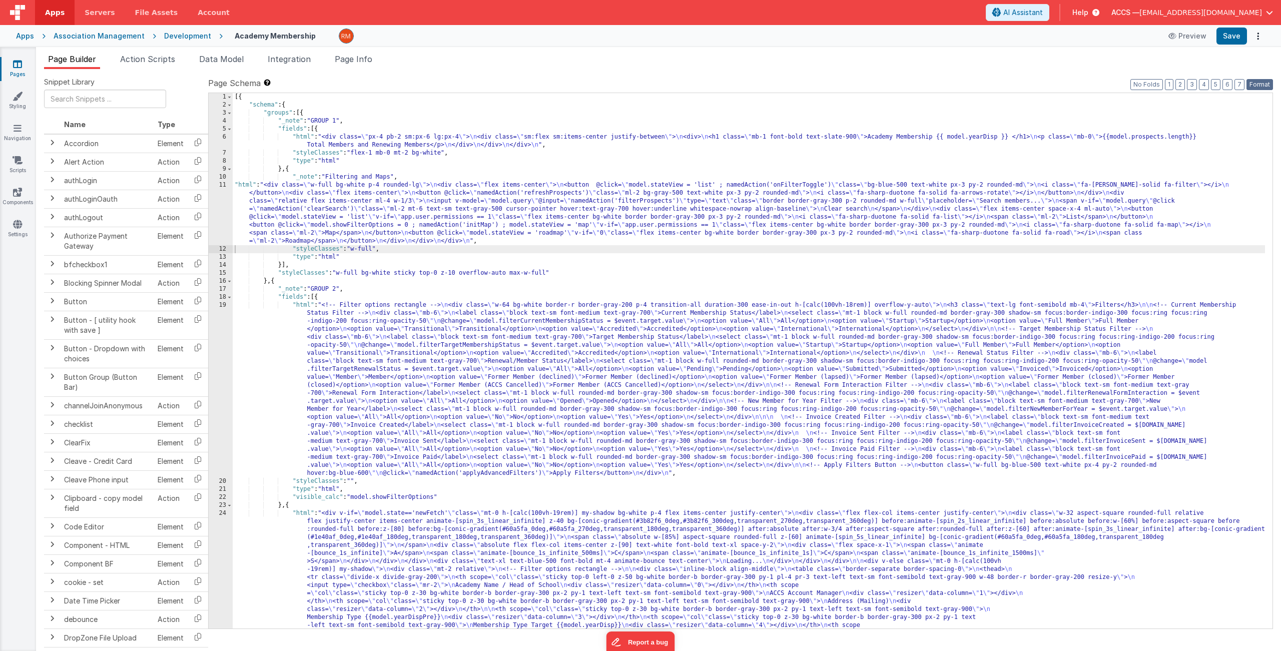
click at [1105, 82] on button "Format" at bounding box center [1260, 84] width 27 height 11
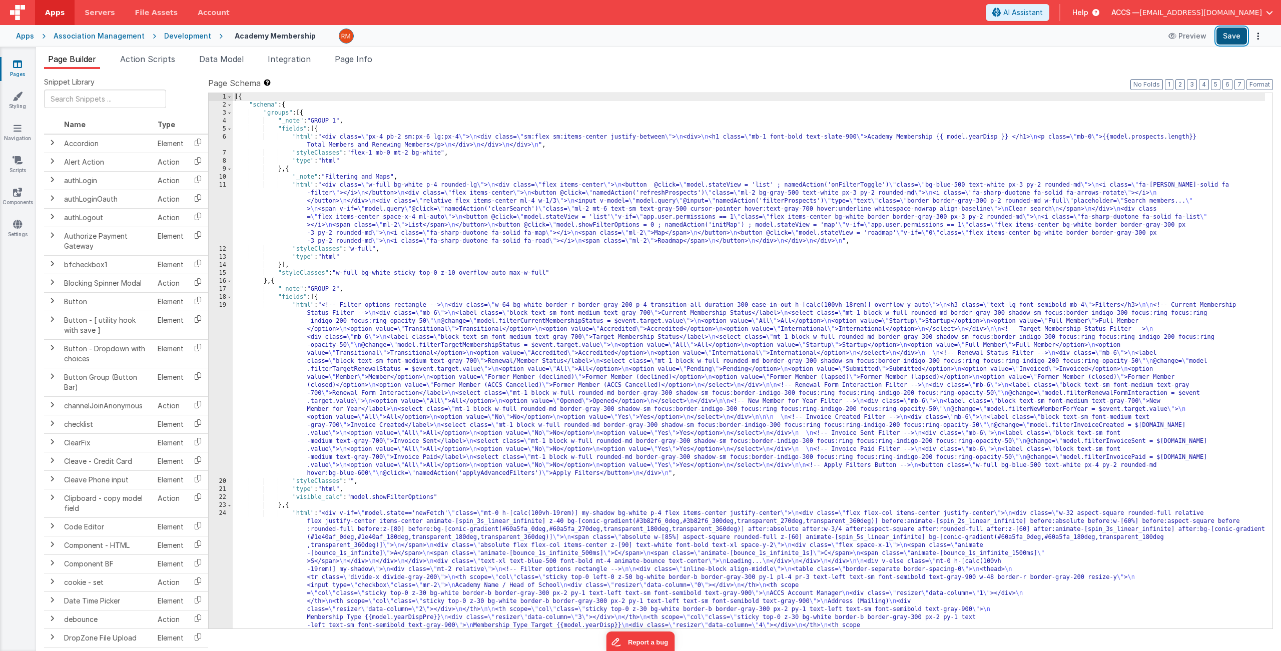
click at [1105, 36] on button "Save" at bounding box center [1232, 36] width 31 height 17
click at [362, 63] on span "Page Info" at bounding box center [354, 59] width 38 height 10
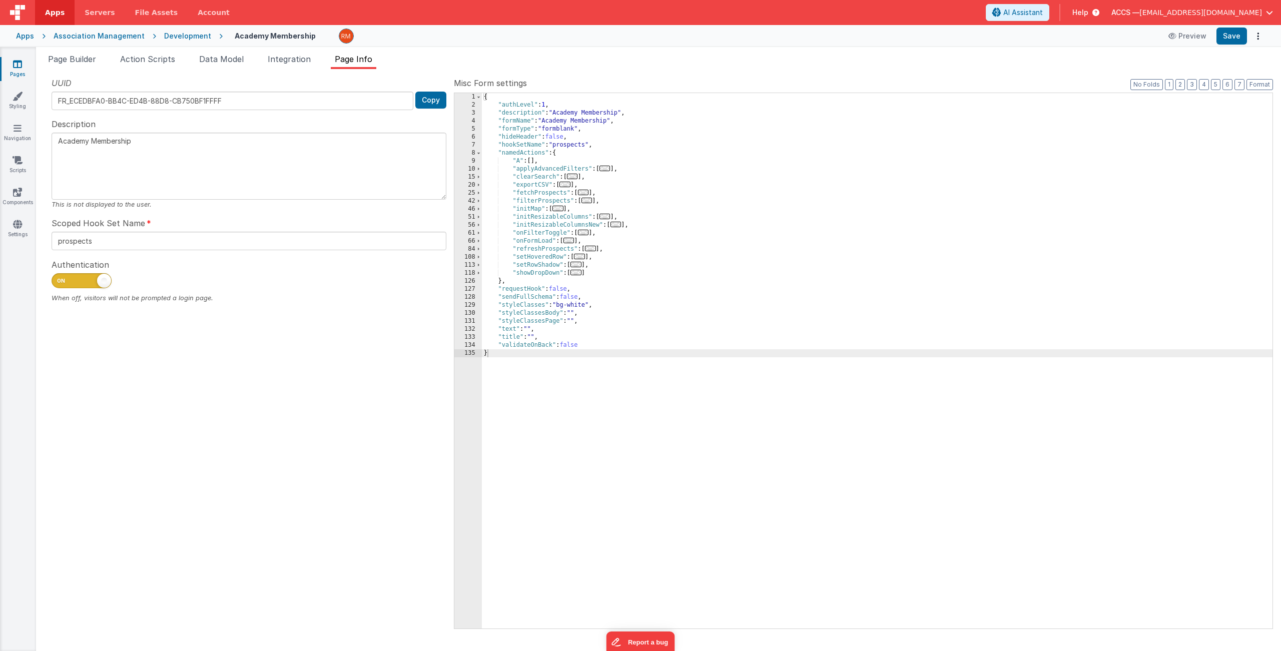
click at [561, 210] on span "..." at bounding box center [558, 209] width 11 height 6
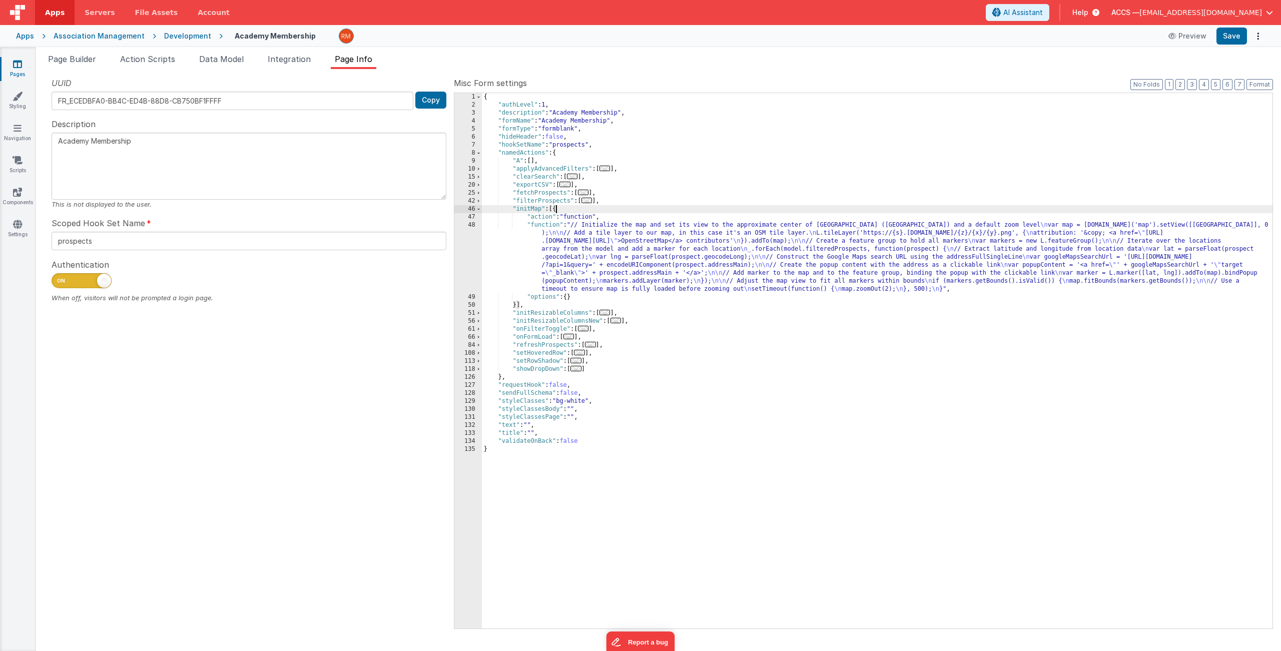
click at [551, 226] on div "{ "authLevel" : 1 , "description" : "Academy Membership" , "formName" : "Academ…" at bounding box center [877, 369] width 791 height 552
click at [475, 226] on div "48" at bounding box center [468, 257] width 28 height 72
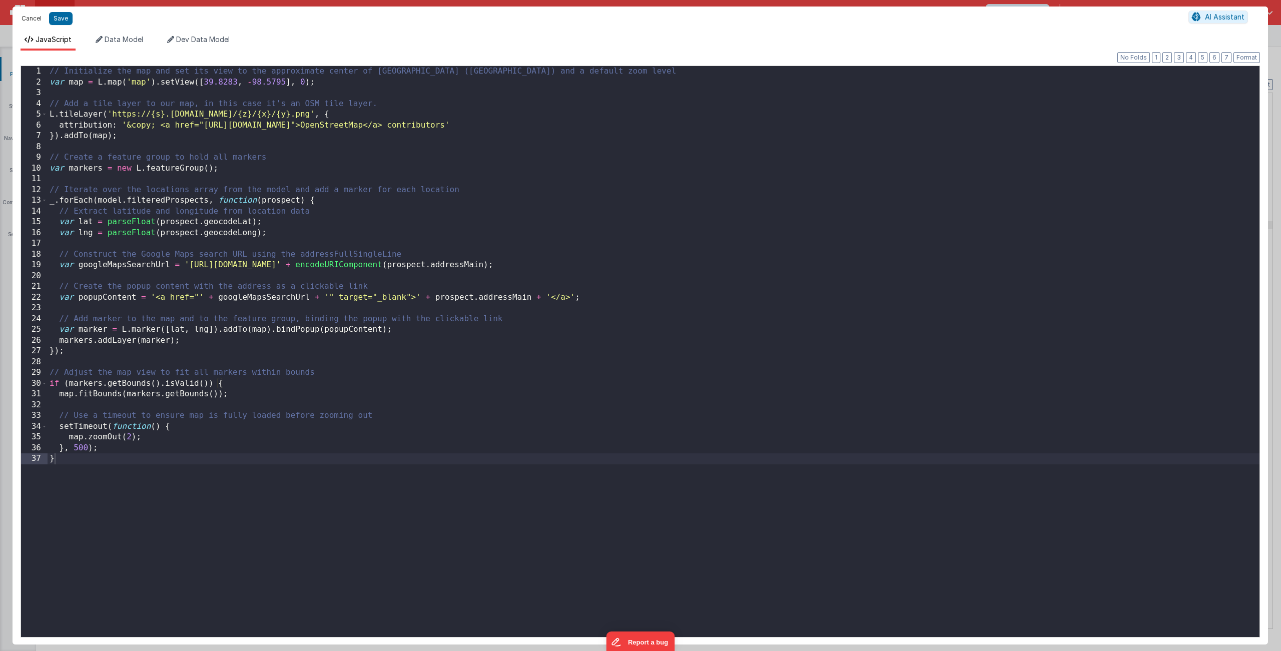
click at [40, 18] on button "Cancel" at bounding box center [32, 19] width 30 height 14
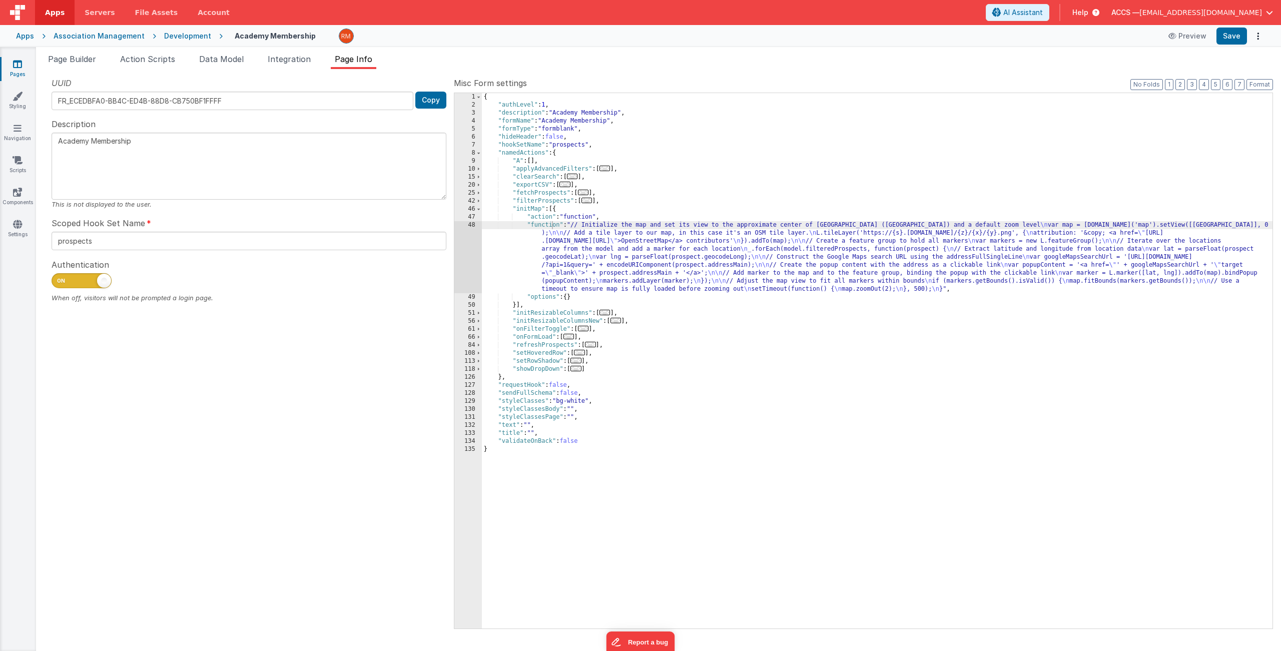
click at [14, 68] on icon at bounding box center [17, 64] width 9 height 10
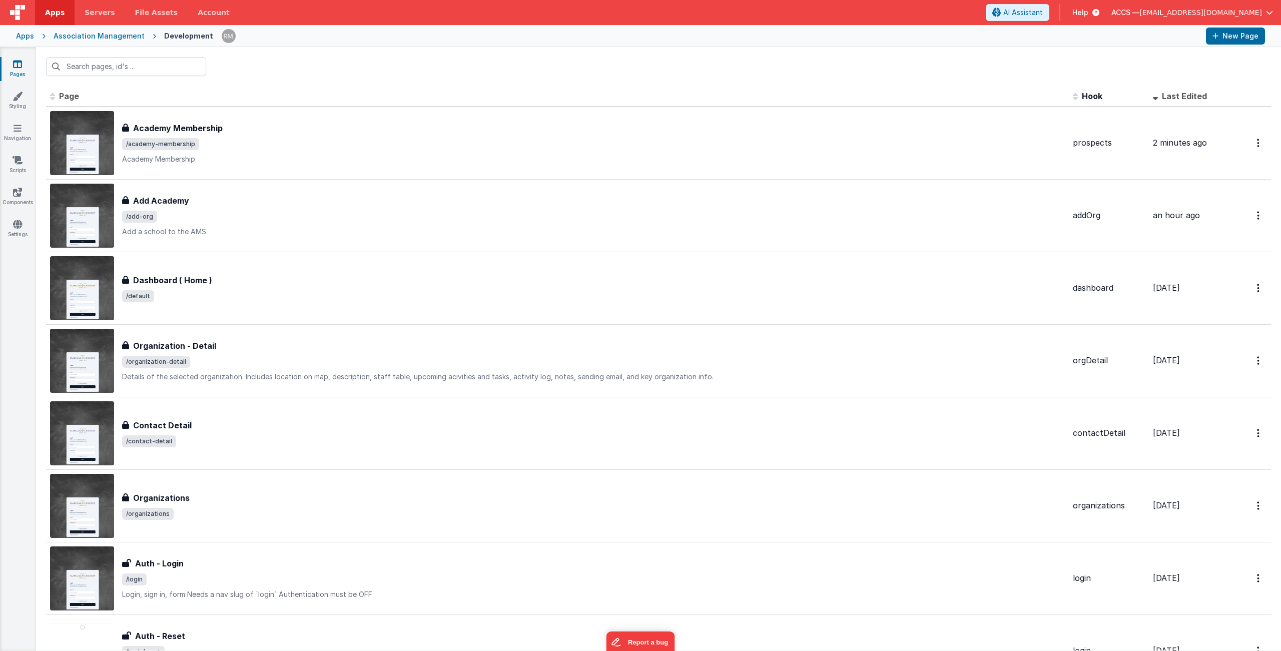
click at [34, 38] on div "Apps Association Management Development New Page" at bounding box center [640, 36] width 1281 height 22
click at [84, 35] on div "Association Management" at bounding box center [99, 36] width 91 height 10
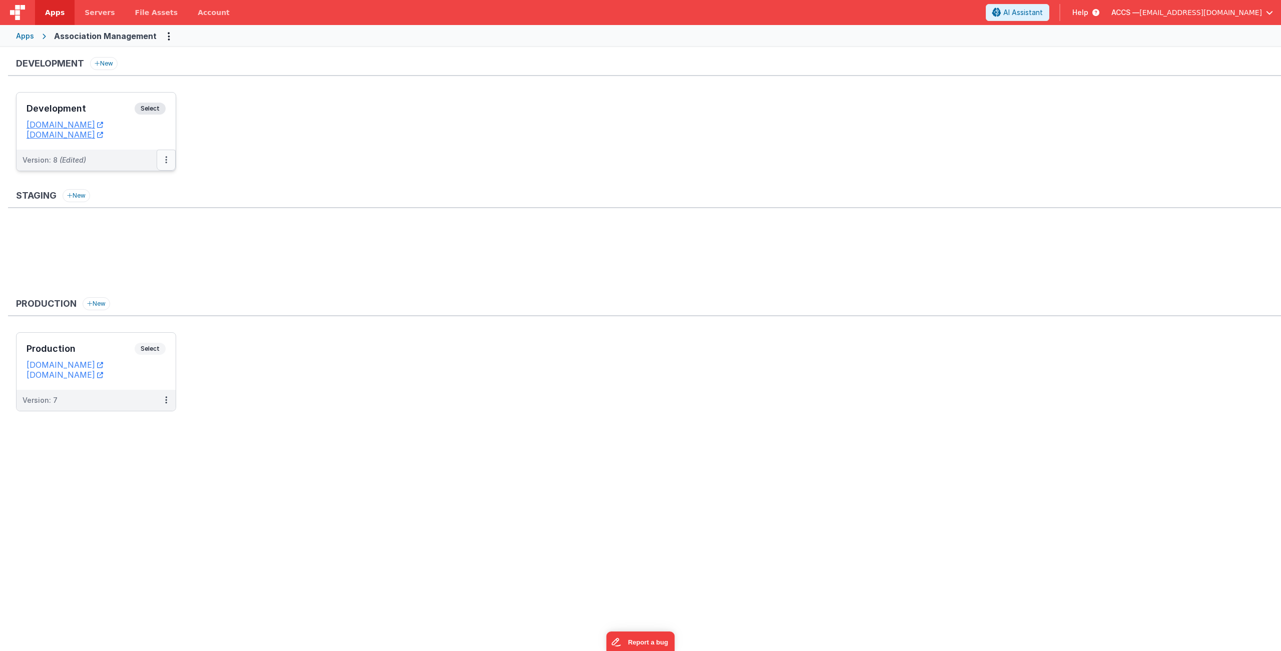
click at [162, 158] on button at bounding box center [166, 160] width 19 height 21
click at [128, 215] on link "Deploy..." at bounding box center [132, 219] width 88 height 18
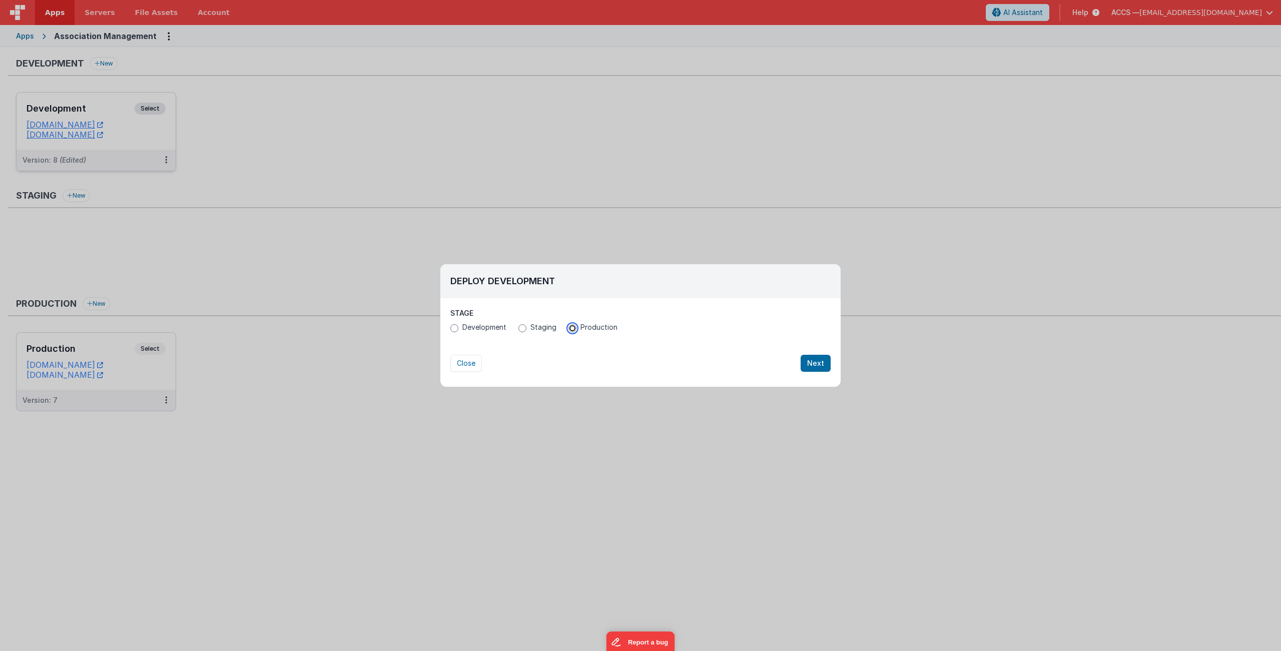
click at [572, 330] on input "Production" at bounding box center [573, 328] width 8 height 8
radio input "true"
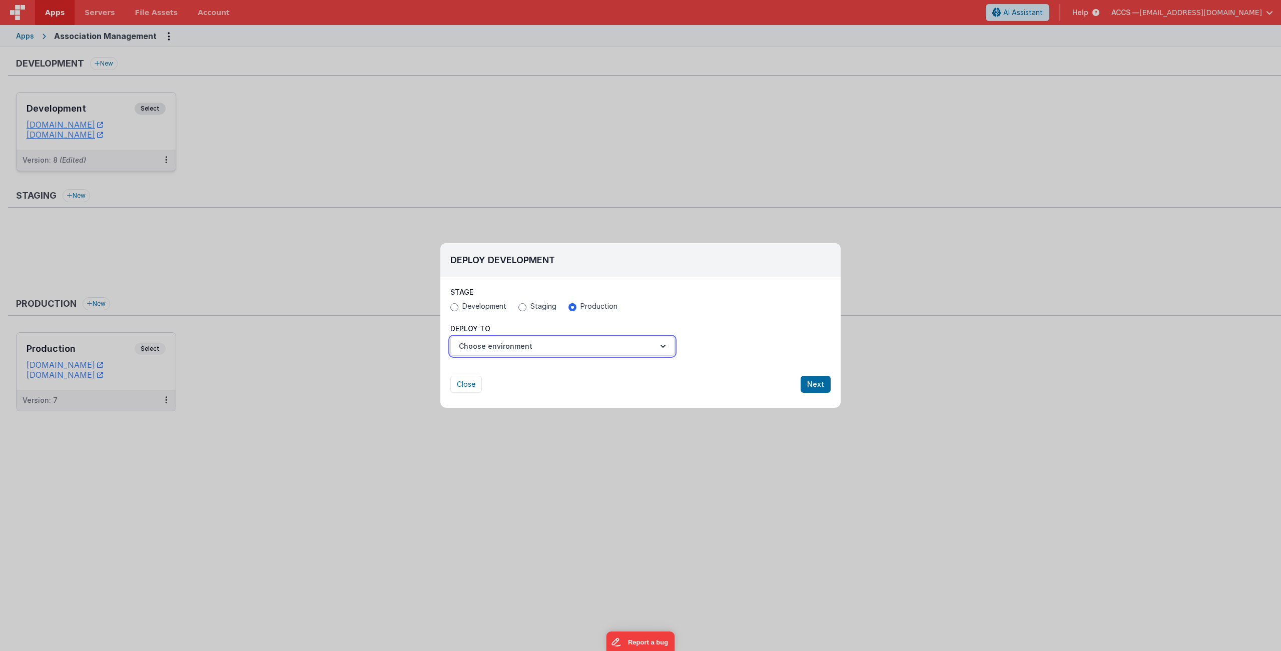
click at [644, 350] on button "Choose environment" at bounding box center [562, 346] width 224 height 19
click at [638, 371] on link "Production" at bounding box center [562, 371] width 224 height 18
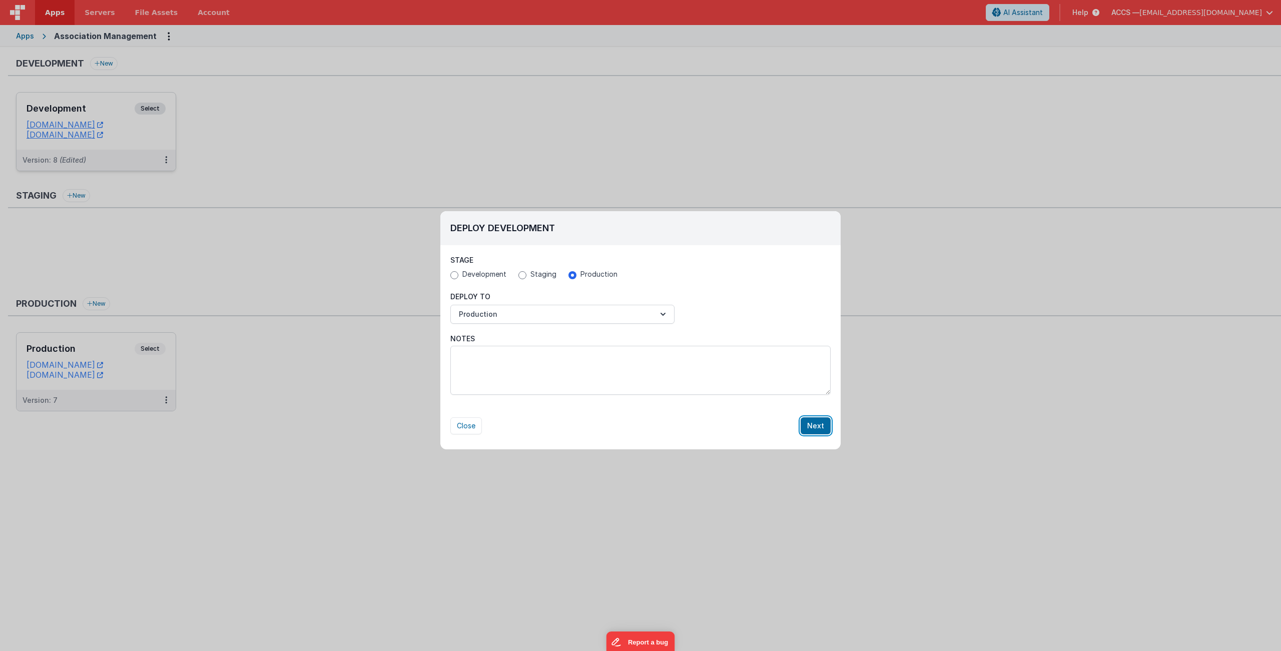
click at [826, 426] on button "Next" at bounding box center [816, 425] width 30 height 17
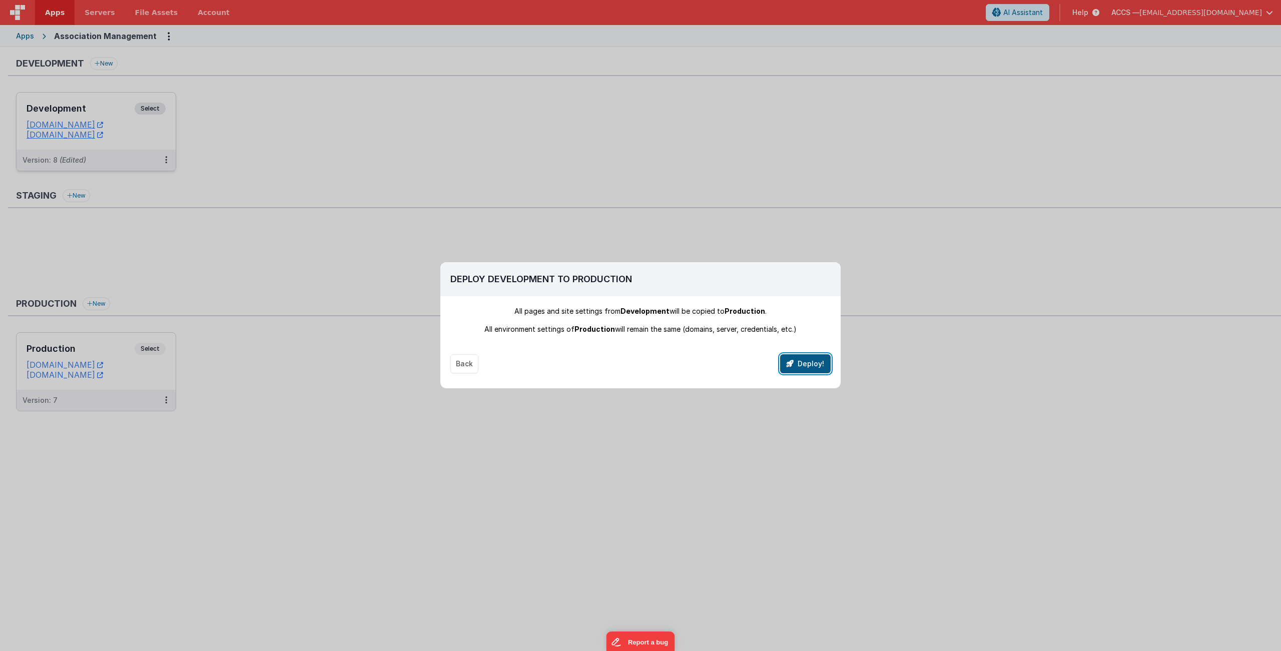
click at [796, 362] on button "Deploy!" at bounding box center [805, 363] width 51 height 19
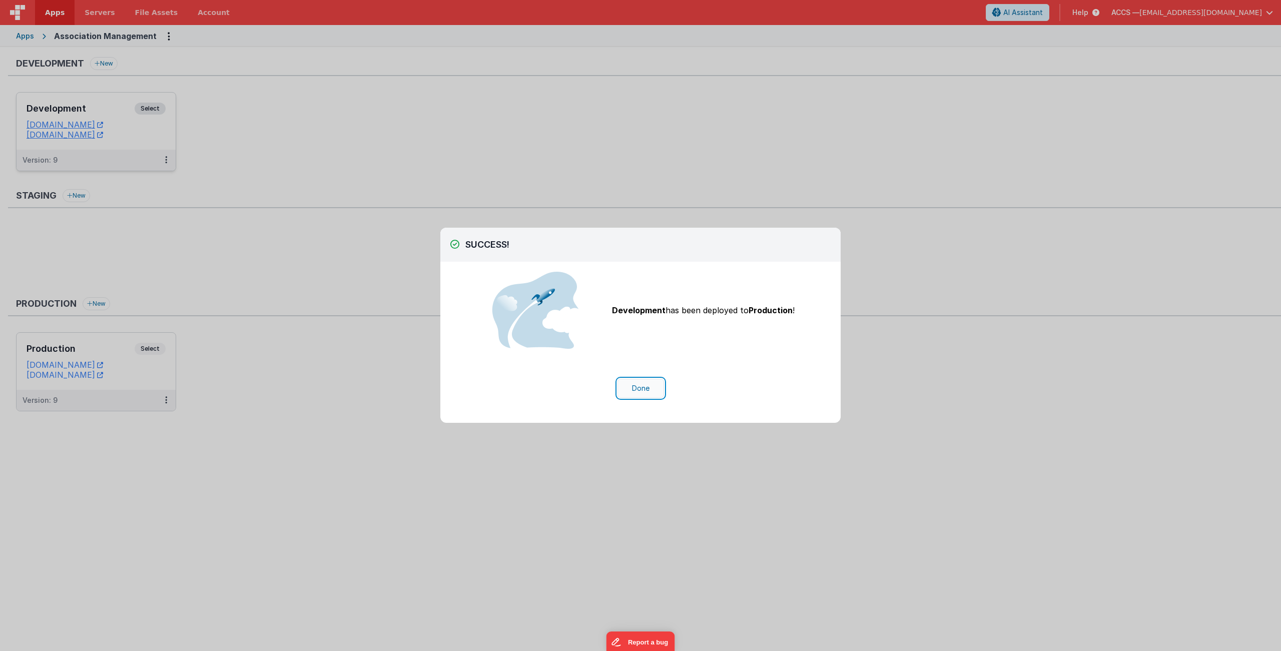
click at [652, 389] on button "Done" at bounding box center [641, 388] width 47 height 19
